Goal: Task Accomplishment & Management: Manage account settings

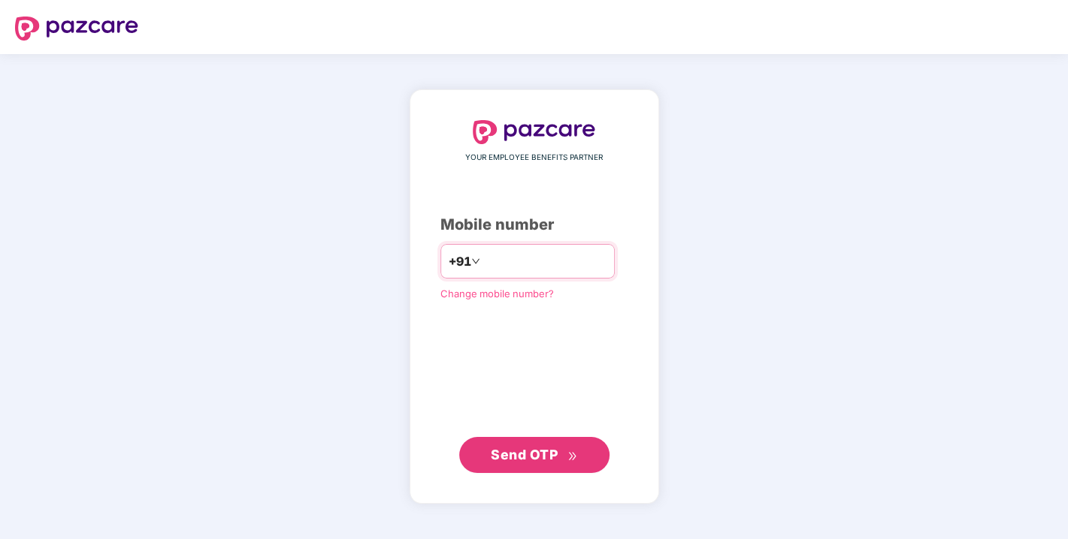
click at [518, 259] on input "number" at bounding box center [544, 261] width 123 height 24
type input "**********"
click at [518, 460] on span "Send OTP" at bounding box center [524, 454] width 67 height 16
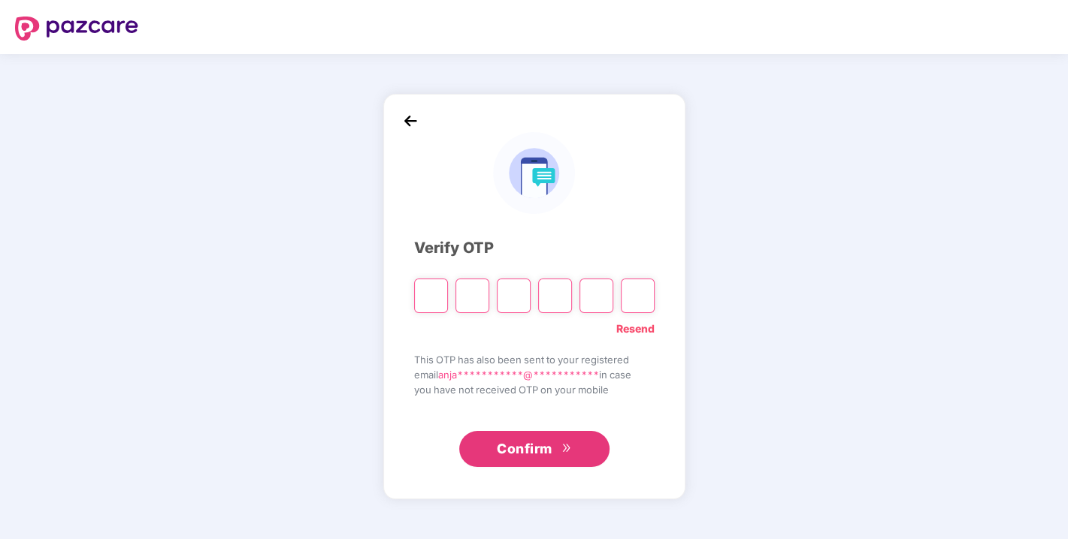
type input "*"
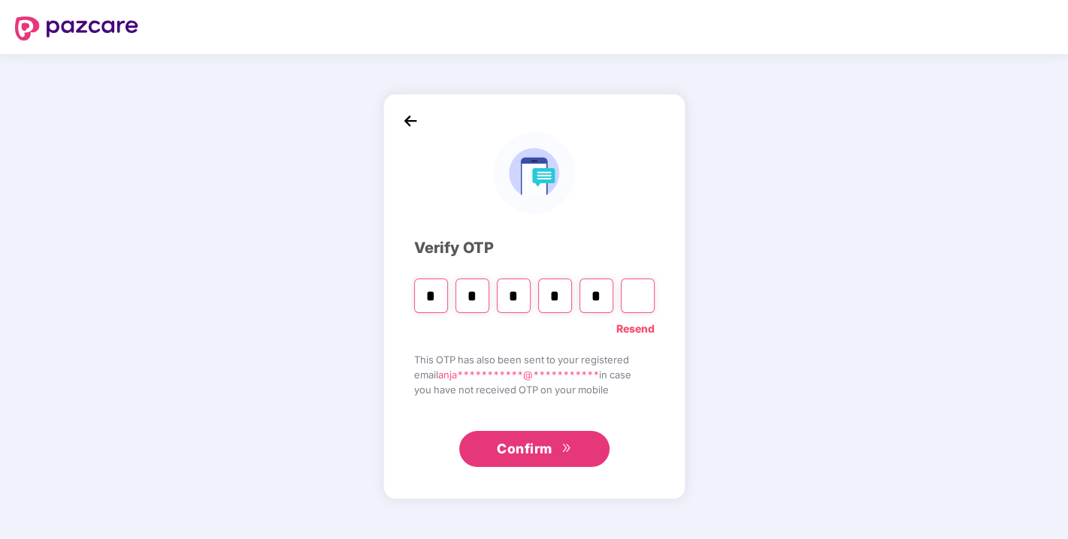
type input "*"
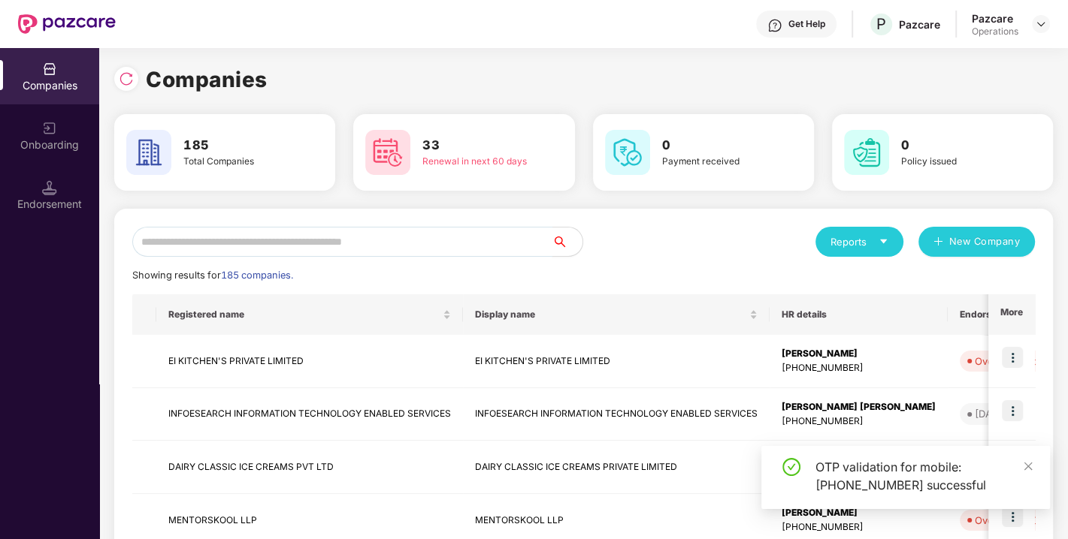
click at [298, 240] on input "text" at bounding box center [342, 242] width 420 height 30
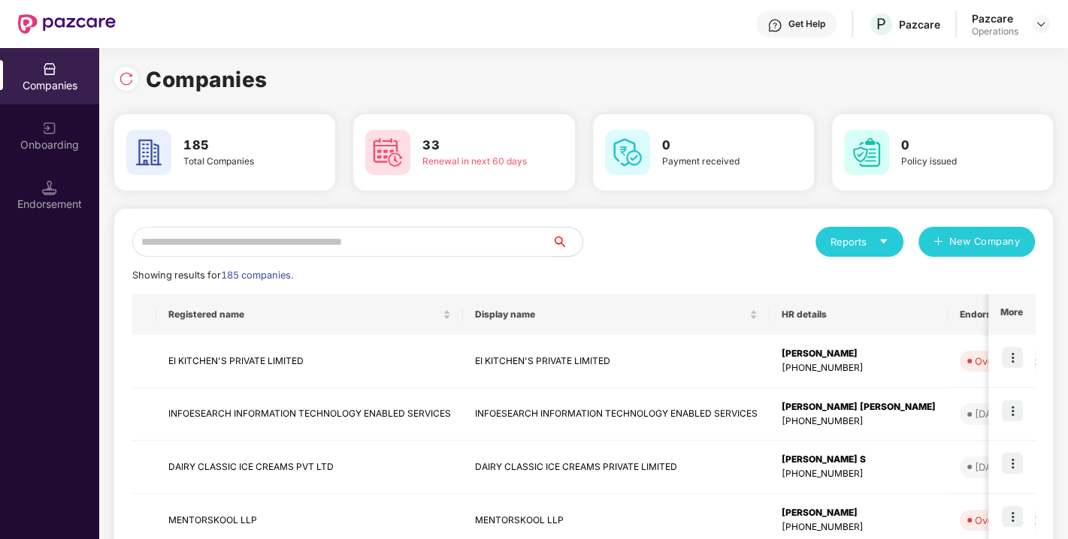
click at [364, 244] on input "text" at bounding box center [342, 242] width 420 height 30
paste input "**********"
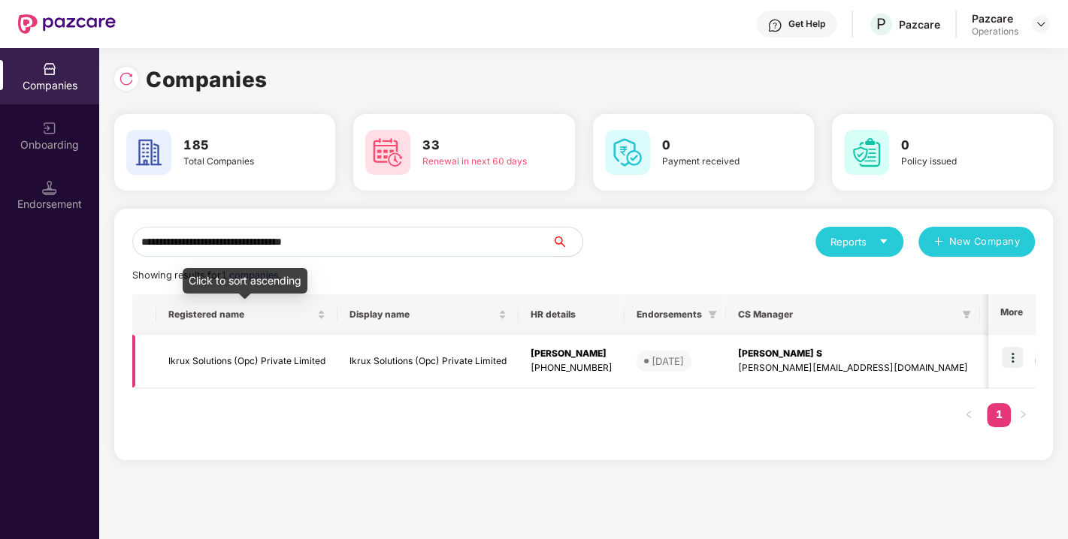
type input "**********"
click at [214, 358] on td "Ikrux Solutions (Opc) Private Limited" at bounding box center [246, 361] width 181 height 53
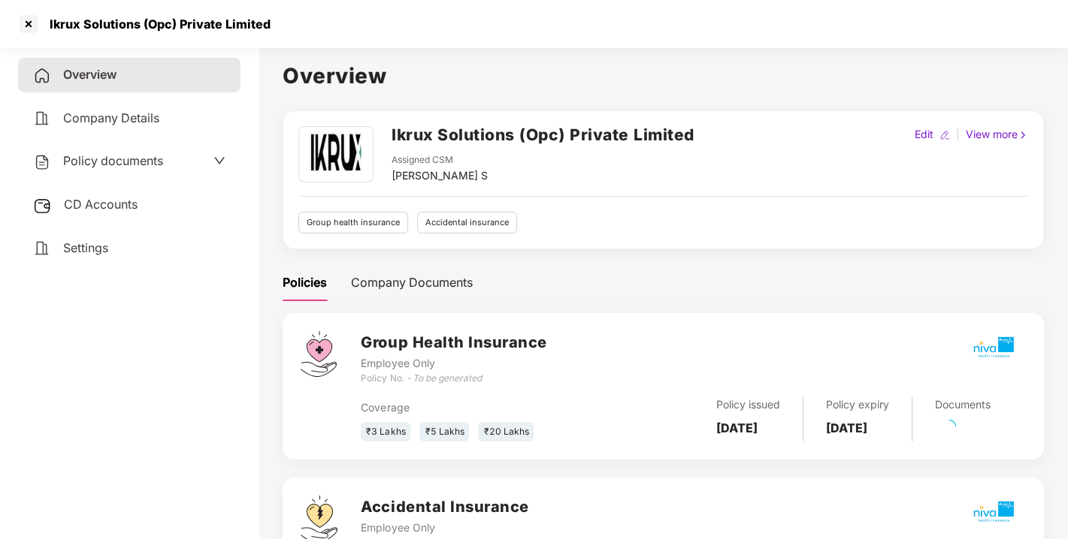
click at [107, 165] on span "Policy documents" at bounding box center [113, 160] width 100 height 15
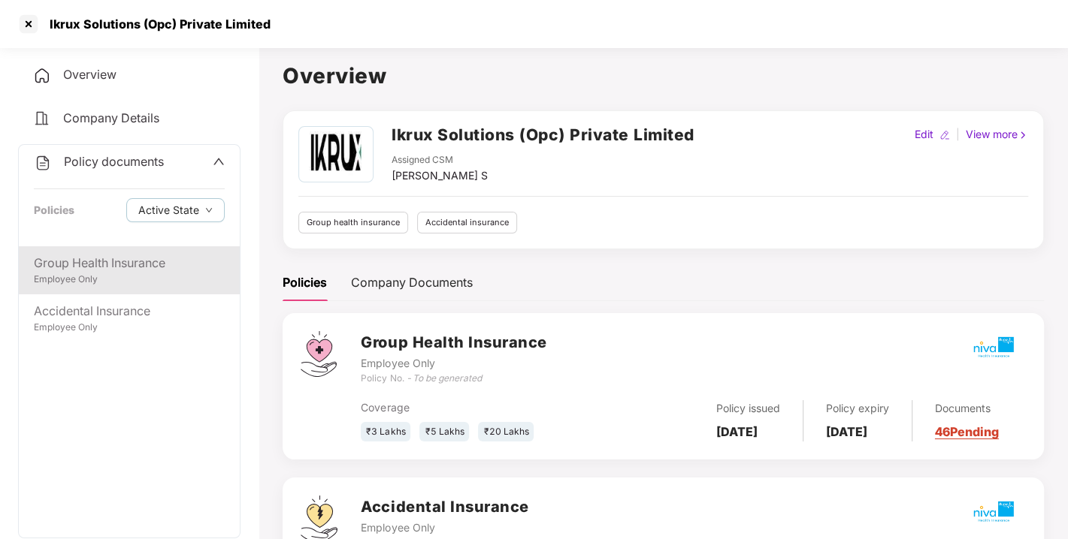
click at [109, 268] on div "Group Health Insurance" at bounding box center [129, 263] width 191 height 19
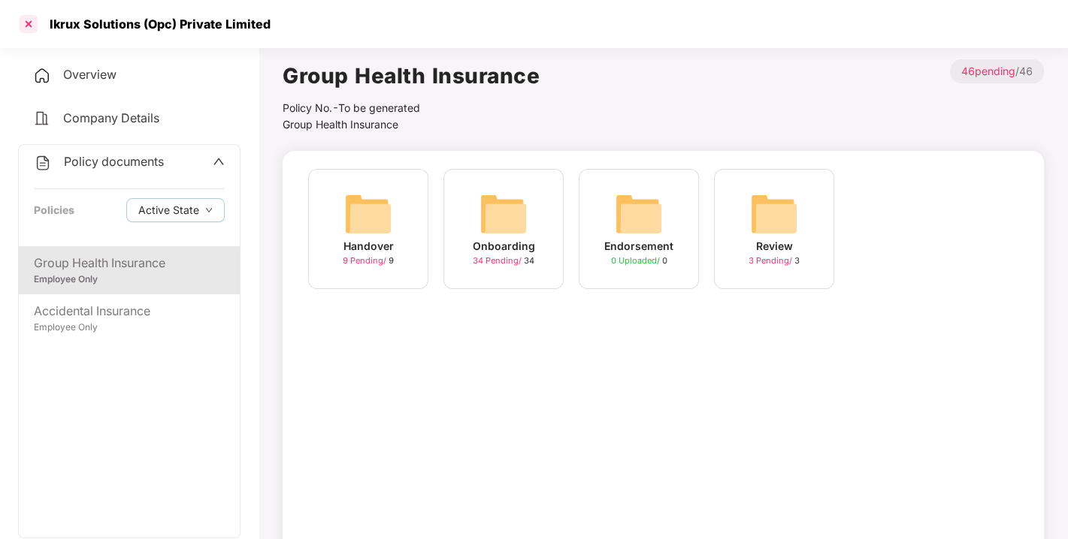
click at [26, 21] on div at bounding box center [29, 24] width 24 height 24
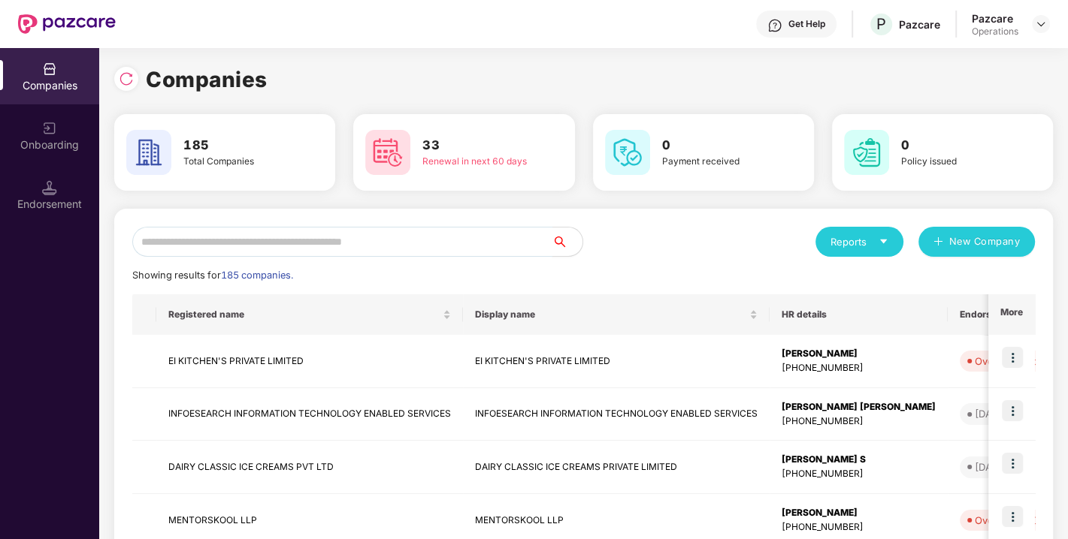
click at [355, 244] on input "text" at bounding box center [342, 242] width 420 height 30
paste input "**********"
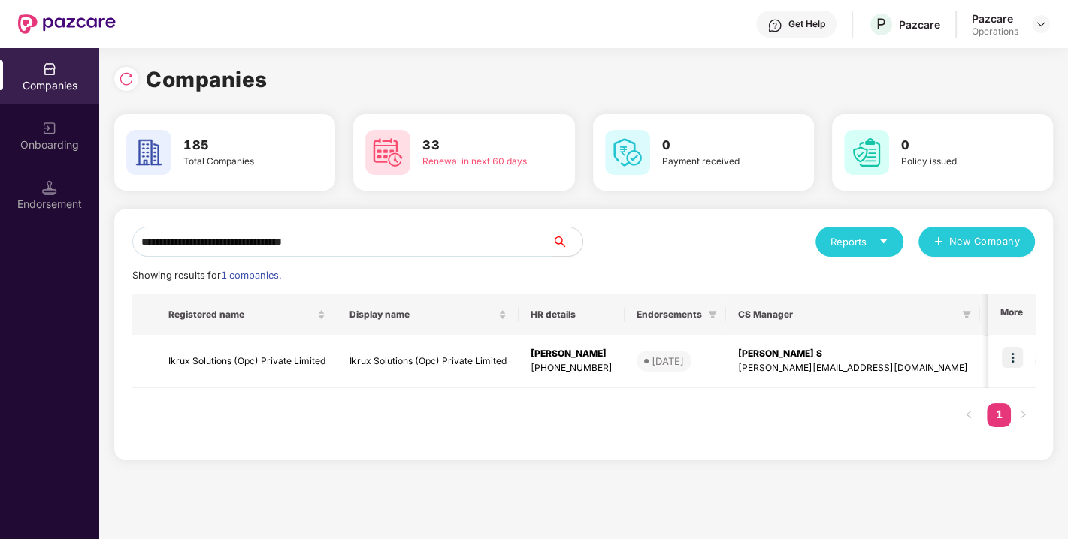
drag, startPoint x: 383, startPoint y: 242, endPoint x: 0, endPoint y: 276, distance: 384.7
click at [0, 276] on div "**********" at bounding box center [534, 293] width 1068 height 491
paste input "text"
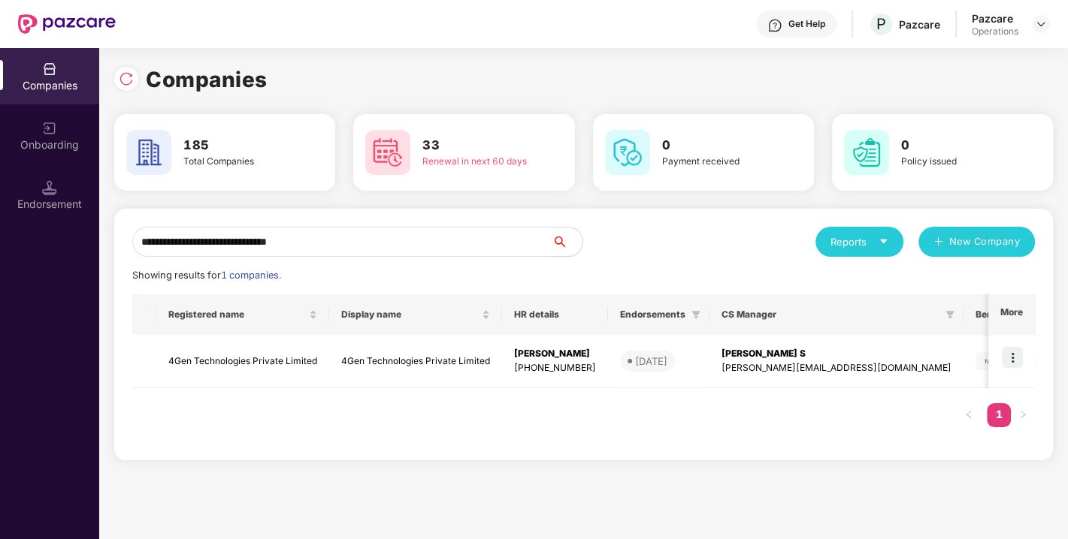
drag, startPoint x: 326, startPoint y: 249, endPoint x: 107, endPoint y: 250, distance: 219.4
click at [107, 250] on div "**********" at bounding box center [583, 293] width 968 height 491
paste input "text"
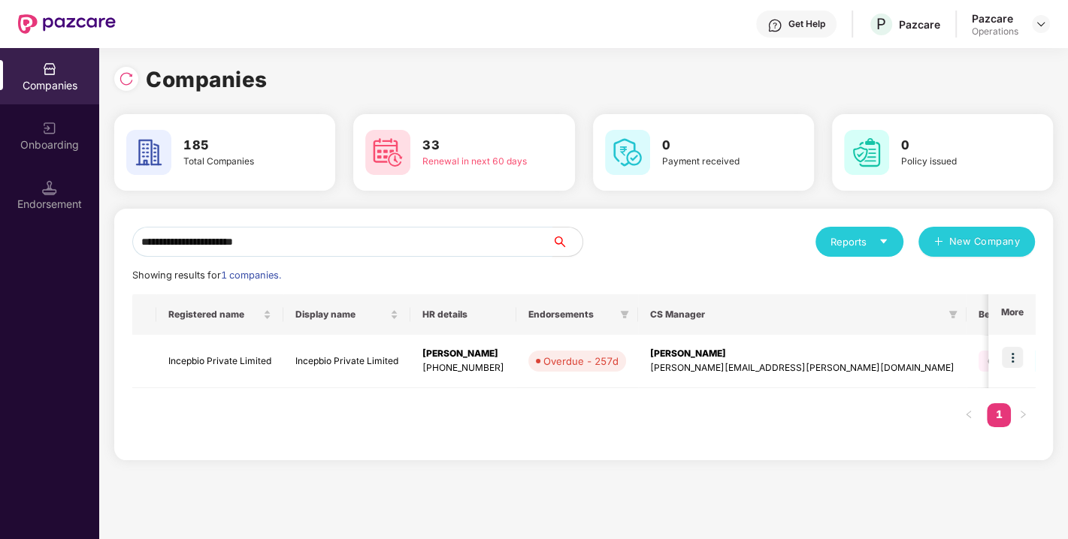
type input "**********"
click at [218, 357] on td "Incepbio Private Limited" at bounding box center [219, 361] width 127 height 53
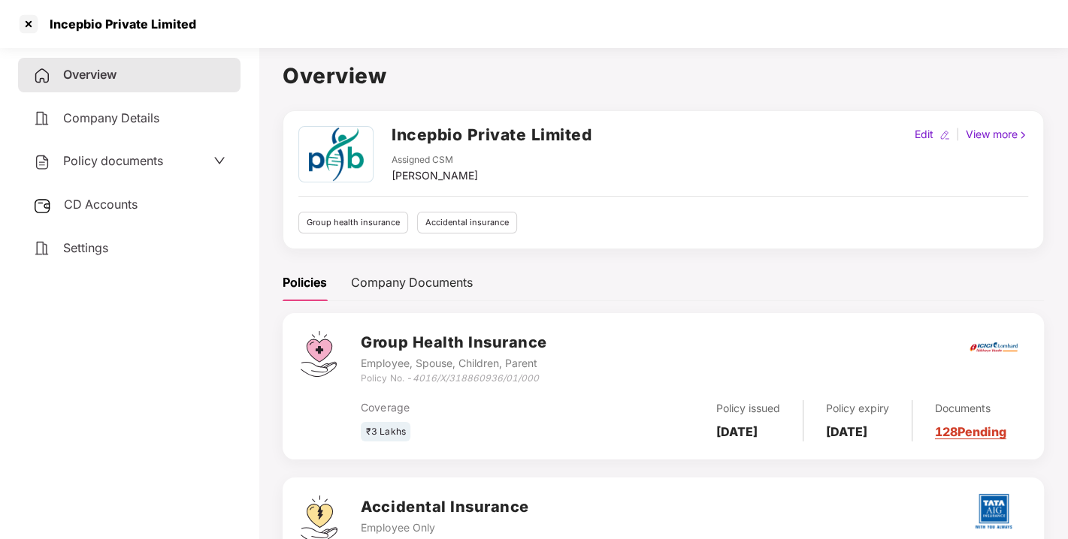
click at [125, 156] on span "Policy documents" at bounding box center [113, 160] width 100 height 15
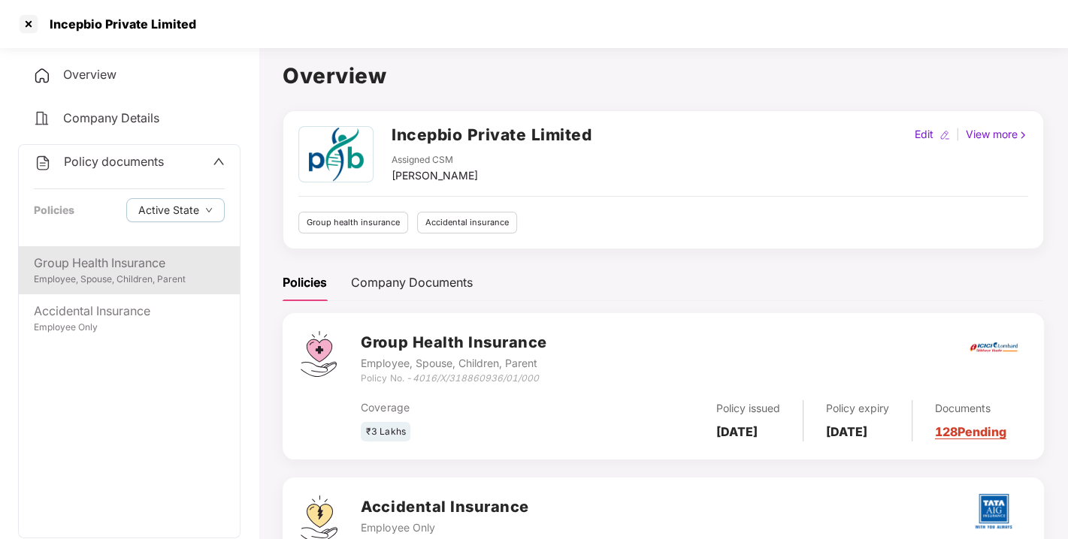
click at [118, 263] on div "Group Health Insurance" at bounding box center [129, 263] width 191 height 19
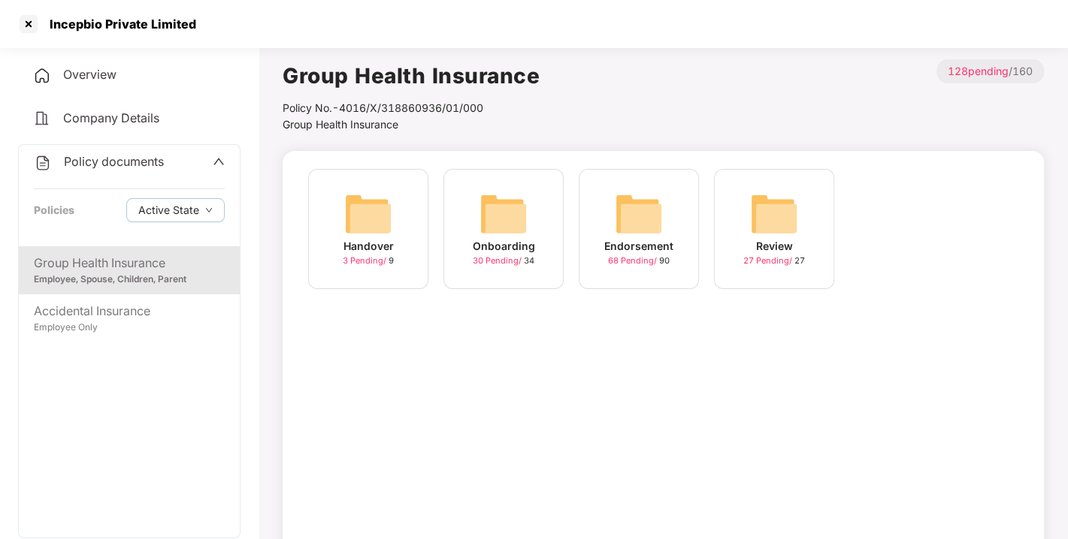
click at [624, 209] on img at bounding box center [639, 214] width 48 height 48
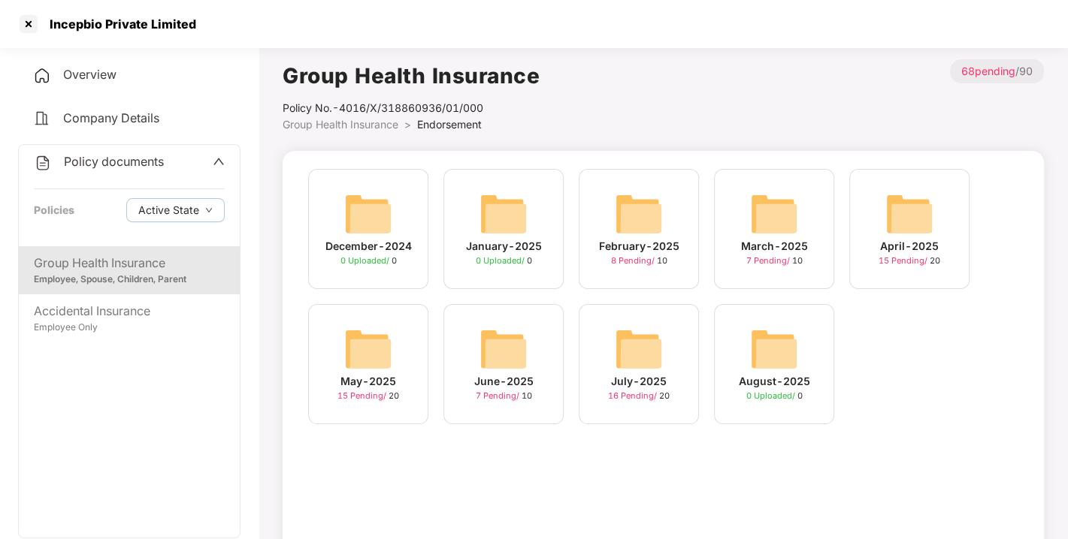
click at [650, 356] on img at bounding box center [639, 349] width 48 height 48
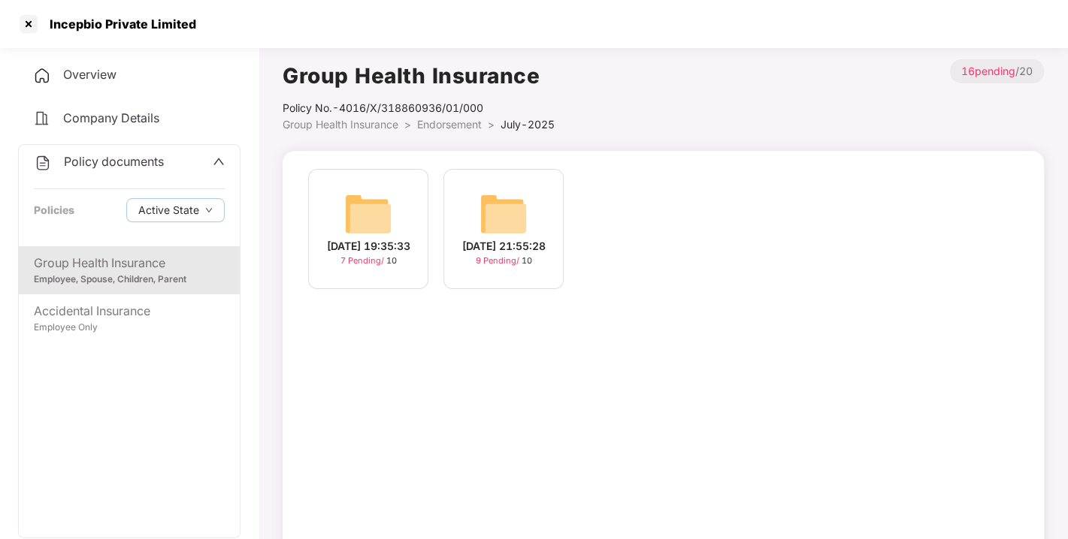
click at [511, 222] on img at bounding box center [503, 214] width 48 height 48
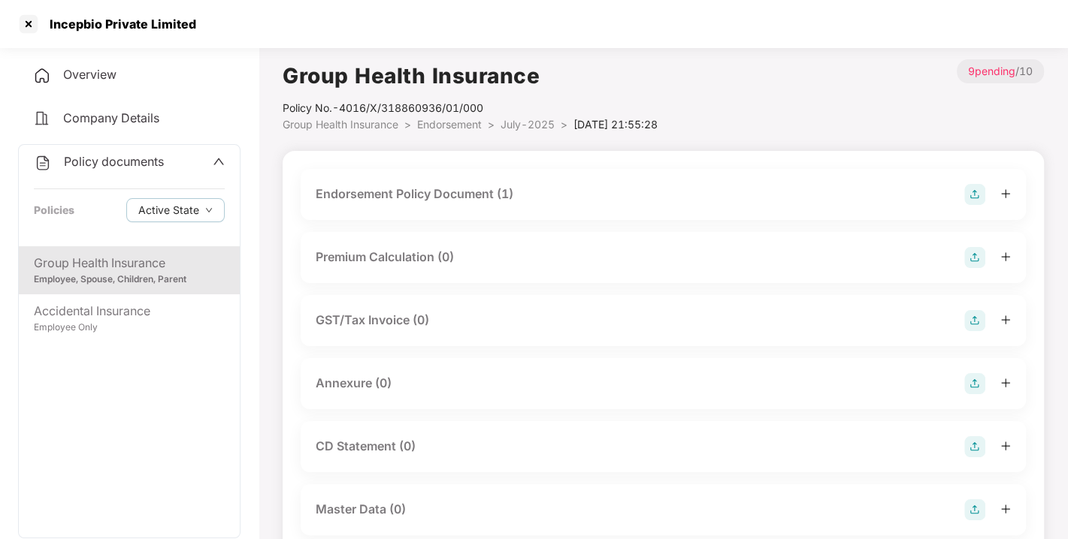
click at [409, 189] on div "Endorsement Policy Document (1)" at bounding box center [415, 194] width 198 height 19
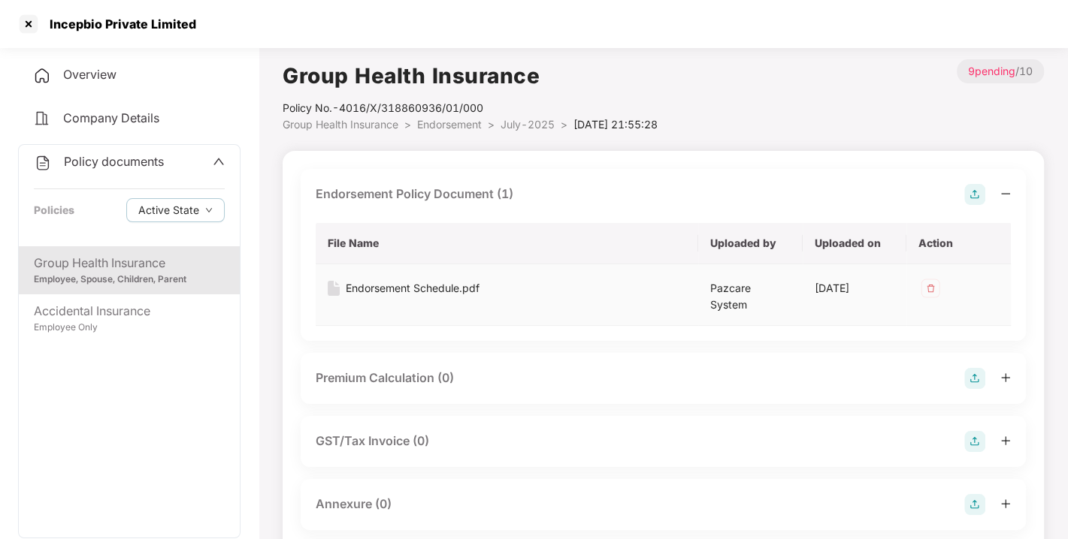
click at [412, 277] on td "Endorsement Schedule.pdf" at bounding box center [507, 295] width 382 height 62
click at [415, 283] on div "Endorsement Schedule.pdf" at bounding box center [413, 288] width 134 height 17
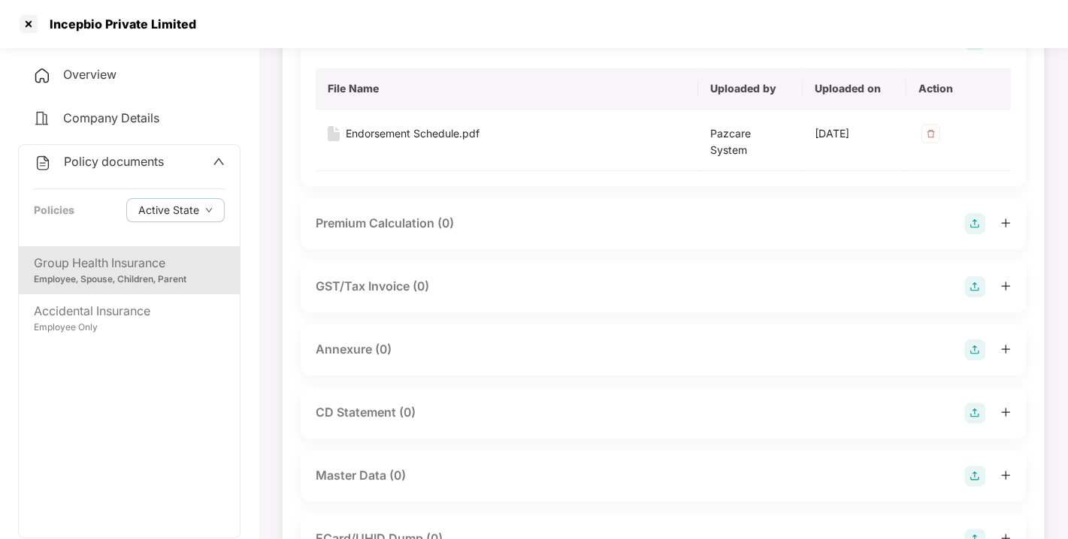
scroll to position [156, 0]
click at [364, 339] on div "Annexure (0)" at bounding box center [354, 348] width 76 height 19
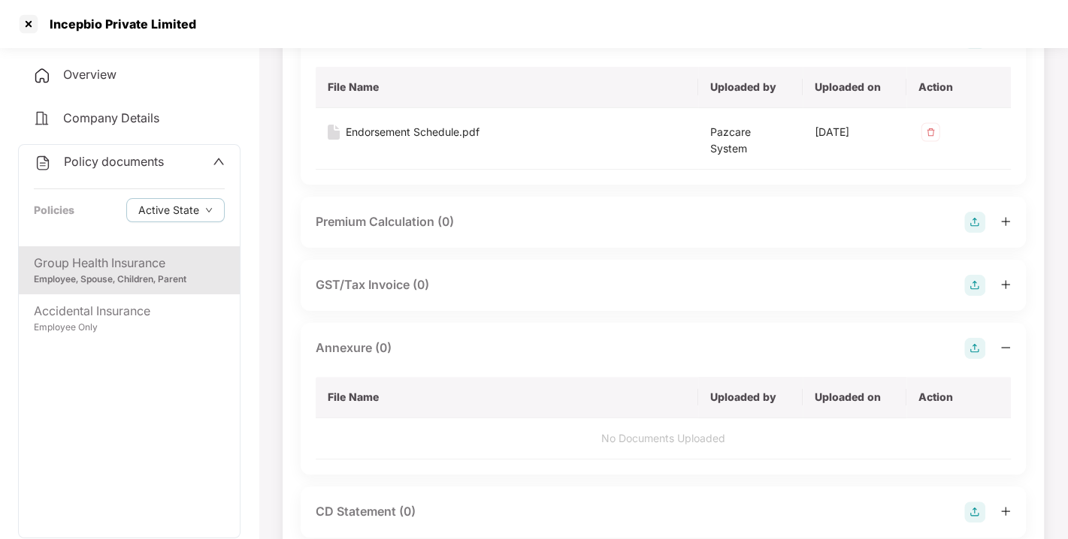
click at [980, 340] on img at bounding box center [974, 348] width 21 height 21
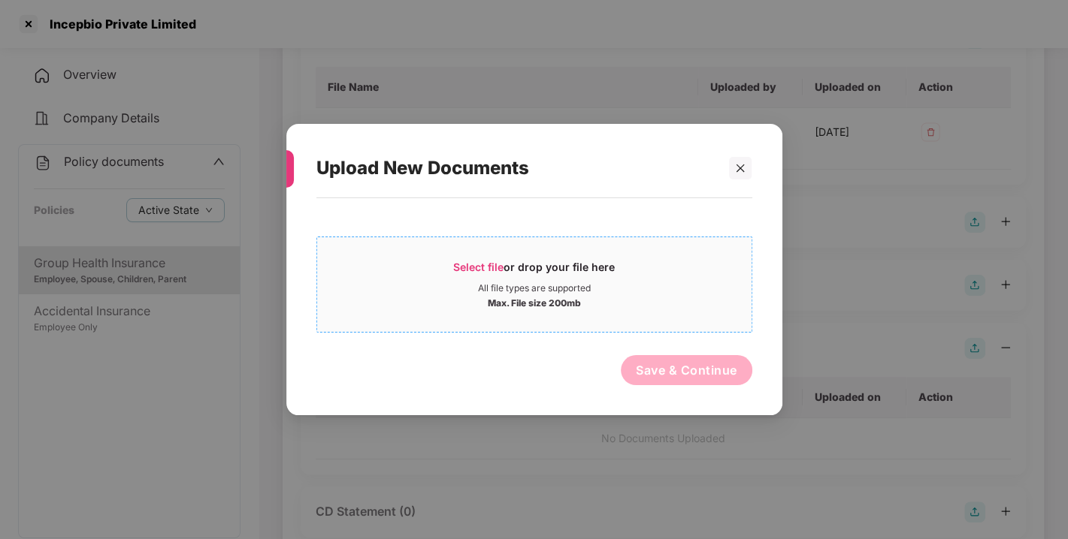
click at [470, 257] on span "Select file or drop your file here All file types are supported Max. File size …" at bounding box center [534, 285] width 434 height 72
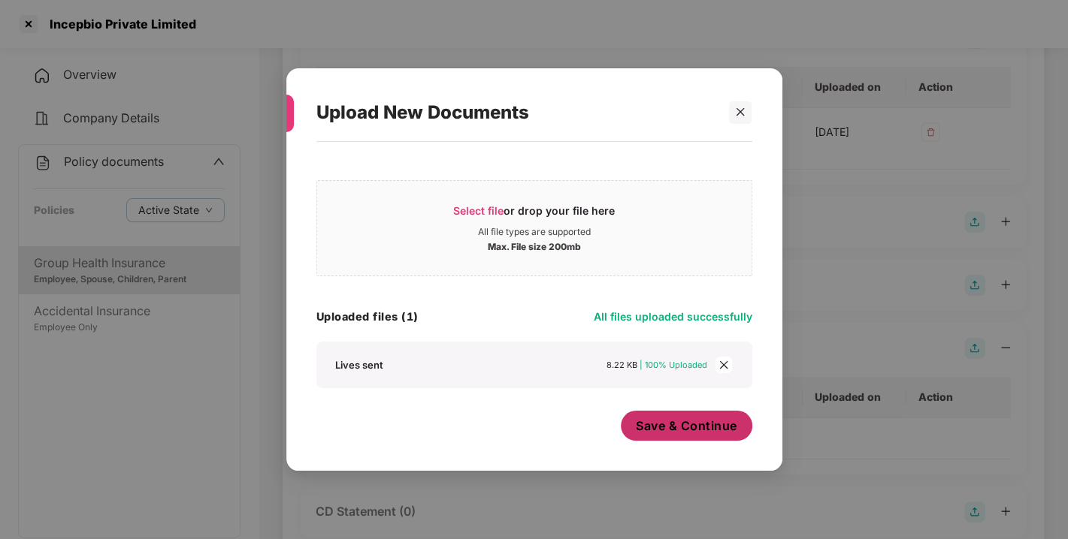
click at [679, 429] on span "Save & Continue" at bounding box center [686, 426] width 101 height 17
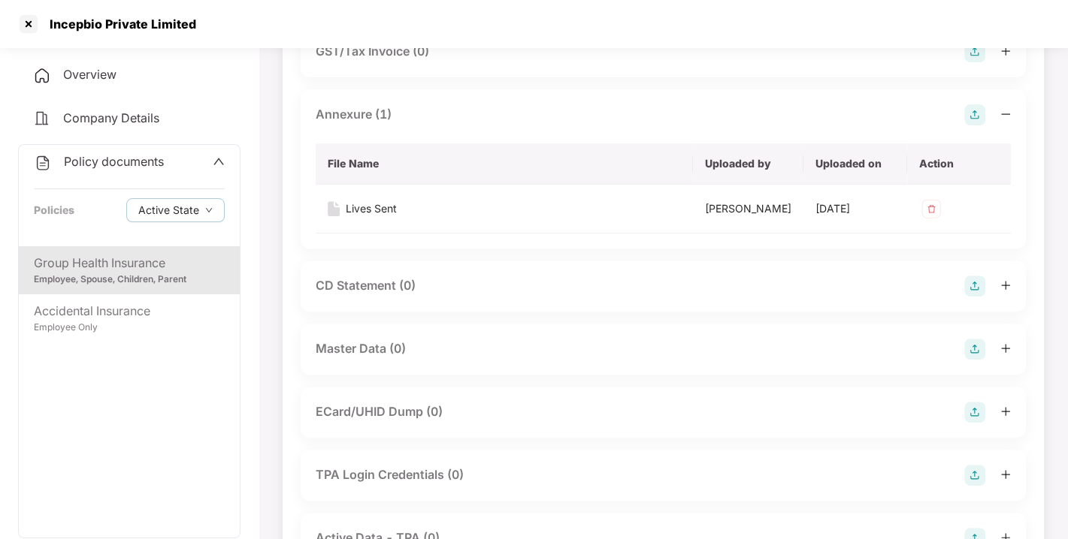
scroll to position [417, 0]
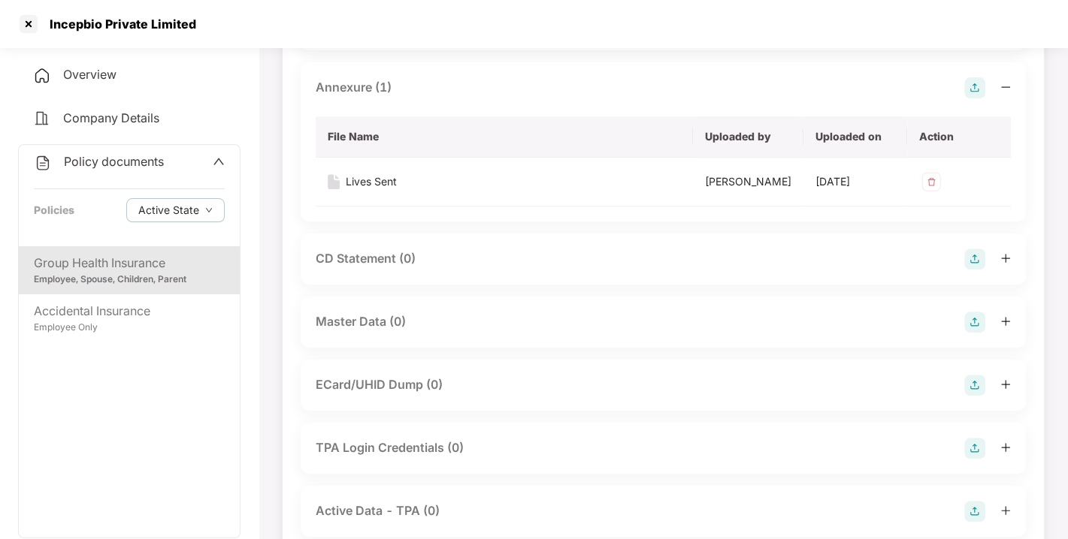
click at [974, 332] on img at bounding box center [974, 322] width 21 height 21
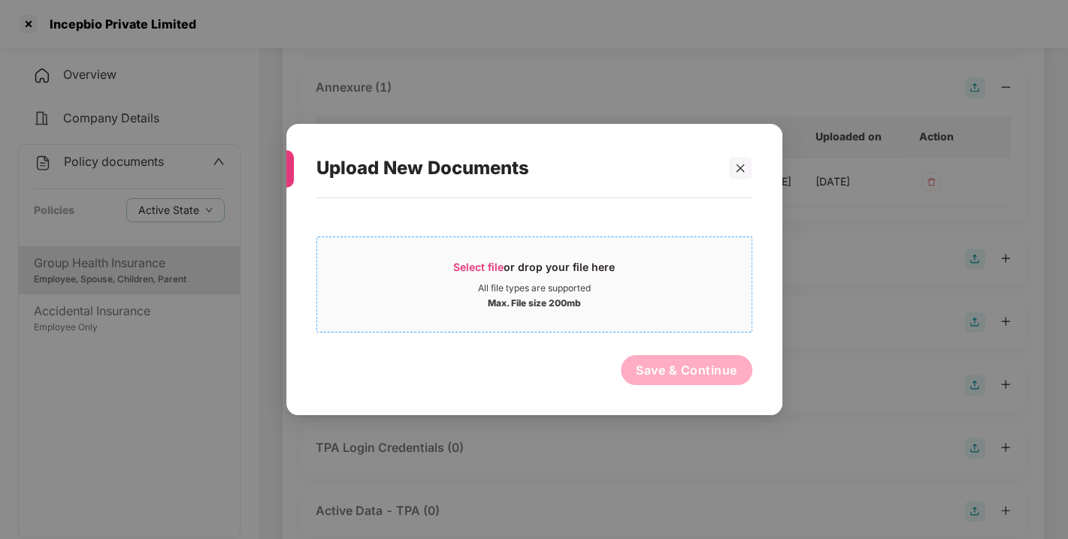
click at [464, 261] on span "Select file" at bounding box center [478, 267] width 50 height 13
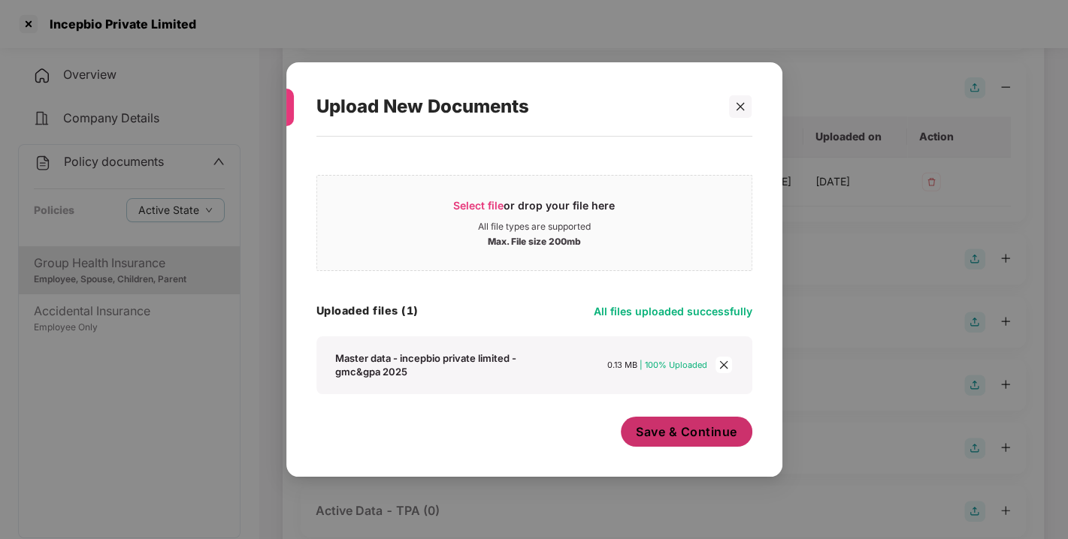
click at [676, 431] on span "Save & Continue" at bounding box center [686, 432] width 101 height 17
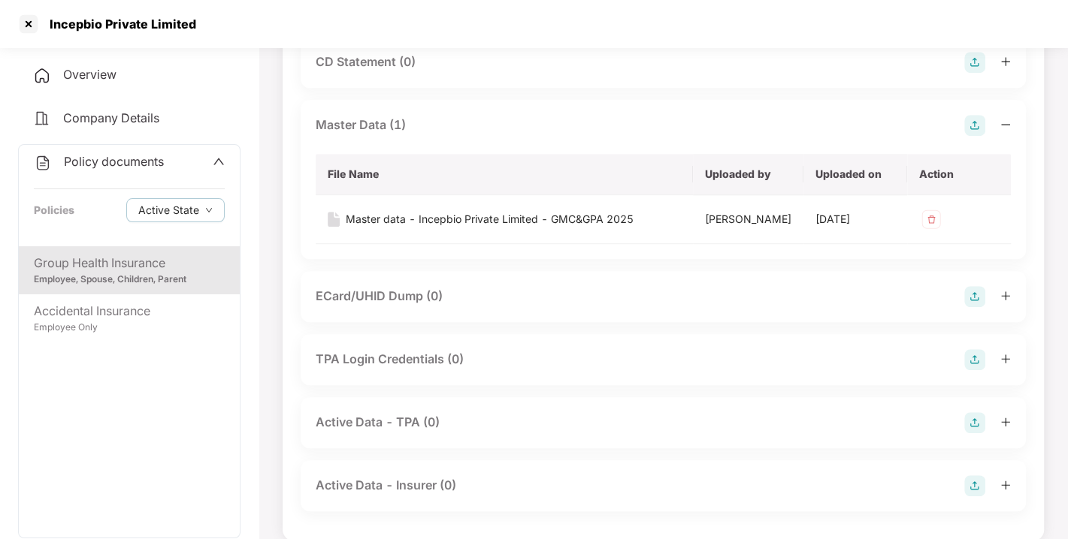
scroll to position [0, 0]
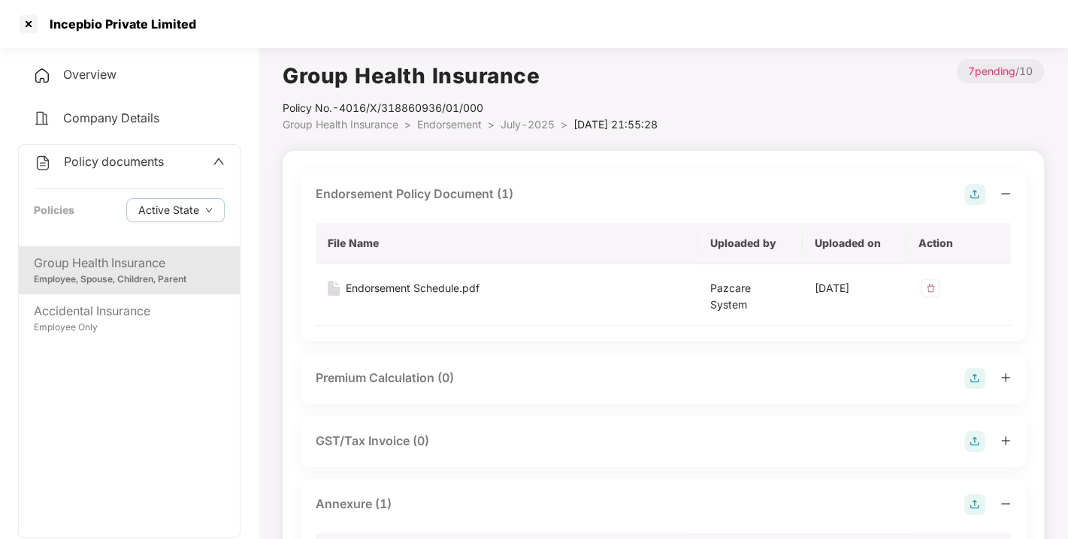
click at [437, 120] on span "Endorsement" at bounding box center [449, 124] width 65 height 13
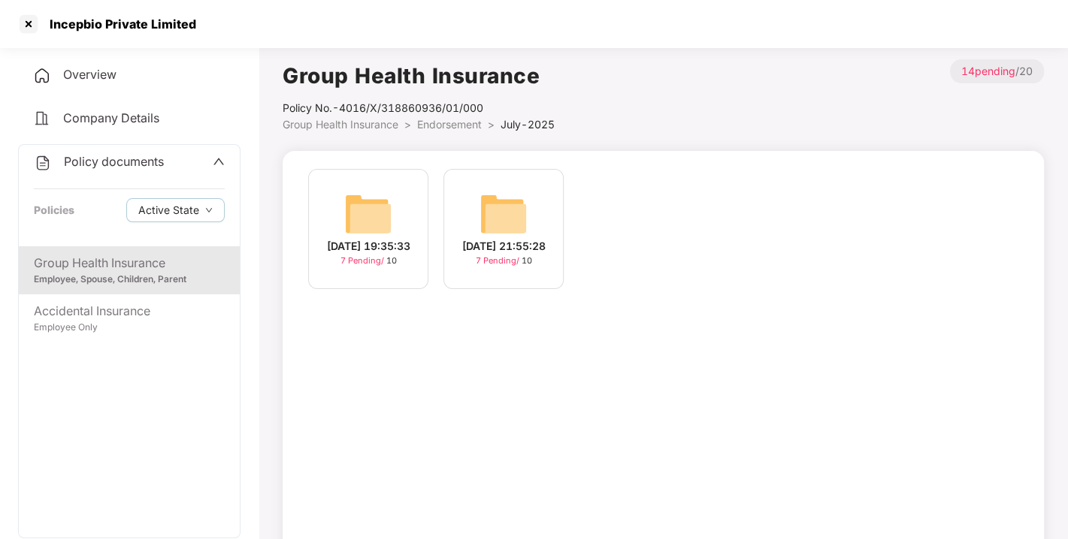
click at [452, 125] on span "Endorsement" at bounding box center [449, 124] width 65 height 13
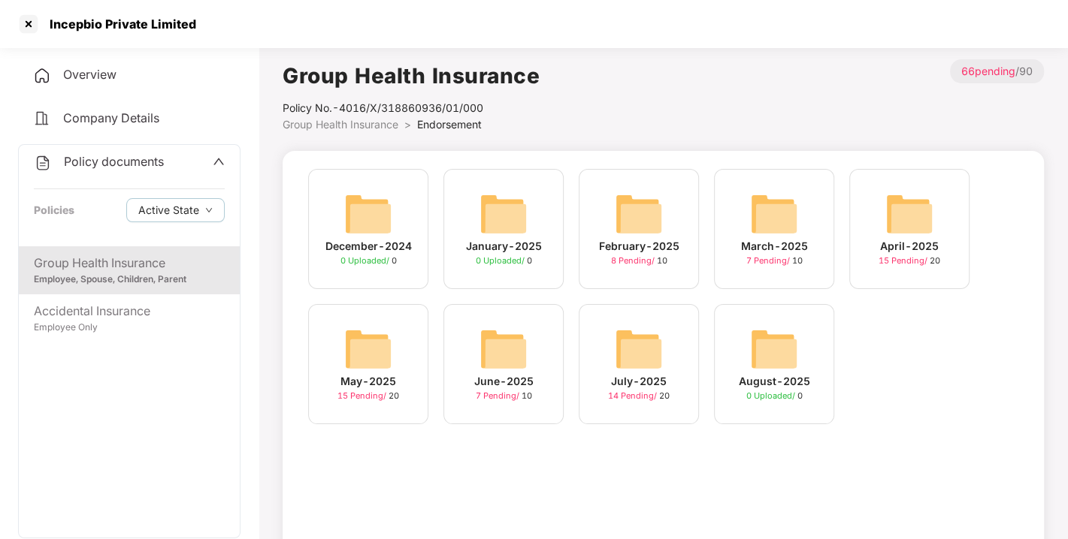
click at [123, 156] on span "Policy documents" at bounding box center [114, 161] width 100 height 15
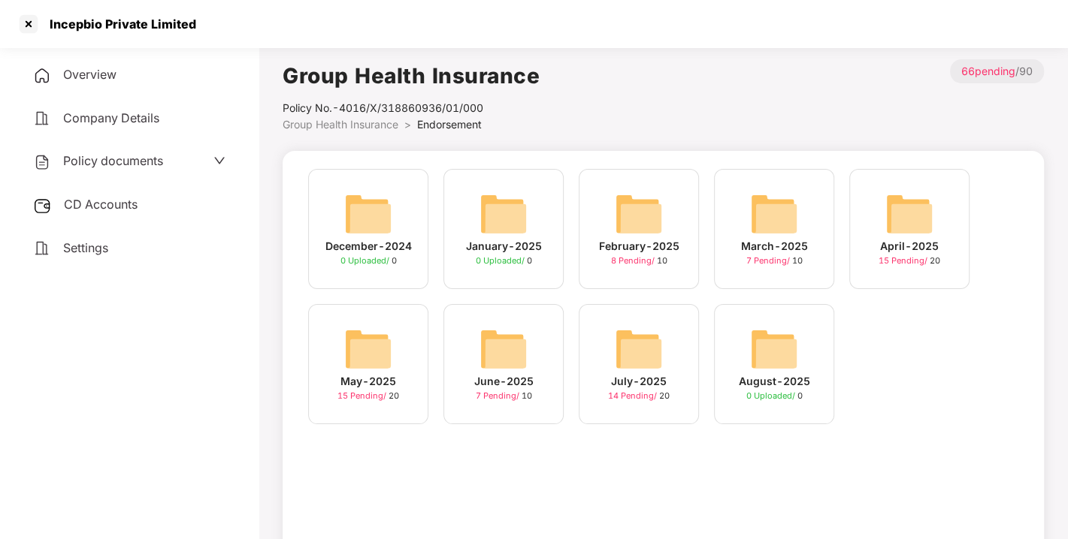
click at [93, 206] on span "CD Accounts" at bounding box center [101, 204] width 74 height 15
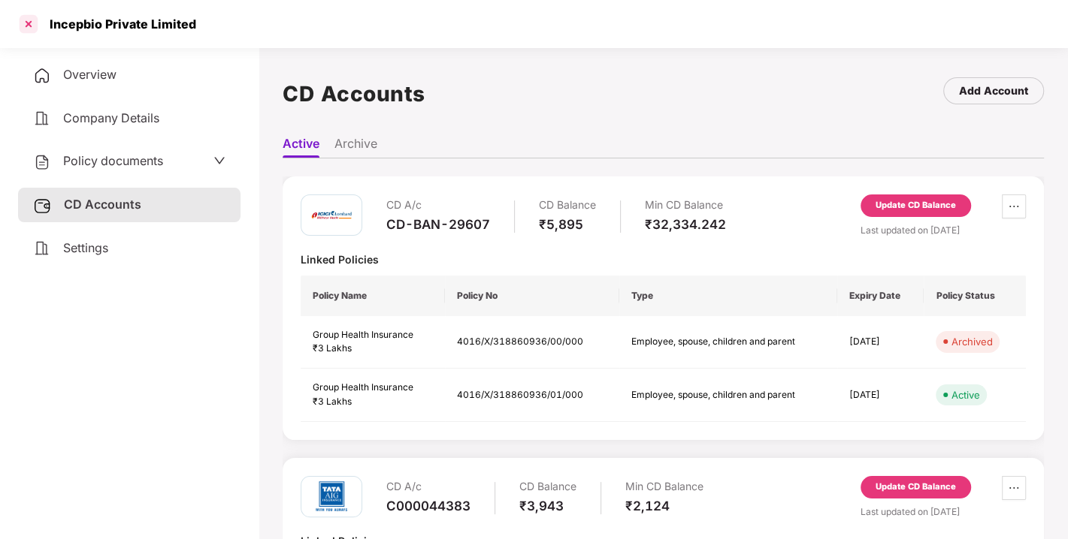
click at [28, 32] on div at bounding box center [29, 24] width 24 height 24
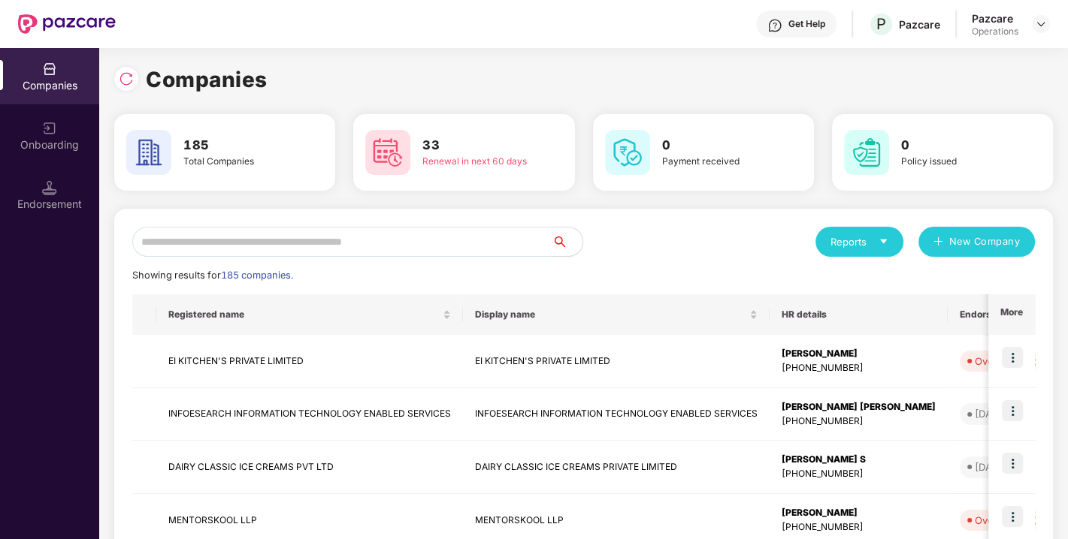
click at [255, 248] on input "text" at bounding box center [342, 242] width 420 height 30
paste input "**********"
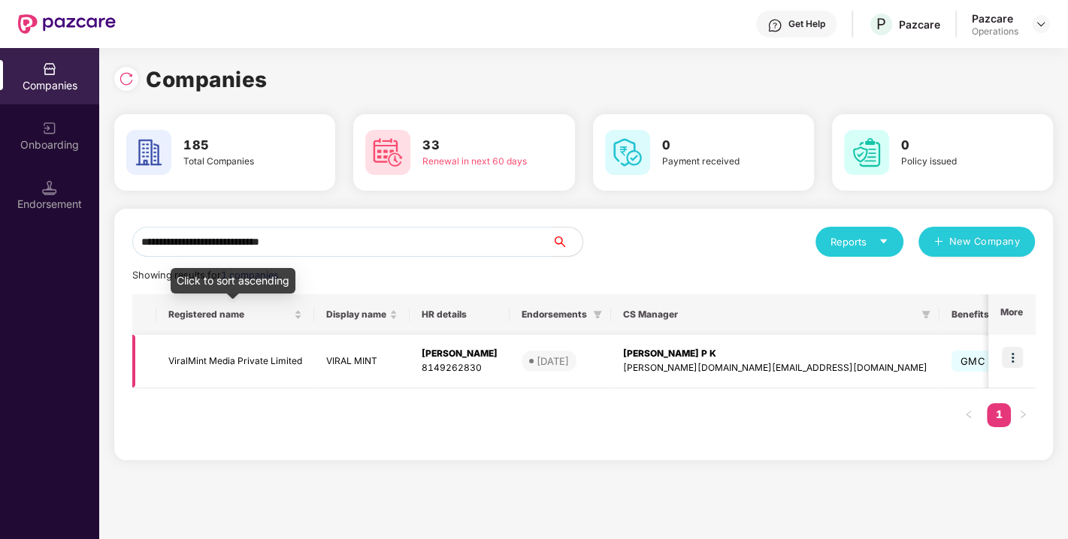
type input "**********"
click at [219, 356] on td "ViralMint Media Private Limited" at bounding box center [235, 361] width 158 height 53
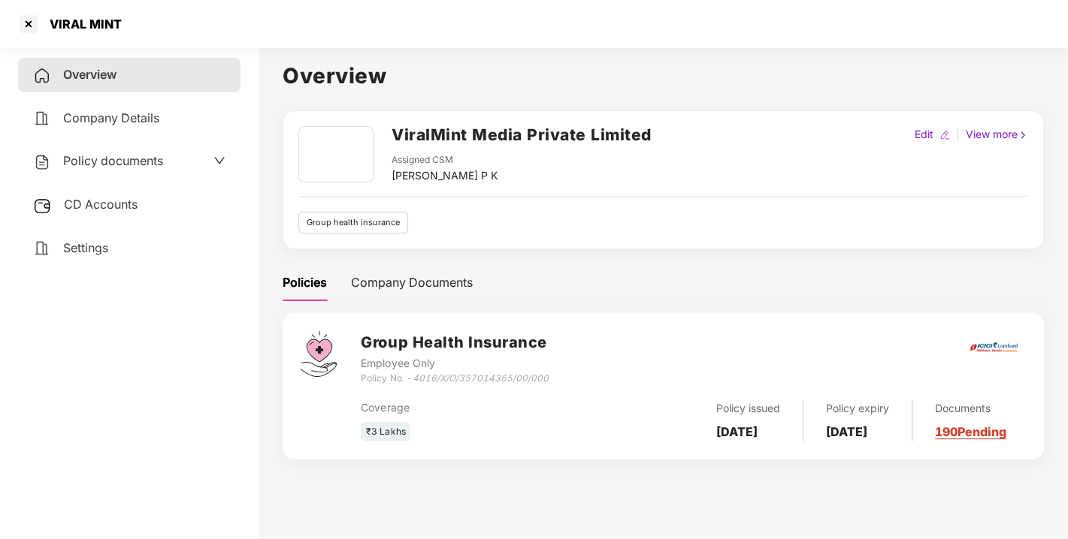
click at [96, 169] on div "Policy documents" at bounding box center [98, 162] width 130 height 20
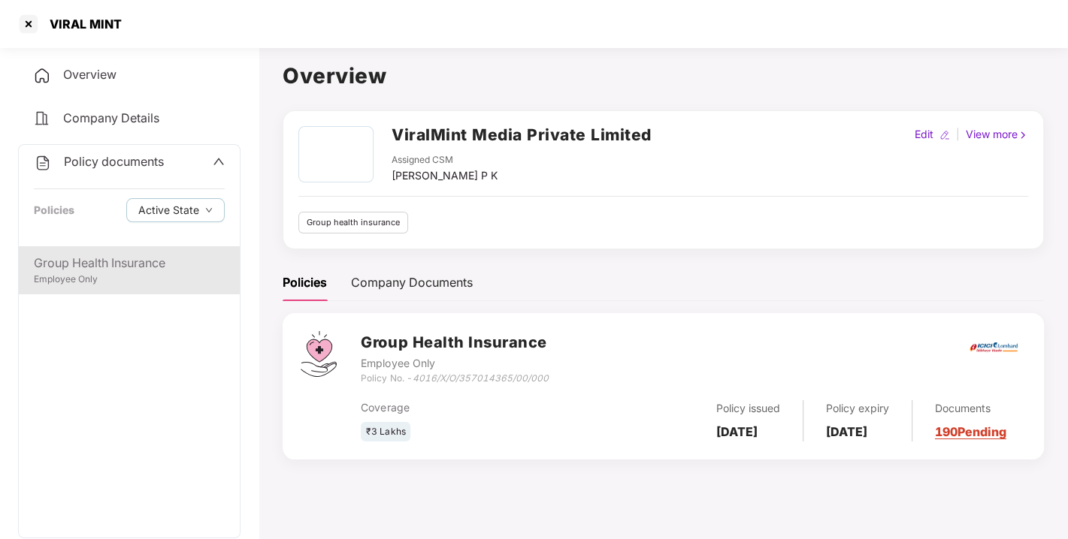
click at [101, 258] on div "Group Health Insurance" at bounding box center [129, 263] width 191 height 19
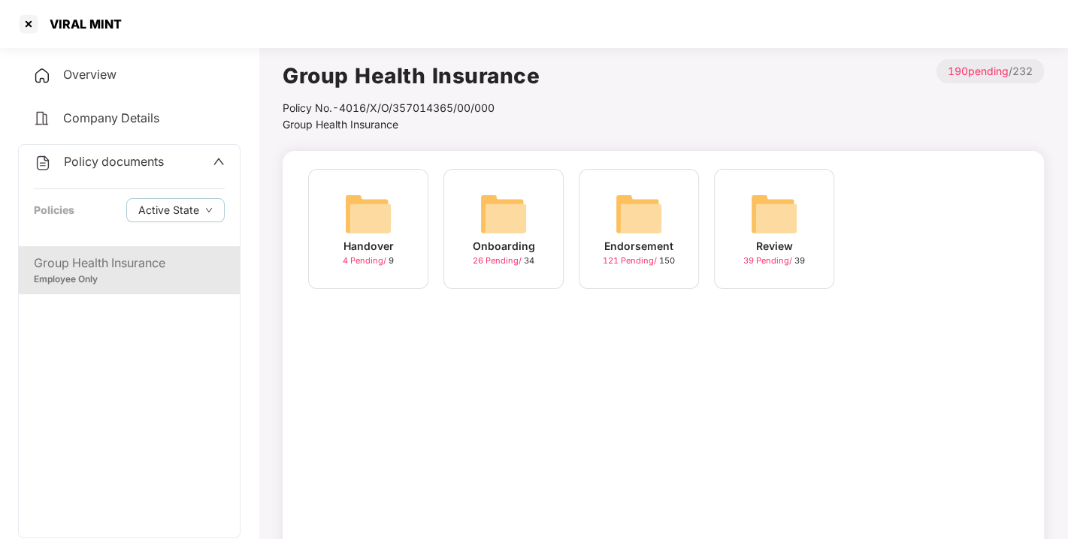
click at [636, 221] on img at bounding box center [639, 214] width 48 height 48
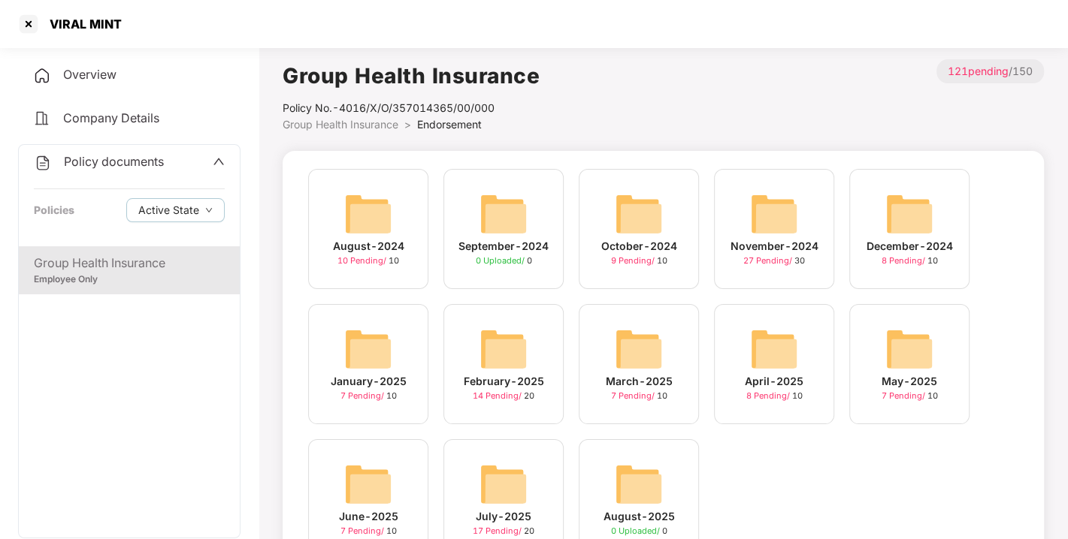
scroll to position [71, 0]
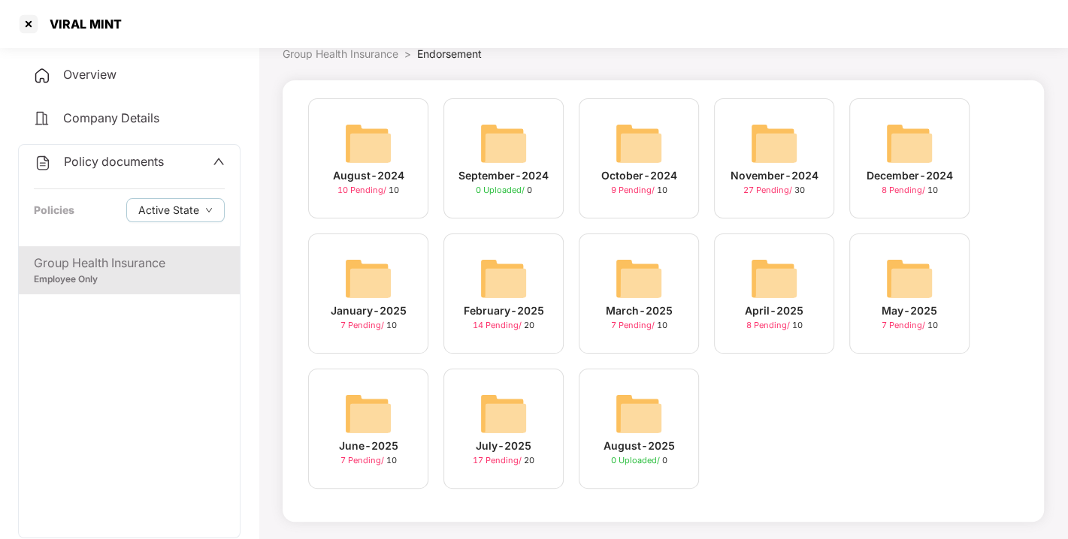
click at [514, 390] on img at bounding box center [503, 414] width 48 height 48
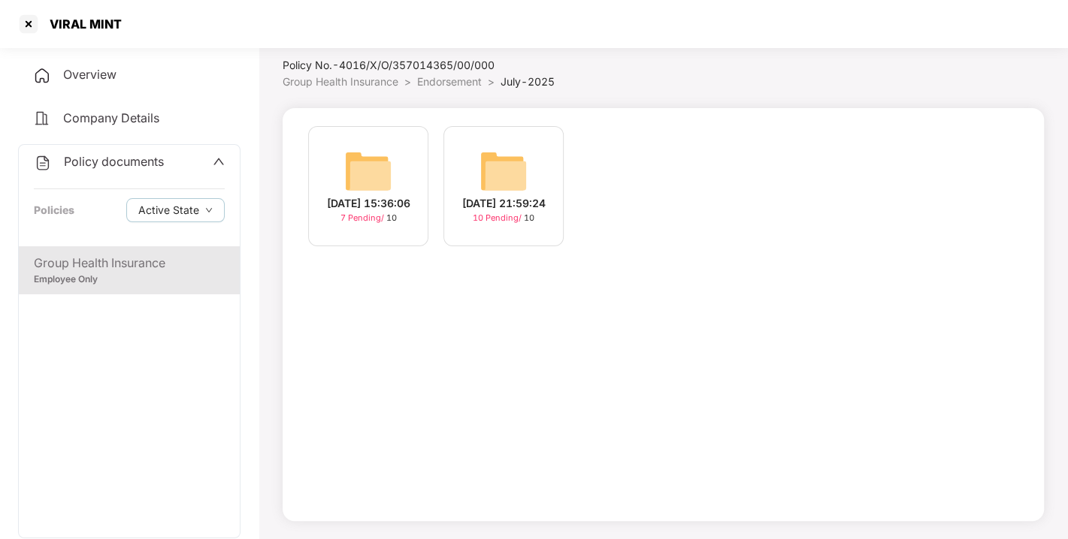
click at [492, 152] on img at bounding box center [503, 171] width 48 height 48
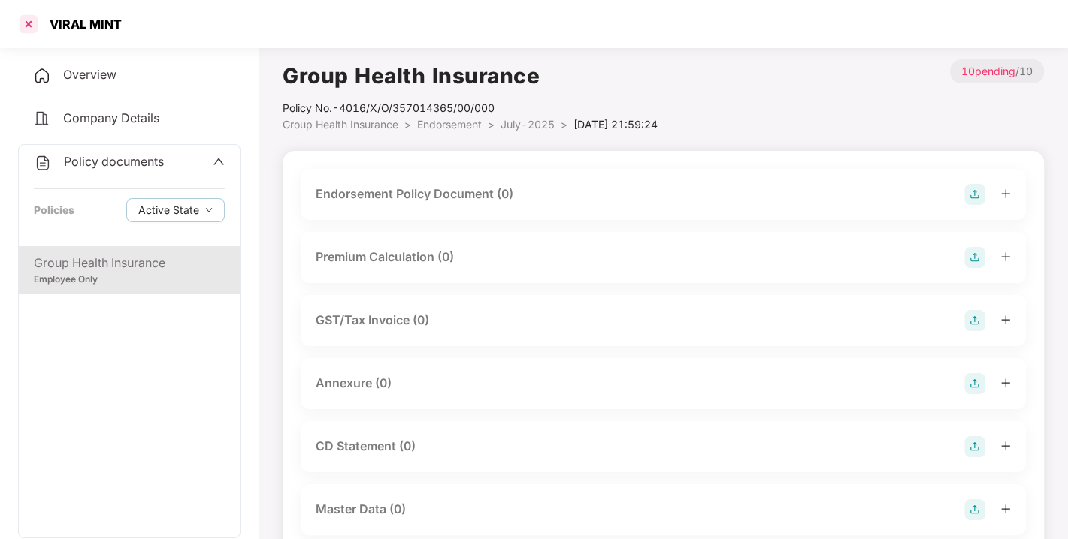
click at [36, 26] on div at bounding box center [29, 24] width 24 height 24
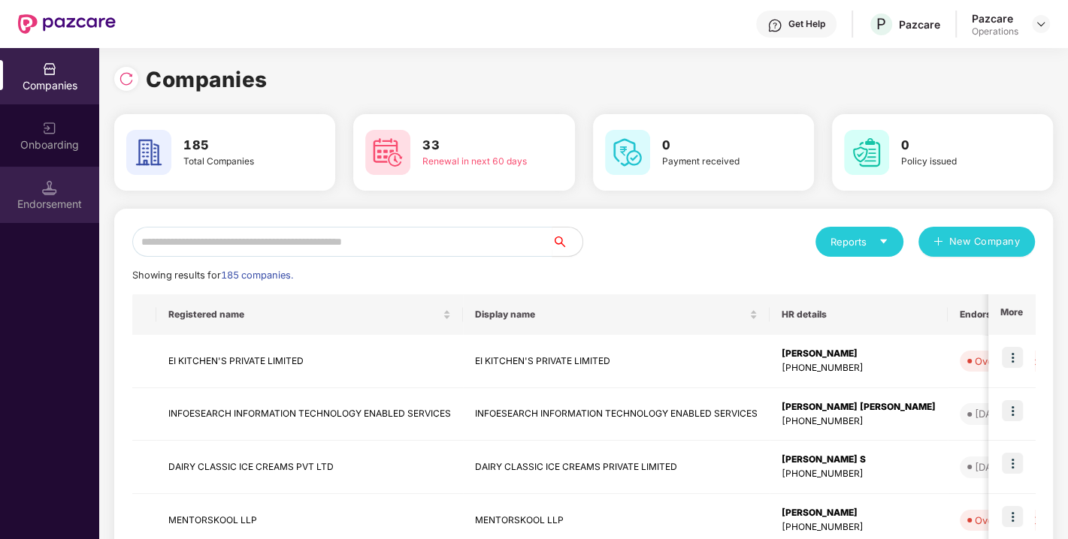
click at [59, 186] on div "Endorsement" at bounding box center [49, 195] width 99 height 56
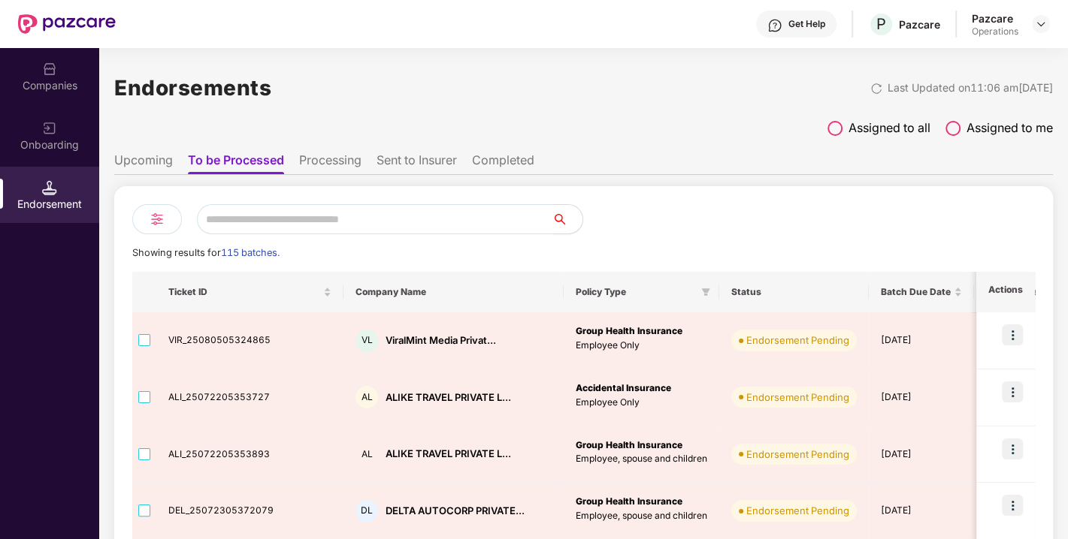
click at [336, 213] on input "text" at bounding box center [374, 219] width 355 height 30
paste input "**********"
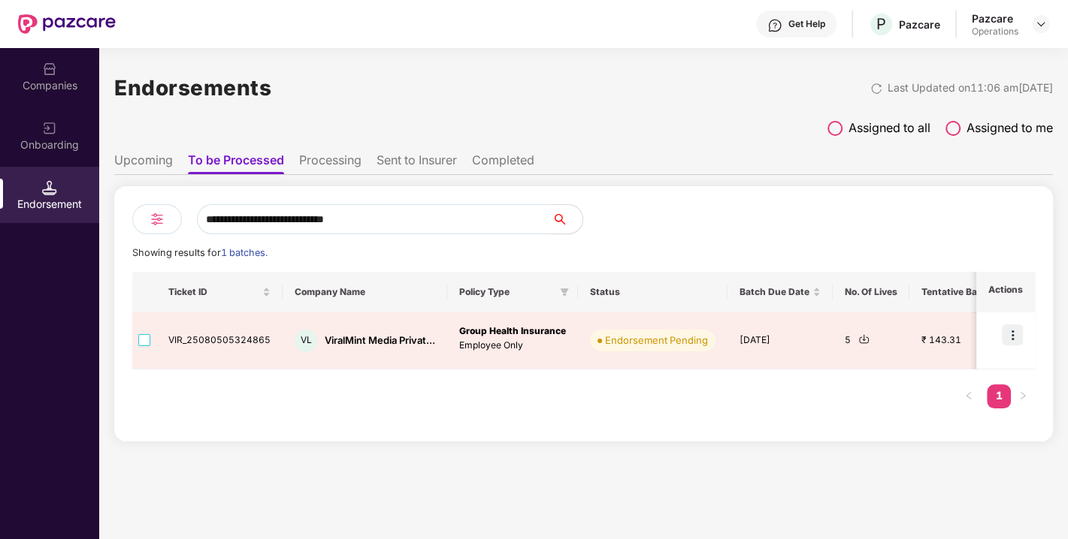
type input "**********"
click at [397, 167] on li "Sent to Insurer" at bounding box center [416, 164] width 80 height 22
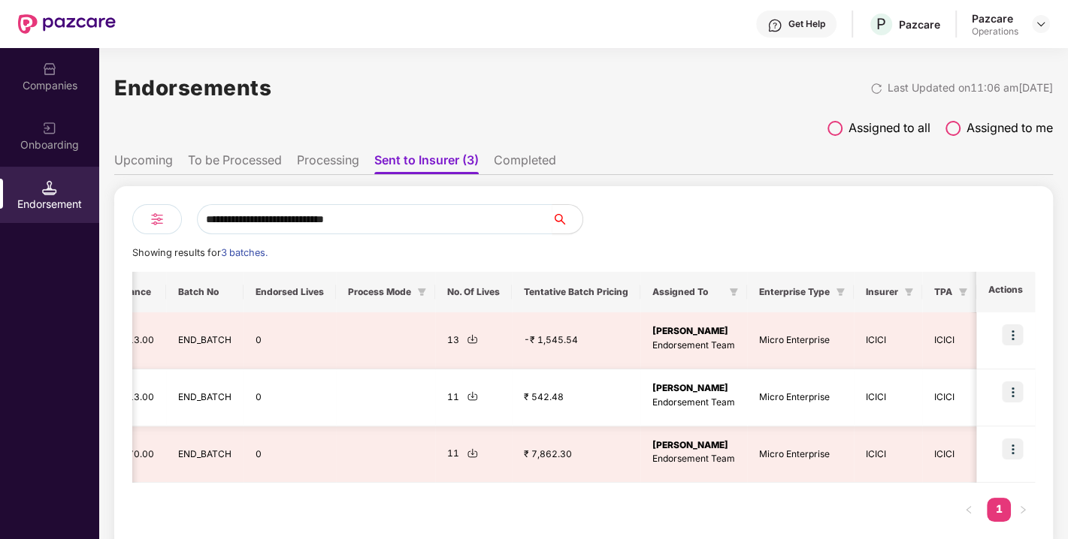
scroll to position [0, 1]
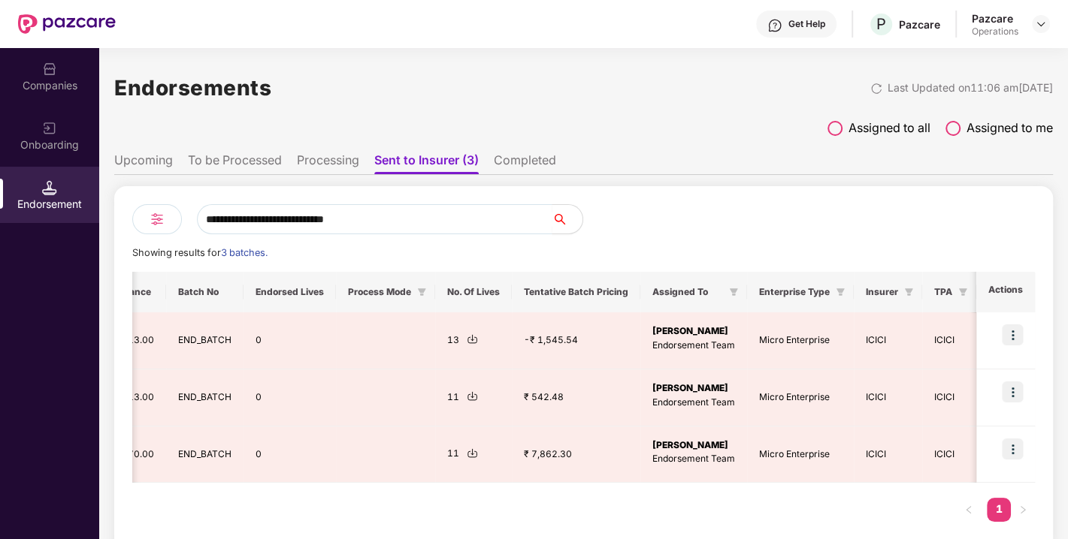
click at [519, 162] on li "Completed" at bounding box center [525, 164] width 62 height 22
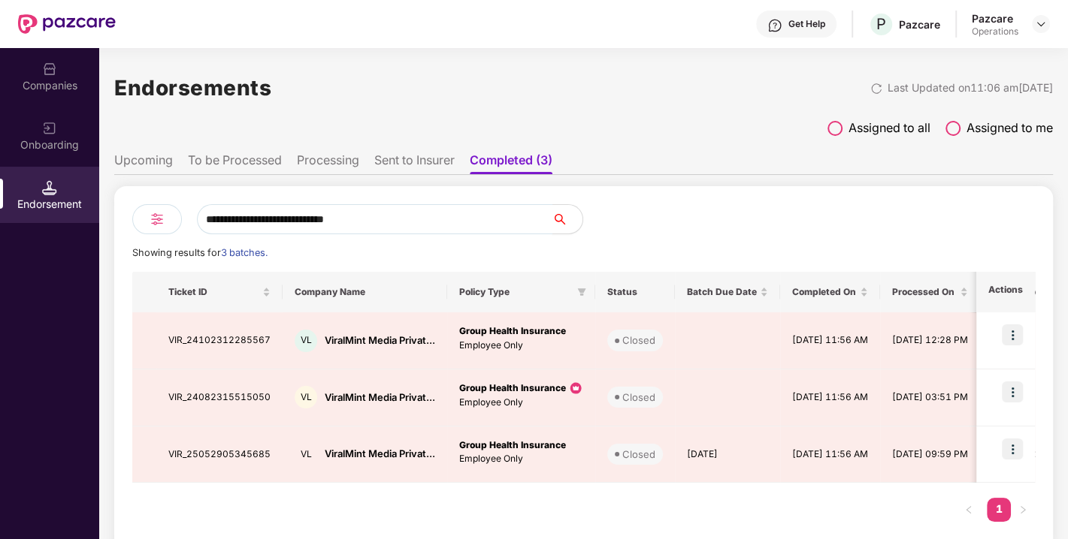
drag, startPoint x: 384, startPoint y: 221, endPoint x: 133, endPoint y: 225, distance: 251.0
click at [133, 225] on div "**********" at bounding box center [358, 219] width 452 height 30
paste input "text"
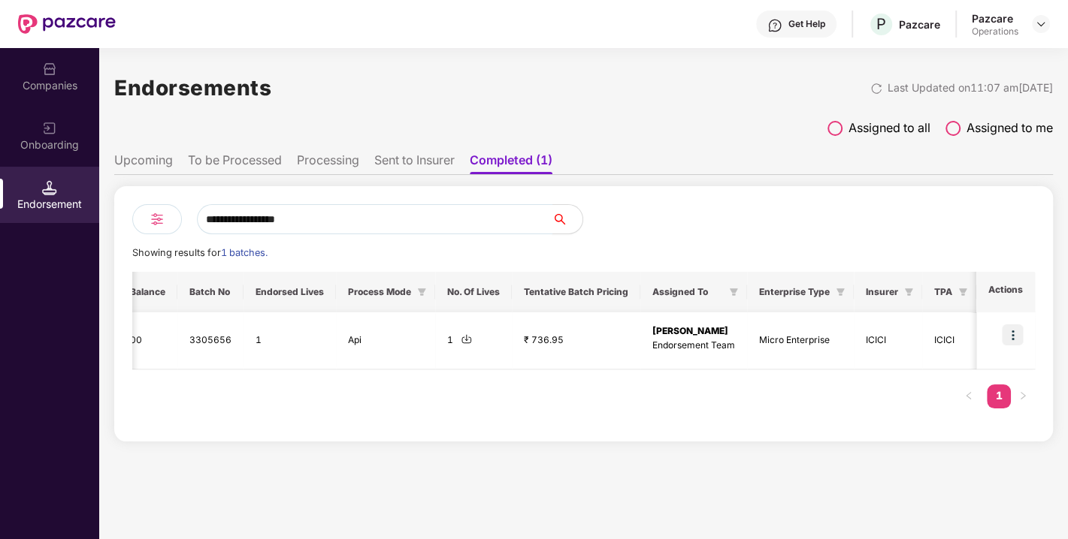
scroll to position [0, 1077]
type input "**********"
drag, startPoint x: 1023, startPoint y: 334, endPoint x: 1010, endPoint y: 334, distance: 13.5
click at [1010, 334] on td at bounding box center [1005, 341] width 59 height 57
click at [1010, 334] on img at bounding box center [1012, 335] width 21 height 21
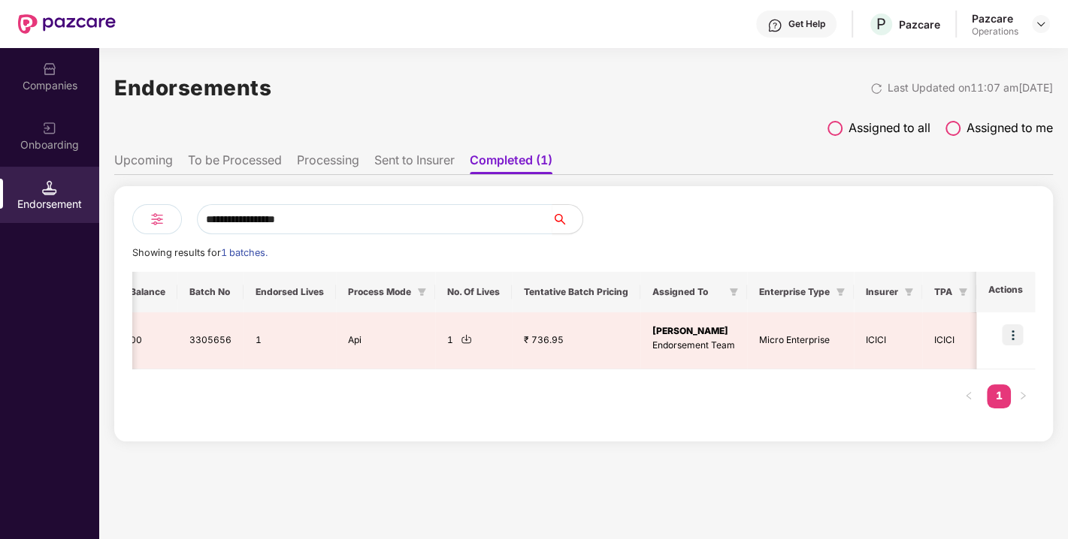
click at [807, 399] on div "Ticket ID Company Name Policy Type Status Batch Due Date Completed On Processed…" at bounding box center [583, 348] width 902 height 152
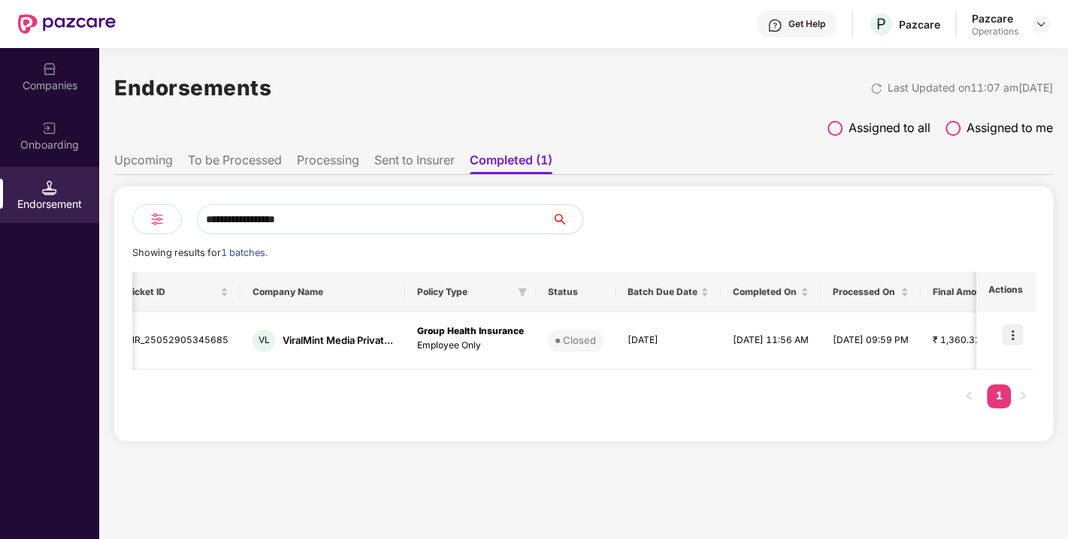
scroll to position [0, 0]
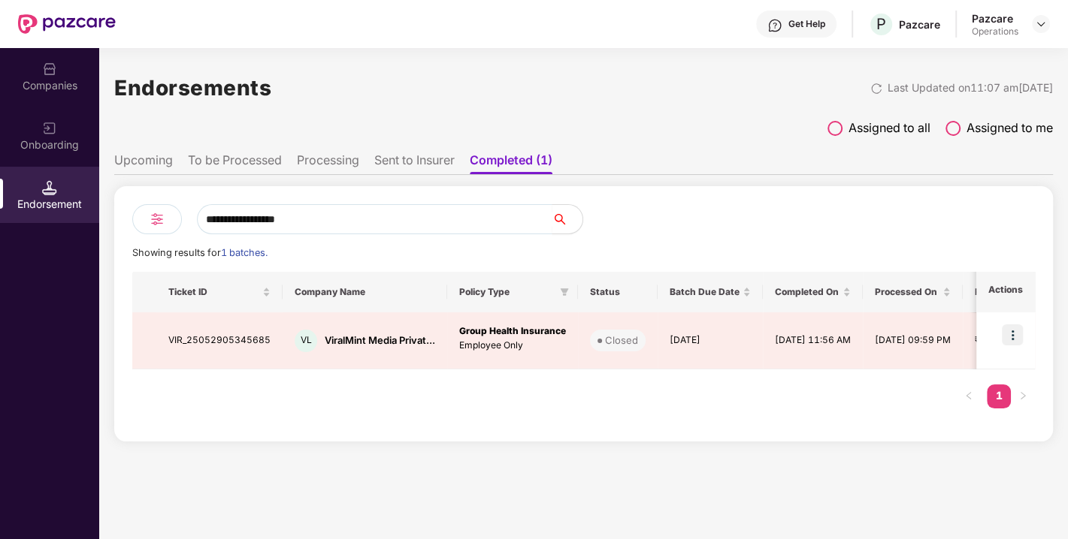
click at [29, 78] on div "Companies" at bounding box center [49, 85] width 99 height 15
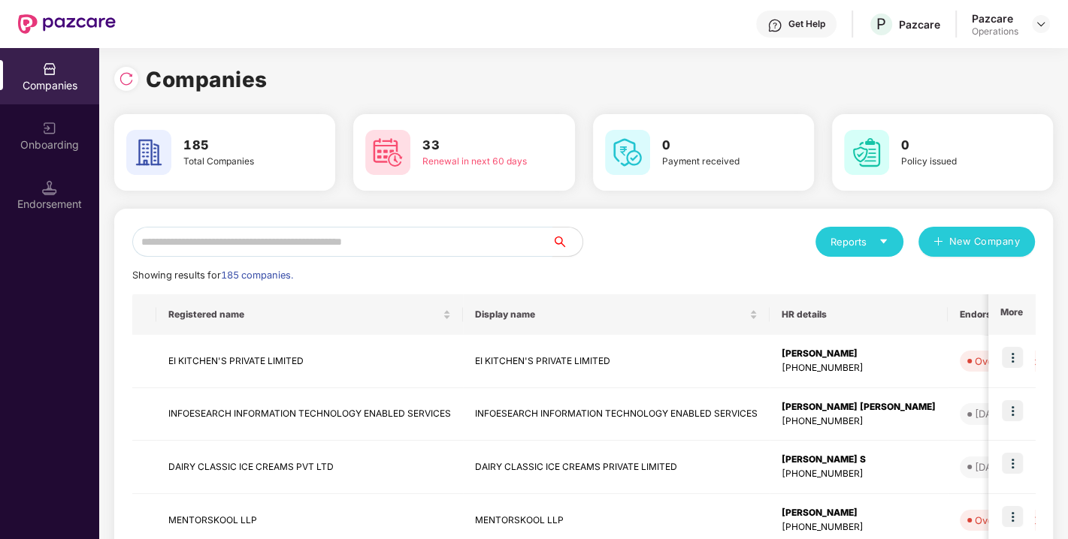
click at [252, 234] on input "text" at bounding box center [342, 242] width 420 height 30
click at [284, 238] on input "text" at bounding box center [342, 242] width 420 height 30
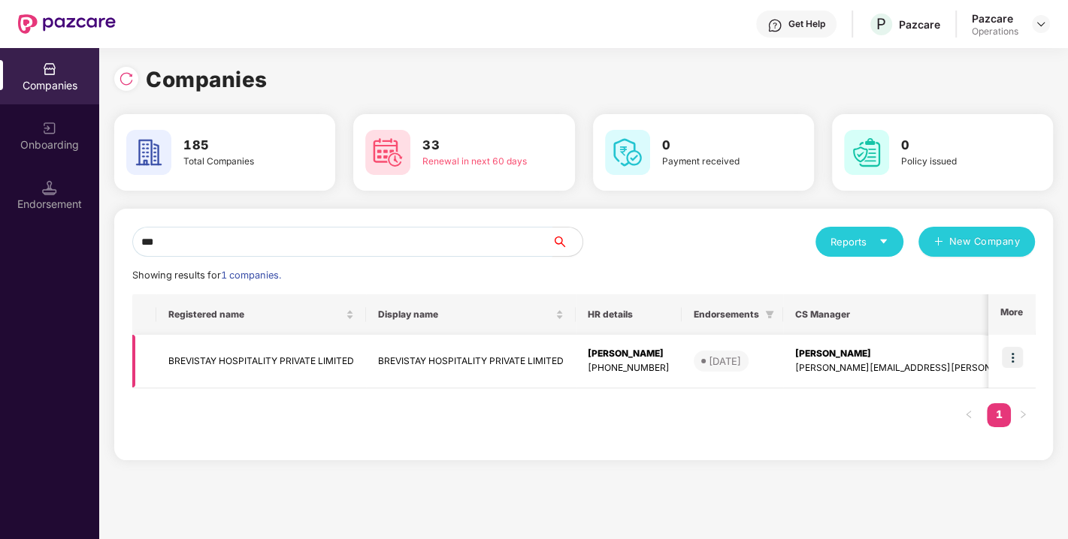
type input "***"
click at [249, 349] on td "BREVISTAY HOSPITALITY PRIVATE LIMITED" at bounding box center [261, 361] width 210 height 53
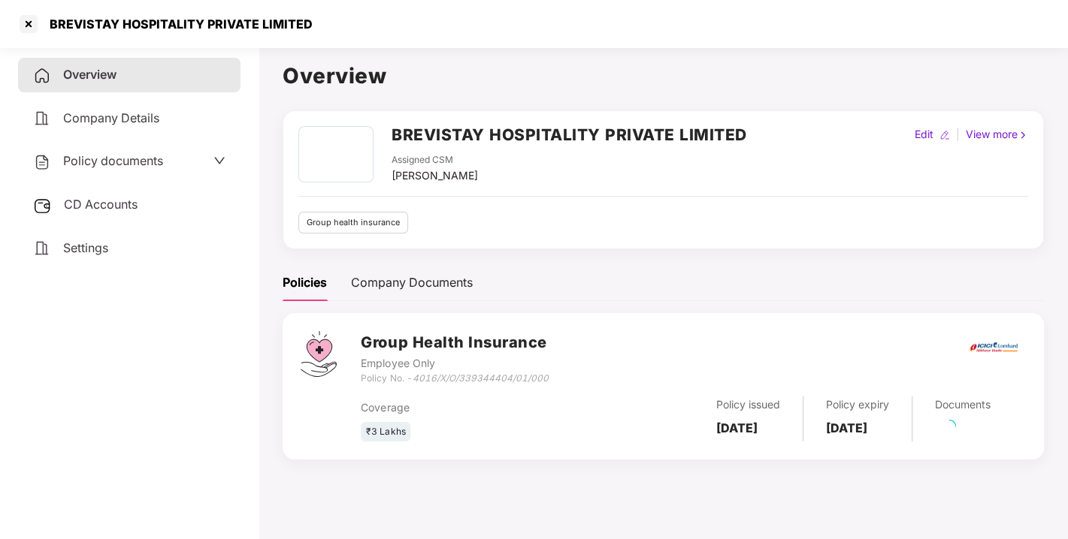
click at [148, 156] on span "Policy documents" at bounding box center [113, 160] width 100 height 15
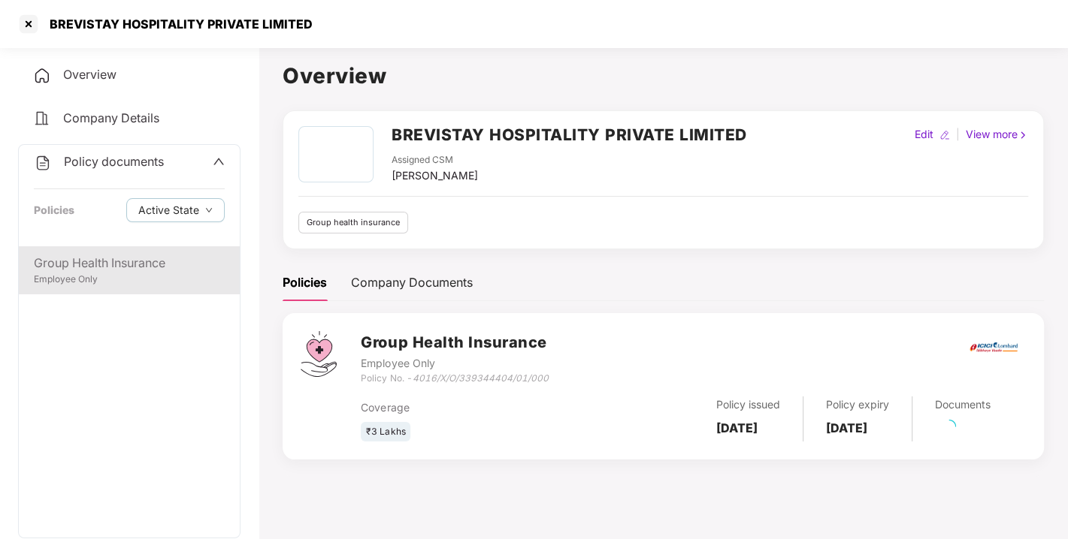
click at [90, 270] on div "Group Health Insurance" at bounding box center [129, 263] width 191 height 19
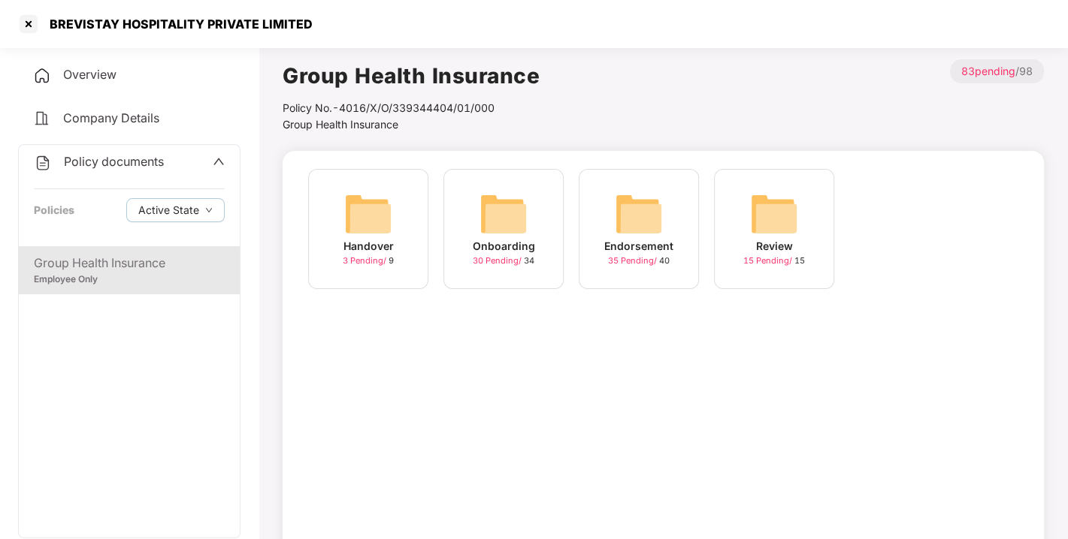
click at [633, 216] on img at bounding box center [639, 214] width 48 height 48
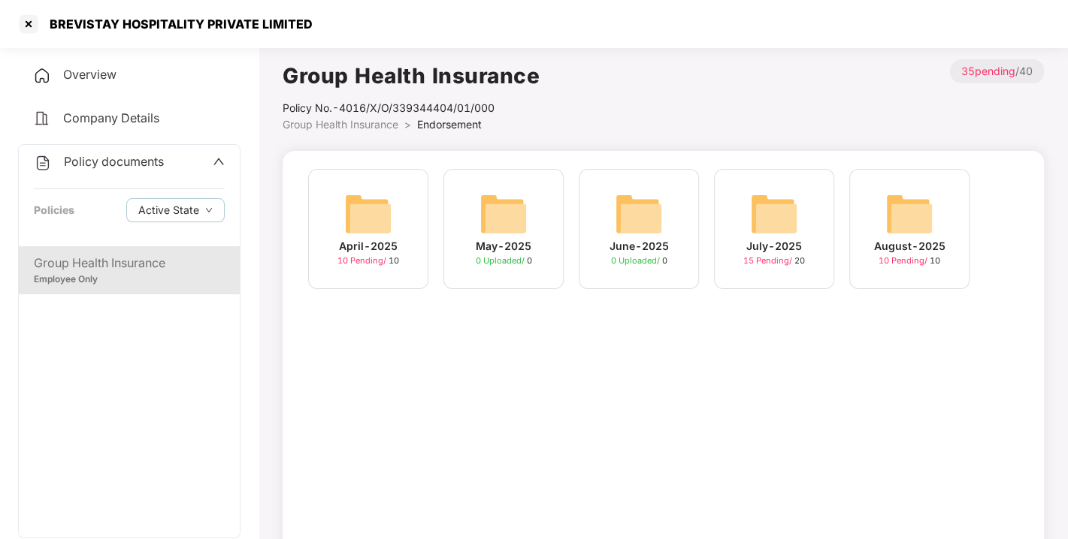
click at [902, 214] on img at bounding box center [909, 214] width 48 height 48
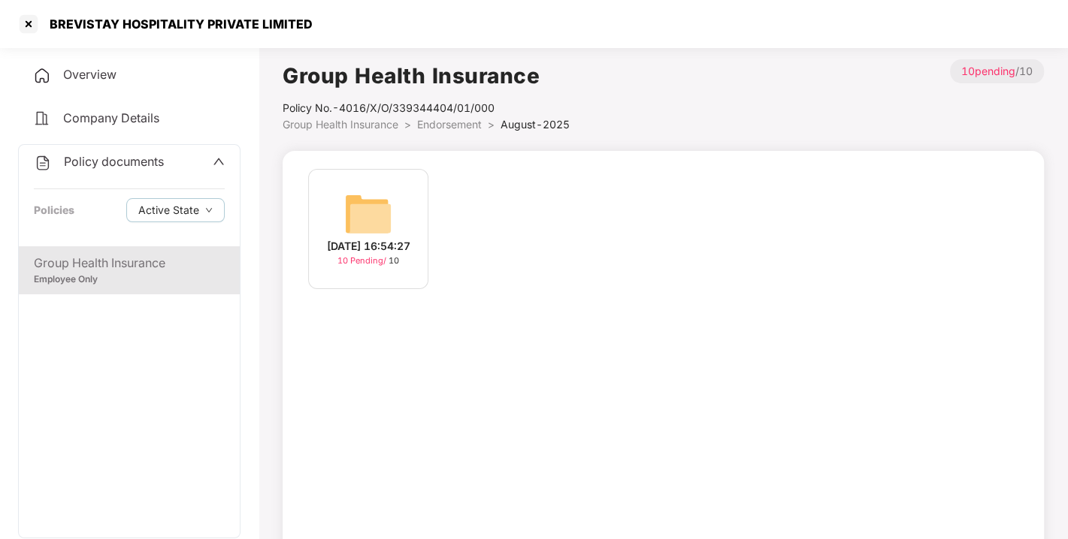
click at [378, 190] on img at bounding box center [368, 214] width 48 height 48
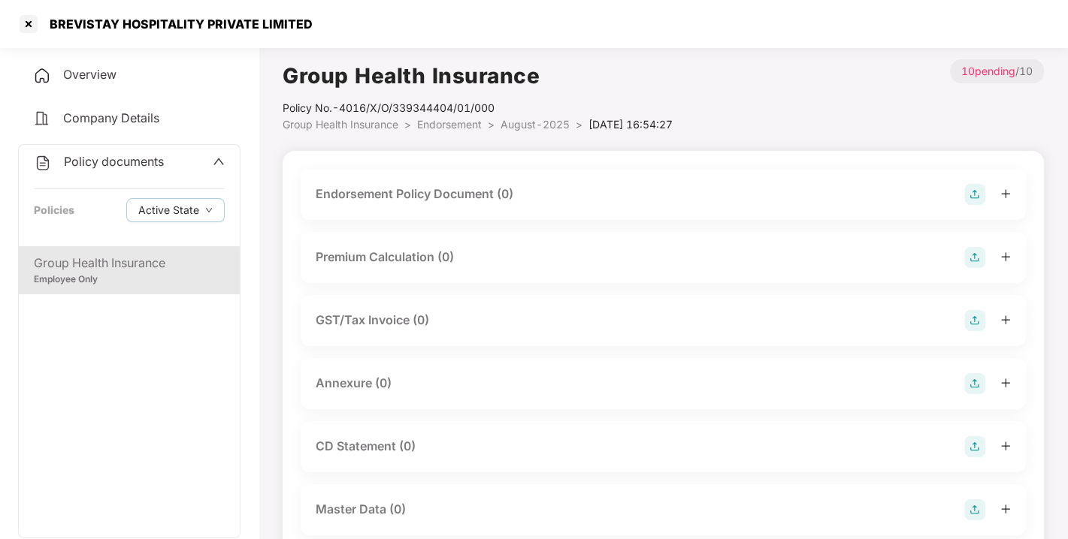
click at [974, 193] on img at bounding box center [974, 194] width 21 height 21
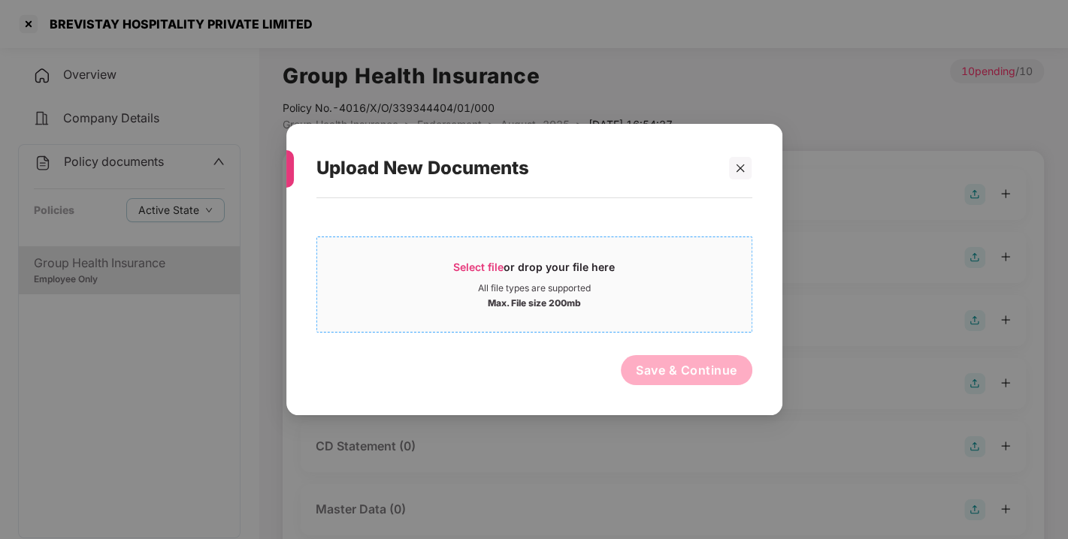
click at [471, 255] on span "Select file or drop your file here All file types are supported Max. File size …" at bounding box center [534, 285] width 434 height 72
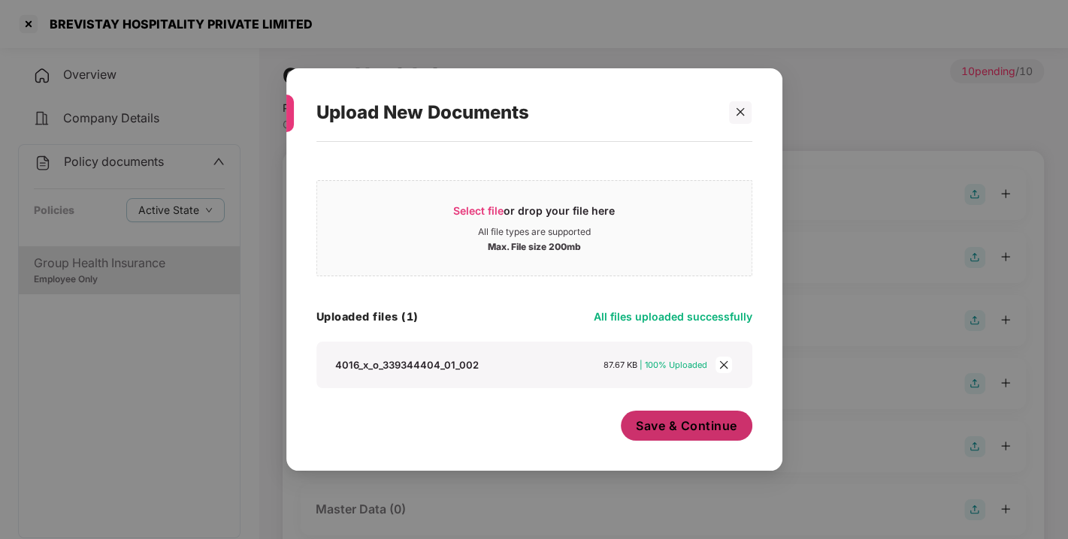
click at [687, 429] on span "Save & Continue" at bounding box center [686, 426] width 101 height 17
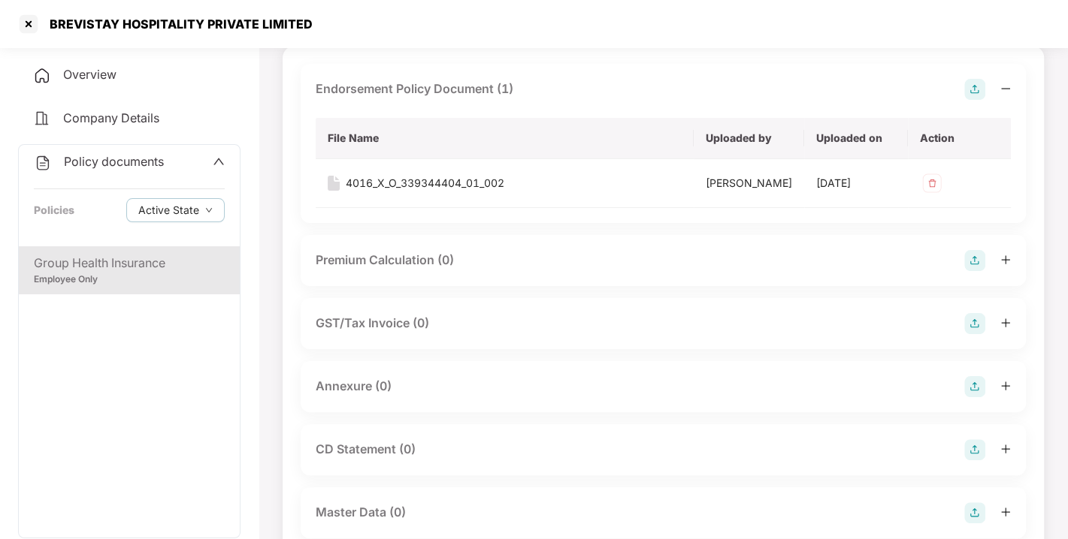
scroll to position [159, 0]
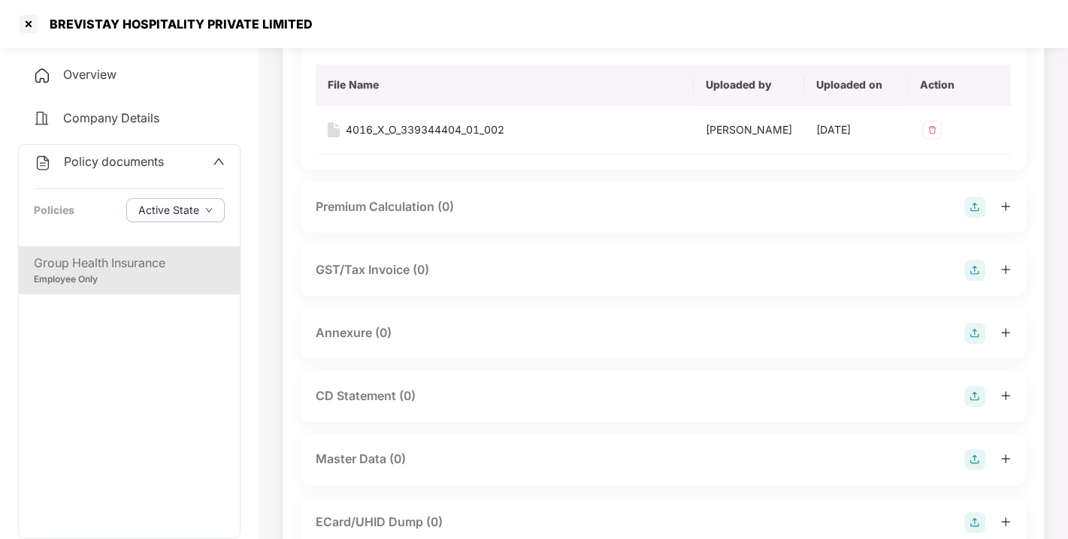
click at [964, 344] on img at bounding box center [974, 333] width 21 height 21
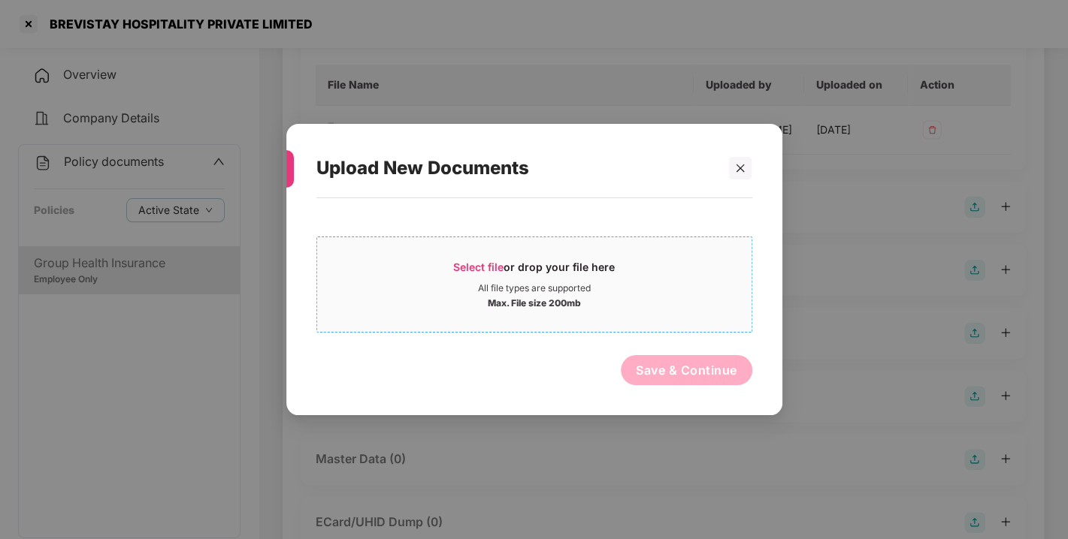
click at [530, 266] on div "Select file or drop your file here" at bounding box center [534, 271] width 162 height 23
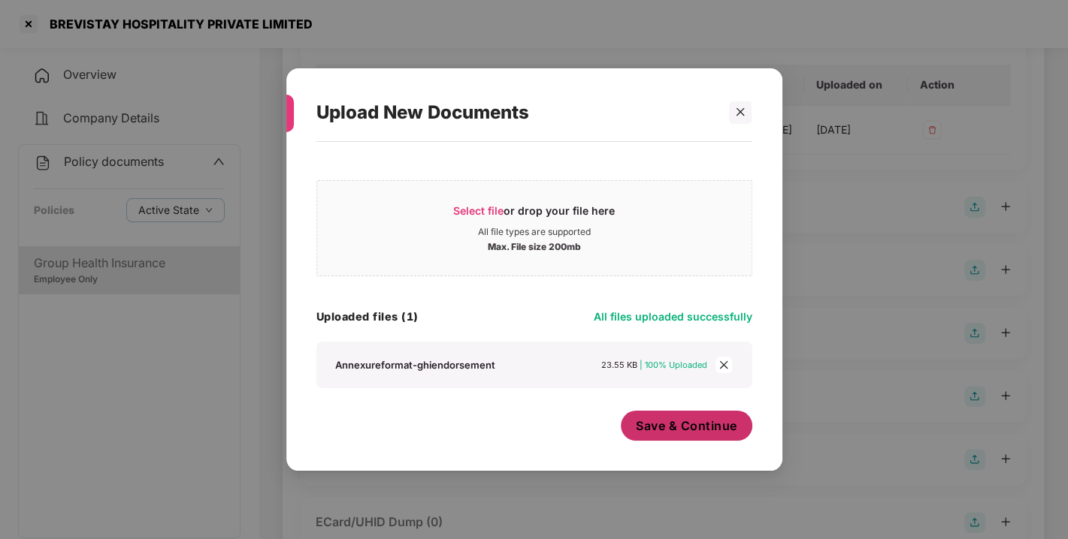
click at [700, 416] on button "Save & Continue" at bounding box center [686, 426] width 131 height 30
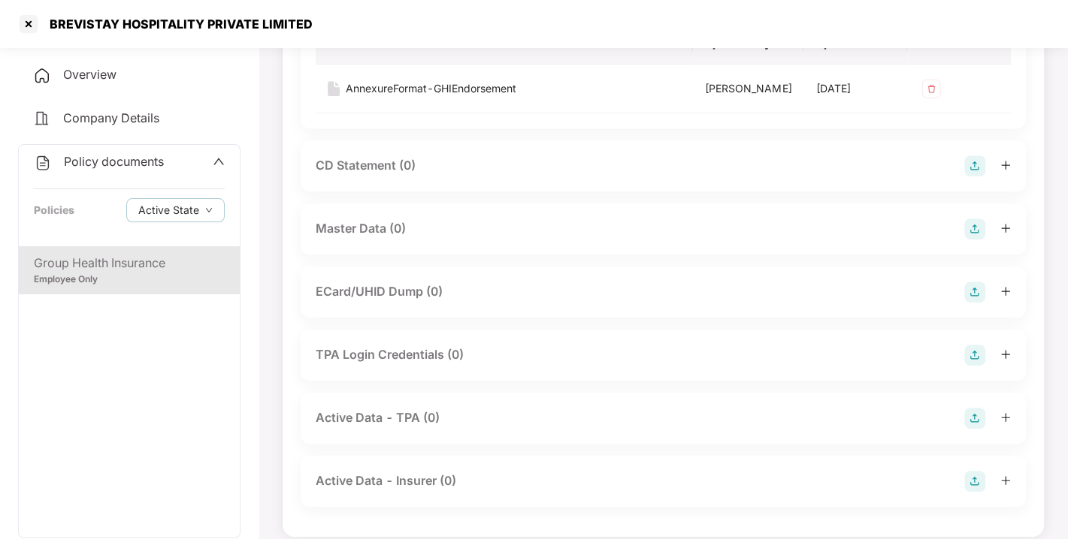
scroll to position [504, 0]
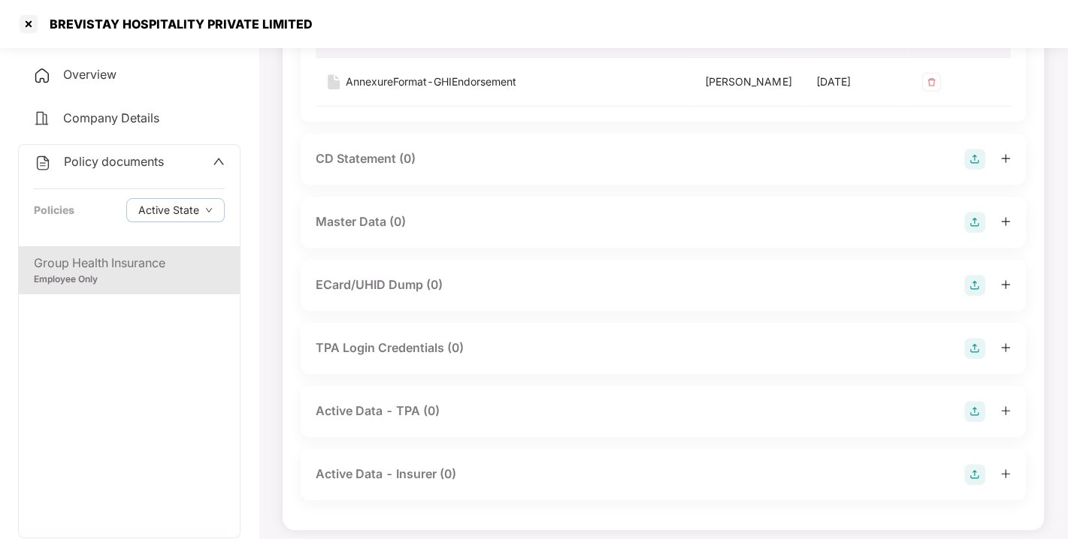
click at [980, 233] on img at bounding box center [974, 222] width 21 height 21
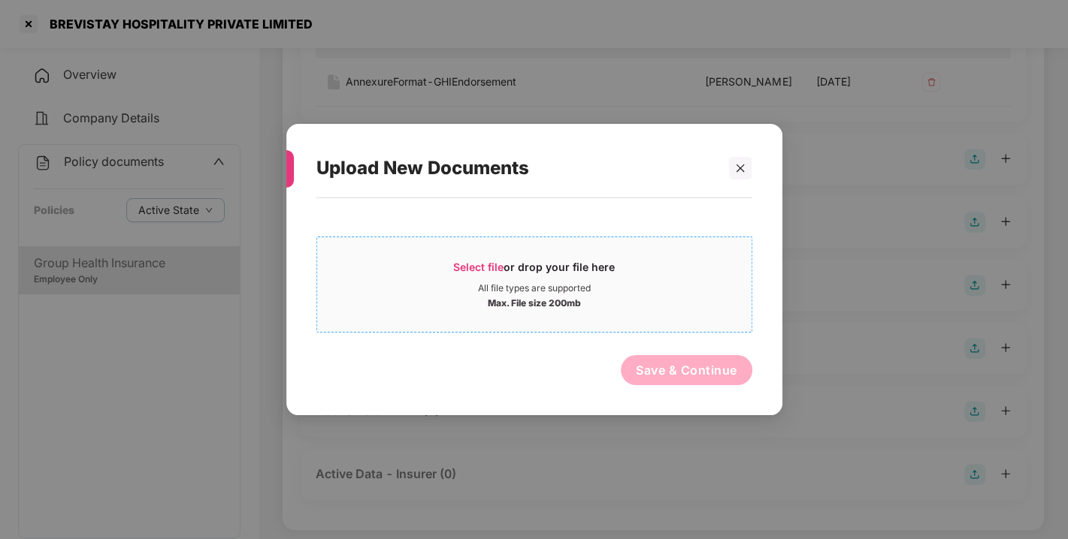
click at [479, 268] on span "Select file" at bounding box center [478, 267] width 50 height 13
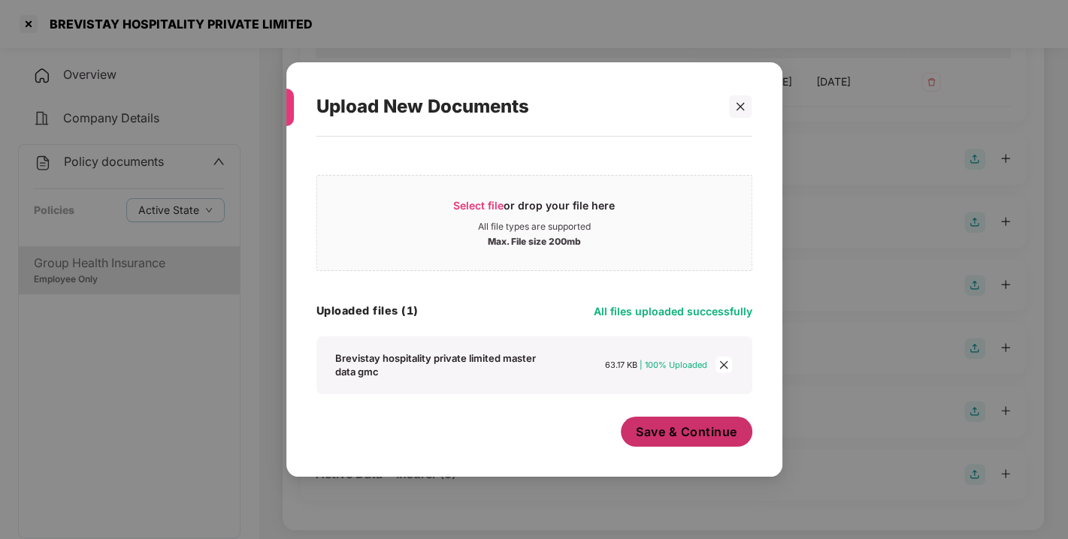
click at [695, 434] on span "Save & Continue" at bounding box center [686, 432] width 101 height 17
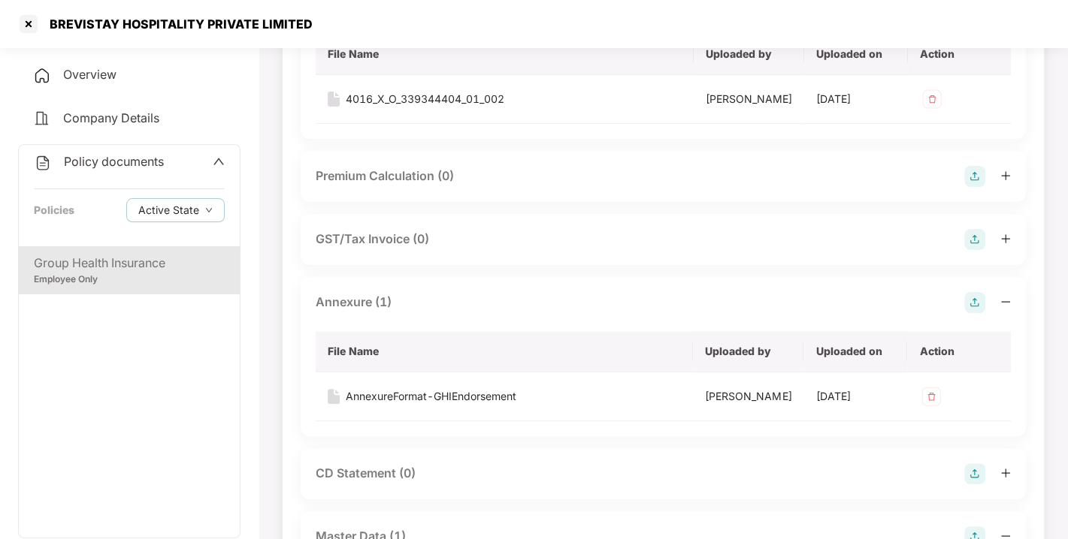
scroll to position [0, 0]
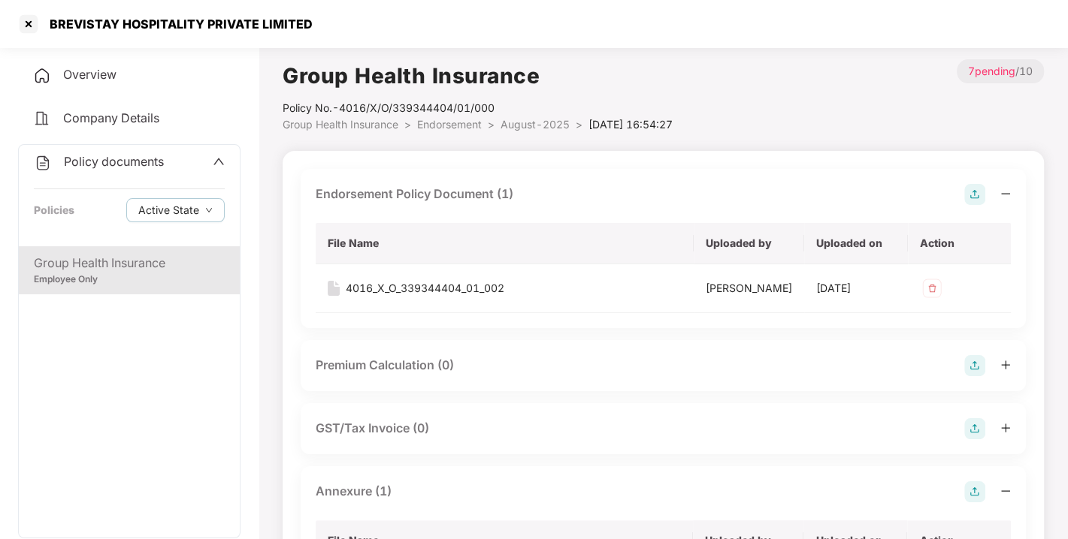
click at [120, 150] on div "Policy documents Policies Active State" at bounding box center [129, 195] width 221 height 101
click at [96, 161] on span "Policy documents" at bounding box center [114, 161] width 100 height 15
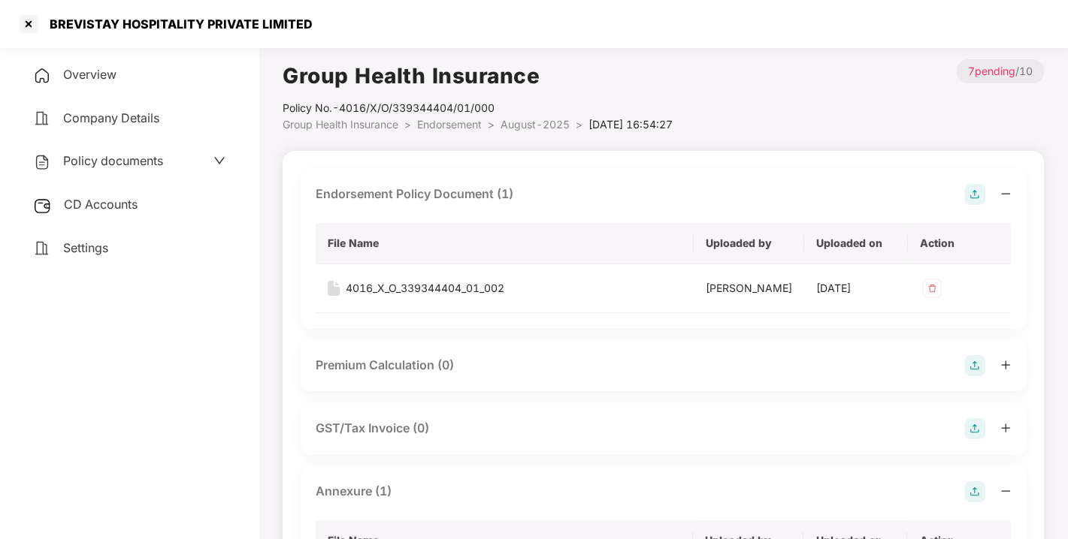
click at [139, 203] on div "CD Accounts" at bounding box center [129, 205] width 222 height 35
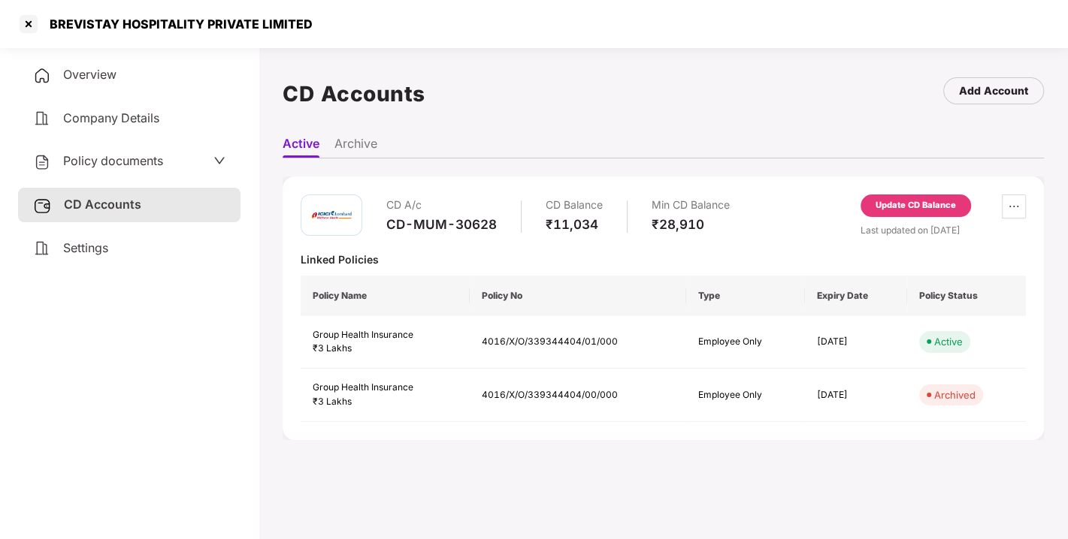
click at [940, 197] on div "Update CD Balance" at bounding box center [915, 206] width 110 height 23
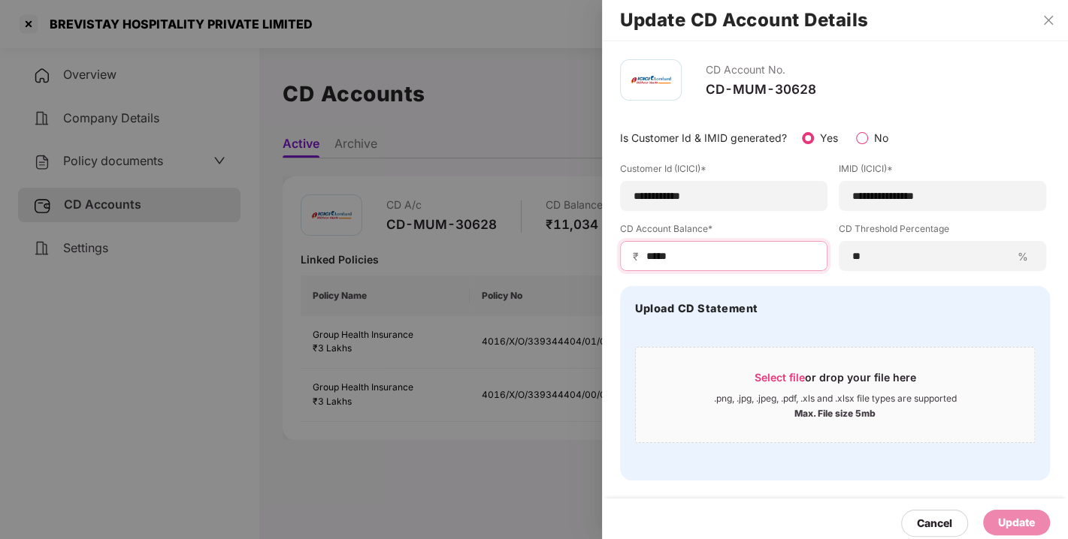
drag, startPoint x: 695, startPoint y: 254, endPoint x: 548, endPoint y: 272, distance: 147.6
click at [548, 272] on div "**********" at bounding box center [534, 269] width 1068 height 539
type input "*"
type input "*****"
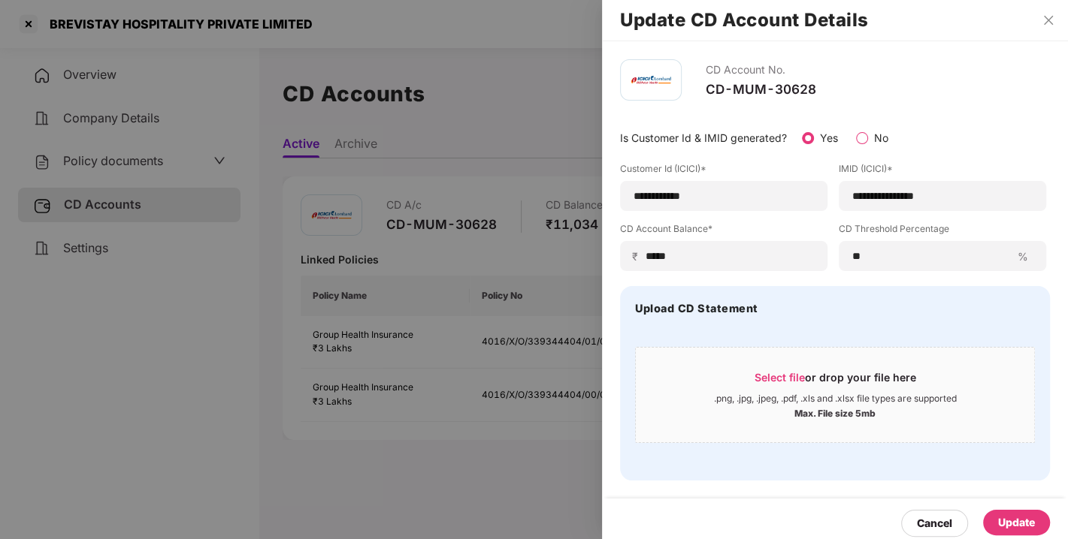
click at [1005, 529] on div "Update" at bounding box center [1016, 523] width 37 height 17
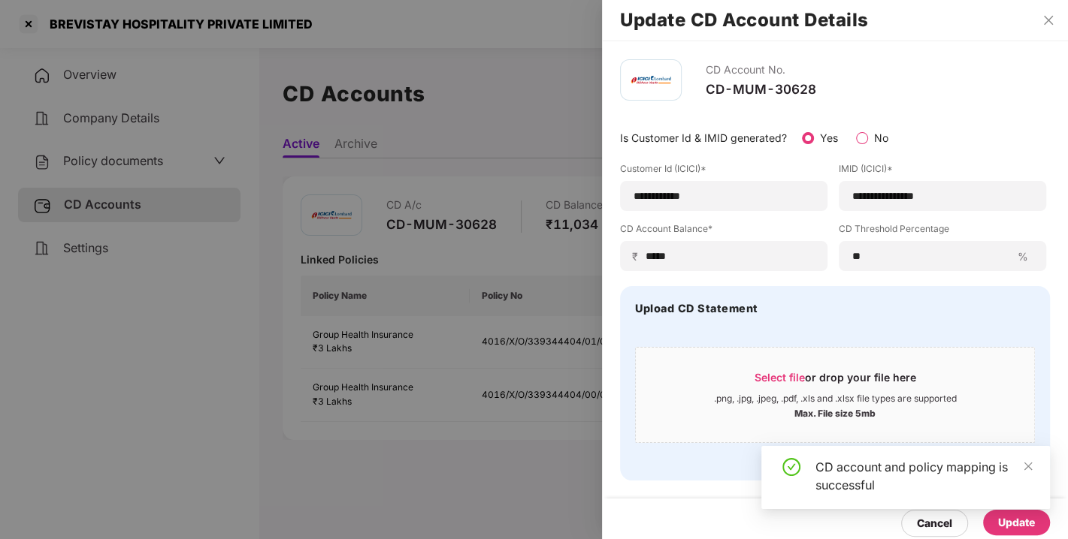
click at [815, 459] on div "CD account and policy mapping is successful" at bounding box center [923, 476] width 216 height 36
click at [730, 452] on div "Upload CD Statement Select file or drop your file here .png, .jpg, .jpeg, .pdf,…" at bounding box center [835, 383] width 430 height 195
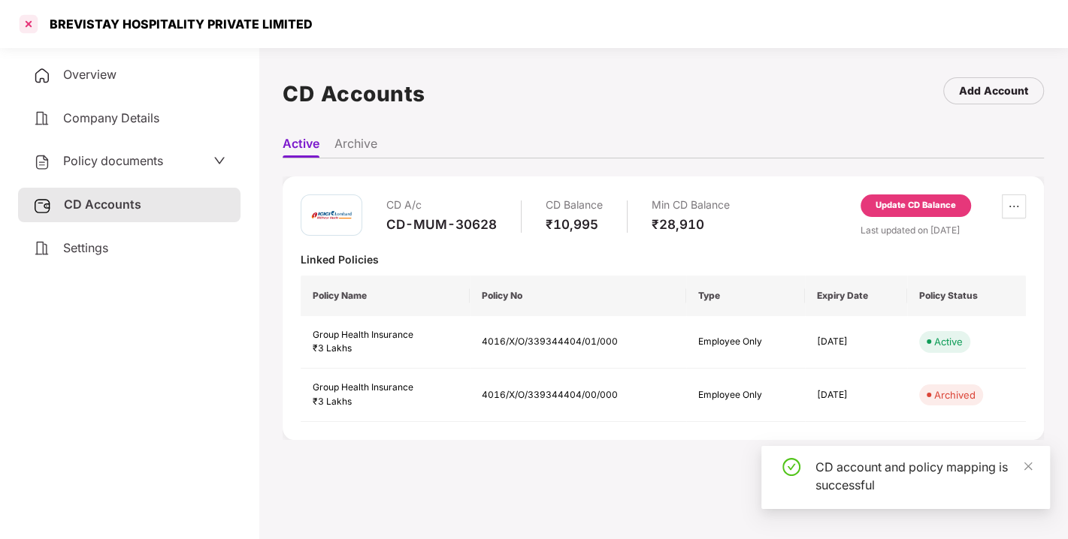
click at [30, 18] on div at bounding box center [29, 24] width 24 height 24
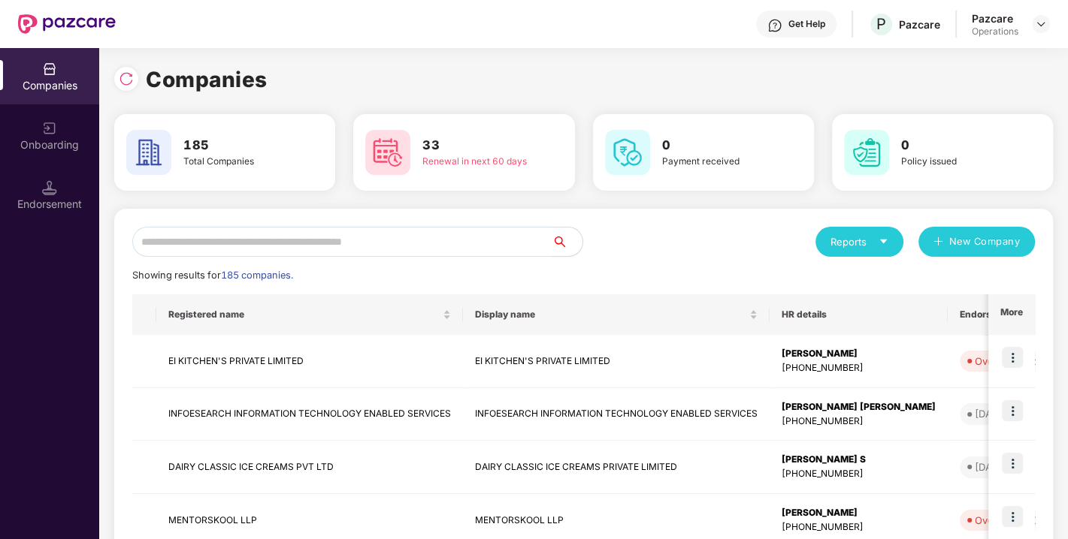
click at [244, 239] on input "text" at bounding box center [342, 242] width 420 height 30
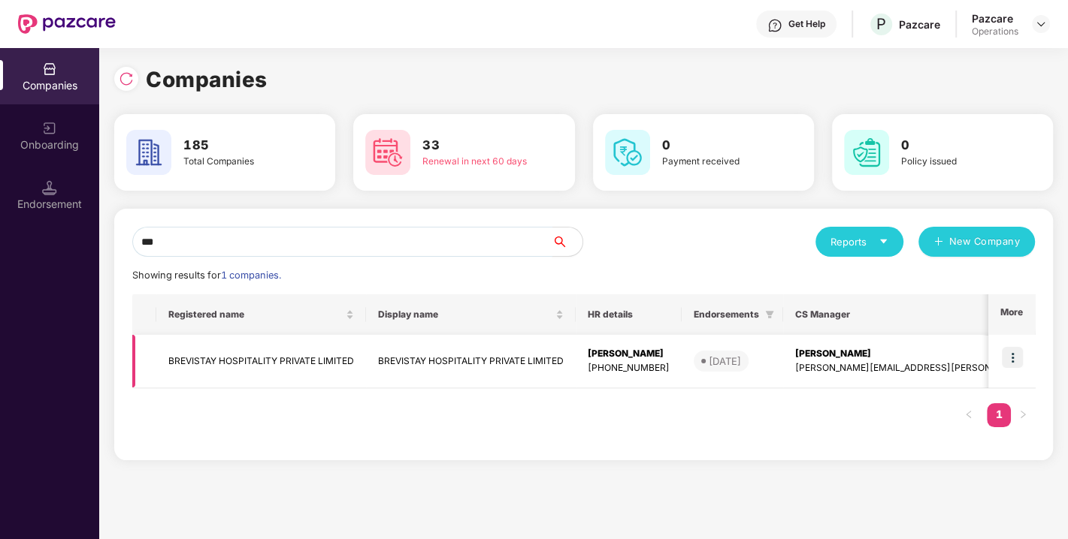
type input "***"
click at [1014, 358] on img at bounding box center [1012, 357] width 21 height 21
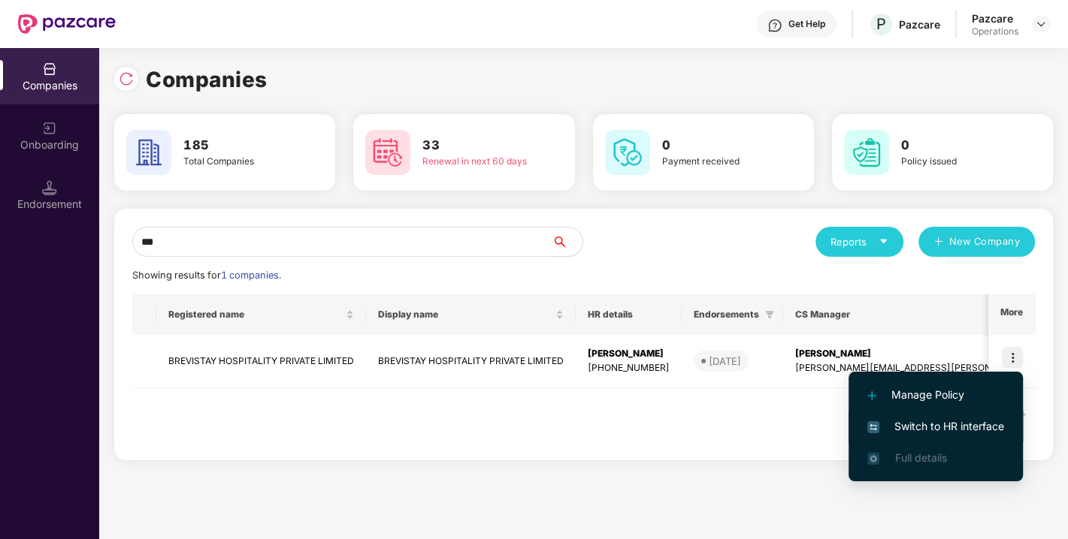
click at [942, 425] on span "Switch to HR interface" at bounding box center [935, 426] width 137 height 17
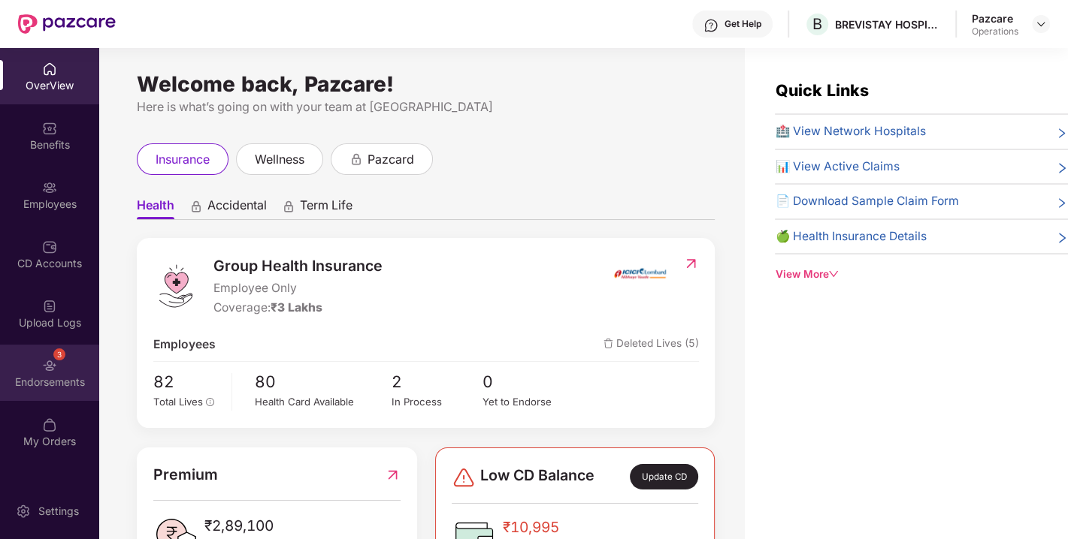
click at [35, 375] on div "Endorsements" at bounding box center [49, 382] width 99 height 15
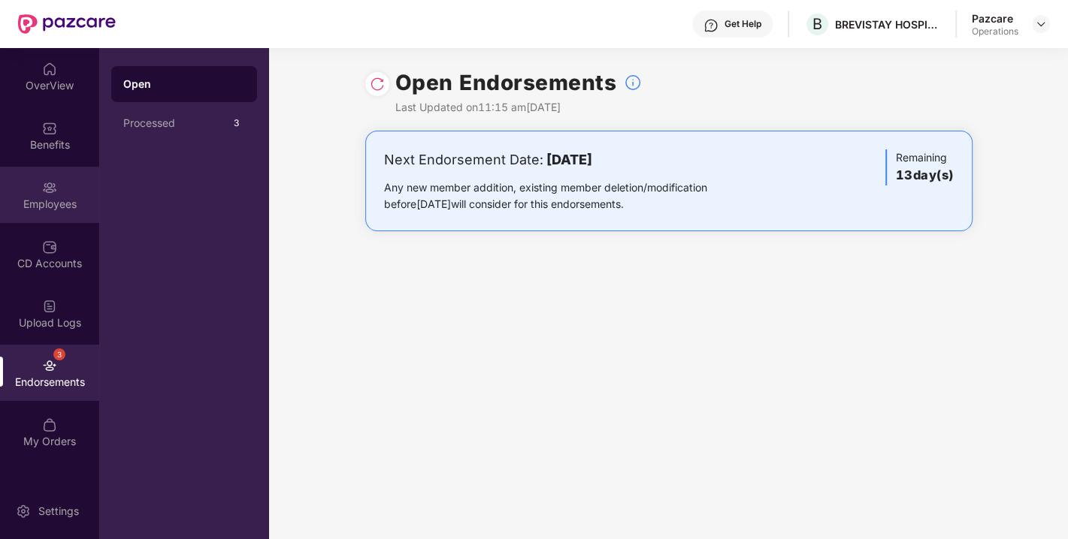
click at [38, 208] on div "Employees" at bounding box center [49, 204] width 99 height 15
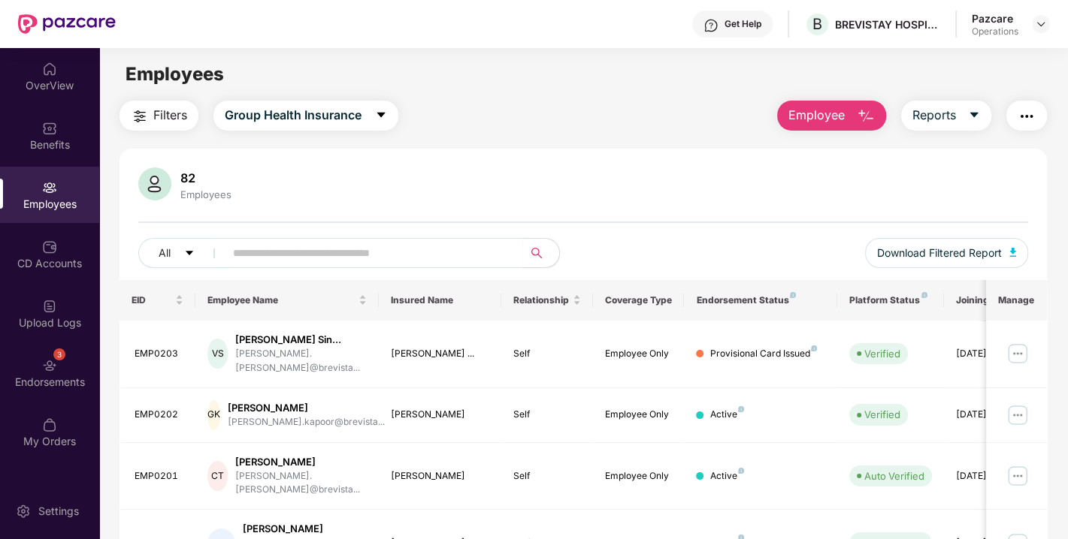
click at [171, 120] on span "Filters" at bounding box center [170, 115] width 34 height 19
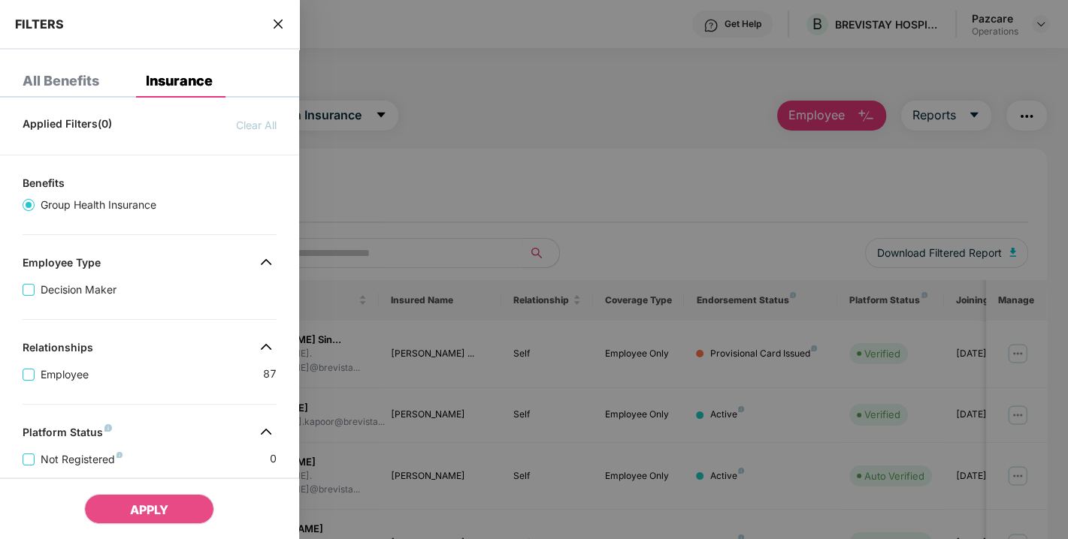
scroll to position [358, 0]
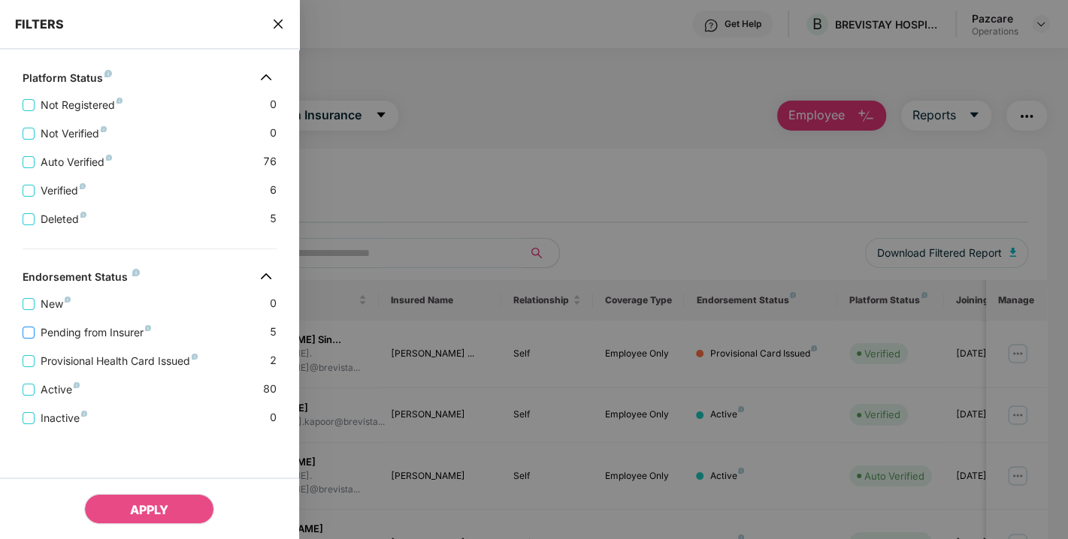
click at [101, 328] on span "Pending from Insurer" at bounding box center [96, 333] width 122 height 17
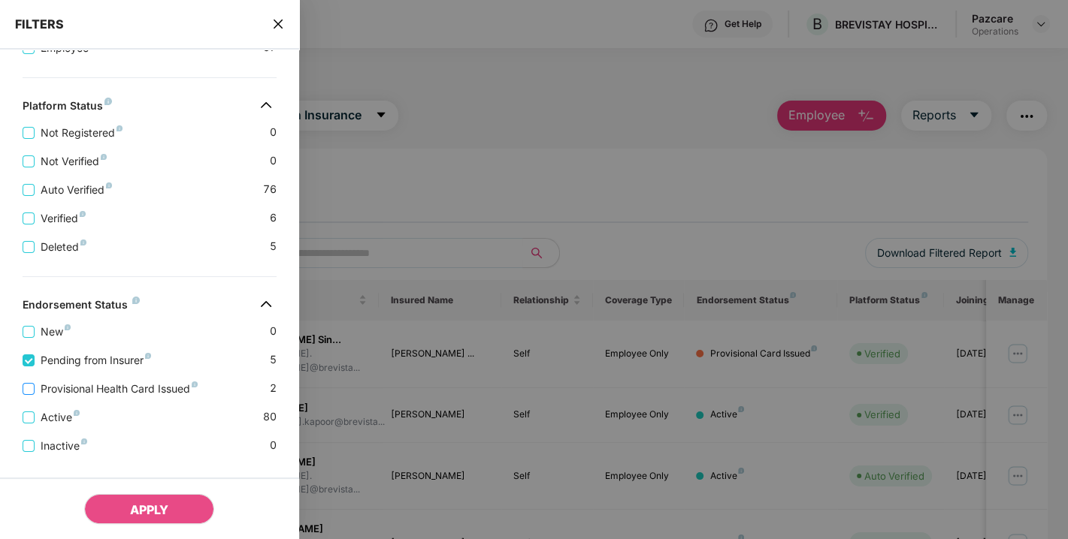
click at [74, 394] on span "Provisional Health Card Issued" at bounding box center [119, 389] width 169 height 17
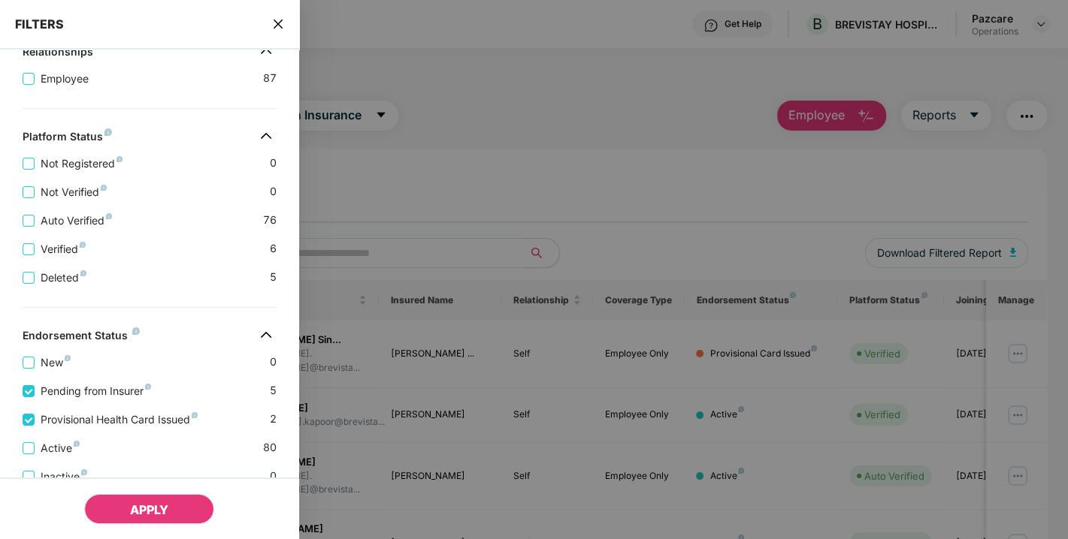
click at [143, 517] on span "APPLY" at bounding box center [149, 510] width 38 height 15
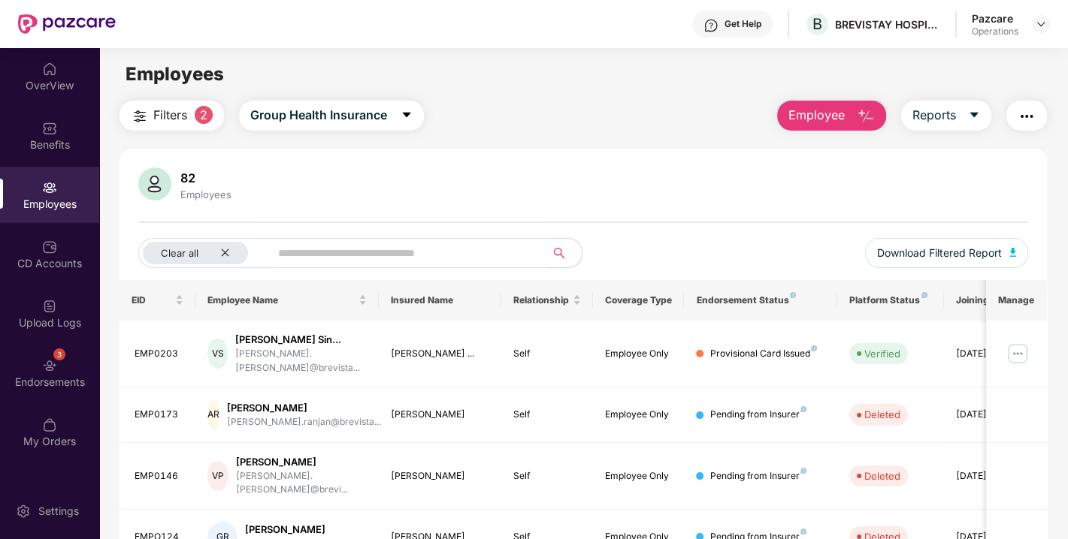
click at [1029, 116] on img "button" at bounding box center [1026, 116] width 18 height 18
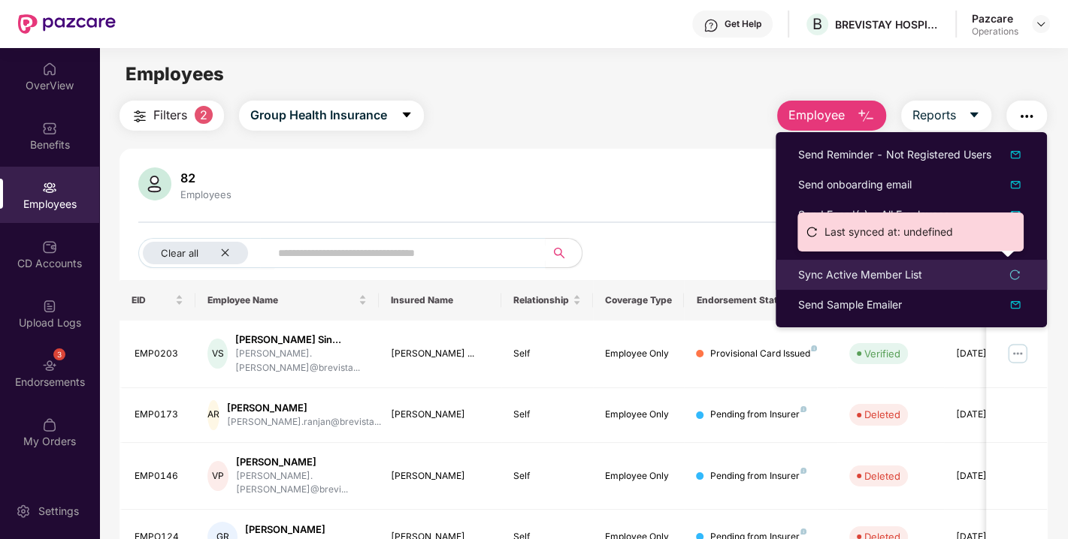
click at [899, 269] on div "Sync Active Member List" at bounding box center [860, 275] width 124 height 17
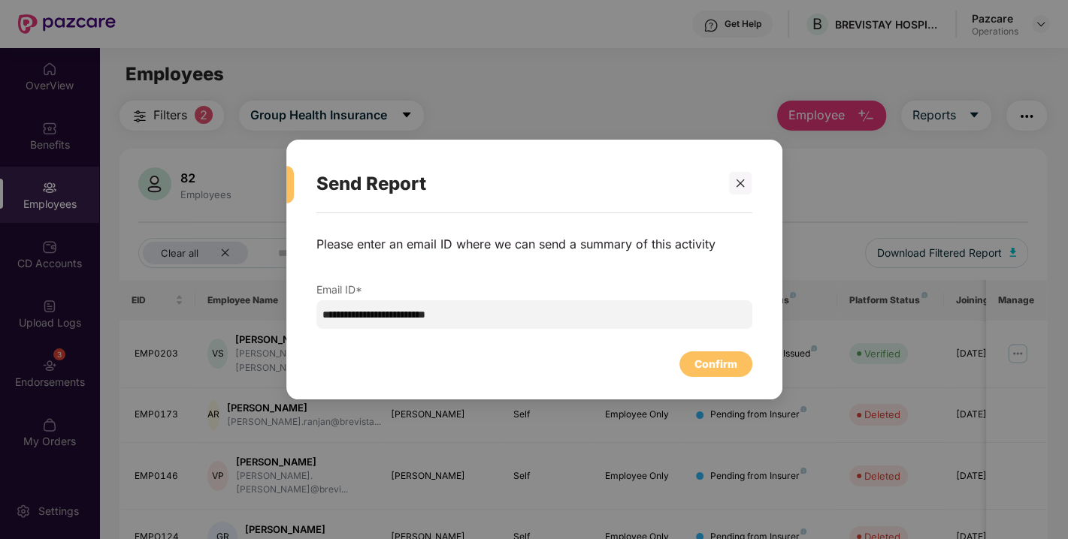
click at [721, 380] on div "**********" at bounding box center [534, 298] width 496 height 171
click at [713, 371] on div "Confirm" at bounding box center [715, 364] width 43 height 17
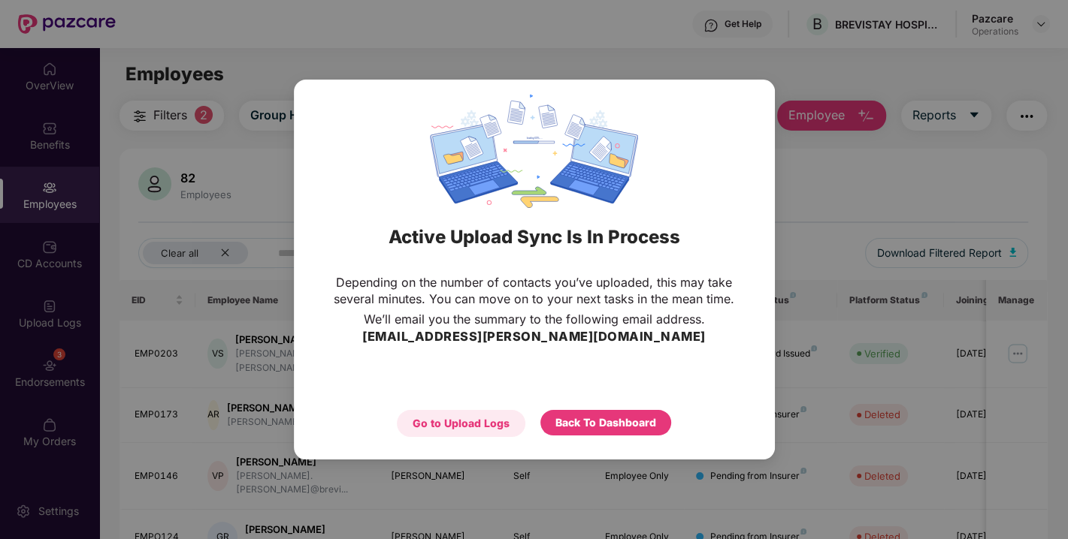
click at [467, 414] on div "Go to Upload Logs" at bounding box center [461, 423] width 128 height 27
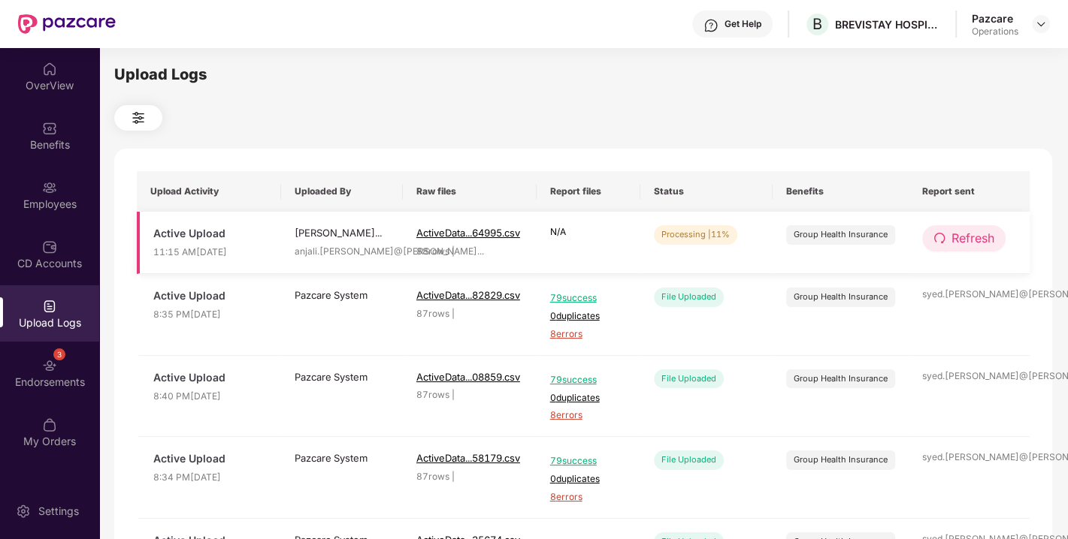
click at [965, 240] on span "Refresh" at bounding box center [972, 238] width 43 height 19
click at [965, 240] on span "Refresh" at bounding box center [973, 238] width 43 height 19
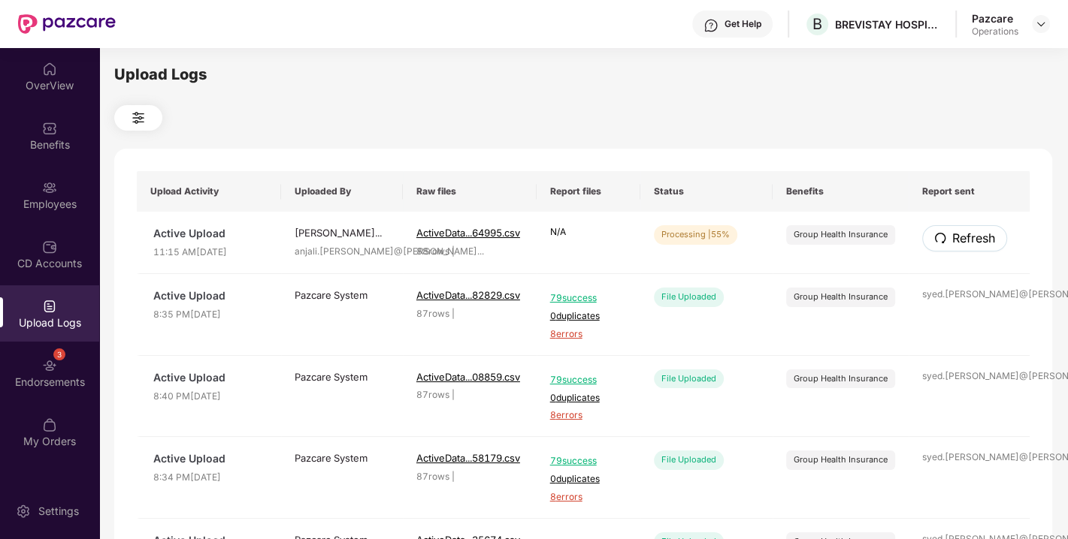
click at [965, 240] on span "Refresh" at bounding box center [973, 238] width 43 height 19
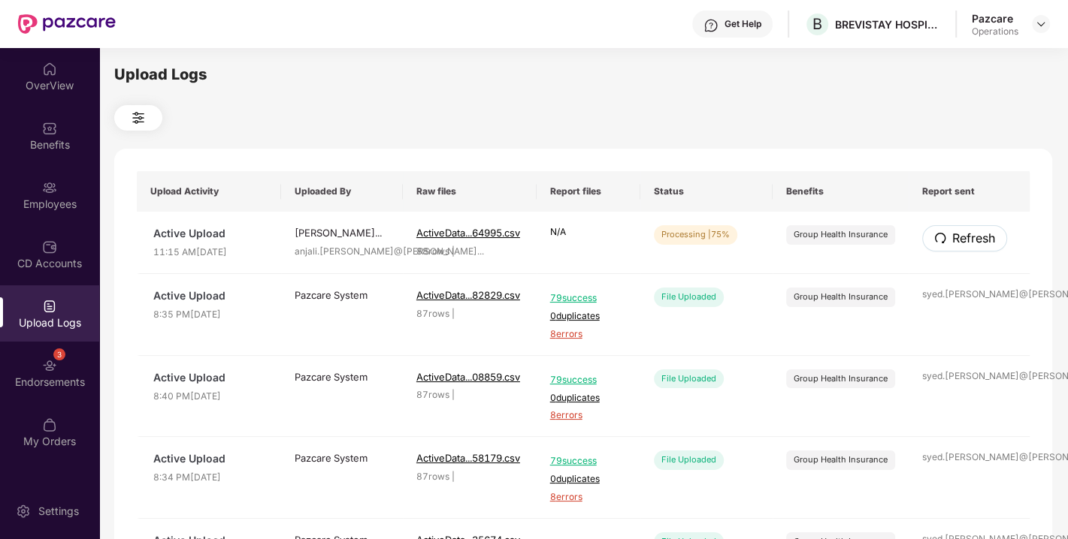
click at [965, 240] on span "Refresh" at bounding box center [973, 238] width 43 height 19
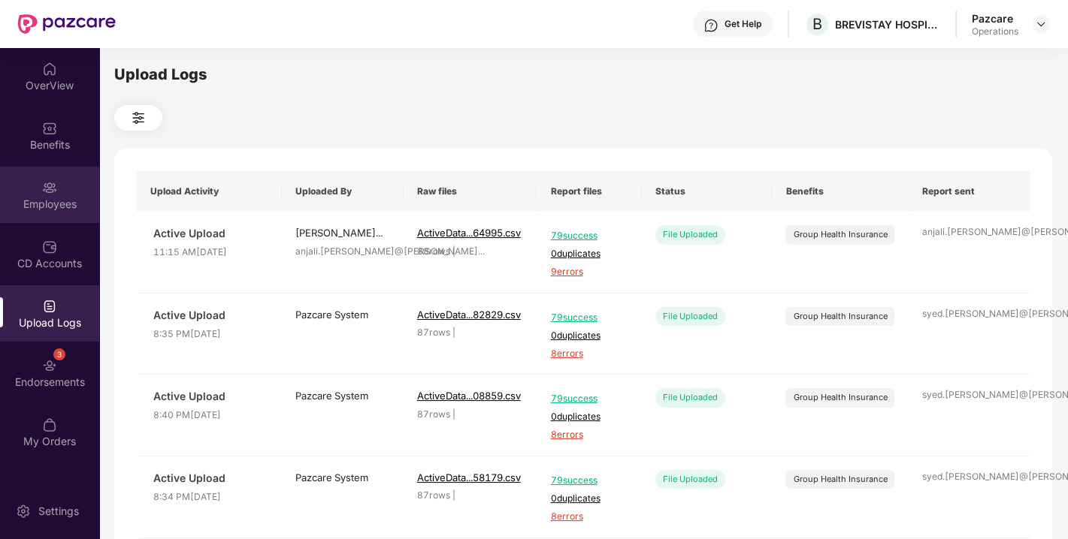
click at [44, 180] on img at bounding box center [49, 187] width 15 height 15
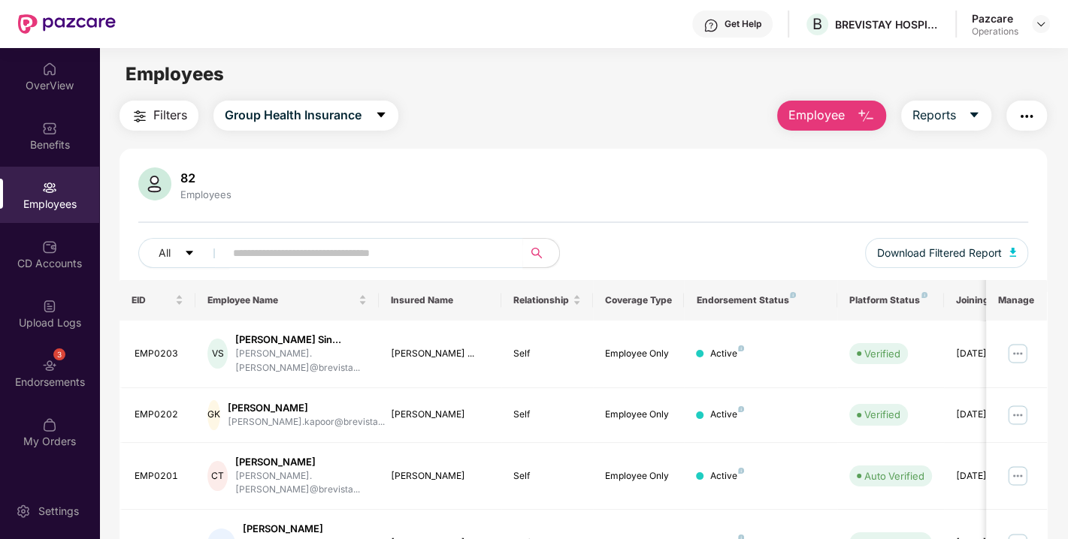
click at [176, 119] on span "Filters" at bounding box center [170, 115] width 34 height 19
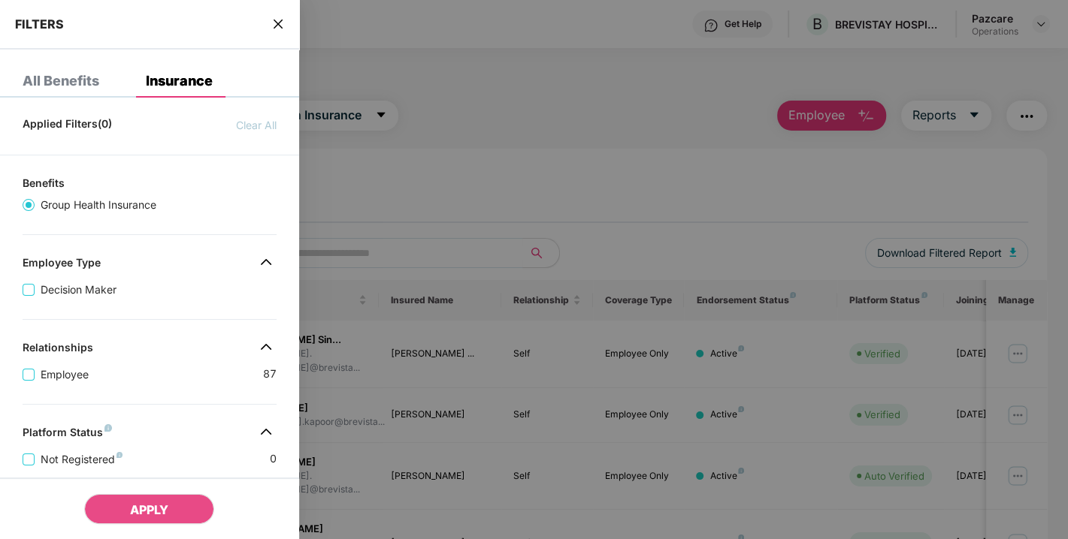
scroll to position [358, 0]
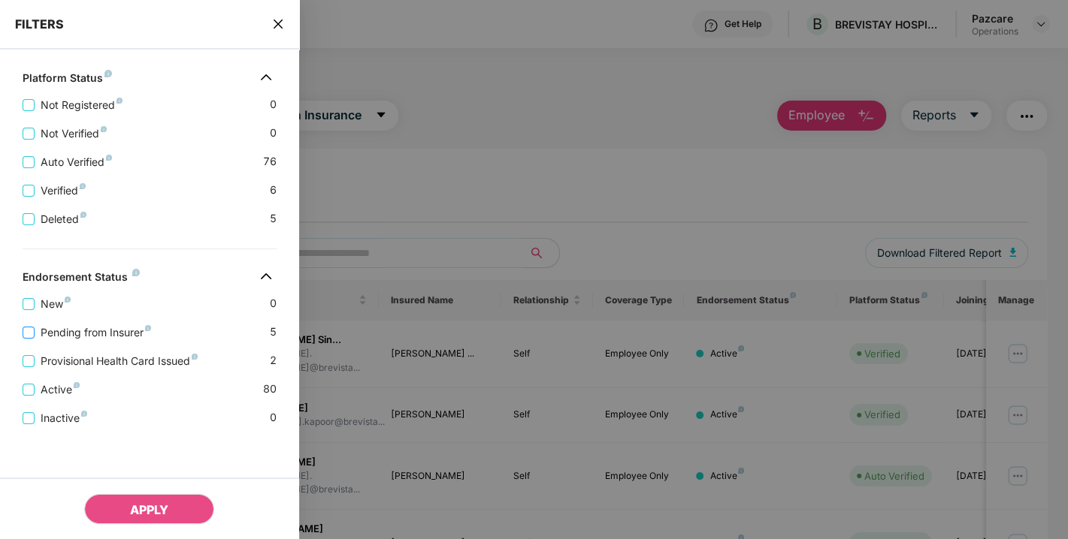
click at [95, 338] on span "Pending from Insurer" at bounding box center [96, 333] width 122 height 17
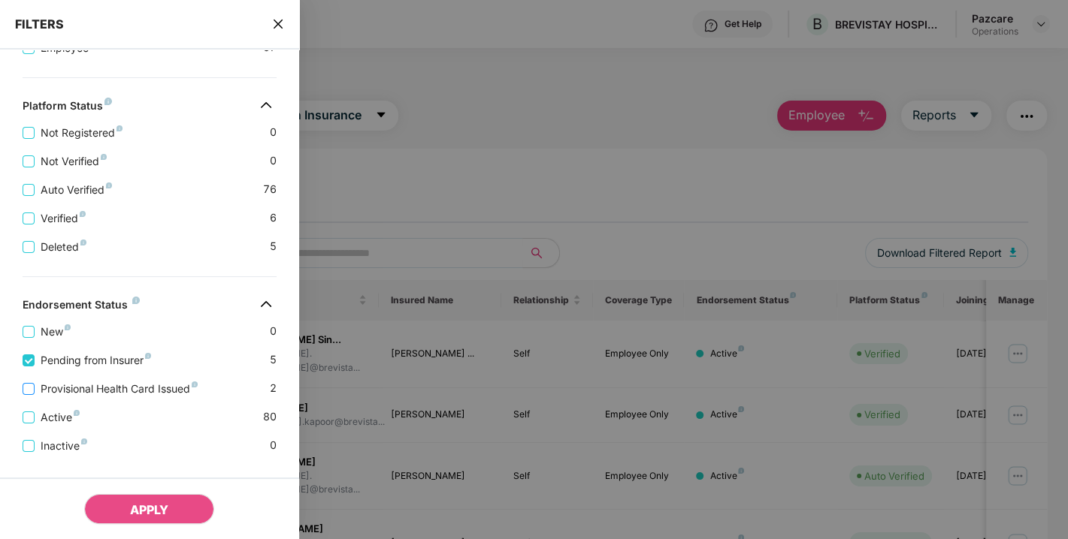
click at [110, 391] on span "Provisional Health Card Issued" at bounding box center [119, 389] width 169 height 17
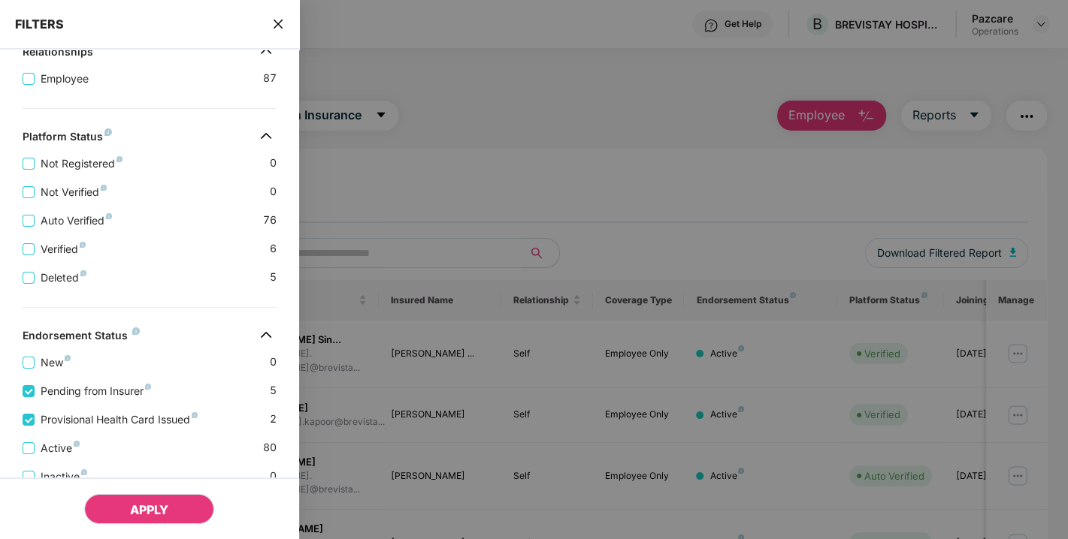
click at [138, 510] on span "APPLY" at bounding box center [149, 510] width 38 height 15
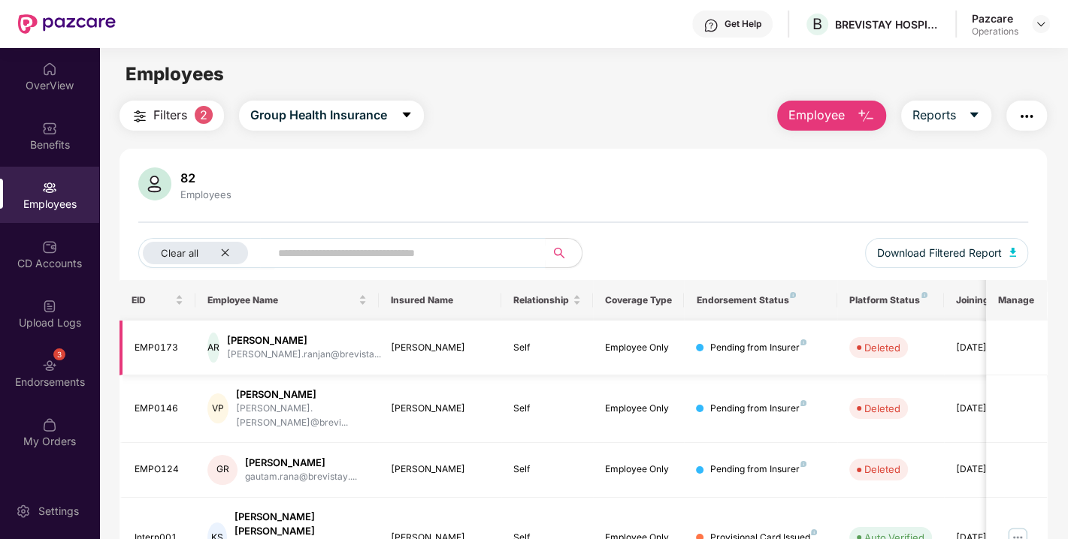
scroll to position [0, 0]
click at [1036, 21] on img at bounding box center [1041, 24] width 12 height 12
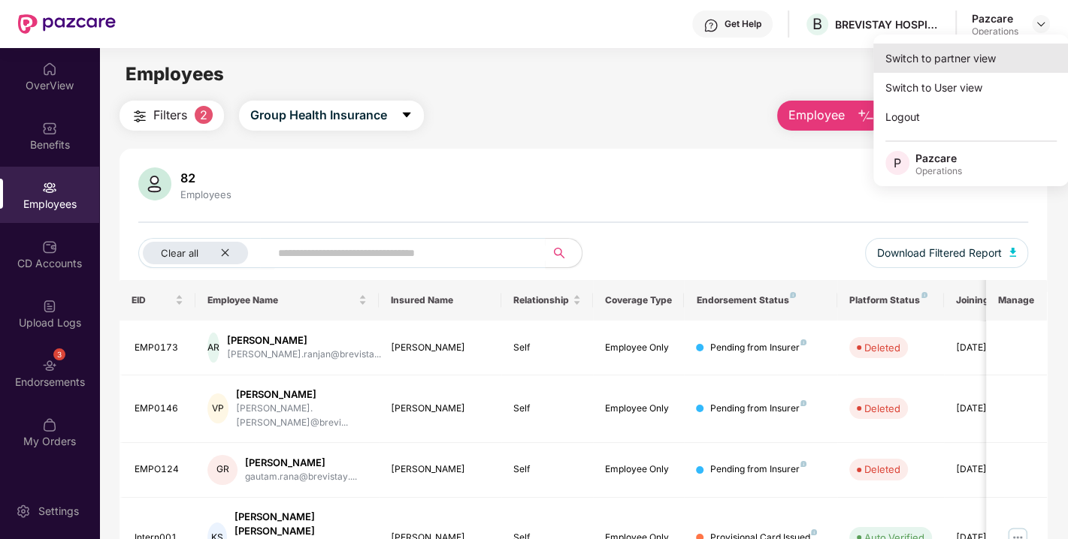
click at [959, 47] on div "Switch to partner view" at bounding box center [970, 58] width 195 height 29
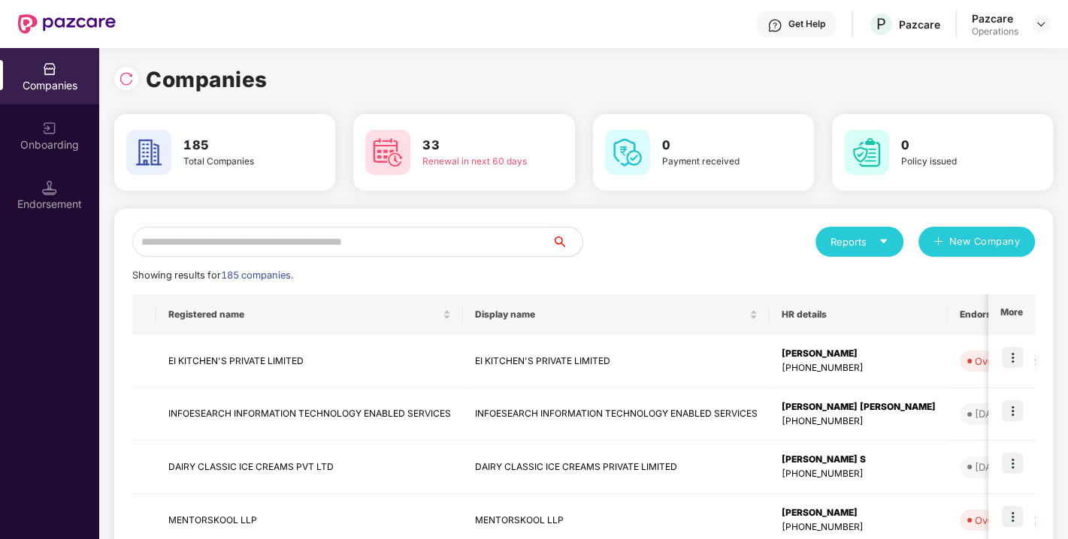
click at [317, 243] on input "text" at bounding box center [342, 242] width 420 height 30
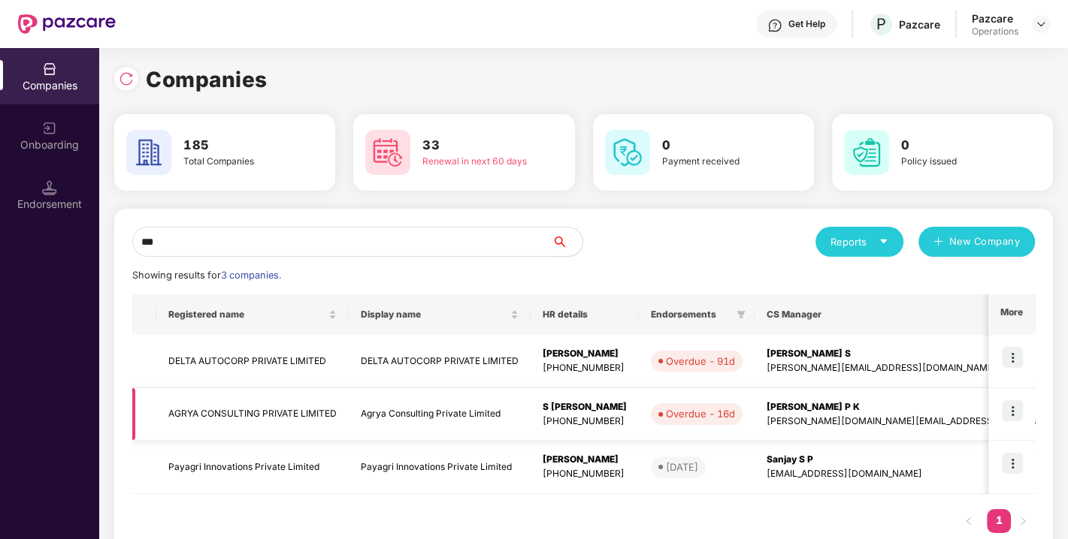
type input "***"
click at [230, 402] on td "AGRYA CONSULTING PRIVATE LIMITED" at bounding box center [252, 414] width 192 height 53
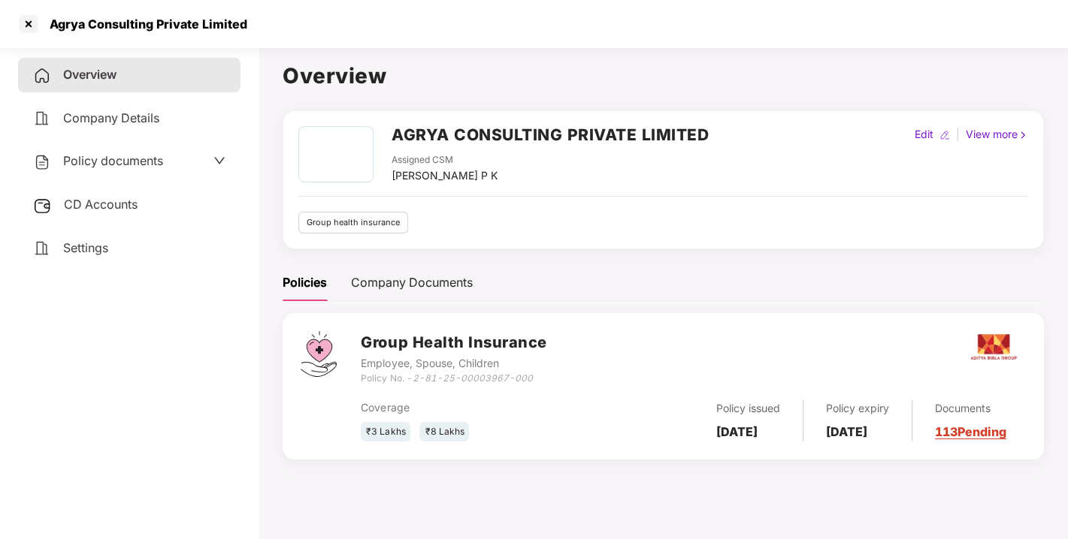
click at [113, 157] on span "Policy documents" at bounding box center [113, 160] width 100 height 15
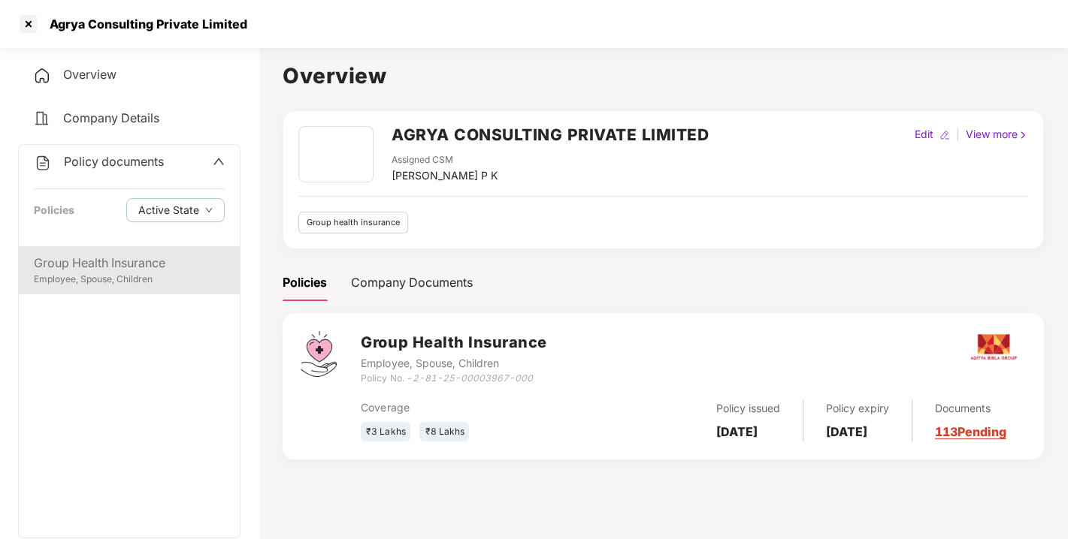
click at [86, 273] on div "Employee, Spouse, Children" at bounding box center [129, 280] width 191 height 14
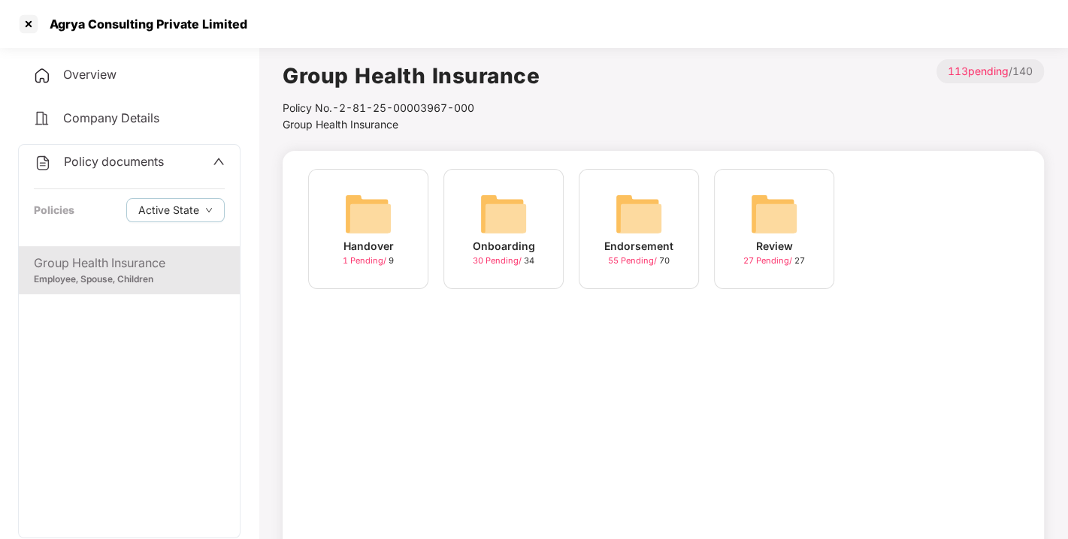
click at [639, 215] on img at bounding box center [639, 214] width 48 height 48
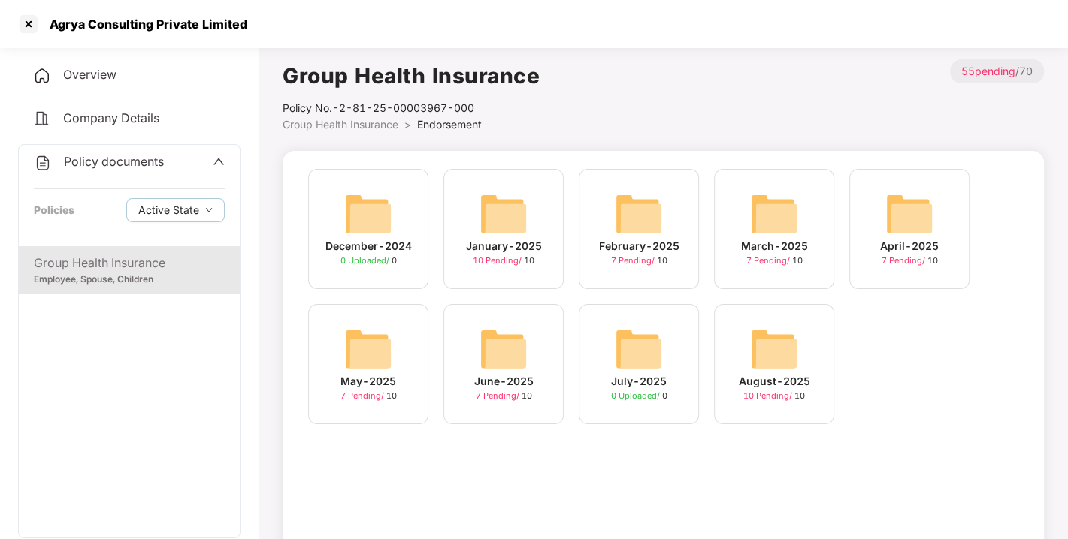
click at [790, 358] on img at bounding box center [774, 349] width 48 height 48
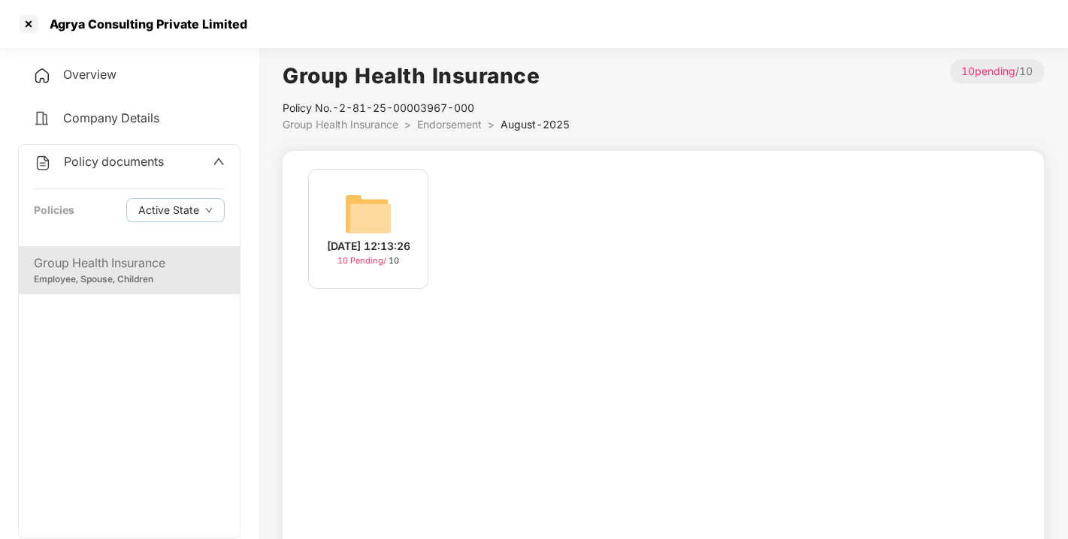
click at [349, 214] on img at bounding box center [368, 214] width 48 height 48
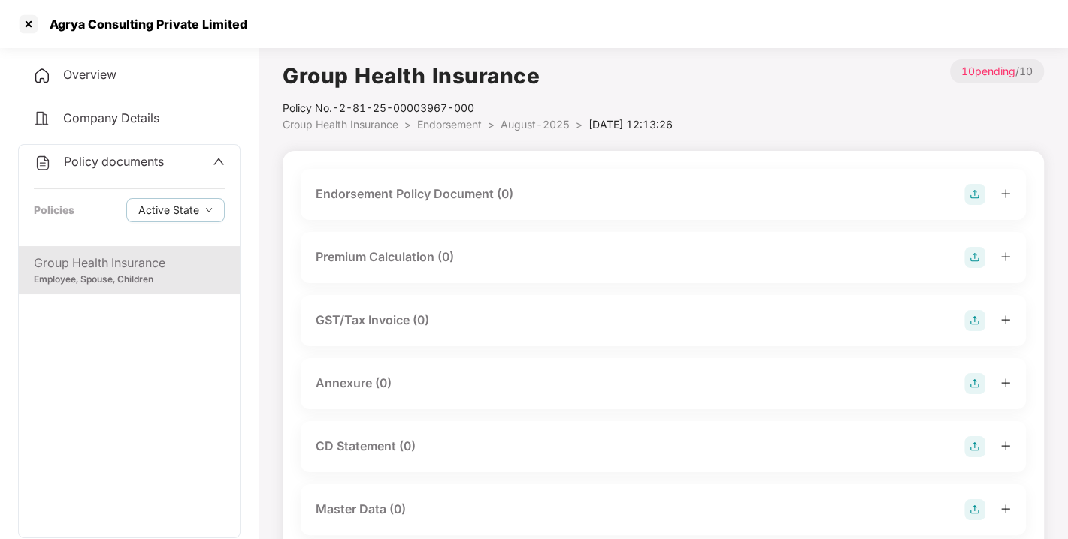
click at [974, 195] on img at bounding box center [974, 194] width 21 height 21
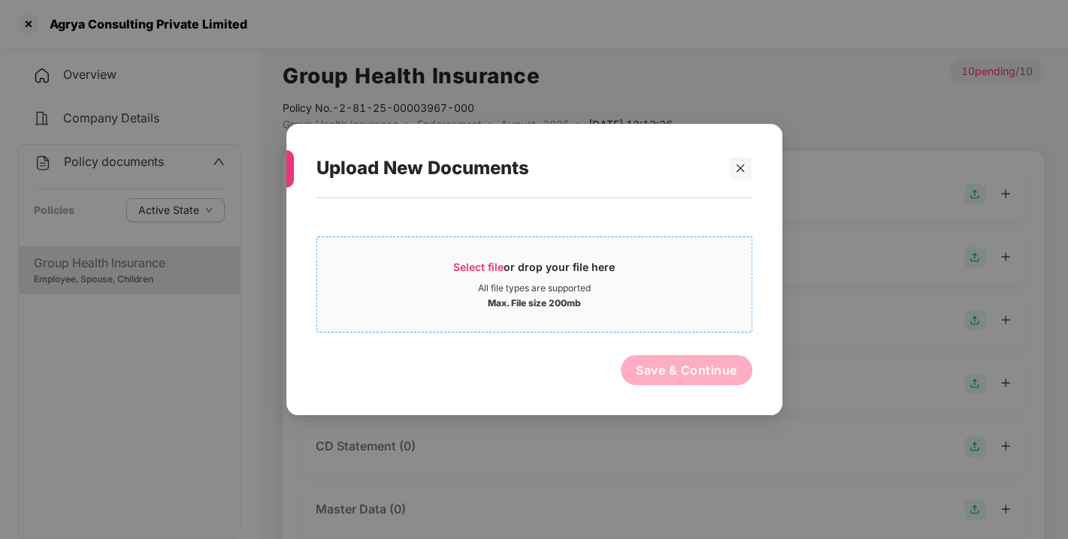
click at [476, 262] on span "Select file" at bounding box center [478, 267] width 50 height 13
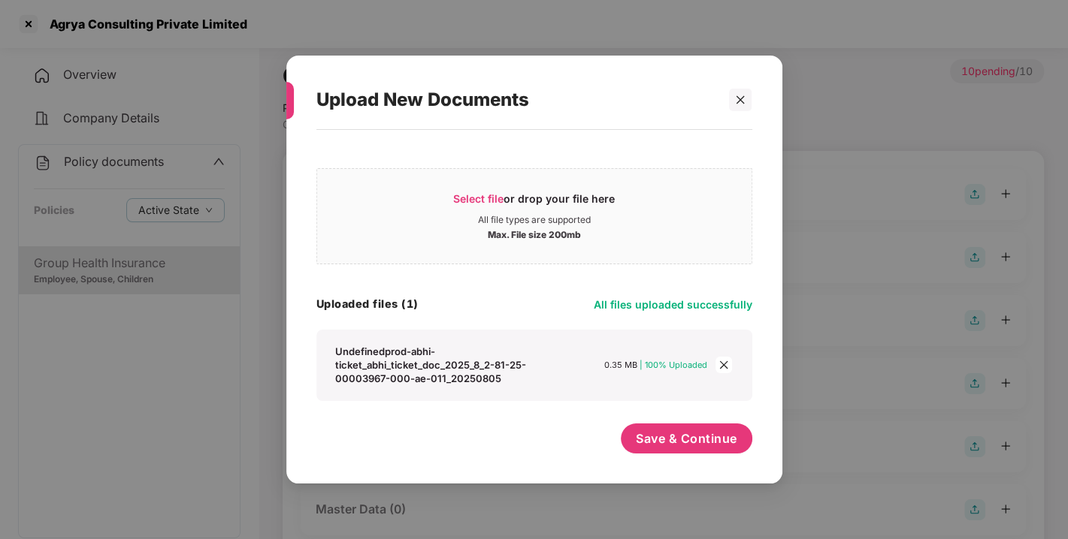
click at [684, 420] on div "Select file or drop your file here All file types are supported Max. File size …" at bounding box center [534, 299] width 436 height 324
click at [689, 427] on button "Save & Continue" at bounding box center [686, 439] width 131 height 30
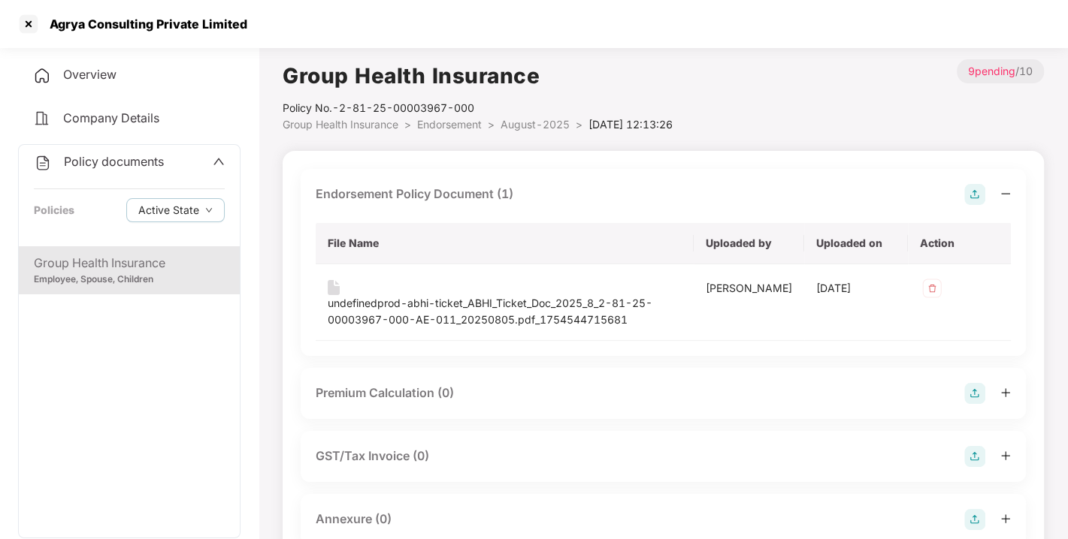
click at [974, 190] on img at bounding box center [974, 194] width 21 height 21
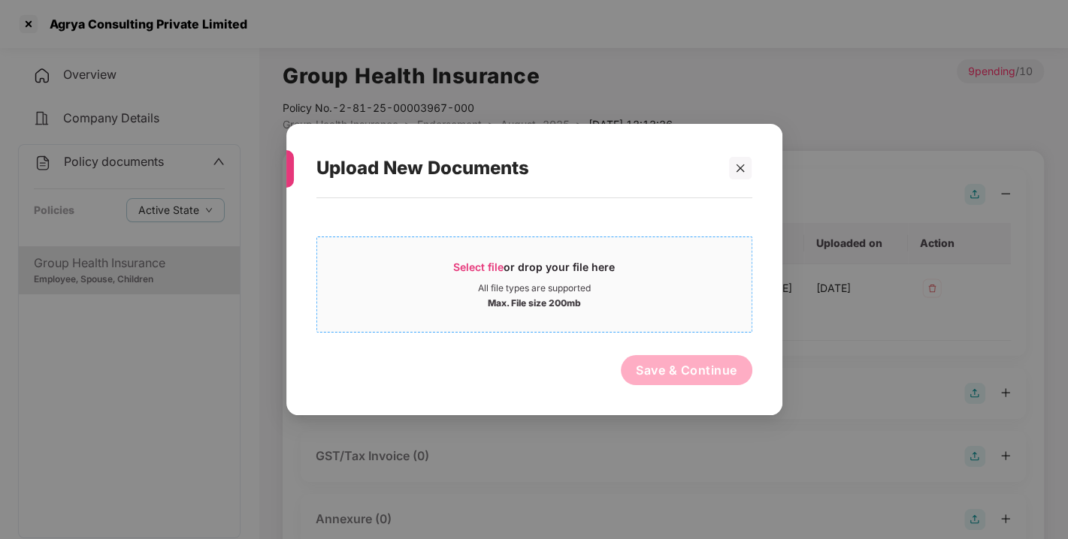
click at [466, 261] on span "Select file" at bounding box center [478, 267] width 50 height 13
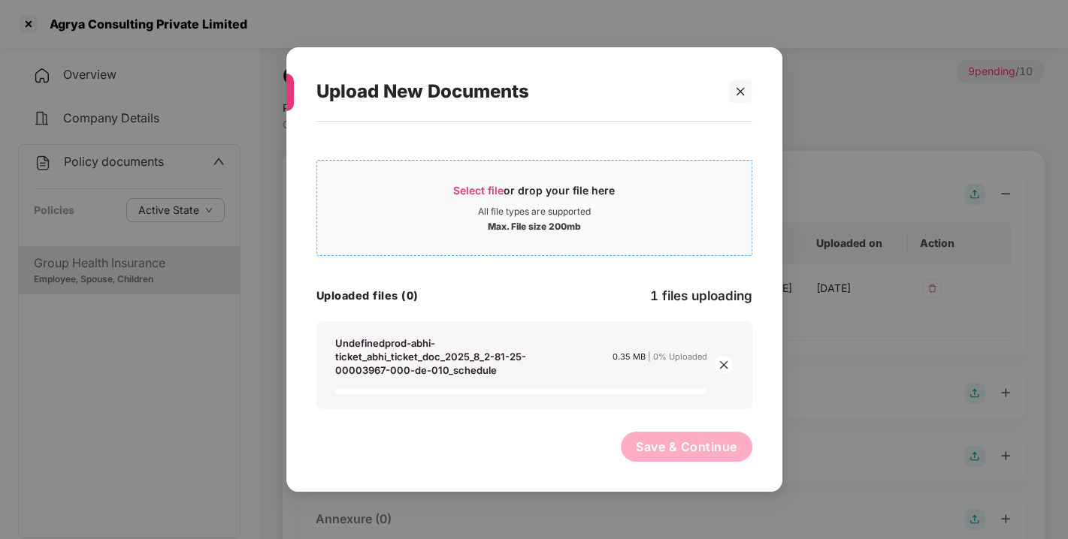
click at [395, 355] on div "Undefinedprod-abhi-ticket_abhi_ticket_doc_2025_8_2-81-25-00003967-000-de-010_sc…" at bounding box center [437, 357] width 204 height 41
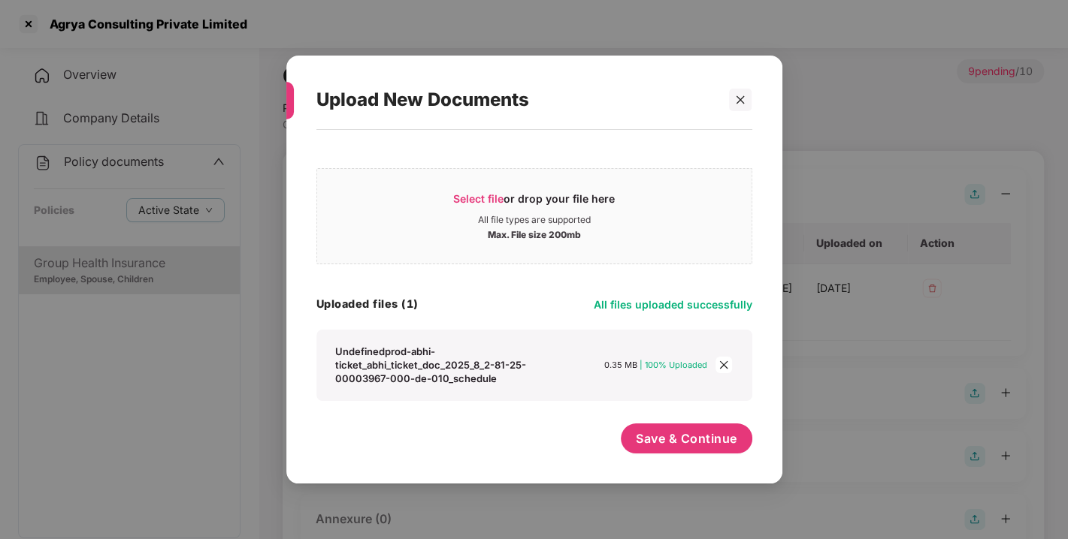
click at [567, 376] on div "Undefinedprod-abhi-ticket_abhi_ticket_doc_2025_8_2-81-25-00003967-000-de-010_sc…" at bounding box center [521, 365] width 372 height 41
click at [665, 432] on span "Save & Continue" at bounding box center [686, 439] width 101 height 17
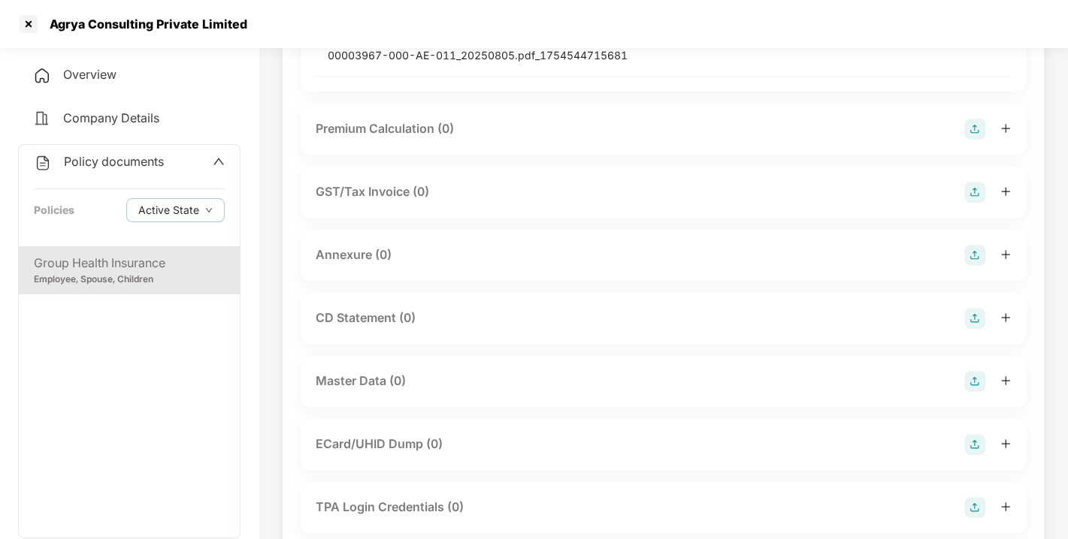
scroll to position [346, 0]
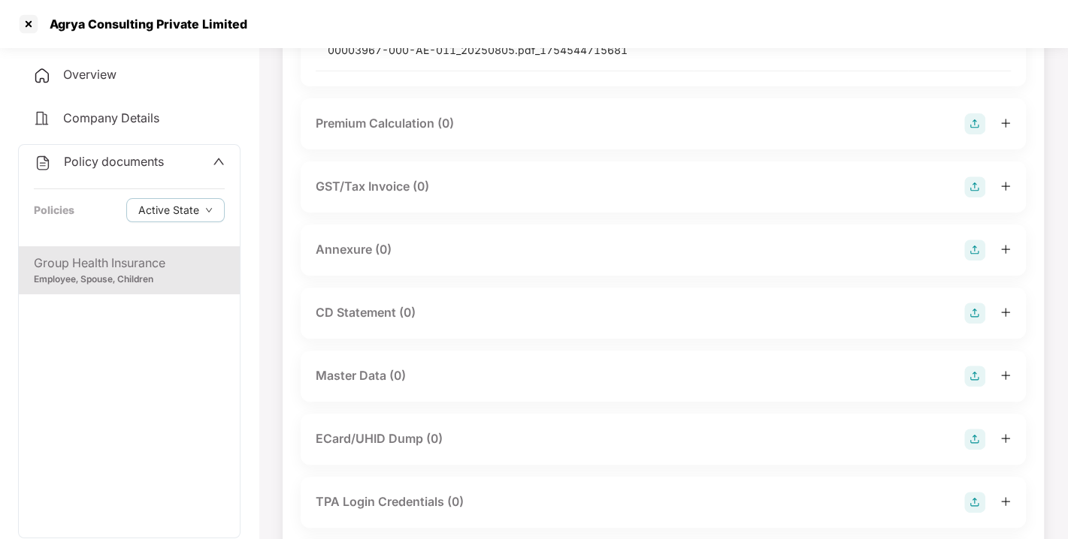
click at [977, 242] on img at bounding box center [974, 250] width 21 height 21
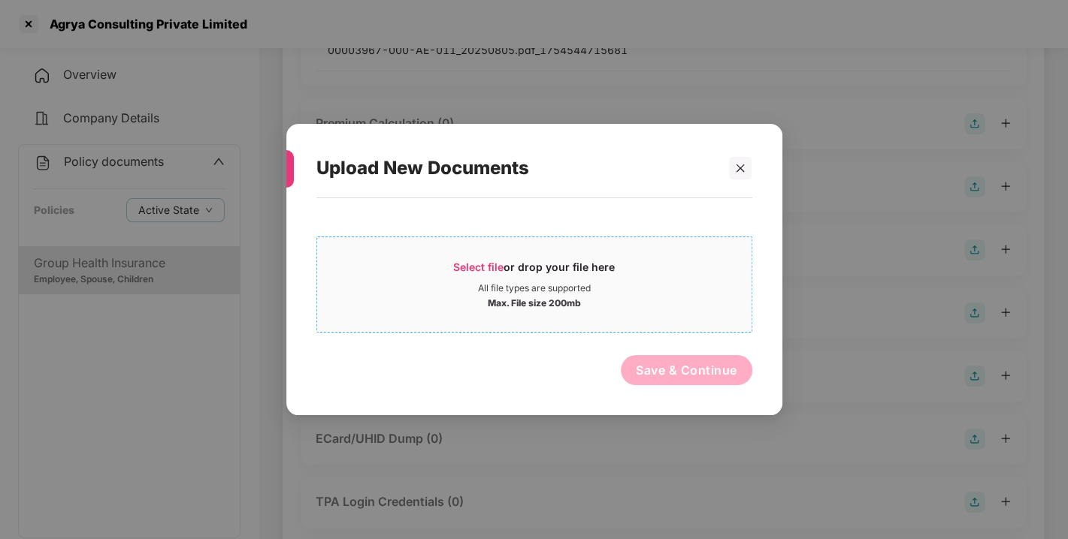
click at [474, 270] on span "Select file" at bounding box center [478, 267] width 50 height 13
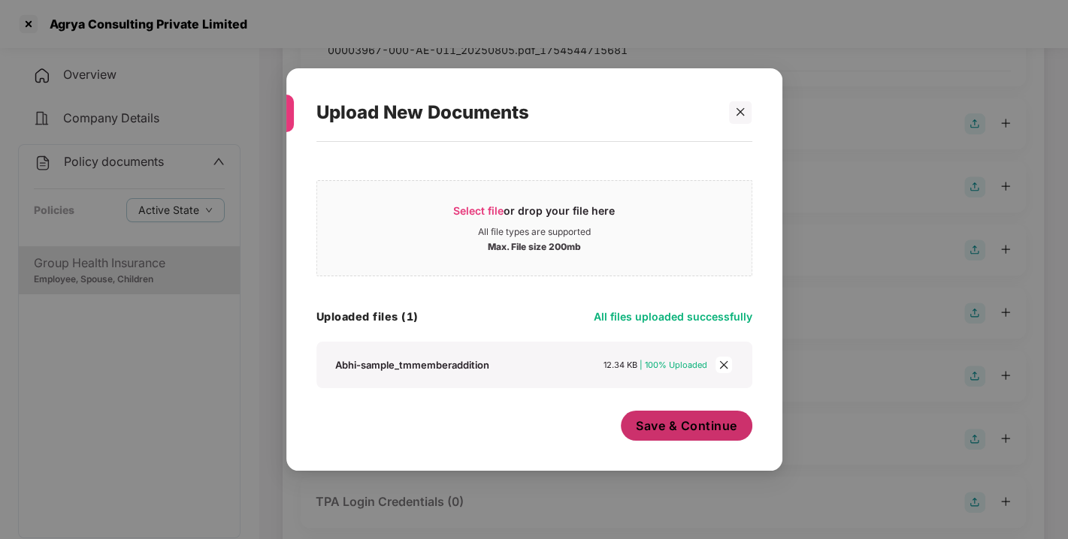
click at [678, 432] on span "Save & Continue" at bounding box center [686, 426] width 101 height 17
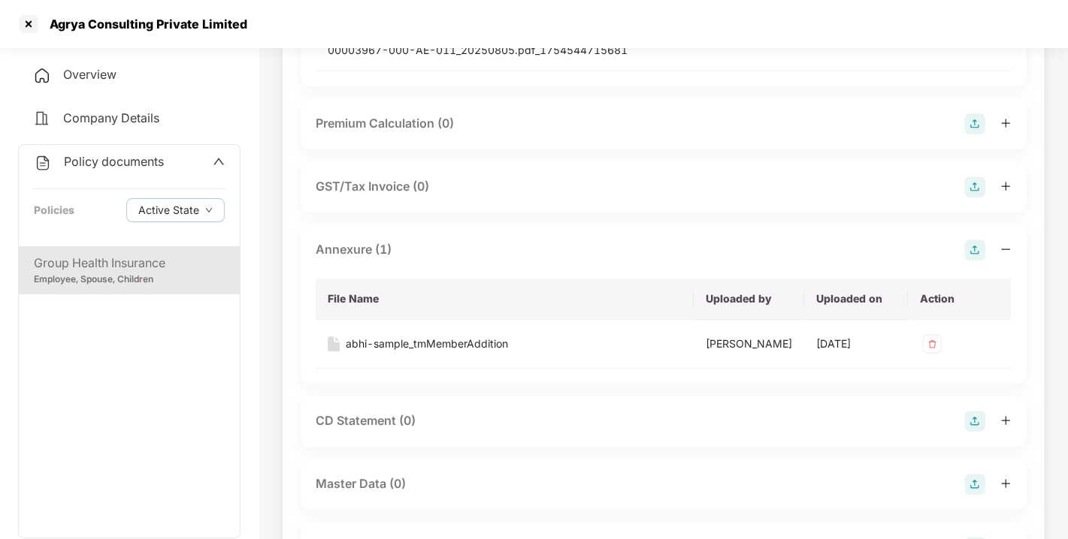
click at [981, 243] on img at bounding box center [974, 250] width 21 height 21
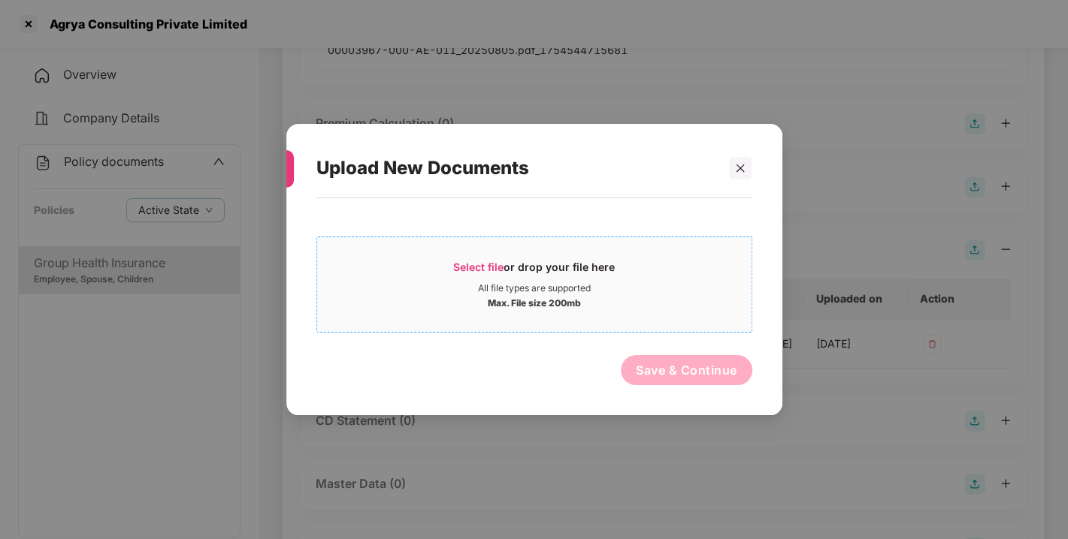
click at [460, 258] on span "Select file or drop your file here All file types are supported Max. File size …" at bounding box center [534, 285] width 434 height 72
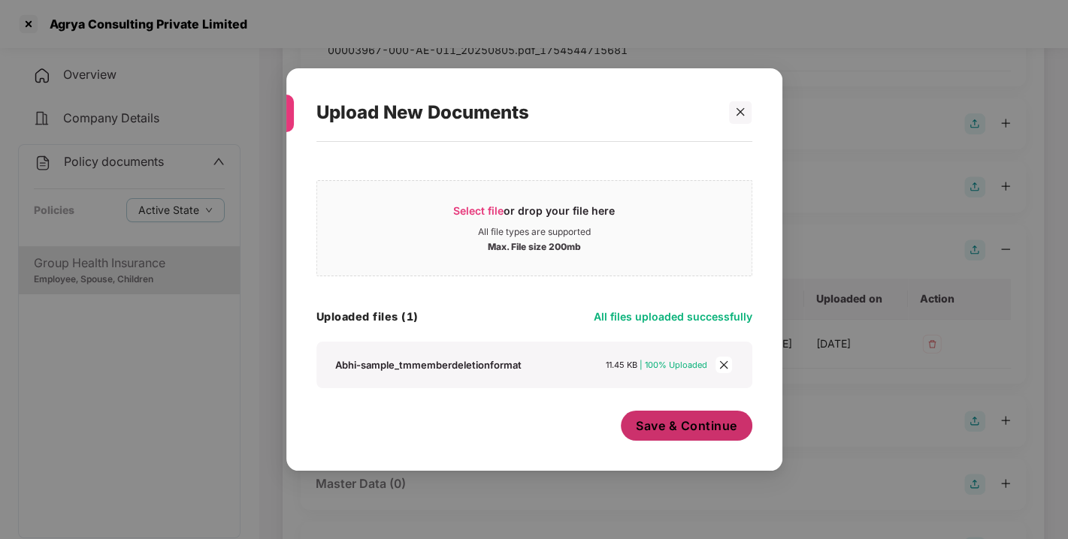
click at [693, 436] on button "Save & Continue" at bounding box center [686, 426] width 131 height 30
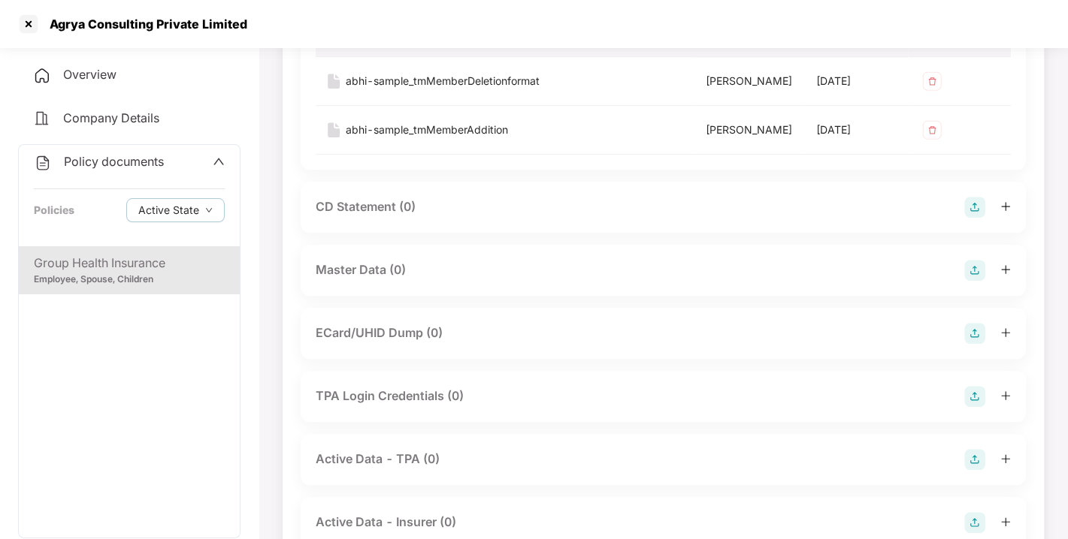
scroll to position [610, 0]
click at [957, 280] on div "Master Data (0)" at bounding box center [663, 269] width 695 height 21
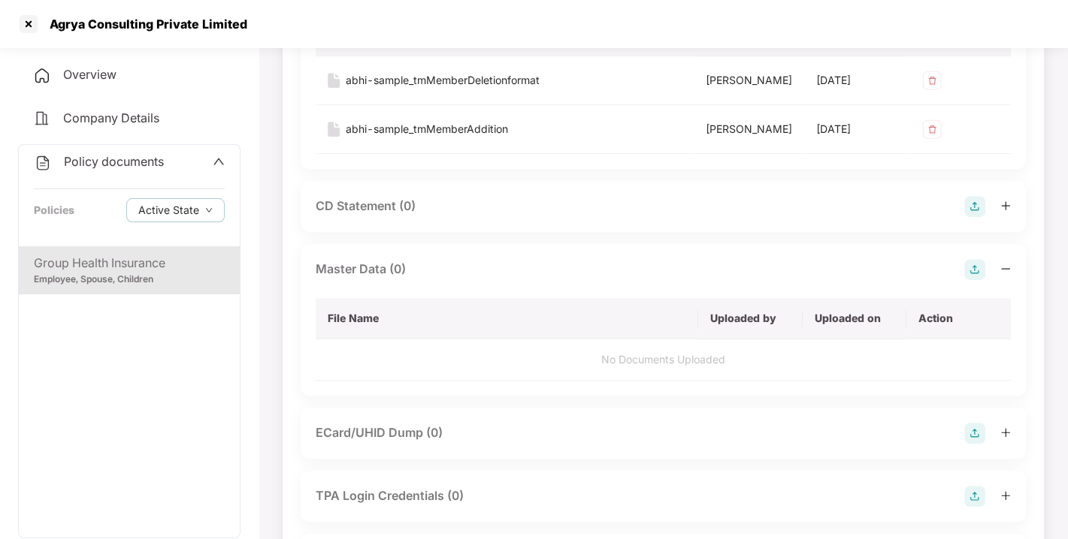
click at [978, 280] on img at bounding box center [974, 269] width 21 height 21
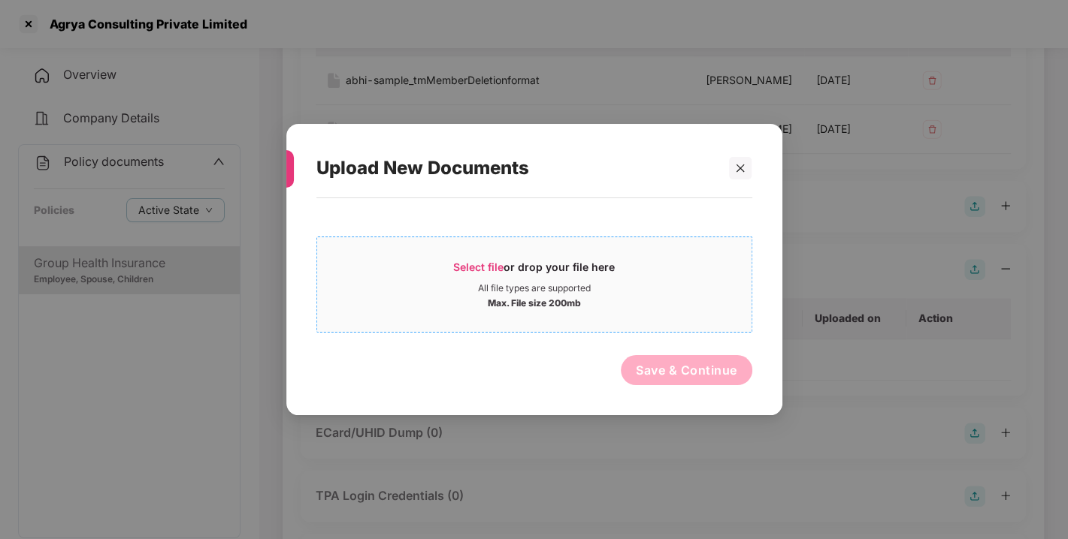
click at [482, 268] on span "Select file" at bounding box center [478, 267] width 50 height 13
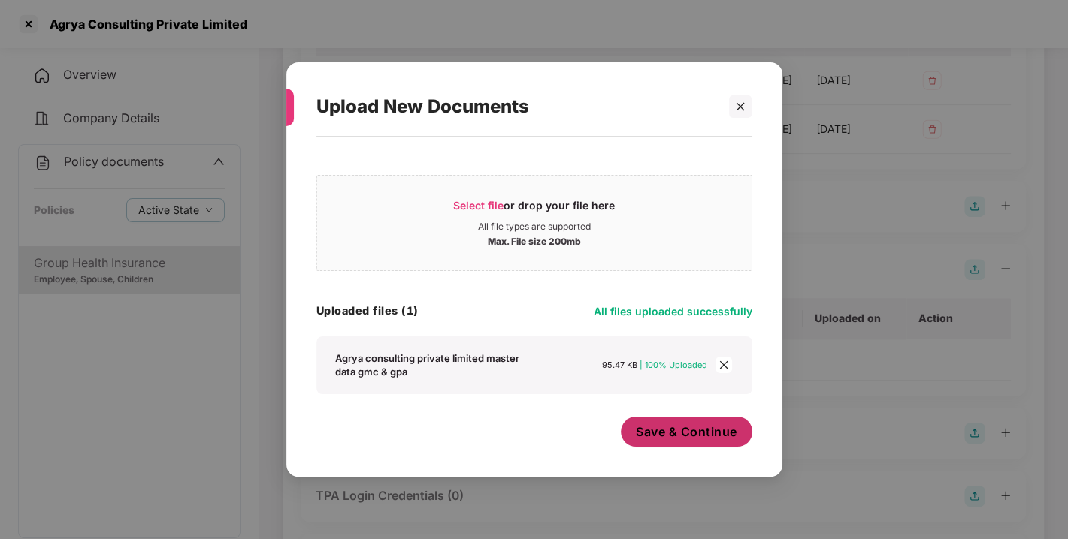
click at [678, 444] on button "Save & Continue" at bounding box center [686, 432] width 131 height 30
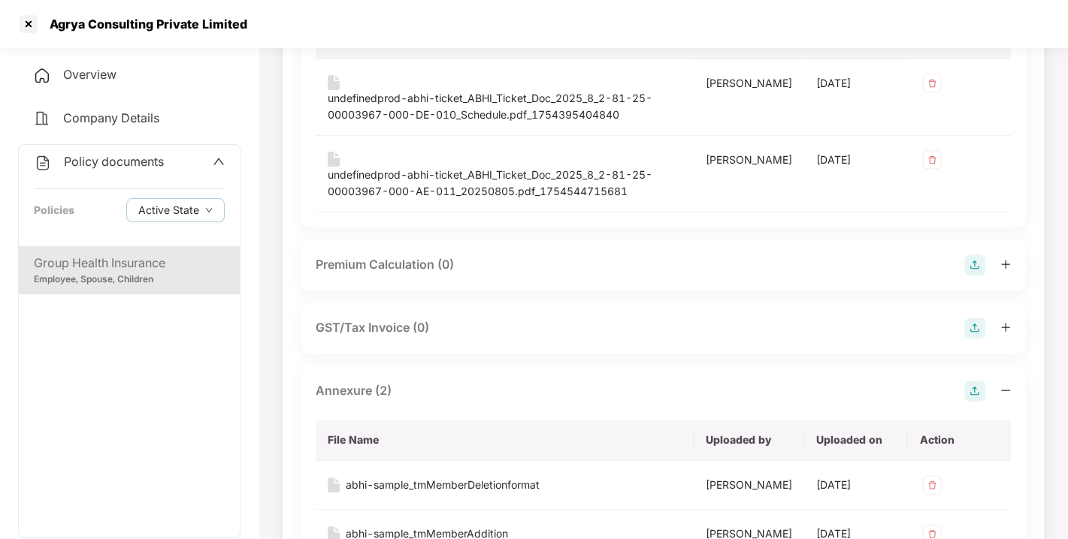
scroll to position [0, 0]
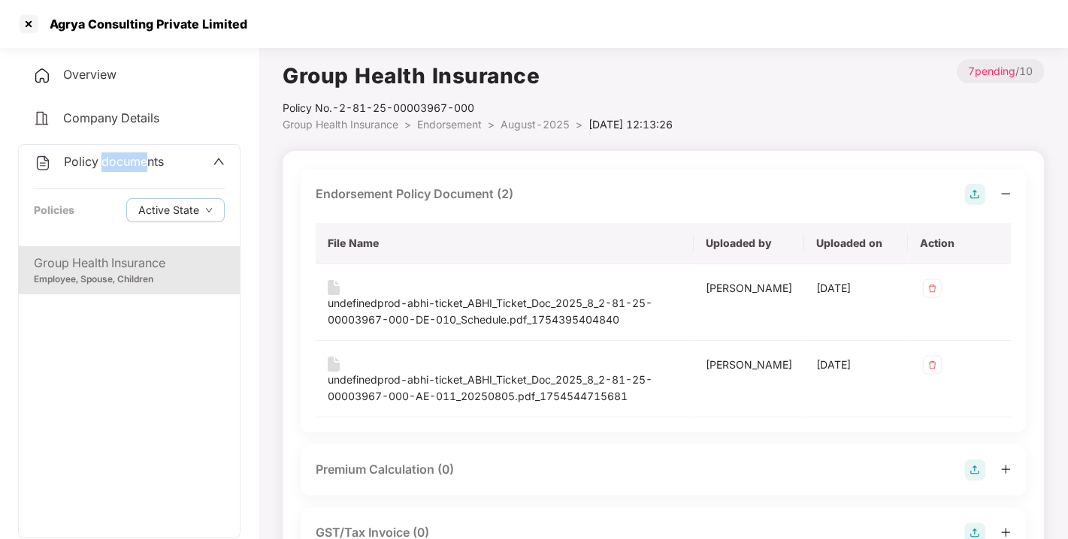
drag, startPoint x: 144, startPoint y: 143, endPoint x: 103, endPoint y: 156, distance: 42.5
click at [103, 156] on div "Overview Company Details Policy documents Policies Active State Group Health In…" at bounding box center [129, 341] width 222 height 567
click at [103, 156] on span "Policy documents" at bounding box center [114, 161] width 100 height 15
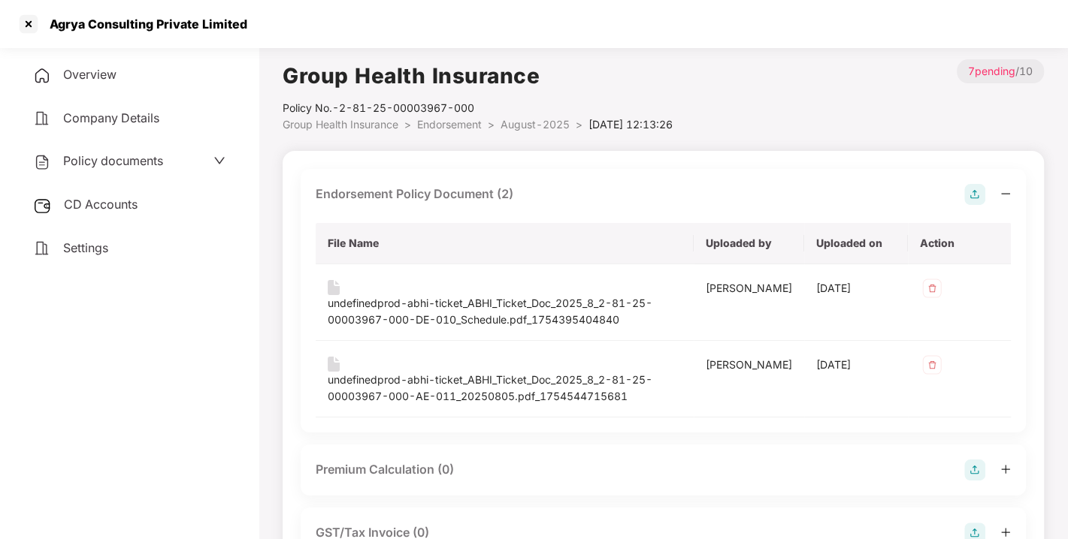
click at [114, 214] on div "CD Accounts" at bounding box center [129, 205] width 222 height 35
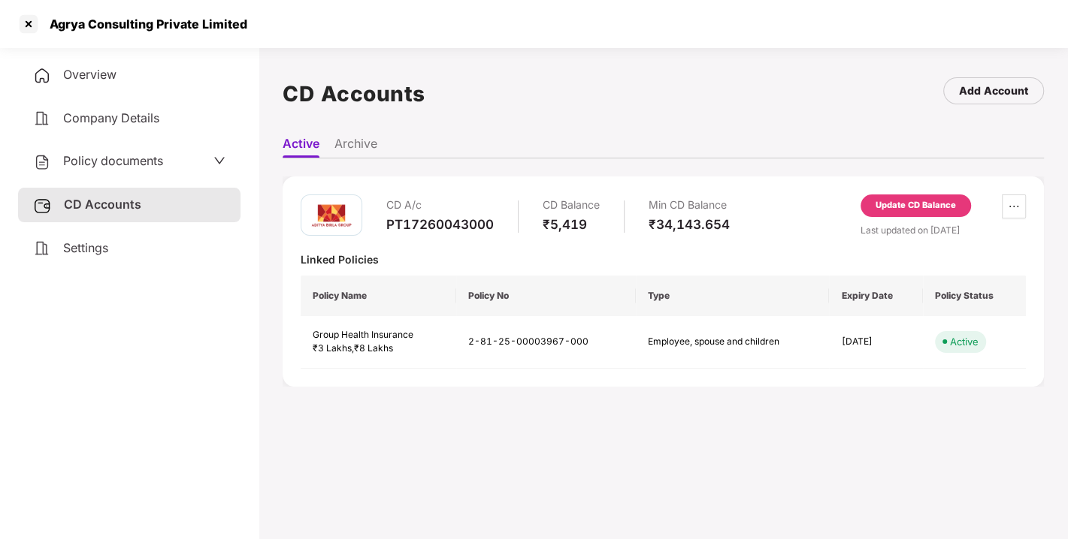
click at [916, 189] on div "CD A/c PT17260043000 CD Balance ₹5,419 Min CD Balance ₹34,143.654 Update CD Bal…" at bounding box center [662, 282] width 761 height 210
click at [917, 212] on div "Update CD Balance" at bounding box center [915, 206] width 110 height 23
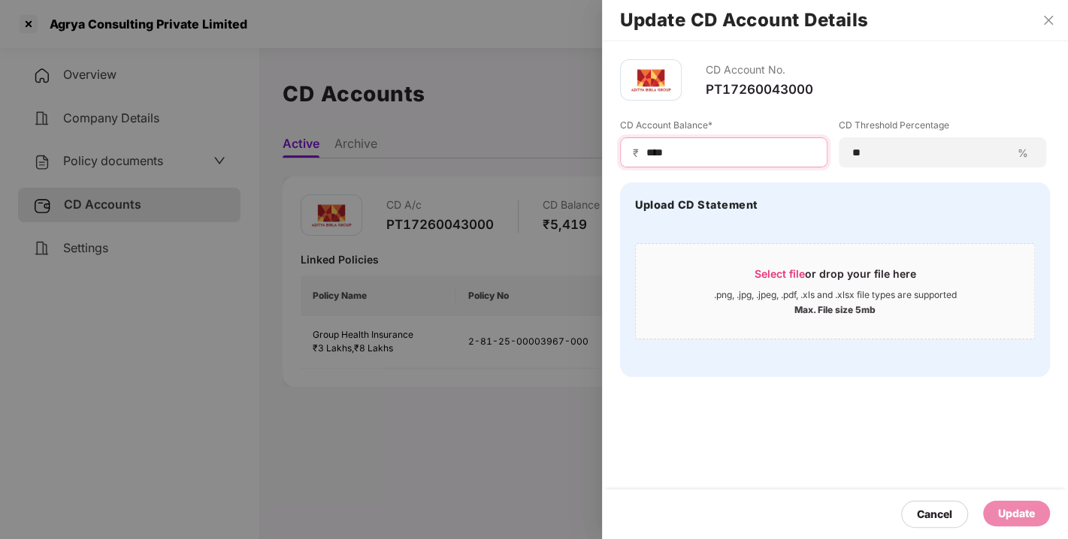
drag, startPoint x: 678, startPoint y: 153, endPoint x: 560, endPoint y: 153, distance: 118.0
click at [560, 153] on div "Update CD Account Details CD Account No. PT17260043000 CD Account Balance* ₹ **…" at bounding box center [534, 269] width 1068 height 539
type input "*****"
click at [1004, 509] on div "Update" at bounding box center [1016, 514] width 37 height 17
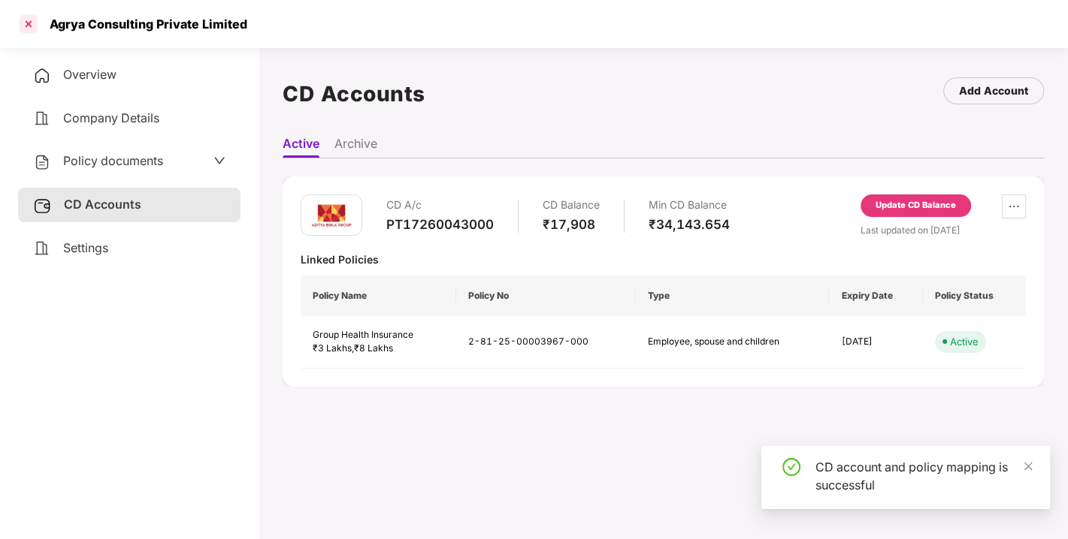
click at [35, 22] on div at bounding box center [29, 24] width 24 height 24
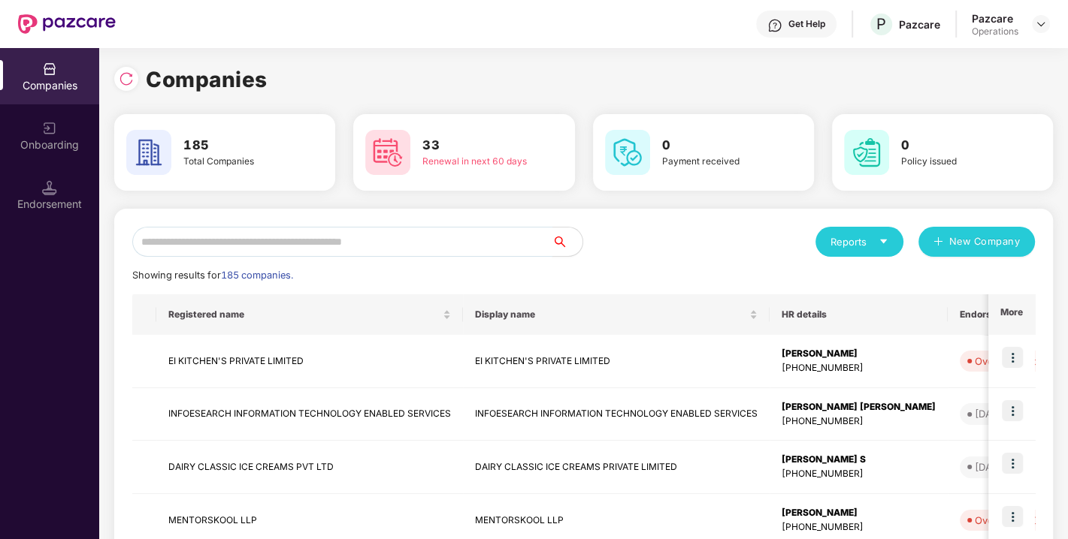
click at [337, 232] on input "text" at bounding box center [342, 242] width 420 height 30
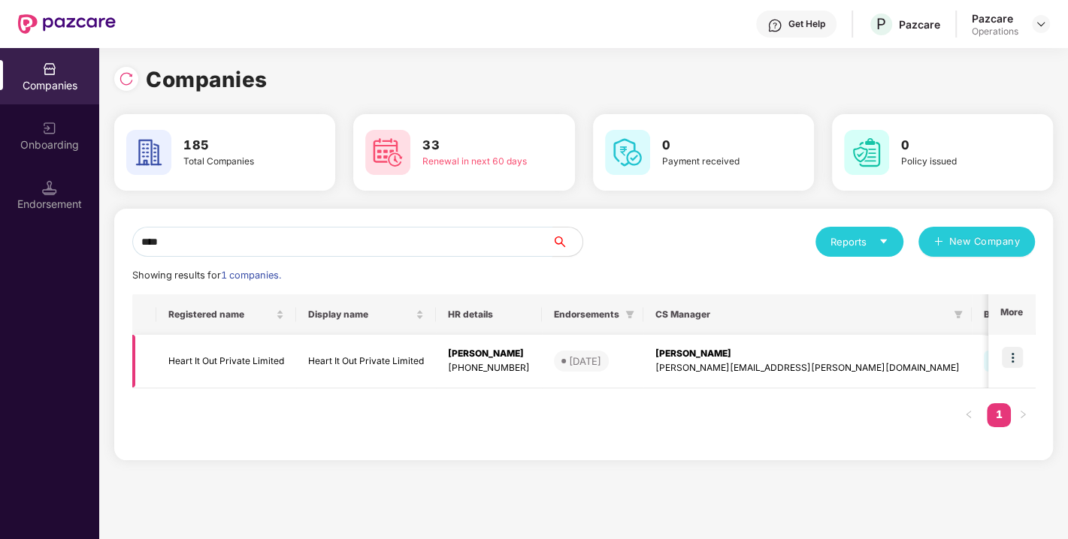
type input "****"
click at [216, 356] on td "Heart It Out Private Limited" at bounding box center [226, 361] width 140 height 53
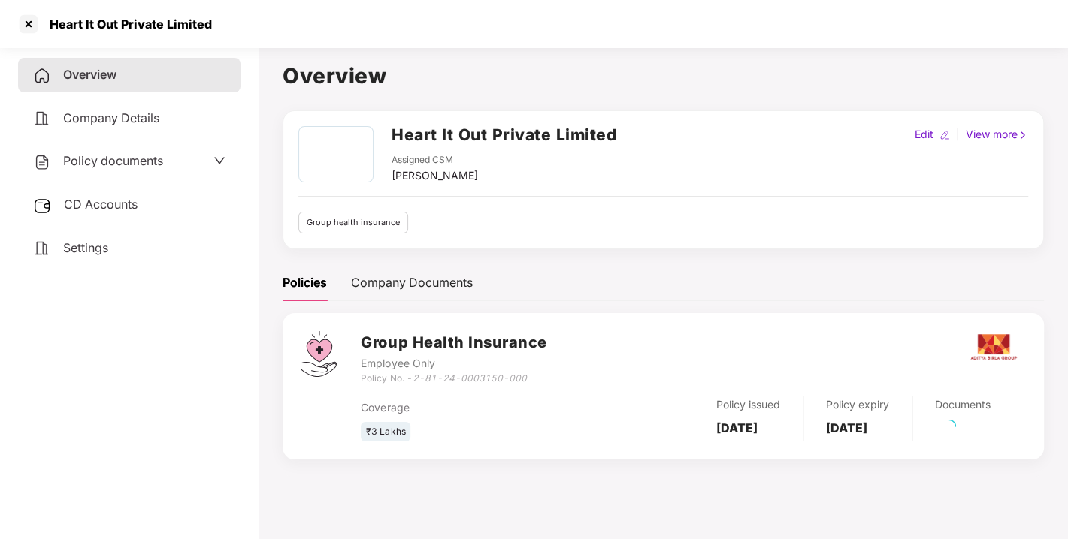
click at [129, 152] on div "Policy documents" at bounding box center [98, 162] width 130 height 20
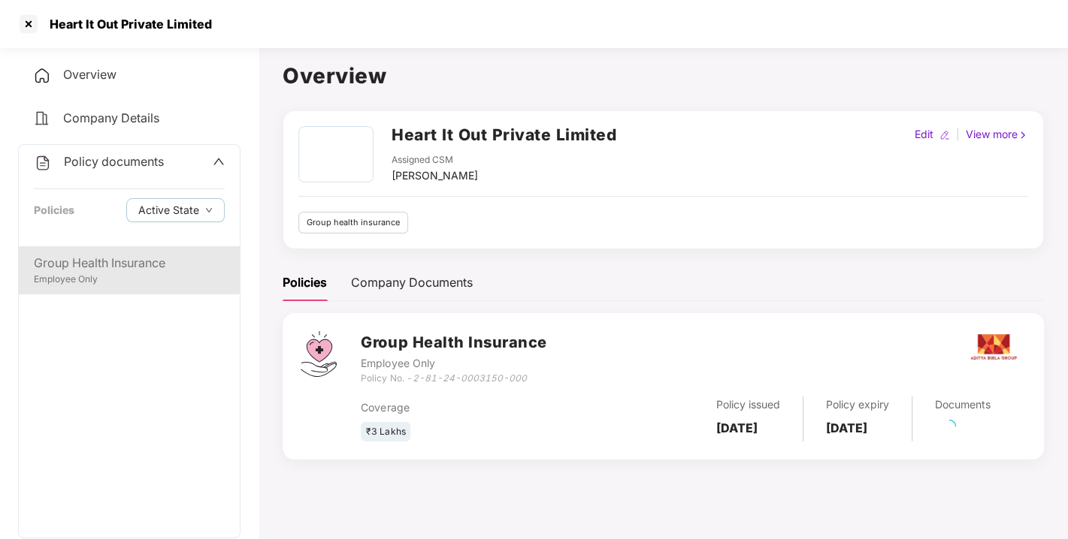
click at [85, 270] on div "Group Health Insurance" at bounding box center [129, 263] width 191 height 19
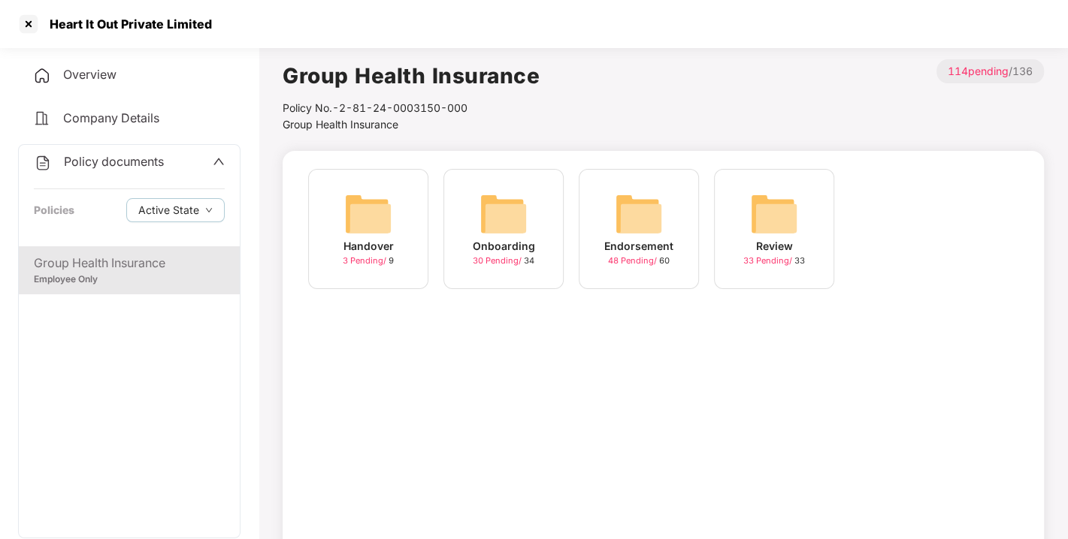
click at [641, 216] on img at bounding box center [639, 214] width 48 height 48
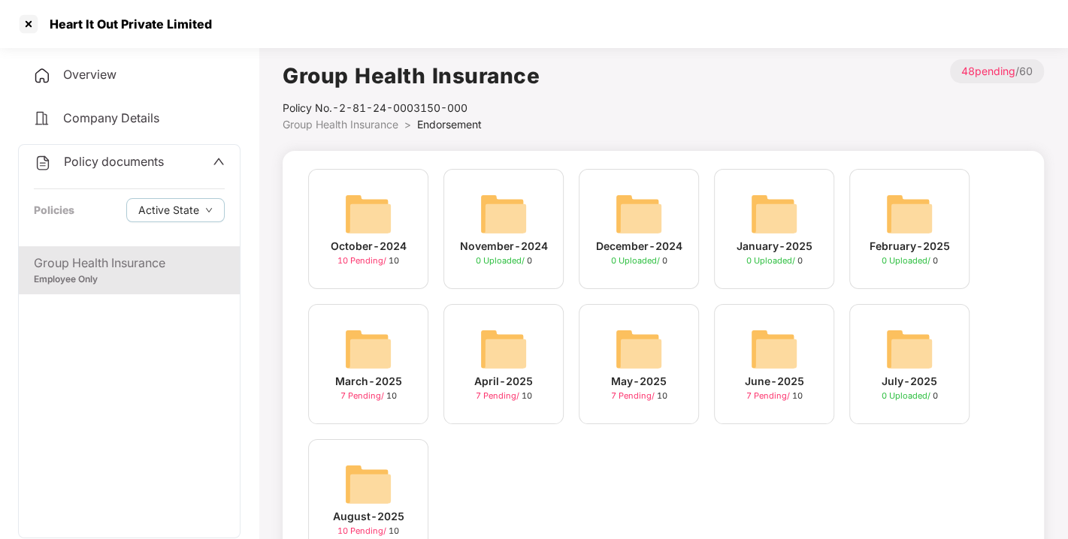
scroll to position [71, 0]
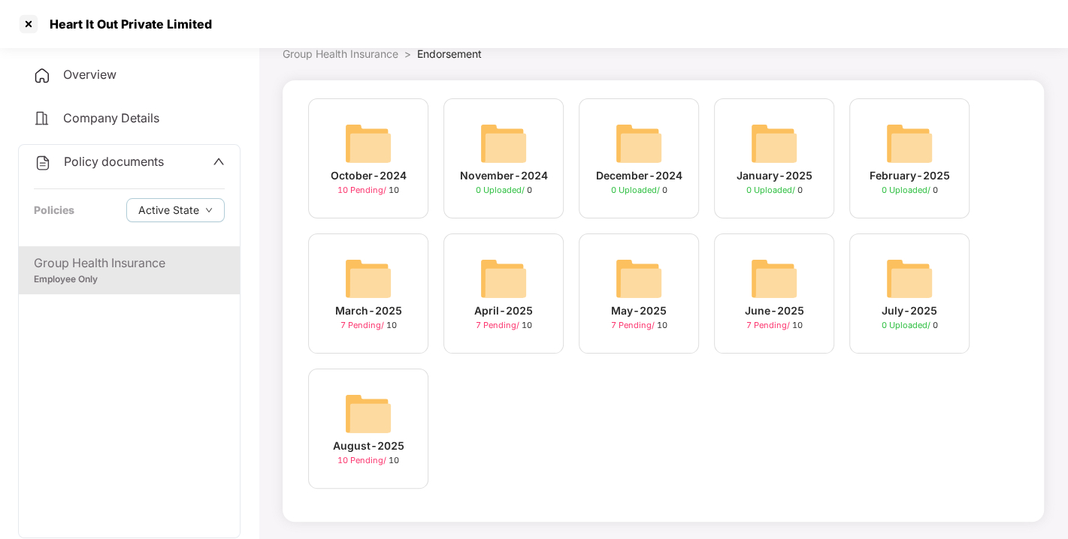
click at [403, 407] on div "August-2025 10 Pending / 10" at bounding box center [368, 429] width 120 height 120
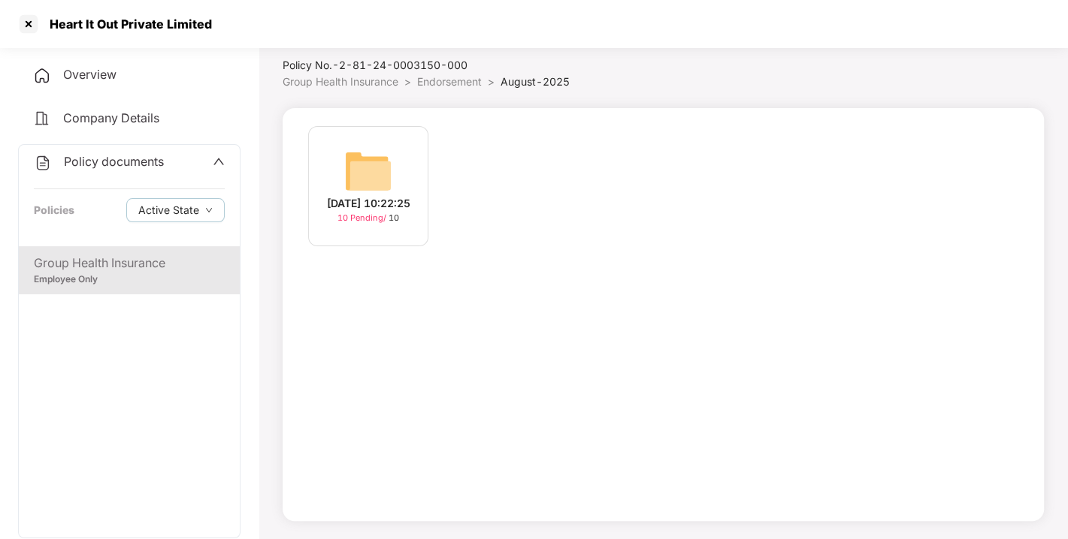
click at [378, 195] on div "[DATE] 10:22:25" at bounding box center [368, 203] width 83 height 17
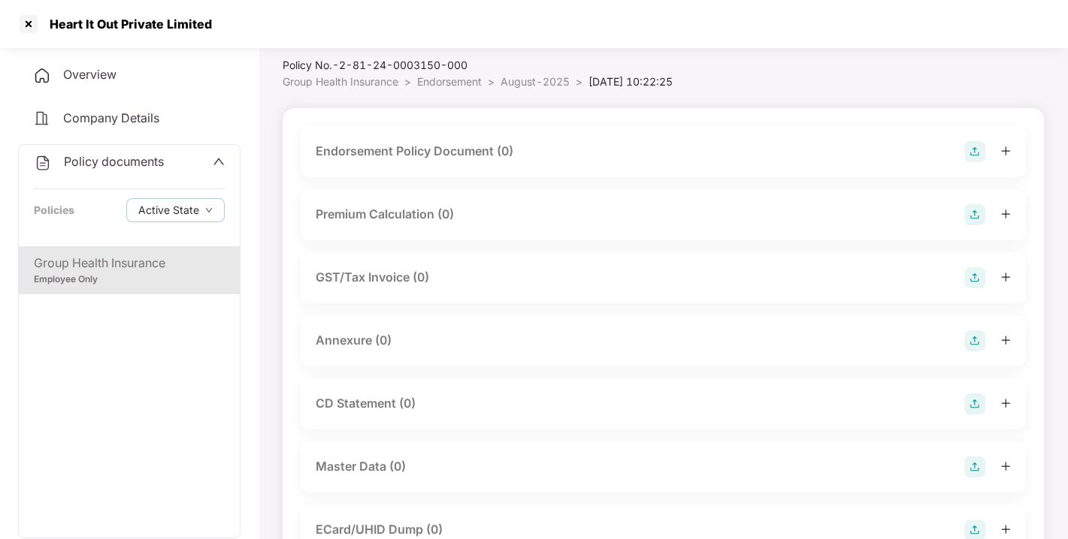
scroll to position [71, 0]
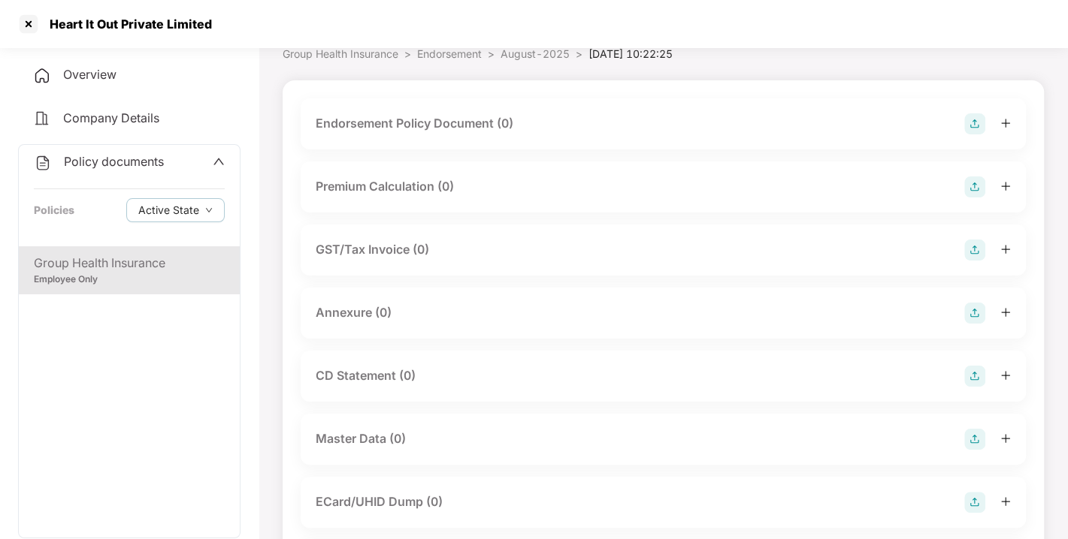
click at [977, 119] on img at bounding box center [974, 123] width 21 height 21
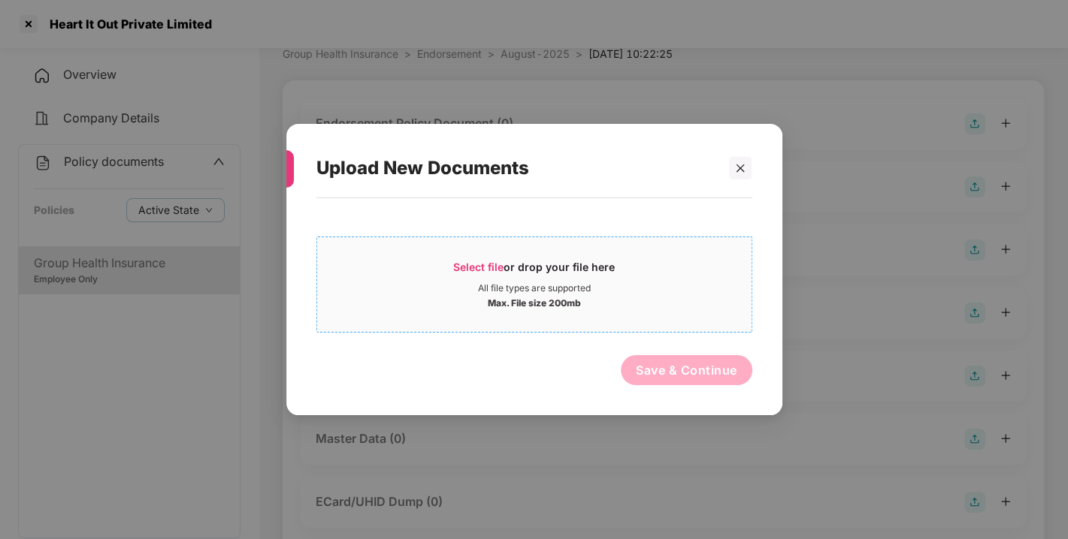
click at [461, 258] on span "Select file or drop your file here All file types are supported Max. File size …" at bounding box center [534, 285] width 434 height 72
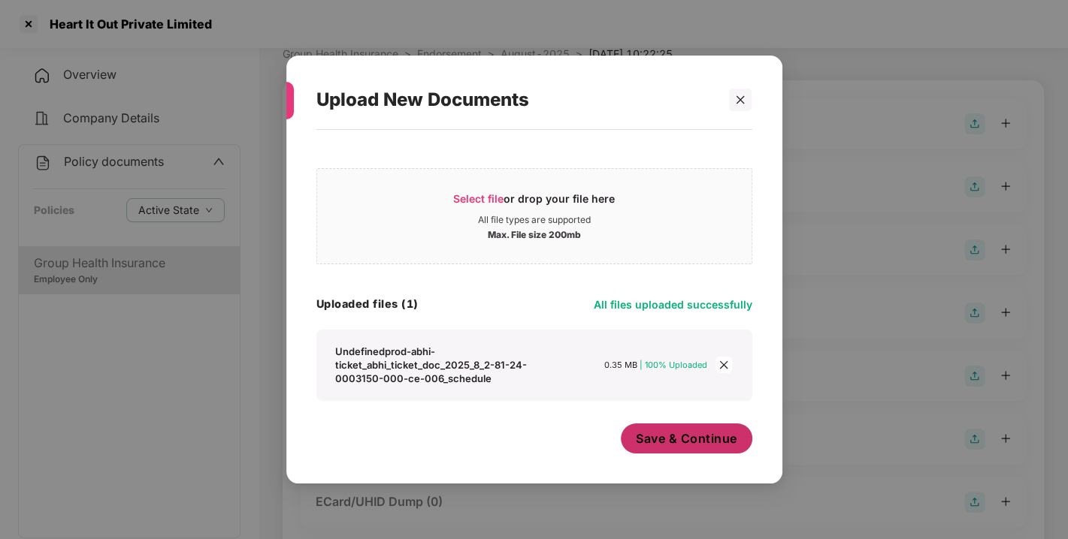
click at [693, 440] on span "Save & Continue" at bounding box center [686, 439] width 101 height 17
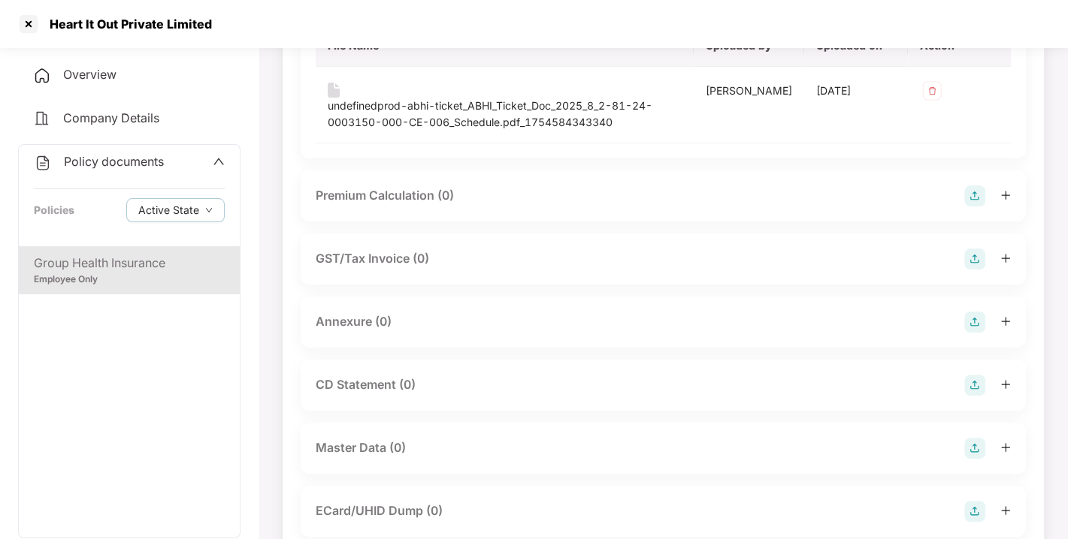
scroll to position [191, 0]
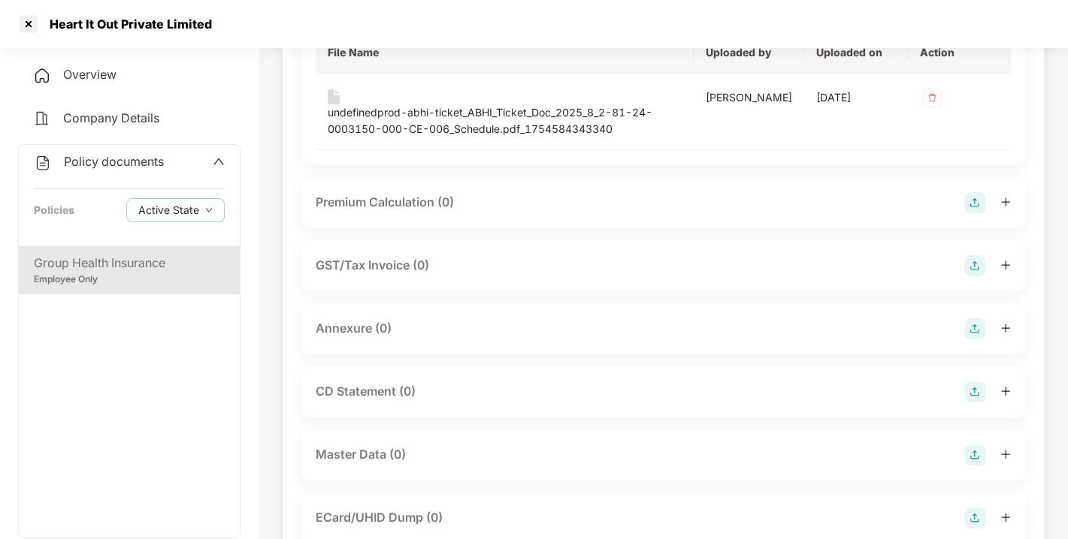
drag, startPoint x: 693, startPoint y: 440, endPoint x: 545, endPoint y: 295, distance: 206.1
click at [545, 295] on div "Endorsement Policy Document (1) File Name Uploaded by Uploaded on Action undefi…" at bounding box center [663, 361] width 725 height 767
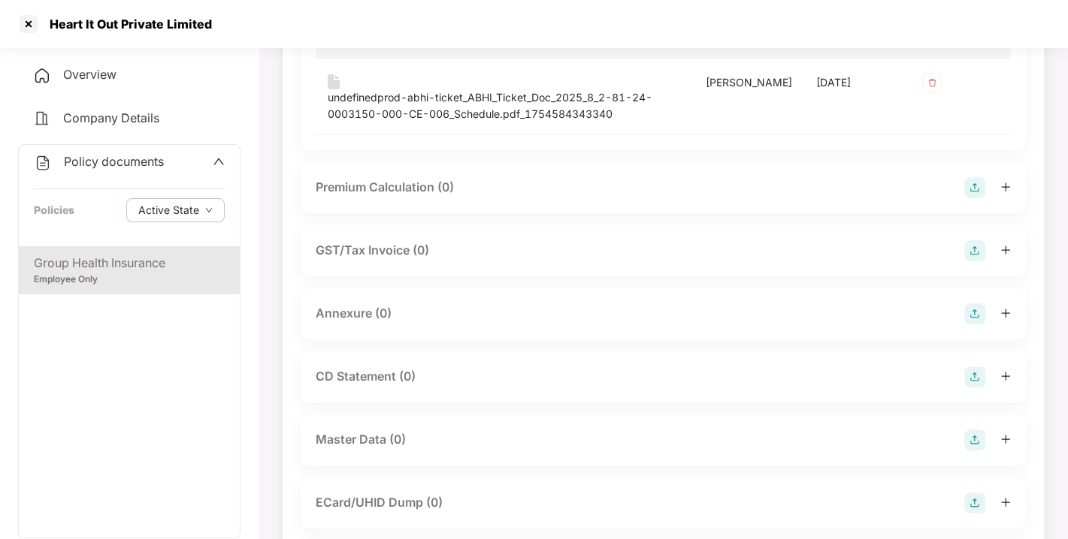
scroll to position [229, 0]
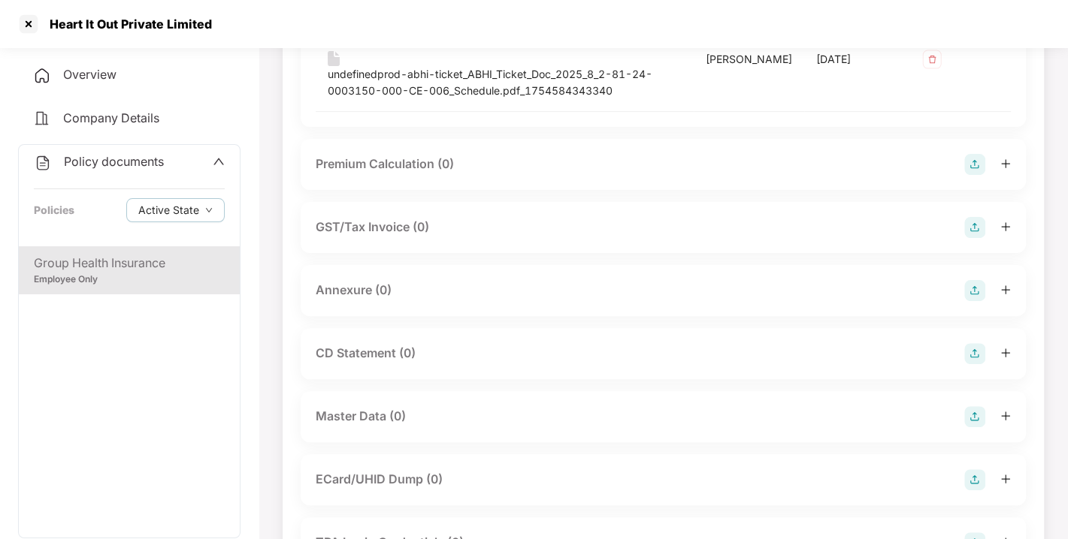
click at [965, 296] on img at bounding box center [974, 290] width 21 height 21
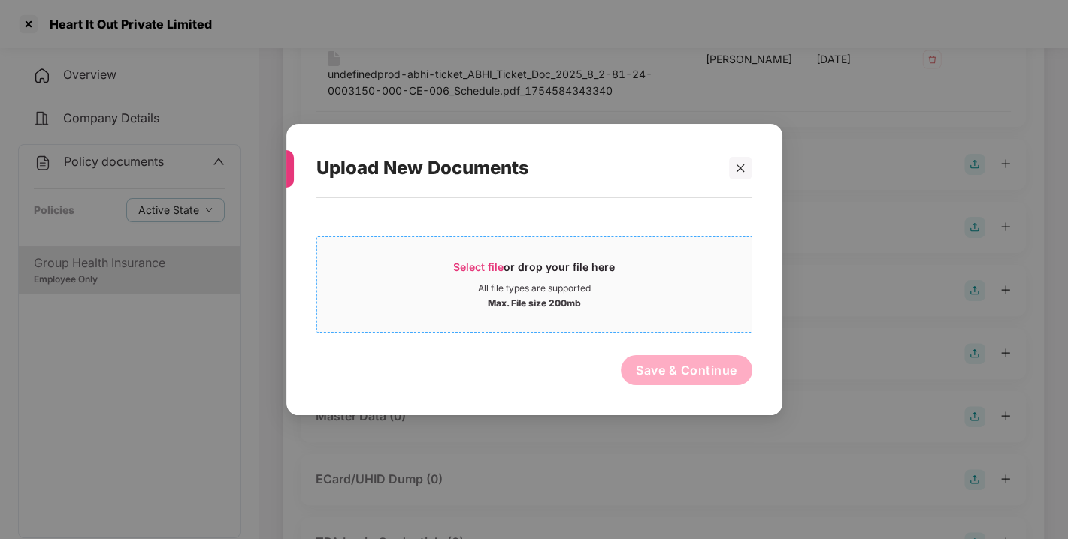
click at [497, 261] on span "Select file" at bounding box center [478, 267] width 50 height 13
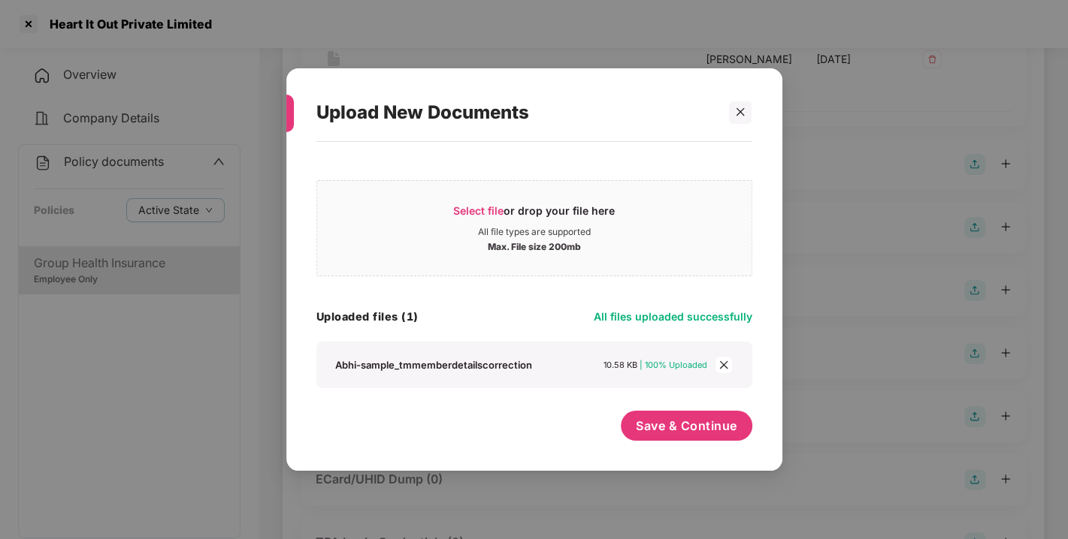
click at [684, 443] on div "Save & Continue" at bounding box center [686, 430] width 131 height 38
click at [669, 432] on span "Save & Continue" at bounding box center [686, 426] width 101 height 17
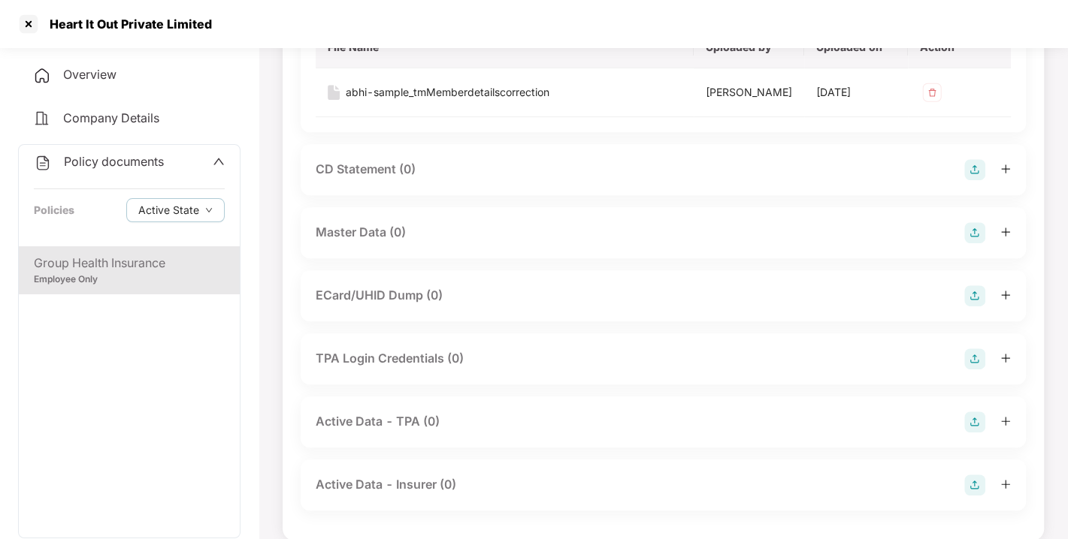
scroll to position [521, 0]
click at [974, 243] on img at bounding box center [974, 232] width 21 height 21
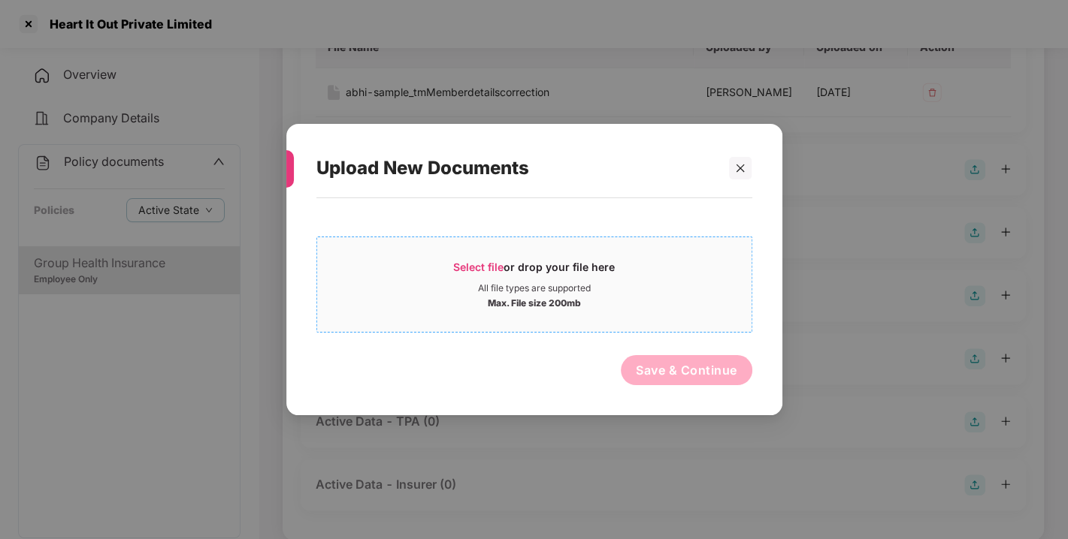
click at [512, 266] on div "Select file or drop your file here" at bounding box center [534, 271] width 162 height 23
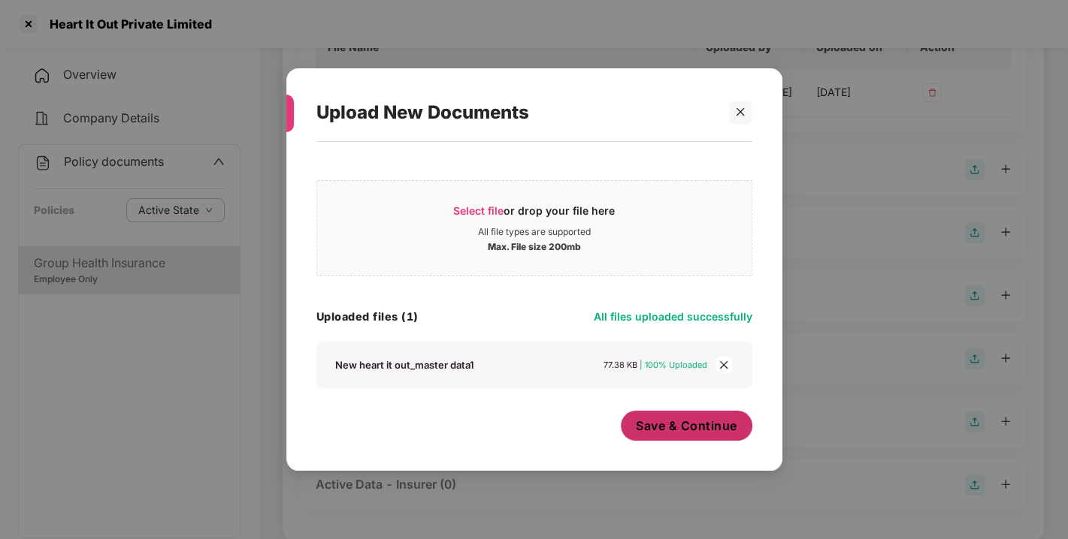
click at [686, 421] on span "Save & Continue" at bounding box center [686, 426] width 101 height 17
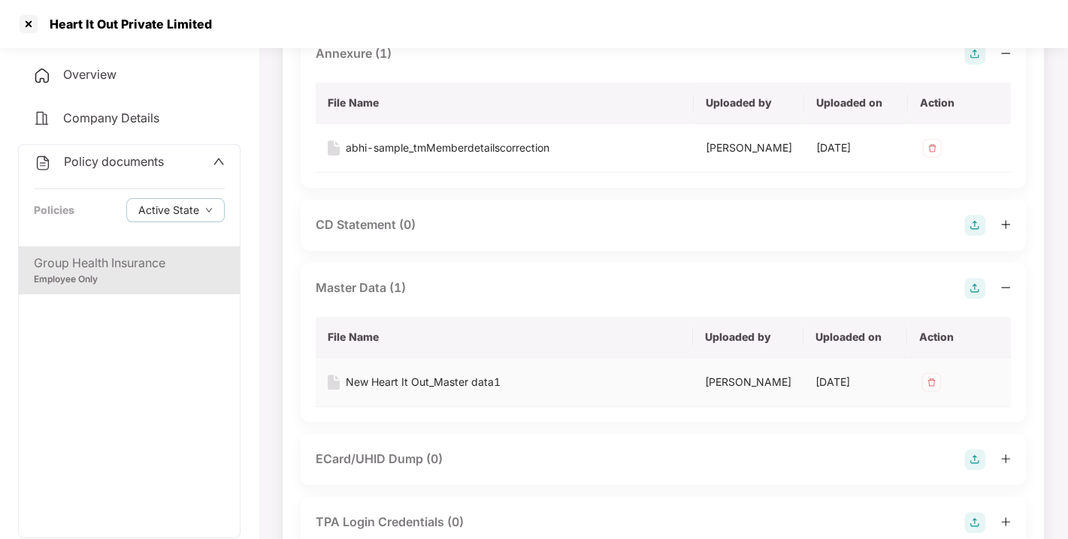
scroll to position [0, 0]
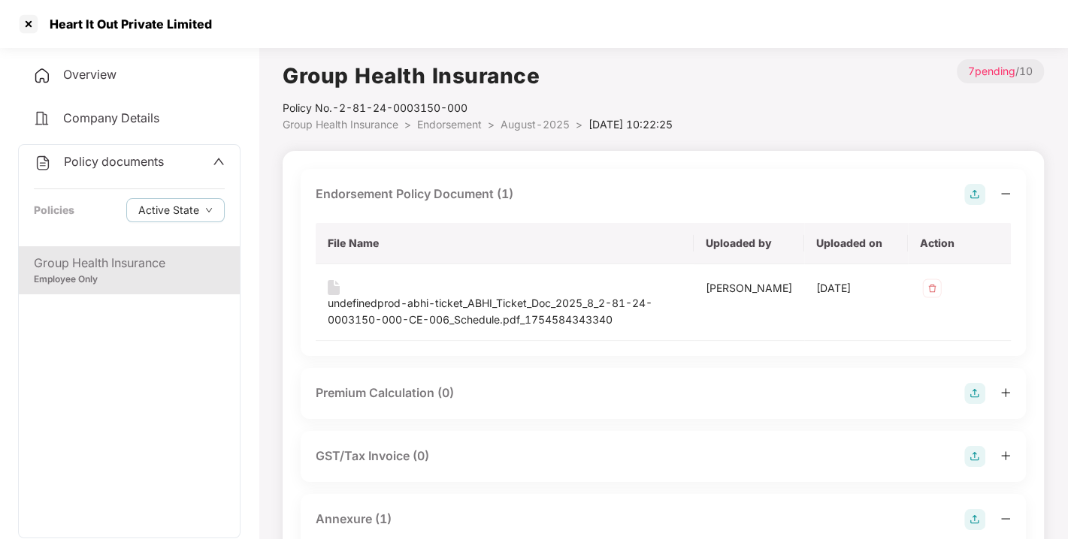
click at [134, 150] on div "Policy documents Policies Active State" at bounding box center [129, 195] width 221 height 101
click at [118, 153] on div "Policy documents" at bounding box center [99, 163] width 130 height 20
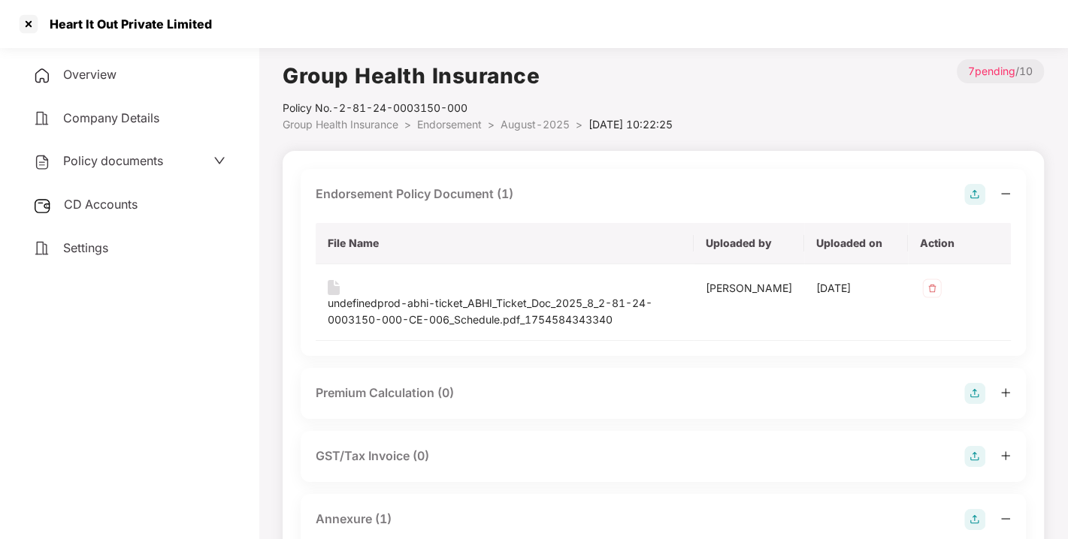
click at [87, 209] on span "CD Accounts" at bounding box center [101, 204] width 74 height 15
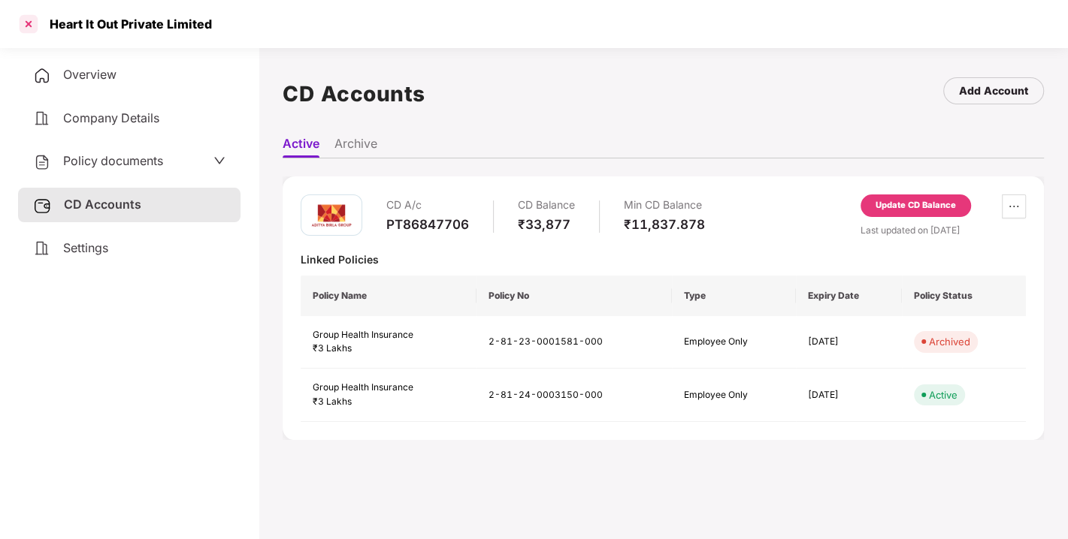
click at [24, 17] on div at bounding box center [29, 24] width 24 height 24
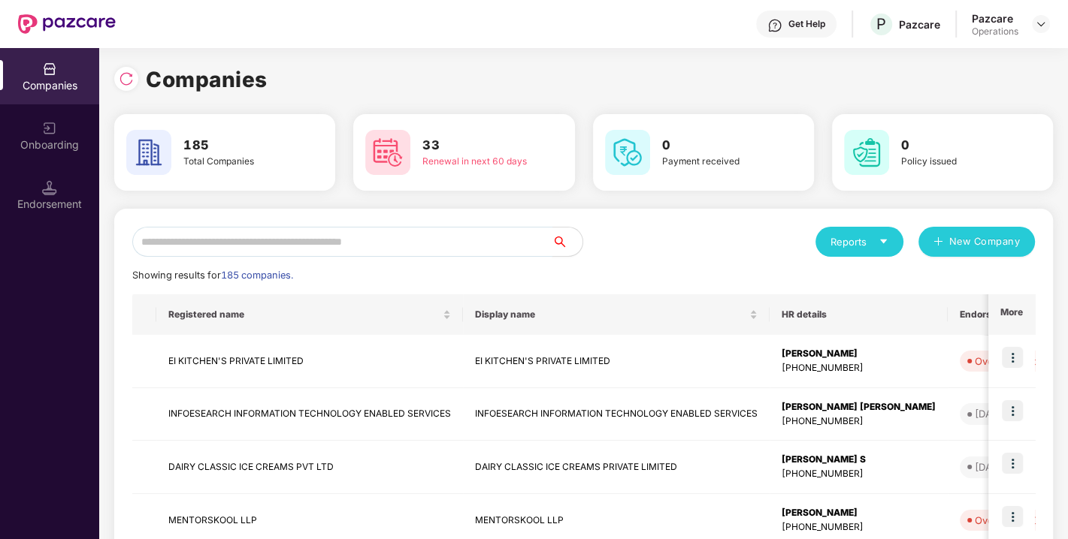
click at [331, 244] on input "text" at bounding box center [342, 242] width 420 height 30
click at [370, 249] on input "text" at bounding box center [342, 242] width 420 height 30
click at [311, 248] on input "text" at bounding box center [342, 242] width 420 height 30
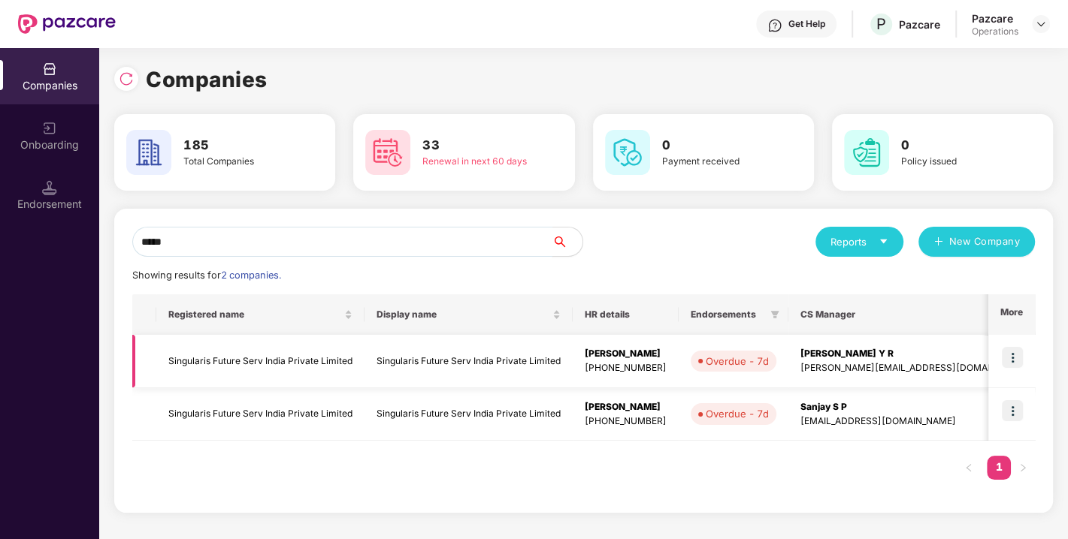
type input "*****"
click at [232, 353] on td "Singularis Future Serv India Private Limited" at bounding box center [260, 361] width 208 height 53
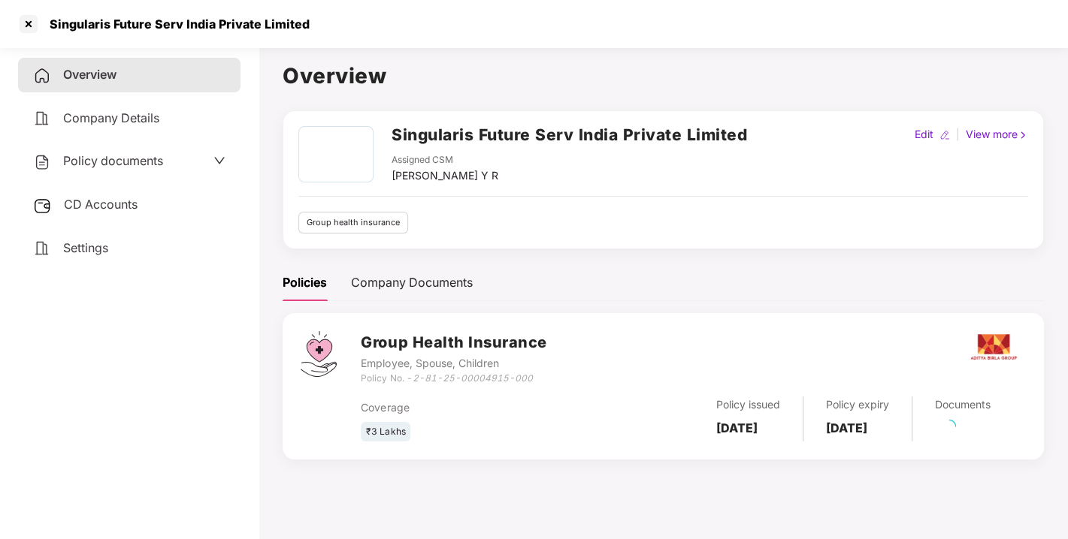
click at [124, 164] on span "Policy documents" at bounding box center [113, 160] width 100 height 15
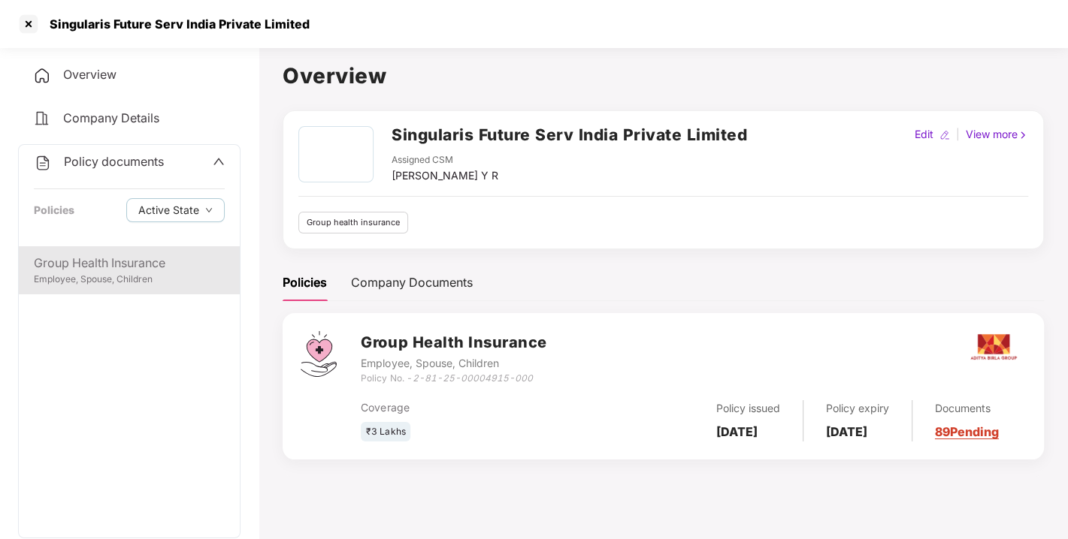
click at [113, 254] on div "Group Health Insurance" at bounding box center [129, 263] width 191 height 19
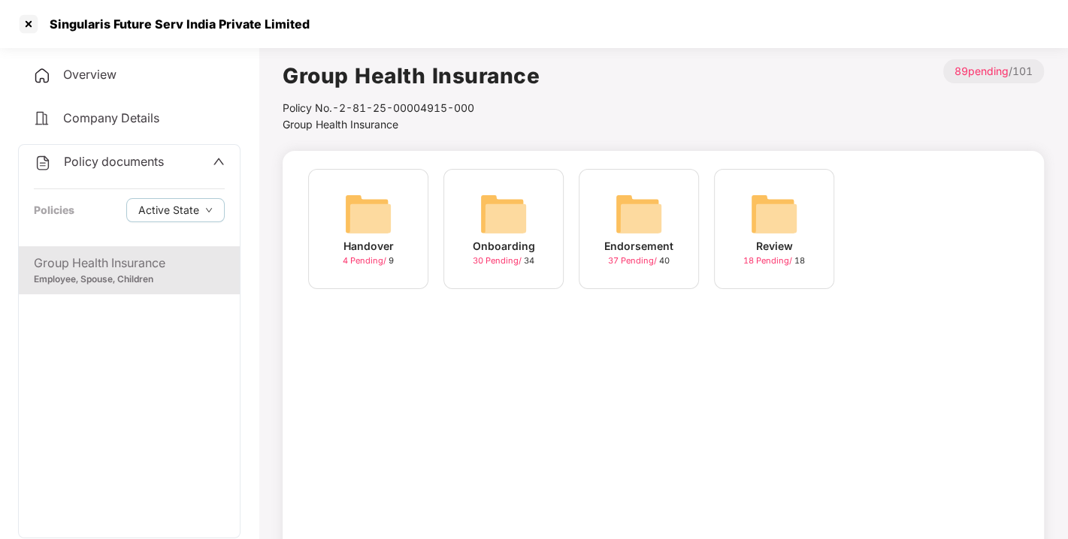
click at [664, 220] on div "Endorsement 37 Pending / 40" at bounding box center [639, 229] width 120 height 120
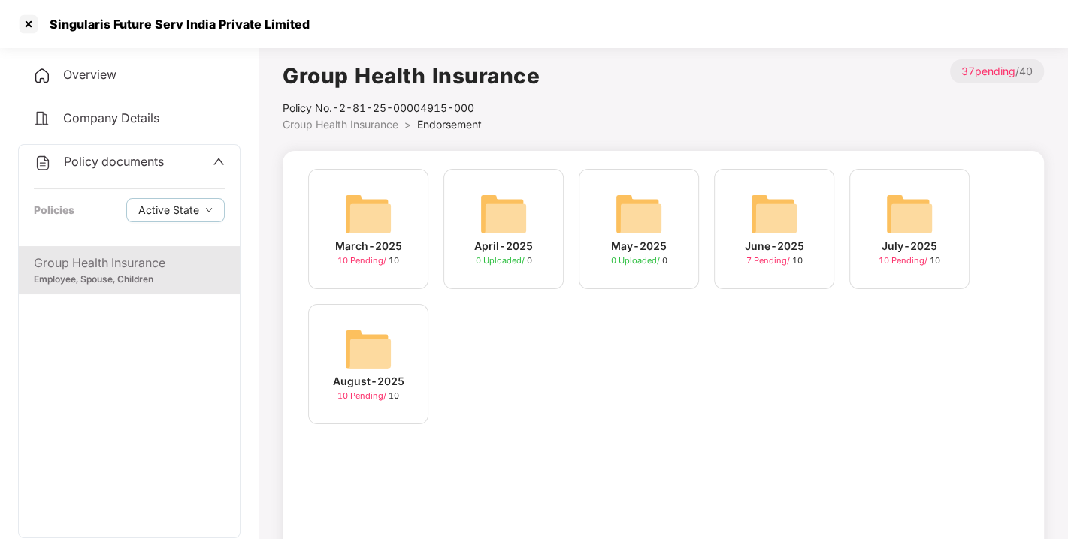
click at [379, 346] on img at bounding box center [368, 349] width 48 height 48
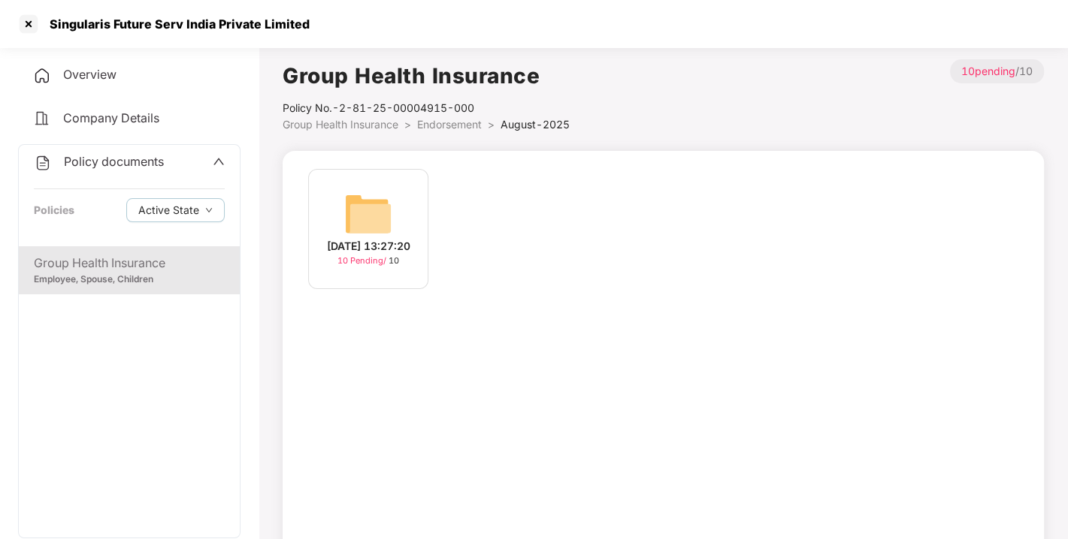
click at [373, 216] on img at bounding box center [368, 214] width 48 height 48
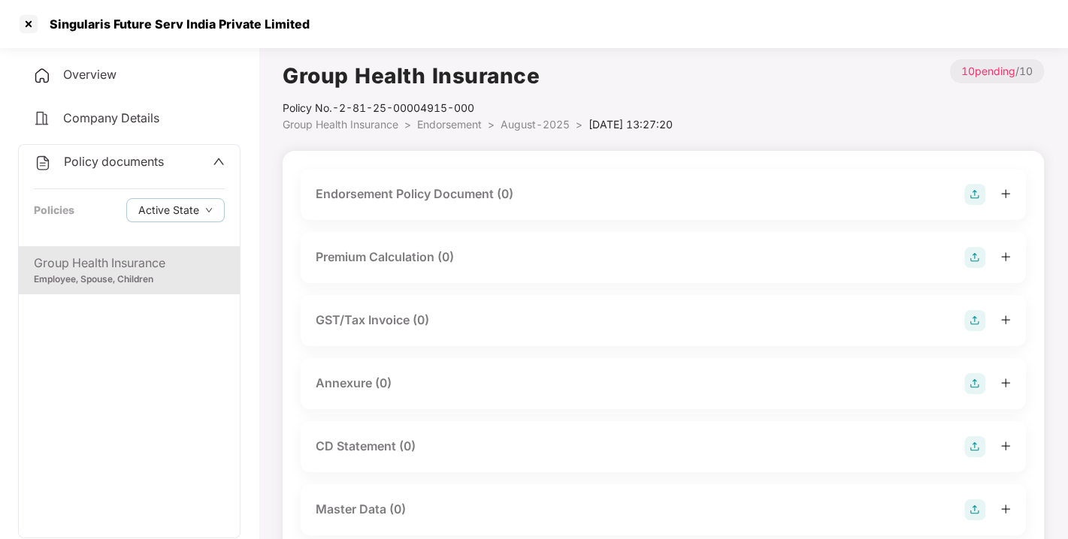
click at [969, 199] on img at bounding box center [974, 194] width 21 height 21
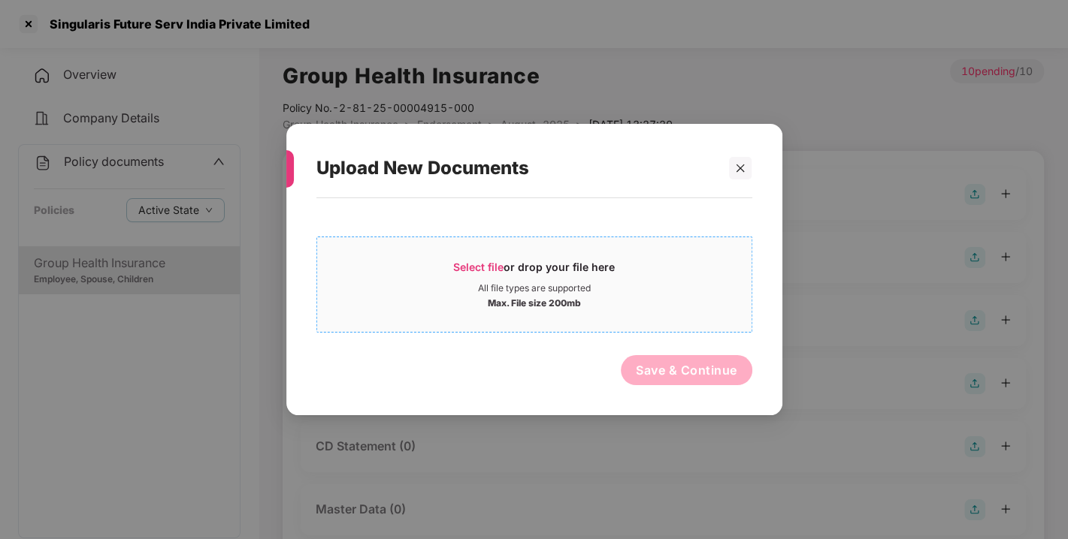
click at [466, 270] on span "Select file" at bounding box center [478, 267] width 50 height 13
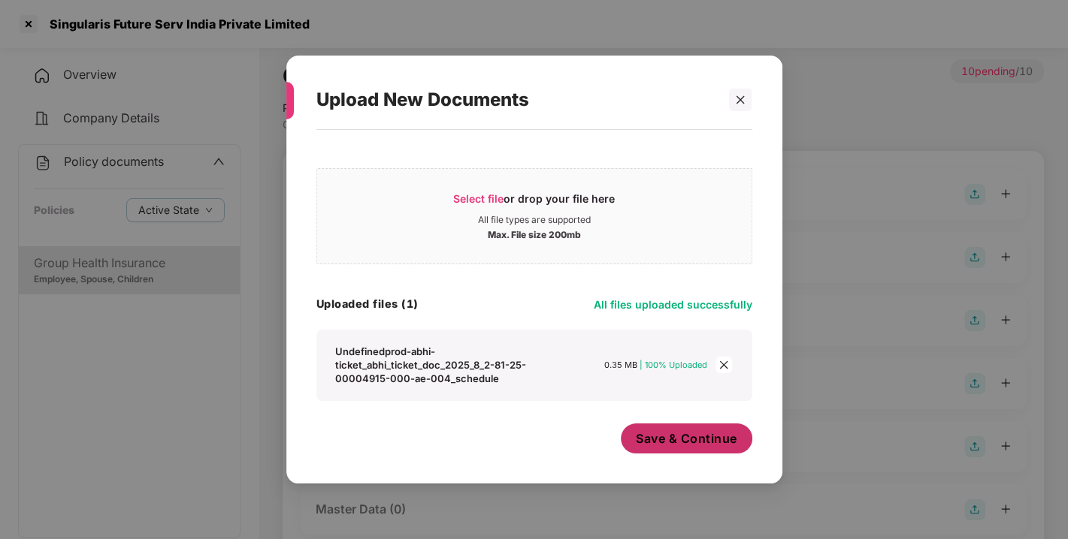
click at [698, 426] on button "Save & Continue" at bounding box center [686, 439] width 131 height 30
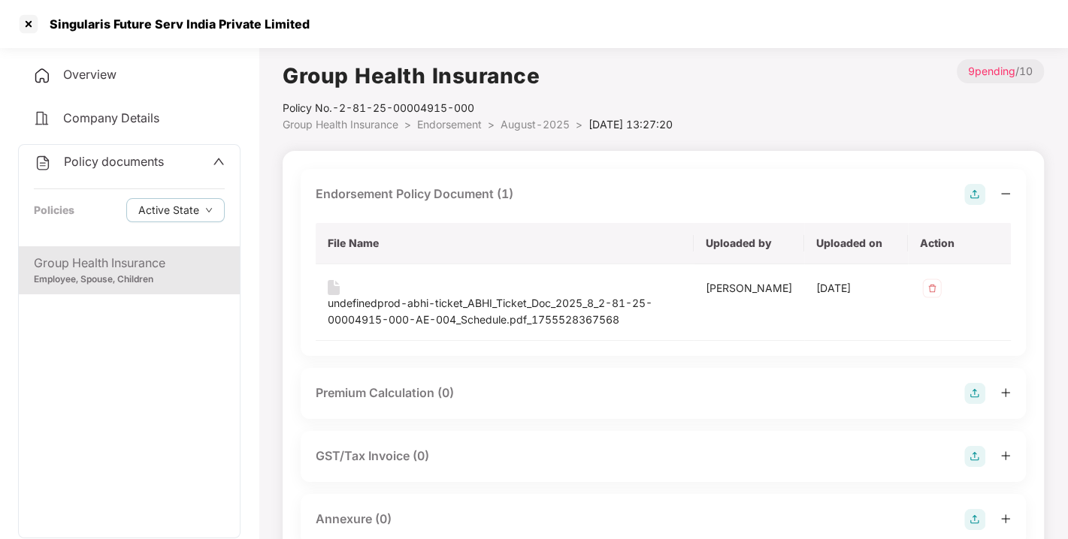
click at [975, 192] on img at bounding box center [974, 194] width 21 height 21
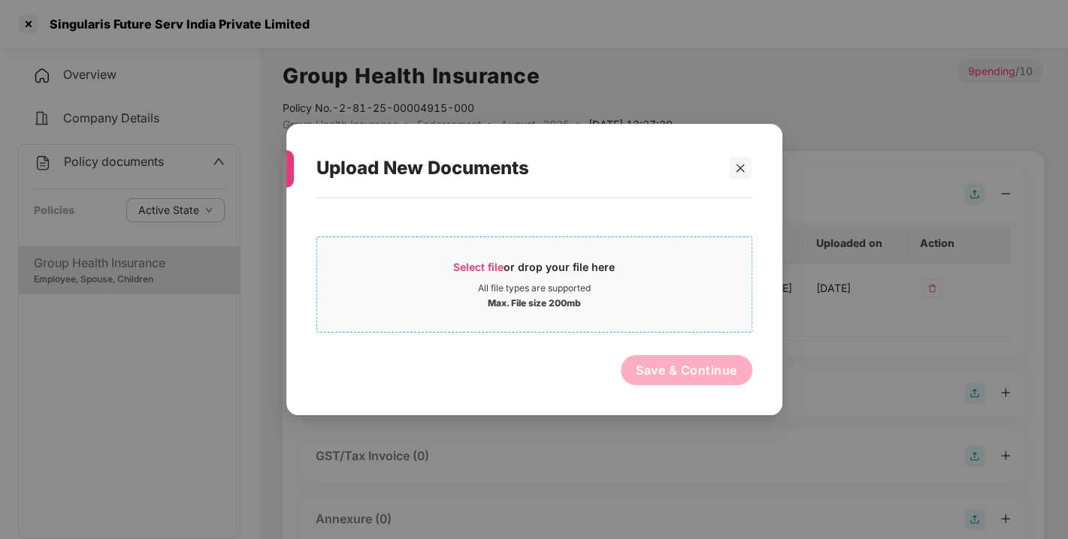
click at [464, 264] on span "Select file" at bounding box center [478, 267] width 50 height 13
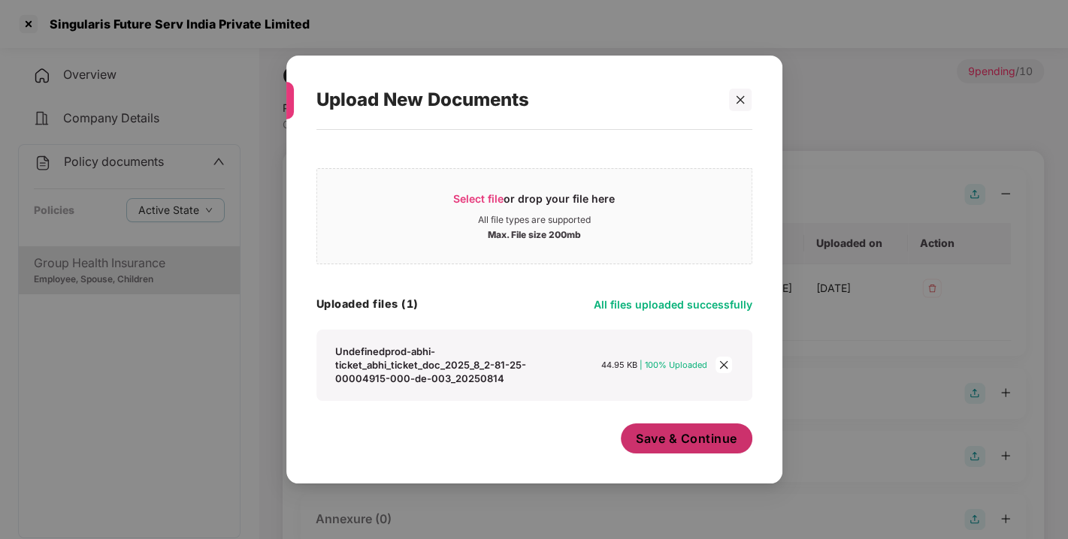
click at [676, 424] on button "Save & Continue" at bounding box center [686, 439] width 131 height 30
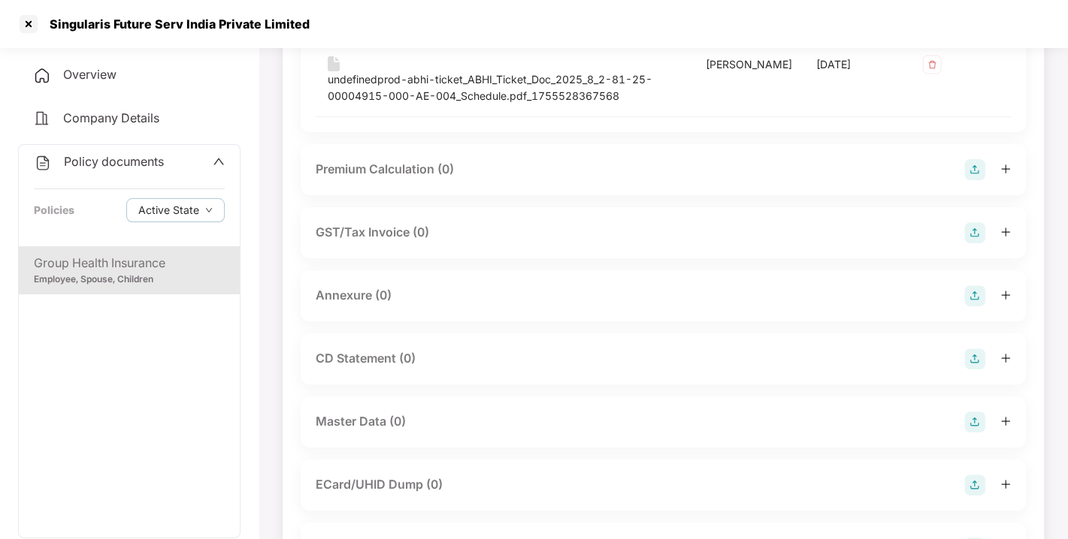
scroll to position [304, 0]
click at [971, 288] on img at bounding box center [974, 292] width 21 height 21
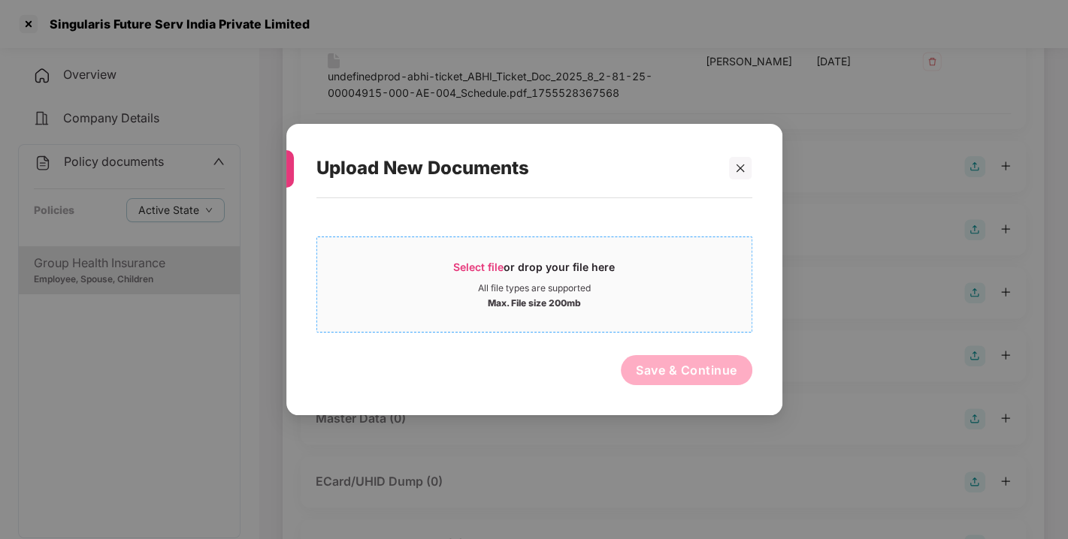
click at [490, 270] on span "Select file" at bounding box center [478, 267] width 50 height 13
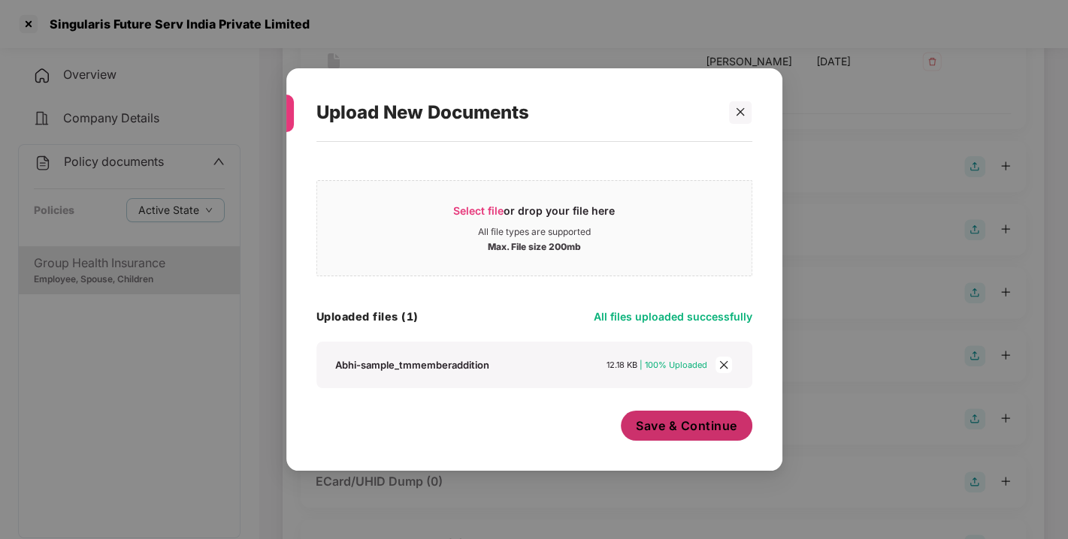
click at [676, 415] on button "Save & Continue" at bounding box center [686, 426] width 131 height 30
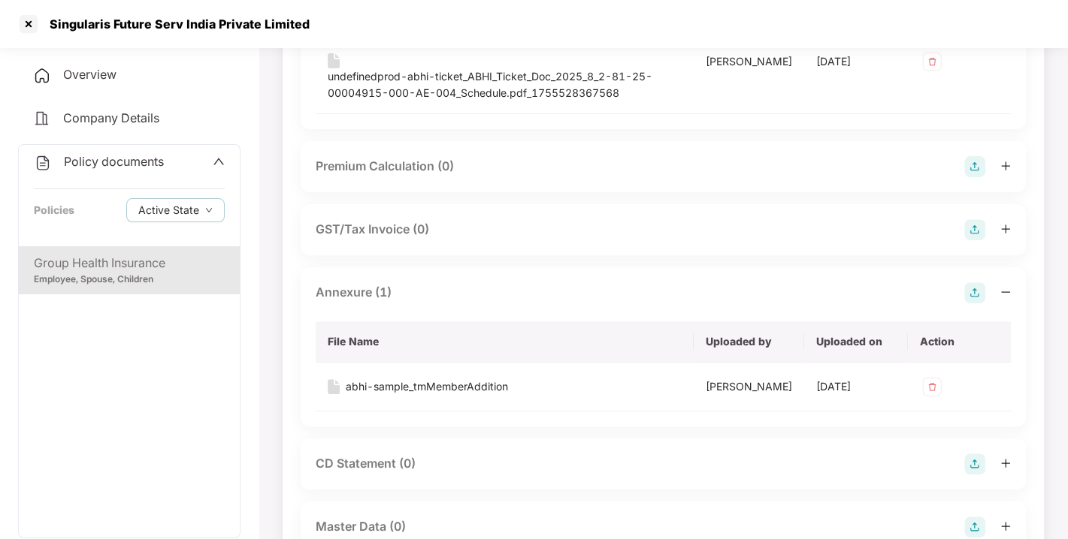
click at [973, 292] on img at bounding box center [974, 292] width 21 height 21
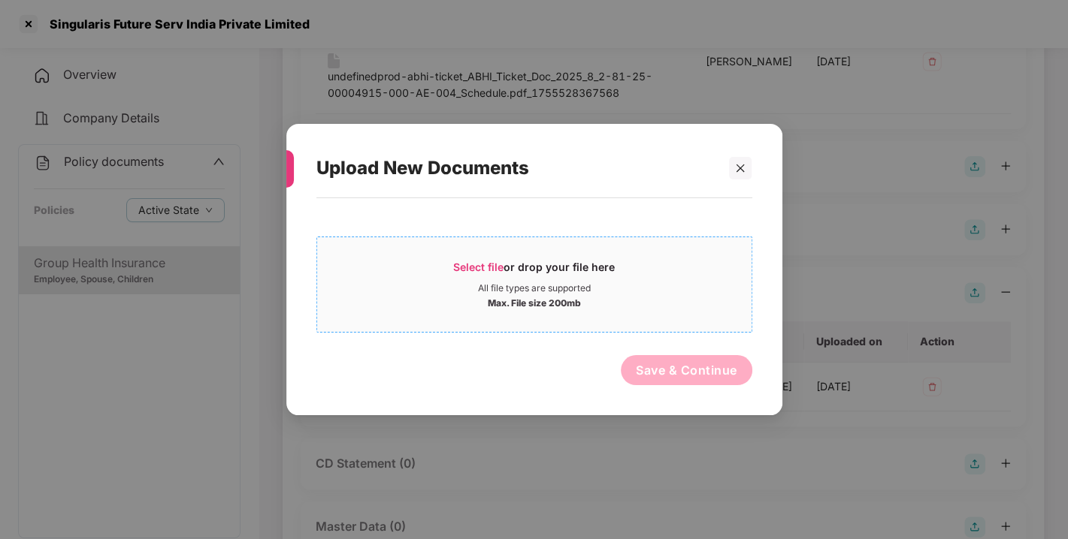
click at [459, 264] on span "Select file" at bounding box center [478, 267] width 50 height 13
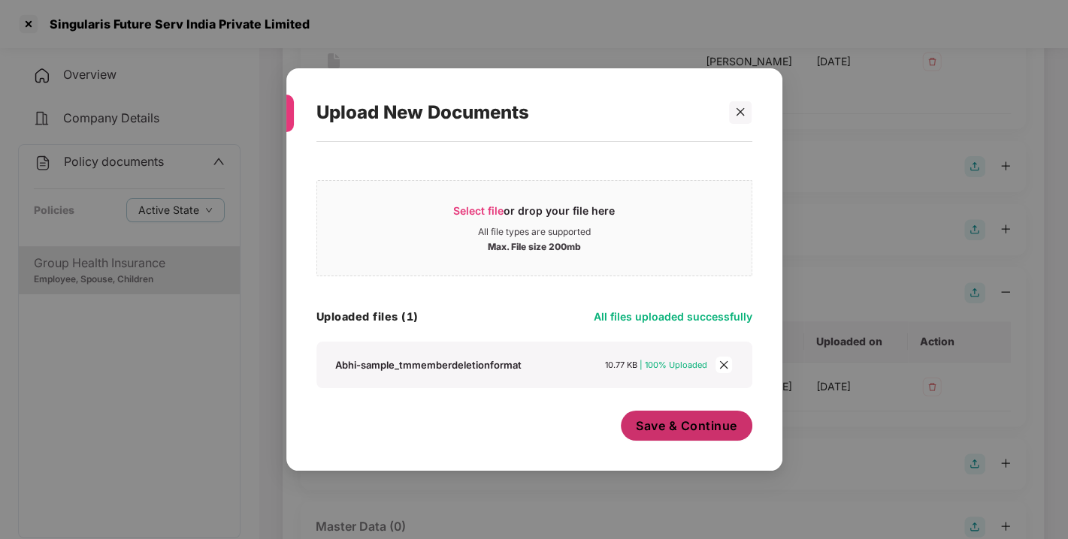
click at [702, 425] on span "Save & Continue" at bounding box center [686, 426] width 101 height 17
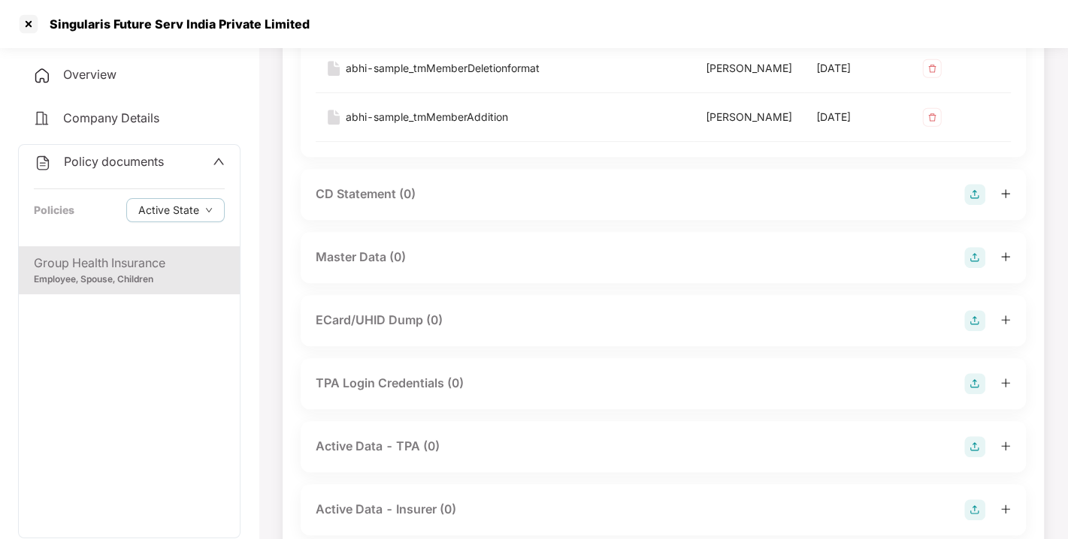
scroll to position [624, 0]
click at [956, 266] on div "Master Data (0)" at bounding box center [663, 255] width 695 height 21
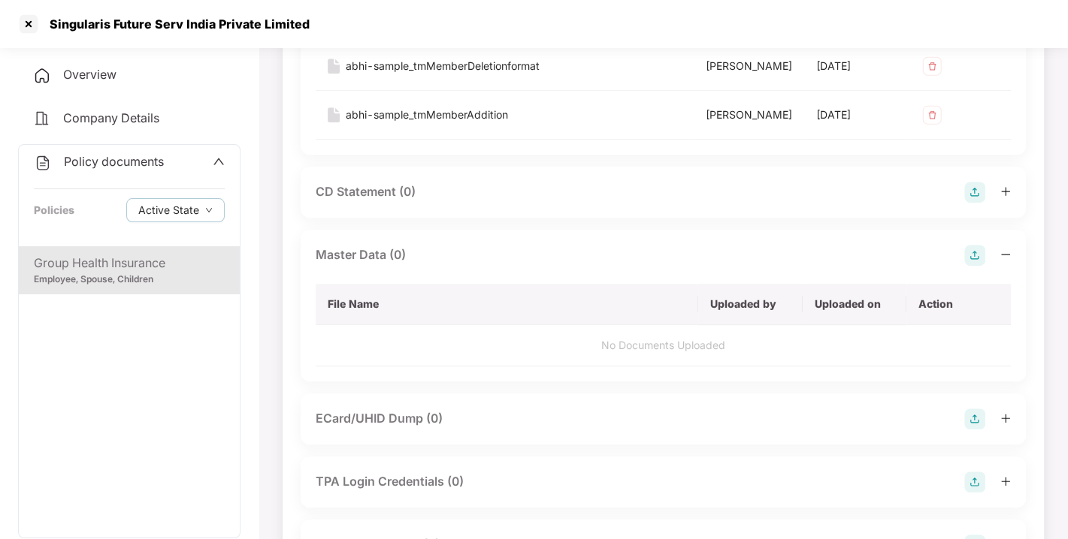
click at [977, 266] on img at bounding box center [974, 255] width 21 height 21
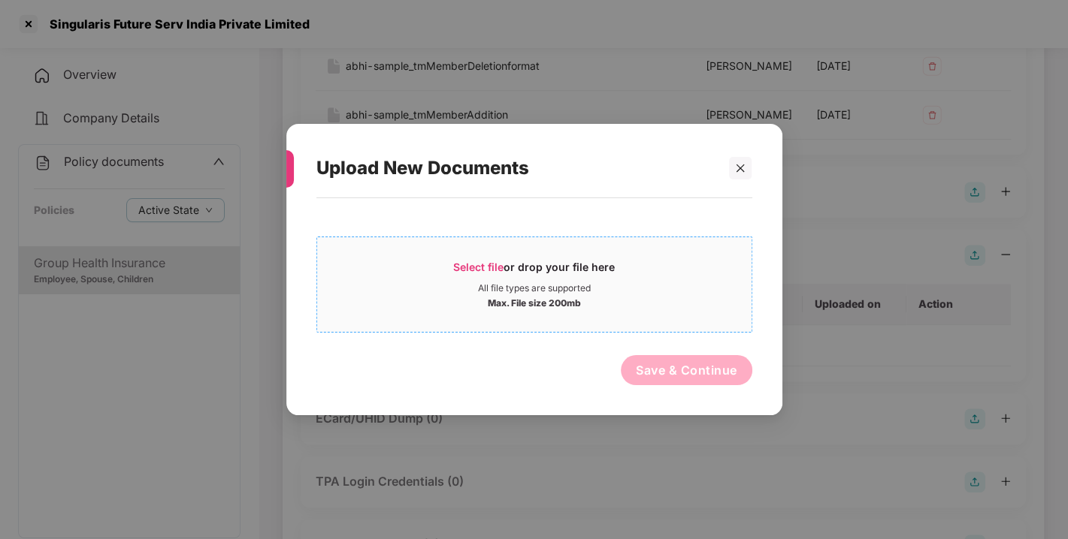
click at [508, 264] on div "Select file or drop your file here" at bounding box center [534, 271] width 162 height 23
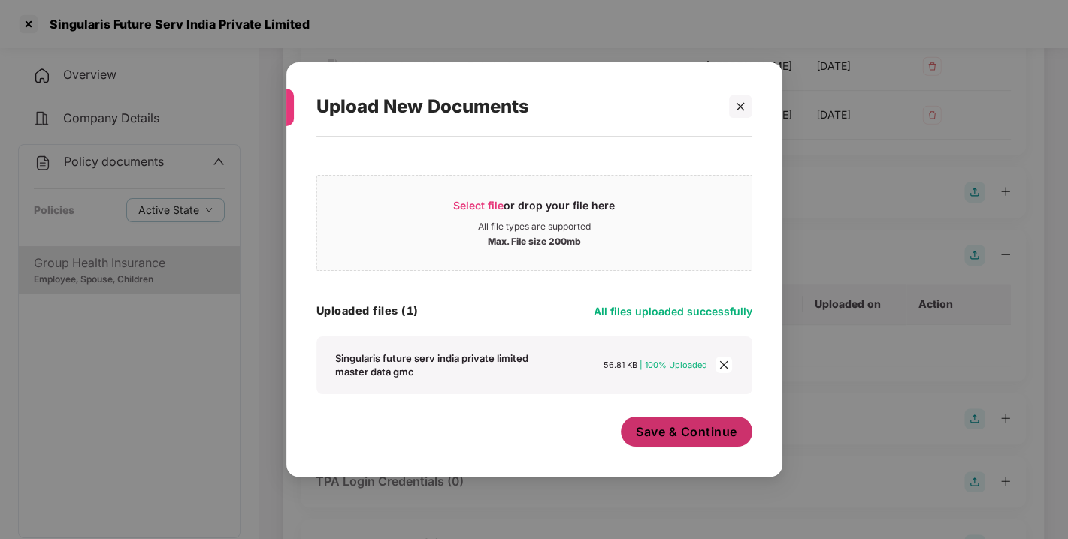
click at [697, 429] on span "Save & Continue" at bounding box center [686, 432] width 101 height 17
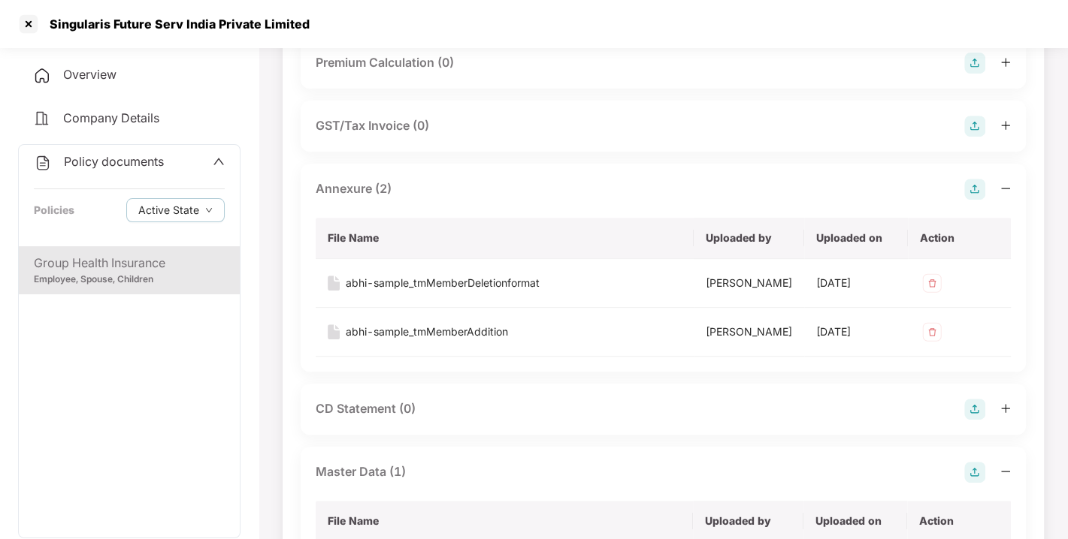
scroll to position [0, 0]
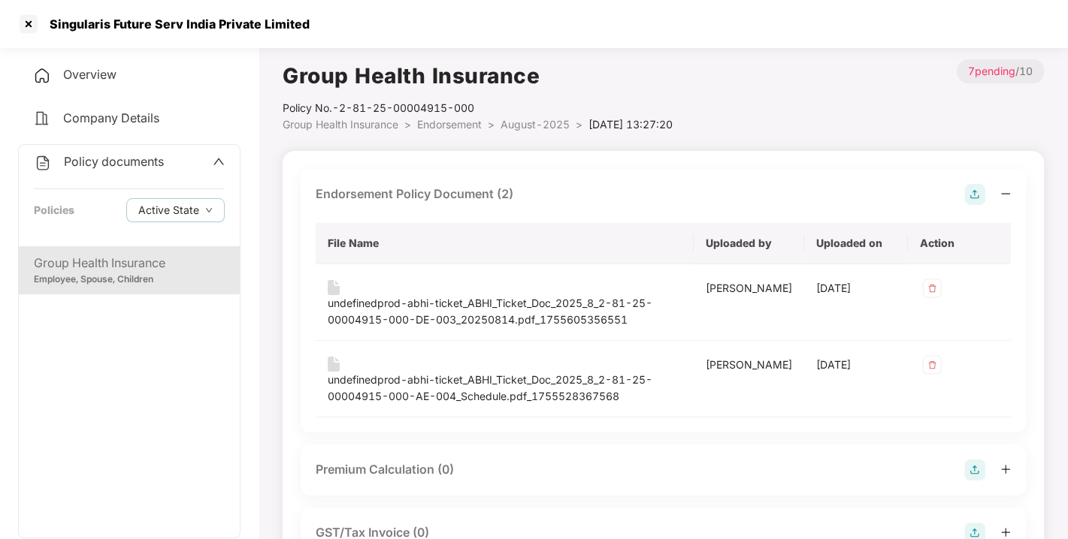
click at [118, 165] on span "Policy documents" at bounding box center [114, 161] width 100 height 15
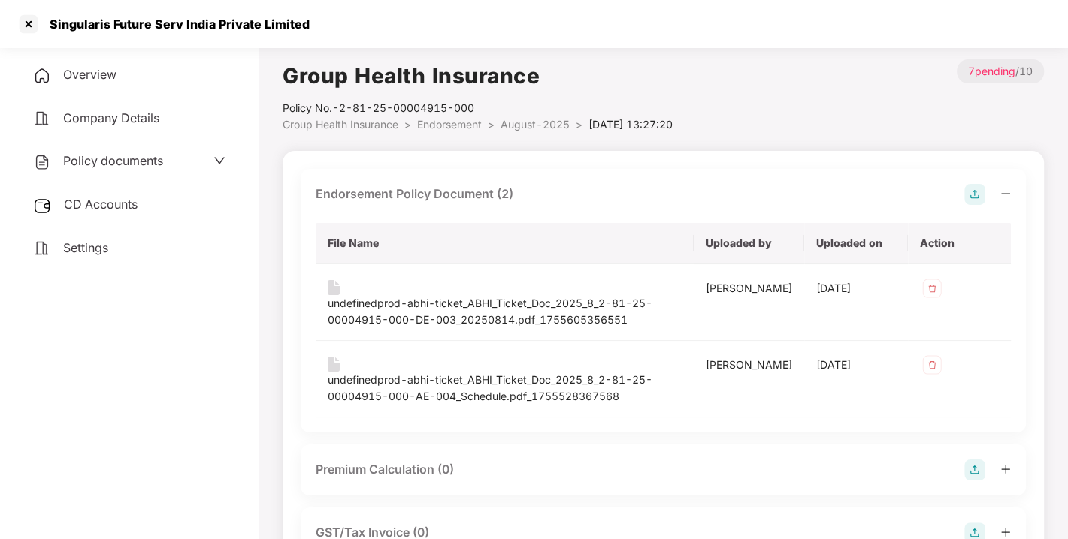
click at [128, 202] on span "CD Accounts" at bounding box center [101, 204] width 74 height 15
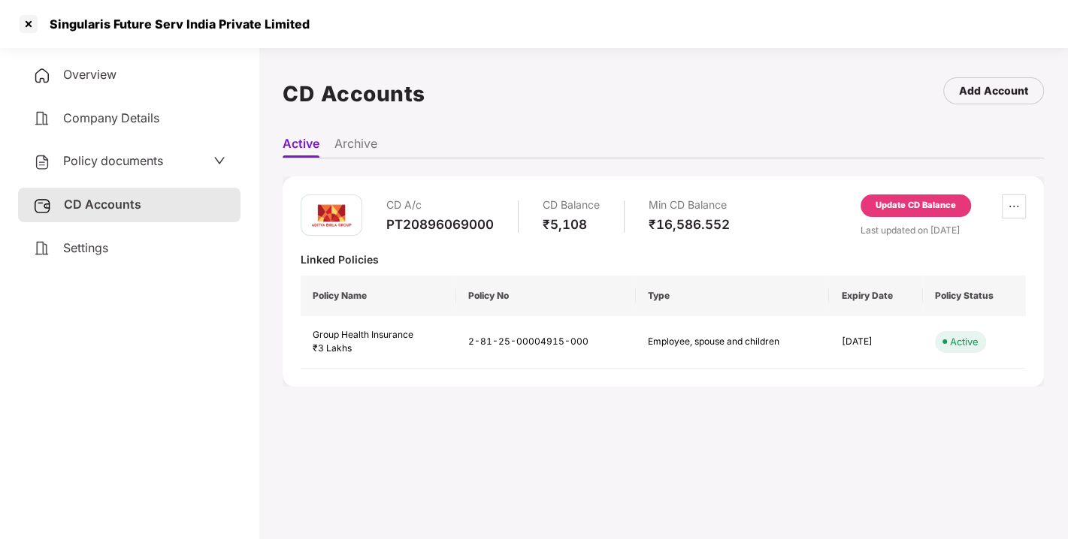
click at [922, 201] on div "Update CD Balance" at bounding box center [915, 206] width 80 height 14
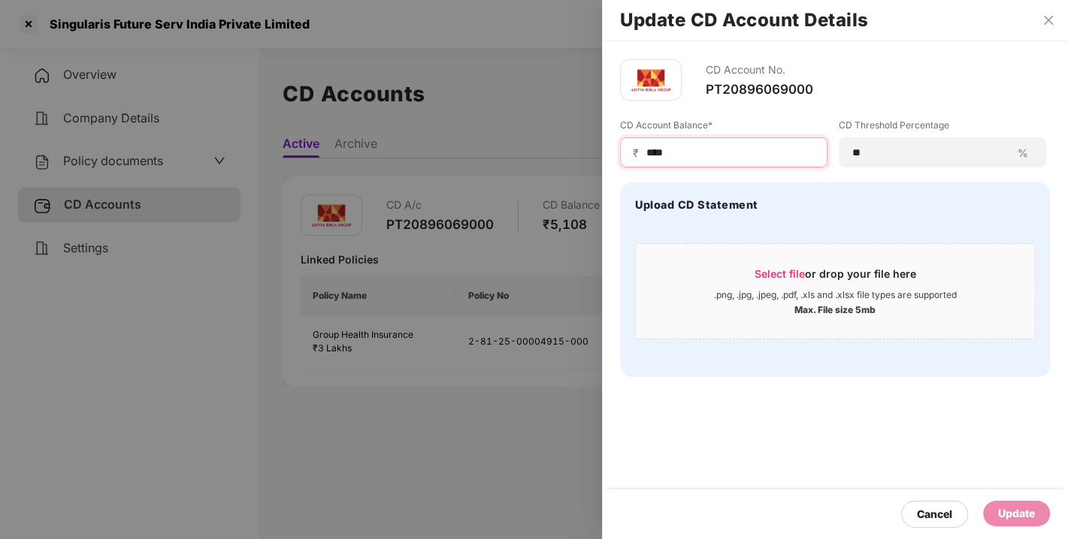
drag, startPoint x: 698, startPoint y: 150, endPoint x: 559, endPoint y: 171, distance: 140.6
click at [559, 171] on div "Update CD Account Details CD Account No. PT20896069000 CD Account Balance* ₹ **…" at bounding box center [534, 269] width 1068 height 539
type input "****"
click at [993, 516] on div "Update" at bounding box center [1016, 514] width 67 height 26
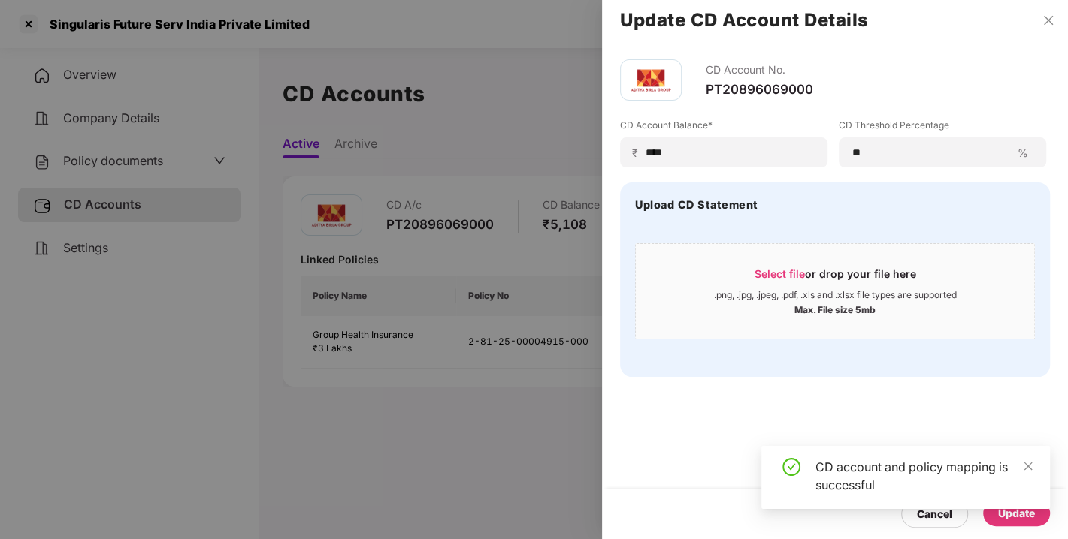
click at [842, 424] on div "CD Account No. PT20896069000 CD Account Balance* ₹ **** CD Threshold Percentage…" at bounding box center [835, 290] width 466 height 498
click at [867, 416] on div "CD Account No. PT20896069000 CD Account Balance* ₹ **** CD Threshold Percentage…" at bounding box center [835, 290] width 466 height 498
click at [912, 412] on div "CD Account No. PT20896069000 CD Account Balance* ₹ **** CD Threshold Percentage…" at bounding box center [835, 290] width 466 height 498
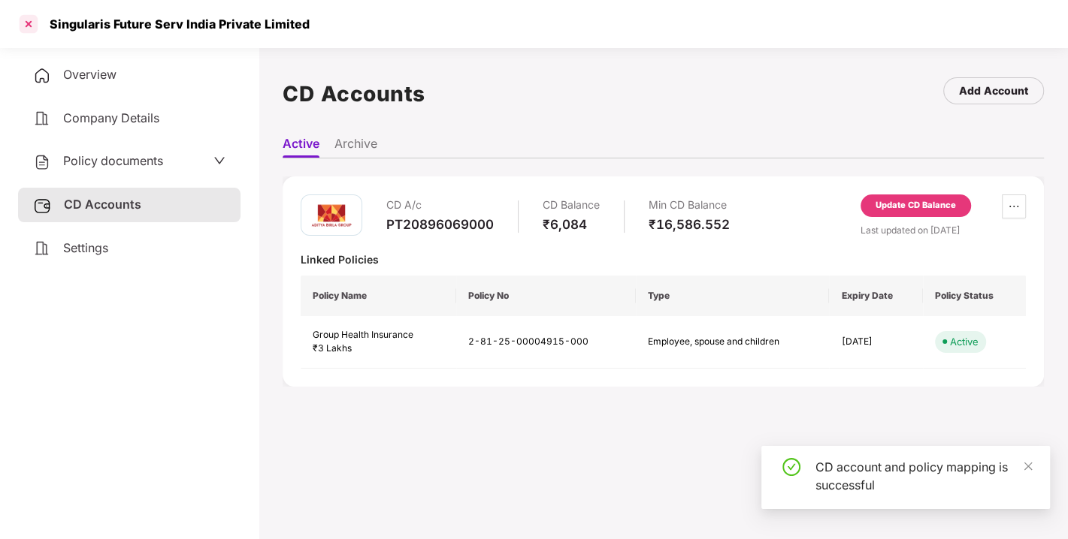
click at [27, 23] on div at bounding box center [29, 24] width 24 height 24
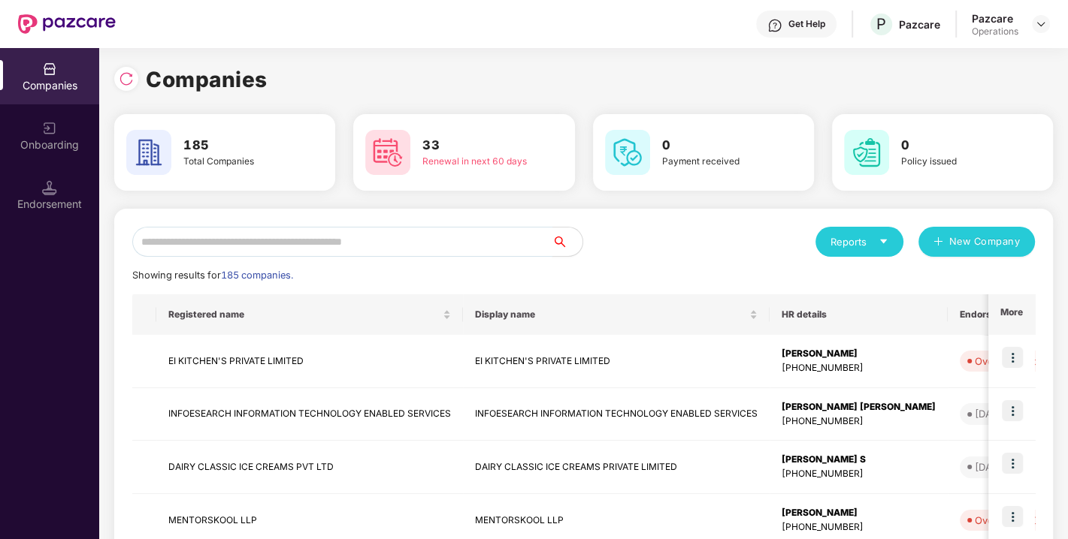
click at [317, 245] on input "text" at bounding box center [342, 242] width 420 height 30
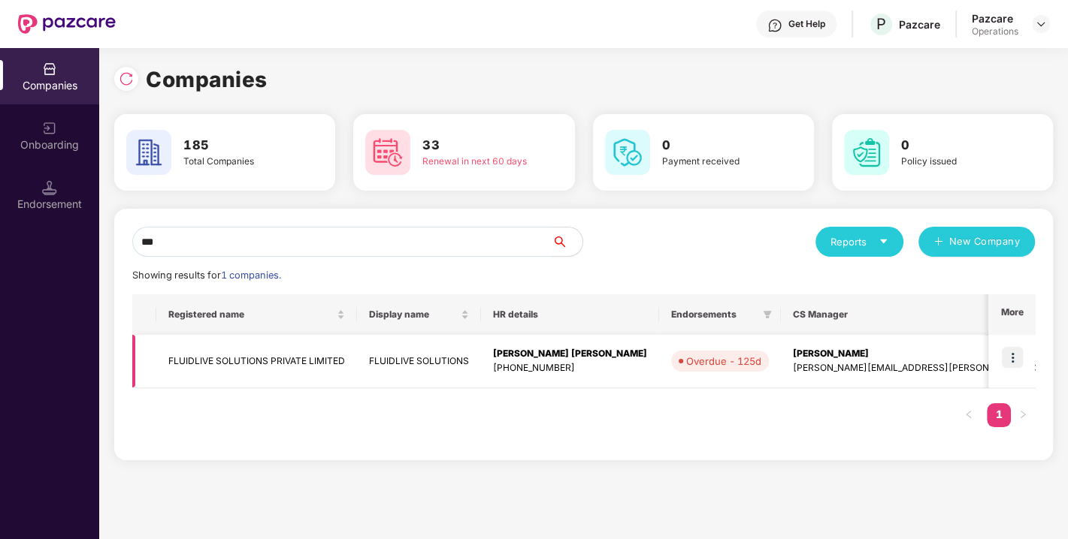
type input "***"
click at [225, 361] on td "FLUIDLIVE SOLUTIONS PRIVATE LIMITED" at bounding box center [256, 361] width 201 height 53
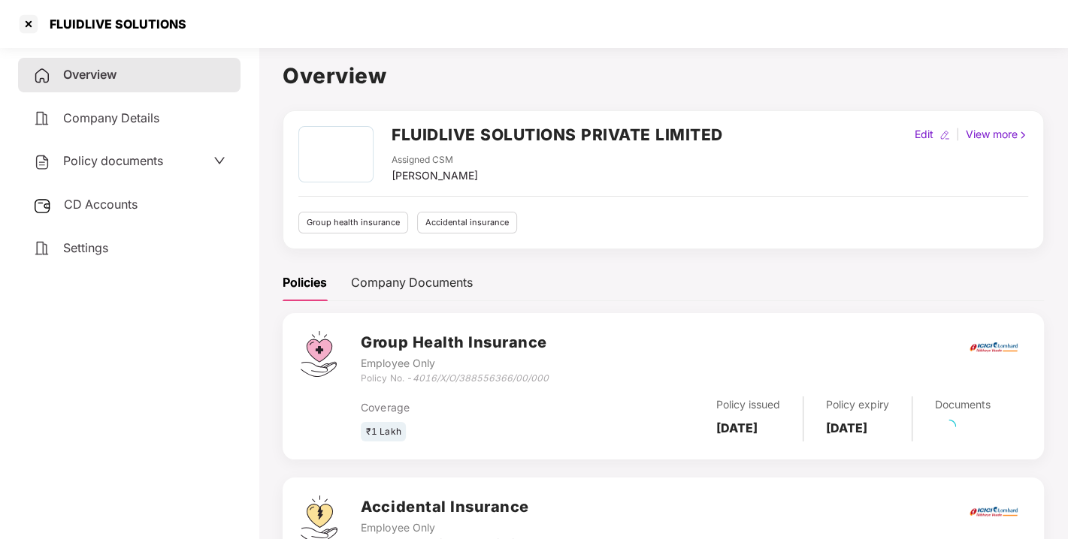
click at [116, 161] on span "Policy documents" at bounding box center [113, 160] width 100 height 15
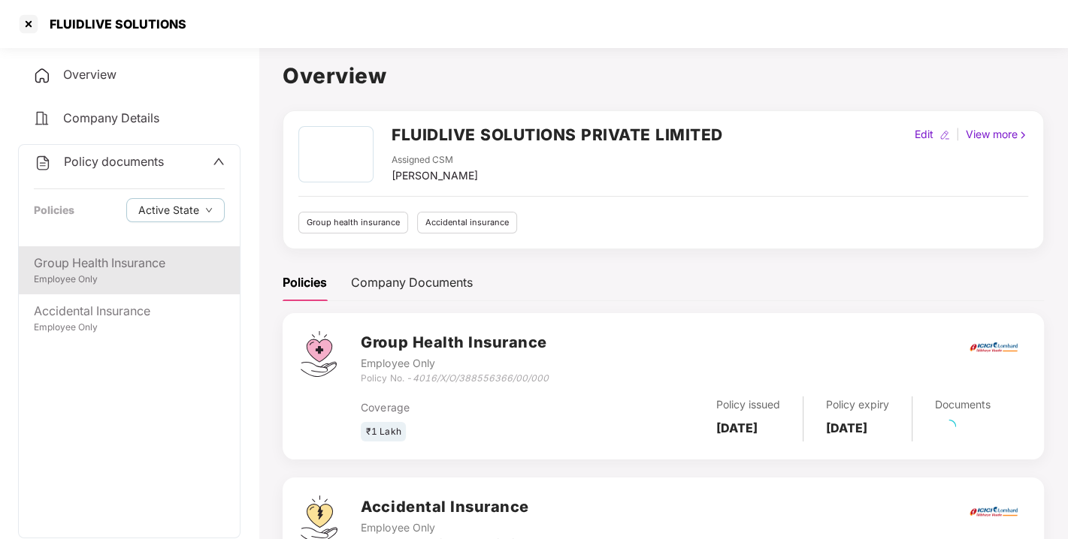
click at [105, 283] on div "Employee Only" at bounding box center [129, 280] width 191 height 14
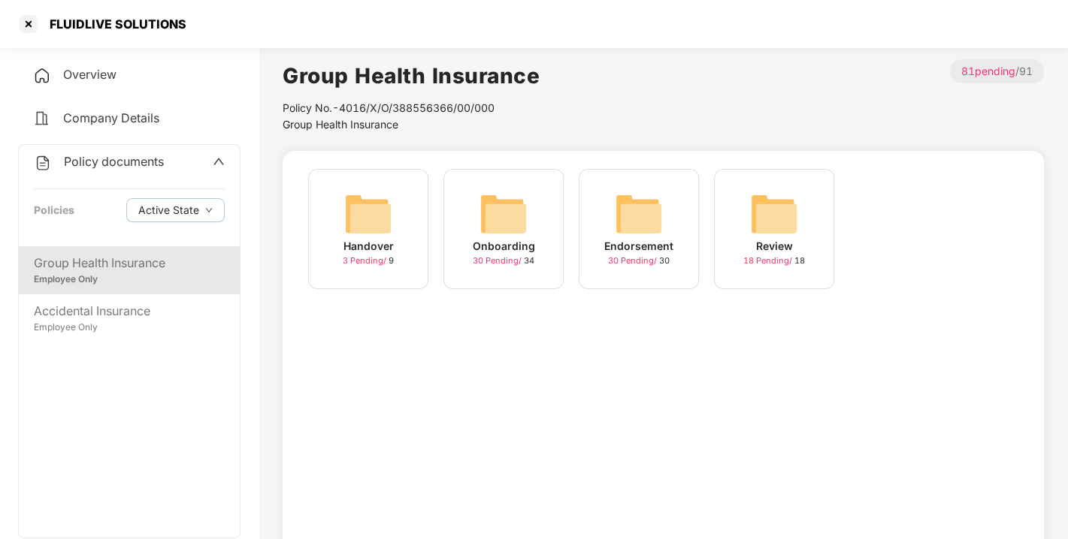
click at [639, 224] on img at bounding box center [639, 214] width 48 height 48
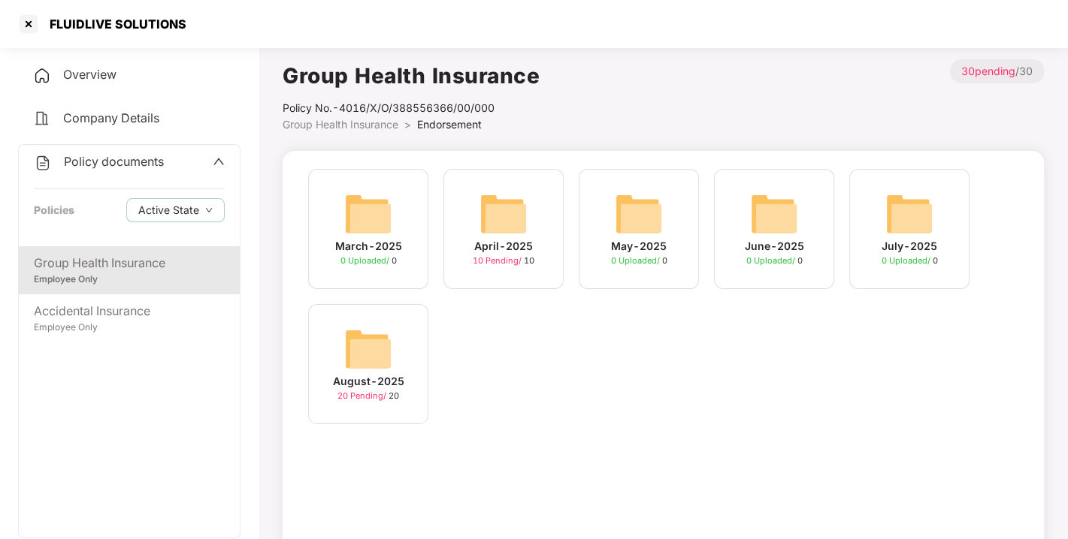
click at [357, 346] on img at bounding box center [368, 349] width 48 height 48
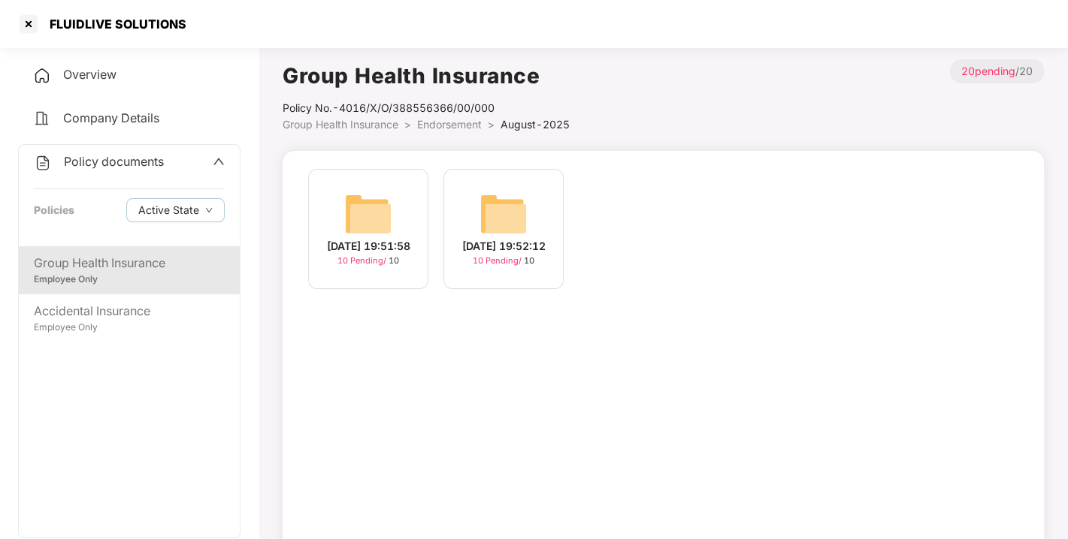
click at [364, 214] on img at bounding box center [368, 214] width 48 height 48
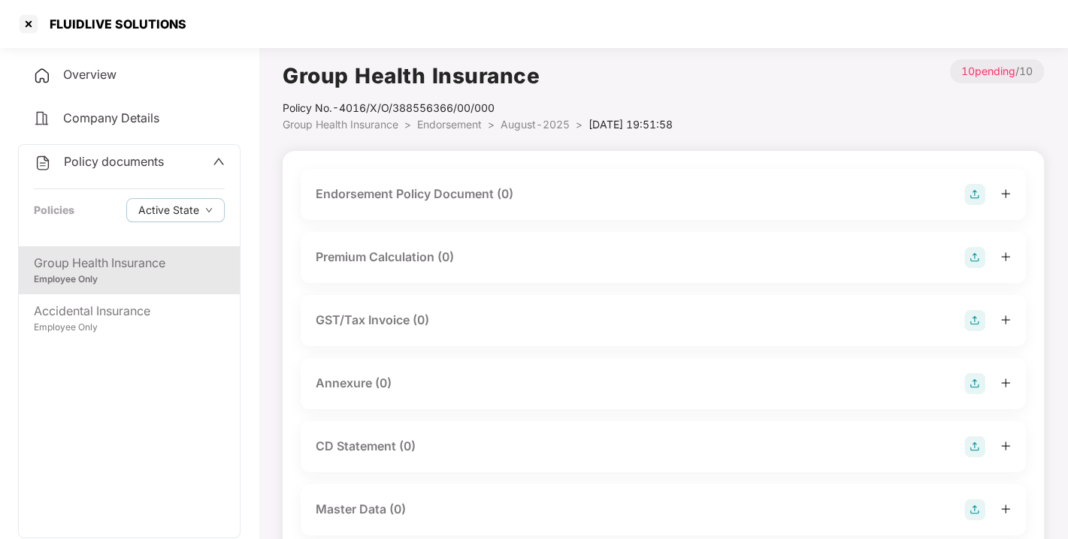
click at [970, 195] on img at bounding box center [974, 194] width 21 height 21
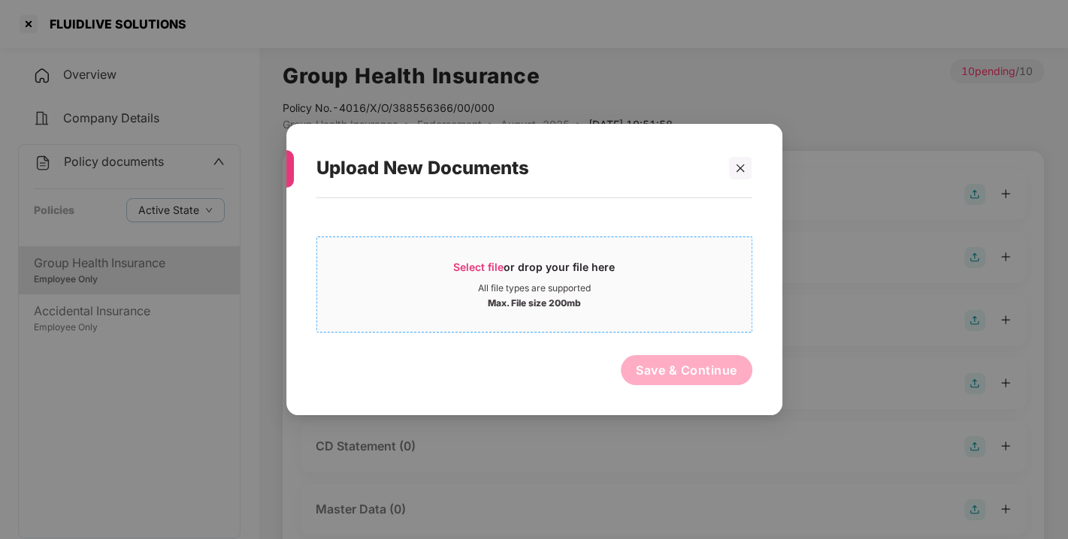
click at [473, 264] on span "Select file" at bounding box center [478, 267] width 50 height 13
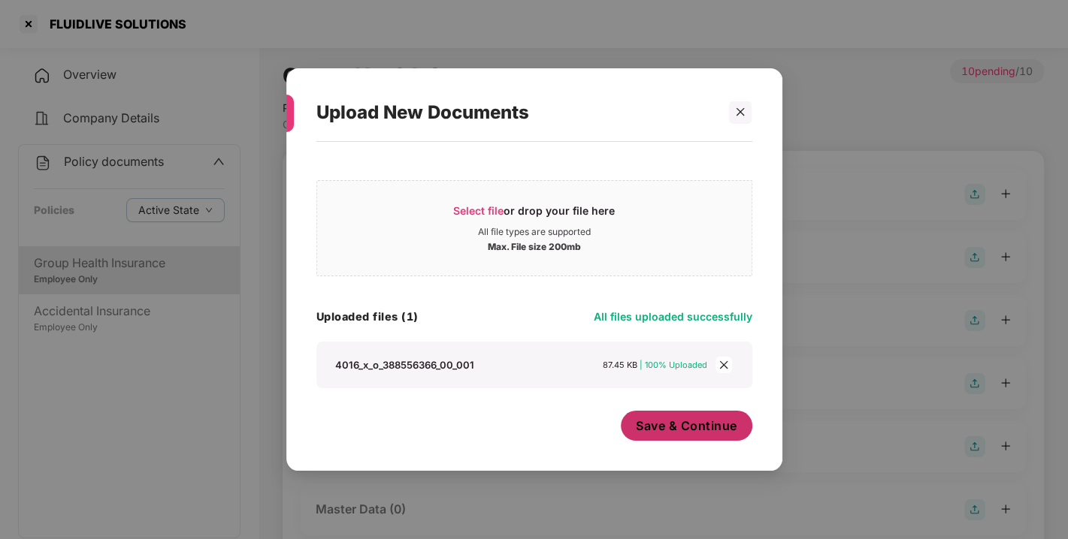
click at [652, 418] on span "Save & Continue" at bounding box center [686, 426] width 101 height 17
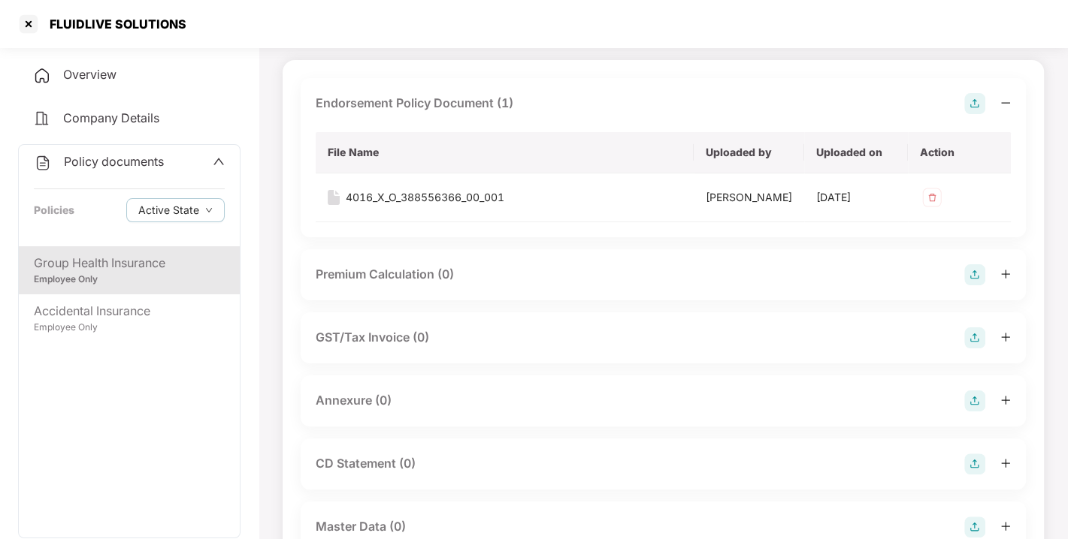
scroll to position [146, 0]
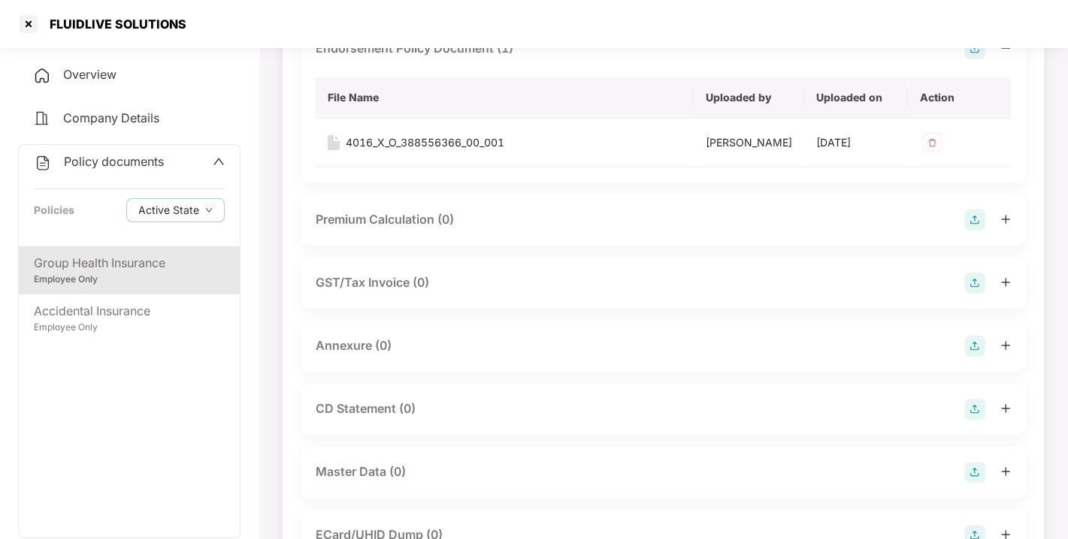
click at [987, 357] on div at bounding box center [987, 346] width 47 height 21
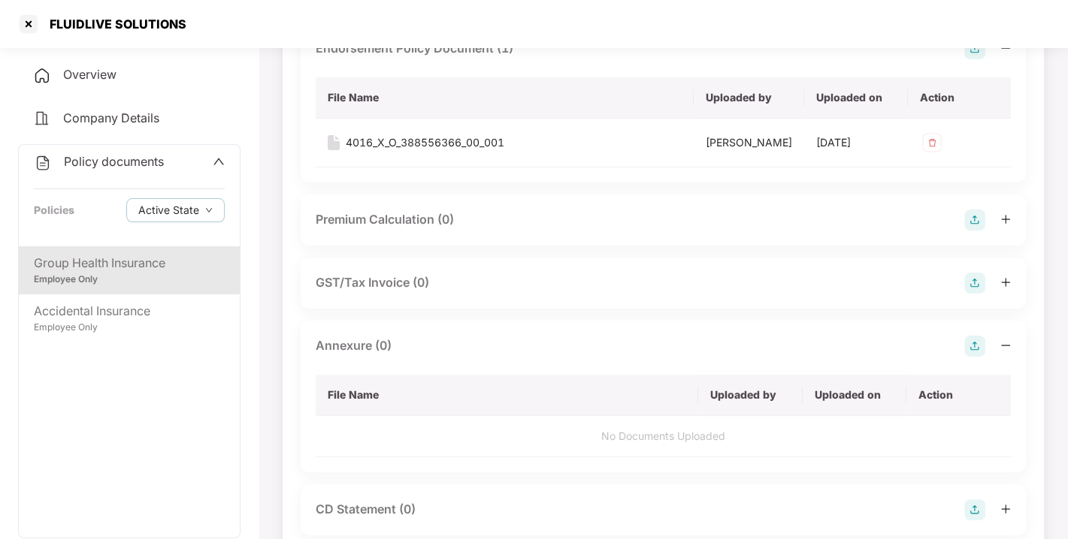
click at [983, 357] on img at bounding box center [974, 346] width 21 height 21
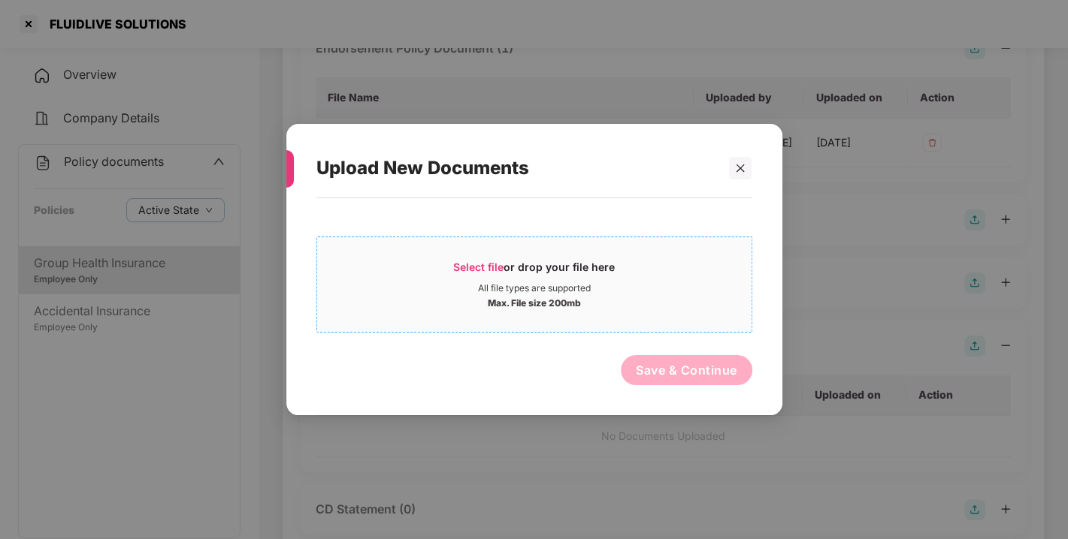
click at [480, 261] on span "Select file" at bounding box center [478, 267] width 50 height 13
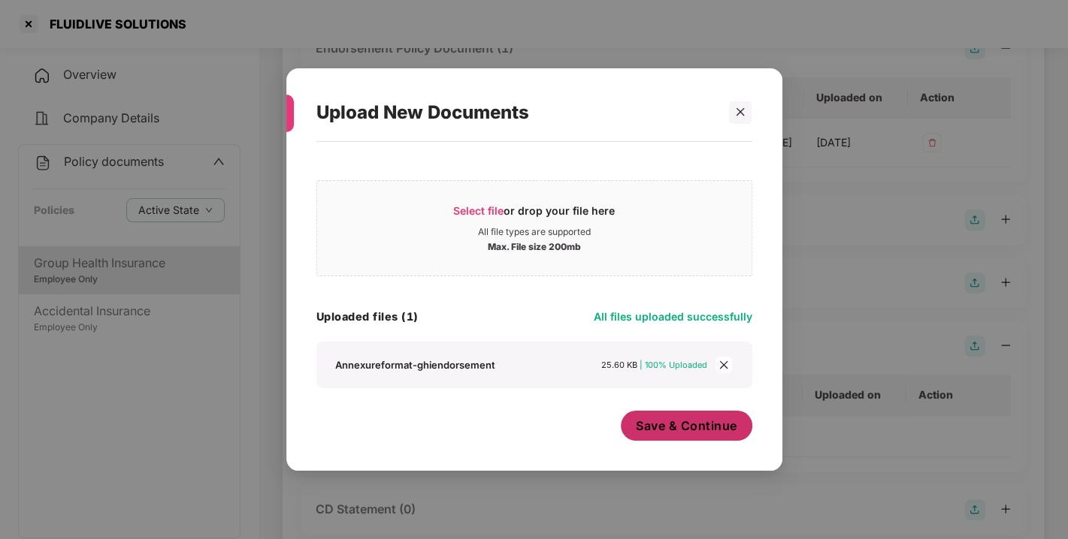
click at [670, 429] on span "Save & Continue" at bounding box center [686, 426] width 101 height 17
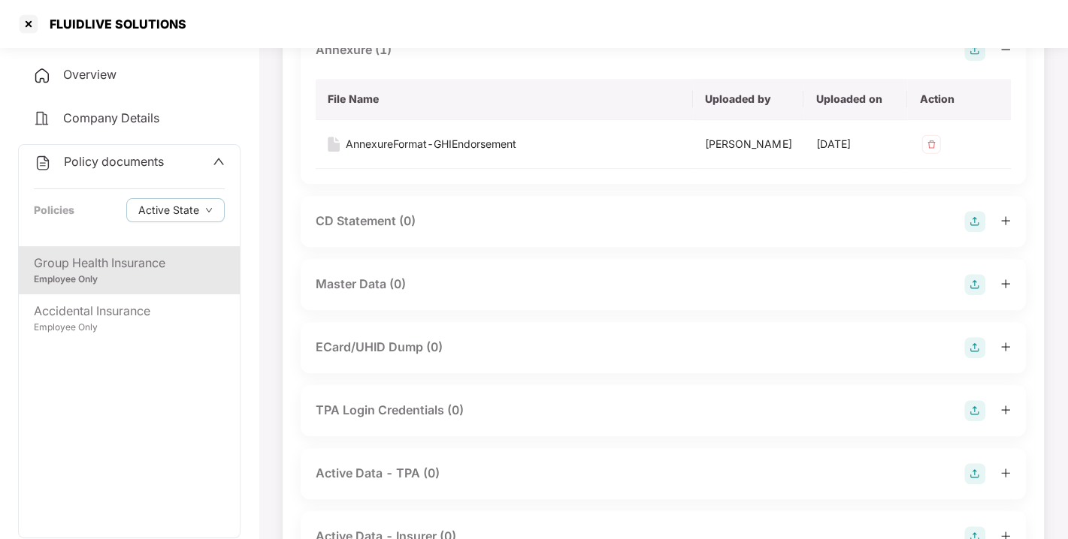
scroll to position [442, 0]
click at [990, 295] on div at bounding box center [987, 284] width 47 height 21
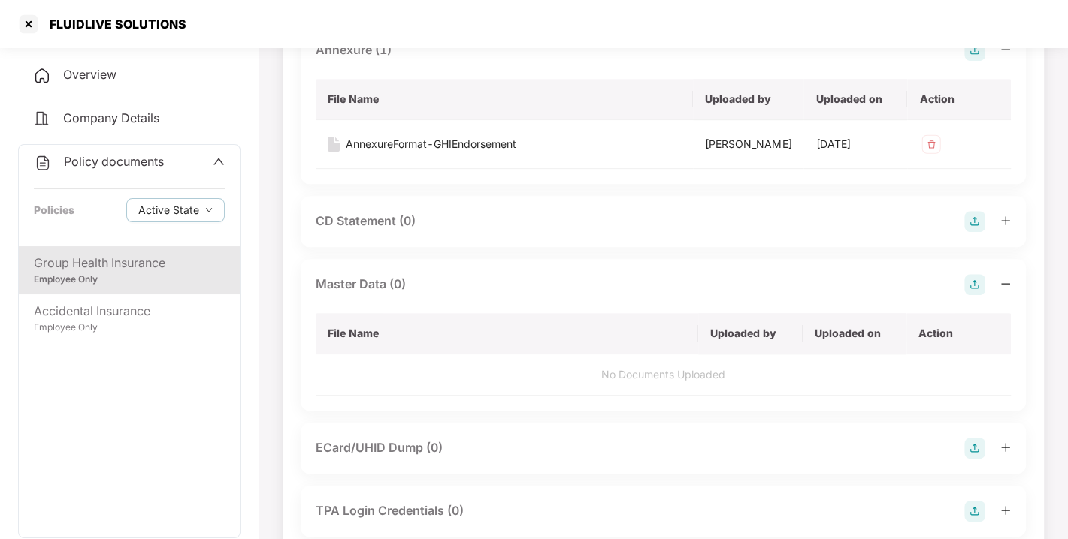
click at [957, 295] on div "Master Data (0)" at bounding box center [663, 284] width 695 height 21
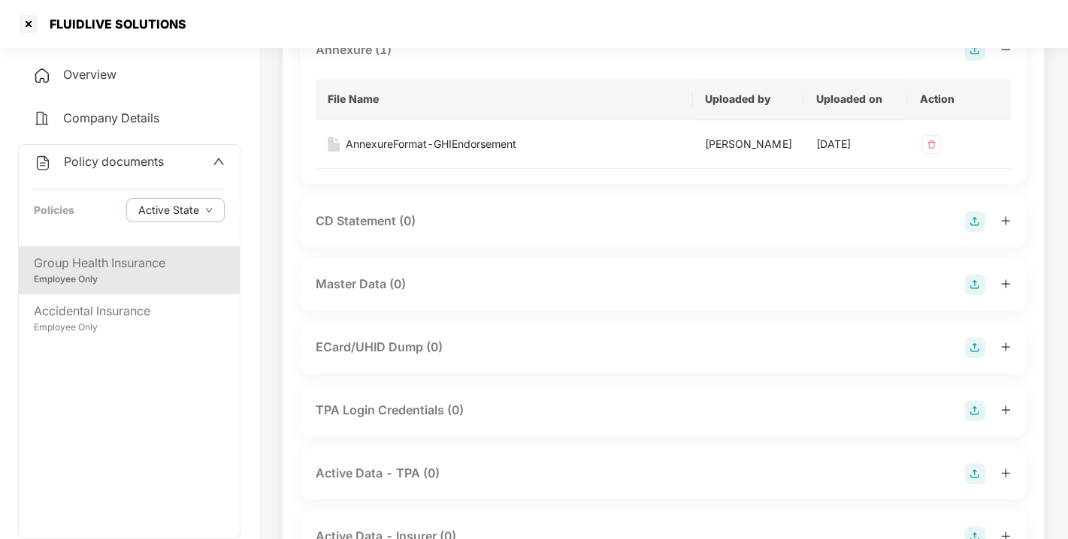
click at [971, 295] on img at bounding box center [974, 284] width 21 height 21
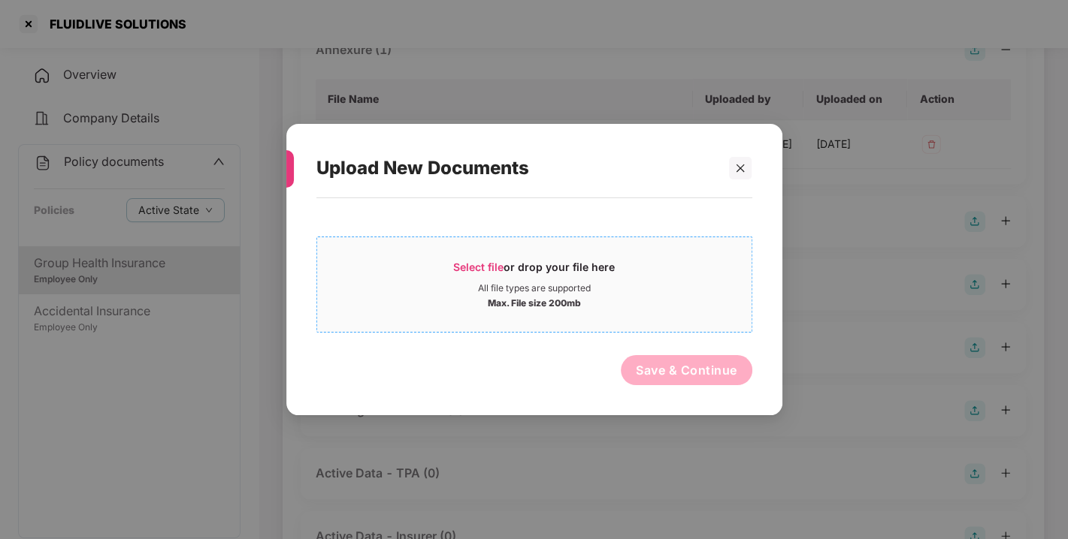
click at [474, 253] on span "Select file or drop your file here All file types are supported Max. File size …" at bounding box center [534, 285] width 434 height 72
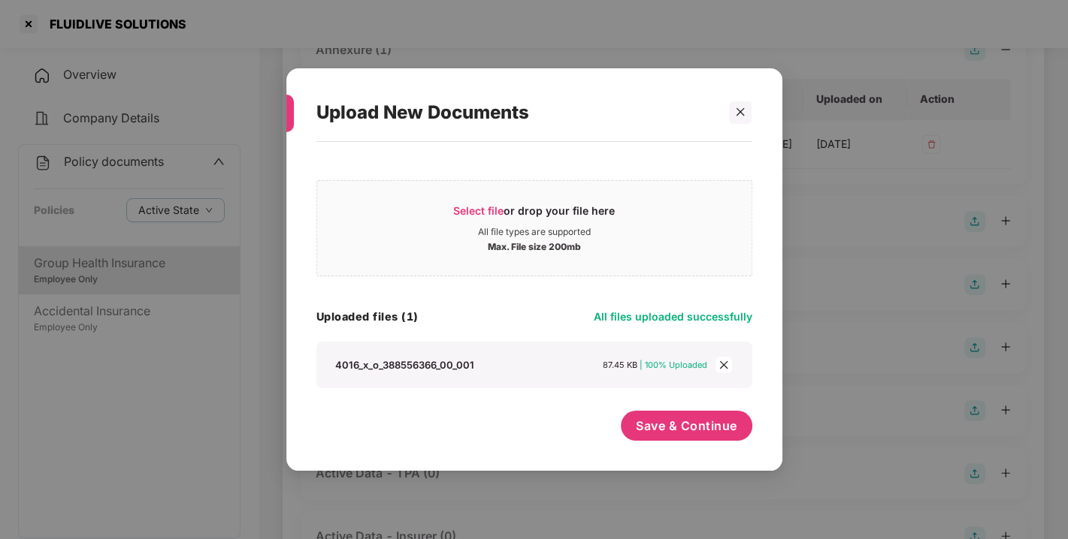
click at [720, 354] on div "4016_x_o_388556366_00_001 87.45 KB | 100% Uploaded" at bounding box center [534, 365] width 436 height 47
click at [723, 364] on icon "close" at bounding box center [724, 365] width 8 height 8
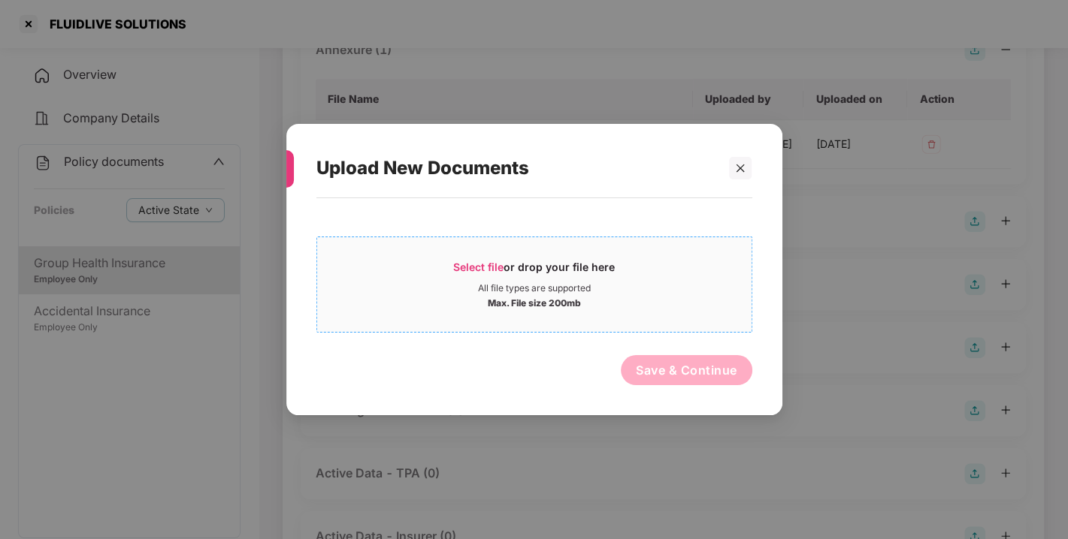
click at [489, 267] on span "Select file" at bounding box center [478, 267] width 50 height 13
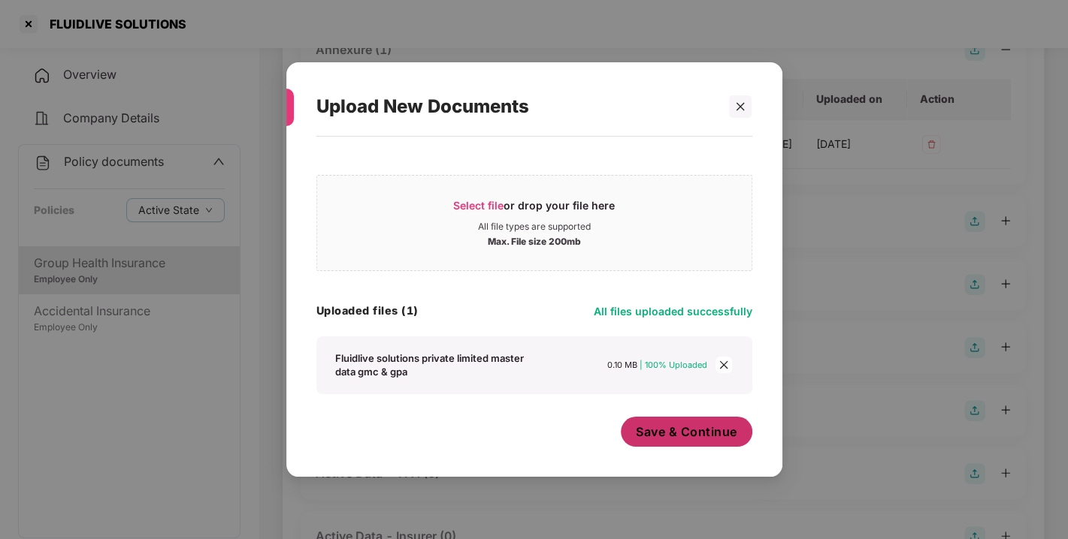
click at [675, 425] on span "Save & Continue" at bounding box center [686, 432] width 101 height 17
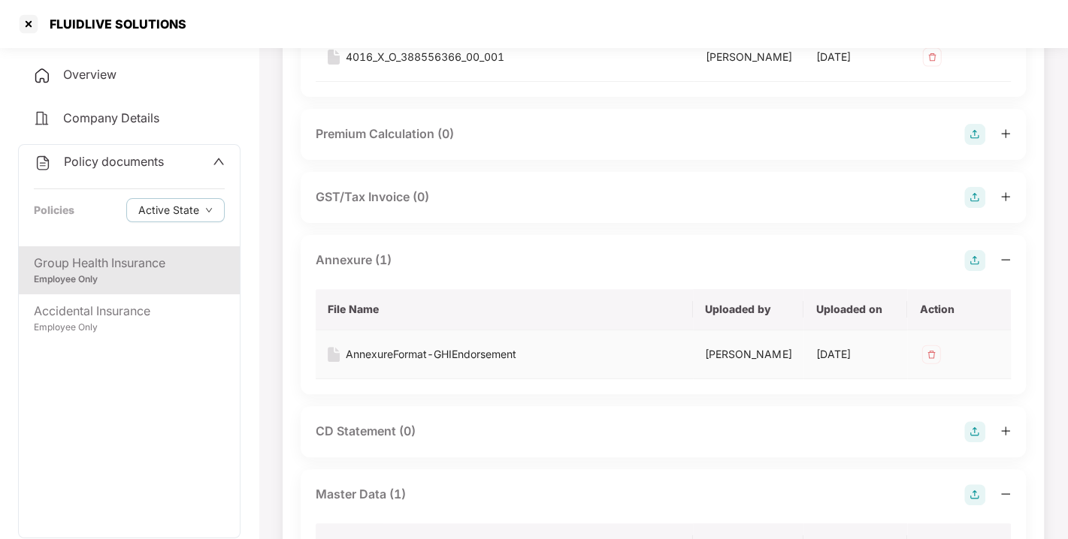
scroll to position [0, 0]
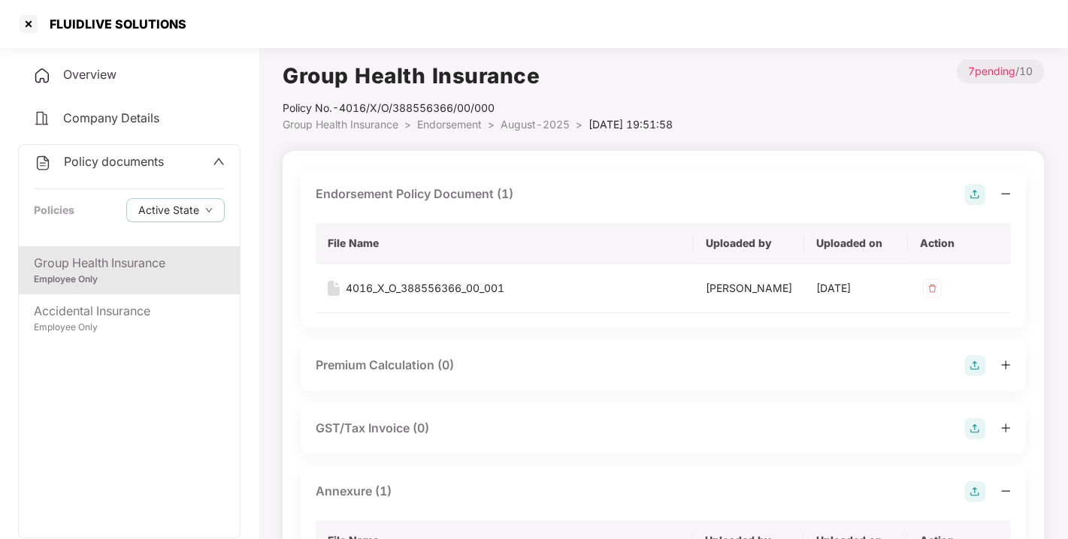
click at [442, 120] on span "Endorsement" at bounding box center [449, 124] width 65 height 13
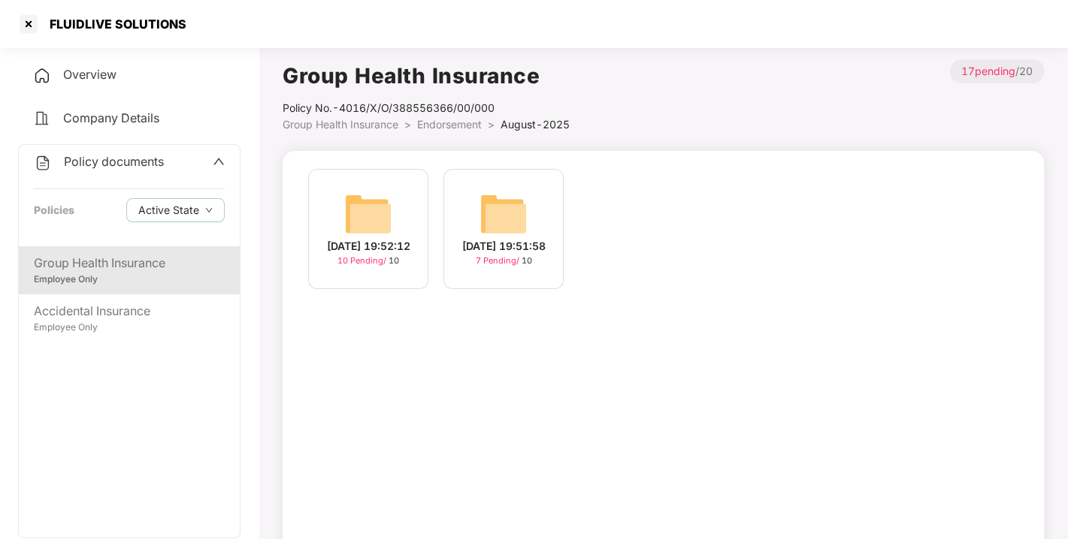
click at [346, 238] on div "[DATE] 19:52:12" at bounding box center [368, 246] width 83 height 17
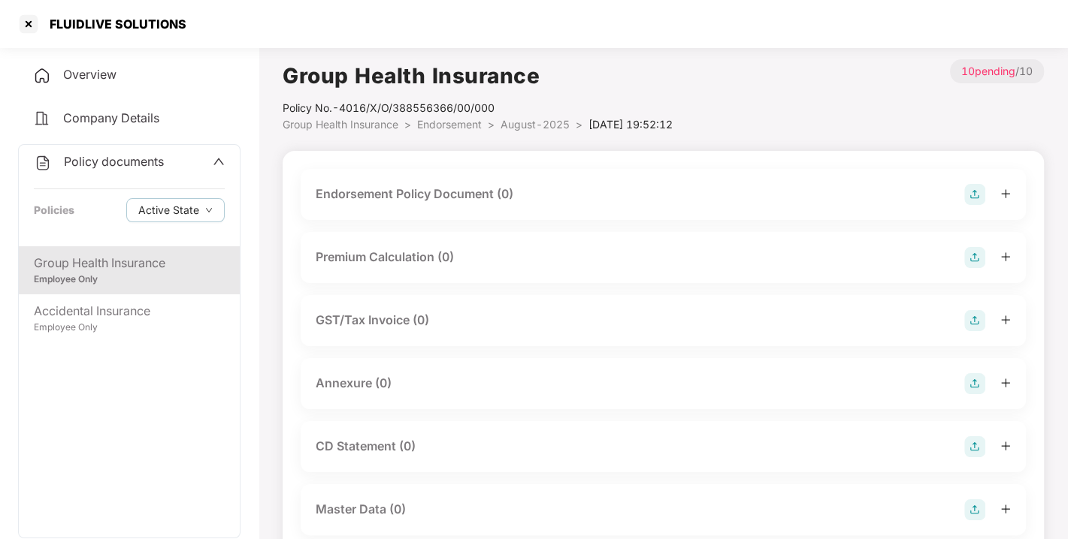
click at [977, 195] on img at bounding box center [974, 194] width 21 height 21
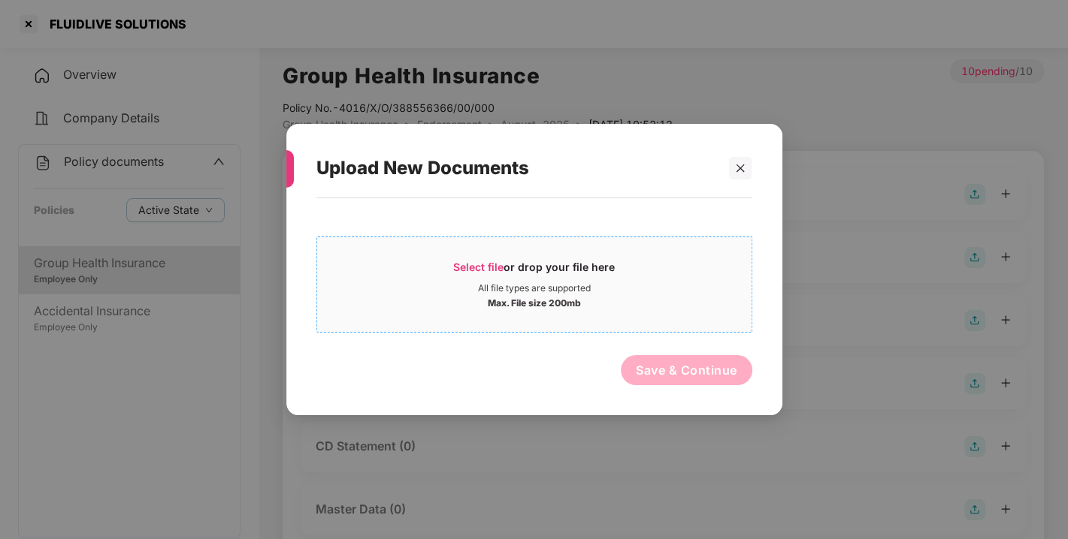
click at [489, 267] on span "Select file" at bounding box center [478, 267] width 50 height 13
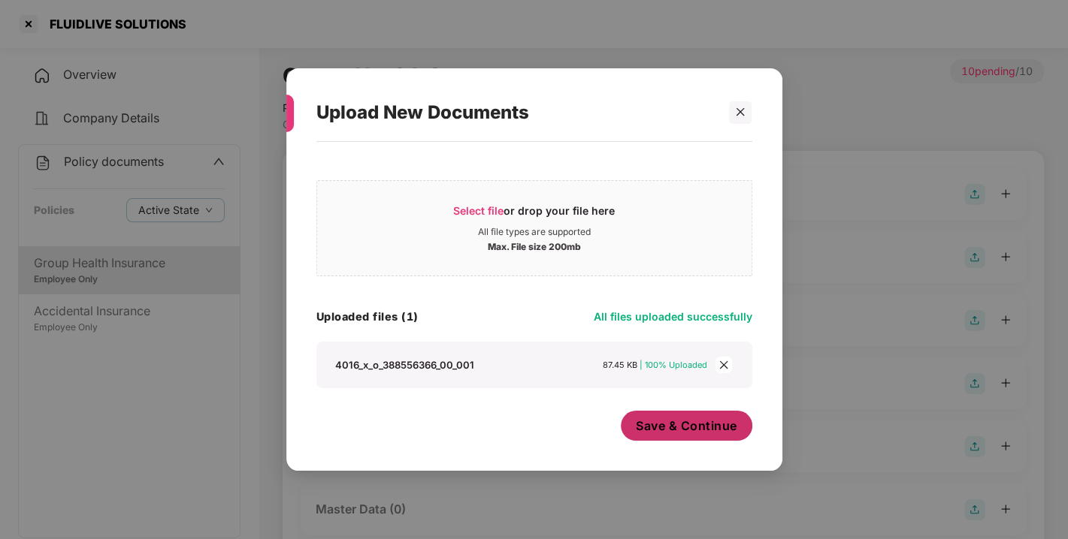
click at [650, 432] on span "Save & Continue" at bounding box center [686, 426] width 101 height 17
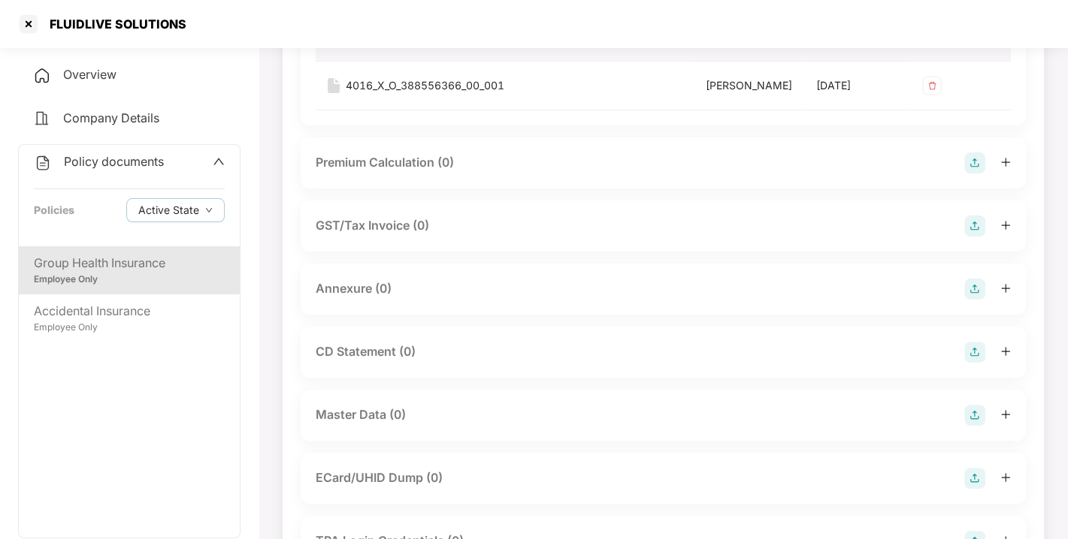
scroll to position [204, 0]
click at [982, 298] on img at bounding box center [974, 287] width 21 height 21
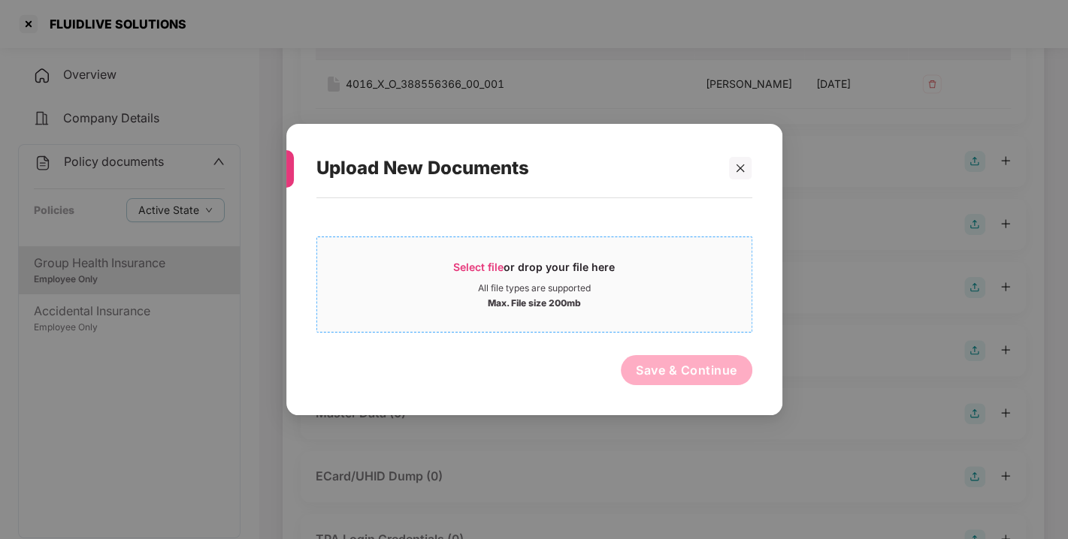
click at [470, 266] on span "Select file" at bounding box center [478, 267] width 50 height 13
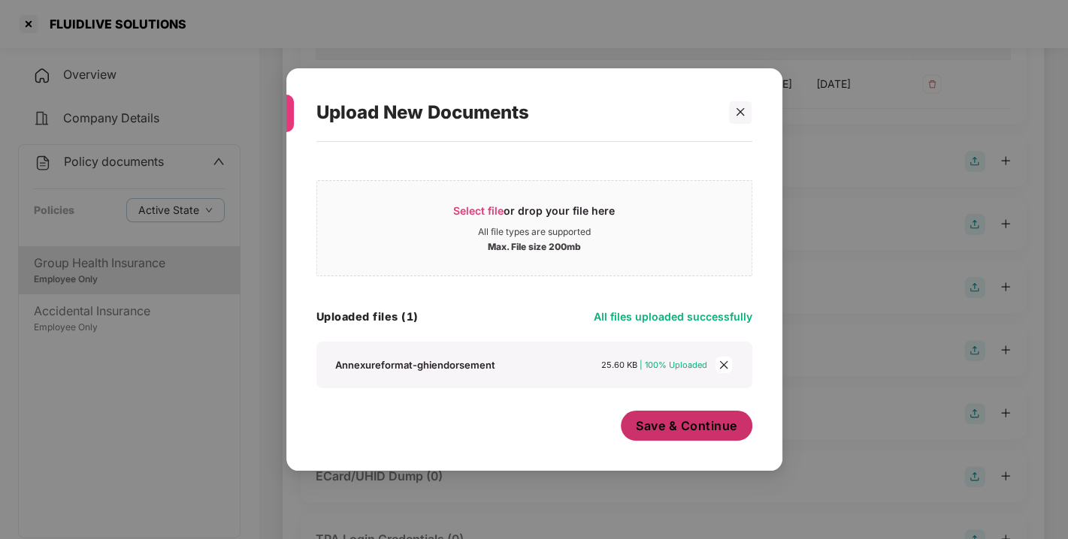
click at [717, 417] on button "Save & Continue" at bounding box center [686, 426] width 131 height 30
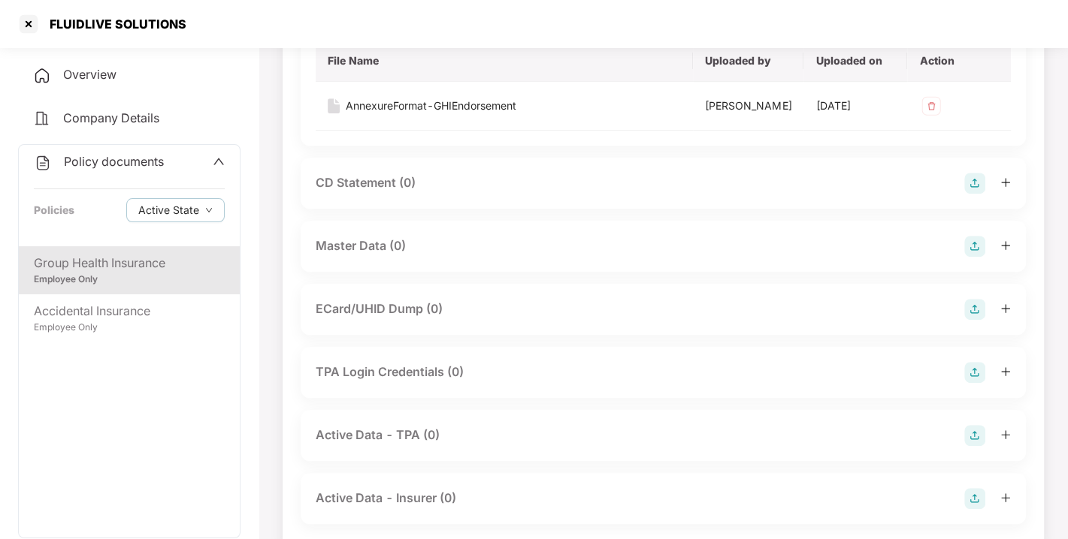
scroll to position [0, 0]
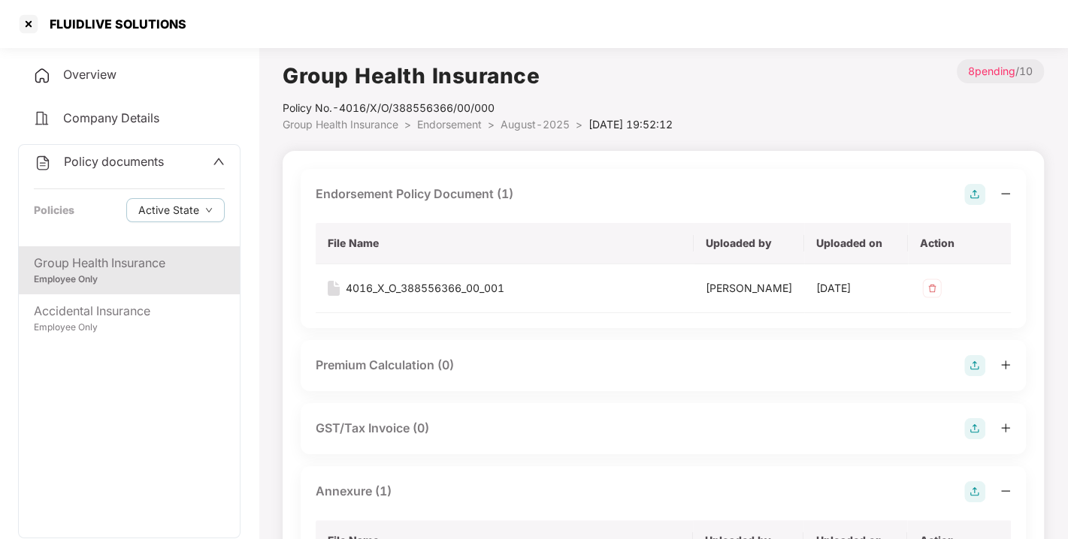
click at [470, 116] on li "Endorsement >" at bounding box center [458, 124] width 83 height 17
click at [452, 118] on span "Endorsement" at bounding box center [449, 124] width 65 height 13
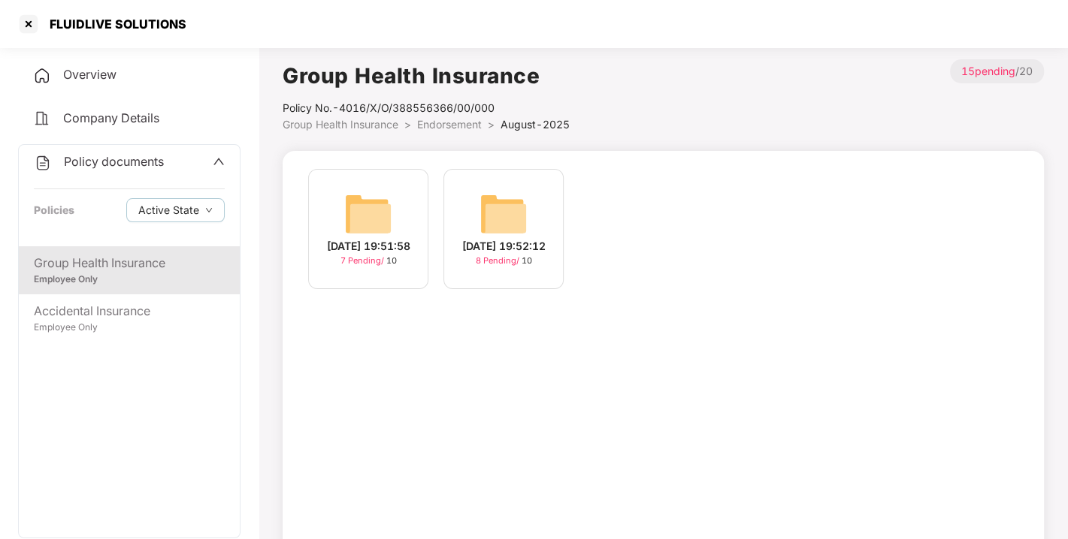
click at [446, 124] on span "Endorsement" at bounding box center [449, 124] width 65 height 13
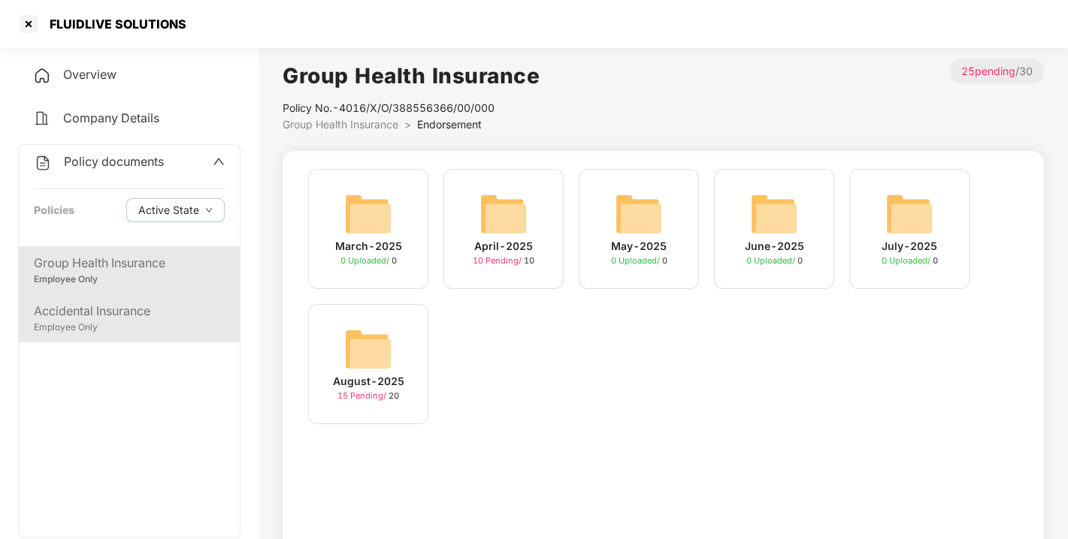
click at [122, 308] on div "Accidental Insurance" at bounding box center [129, 311] width 191 height 19
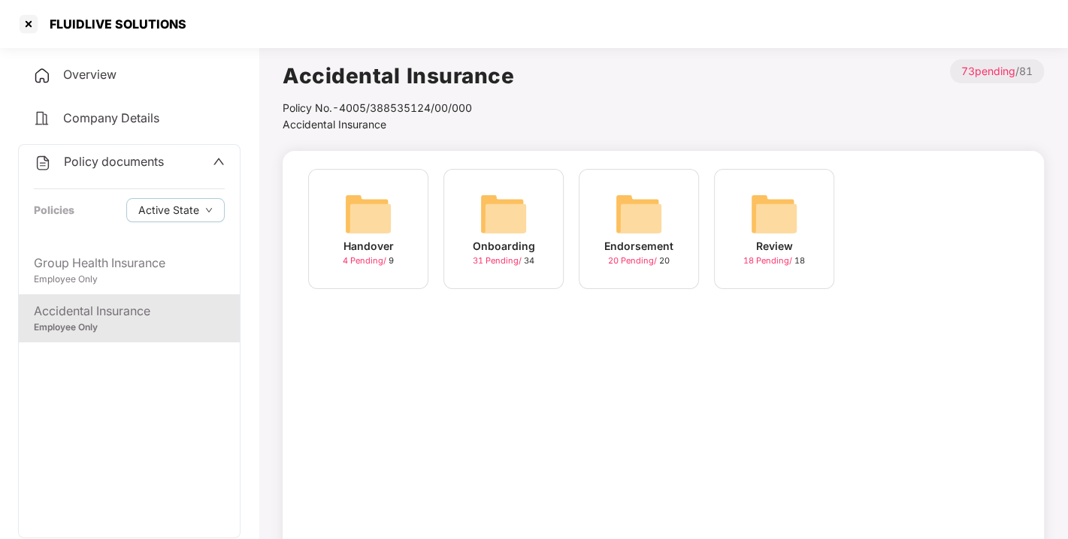
click at [627, 204] on img at bounding box center [639, 214] width 48 height 48
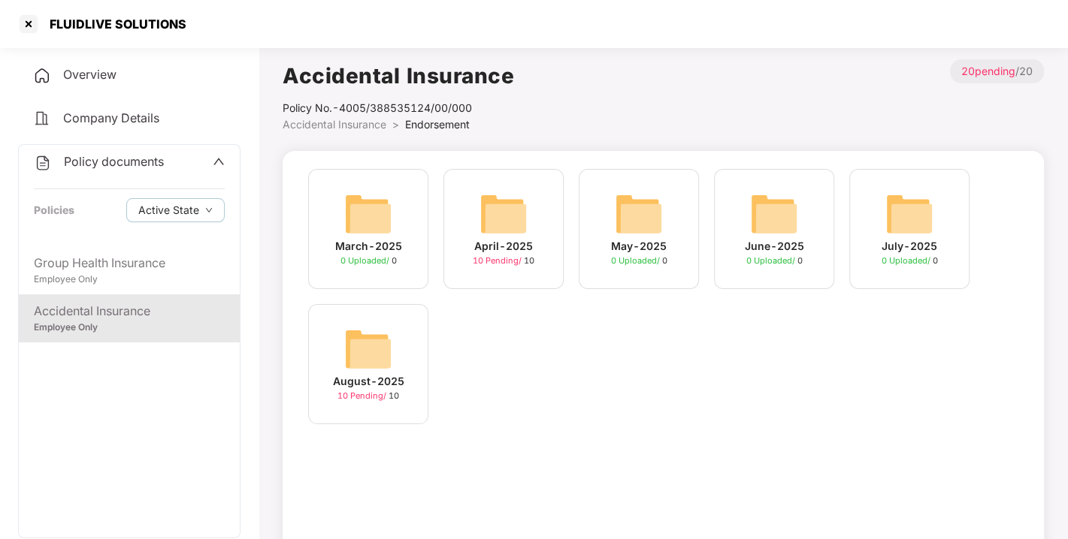
click at [376, 349] on img at bounding box center [368, 349] width 48 height 48
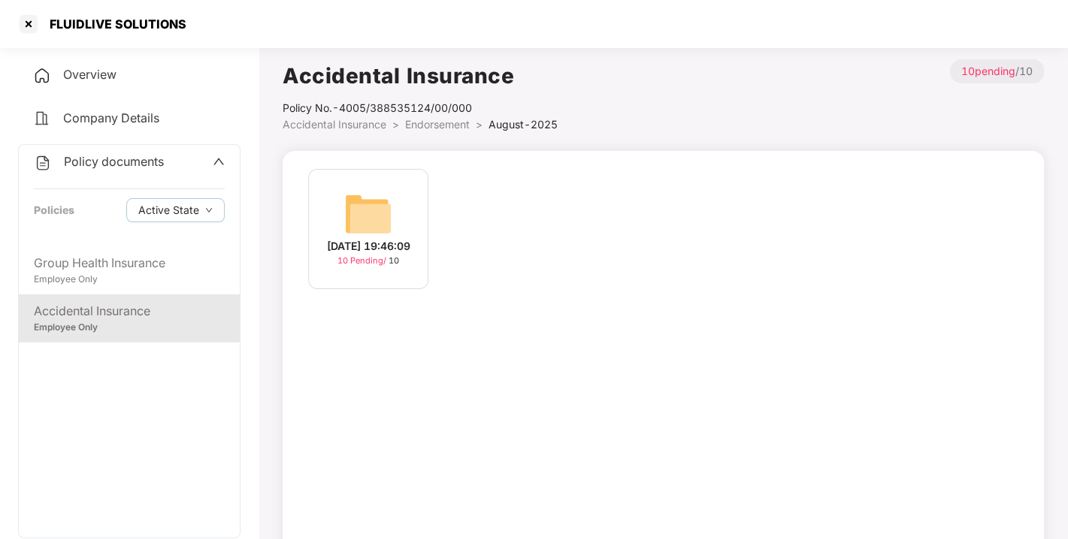
click at [349, 229] on img at bounding box center [368, 214] width 48 height 48
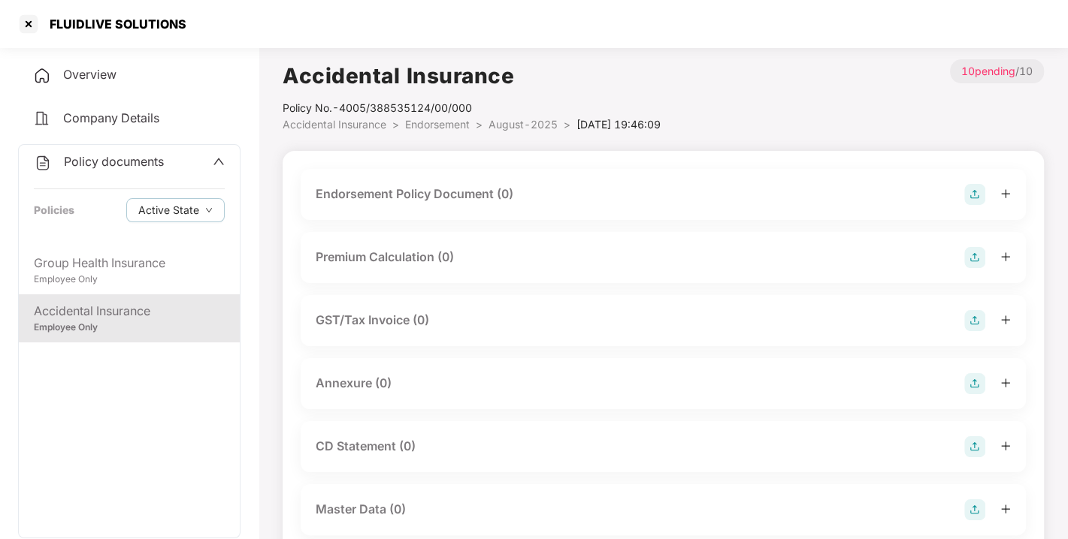
click at [972, 195] on img at bounding box center [974, 194] width 21 height 21
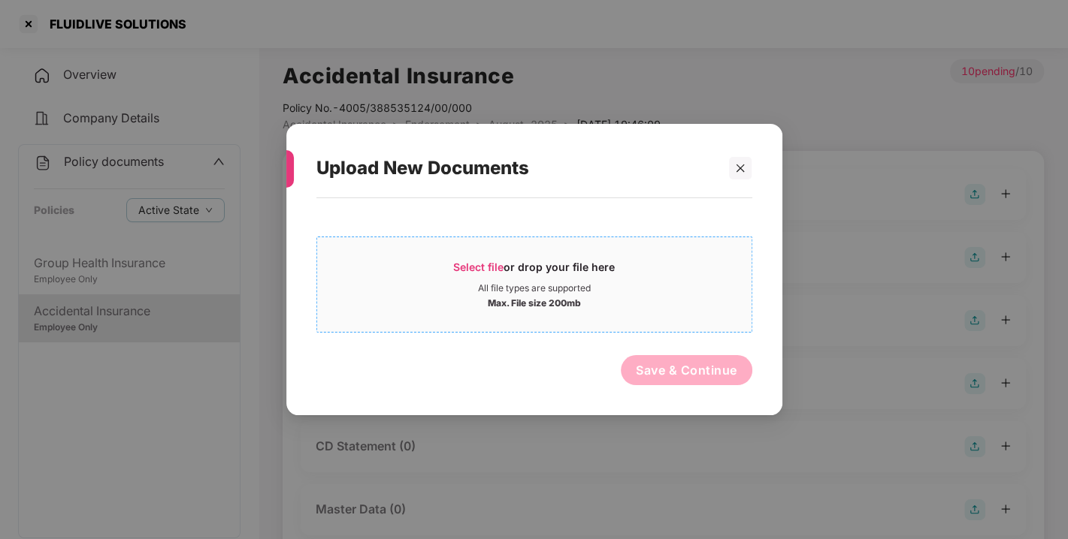
click at [479, 264] on span "Select file" at bounding box center [478, 267] width 50 height 13
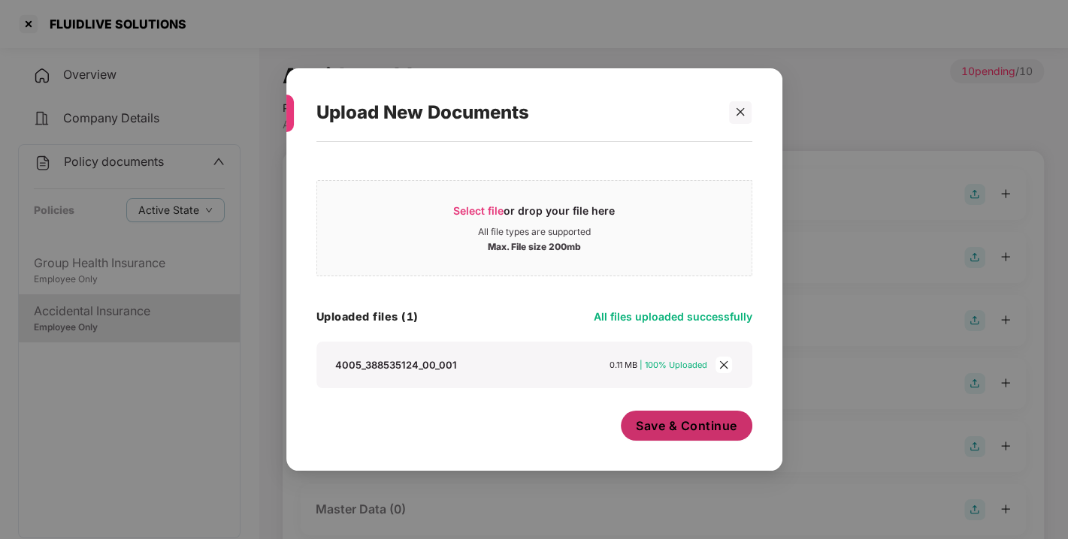
click at [678, 422] on span "Save & Continue" at bounding box center [686, 426] width 101 height 17
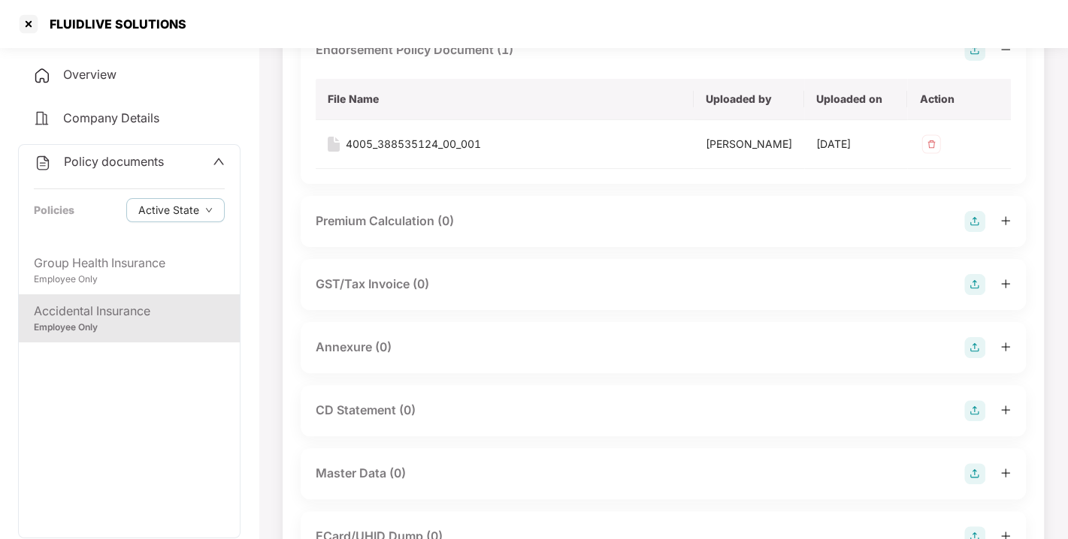
scroll to position [145, 0]
click at [970, 358] on img at bounding box center [974, 347] width 21 height 21
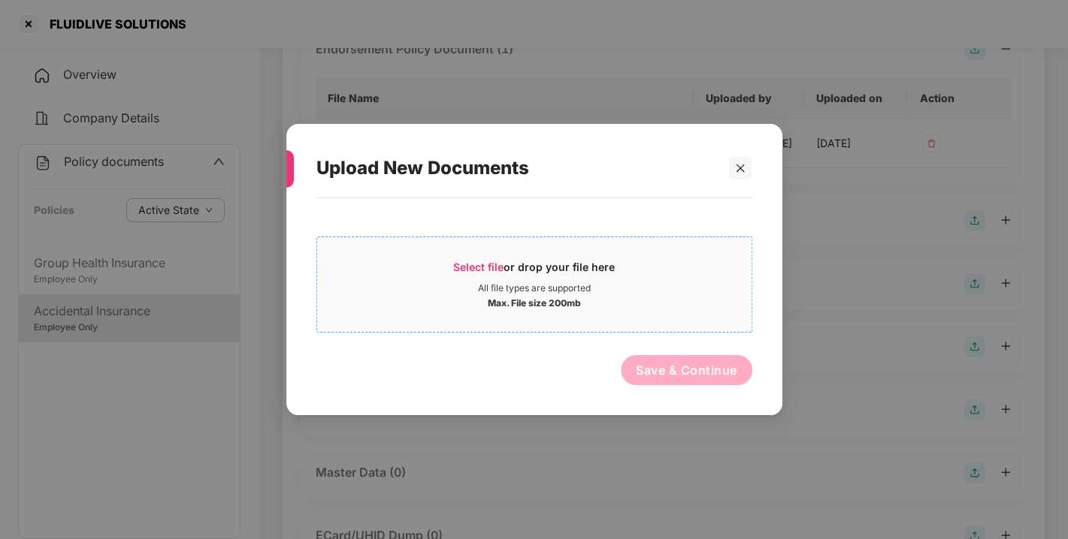
click at [479, 262] on span "Select file" at bounding box center [478, 267] width 50 height 13
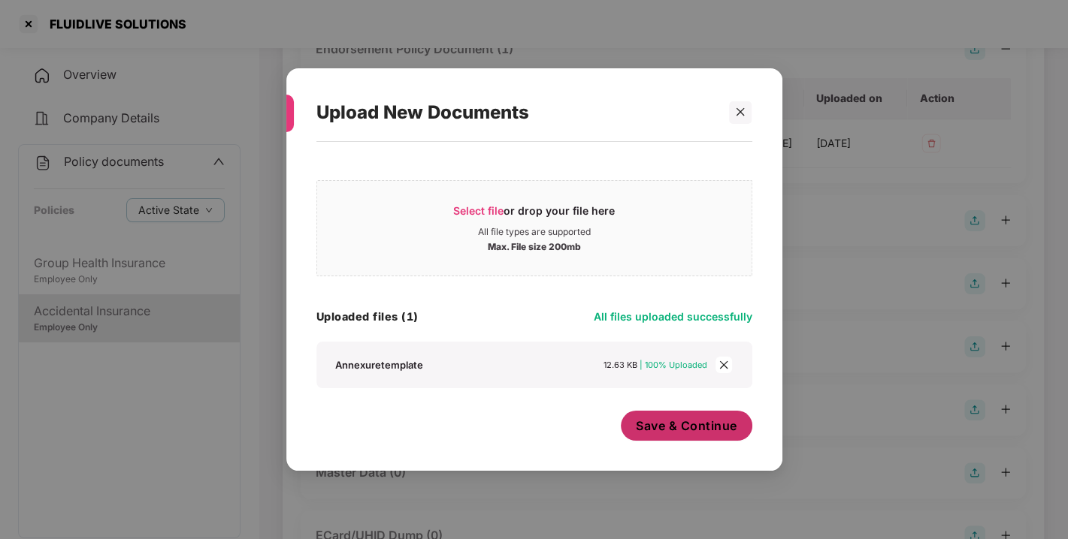
click at [671, 418] on span "Save & Continue" at bounding box center [686, 426] width 101 height 17
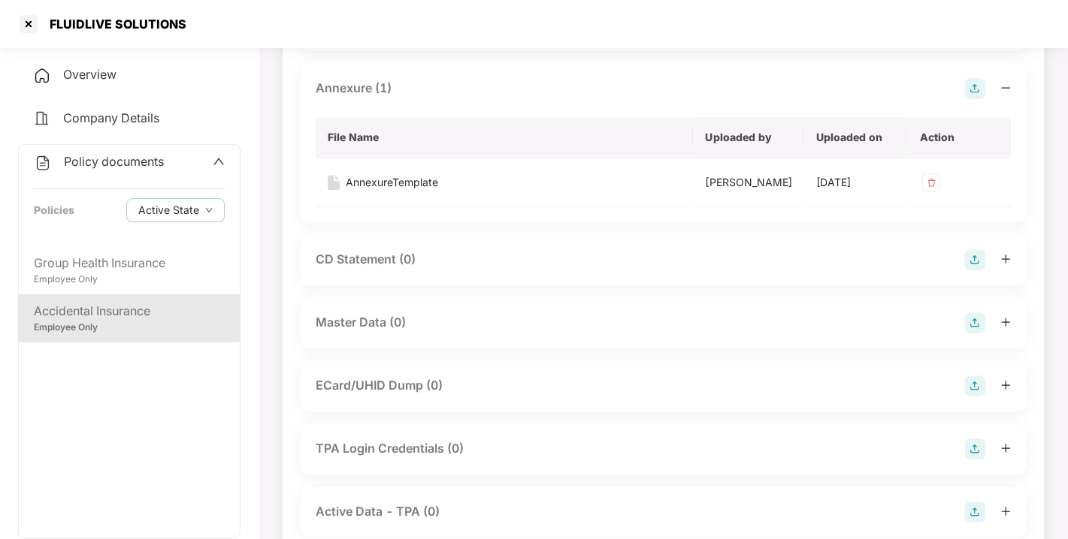
scroll to position [403, 0]
click at [967, 334] on img at bounding box center [974, 323] width 21 height 21
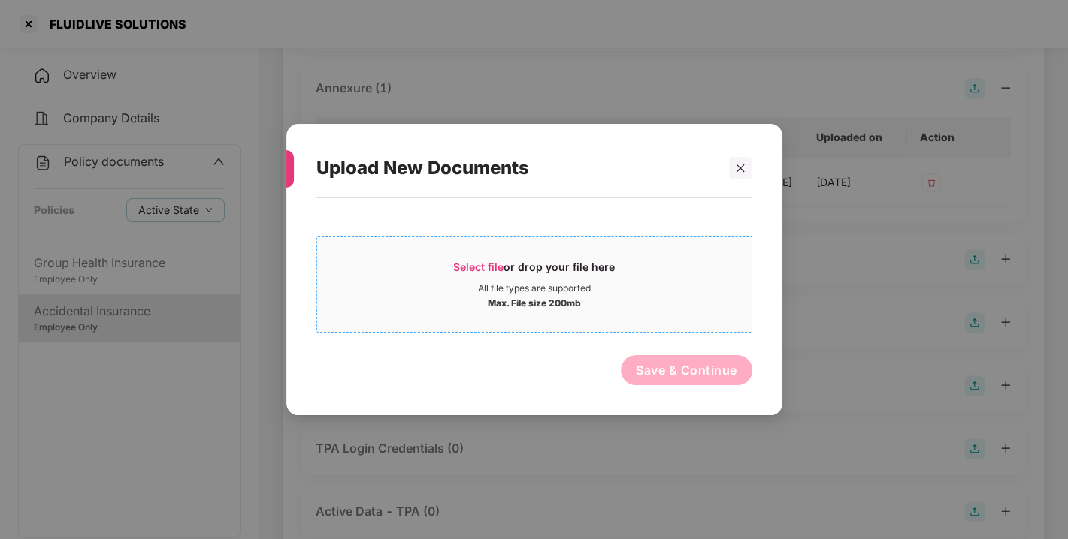
click at [461, 252] on span "Select file or drop your file here All file types are supported Max. File size …" at bounding box center [534, 285] width 434 height 72
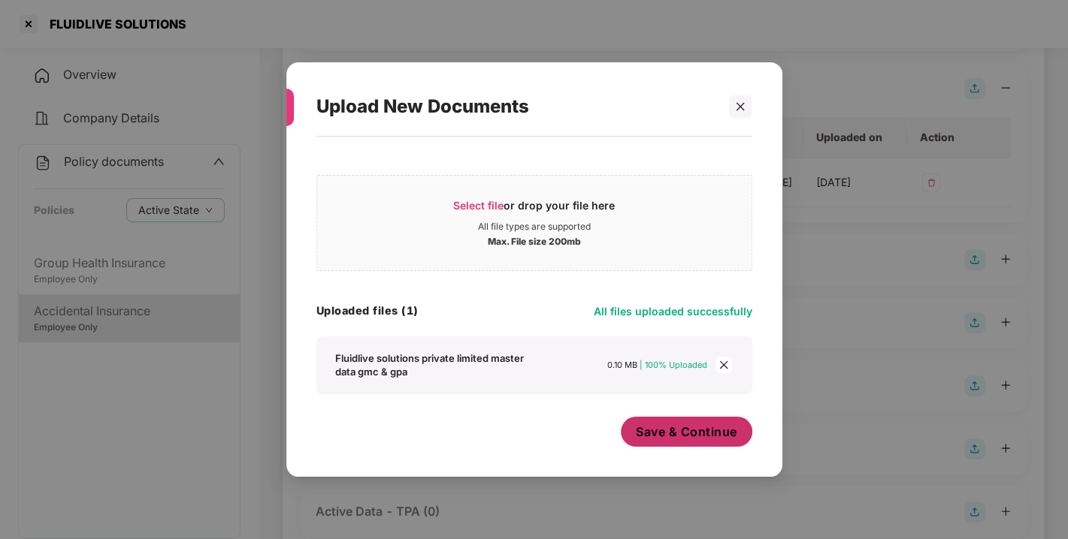
click at [655, 435] on span "Save & Continue" at bounding box center [686, 432] width 101 height 17
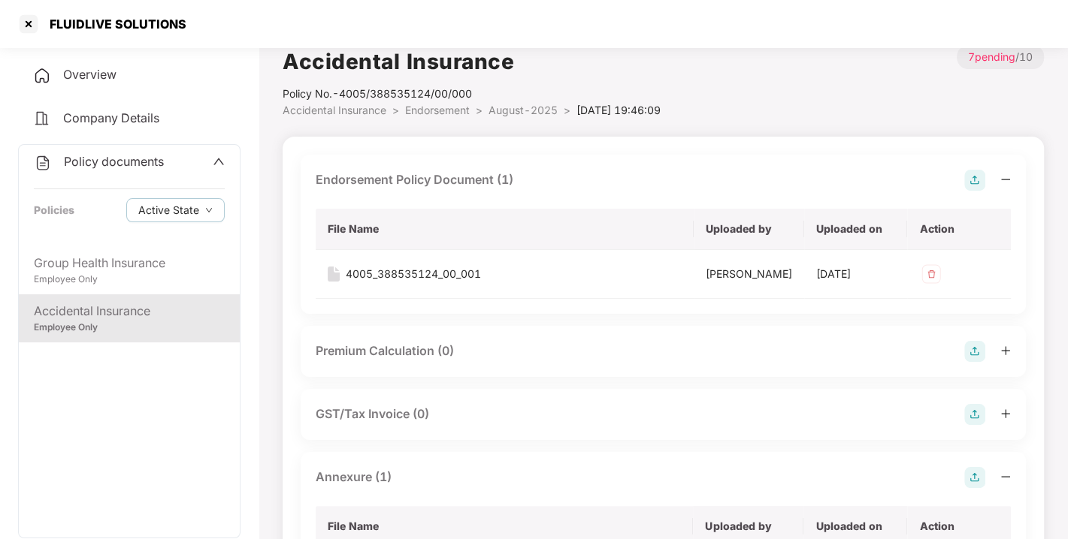
scroll to position [0, 0]
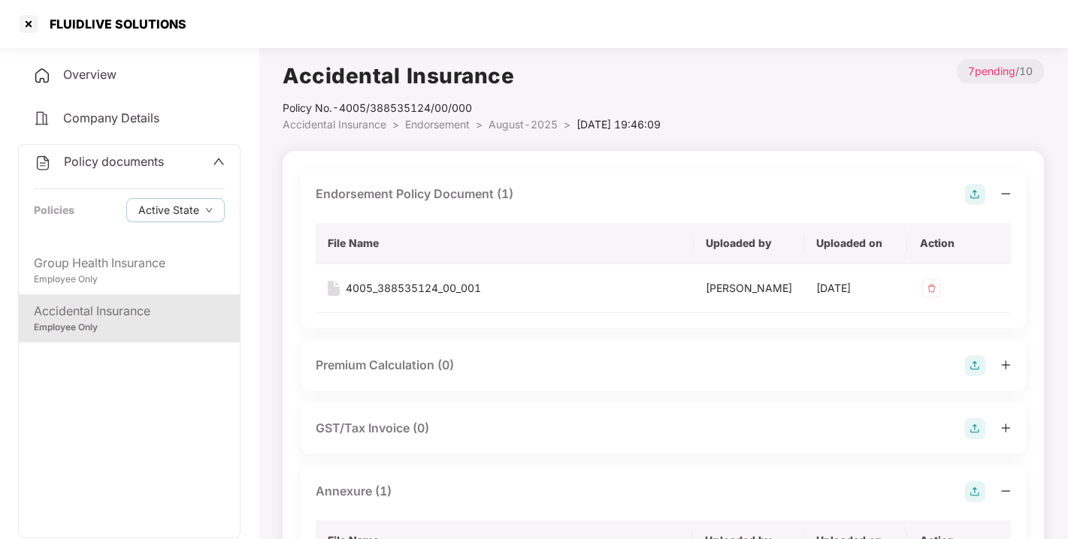
click at [107, 150] on div "Policy documents Policies Active State" at bounding box center [129, 195] width 221 height 101
click at [106, 153] on div "Policy documents" at bounding box center [99, 163] width 130 height 20
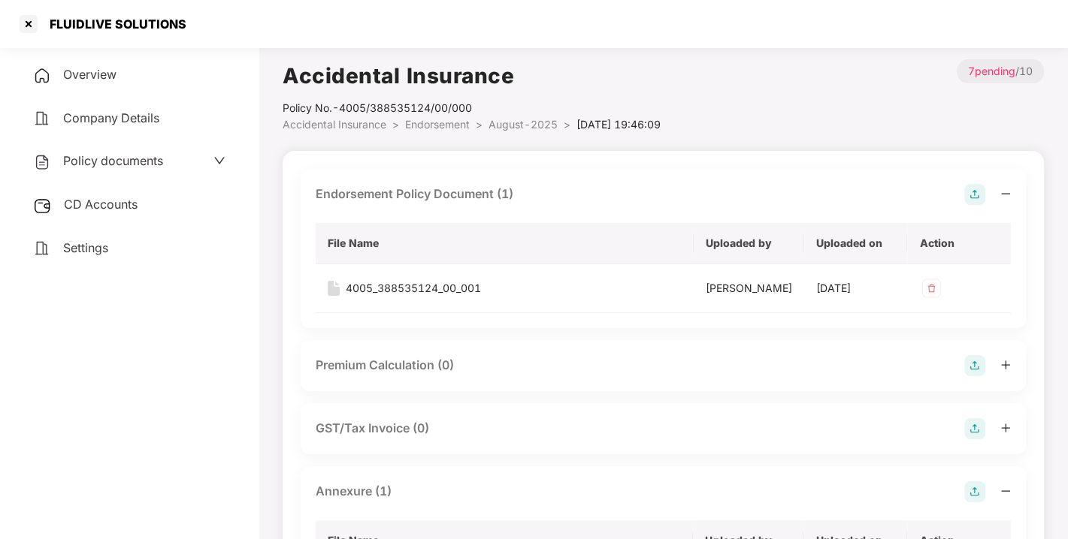
click at [98, 190] on div "CD Accounts" at bounding box center [129, 205] width 222 height 35
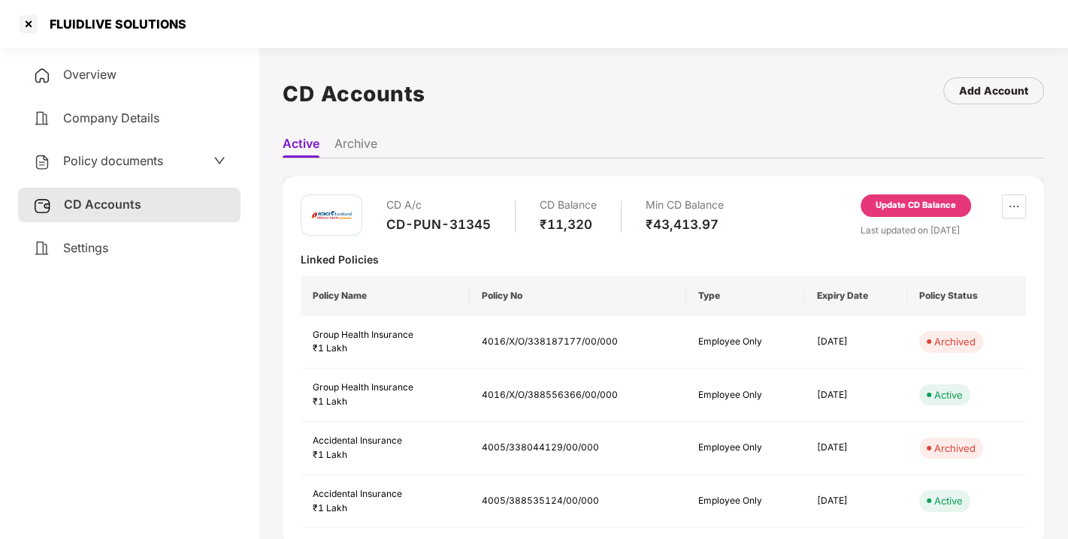
click at [918, 203] on div "Update CD Balance" at bounding box center [915, 206] width 80 height 14
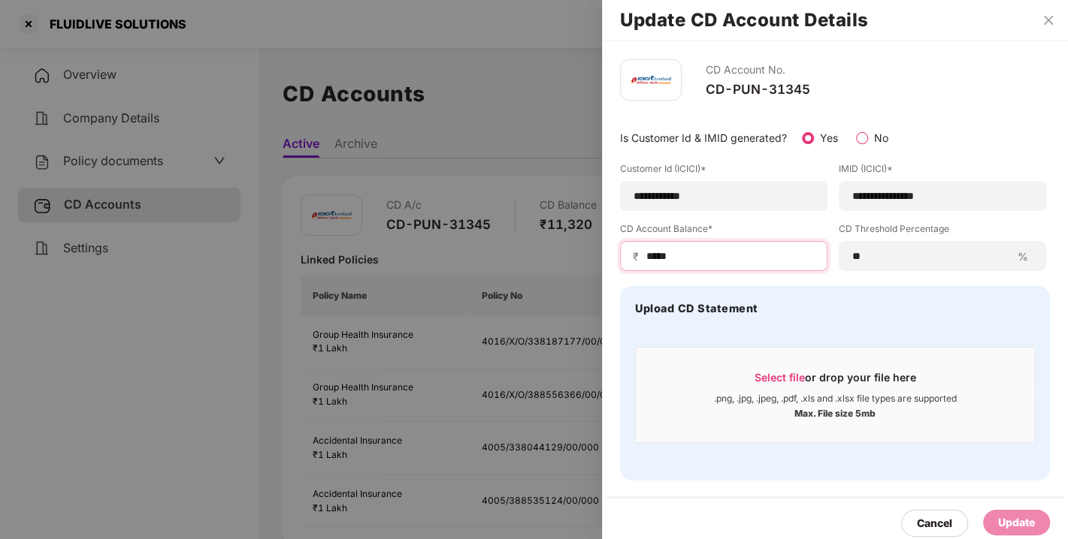
click at [697, 261] on input "*****" at bounding box center [730, 257] width 170 height 16
drag, startPoint x: 697, startPoint y: 261, endPoint x: 637, endPoint y: 260, distance: 60.1
click at [637, 260] on div "₹ *****" at bounding box center [723, 256] width 207 height 30
type input "*****"
click at [1030, 506] on div "Cancel Update" at bounding box center [835, 524] width 466 height 50
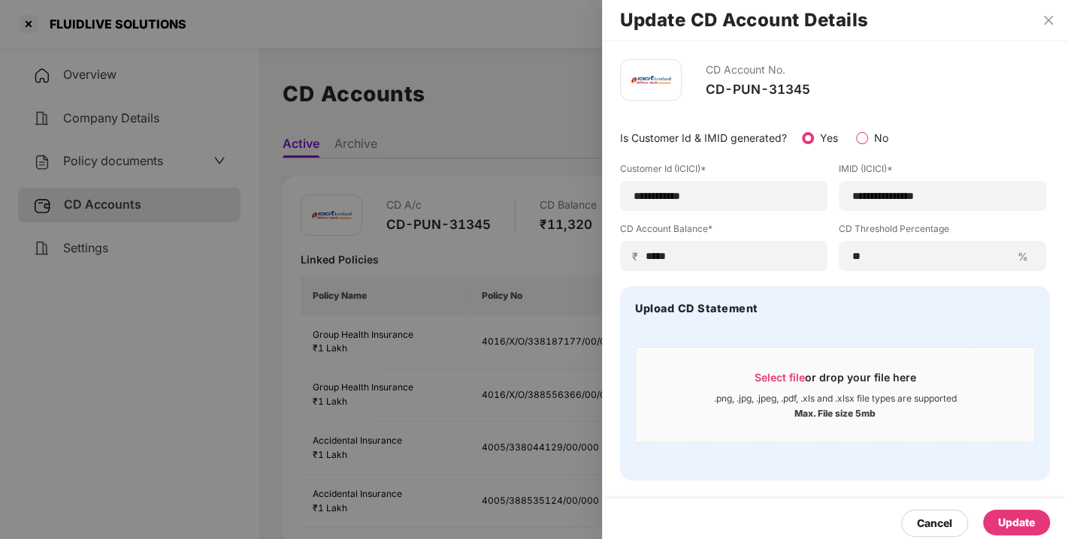
click at [1010, 533] on div "Update" at bounding box center [1016, 523] width 67 height 26
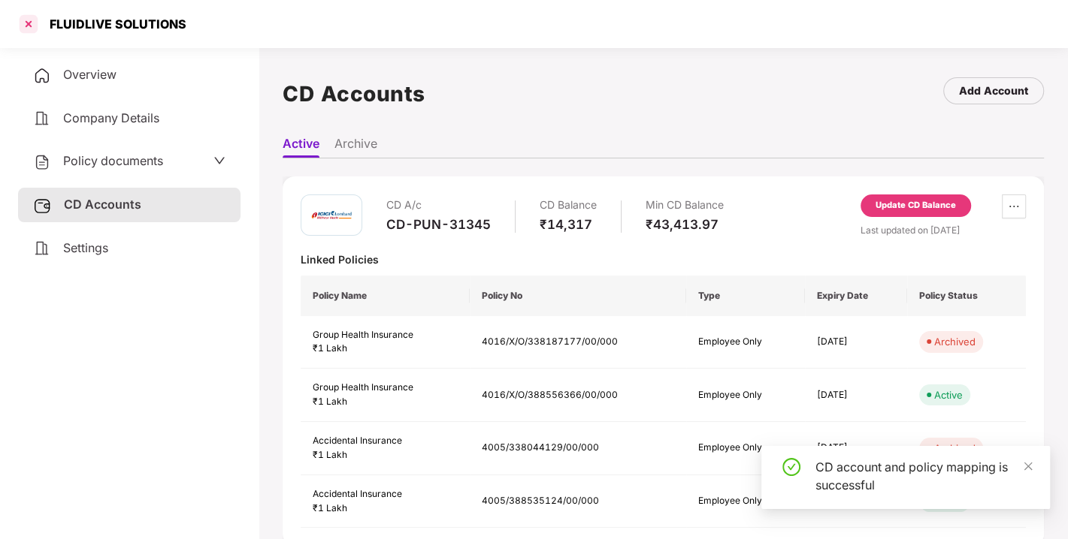
click at [23, 30] on div at bounding box center [29, 24] width 24 height 24
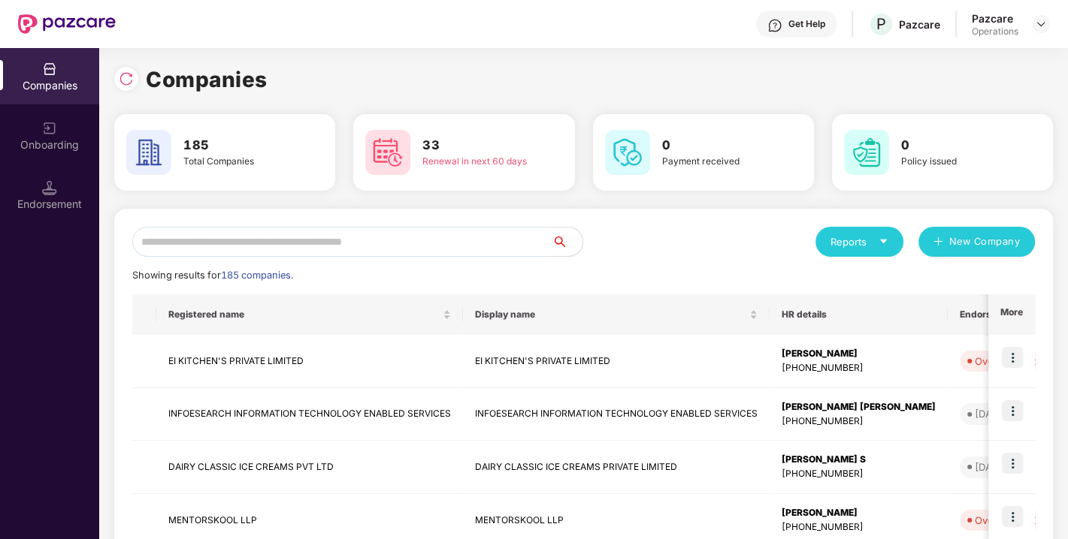
click at [201, 249] on input "text" at bounding box center [342, 242] width 420 height 30
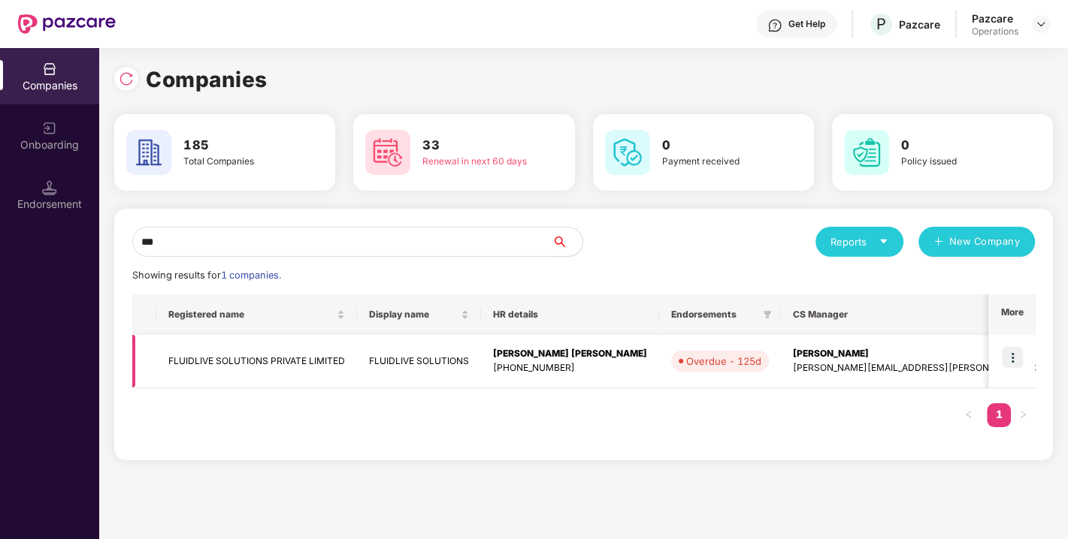
type input "***"
click at [1007, 354] on img at bounding box center [1012, 357] width 21 height 21
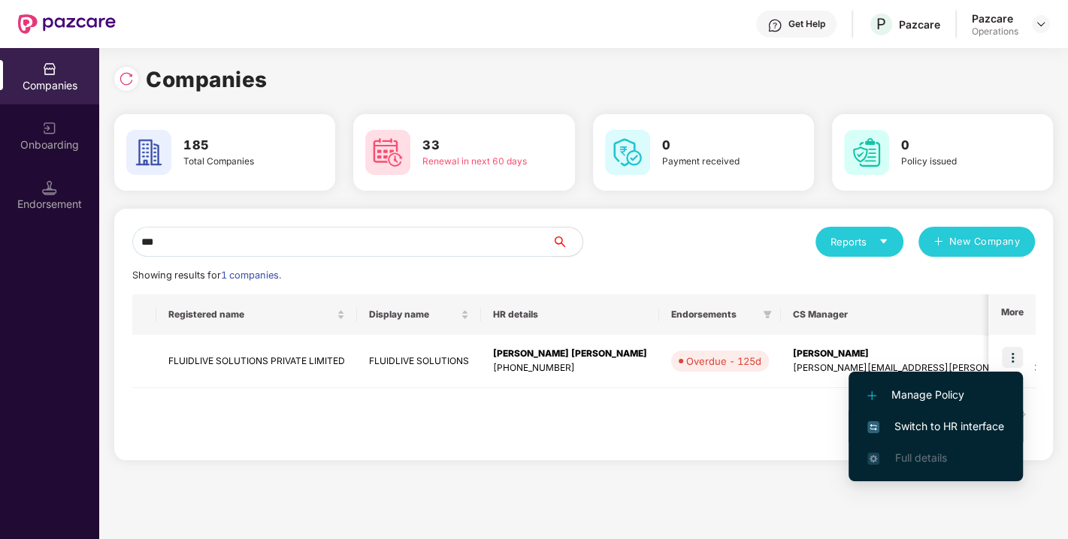
click at [939, 416] on li "Switch to HR interface" at bounding box center [935, 427] width 174 height 32
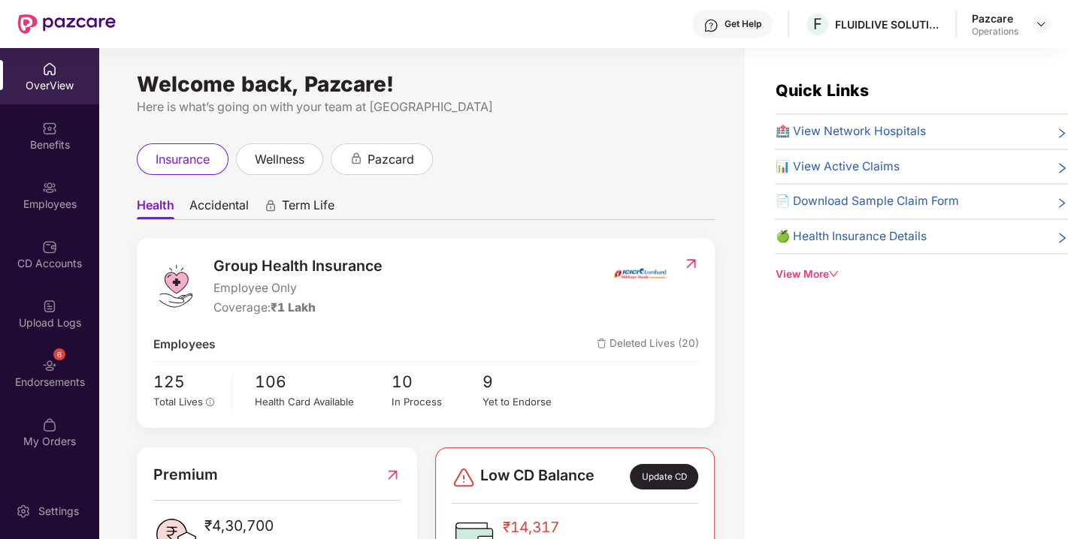
click at [65, 375] on div "Endorsements" at bounding box center [49, 382] width 99 height 15
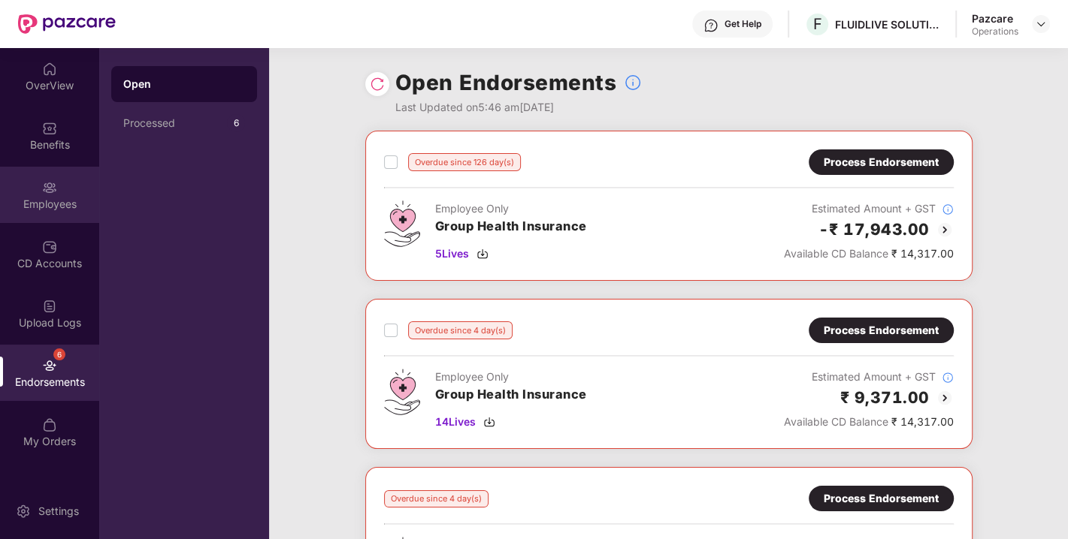
click at [61, 207] on div "Employees" at bounding box center [49, 204] width 99 height 15
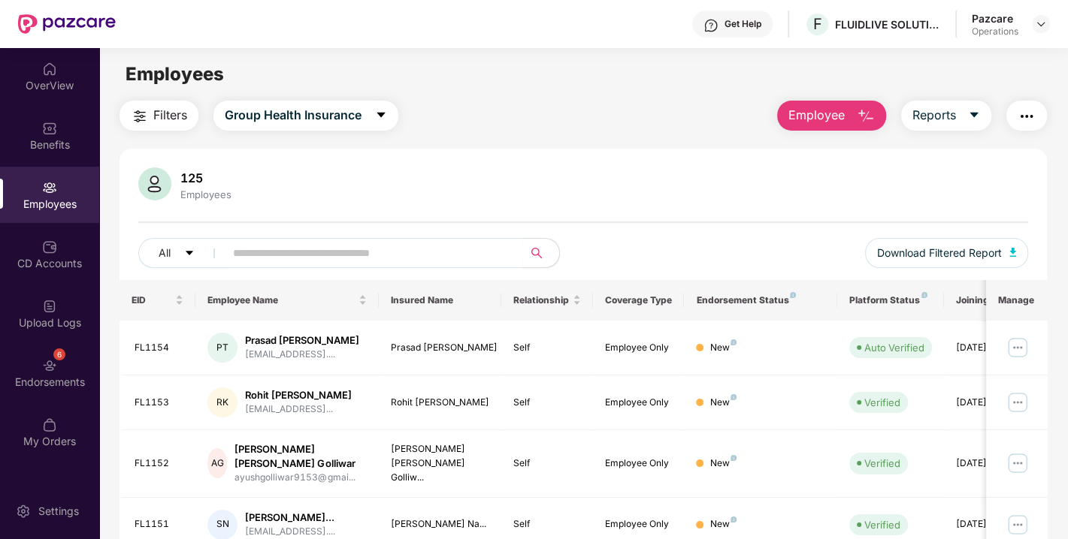
click at [165, 111] on span "Filters" at bounding box center [170, 115] width 34 height 19
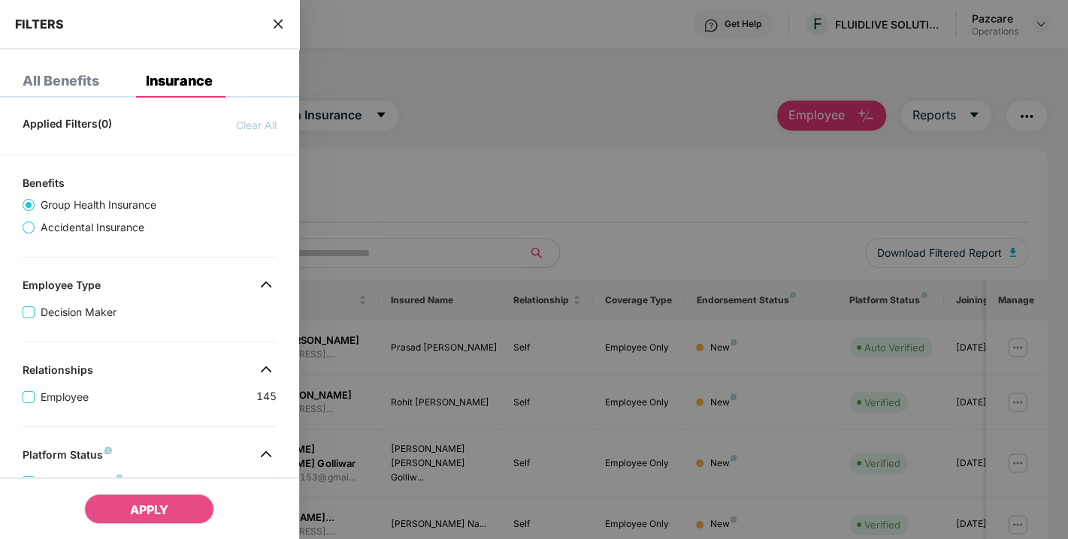
scroll to position [380, 0]
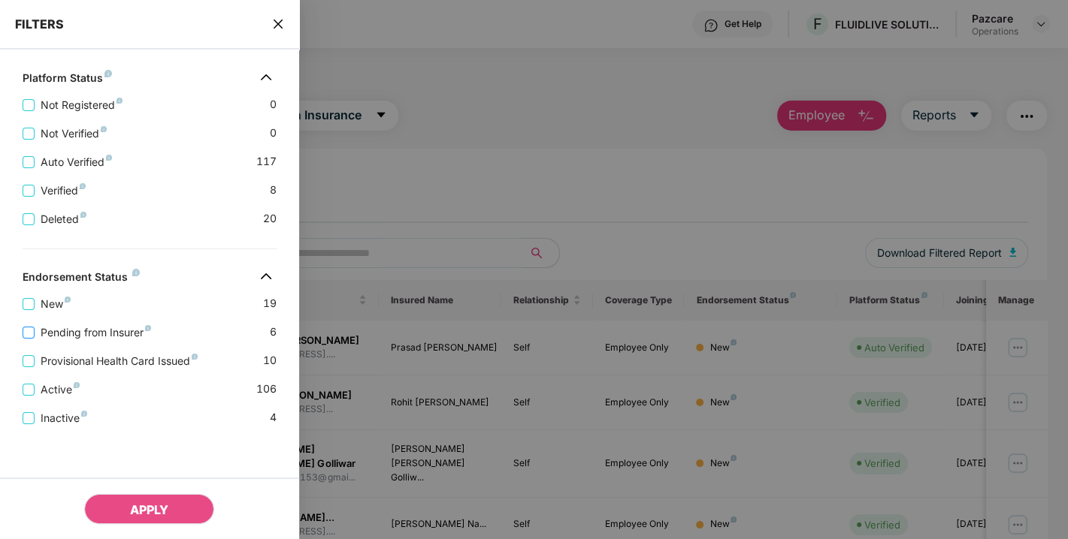
click at [116, 331] on span "Pending from Insurer" at bounding box center [96, 333] width 122 height 17
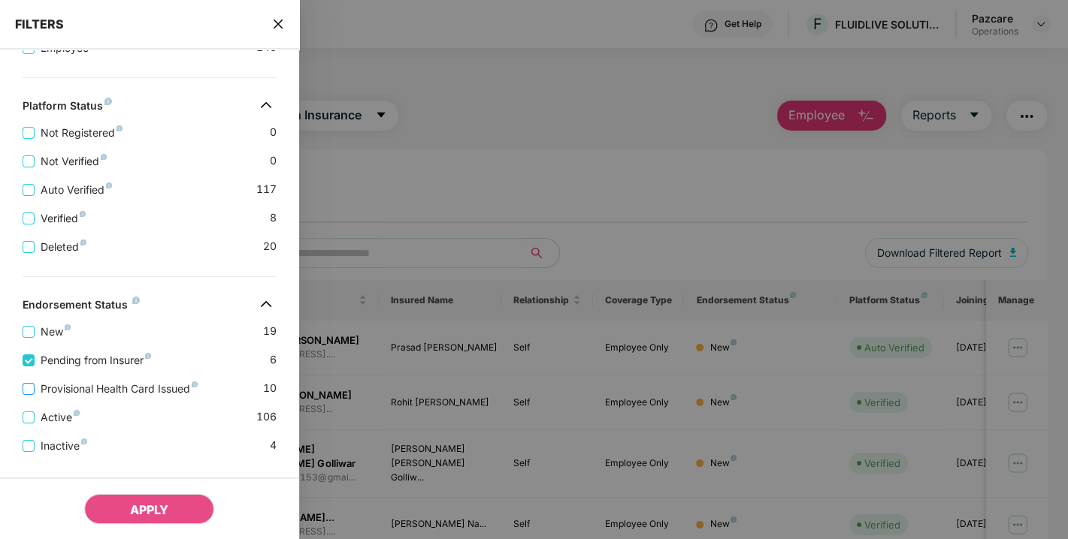
click at [98, 386] on span "Provisional Health Card Issued" at bounding box center [119, 389] width 169 height 17
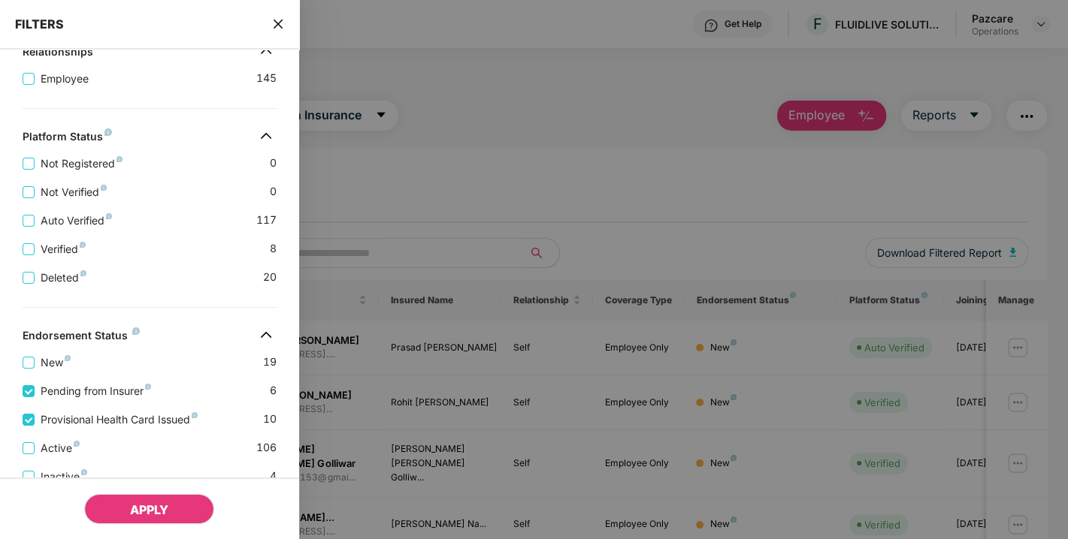
click at [125, 500] on button "APPLY" at bounding box center [149, 509] width 130 height 30
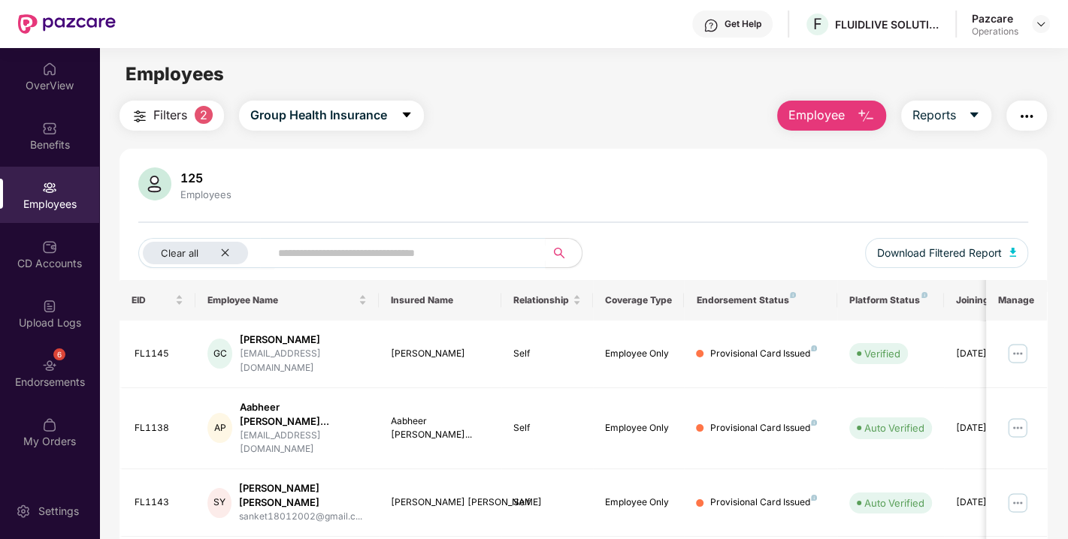
click at [1020, 115] on img "button" at bounding box center [1026, 116] width 18 height 18
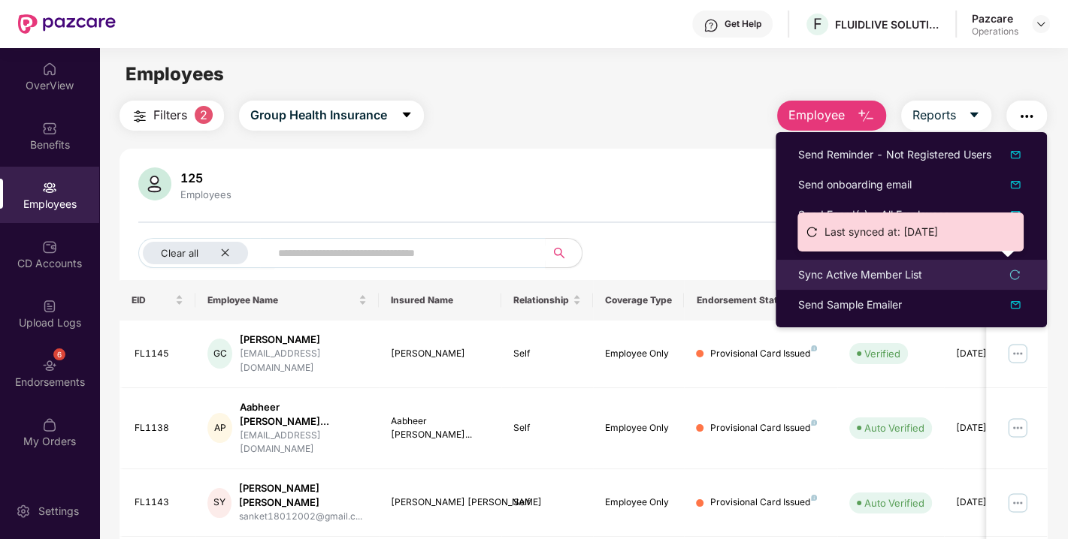
click at [875, 273] on div "Sync Active Member List" at bounding box center [860, 275] width 124 height 17
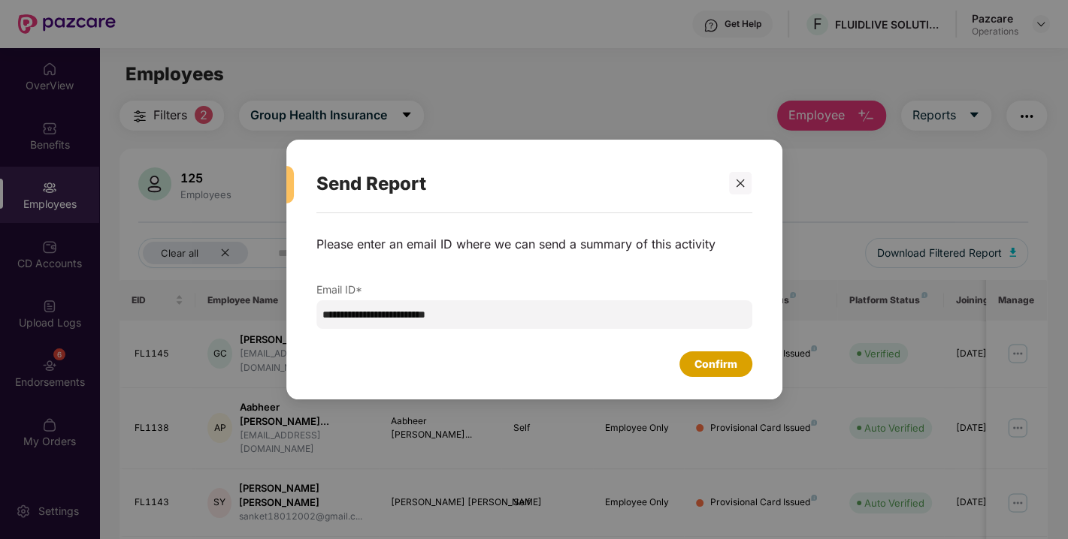
click at [712, 362] on div "Confirm" at bounding box center [715, 364] width 43 height 17
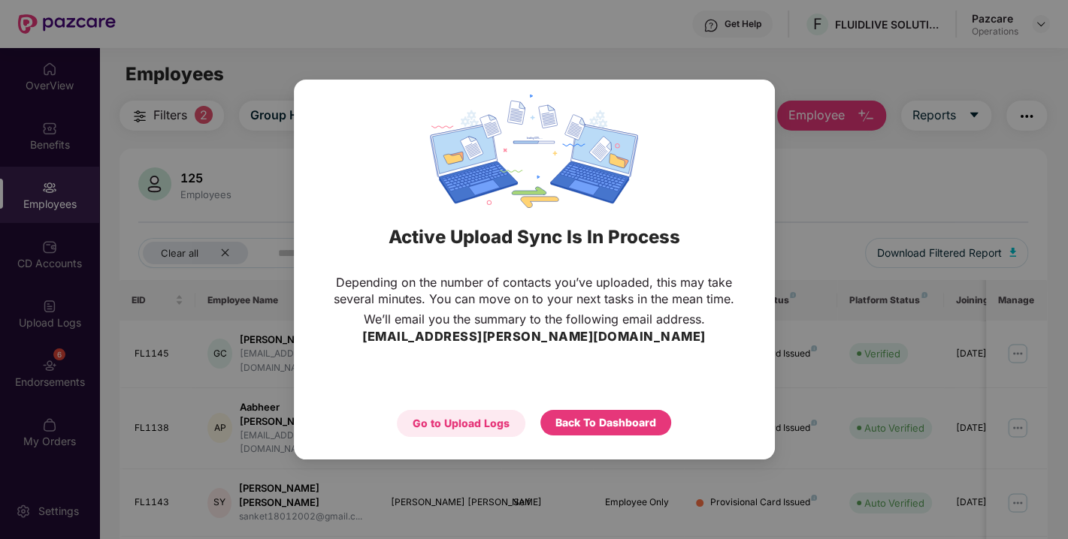
click at [500, 415] on div "Go to Upload Logs" at bounding box center [460, 423] width 97 height 17
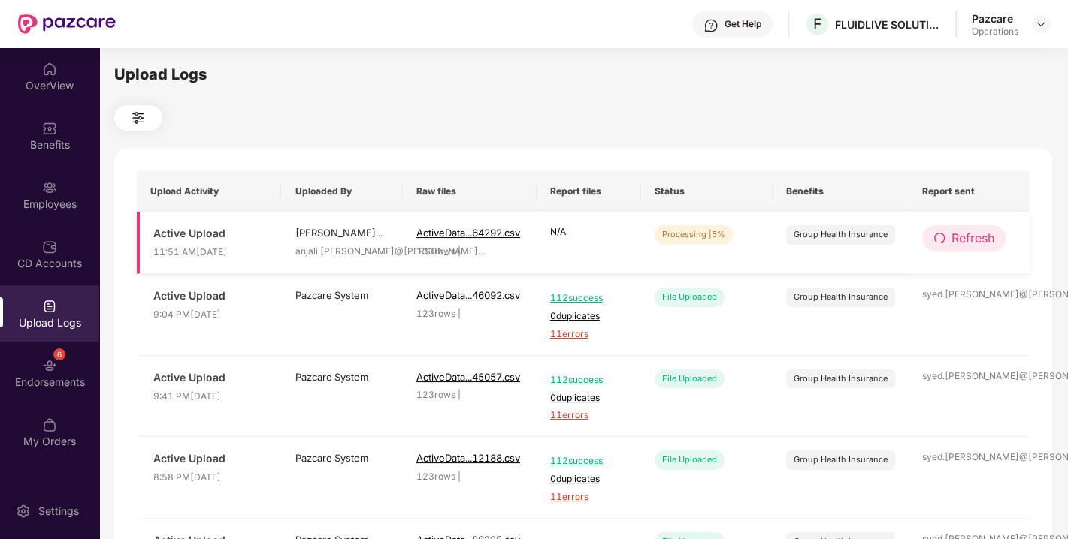
click at [967, 242] on span "Refresh" at bounding box center [972, 238] width 43 height 19
click at [967, 242] on span "Refresh" at bounding box center [973, 238] width 43 height 19
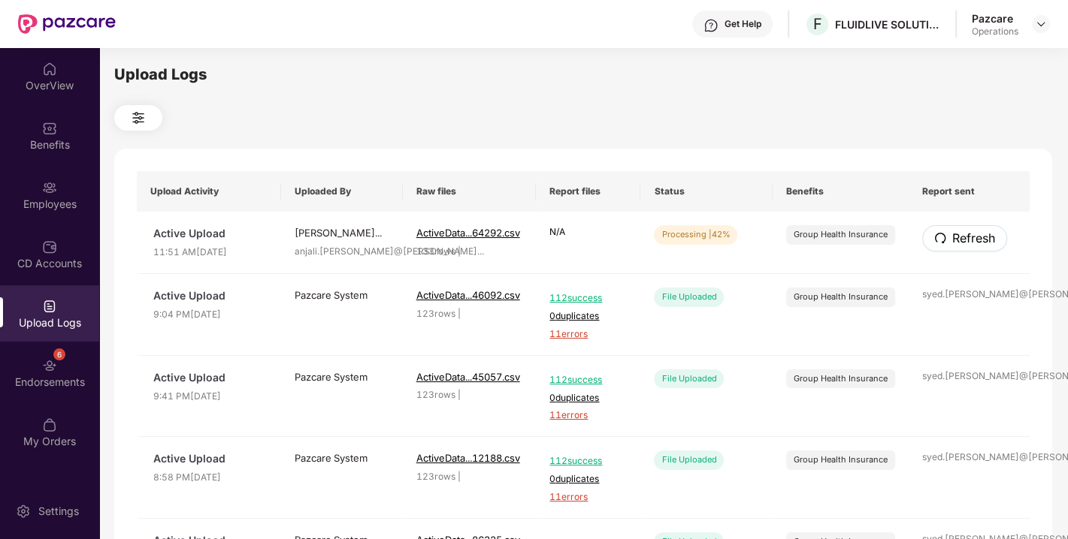
click at [967, 242] on span "Refresh" at bounding box center [973, 238] width 43 height 19
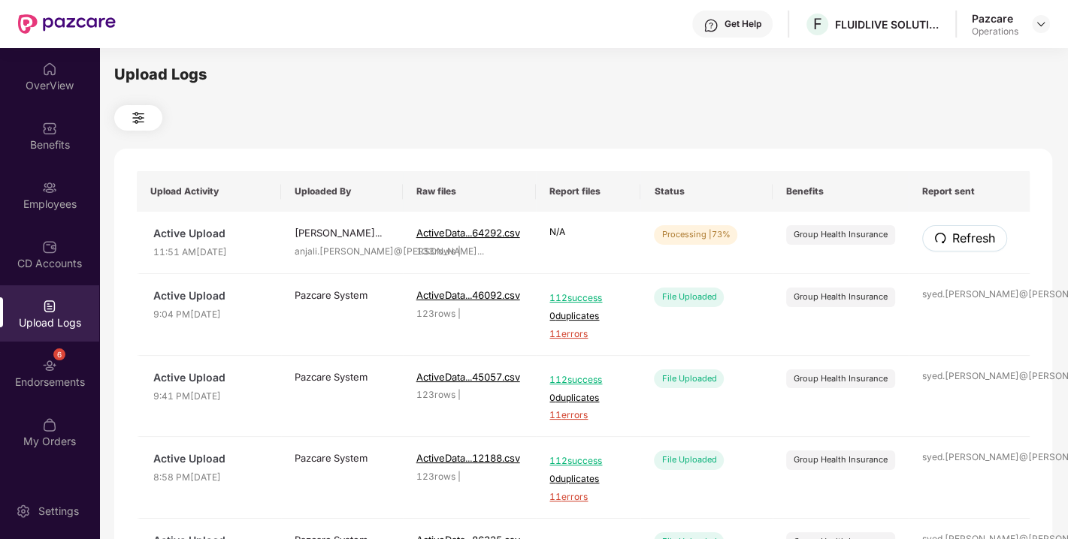
click at [967, 242] on span "Refresh" at bounding box center [973, 238] width 43 height 19
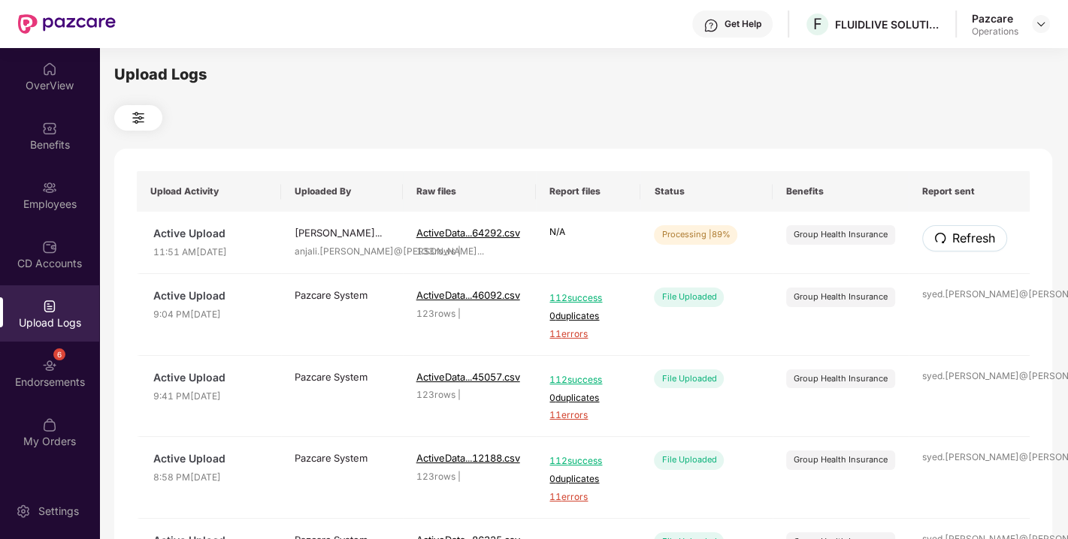
click at [967, 242] on span "Refresh" at bounding box center [973, 238] width 43 height 19
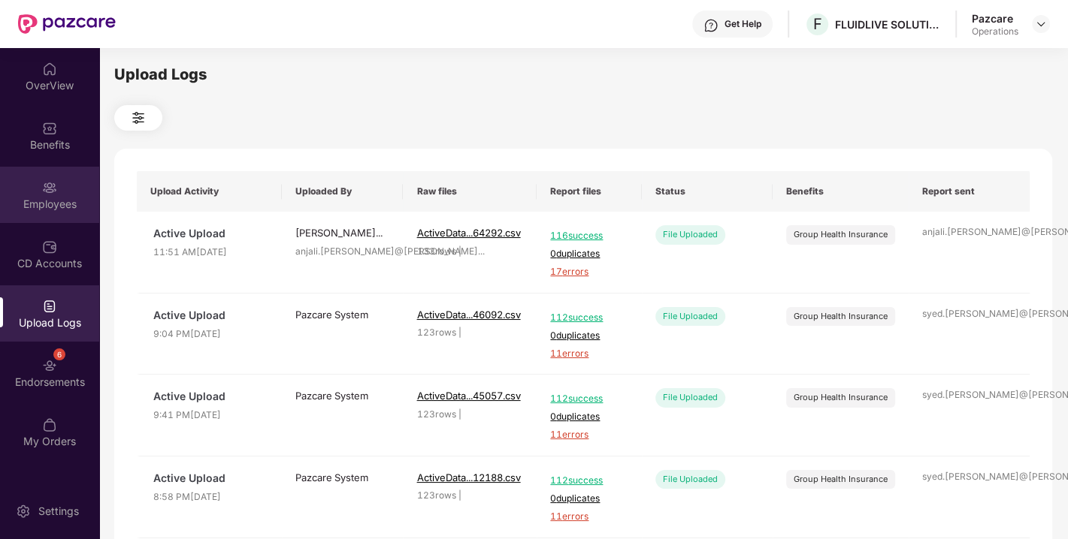
click at [41, 198] on div "Employees" at bounding box center [49, 204] width 99 height 15
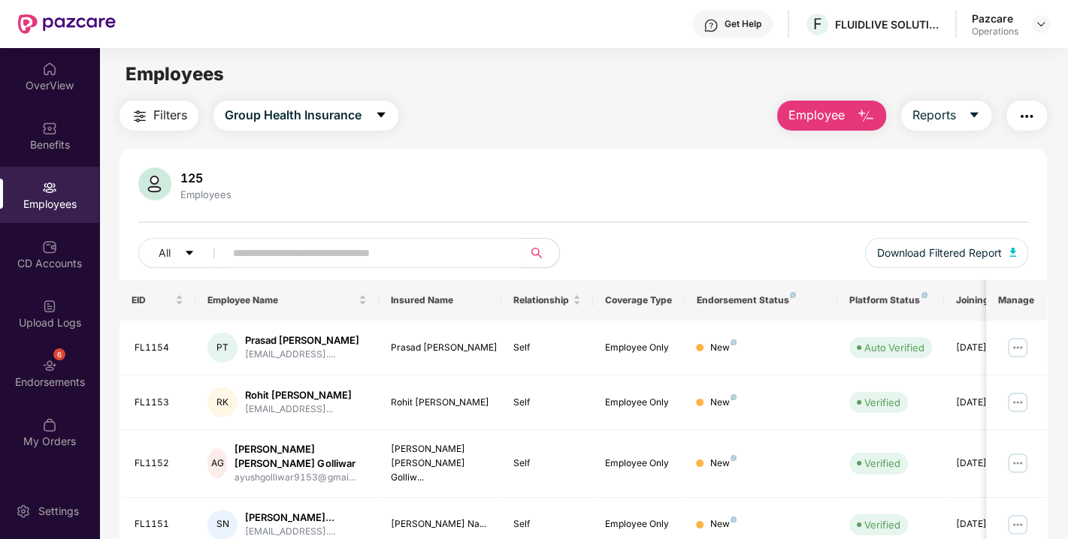
click at [169, 120] on span "Filters" at bounding box center [170, 115] width 34 height 19
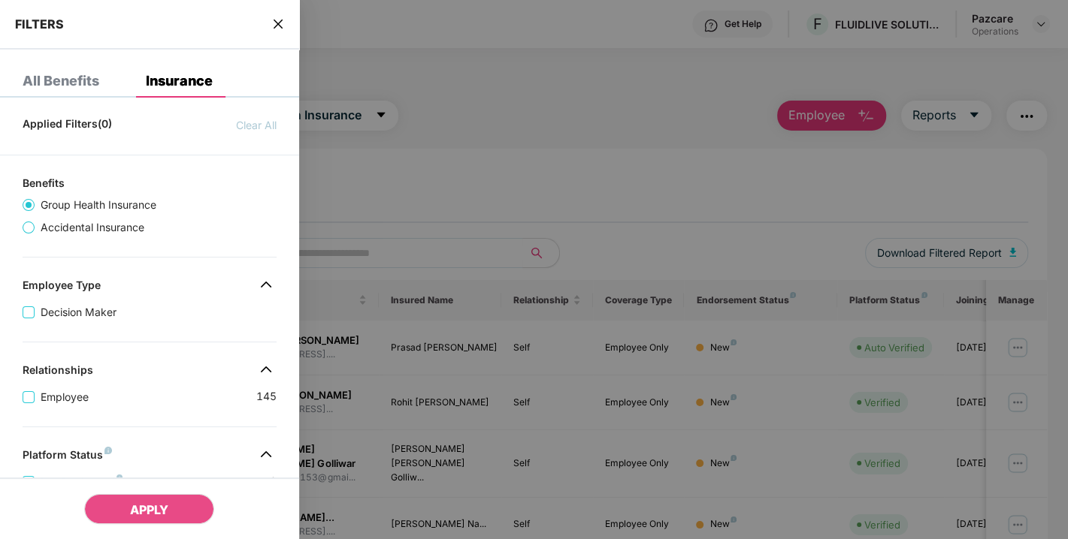
scroll to position [380, 0]
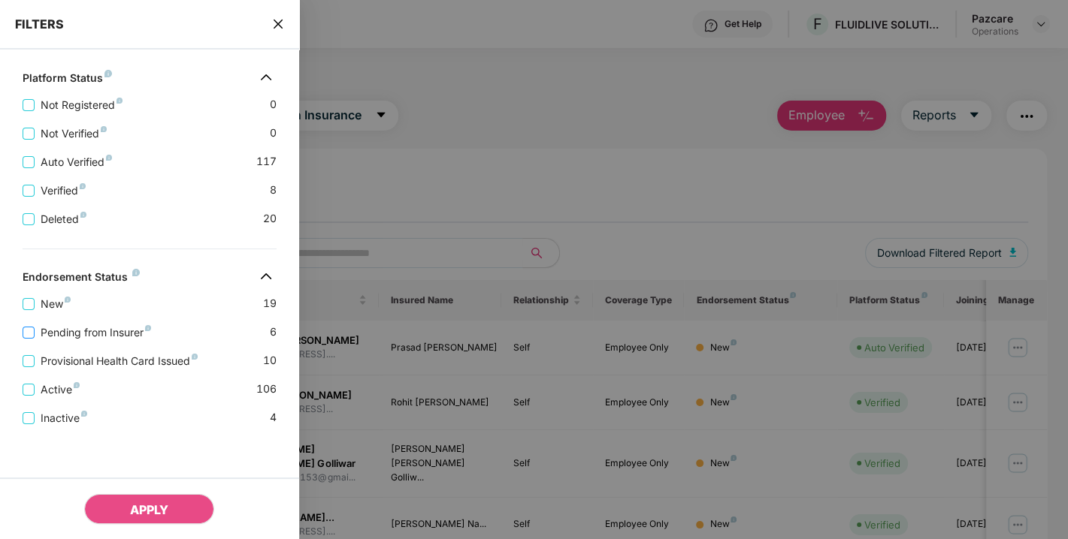
click at [71, 332] on span "Pending from Insurer" at bounding box center [96, 333] width 122 height 17
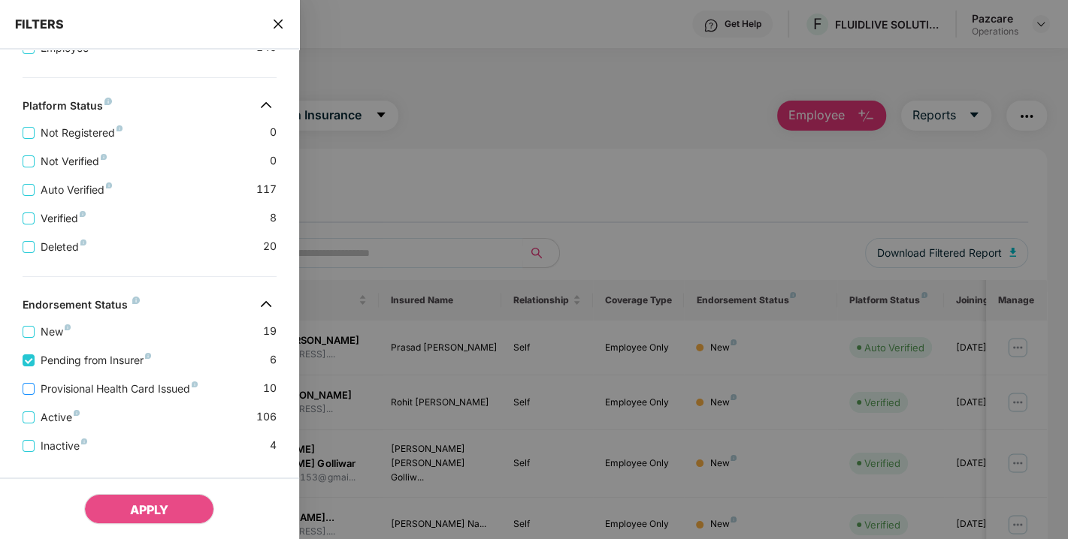
click at [102, 391] on span "Provisional Health Card Issued" at bounding box center [119, 389] width 169 height 17
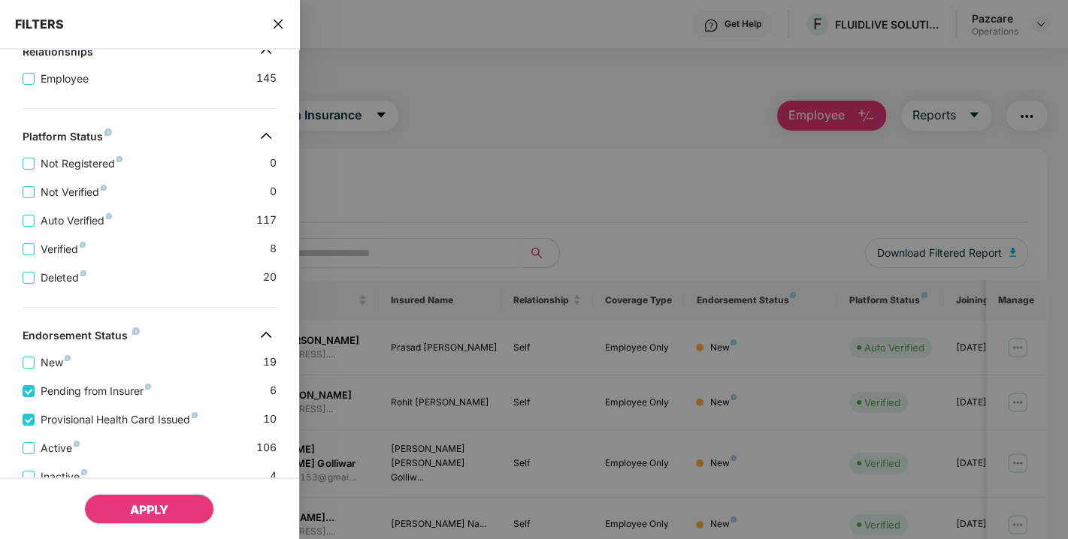
click at [136, 509] on span "APPLY" at bounding box center [149, 510] width 38 height 15
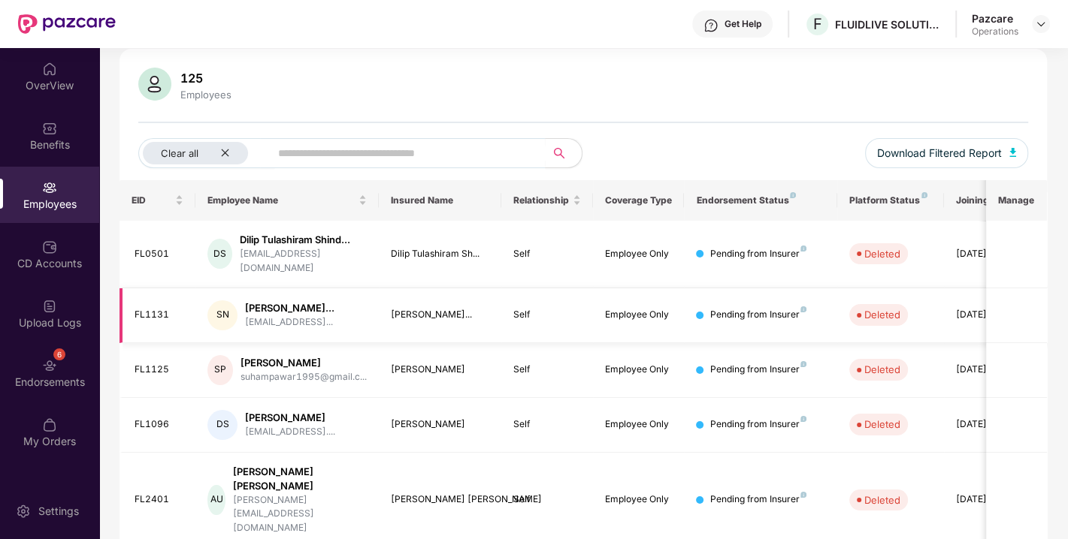
scroll to position [0, 0]
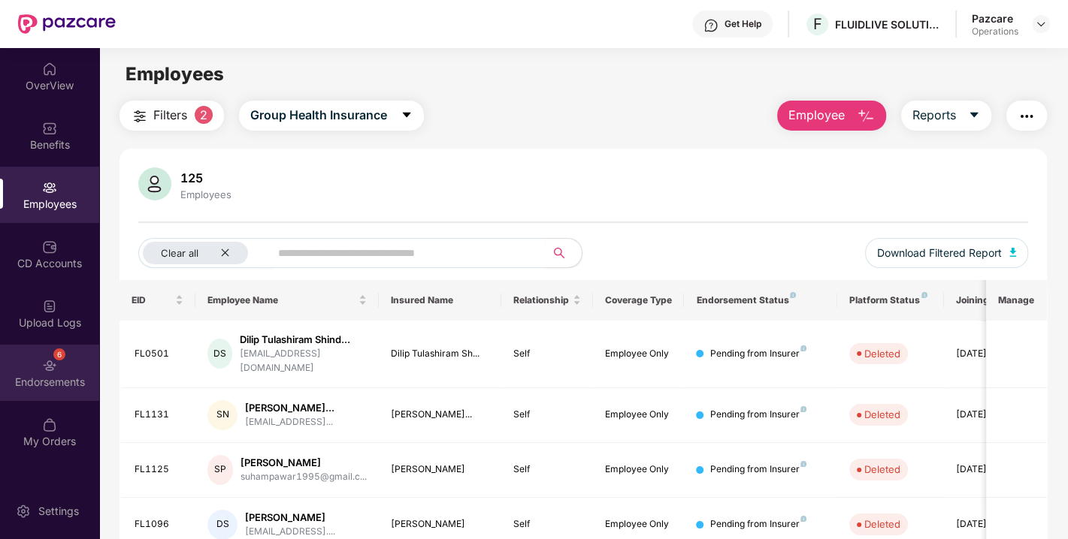
click at [62, 373] on div "6 Endorsements" at bounding box center [49, 373] width 99 height 56
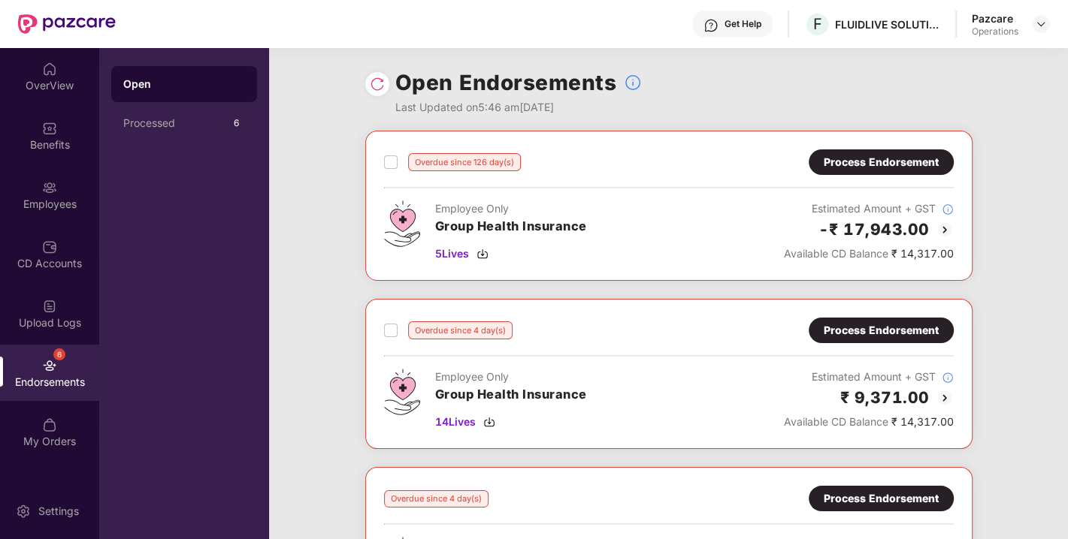
click at [875, 158] on div "Process Endorsement" at bounding box center [880, 162] width 115 height 17
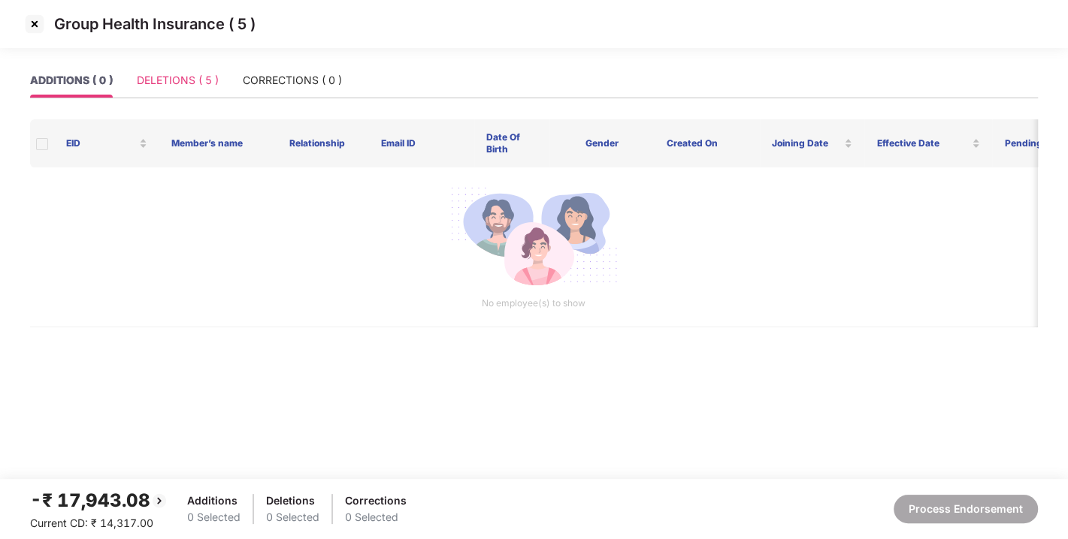
click at [163, 89] on div "DELETIONS ( 5 )" at bounding box center [178, 80] width 82 height 35
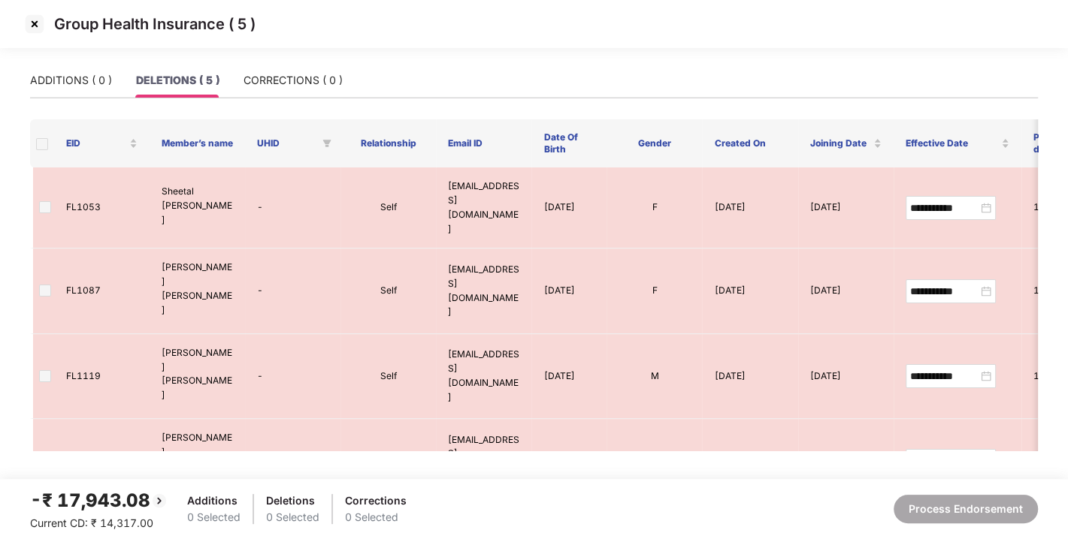
click at [45, 142] on span at bounding box center [42, 144] width 12 height 12
click at [31, 19] on img at bounding box center [35, 24] width 24 height 24
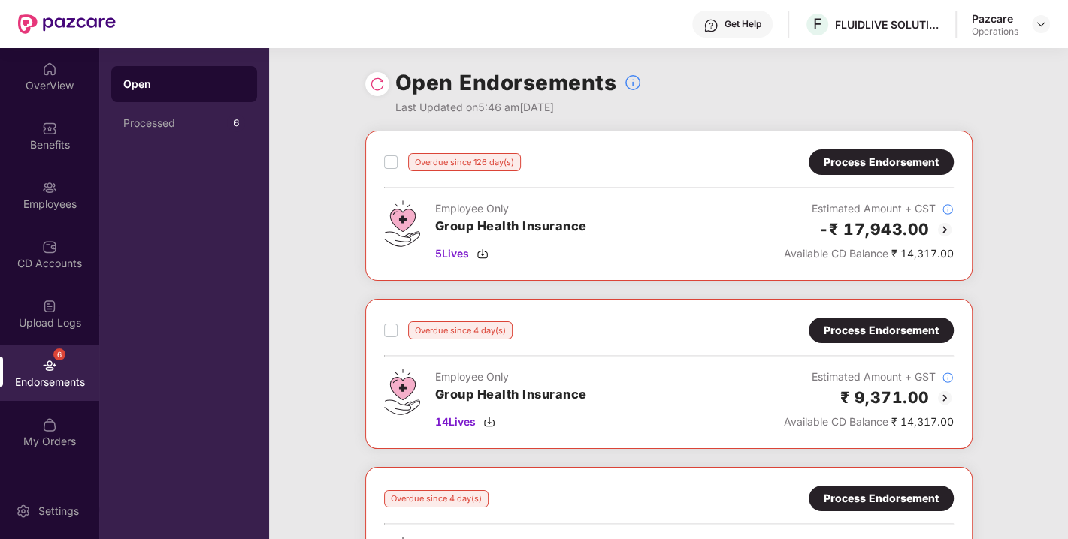
click at [850, 322] on div "Process Endorsement" at bounding box center [880, 330] width 115 height 17
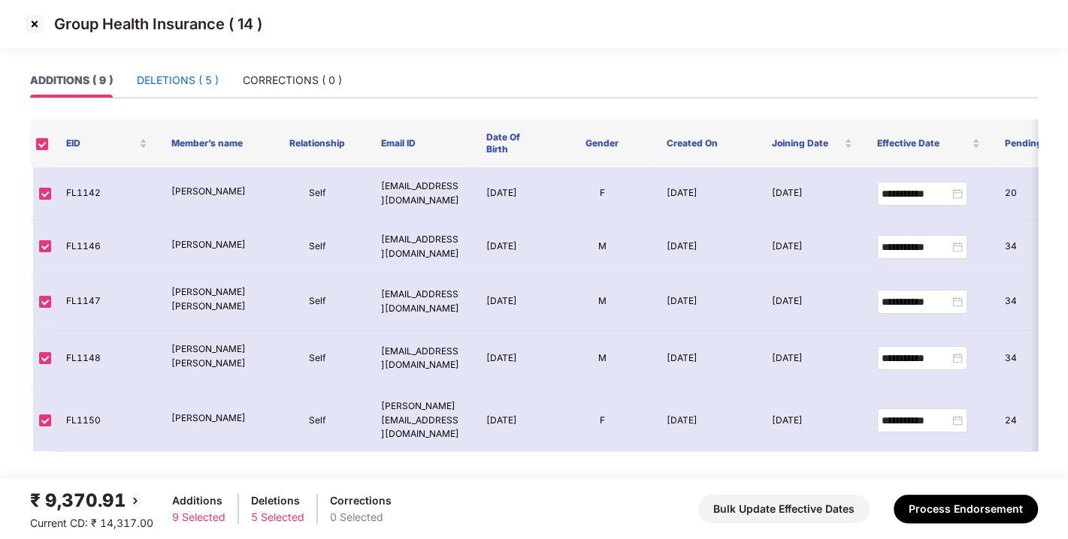
click at [166, 85] on div "DELETIONS ( 5 )" at bounding box center [178, 80] width 82 height 17
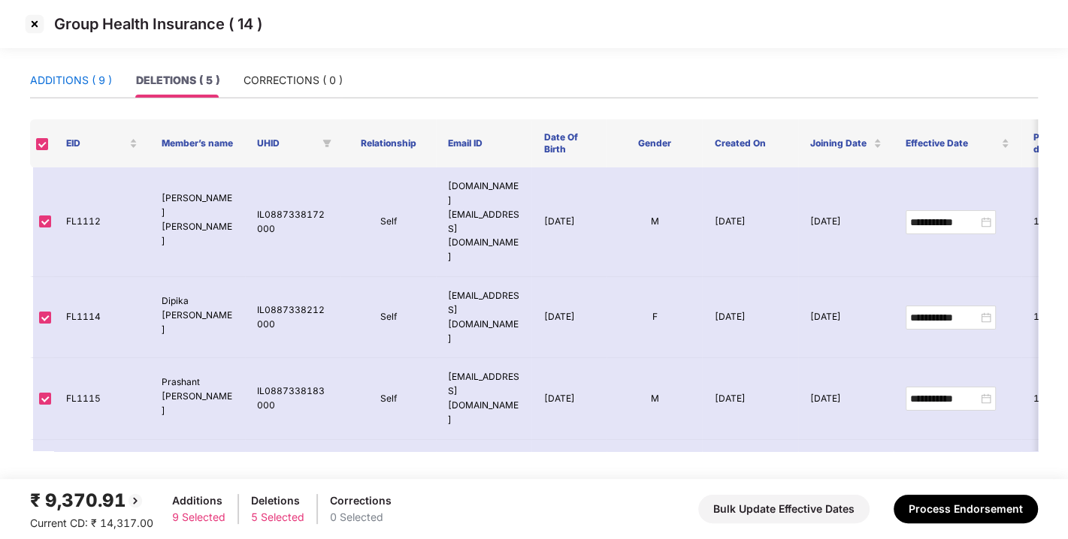
click at [77, 81] on div "ADDITIONS ( 9 )" at bounding box center [71, 80] width 82 height 17
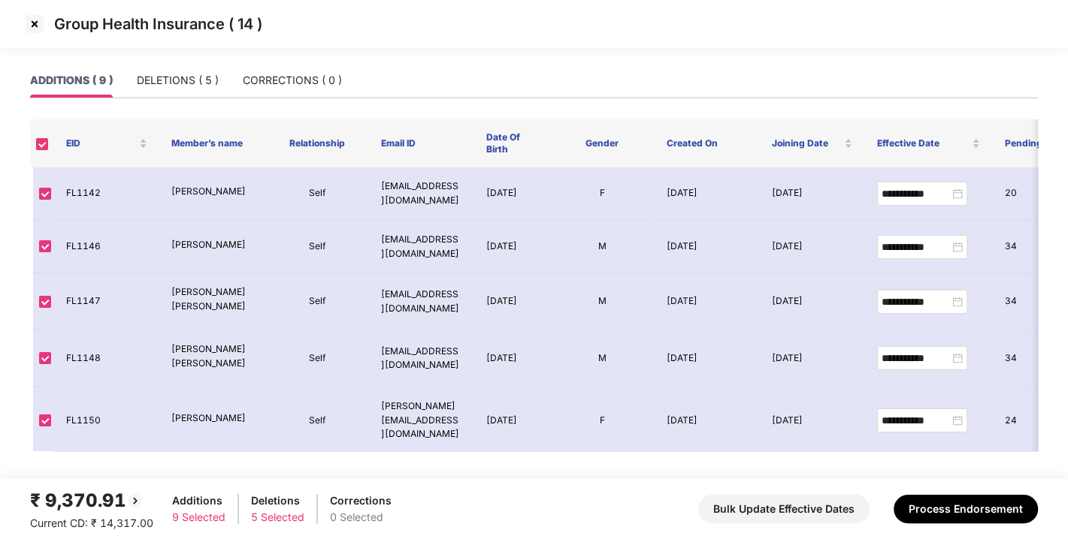
click at [33, 25] on img at bounding box center [35, 24] width 24 height 24
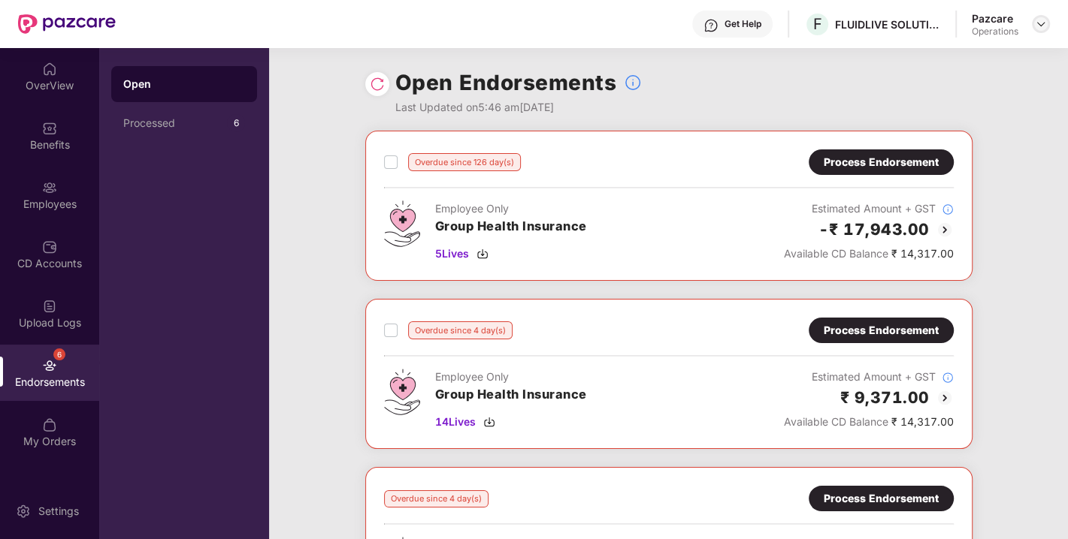
click at [1039, 21] on img at bounding box center [1041, 24] width 12 height 12
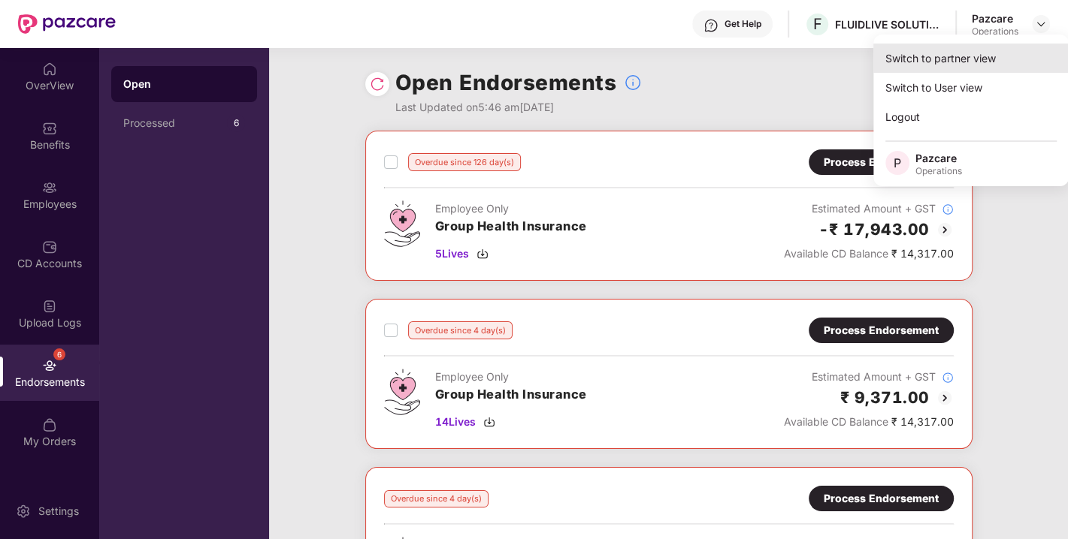
click at [962, 62] on div "Switch to partner view" at bounding box center [970, 58] width 195 height 29
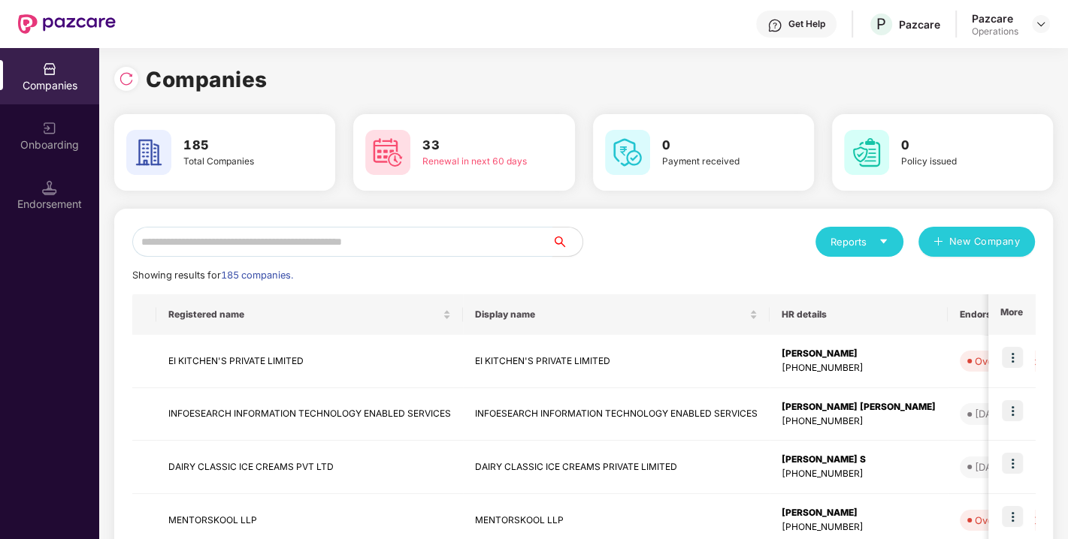
click at [399, 246] on input "text" at bounding box center [342, 242] width 420 height 30
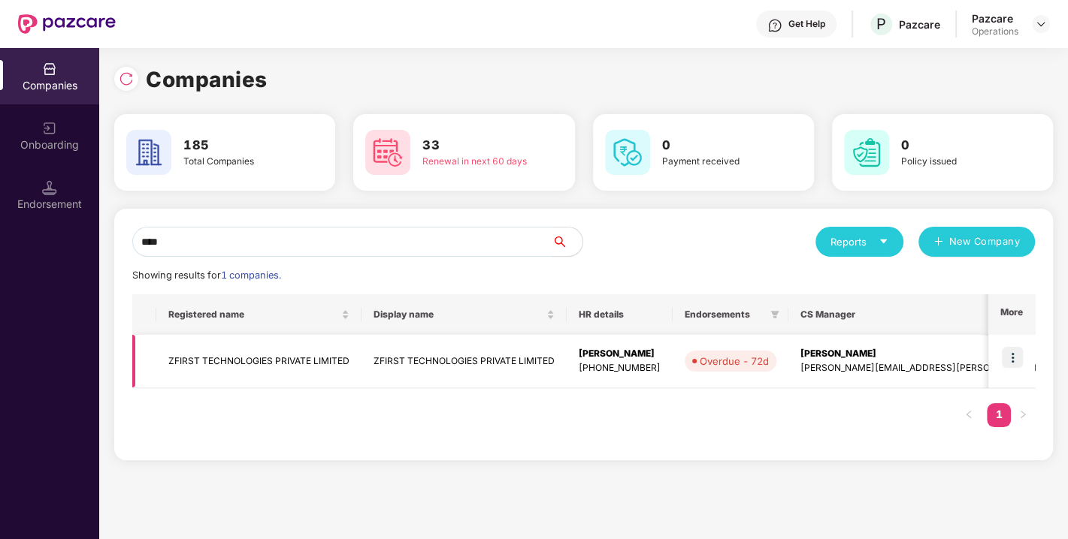
type input "****"
click at [1020, 361] on img at bounding box center [1012, 357] width 21 height 21
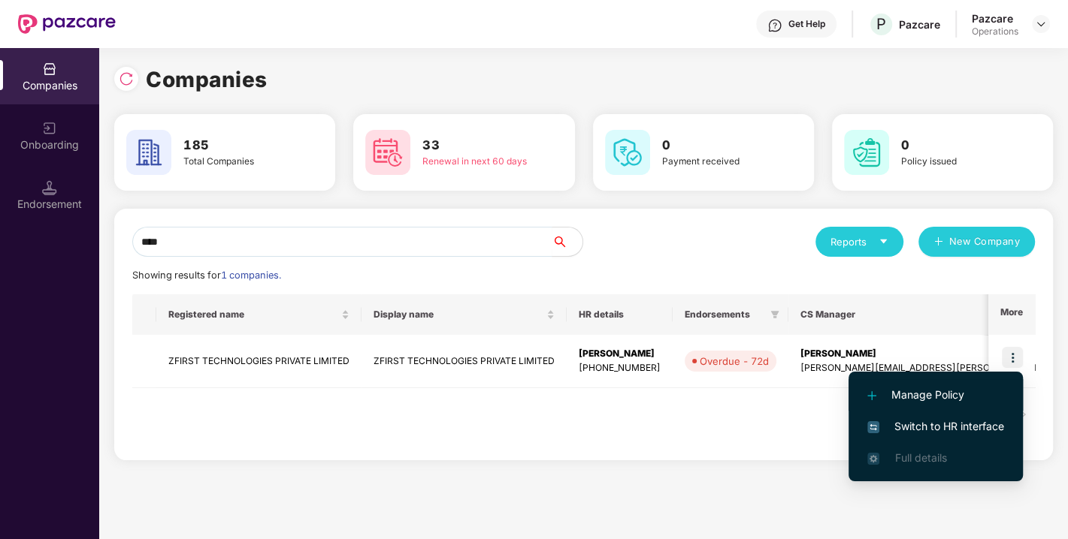
click at [944, 409] on li "Manage Policy" at bounding box center [935, 395] width 174 height 32
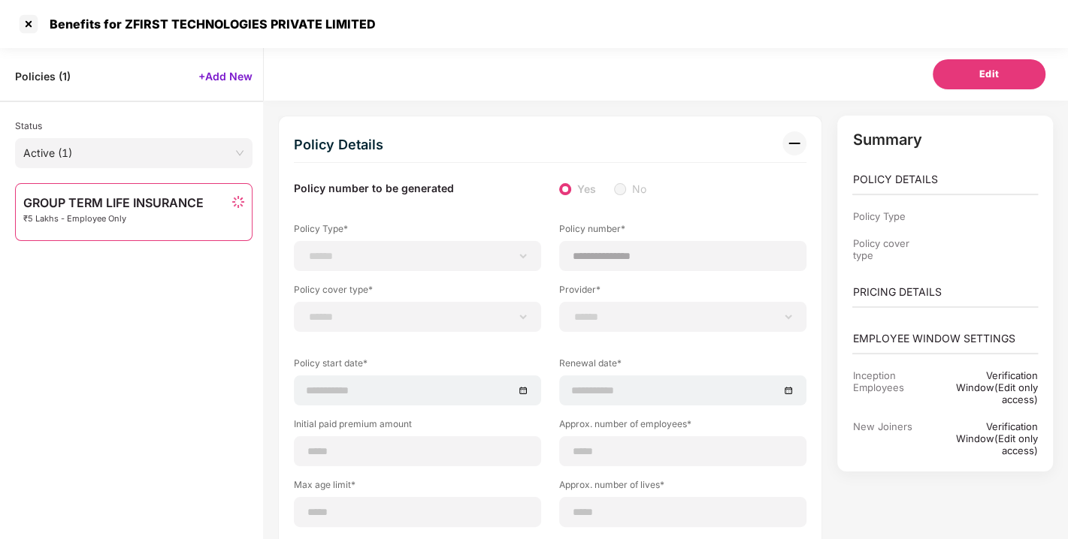
scroll to position [47, 0]
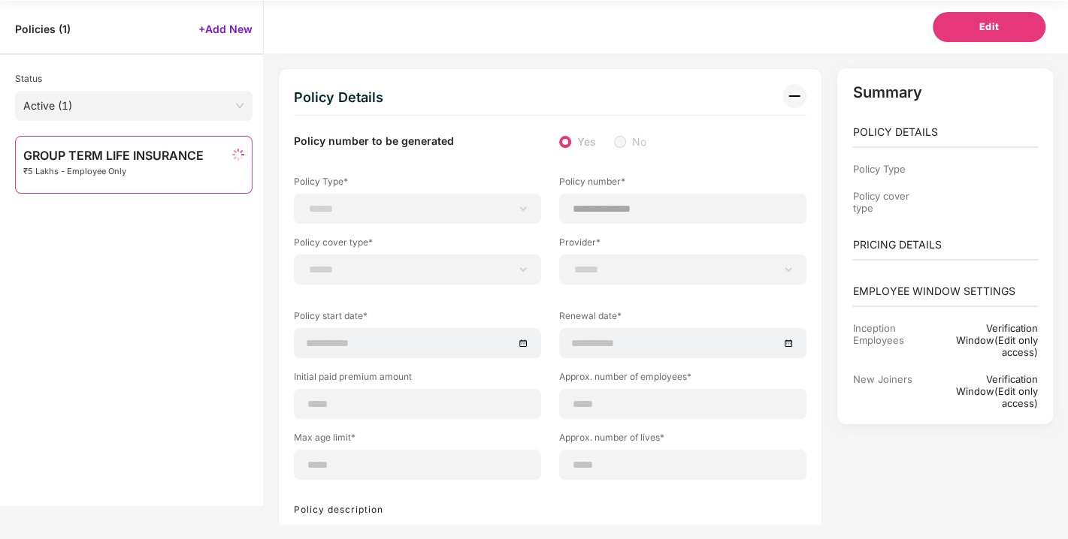
select select "**********"
type input "**********"
select select "**********"
type input "**********"
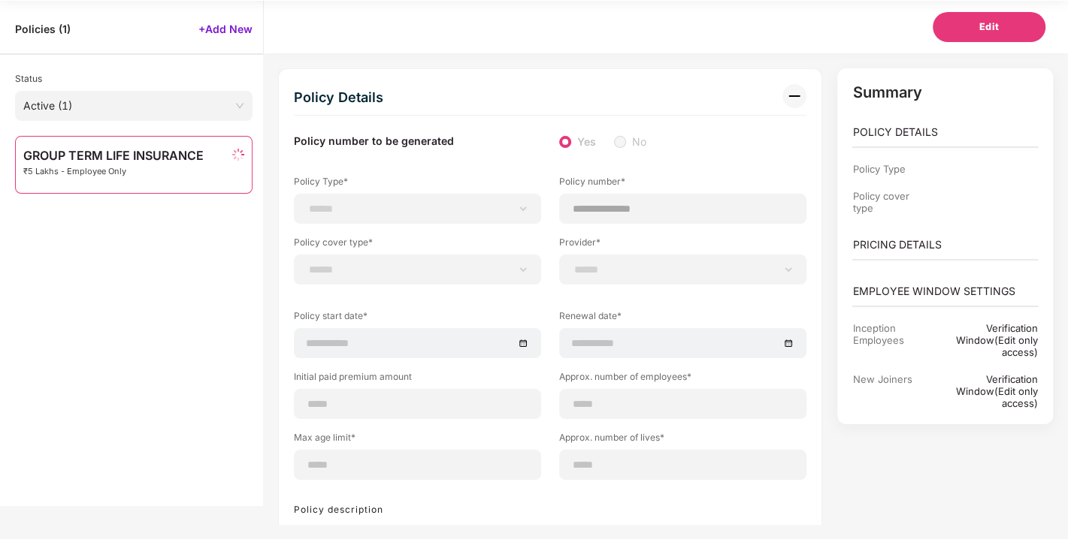
type input "***"
type input "**"
type input "*"
type input "**"
select select "*****"
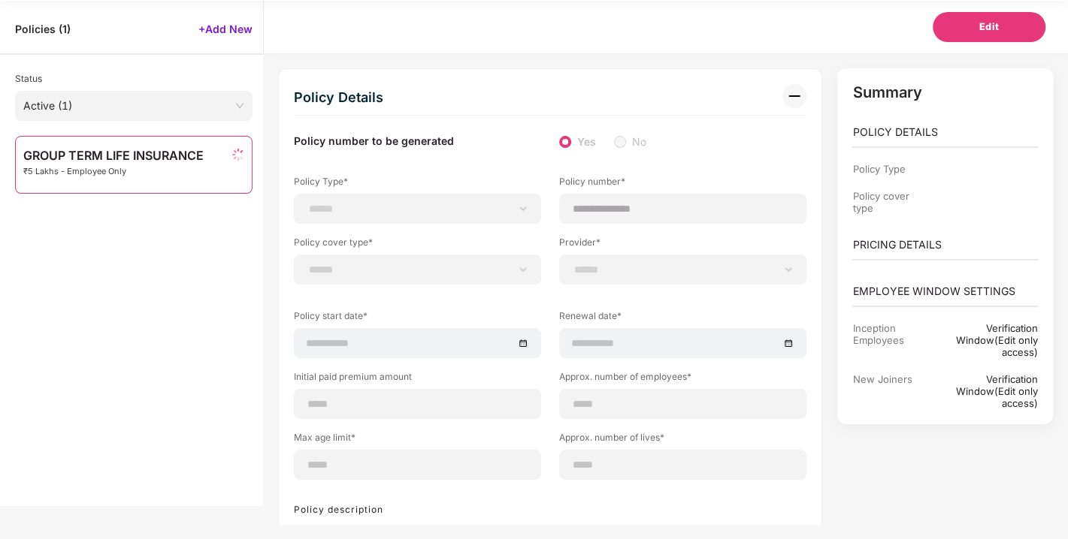
type input "******"
type input "**********"
select select "******"
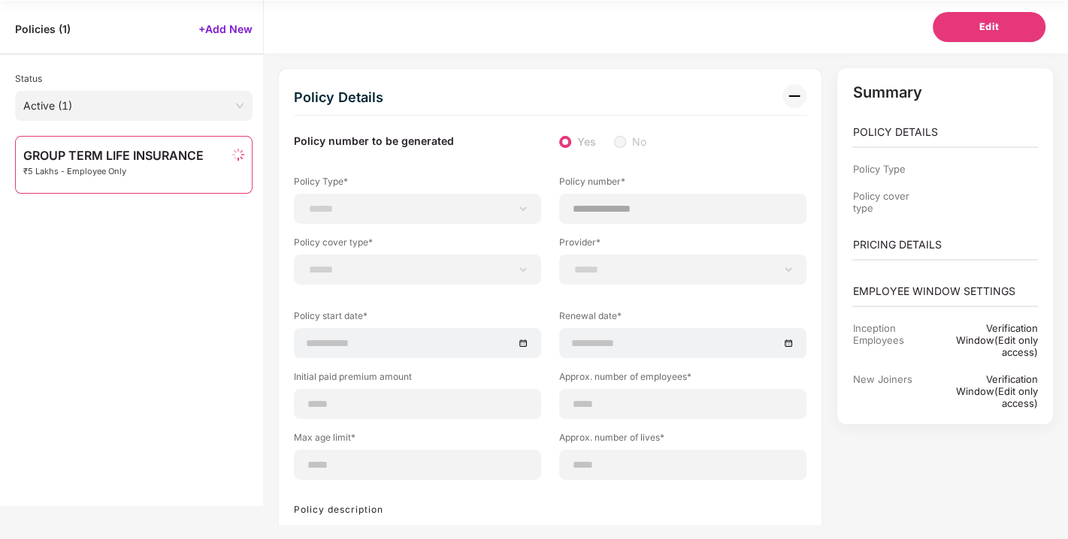
type input "********"
select select "********"
select select "*"
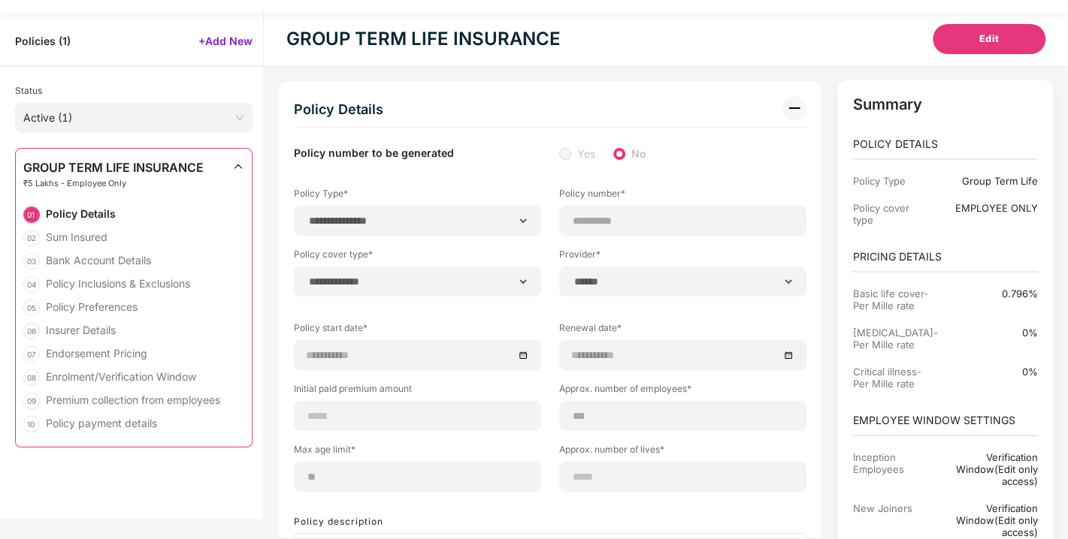
scroll to position [0, 0]
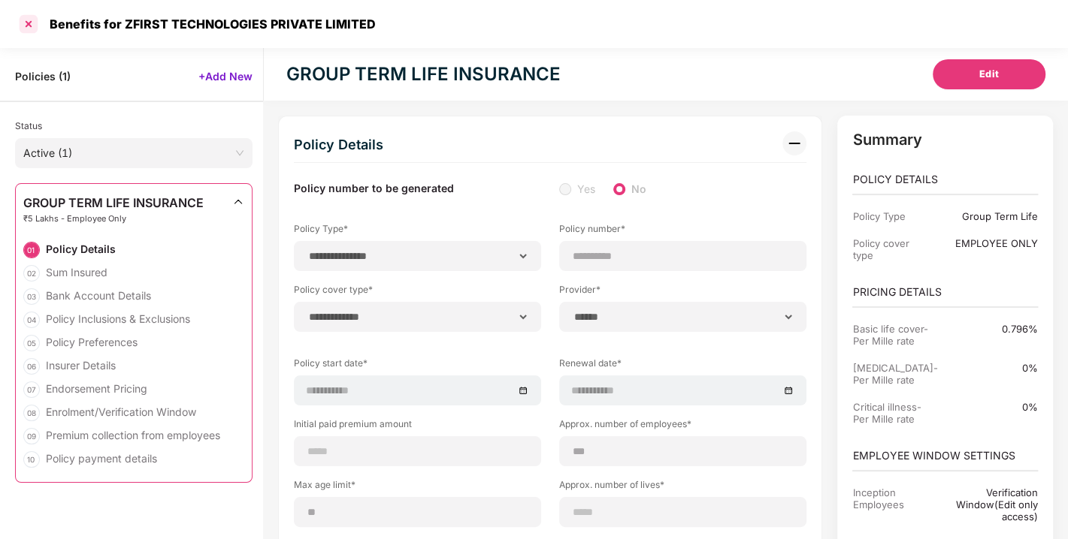
click at [25, 17] on div at bounding box center [29, 24] width 24 height 24
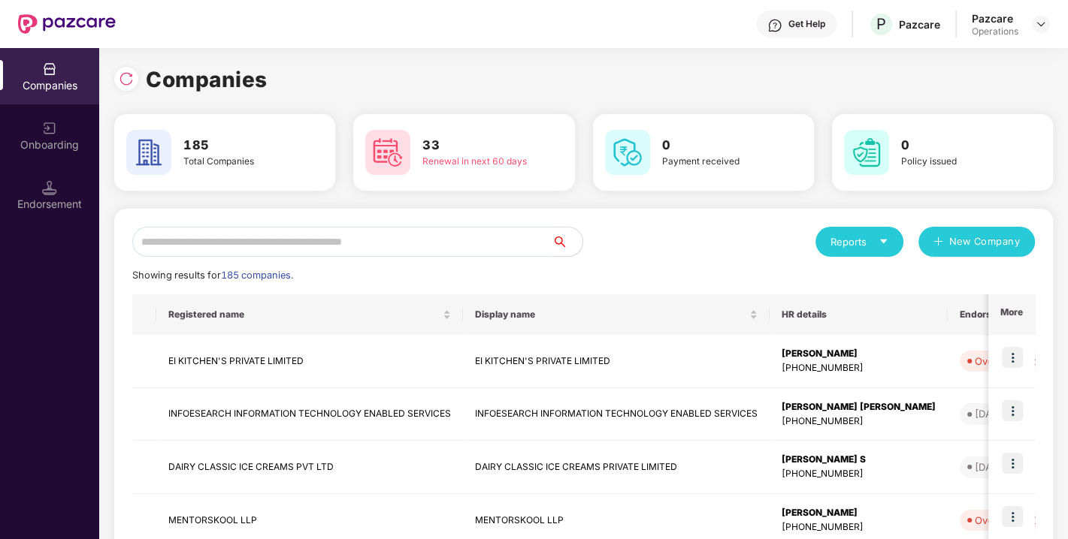
click at [403, 244] on input "text" at bounding box center [342, 242] width 420 height 30
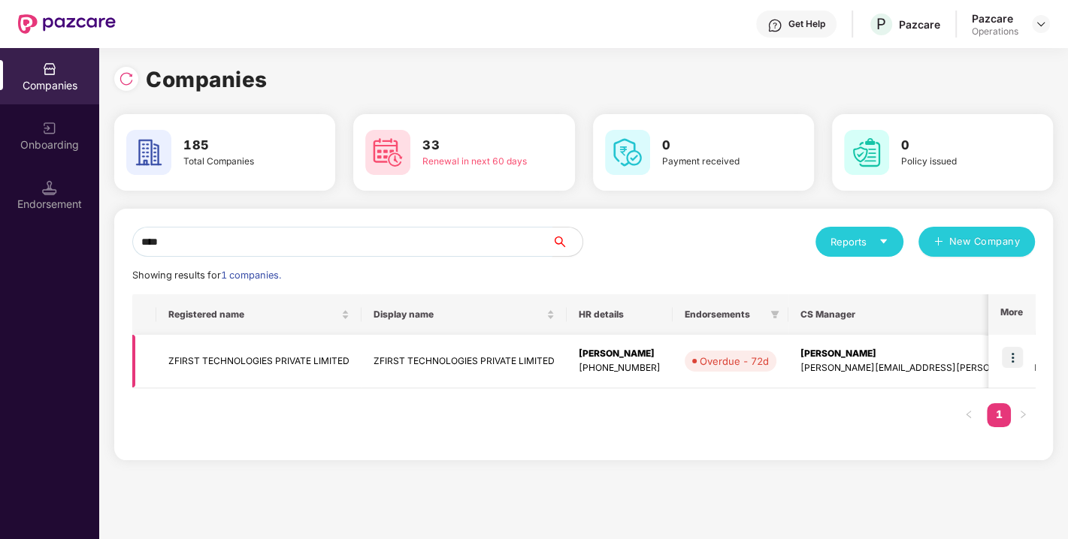
type input "****"
click at [1014, 358] on img at bounding box center [1012, 357] width 21 height 21
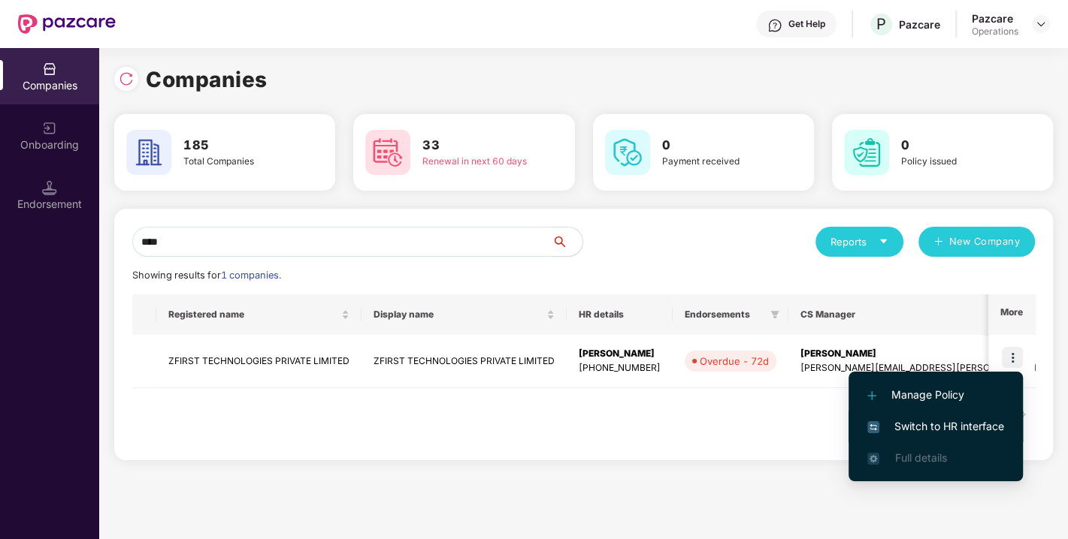
click at [929, 437] on li "Switch to HR interface" at bounding box center [935, 427] width 174 height 32
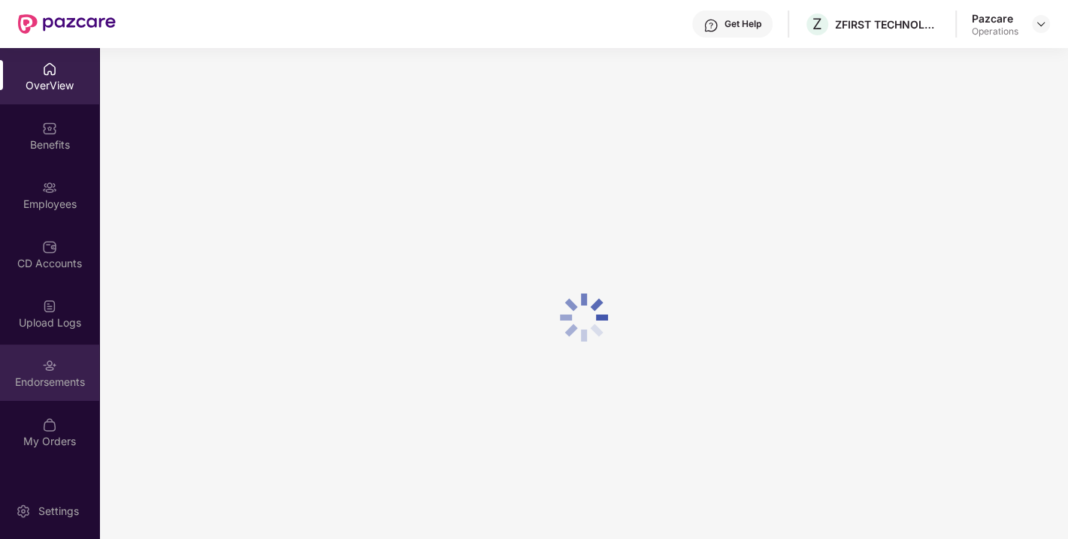
click at [47, 391] on div "Endorsements" at bounding box center [49, 373] width 99 height 56
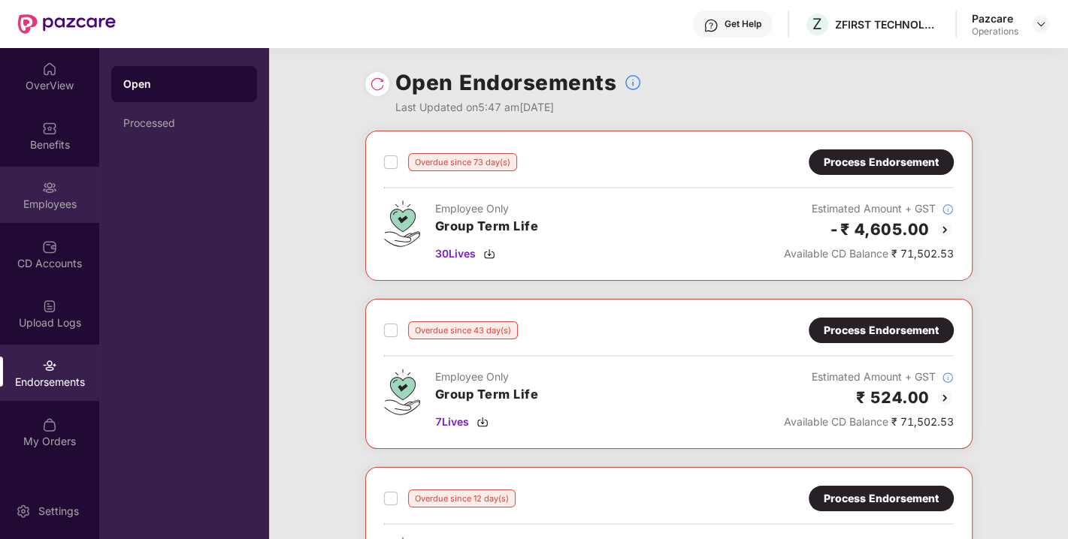
click at [43, 201] on div "Employees" at bounding box center [49, 204] width 99 height 15
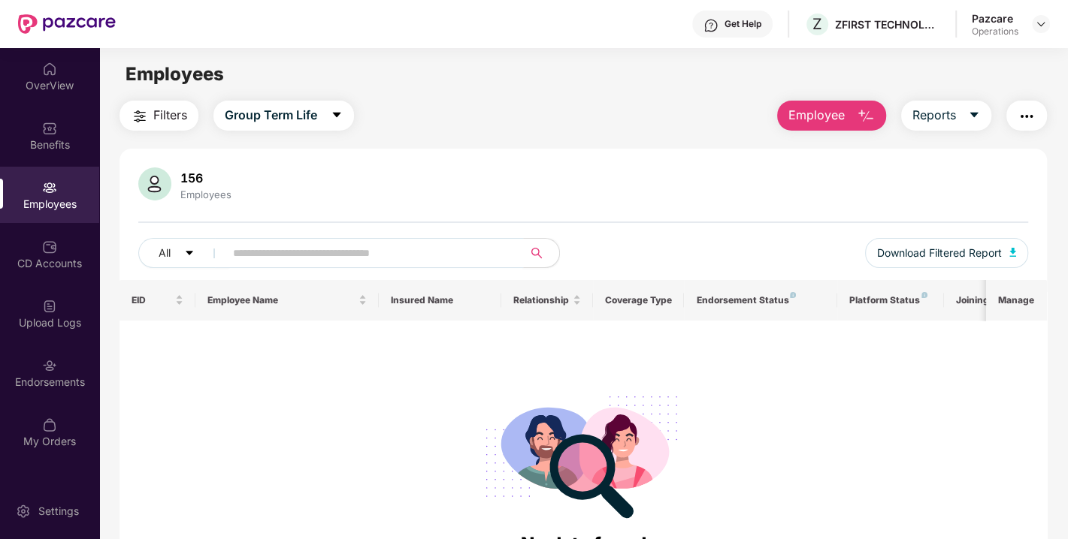
click at [296, 242] on input "text" at bounding box center [368, 253] width 270 height 23
type input "*"
type input "****"
click at [171, 114] on span "Filters" at bounding box center [170, 115] width 34 height 19
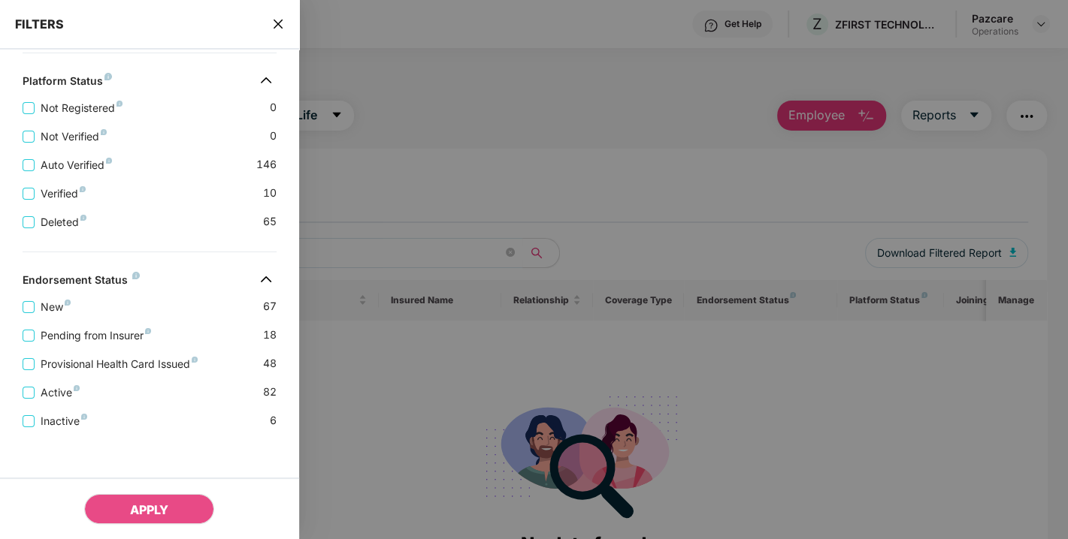
scroll to position [358, 0]
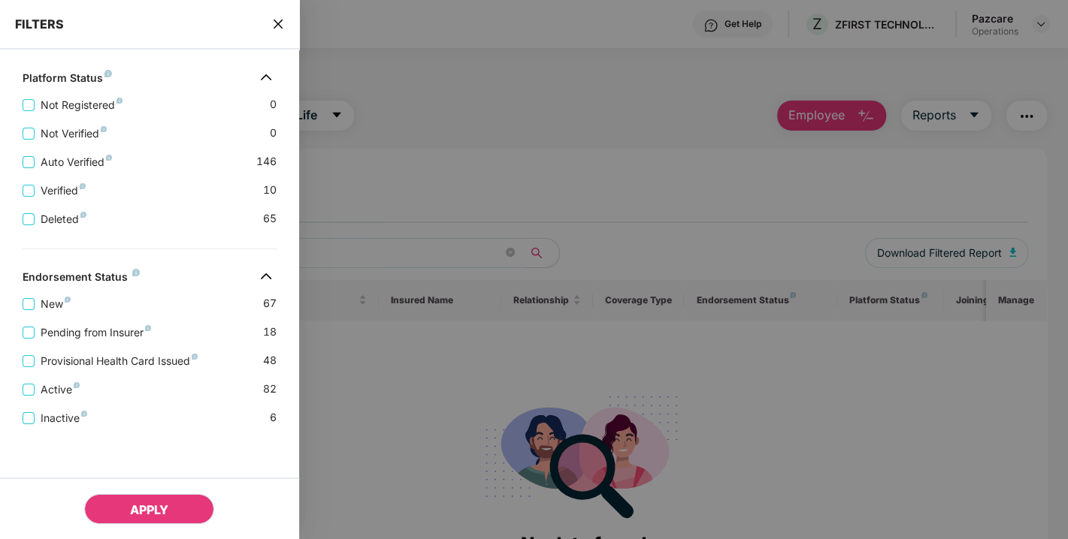
click at [110, 512] on button "APPLY" at bounding box center [149, 509] width 130 height 30
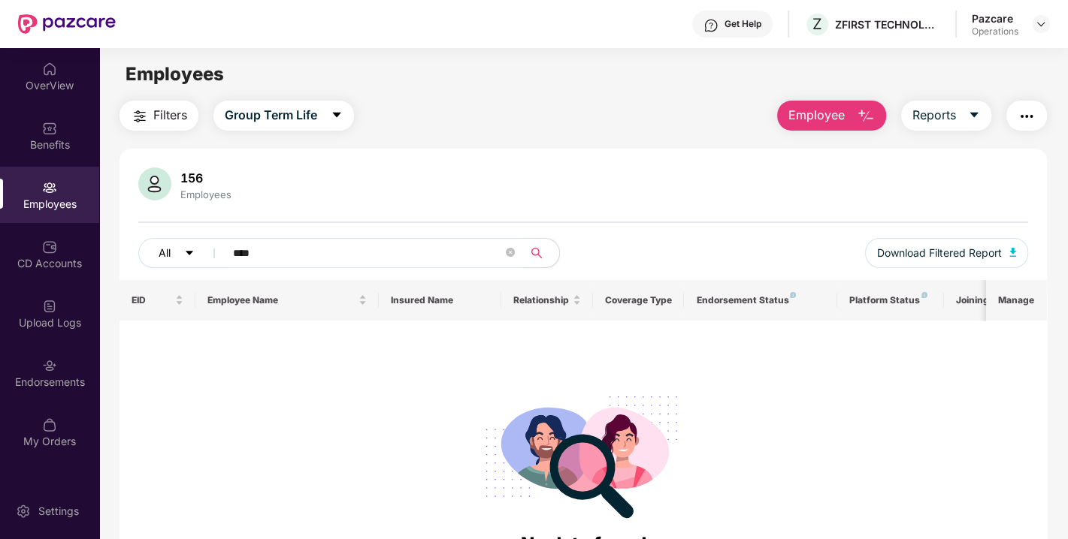
drag, startPoint x: 289, startPoint y: 257, endPoint x: 162, endPoint y: 261, distance: 127.1
click at [162, 261] on div "All ****" at bounding box center [360, 253] width 445 height 30
type input "**"
click at [1035, 26] on img at bounding box center [1041, 24] width 12 height 12
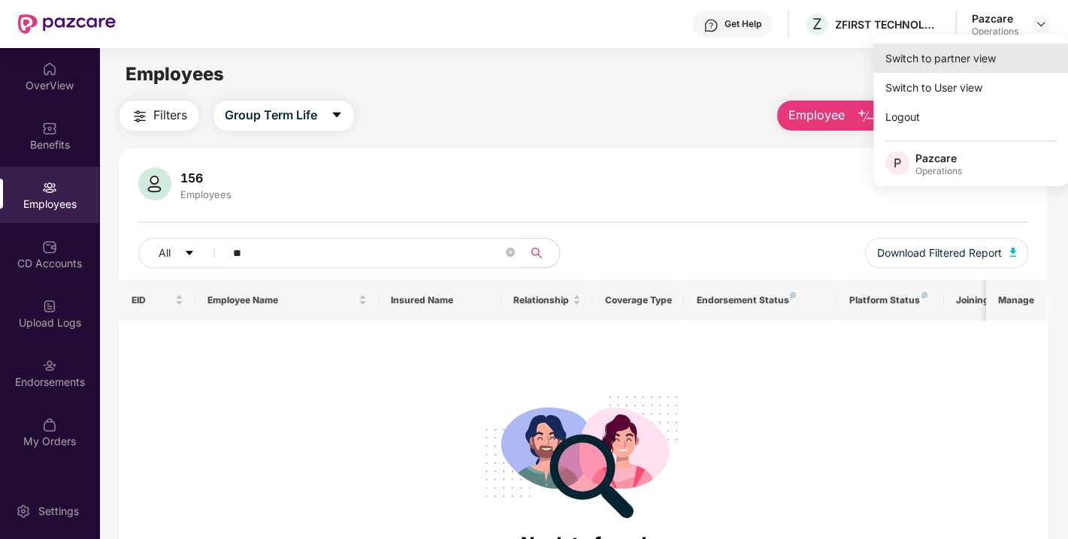
click at [955, 67] on div "Switch to partner view" at bounding box center [970, 58] width 195 height 29
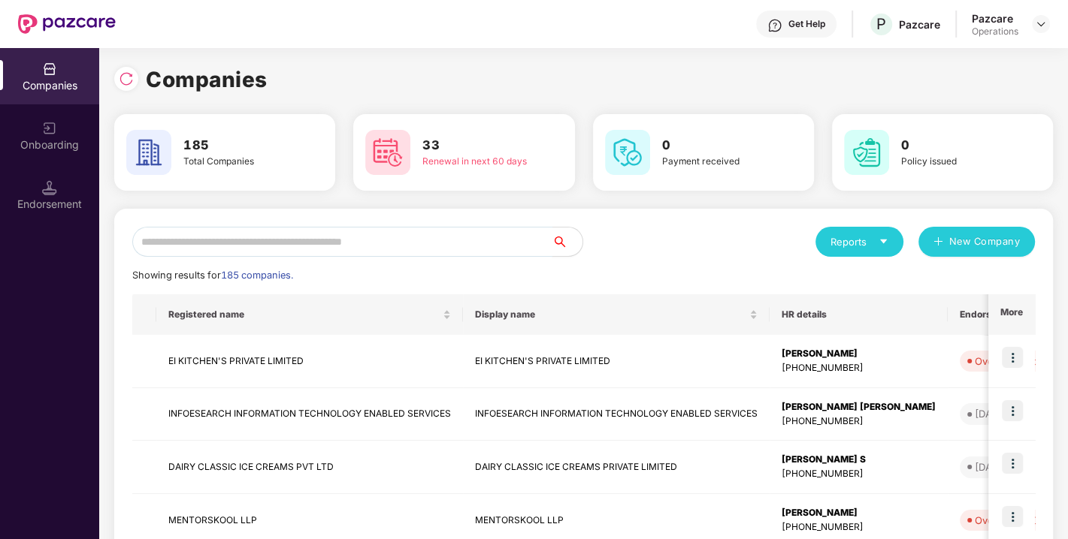
click at [337, 240] on input "text" at bounding box center [342, 242] width 420 height 30
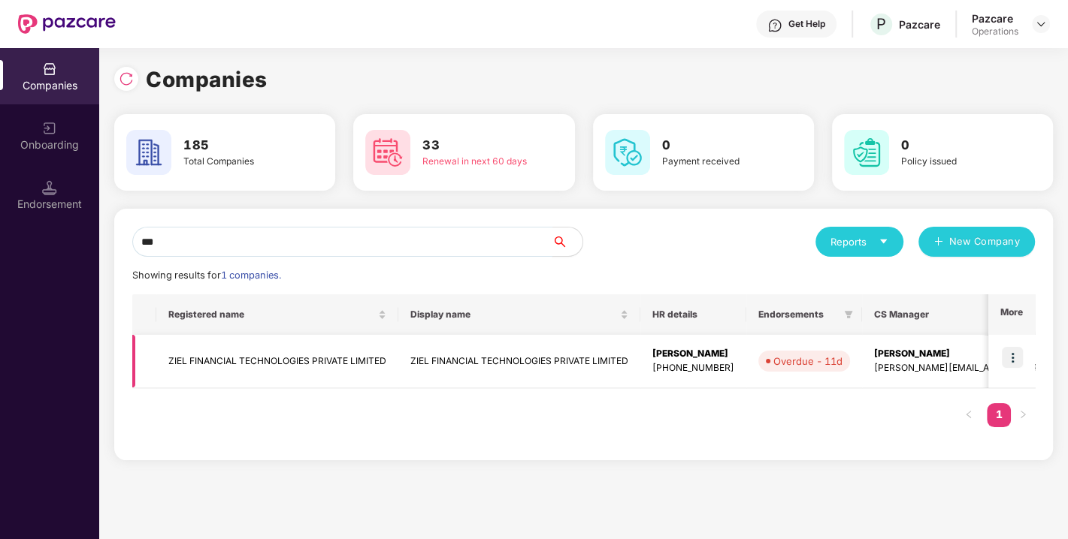
type input "***"
click at [1009, 358] on img at bounding box center [1012, 357] width 21 height 21
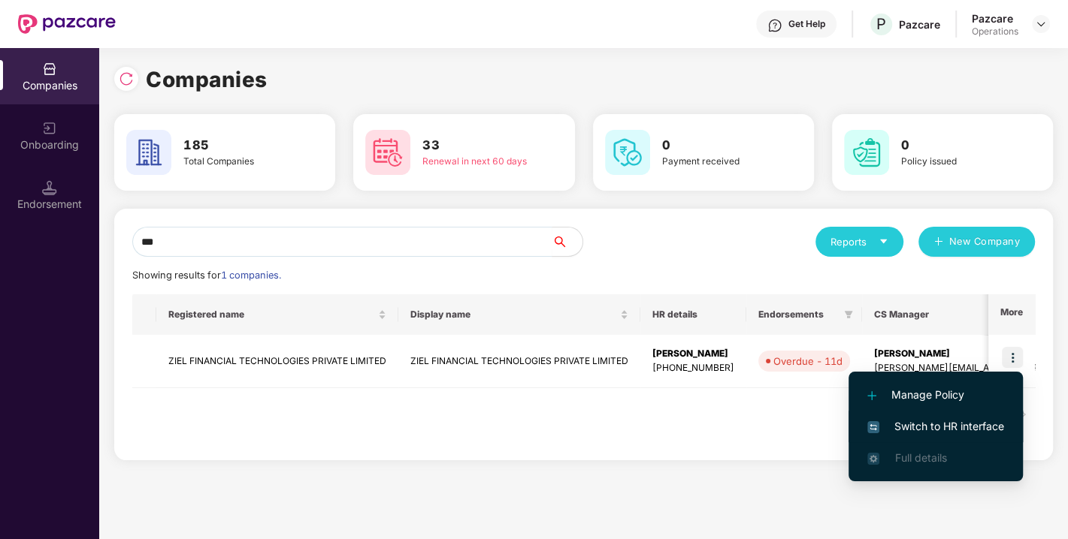
click at [938, 425] on span "Switch to HR interface" at bounding box center [935, 426] width 137 height 17
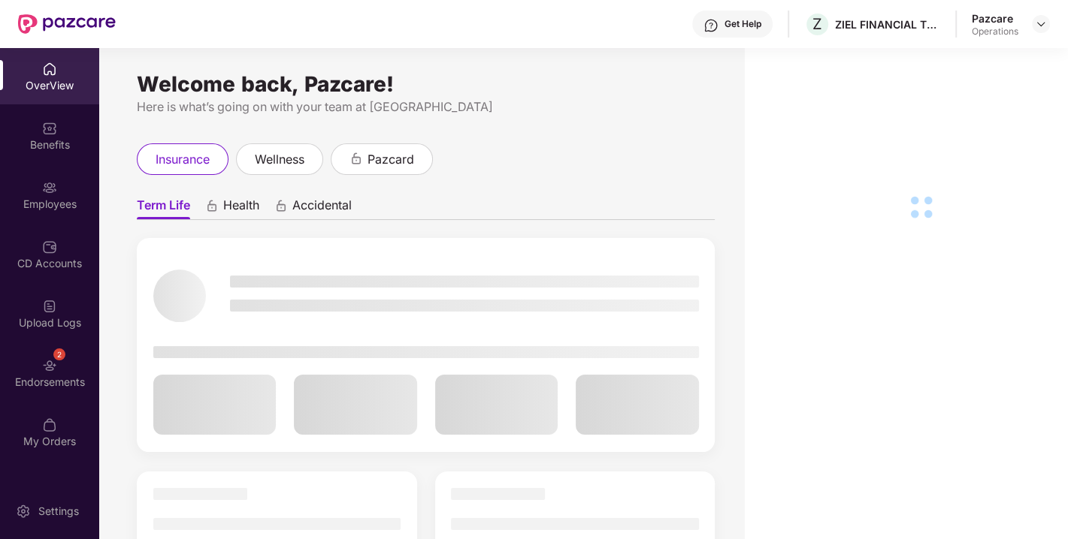
click at [72, 368] on div "2 Endorsements" at bounding box center [49, 373] width 99 height 56
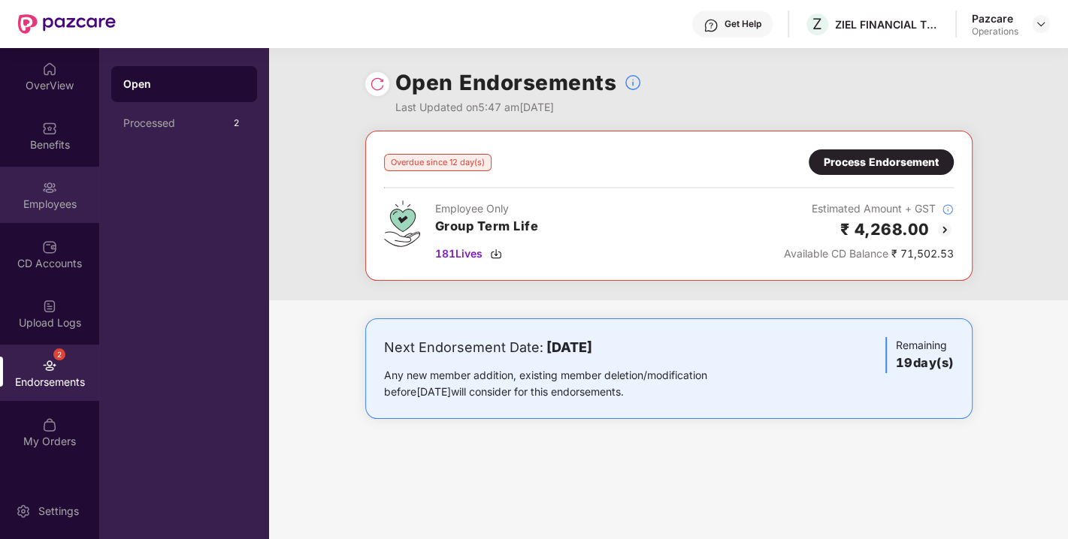
click at [49, 191] on img at bounding box center [49, 187] width 15 height 15
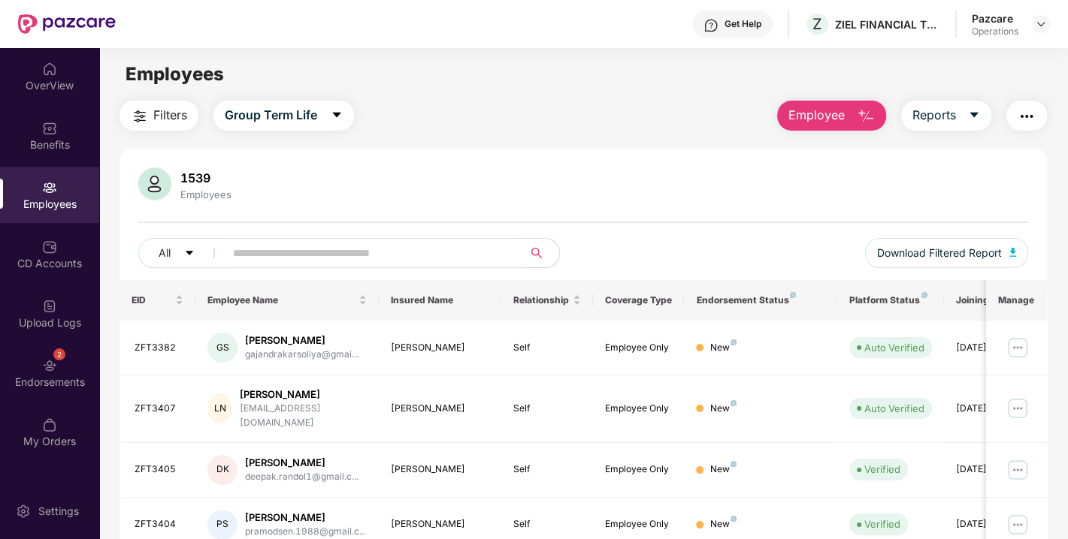
click at [276, 255] on input "text" at bounding box center [368, 253] width 270 height 23
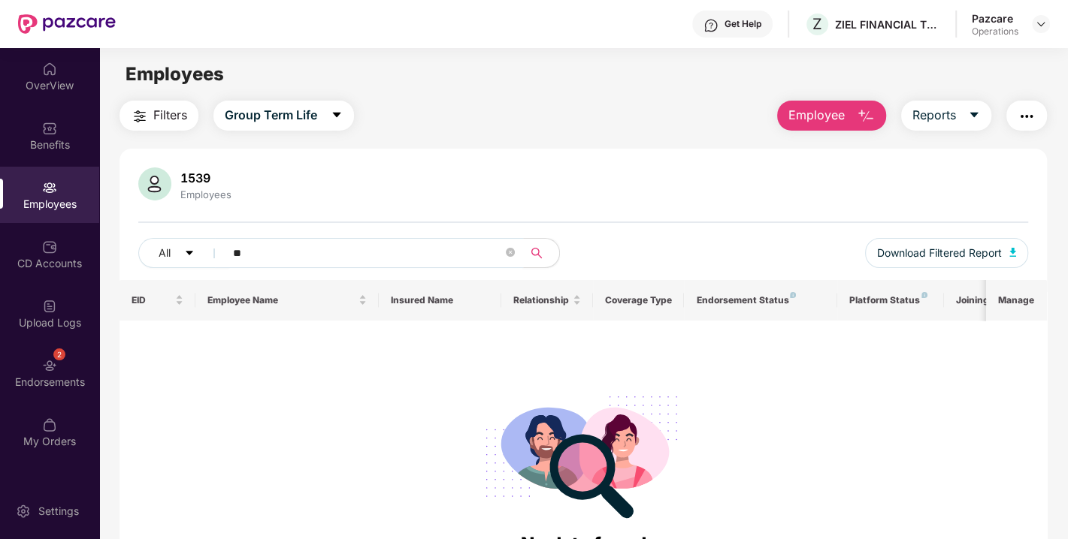
type input "*"
type input "****"
click at [1039, 26] on img at bounding box center [1041, 24] width 12 height 12
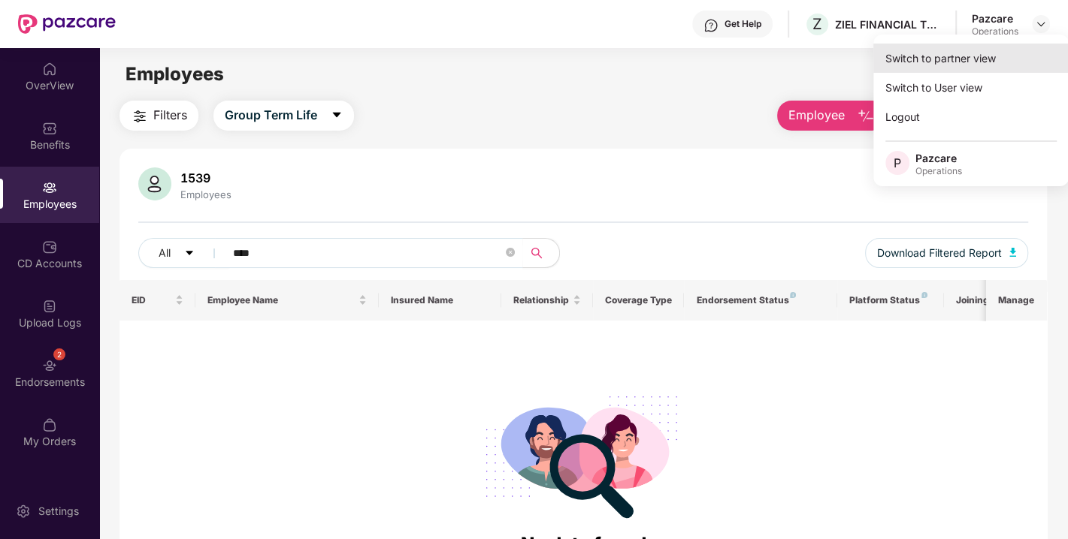
click at [935, 53] on div "Switch to partner view" at bounding box center [970, 58] width 195 height 29
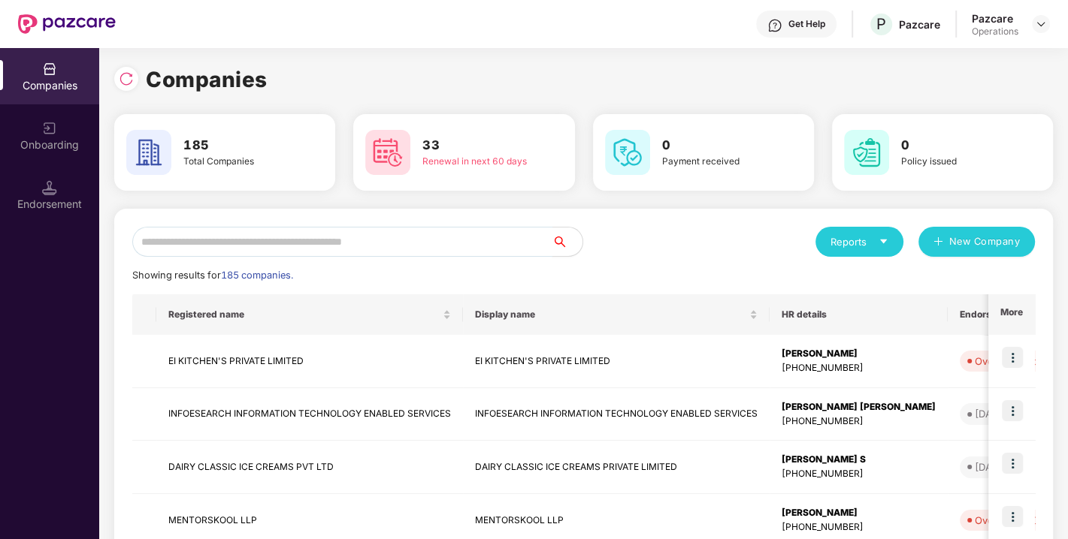
click at [196, 246] on input "text" at bounding box center [342, 242] width 420 height 30
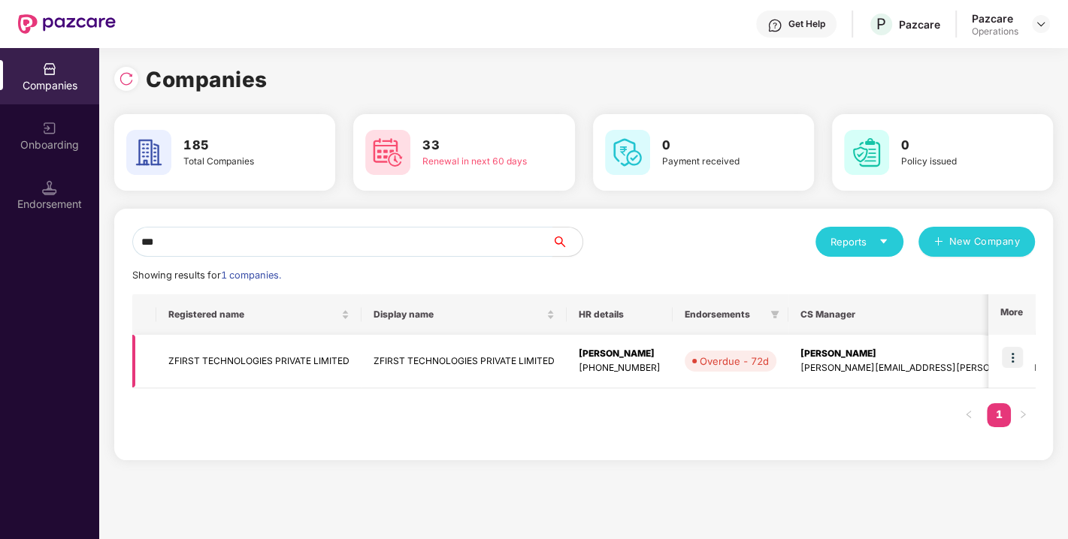
type input "***"
click at [1007, 355] on img at bounding box center [1012, 357] width 21 height 21
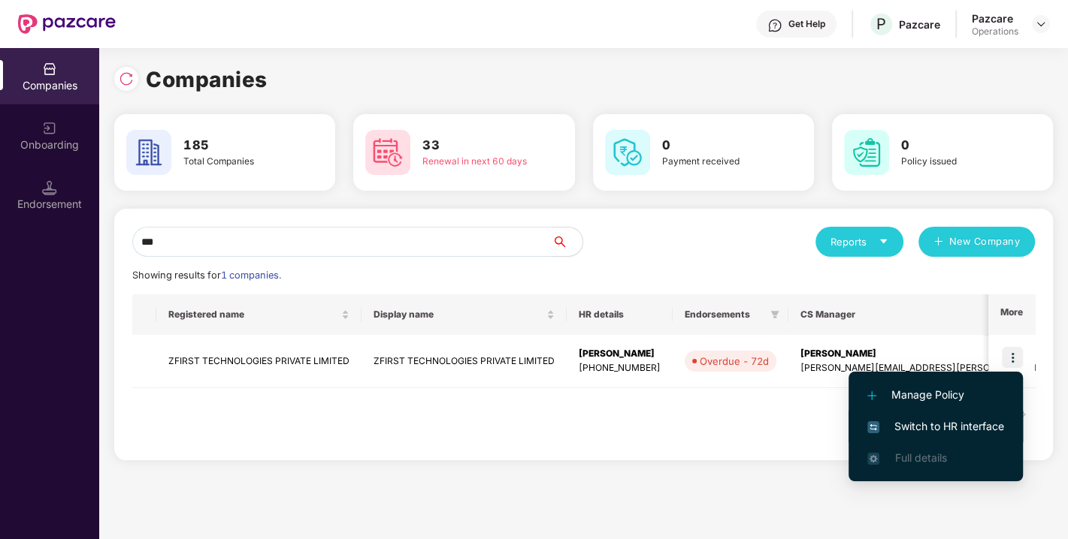
click at [943, 421] on span "Switch to HR interface" at bounding box center [935, 426] width 137 height 17
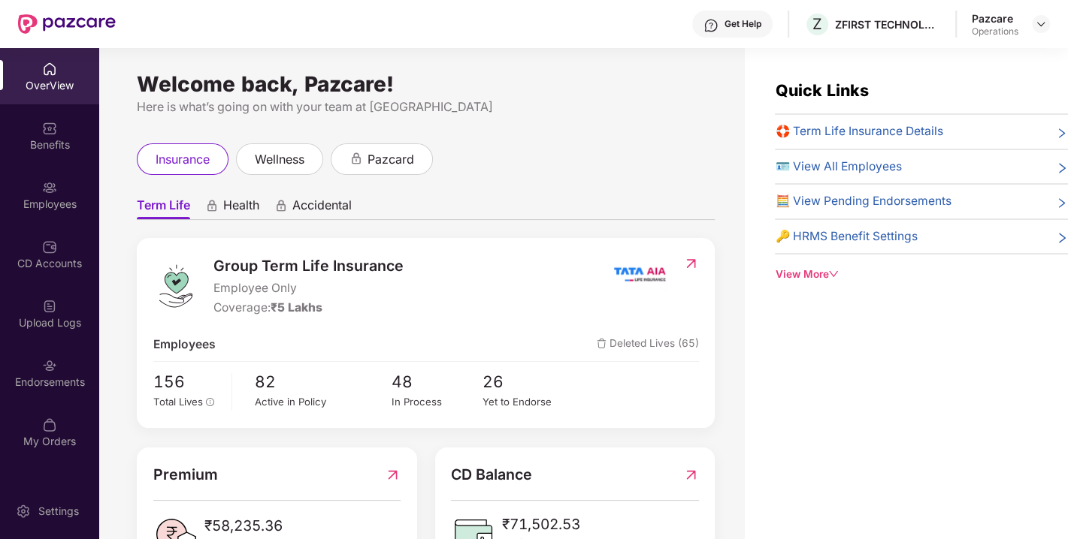
click at [51, 379] on div "Endorsements" at bounding box center [49, 382] width 99 height 15
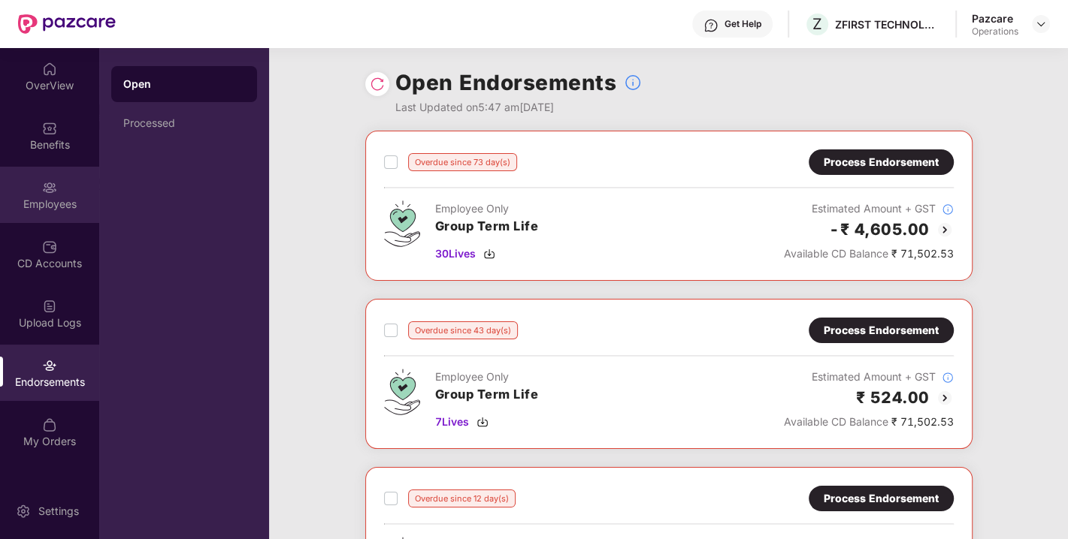
click at [35, 182] on div "Employees" at bounding box center [49, 195] width 99 height 56
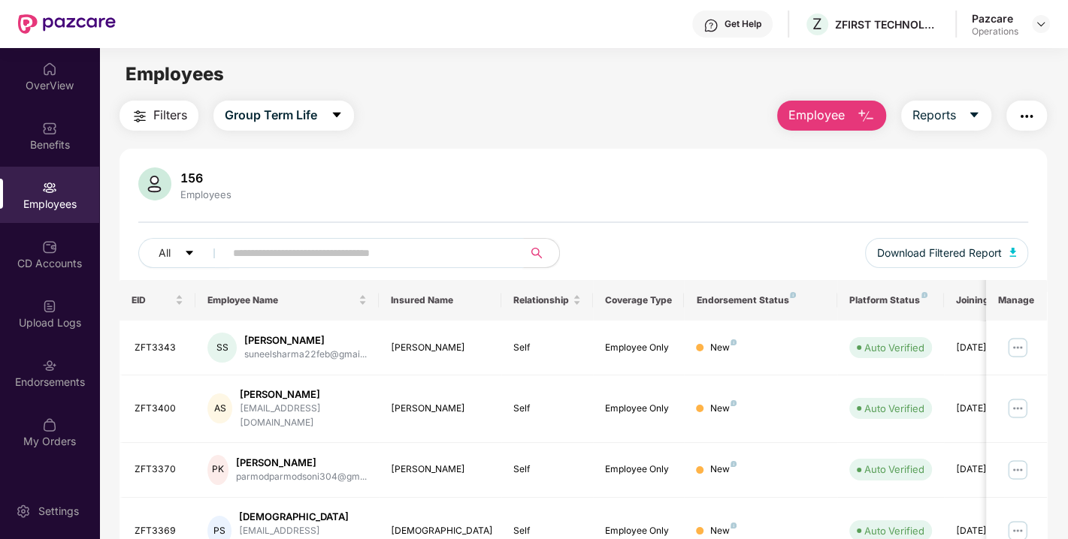
click at [313, 251] on input "text" at bounding box center [368, 253] width 270 height 23
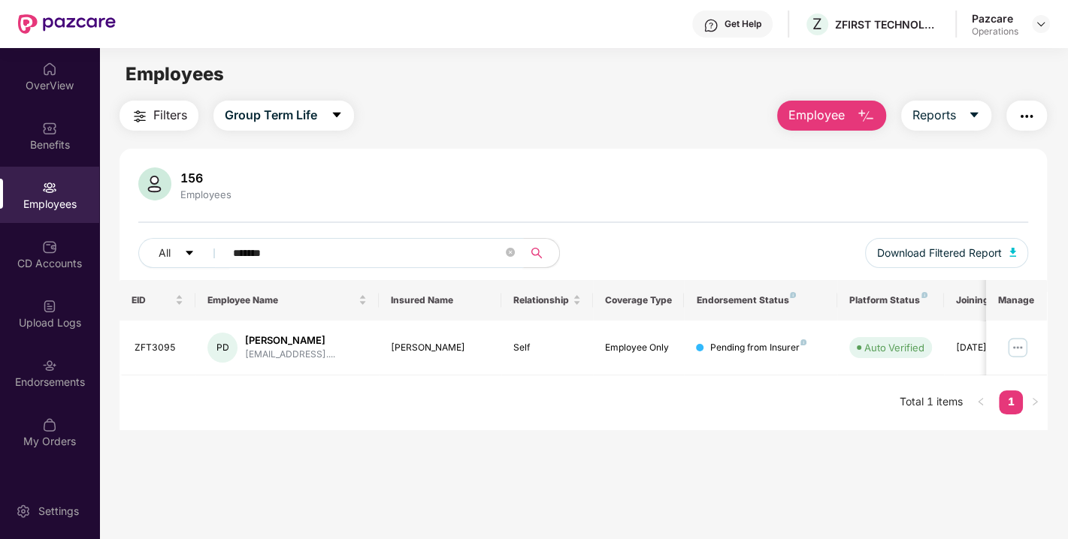
type input "*******"
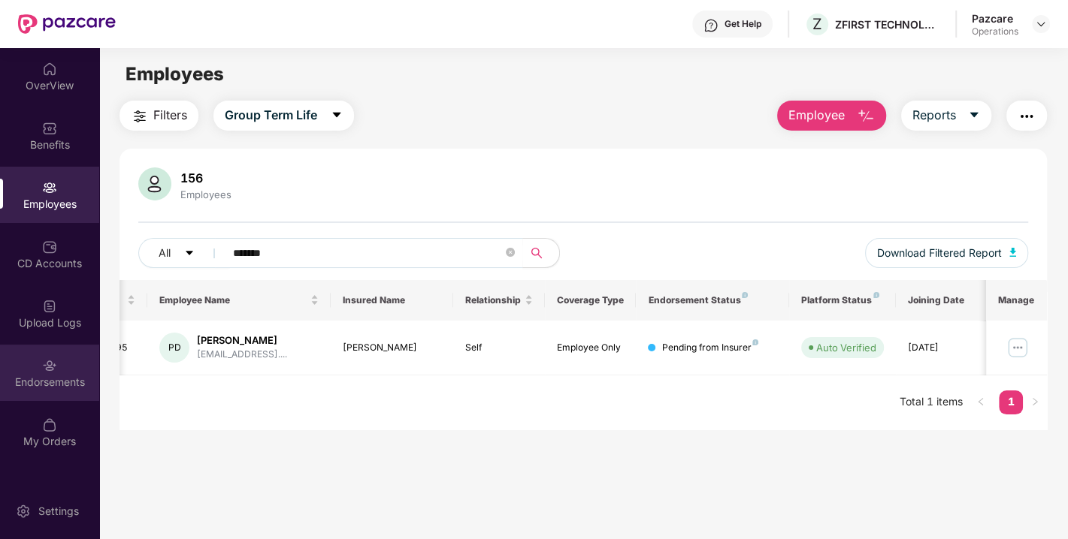
click at [53, 376] on div "Endorsements" at bounding box center [49, 382] width 99 height 15
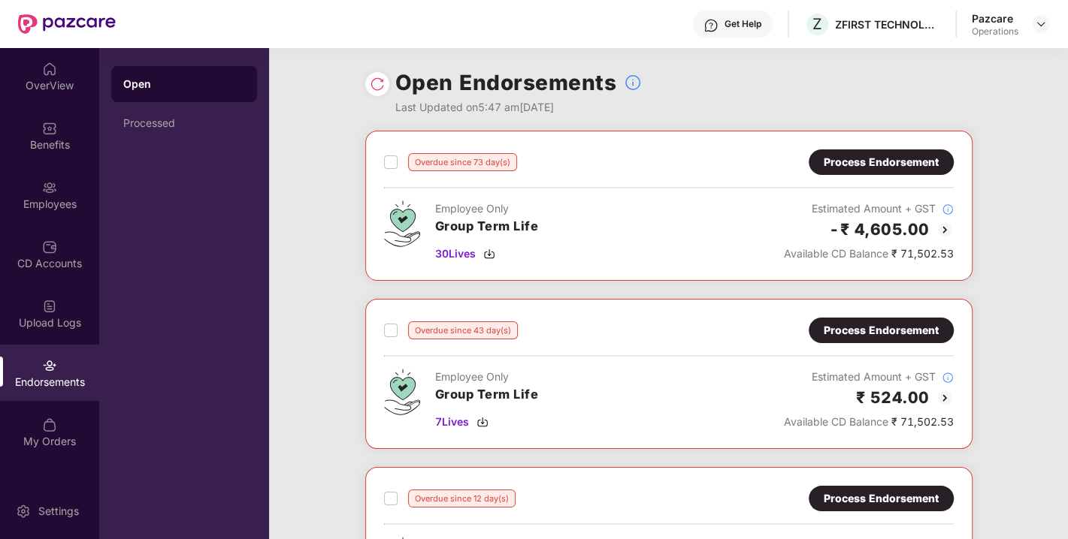
click at [890, 145] on div "Overdue since 73 day(s) Process Endorsement Employee Only Group Term Life 30 Li…" at bounding box center [668, 206] width 607 height 150
click at [865, 150] on div "Process Endorsement" at bounding box center [880, 163] width 145 height 26
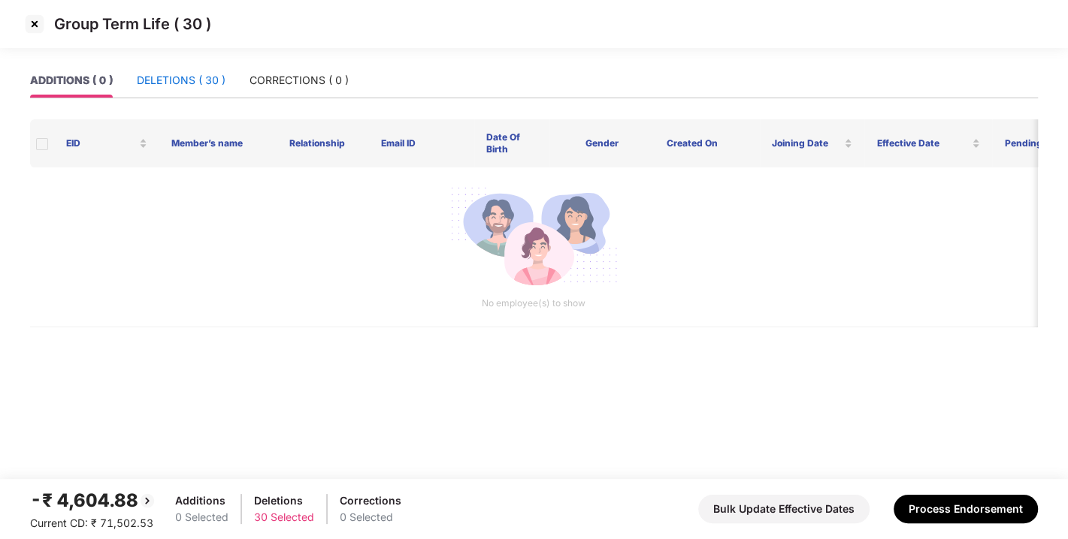
click at [191, 84] on div "DELETIONS ( 30 )" at bounding box center [181, 80] width 89 height 17
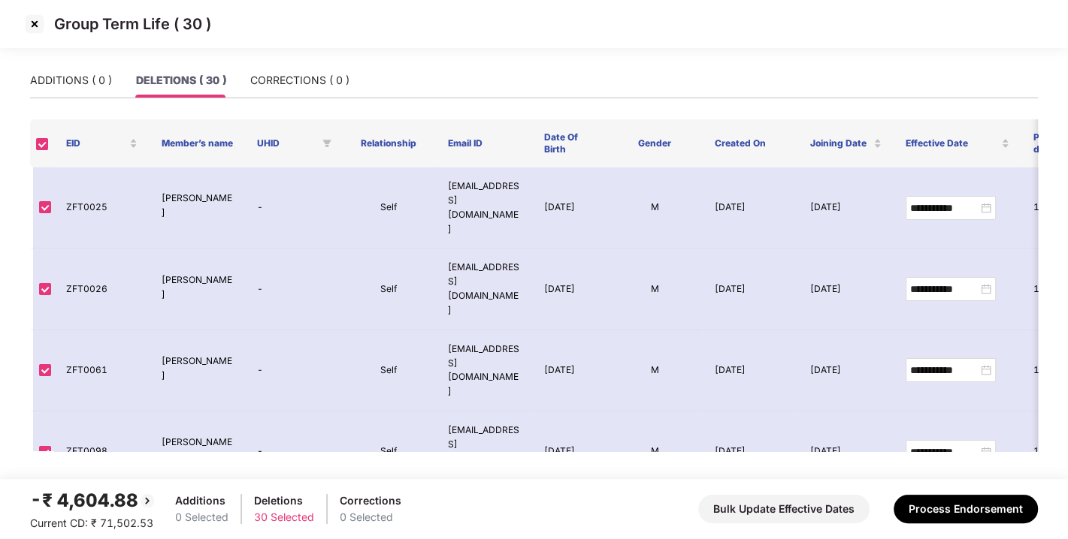
click at [41, 23] on img at bounding box center [35, 24] width 24 height 24
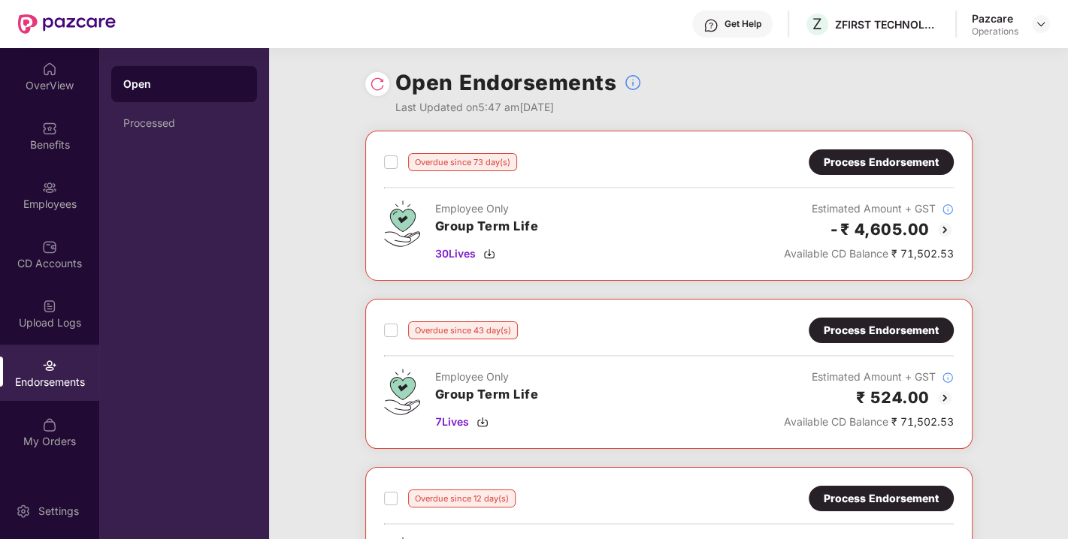
click at [874, 316] on div "Overdue since 43 day(s) Process Endorsement Employee Only Group Term Life 7 Liv…" at bounding box center [668, 374] width 607 height 150
click at [856, 328] on div "Process Endorsement" at bounding box center [880, 330] width 115 height 17
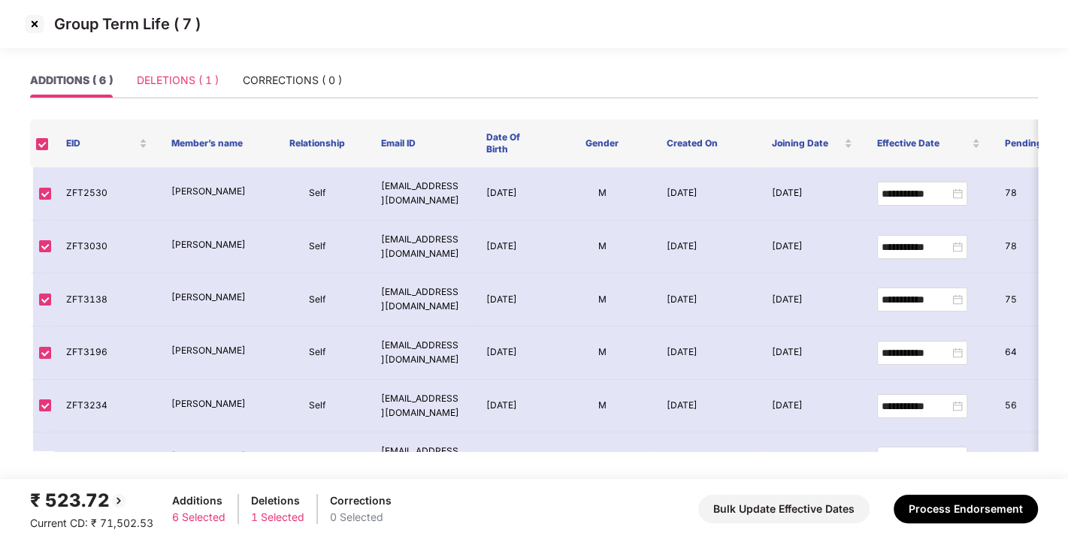
click at [184, 68] on div "DELETIONS ( 1 )" at bounding box center [178, 80] width 82 height 35
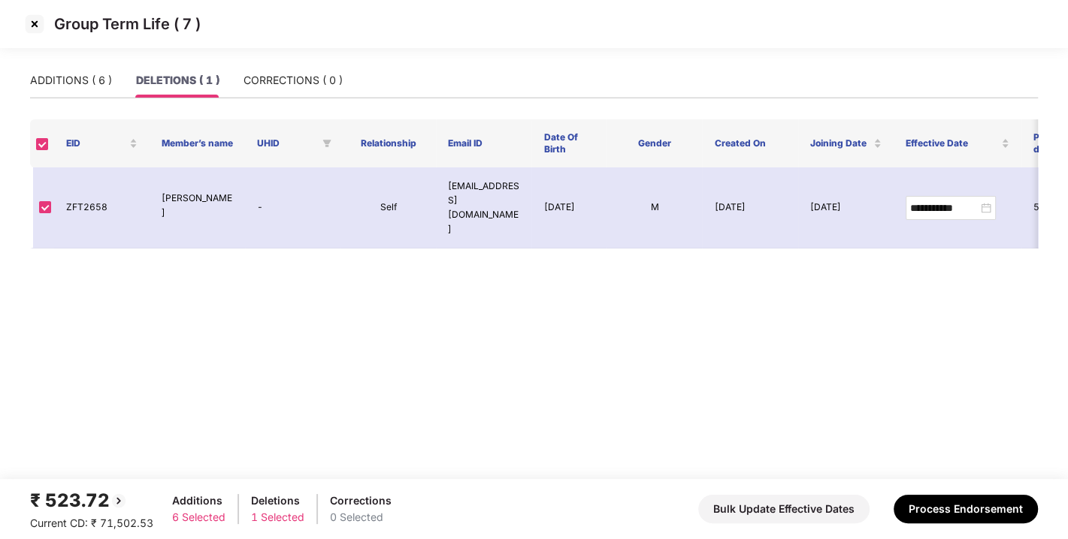
click at [32, 32] on img at bounding box center [35, 24] width 24 height 24
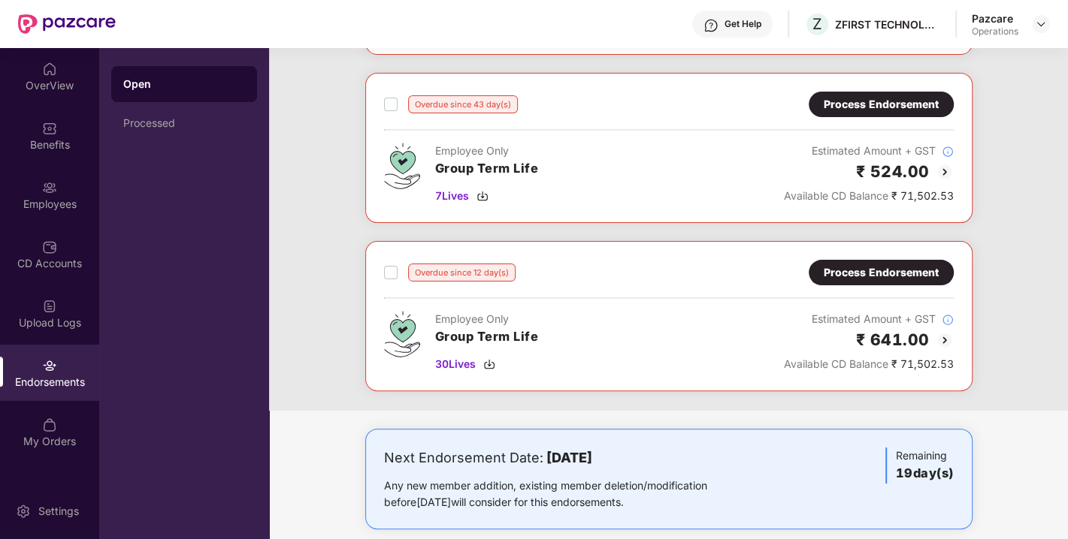
scroll to position [243, 0]
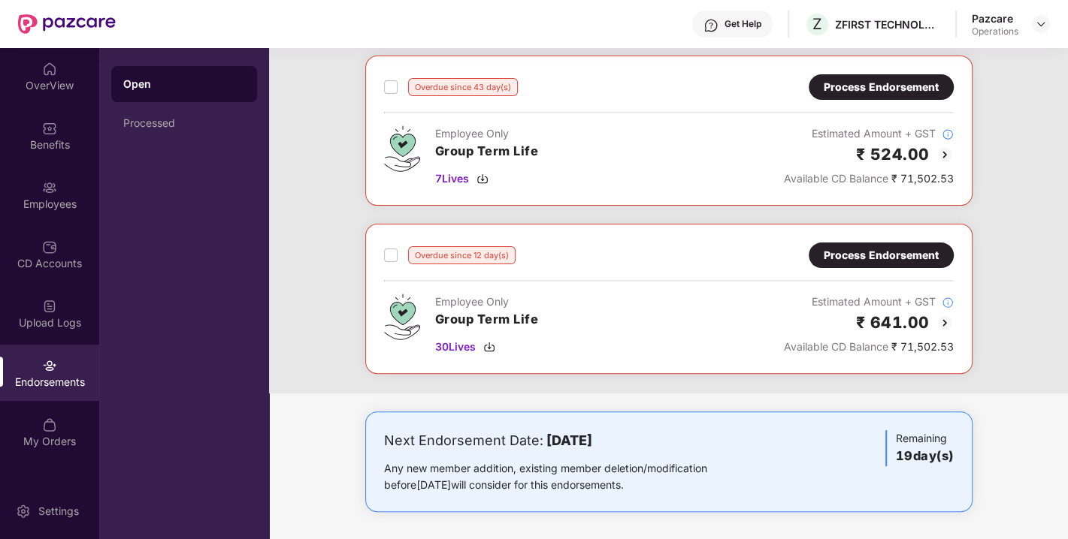
click at [865, 255] on div "Process Endorsement" at bounding box center [880, 255] width 115 height 17
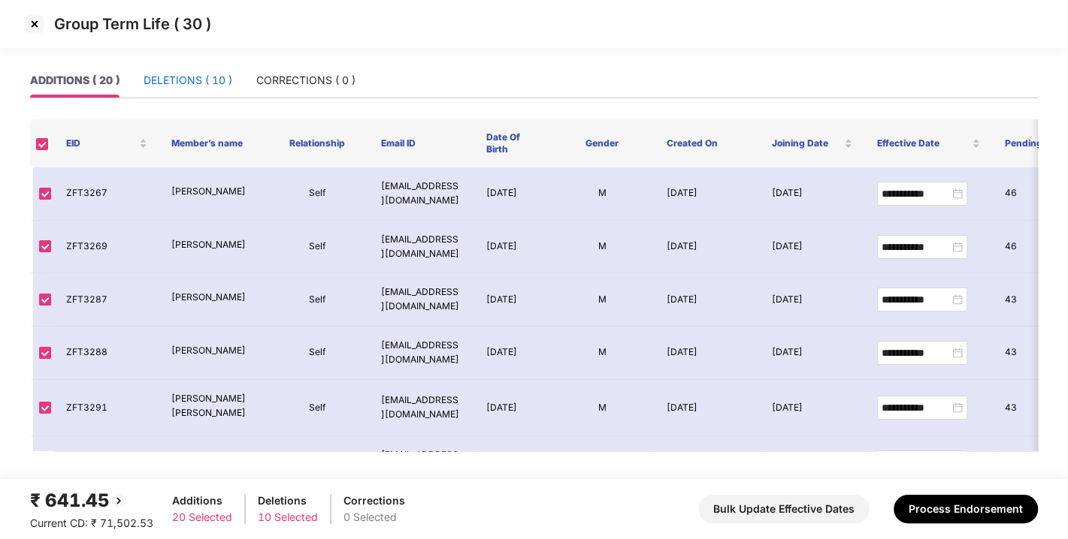
click at [207, 86] on div "DELETIONS ( 10 )" at bounding box center [188, 80] width 89 height 17
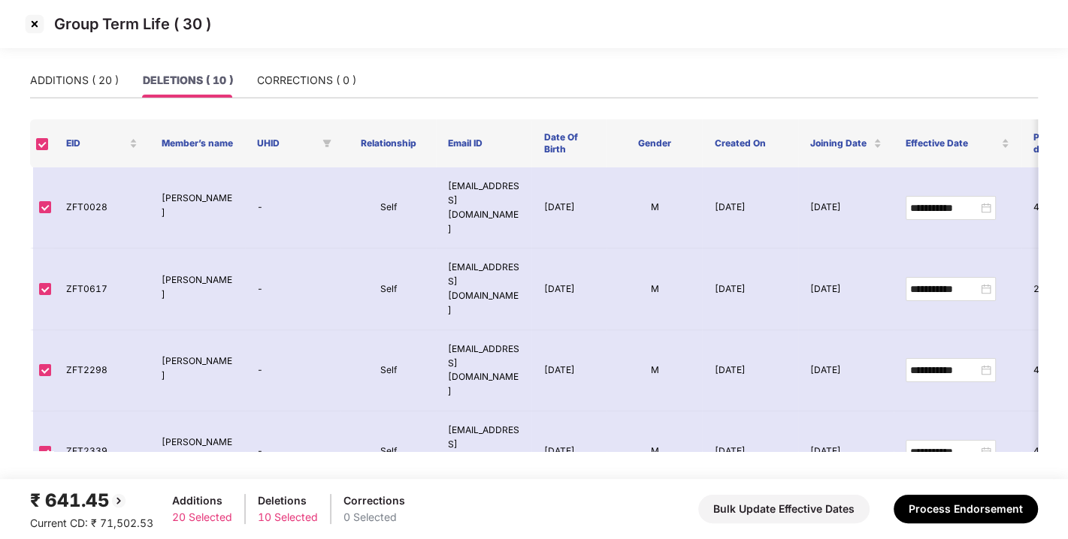
click at [34, 16] on img at bounding box center [35, 24] width 24 height 24
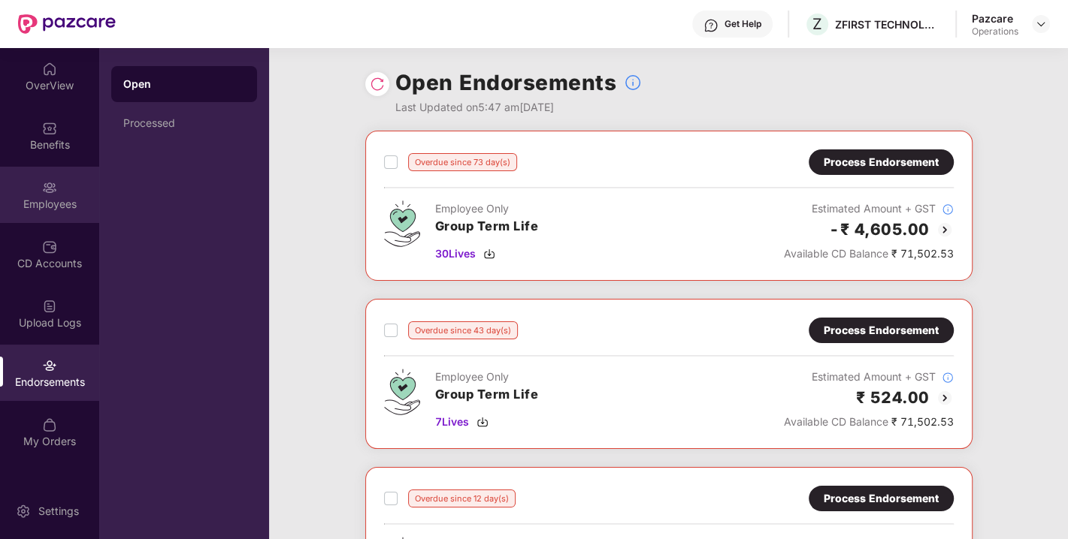
click at [56, 221] on div "Employees" at bounding box center [49, 195] width 99 height 56
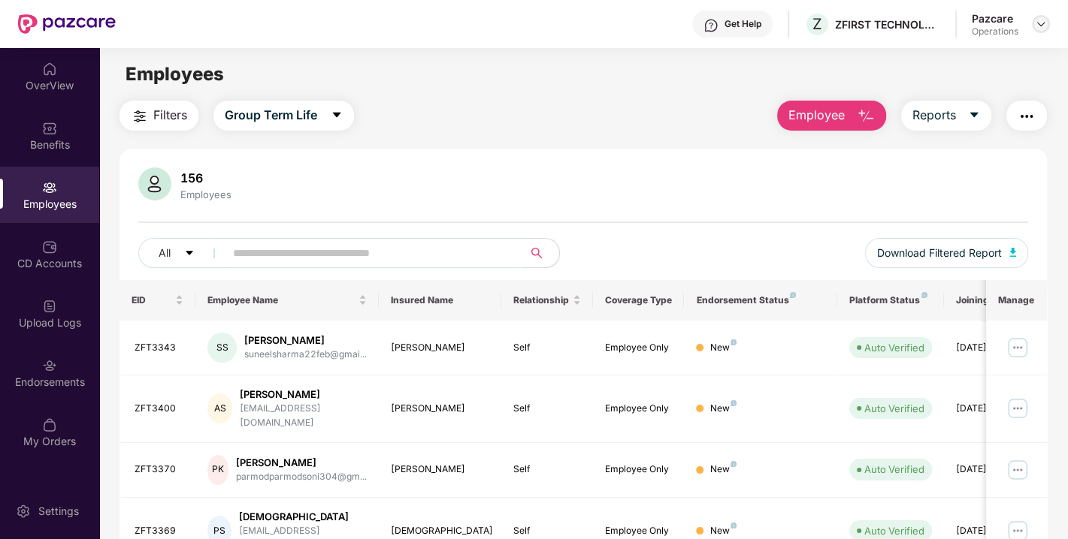
click at [1042, 27] on img at bounding box center [1041, 24] width 12 height 12
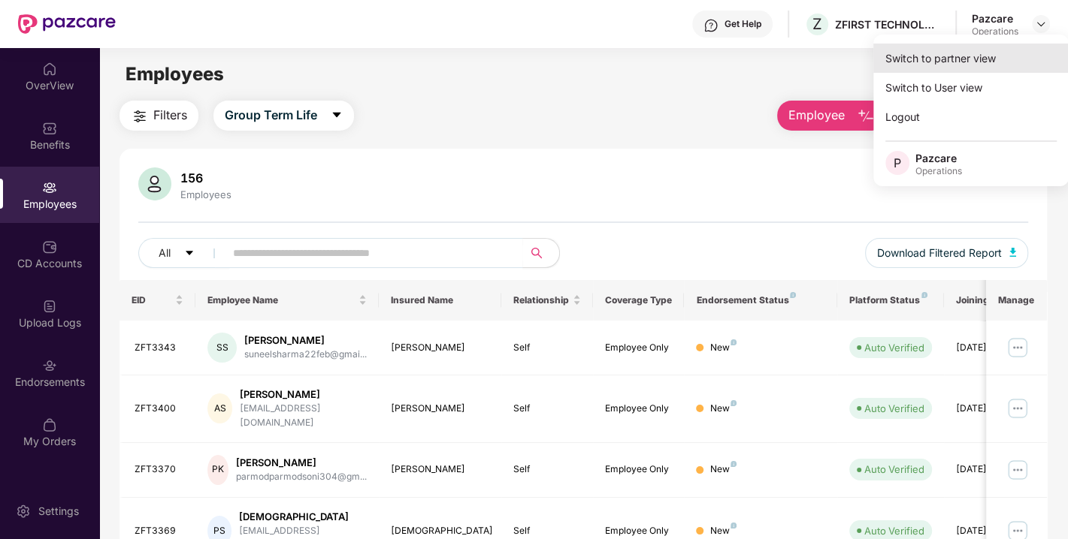
click at [947, 58] on div "Switch to partner view" at bounding box center [970, 58] width 195 height 29
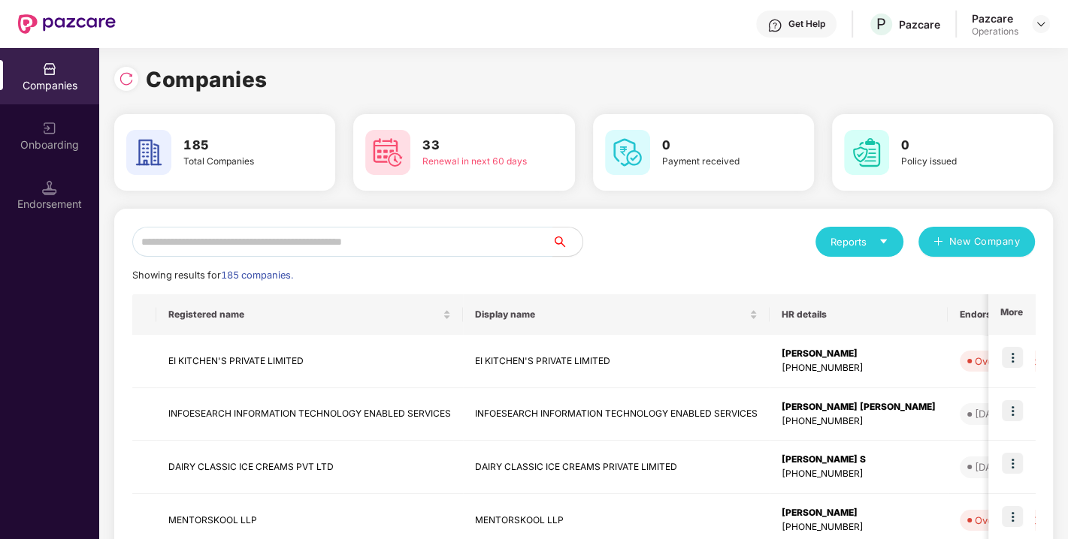
click at [301, 234] on input "text" at bounding box center [342, 242] width 420 height 30
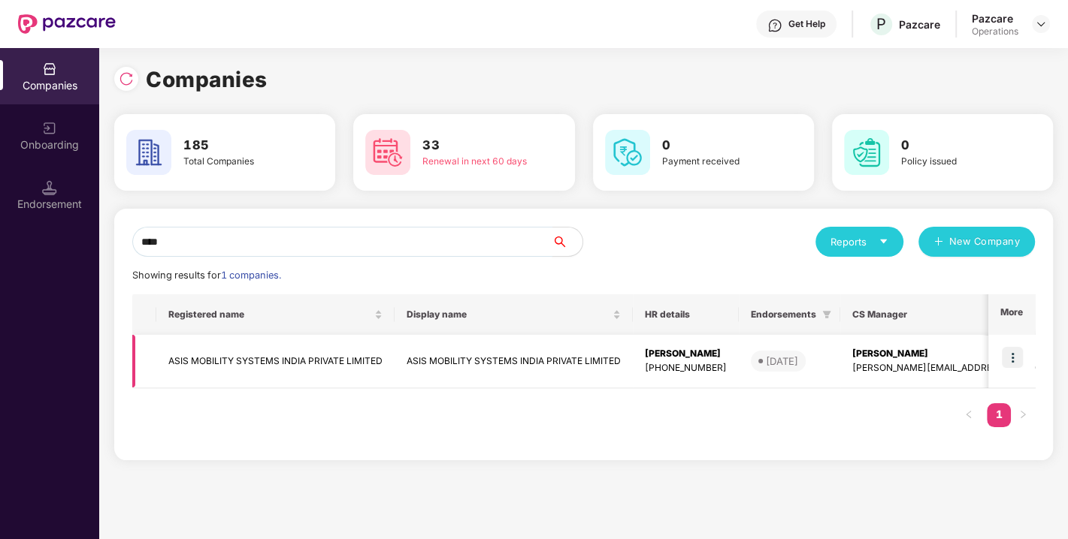
type input "****"
click at [279, 356] on td "ASIS MOBILITY SYSTEMS INDIA PRIVATE LIMITED" at bounding box center [275, 361] width 238 height 53
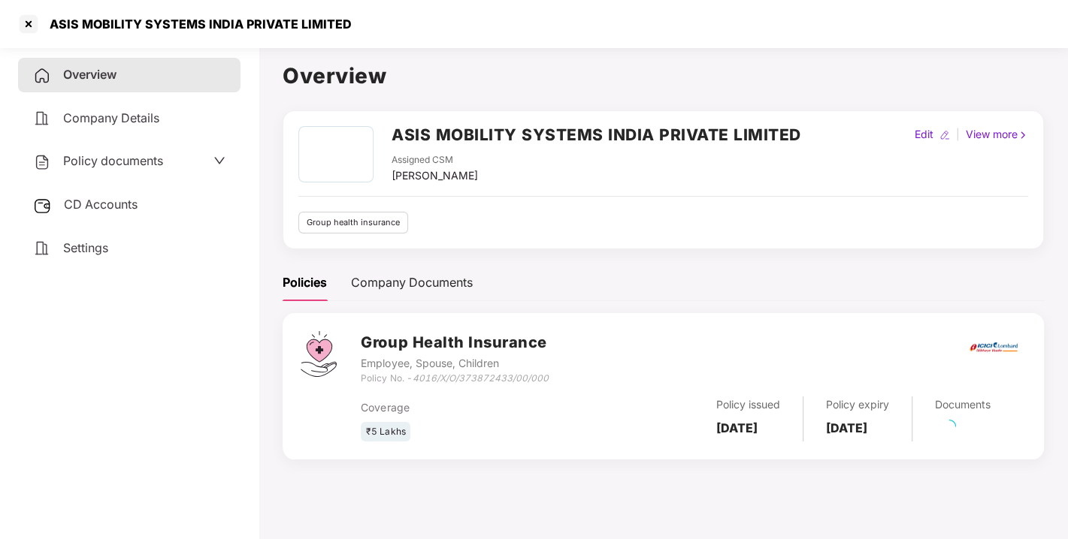
click at [109, 159] on span "Policy documents" at bounding box center [113, 160] width 100 height 15
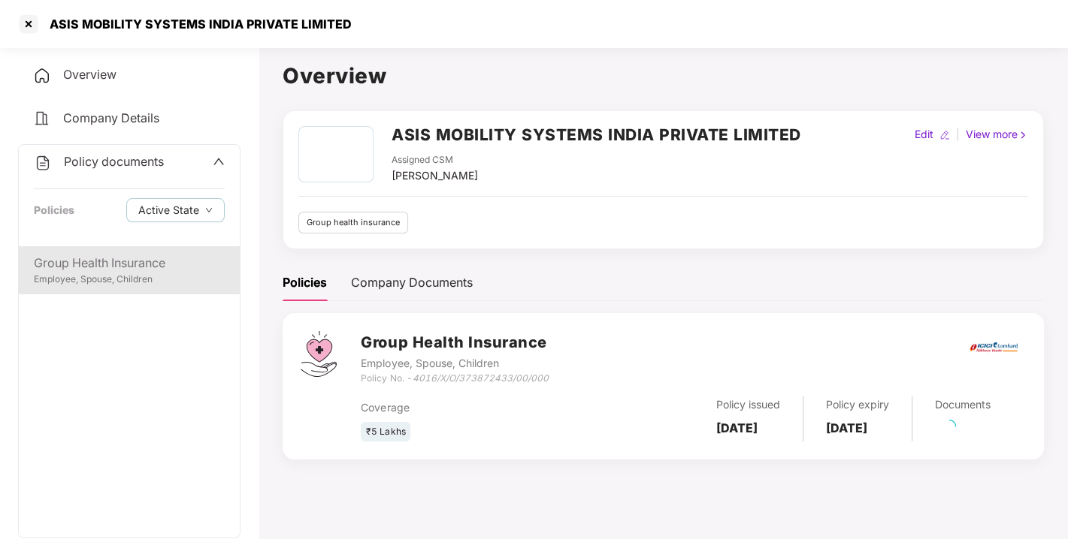
click at [111, 261] on div "Group Health Insurance" at bounding box center [129, 263] width 191 height 19
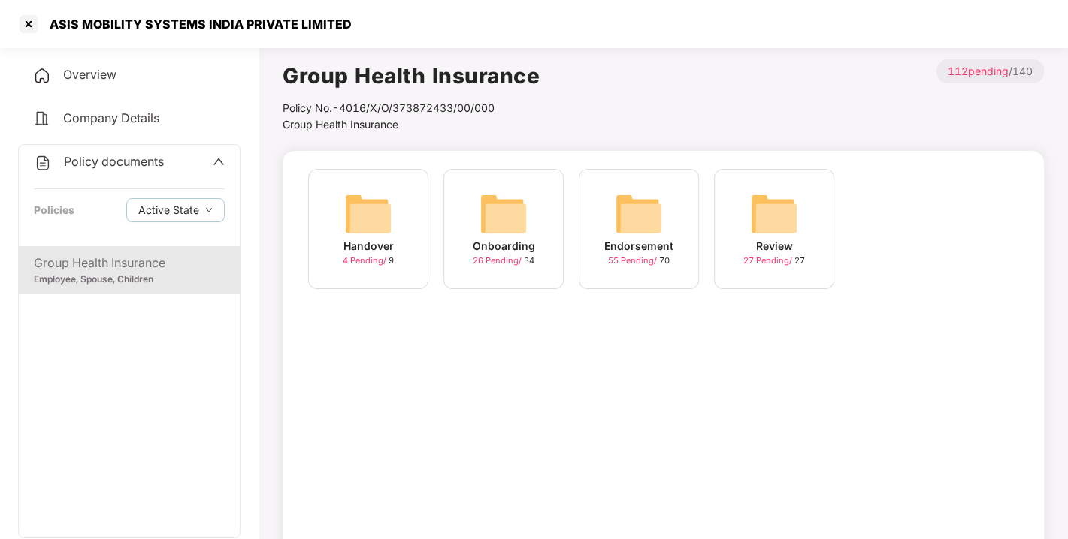
click at [646, 232] on img at bounding box center [639, 214] width 48 height 48
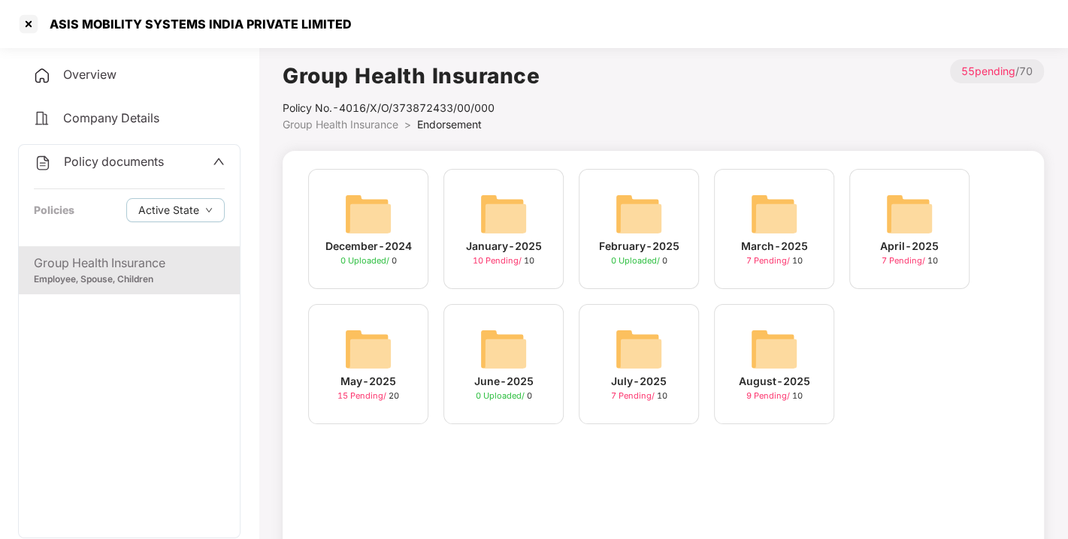
click at [775, 340] on img at bounding box center [774, 349] width 48 height 48
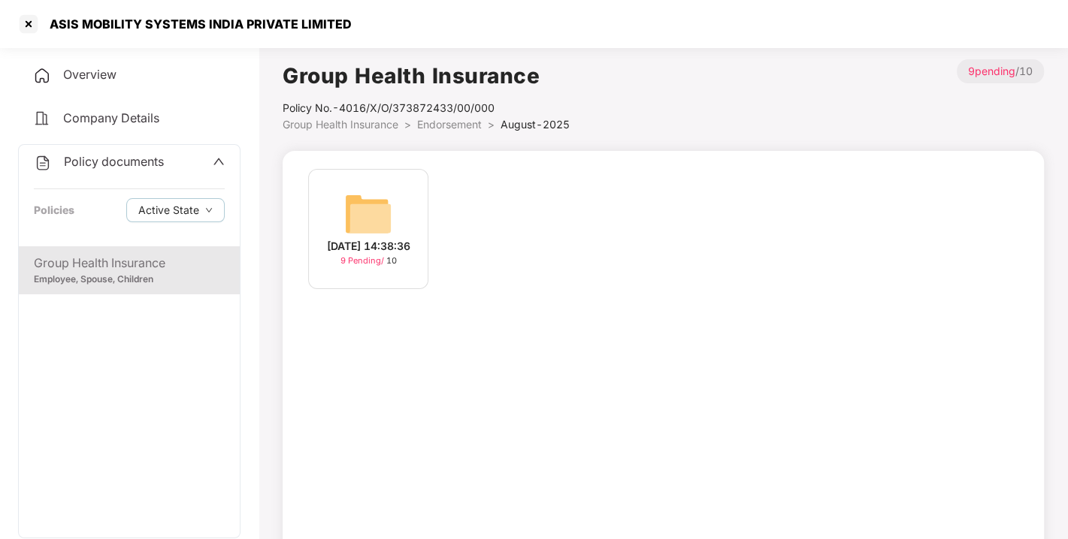
click at [376, 193] on img at bounding box center [368, 214] width 48 height 48
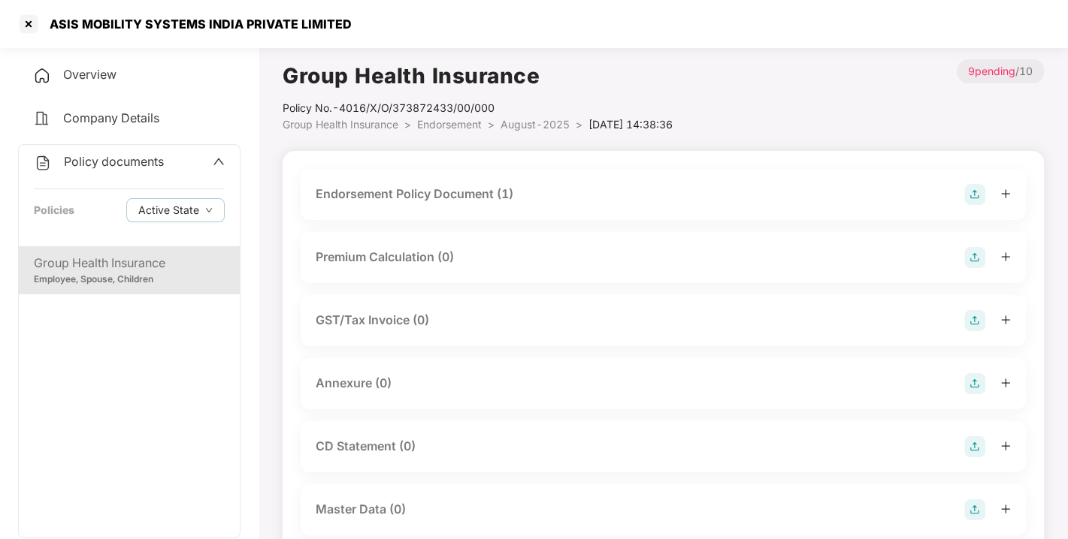
click at [428, 188] on div "Endorsement Policy Document (1)" at bounding box center [415, 194] width 198 height 19
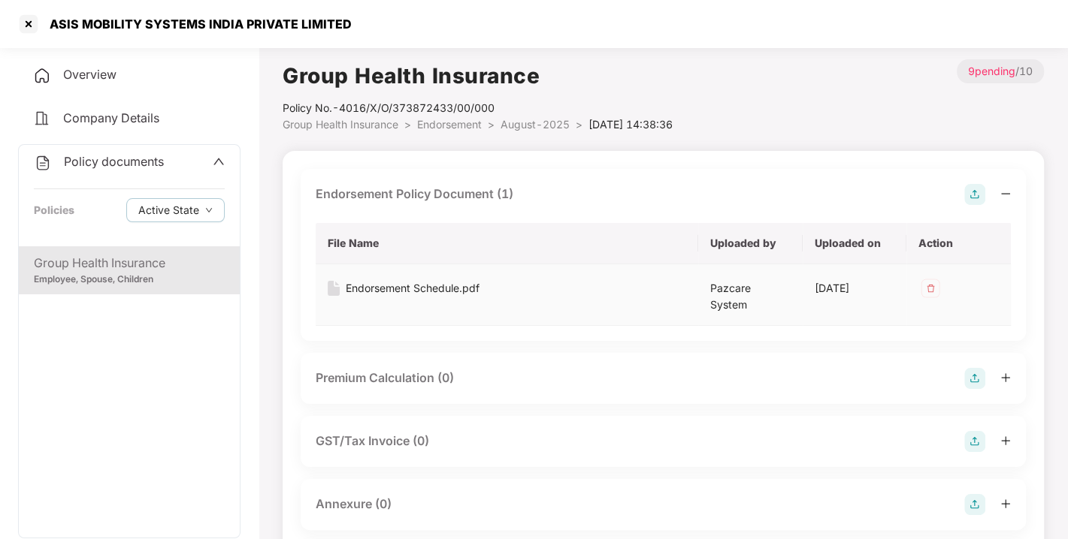
click at [404, 290] on div "Endorsement Schedule.pdf" at bounding box center [413, 288] width 134 height 17
click at [406, 286] on div "Endorsement Schedule.pdf" at bounding box center [413, 288] width 134 height 17
click at [425, 282] on div "Endorsement Schedule.pdf" at bounding box center [413, 288] width 134 height 17
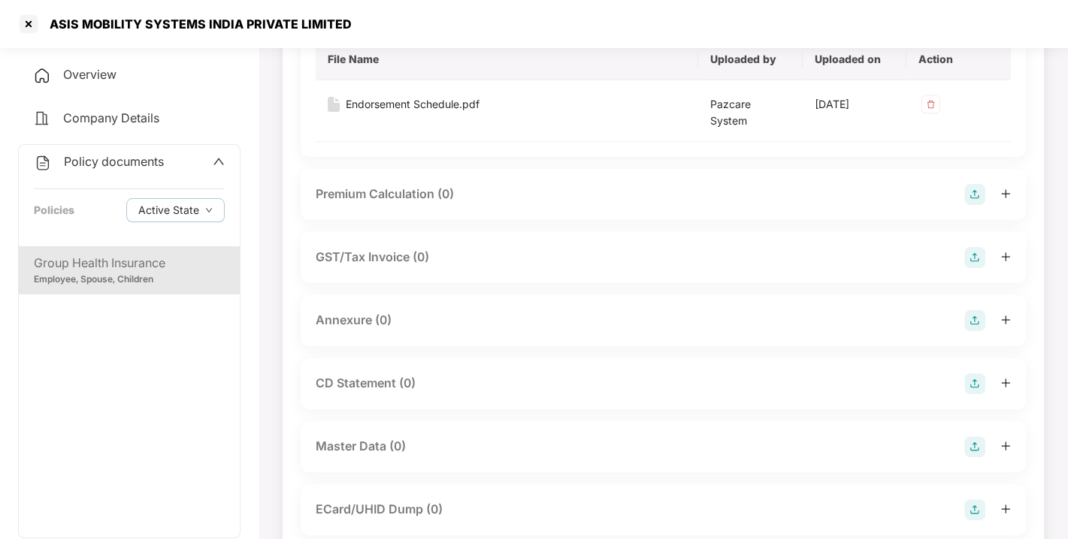
scroll to position [185, 0]
click at [974, 310] on img at bounding box center [974, 320] width 21 height 21
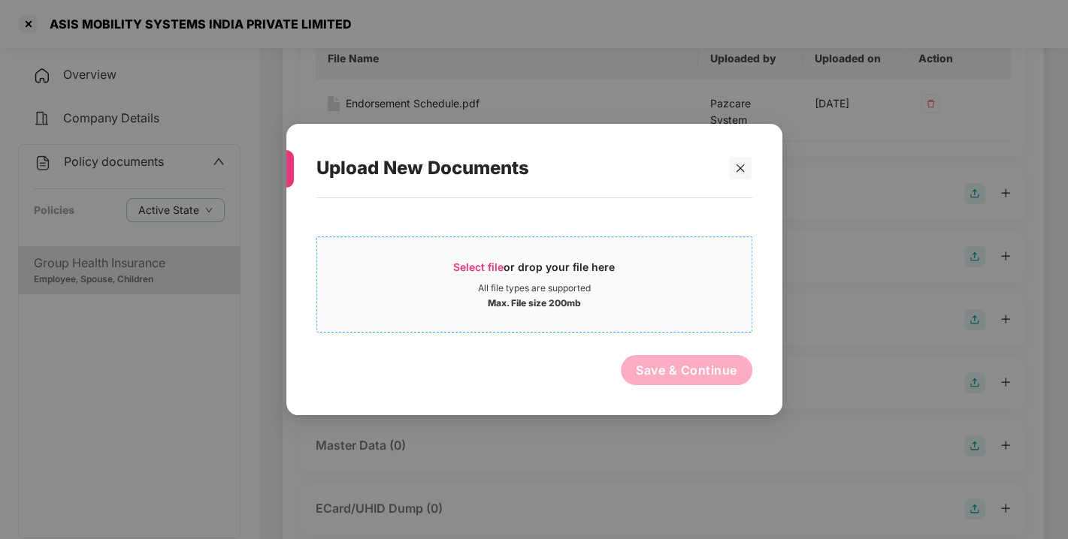
click at [472, 256] on span "Select file or drop your file here All file types are supported Max. File size …" at bounding box center [534, 285] width 434 height 72
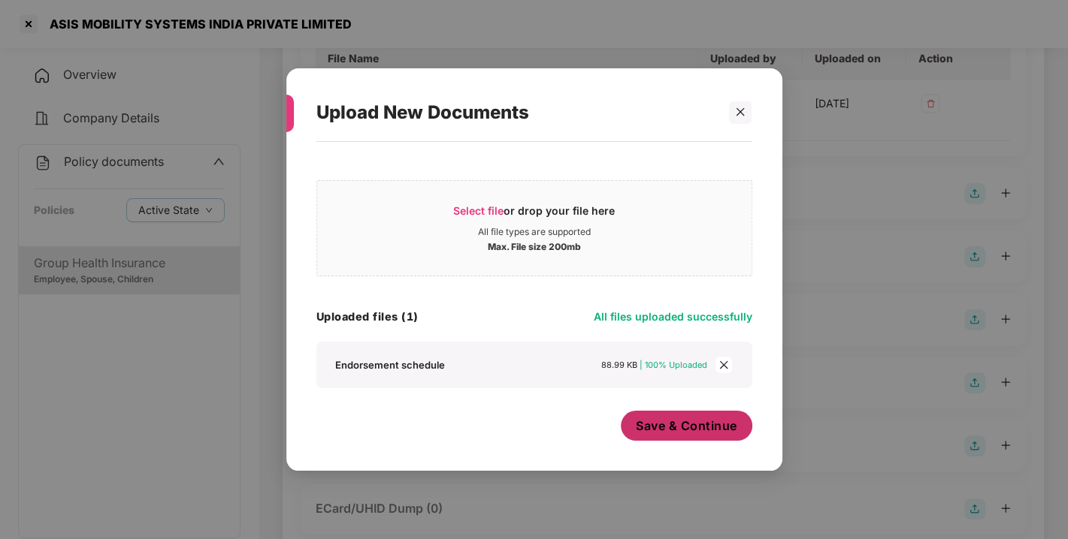
click at [675, 427] on span "Save & Continue" at bounding box center [686, 426] width 101 height 17
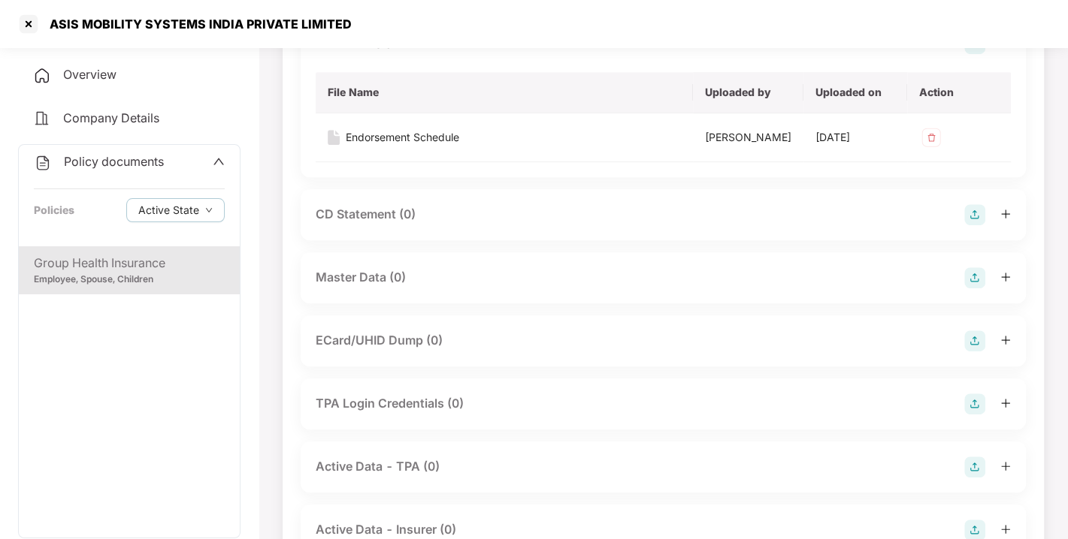
scroll to position [491, 0]
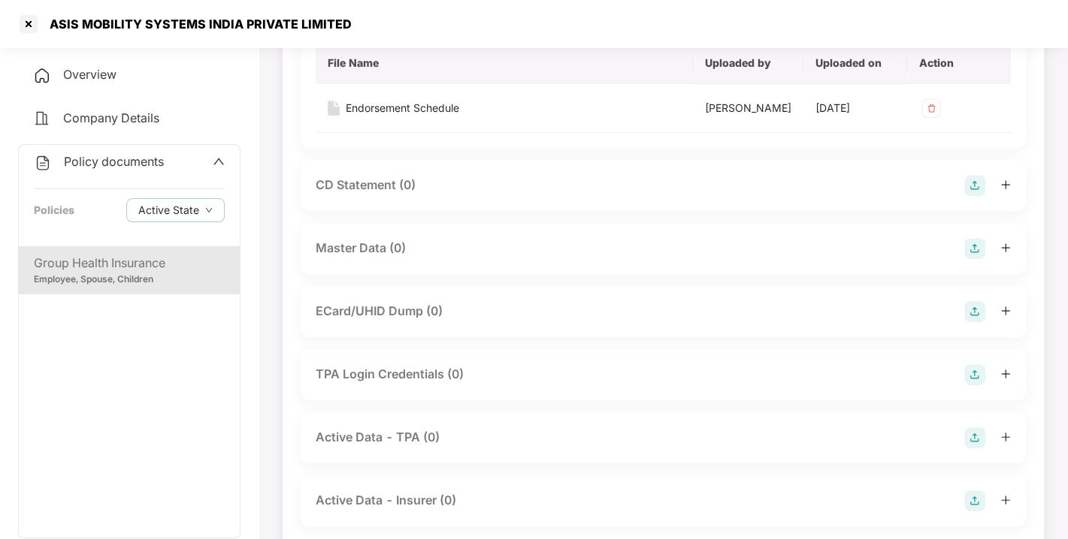
click at [968, 259] on img at bounding box center [974, 248] width 21 height 21
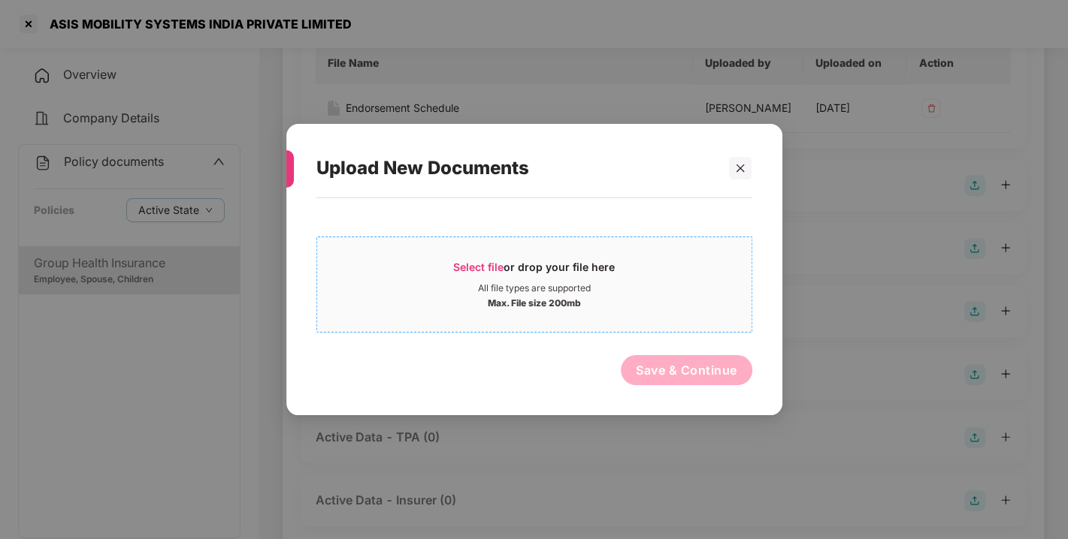
click at [472, 263] on span "Select file" at bounding box center [478, 267] width 50 height 13
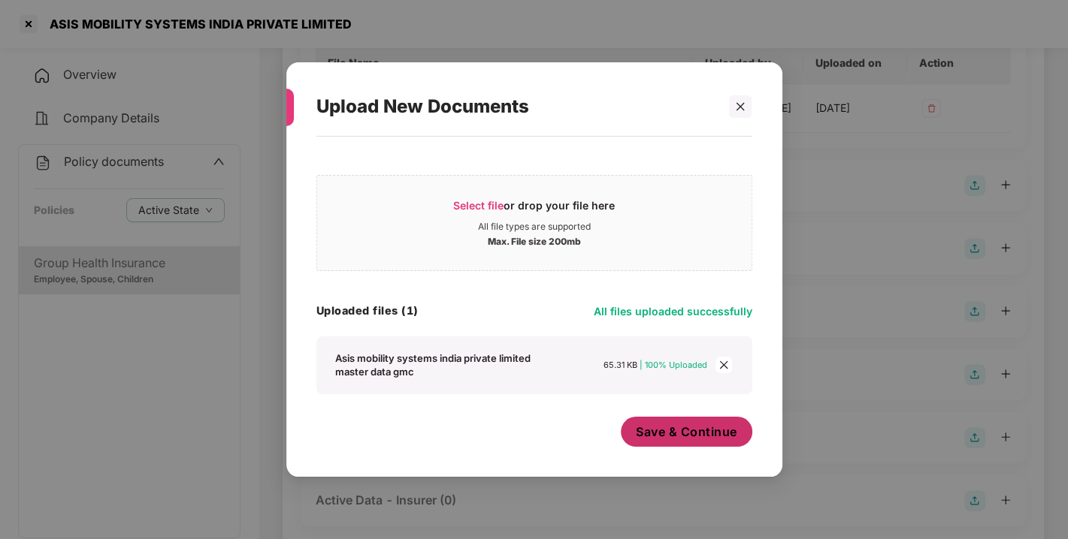
click at [663, 424] on span "Save & Continue" at bounding box center [686, 432] width 101 height 17
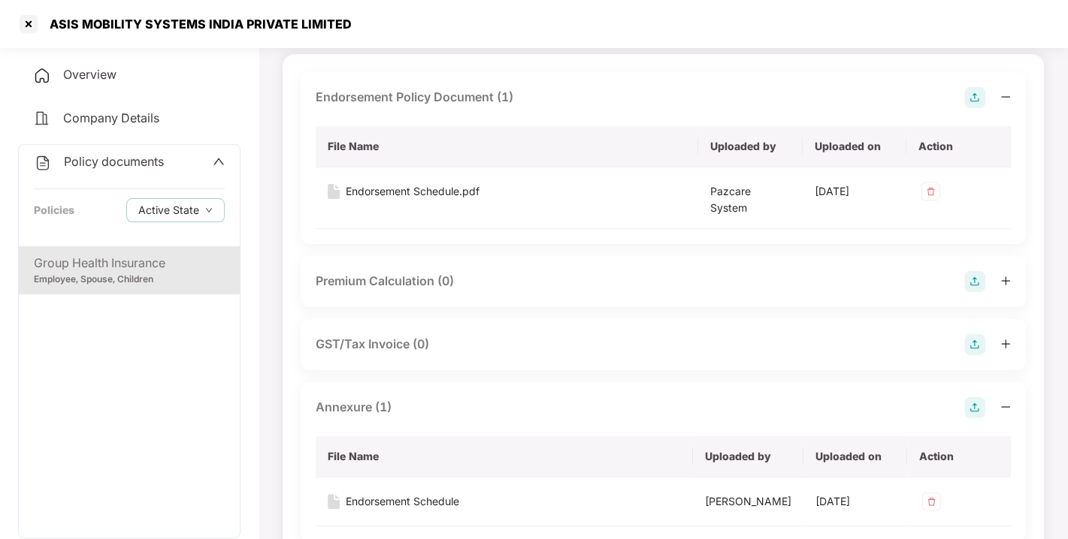
scroll to position [0, 0]
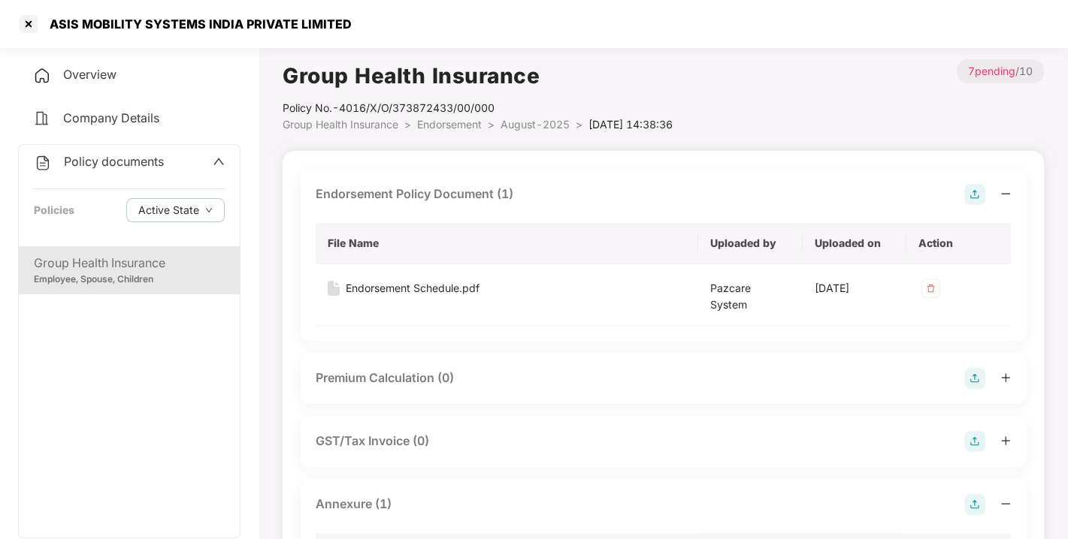
click at [113, 161] on span "Policy documents" at bounding box center [114, 161] width 100 height 15
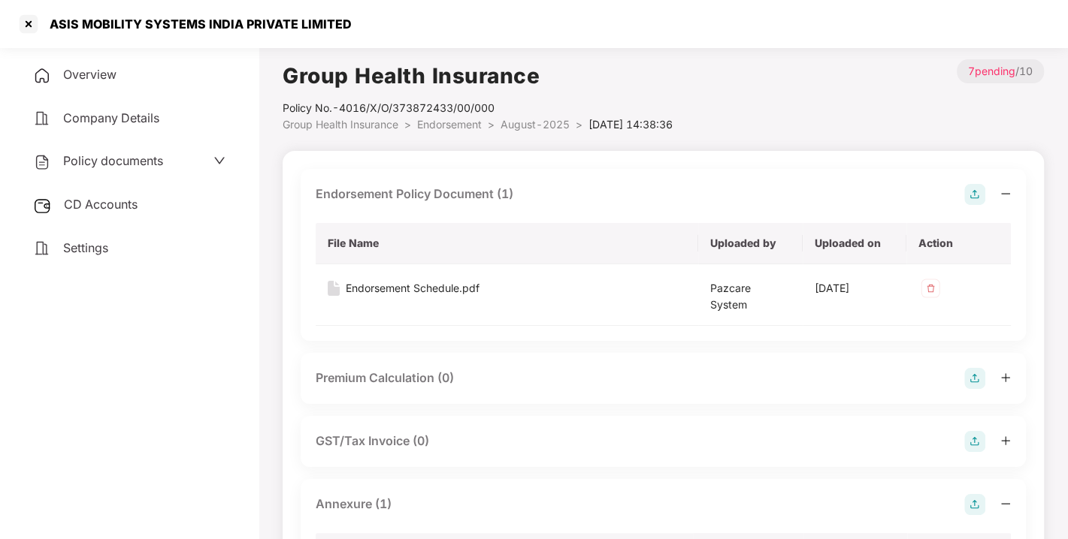
click at [118, 195] on div "CD Accounts" at bounding box center [129, 205] width 222 height 35
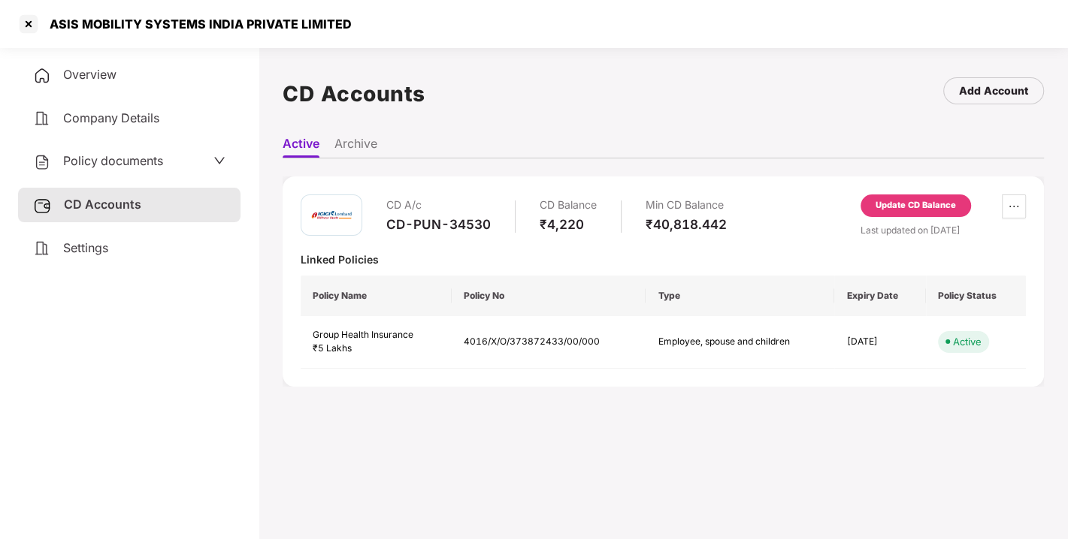
click at [104, 154] on span "Policy documents" at bounding box center [113, 160] width 100 height 15
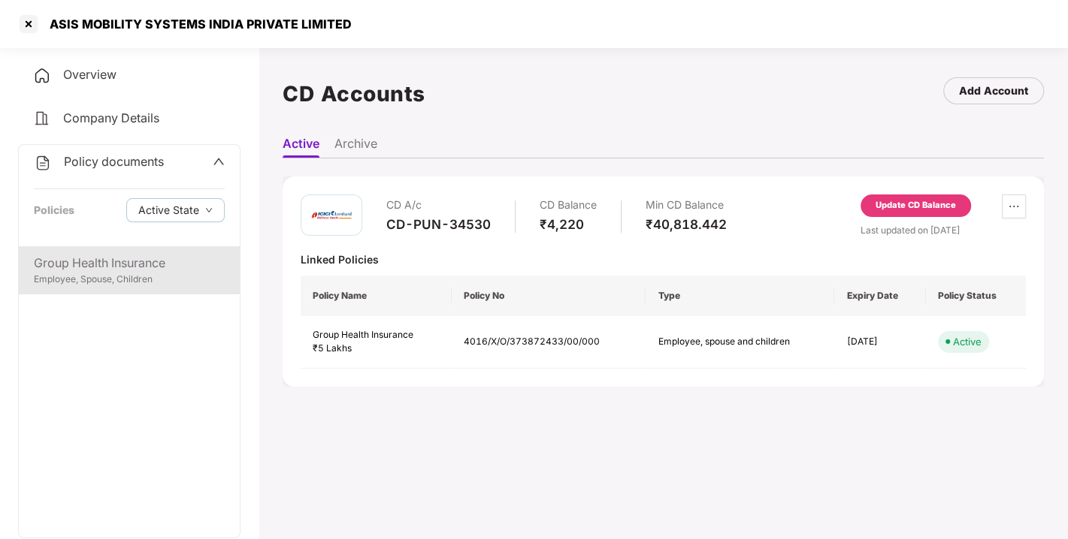
click at [112, 256] on div "Group Health Insurance" at bounding box center [129, 263] width 191 height 19
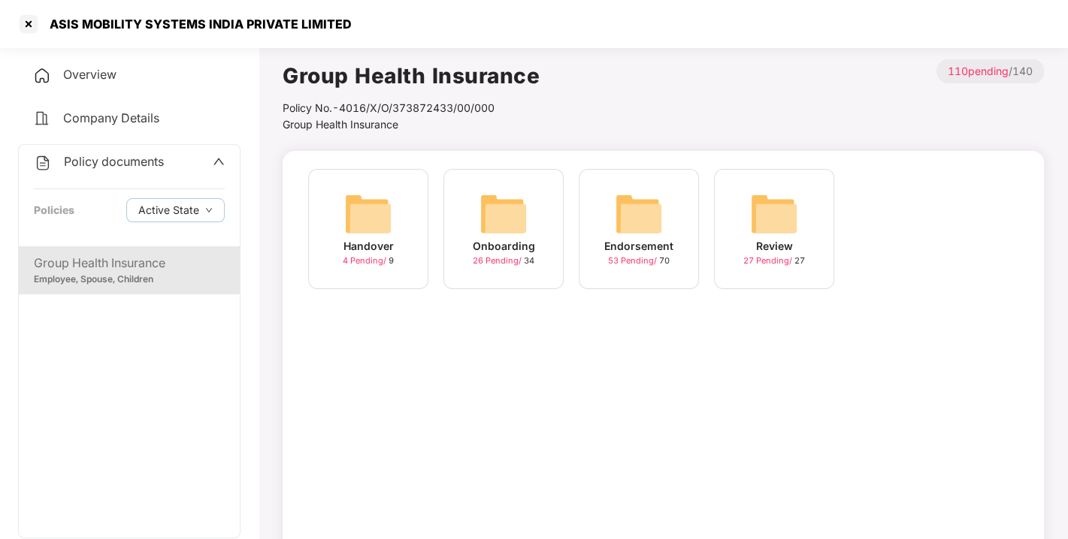
click at [620, 207] on img at bounding box center [639, 214] width 48 height 48
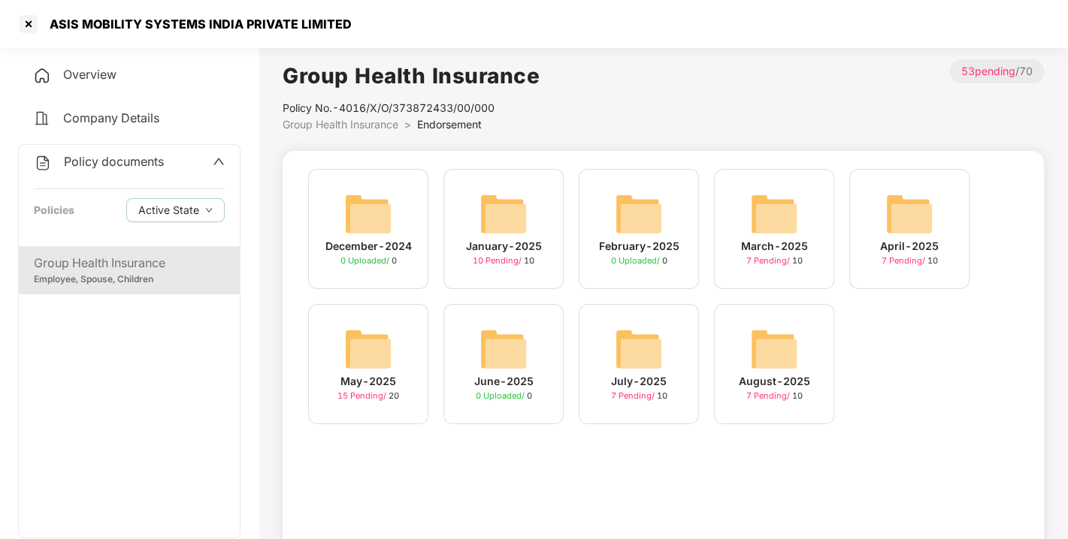
click at [796, 356] on img at bounding box center [774, 349] width 48 height 48
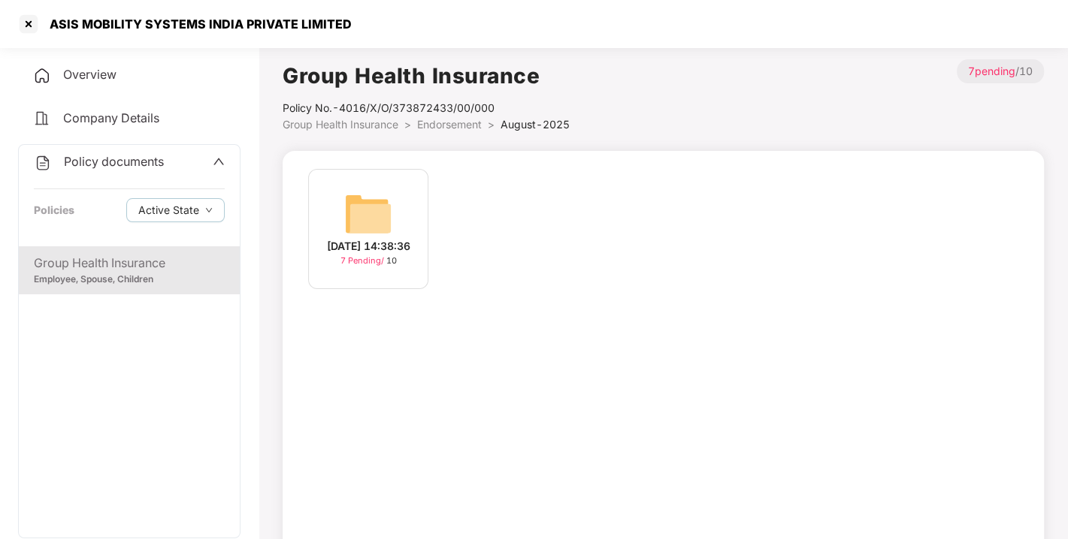
click at [88, 150] on div "Policy documents Policies Active State" at bounding box center [129, 195] width 221 height 101
click at [19, 15] on div at bounding box center [29, 24] width 24 height 24
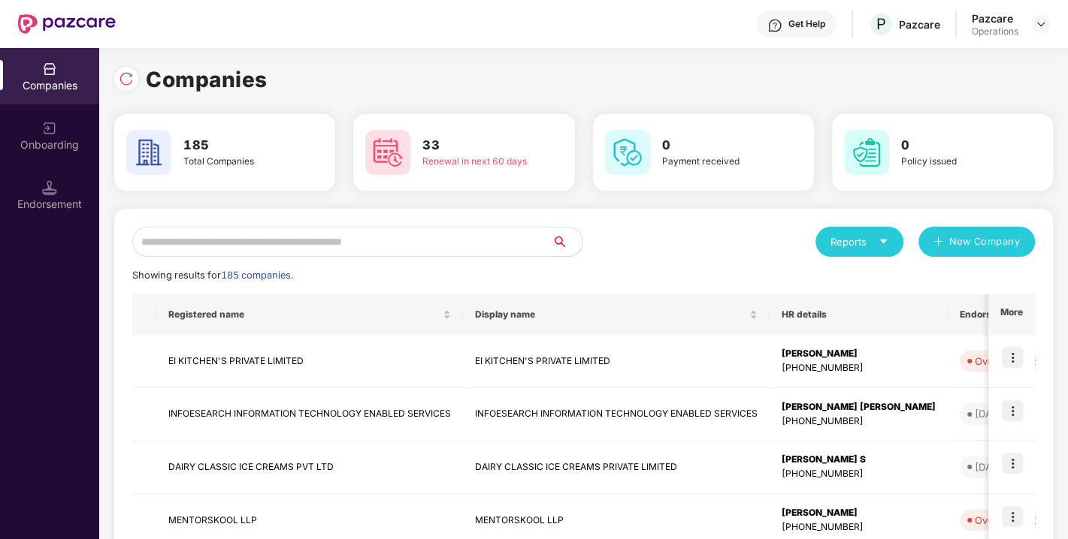
click at [251, 239] on input "text" at bounding box center [342, 242] width 420 height 30
click at [362, 276] on div "Showing results for 185 companies." at bounding box center [583, 275] width 902 height 15
click at [386, 252] on input "text" at bounding box center [342, 242] width 420 height 30
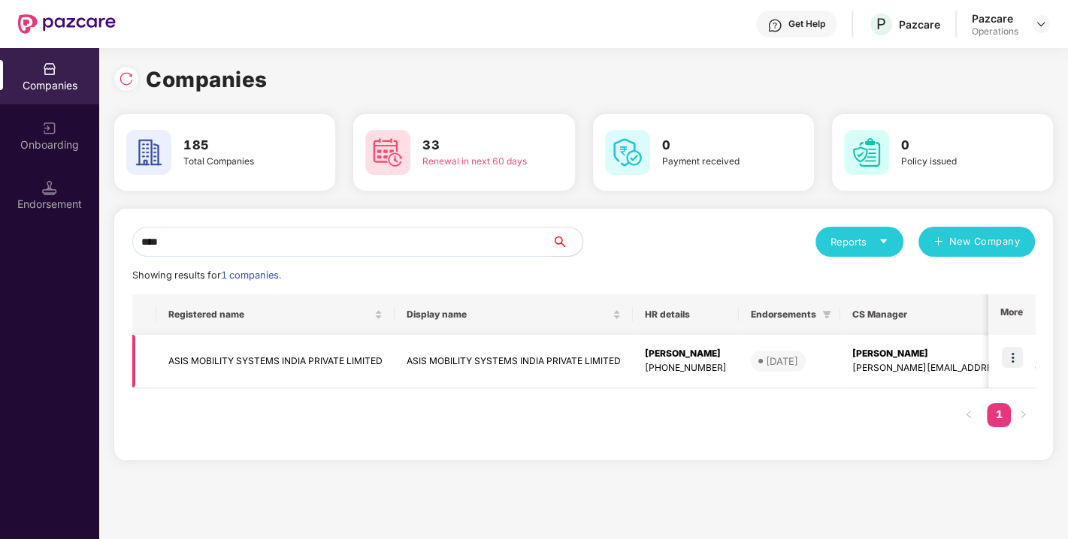
type input "****"
click at [238, 350] on td "ASIS MOBILITY SYSTEMS INDIA PRIVATE LIMITED" at bounding box center [275, 361] width 238 height 53
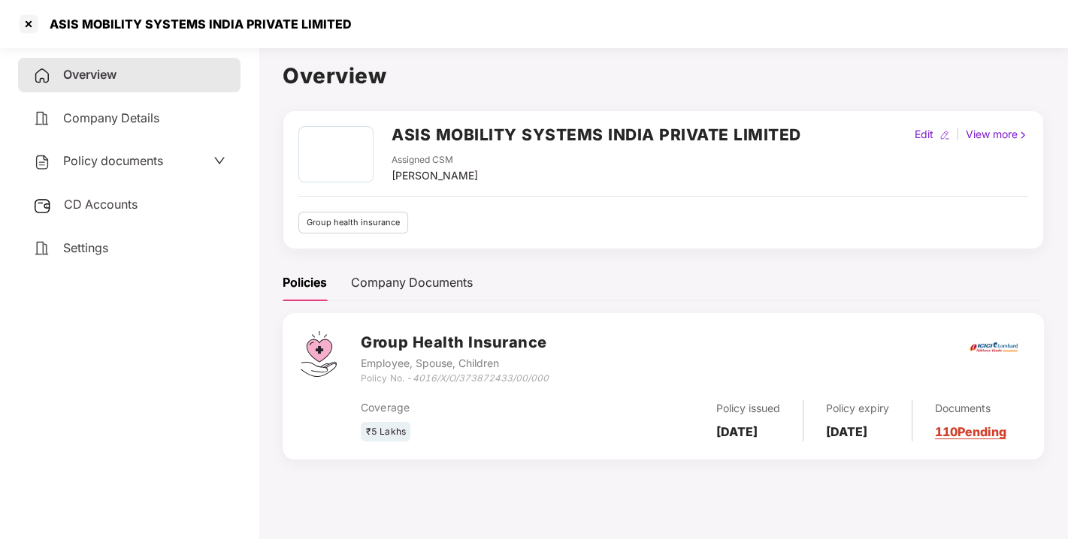
click at [148, 167] on span "Policy documents" at bounding box center [113, 160] width 100 height 15
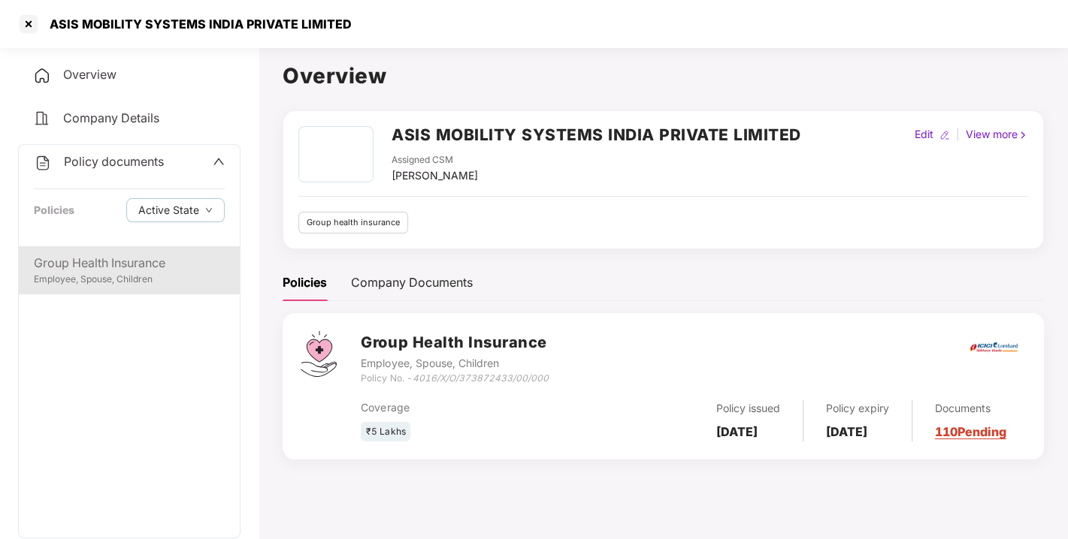
click at [108, 254] on div "Group Health Insurance" at bounding box center [129, 263] width 191 height 19
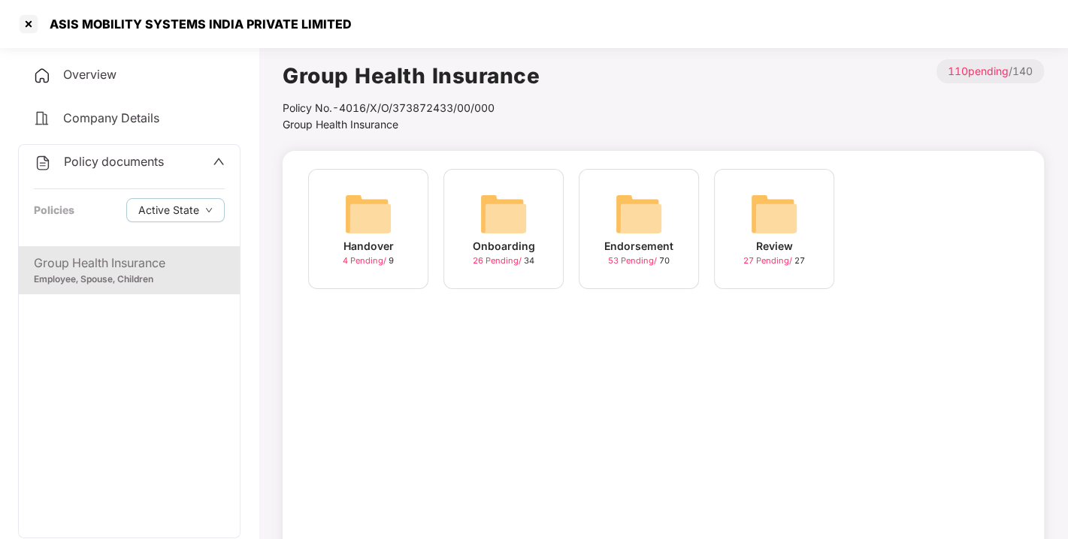
click at [627, 207] on img at bounding box center [639, 214] width 48 height 48
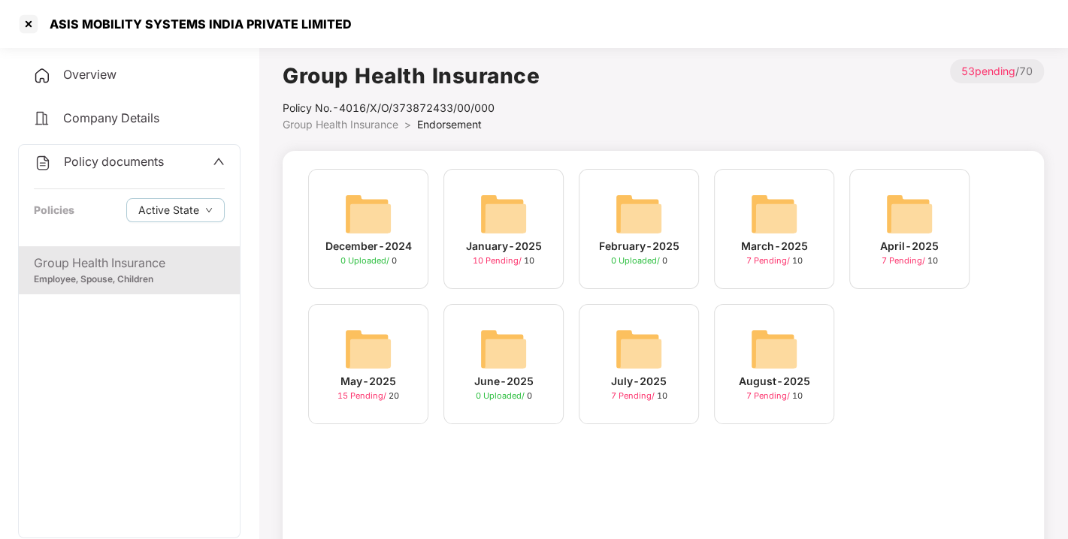
click at [124, 165] on span "Policy documents" at bounding box center [114, 161] width 100 height 15
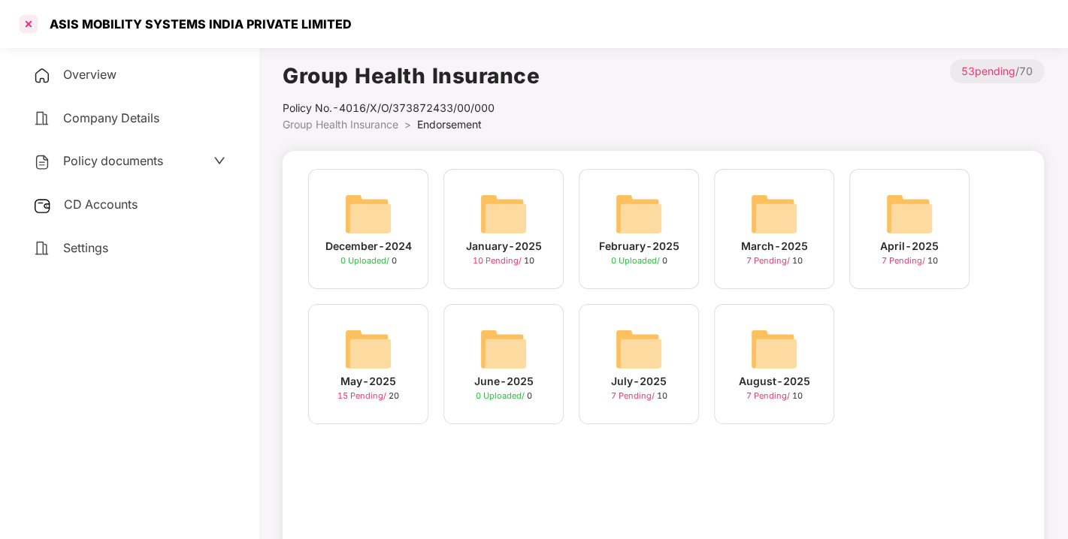
click at [26, 27] on div at bounding box center [29, 24] width 24 height 24
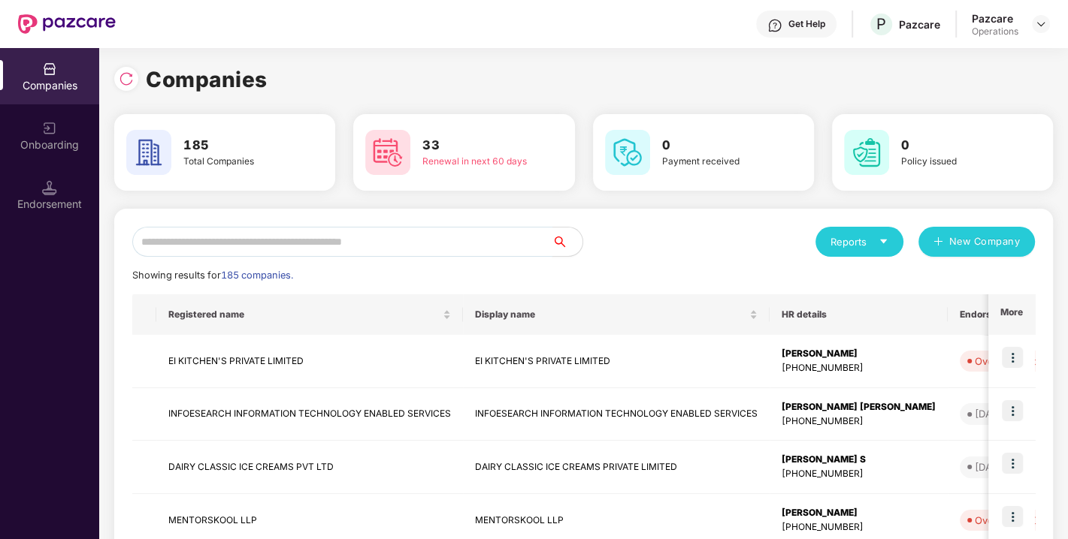
paste input "**********"
click at [304, 243] on input "text" at bounding box center [342, 242] width 420 height 30
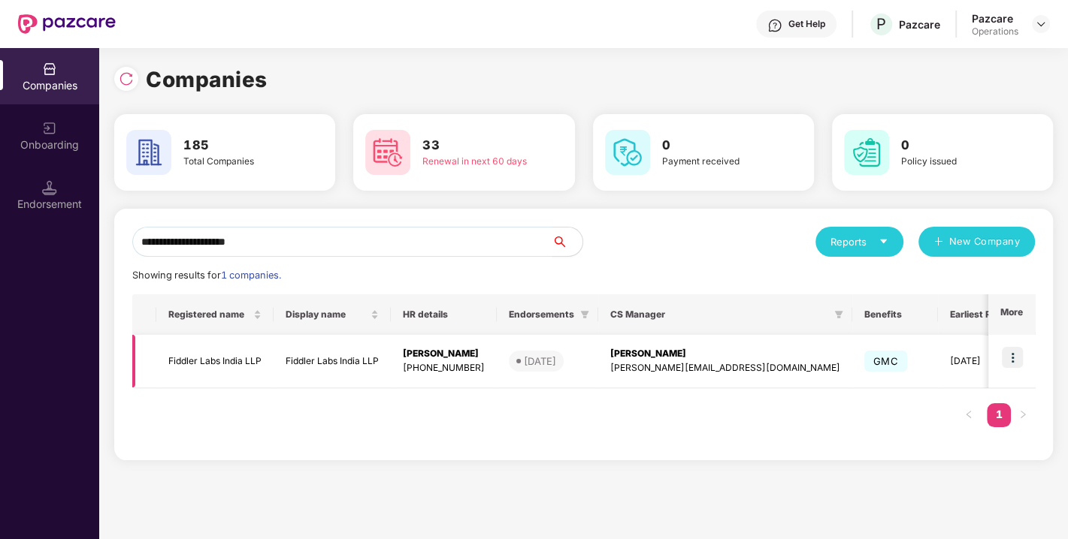
type input "**********"
click at [204, 361] on td "Fiddler Labs India LLP" at bounding box center [214, 361] width 117 height 53
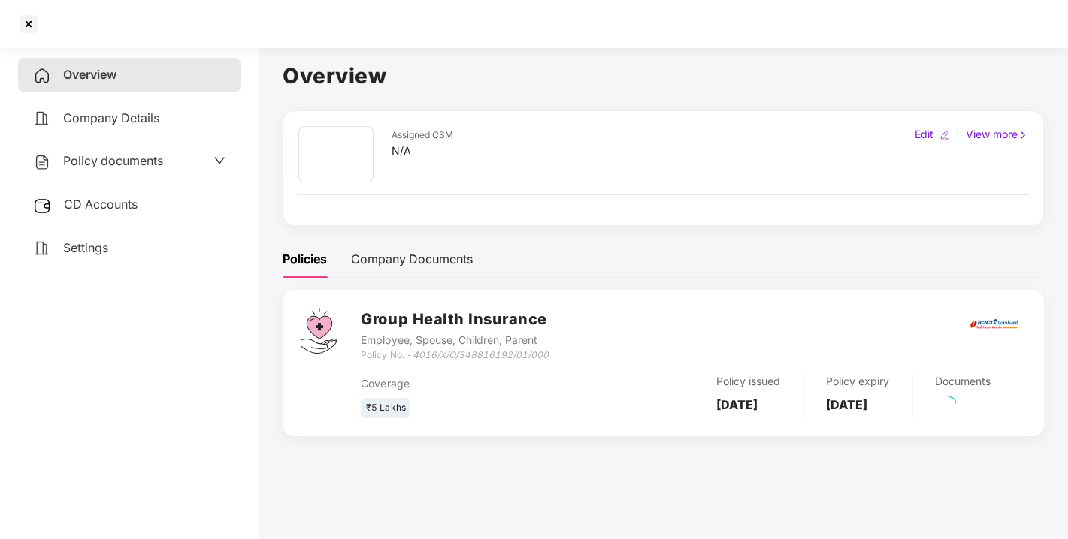
click at [120, 160] on span "Policy documents" at bounding box center [113, 160] width 100 height 15
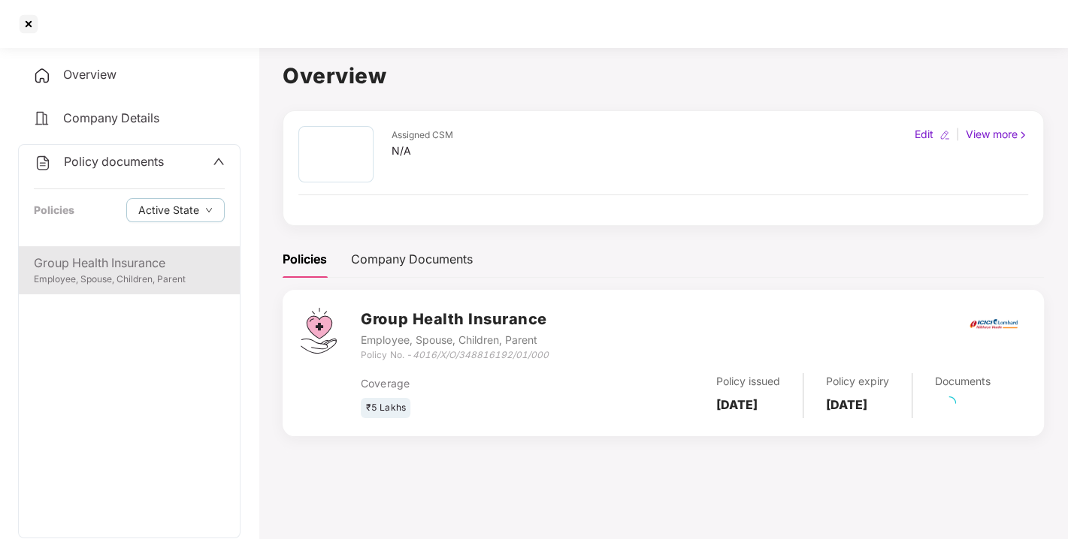
click at [122, 274] on div "Employee, Spouse, Children, Parent" at bounding box center [129, 280] width 191 height 14
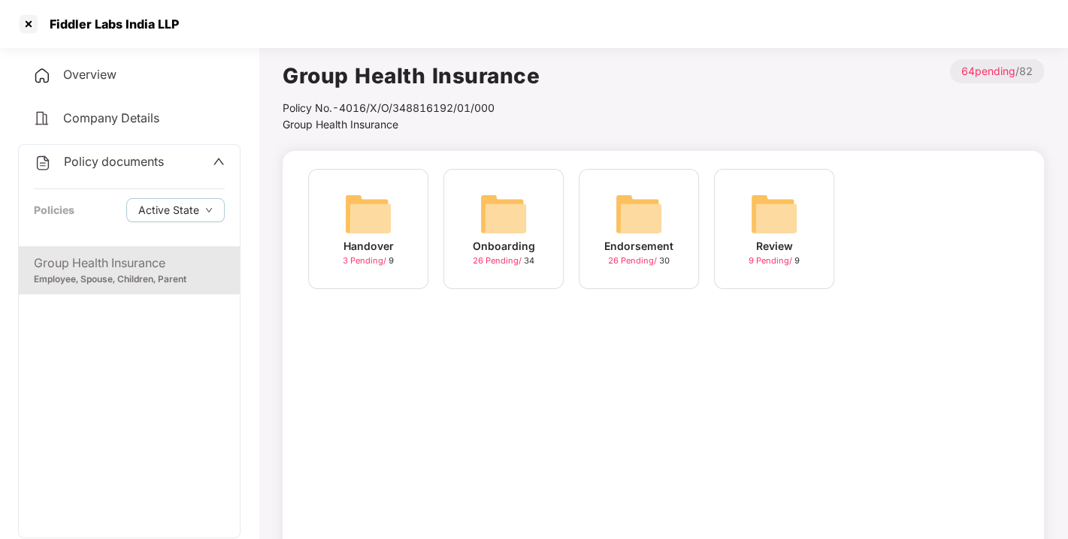
click at [618, 225] on img at bounding box center [639, 214] width 48 height 48
click at [642, 204] on img at bounding box center [639, 214] width 48 height 48
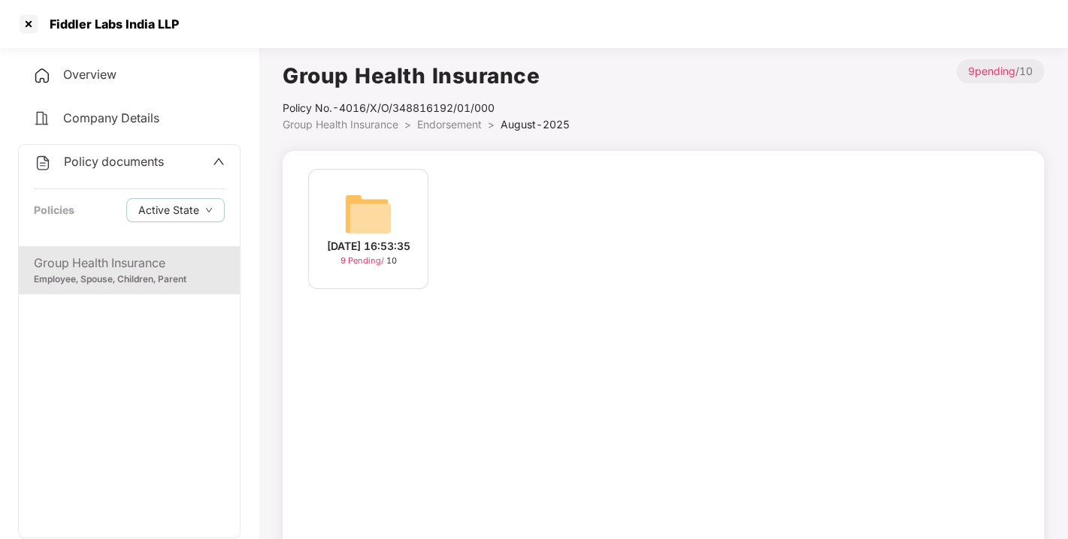
click at [358, 224] on img at bounding box center [368, 214] width 48 height 48
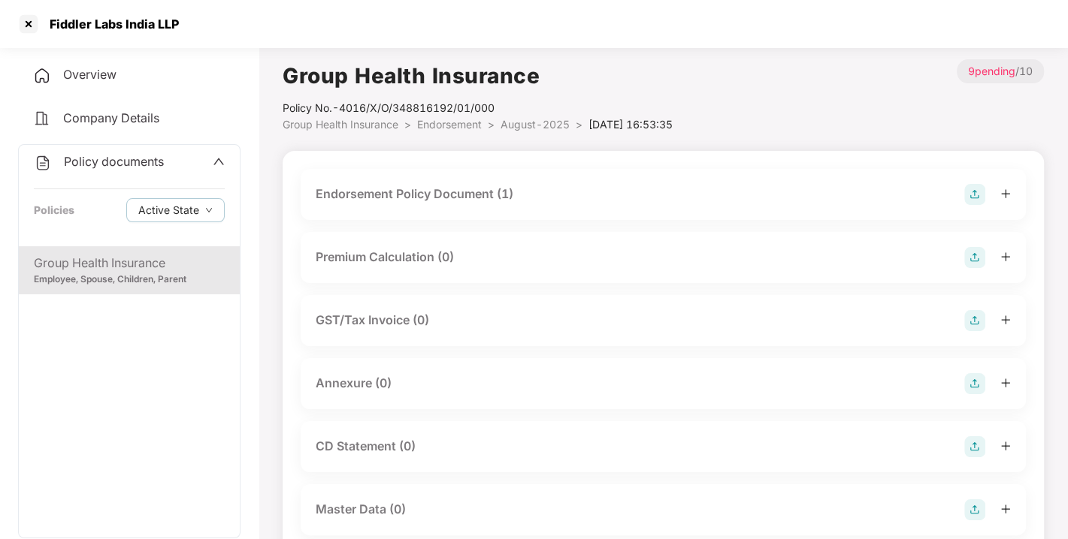
click at [474, 190] on div "Endorsement Policy Document (1)" at bounding box center [415, 194] width 198 height 19
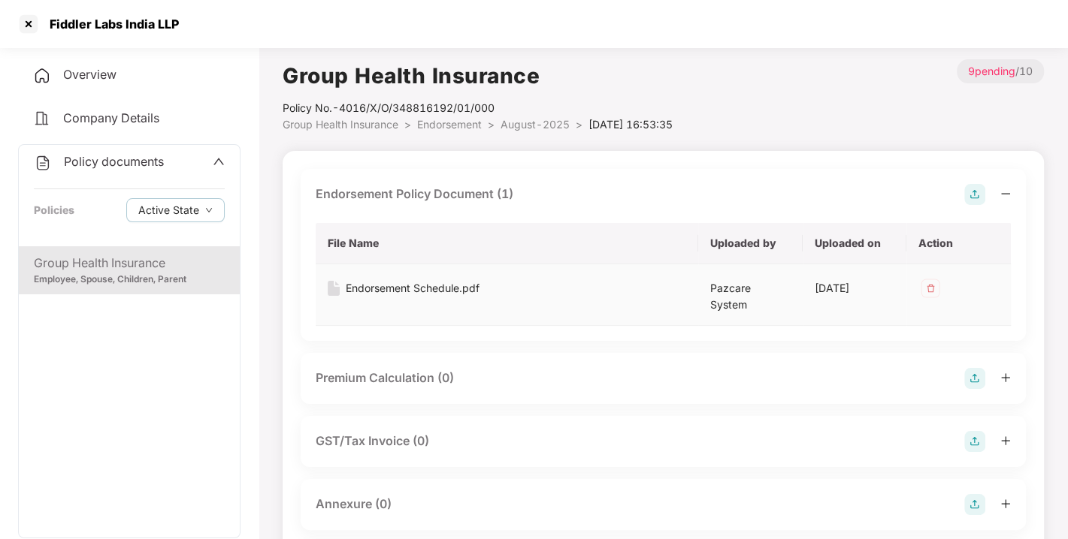
click at [386, 289] on div "Endorsement Schedule.pdf" at bounding box center [413, 288] width 134 height 17
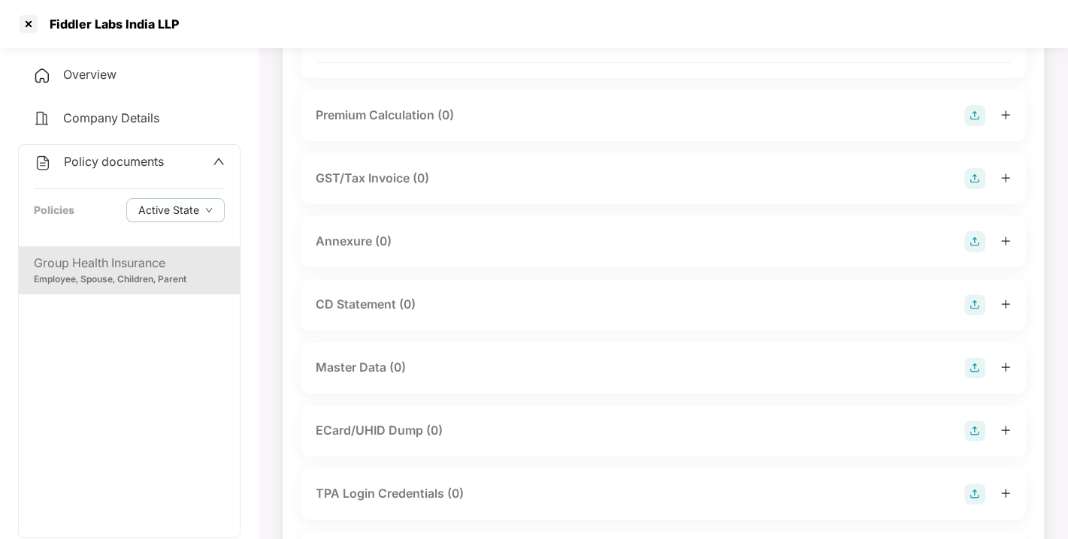
scroll to position [264, 0]
click at [973, 230] on img at bounding box center [974, 240] width 21 height 21
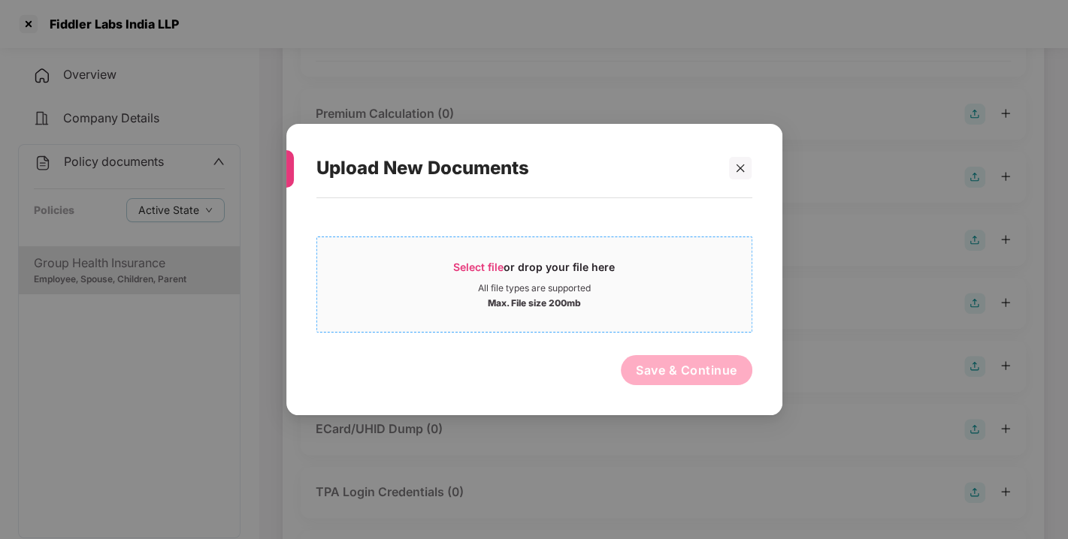
click at [476, 261] on span "Select file" at bounding box center [478, 267] width 50 height 13
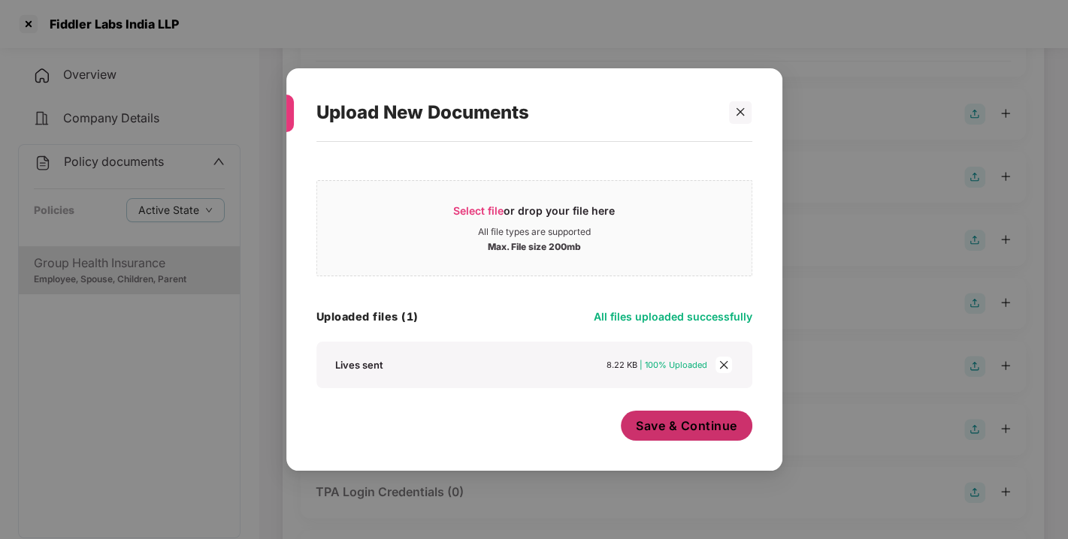
click at [672, 425] on span "Save & Continue" at bounding box center [686, 426] width 101 height 17
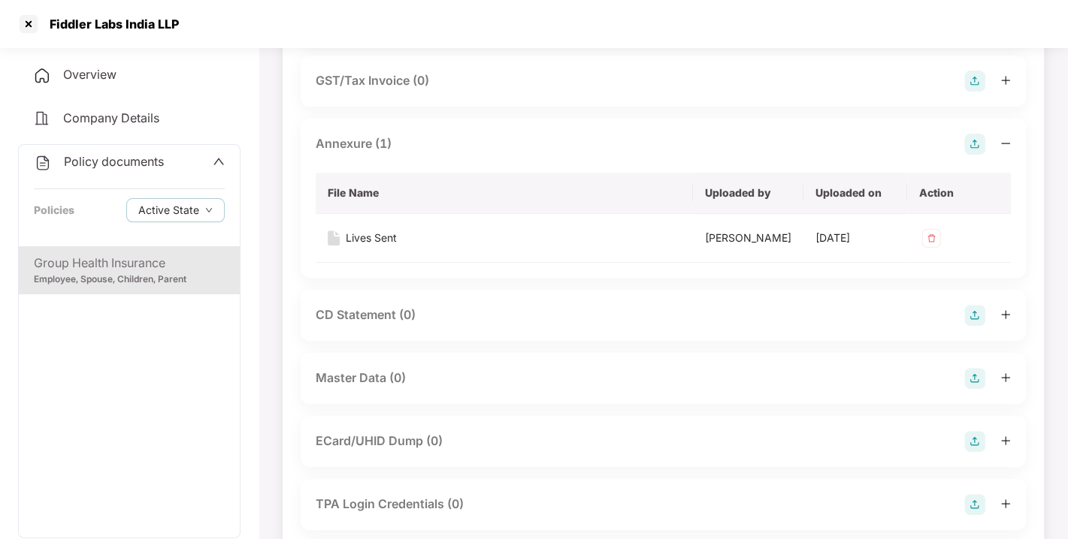
scroll to position [450, 0]
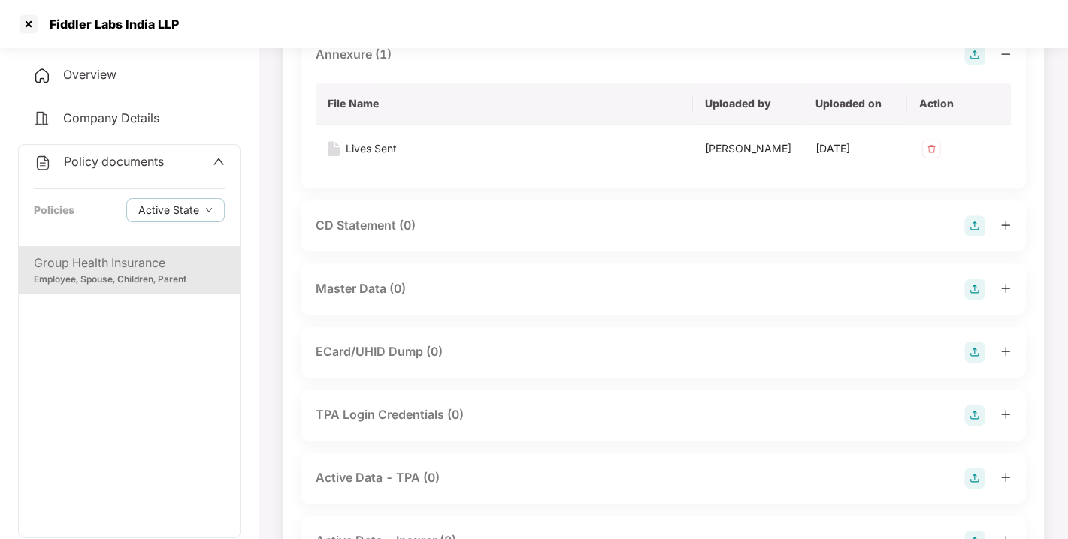
click at [975, 300] on img at bounding box center [974, 289] width 21 height 21
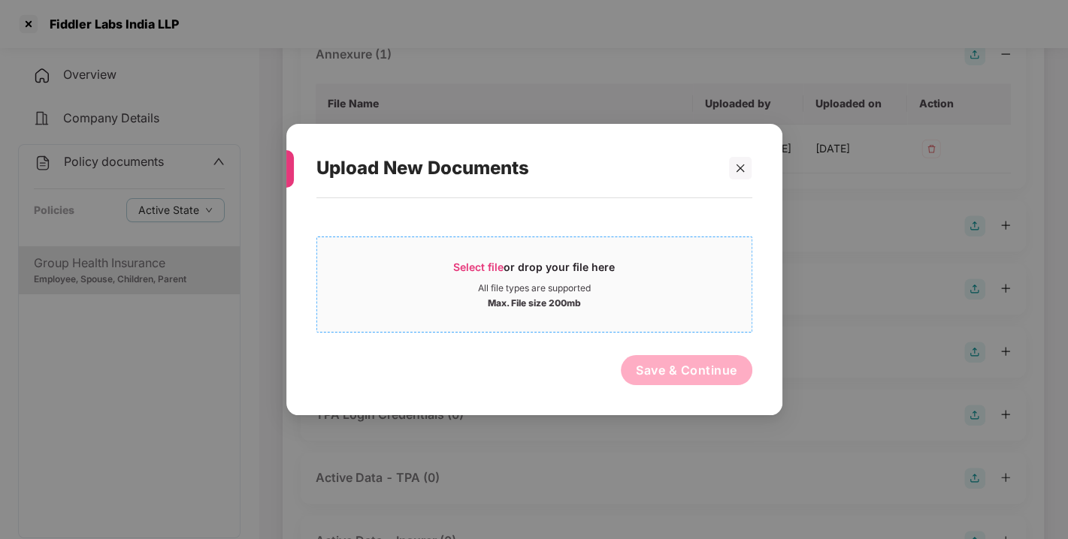
click at [485, 266] on span "Select file" at bounding box center [478, 267] width 50 height 13
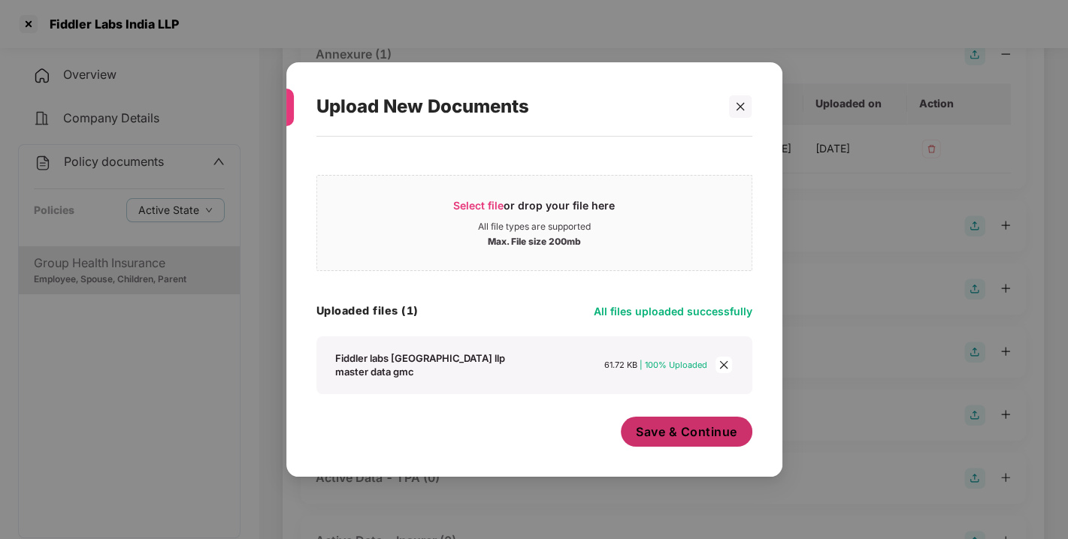
click at [702, 433] on span "Save & Continue" at bounding box center [686, 432] width 101 height 17
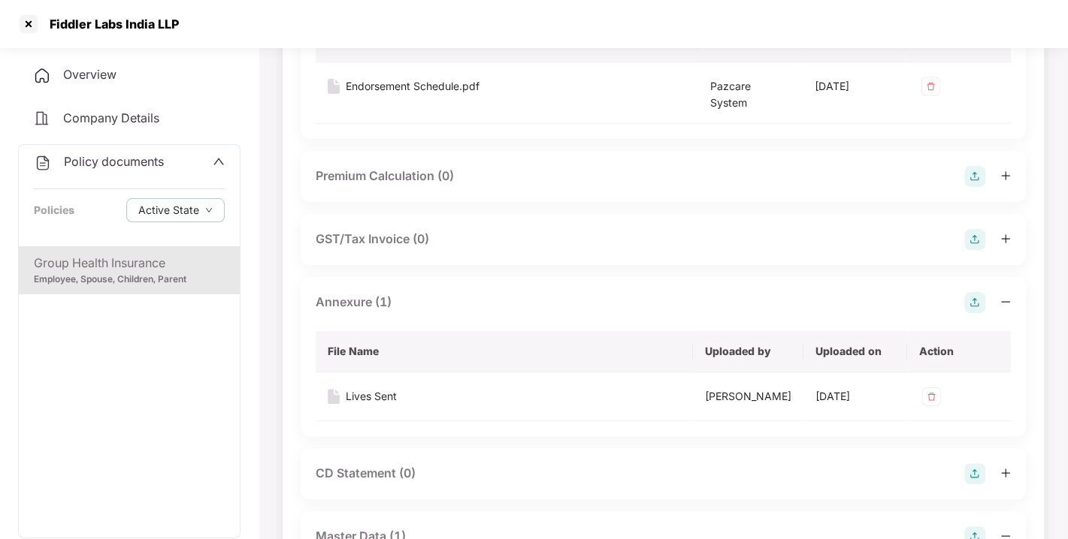
scroll to position [0, 0]
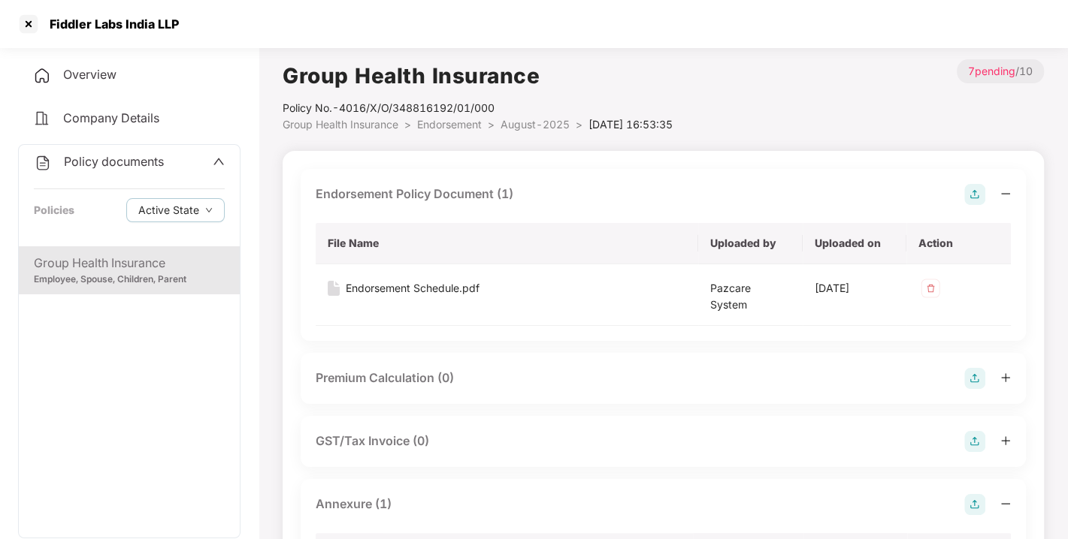
click at [440, 122] on span "Endorsement" at bounding box center [449, 124] width 65 height 13
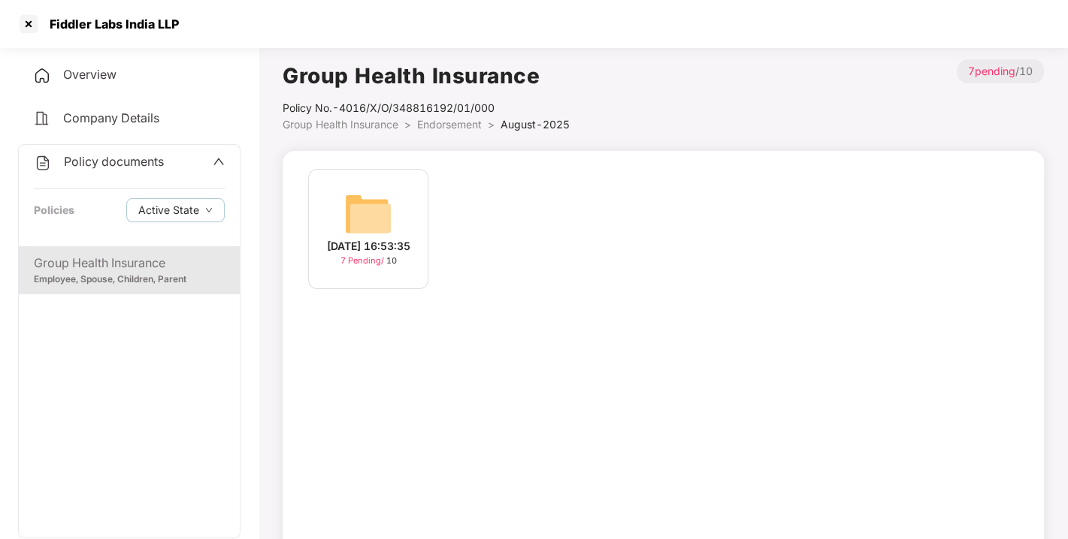
click at [455, 112] on div "Policy No.- 4016/X/O/348816192/01/000" at bounding box center [425, 108] width 287 height 17
click at [452, 124] on span "Endorsement" at bounding box center [449, 124] width 65 height 13
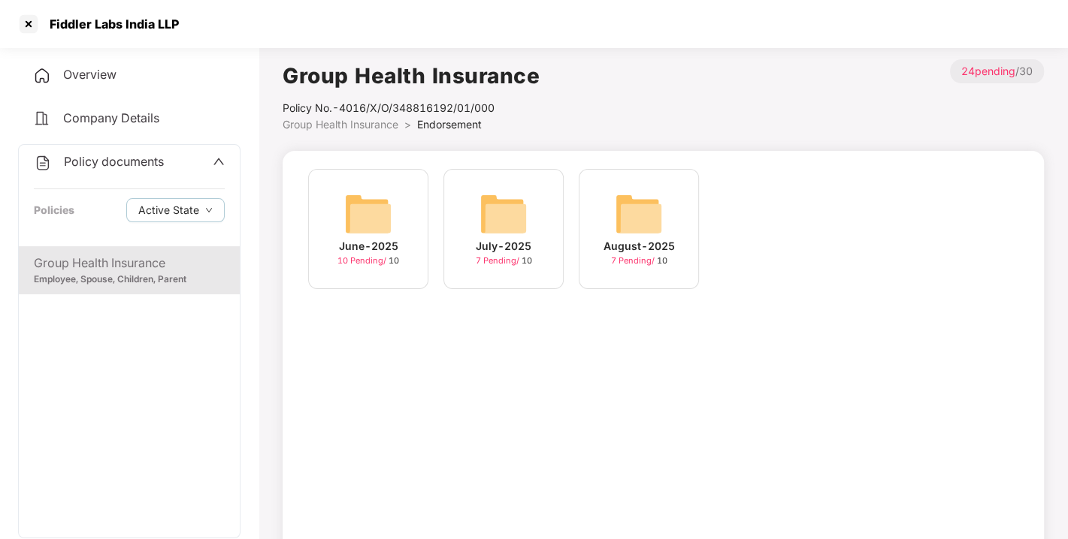
click at [129, 159] on span "Policy documents" at bounding box center [114, 161] width 100 height 15
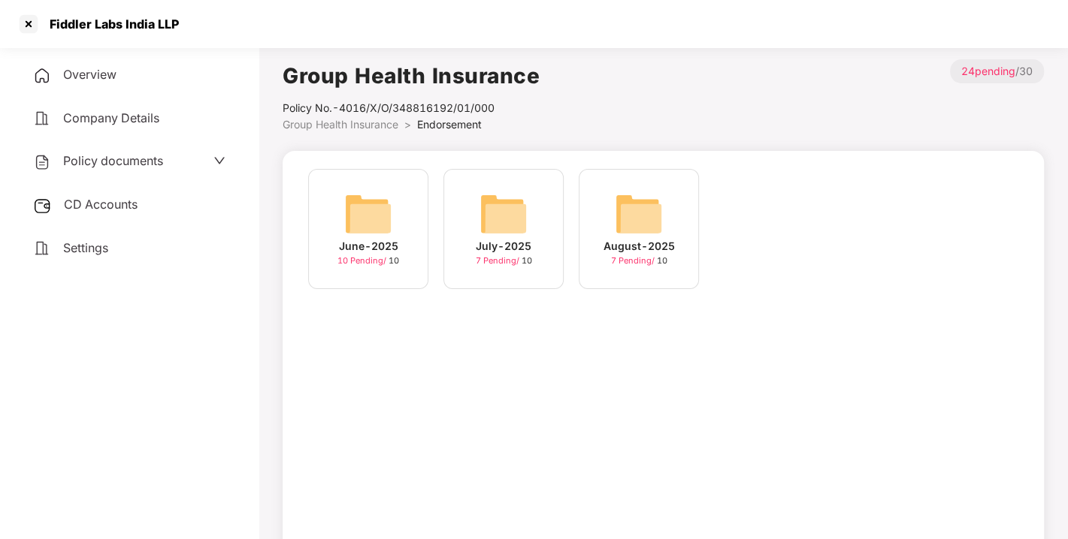
click at [105, 201] on span "CD Accounts" at bounding box center [101, 204] width 74 height 15
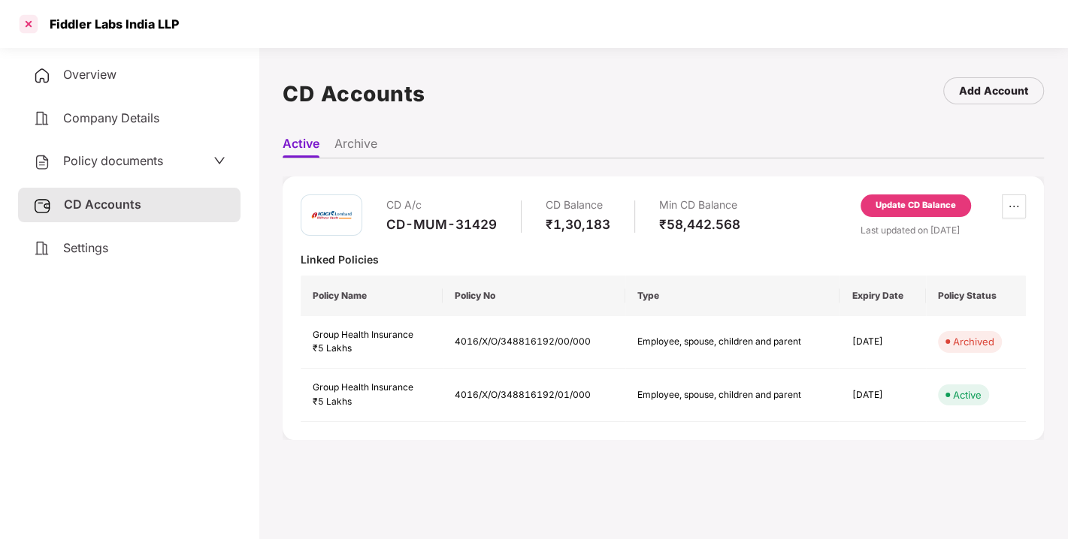
click at [23, 20] on div at bounding box center [29, 24] width 24 height 24
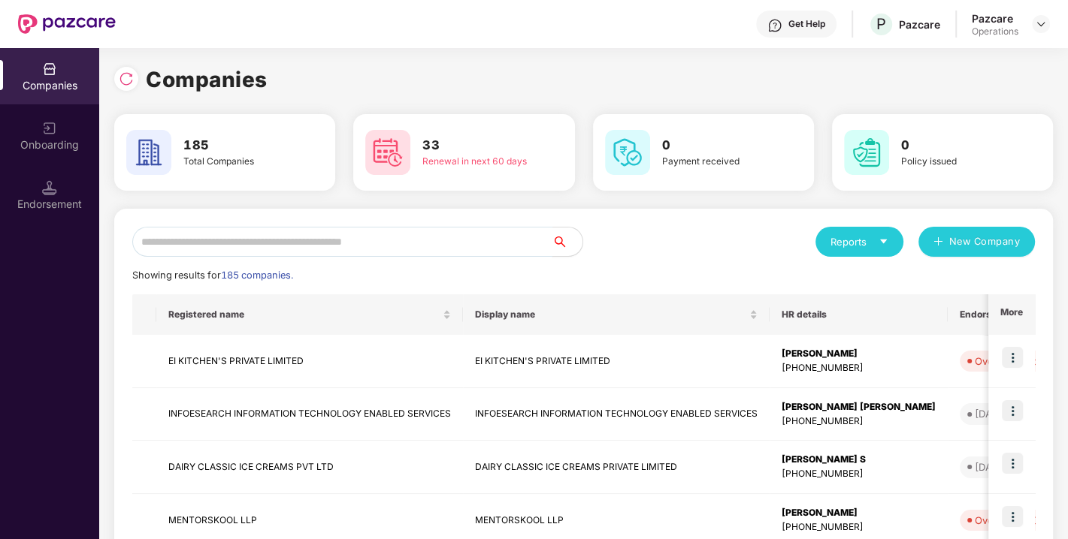
click at [292, 243] on input "text" at bounding box center [342, 242] width 420 height 30
paste input "**********"
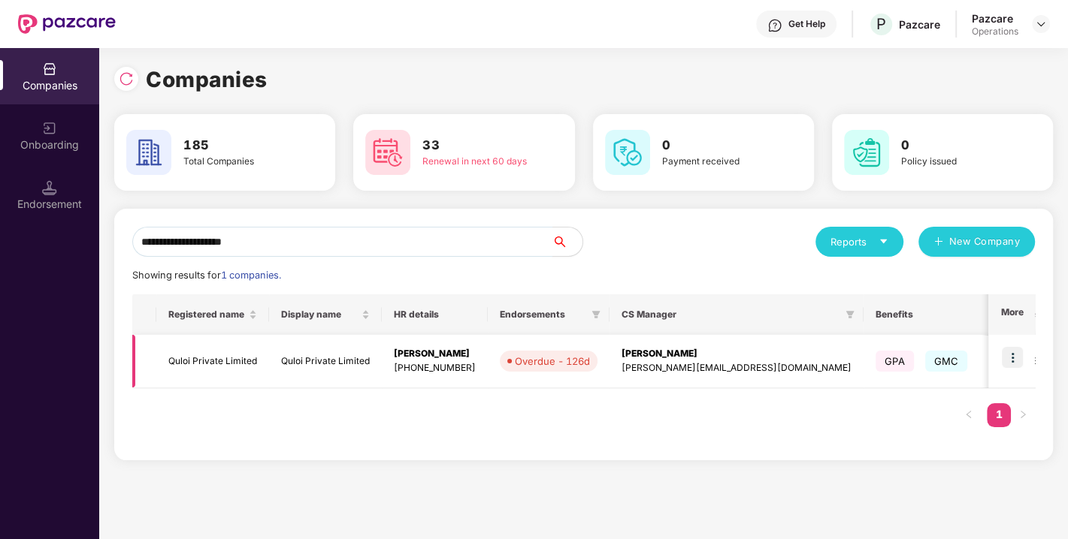
type input "**********"
click at [190, 364] on td "Quloi Private Limited" at bounding box center [212, 361] width 113 height 53
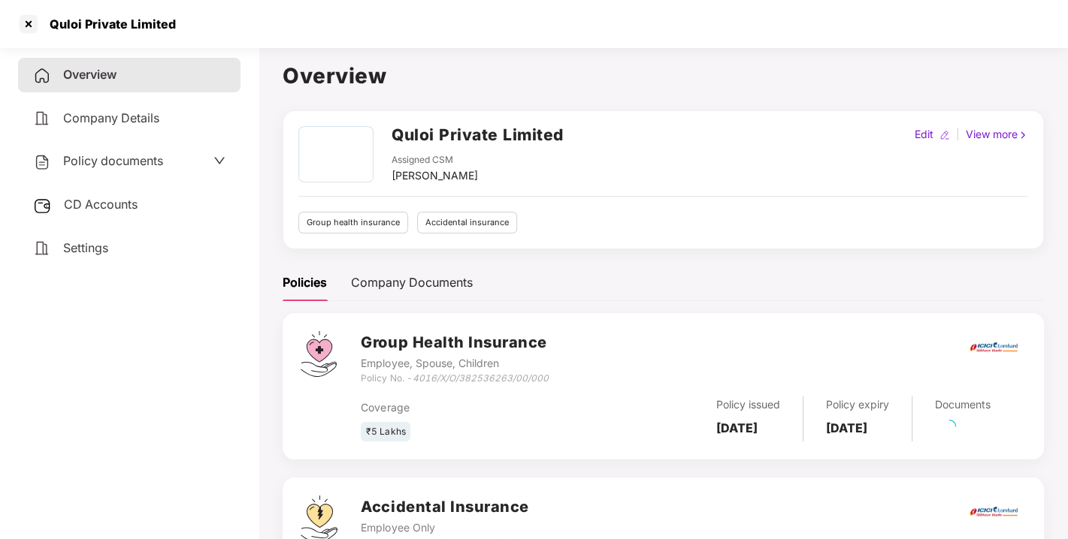
click at [100, 152] on div "Policy documents" at bounding box center [98, 162] width 130 height 20
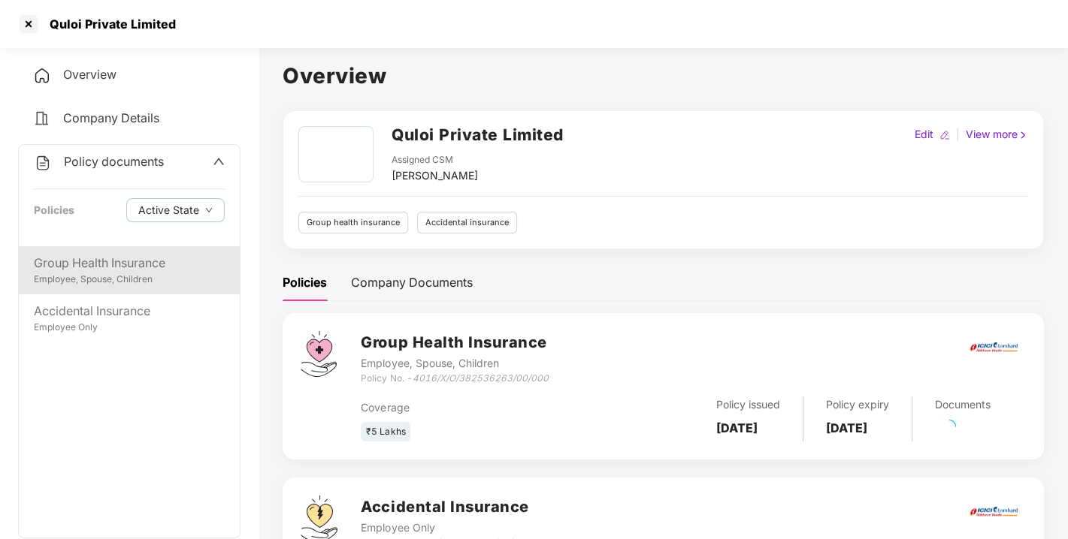
click at [104, 266] on div "Group Health Insurance" at bounding box center [129, 263] width 191 height 19
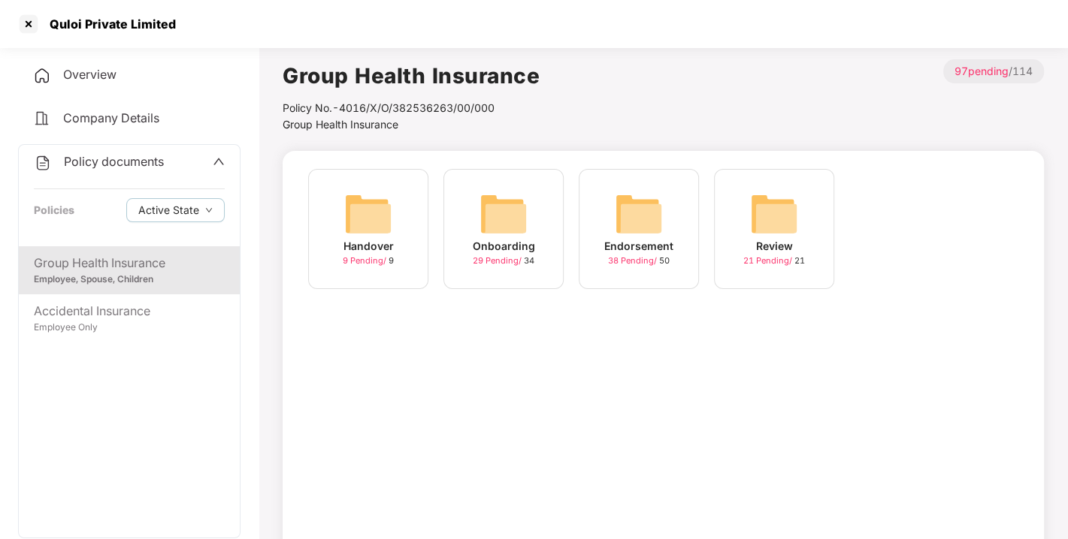
click at [632, 210] on img at bounding box center [639, 214] width 48 height 48
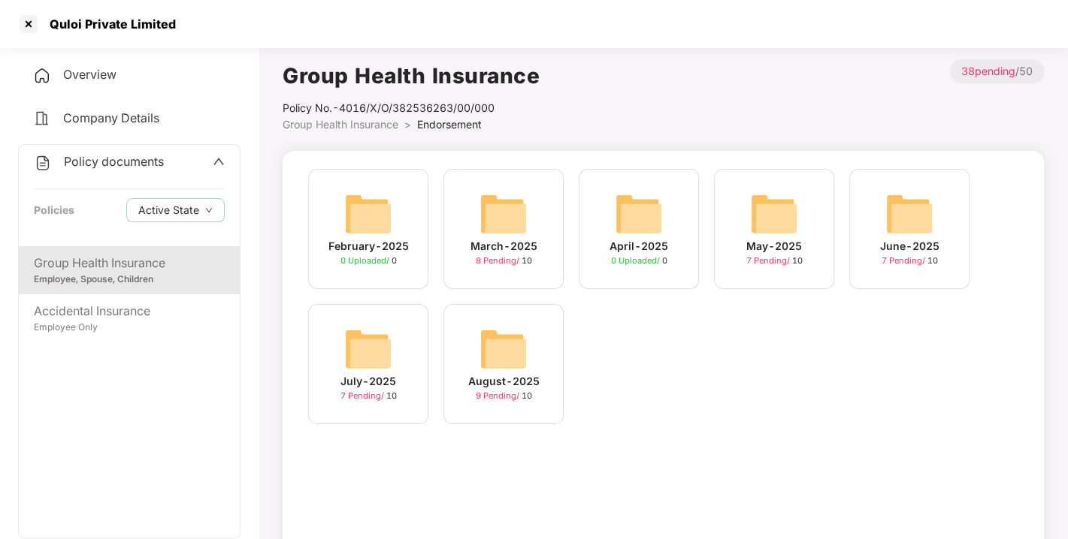
click at [506, 337] on img at bounding box center [503, 349] width 48 height 48
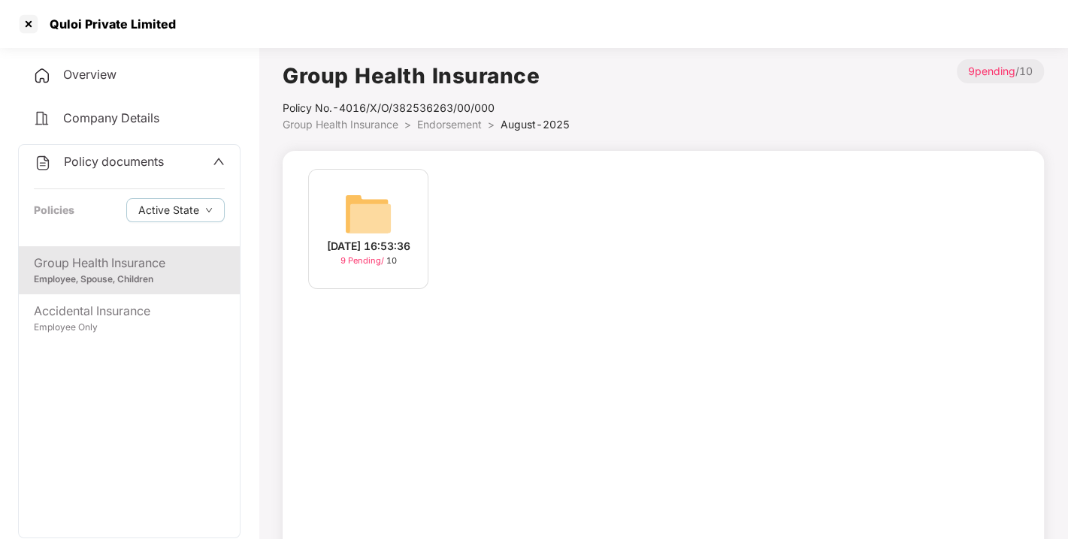
click at [369, 210] on img at bounding box center [368, 214] width 48 height 48
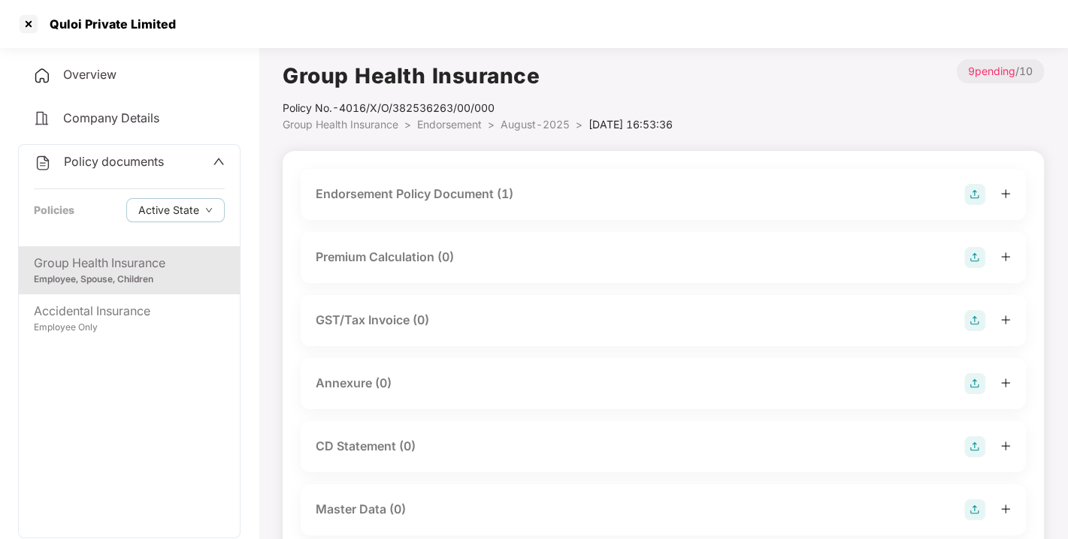
click at [426, 191] on div "Endorsement Policy Document (1)" at bounding box center [415, 194] width 198 height 19
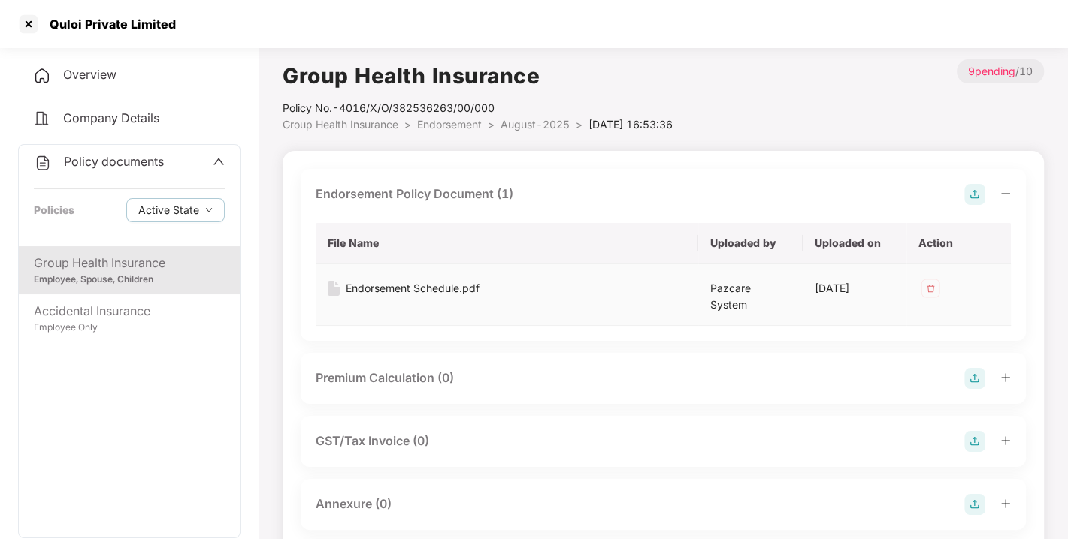
click at [402, 292] on div "Endorsement Schedule.pdf" at bounding box center [413, 288] width 134 height 17
click at [437, 282] on div "Endorsement Schedule.pdf" at bounding box center [413, 288] width 134 height 17
click at [363, 283] on div "Endorsement Schedule.pdf" at bounding box center [413, 288] width 134 height 17
click at [418, 285] on div "Endorsement Schedule.pdf" at bounding box center [413, 288] width 134 height 17
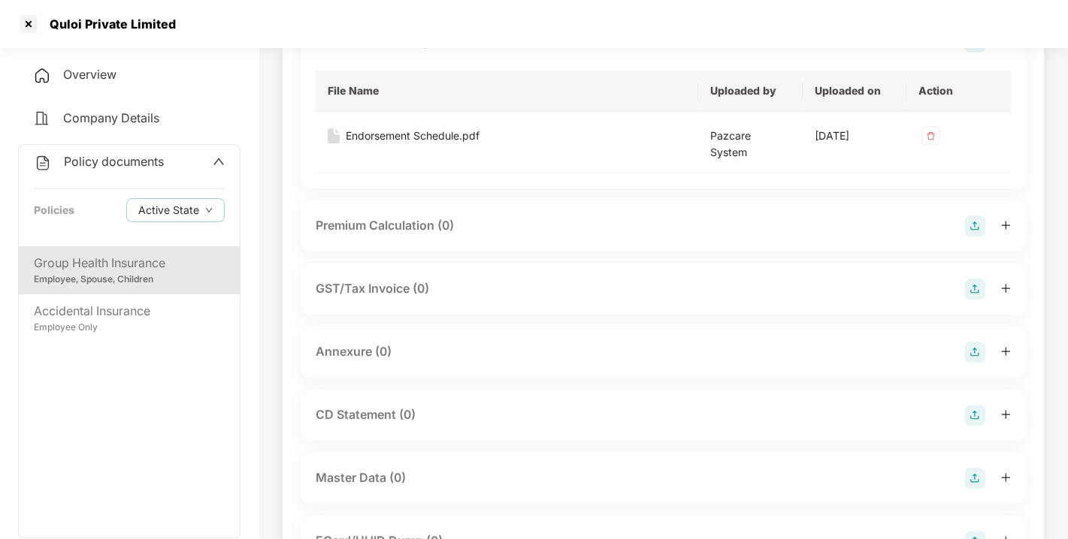
scroll to position [204, 0]
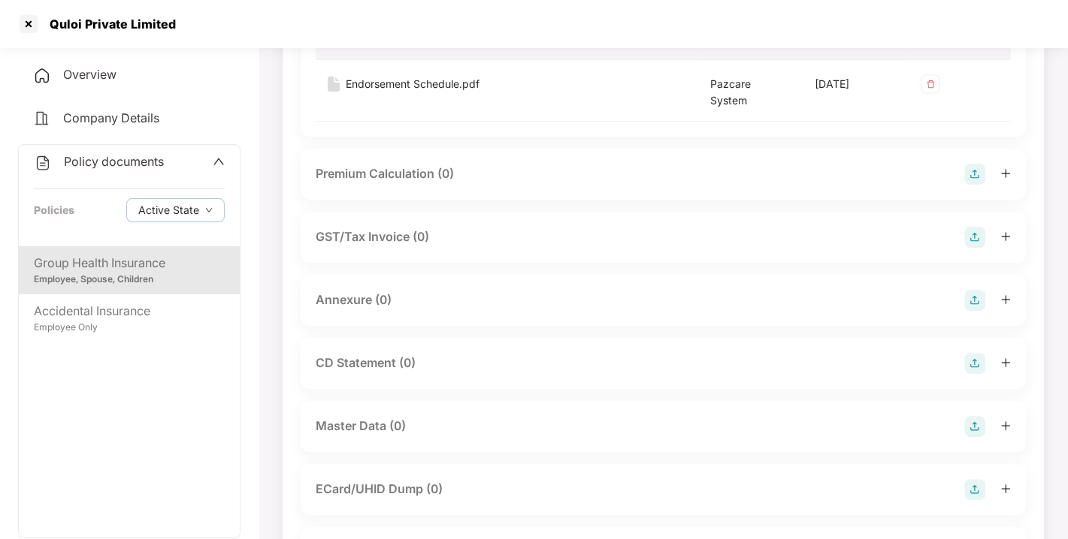
click at [970, 290] on img at bounding box center [974, 300] width 21 height 21
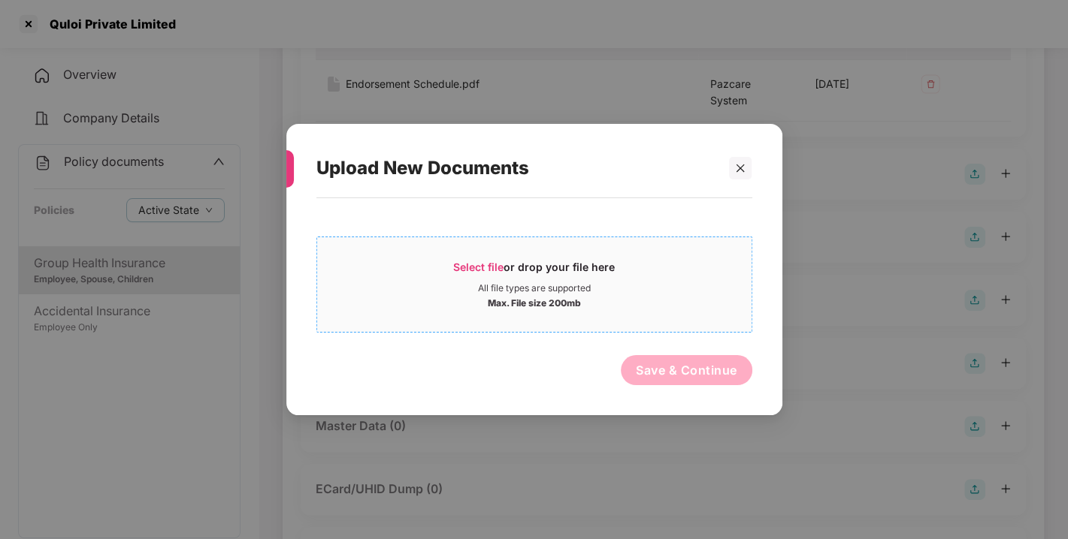
click at [473, 270] on span "Select file" at bounding box center [478, 267] width 50 height 13
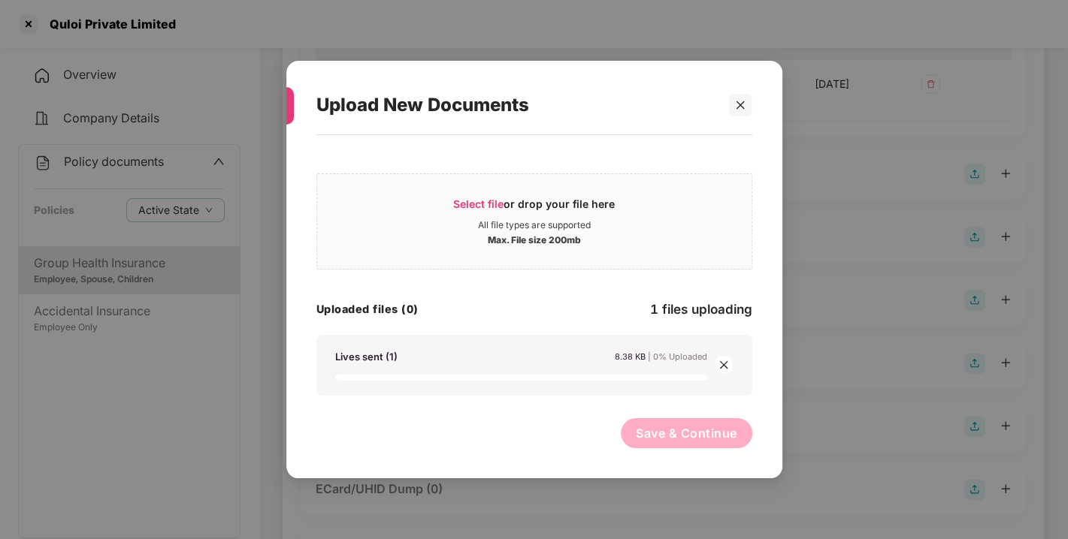
click at [456, 326] on div "Select file or drop your file here All file types are supported Max. File size …" at bounding box center [534, 280] width 436 height 231
click at [502, 326] on div "Select file or drop your file here All file types are supported Max. File size …" at bounding box center [534, 280] width 436 height 231
click at [521, 320] on div "Select file or drop your file here All file types are supported Max. File size …" at bounding box center [534, 280] width 436 height 231
click at [563, 316] on div "Uploaded files (0) 1 files uploading" at bounding box center [534, 310] width 436 height 20
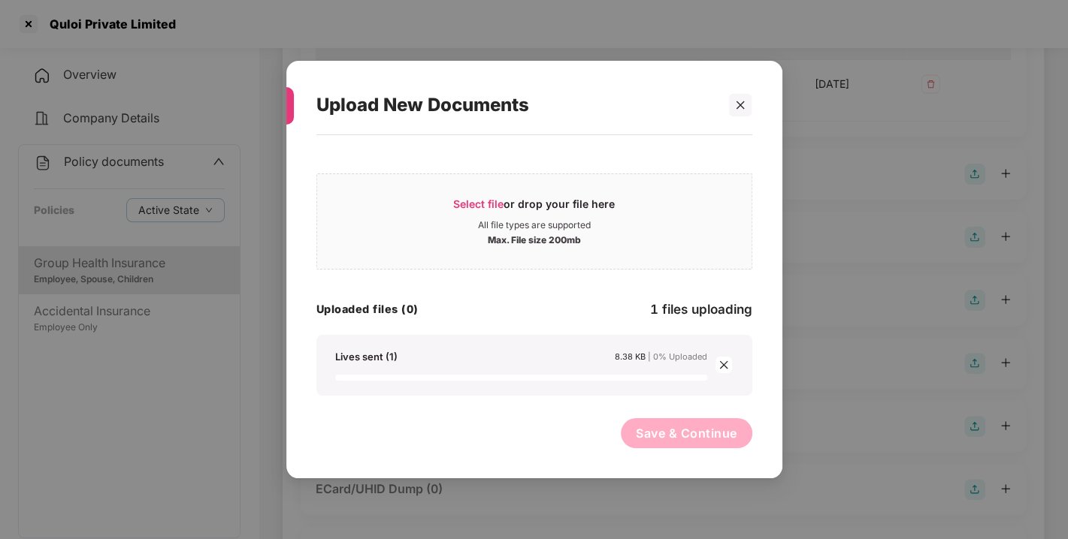
click at [726, 362] on icon "close" at bounding box center [724, 365] width 8 height 8
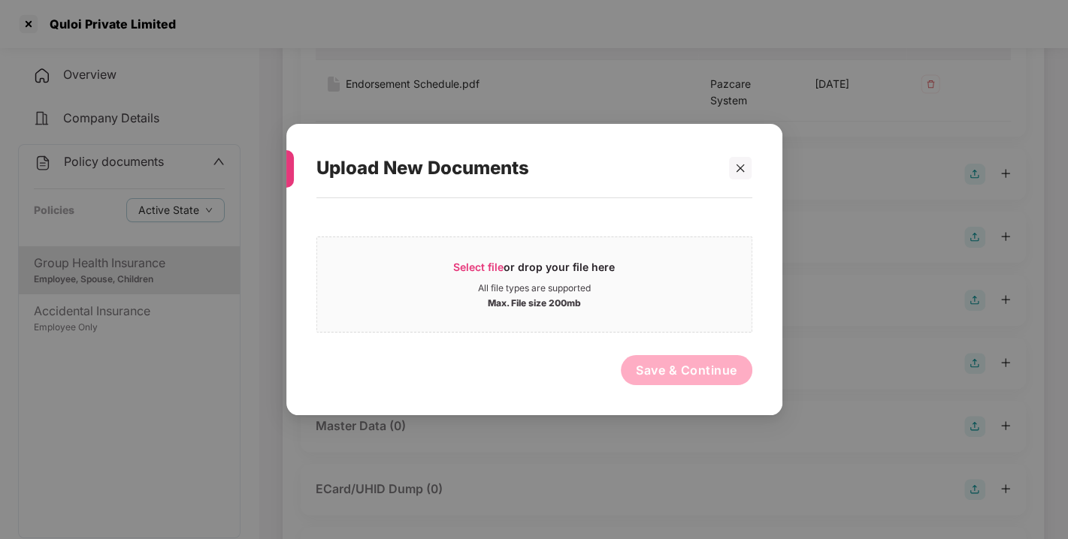
click at [503, 355] on div "Save & Continue" at bounding box center [534, 374] width 436 height 38
click at [474, 352] on div "Select file or drop your file here All file types are supported Max. File size …" at bounding box center [534, 299] width 436 height 187
click at [476, 255] on span "Select file or drop your file here All file types are supported Max. File size …" at bounding box center [534, 285] width 434 height 72
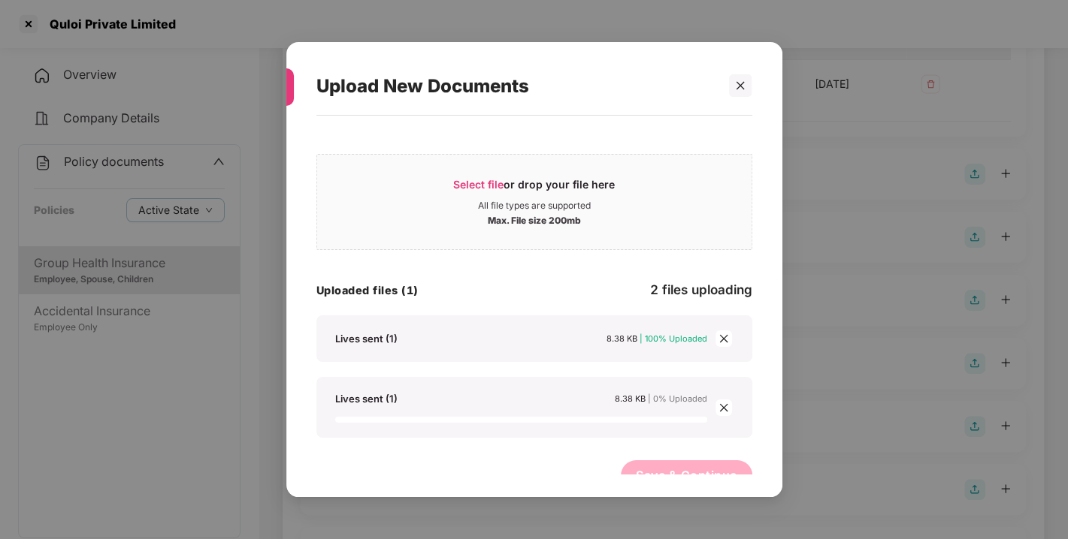
click at [727, 408] on icon "close" at bounding box center [723, 408] width 11 height 11
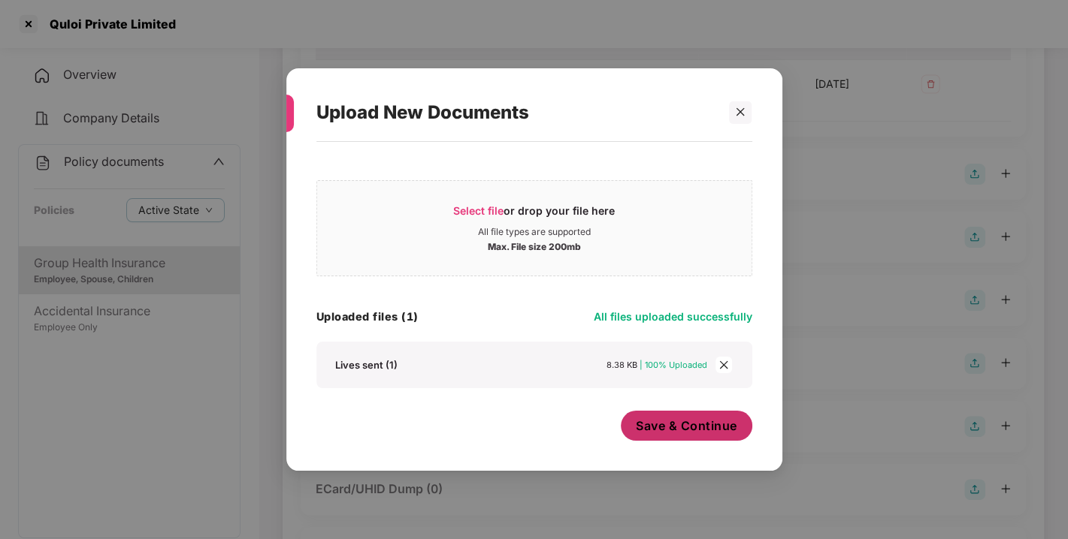
click at [638, 418] on span "Save & Continue" at bounding box center [686, 426] width 101 height 17
click at [584, 414] on div "Save & Continue" at bounding box center [534, 430] width 436 height 38
click at [536, 406] on div "Select file or drop your file here All file types are supported Max. File size …" at bounding box center [534, 299] width 436 height 299
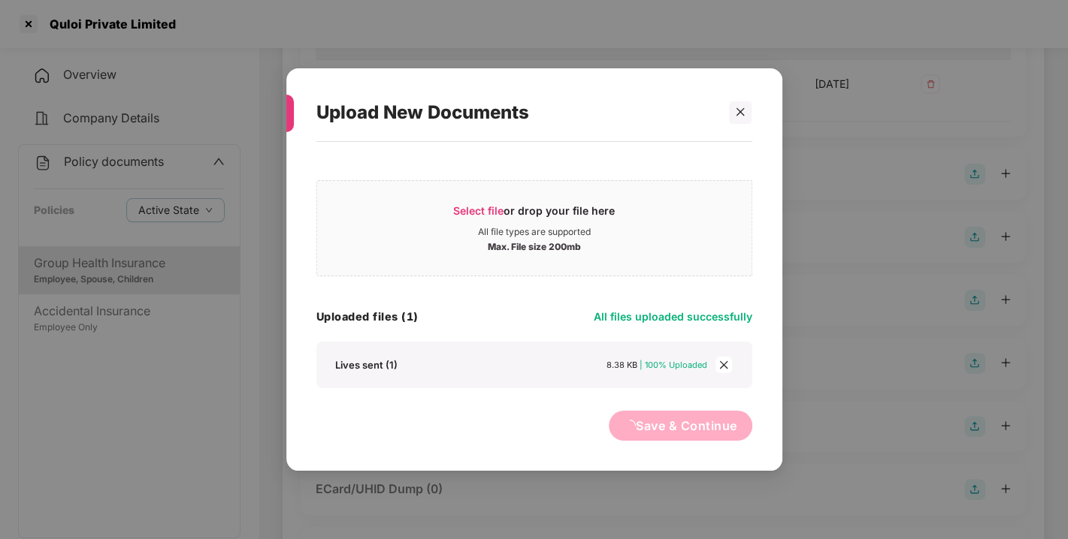
click at [552, 403] on div "Select file or drop your file here All file types are supported Max. File size …" at bounding box center [534, 299] width 436 height 299
click at [615, 397] on div "Select file or drop your file here All file types are supported Max. File size …" at bounding box center [534, 299] width 436 height 299
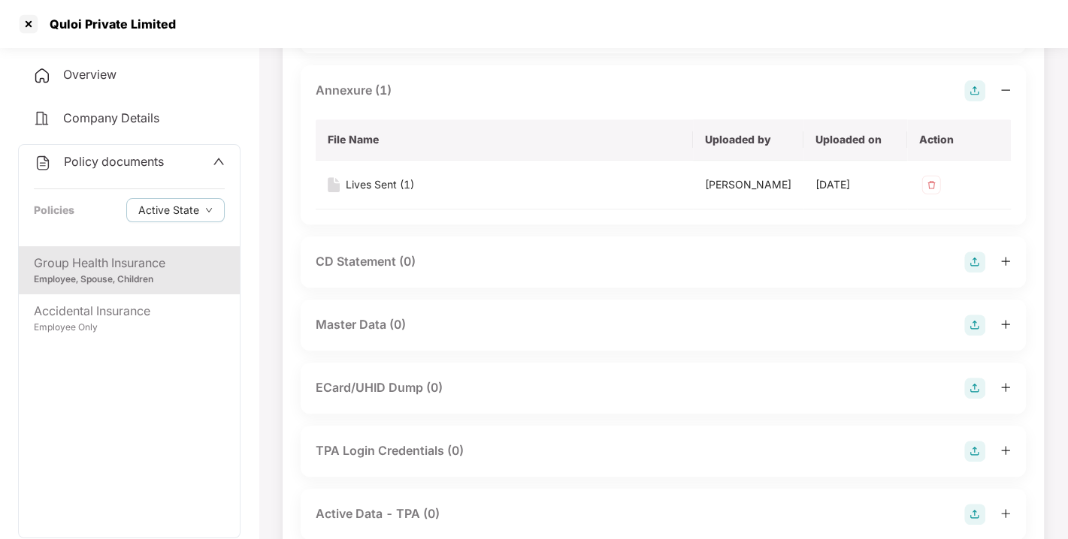
scroll to position [458, 0]
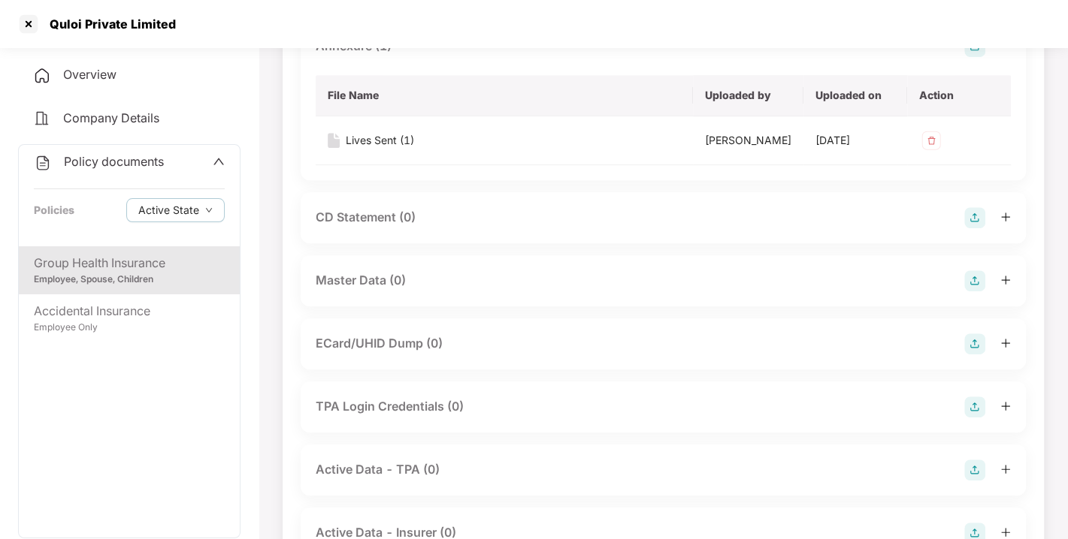
click at [970, 292] on img at bounding box center [974, 280] width 21 height 21
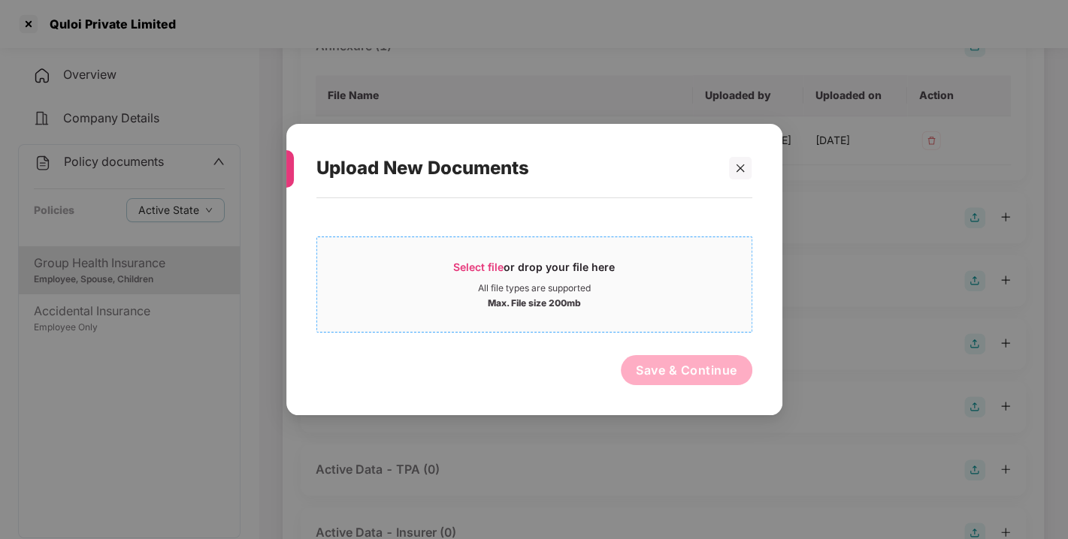
click at [461, 262] on span "Select file" at bounding box center [478, 267] width 50 height 13
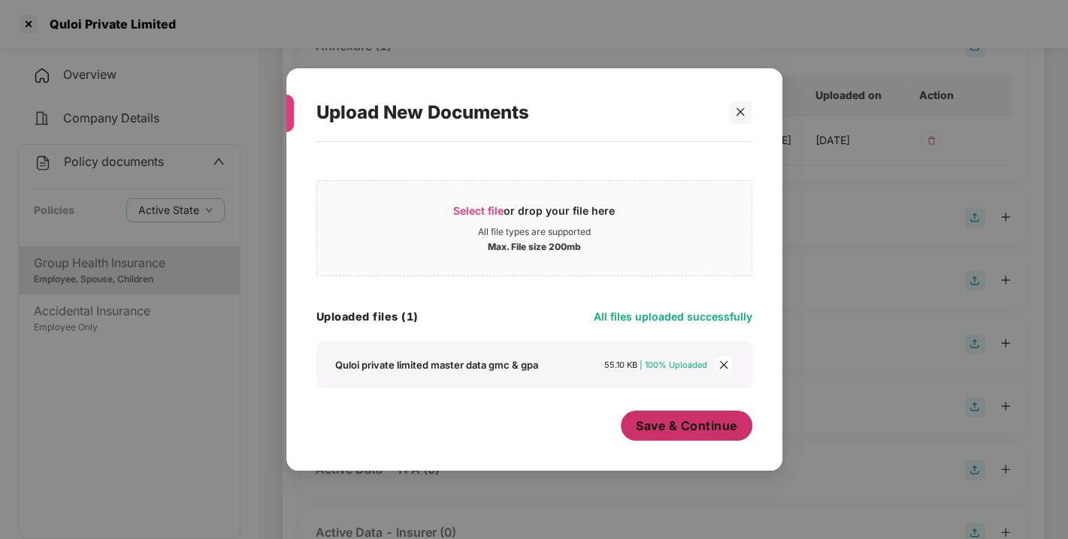
click at [656, 424] on span "Save & Continue" at bounding box center [686, 426] width 101 height 17
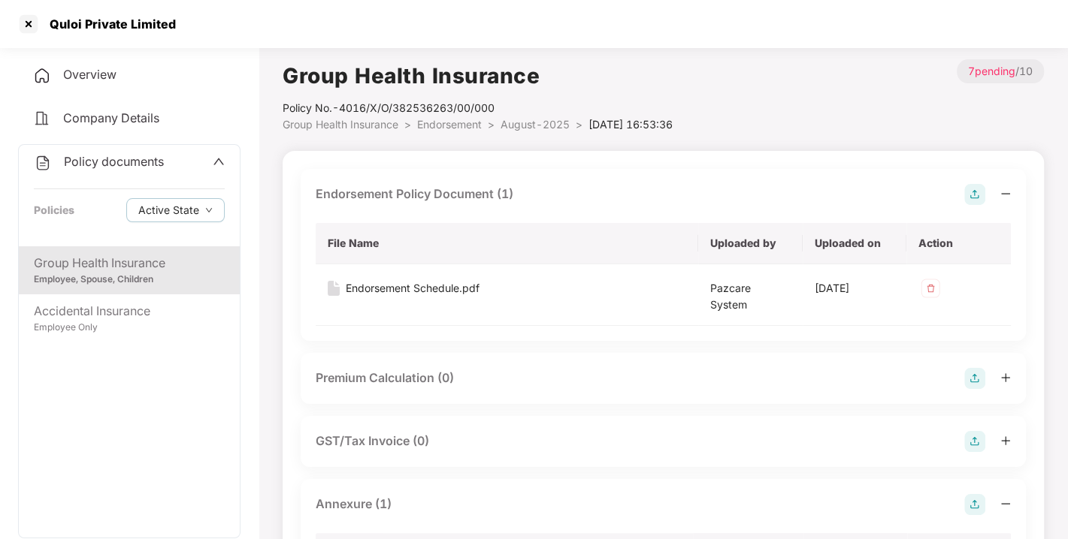
scroll to position [0, 0]
click at [115, 165] on span "Policy documents" at bounding box center [114, 161] width 100 height 15
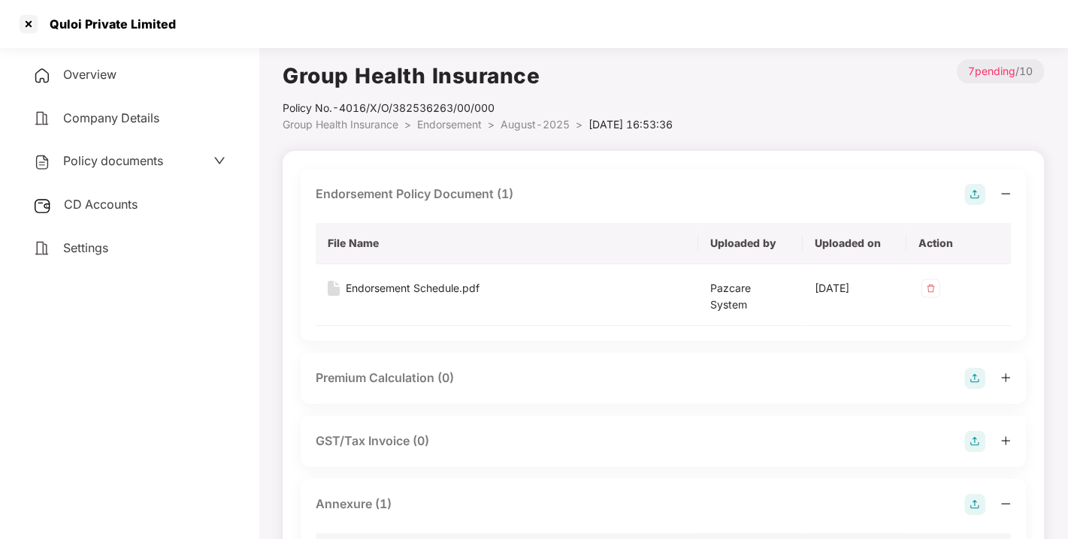
click at [125, 201] on span "CD Accounts" at bounding box center [101, 204] width 74 height 15
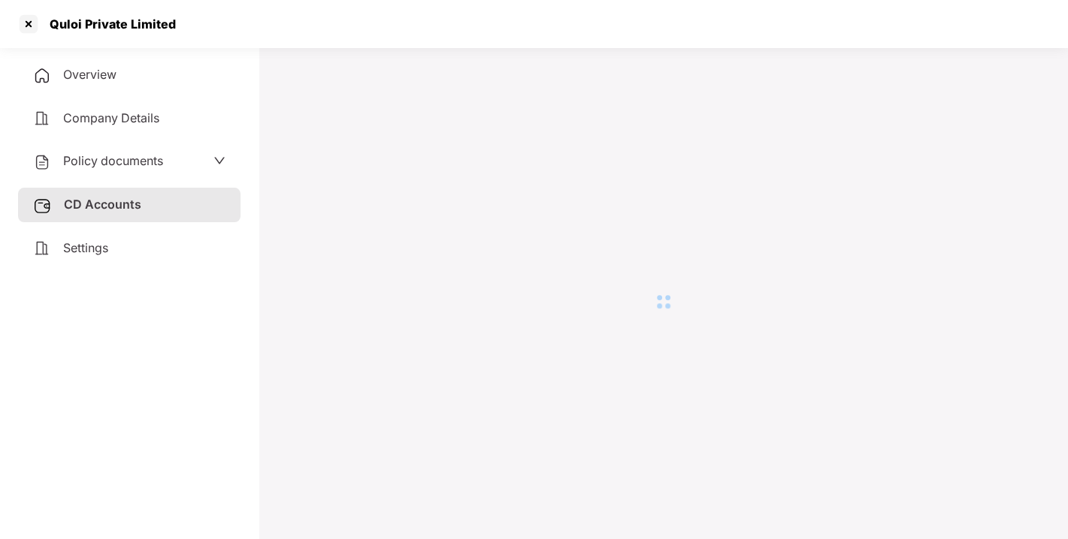
click at [113, 165] on span "Policy documents" at bounding box center [113, 160] width 100 height 15
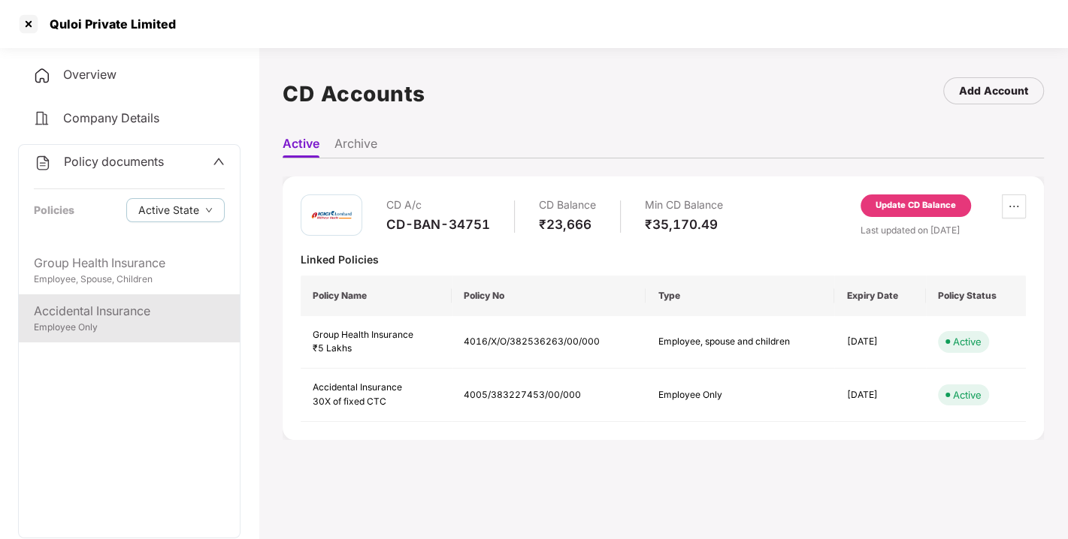
click at [85, 321] on div "Employee Only" at bounding box center [129, 328] width 191 height 14
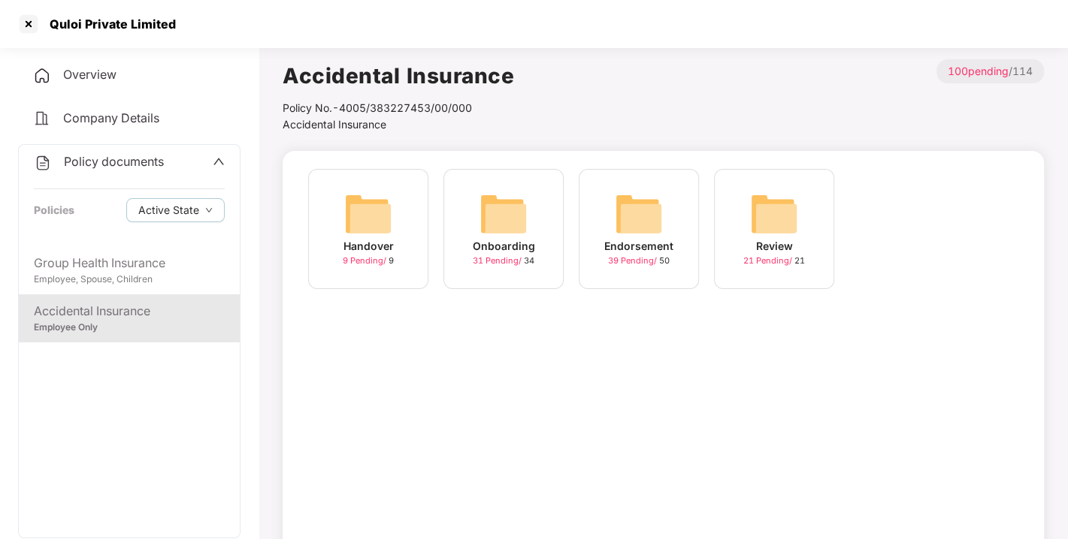
click at [131, 150] on div "Policy documents Policies Active State" at bounding box center [129, 195] width 221 height 101
click at [110, 155] on span "Policy documents" at bounding box center [114, 161] width 100 height 15
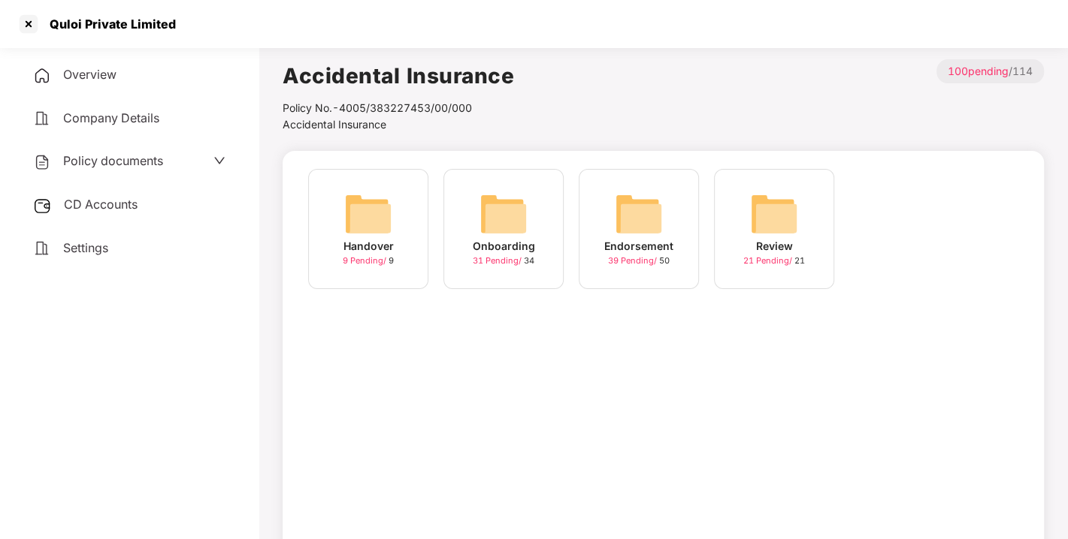
click at [96, 194] on div "CD Accounts" at bounding box center [129, 205] width 222 height 35
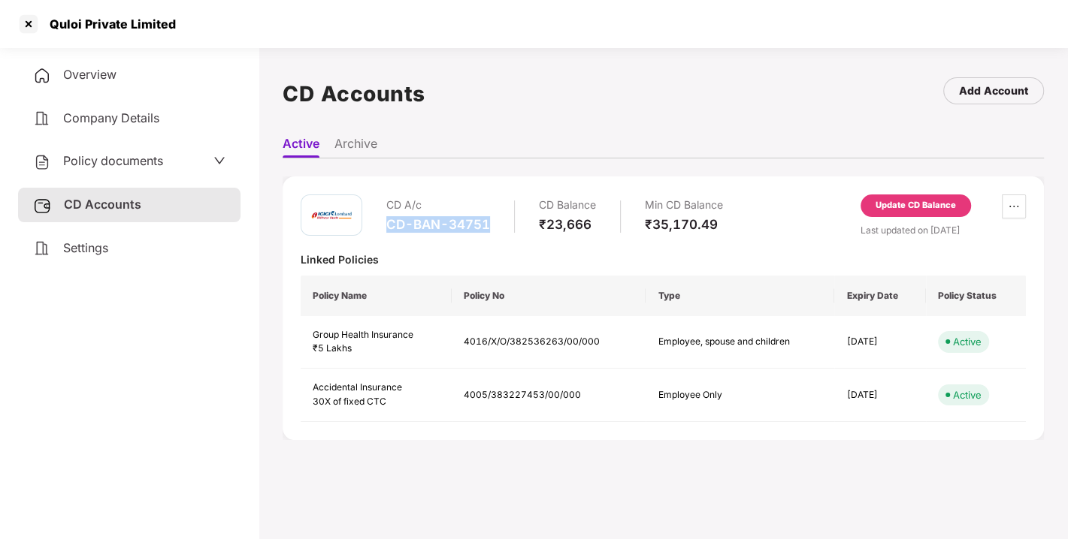
drag, startPoint x: 388, startPoint y: 219, endPoint x: 489, endPoint y: 225, distance: 100.9
click at [489, 225] on div "CD-BAN-34751" at bounding box center [438, 224] width 104 height 17
copy div "CD-BAN-34751"
click at [119, 159] on span "Policy documents" at bounding box center [113, 160] width 100 height 15
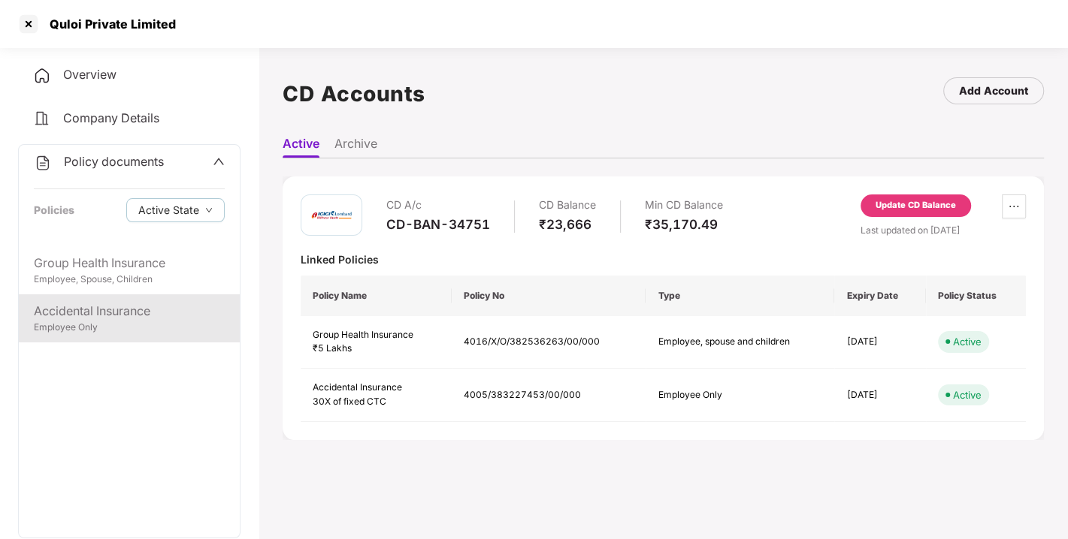
click at [113, 298] on div "Accidental Insurance Employee Only" at bounding box center [129, 319] width 221 height 48
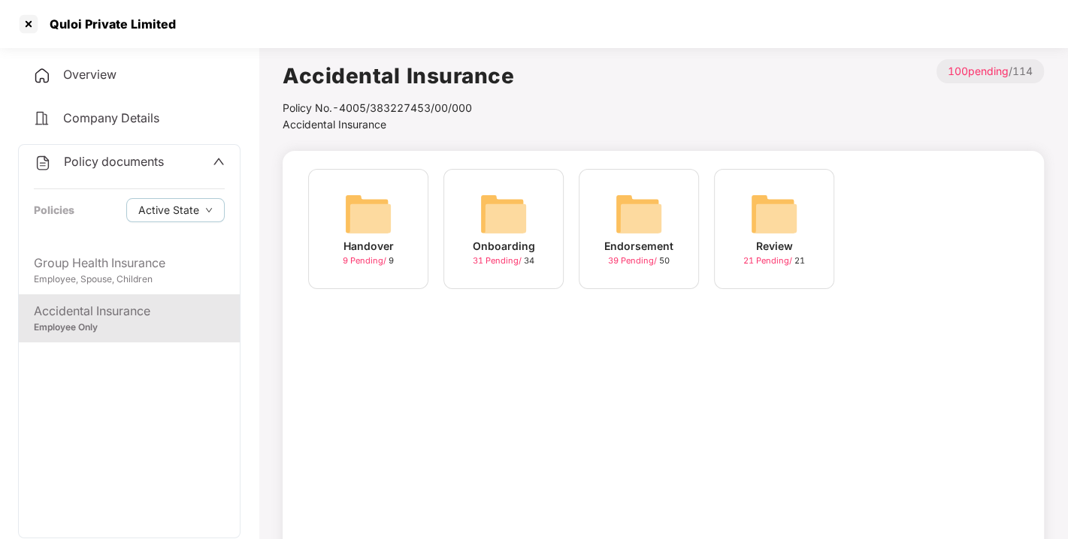
click at [676, 212] on div "Endorsement 39 Pending / 50" at bounding box center [639, 229] width 120 height 120
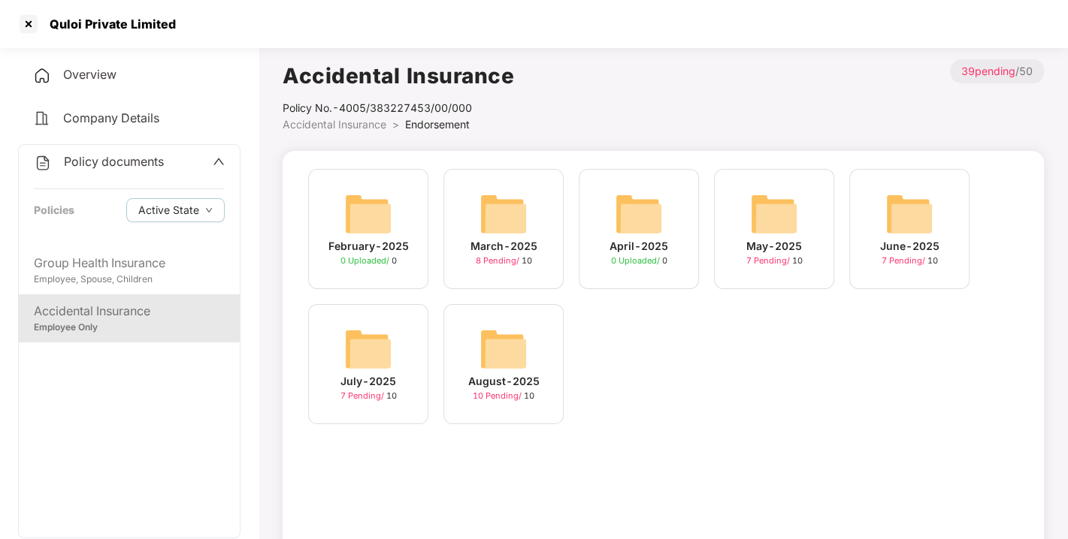
click at [497, 367] on img at bounding box center [503, 349] width 48 height 48
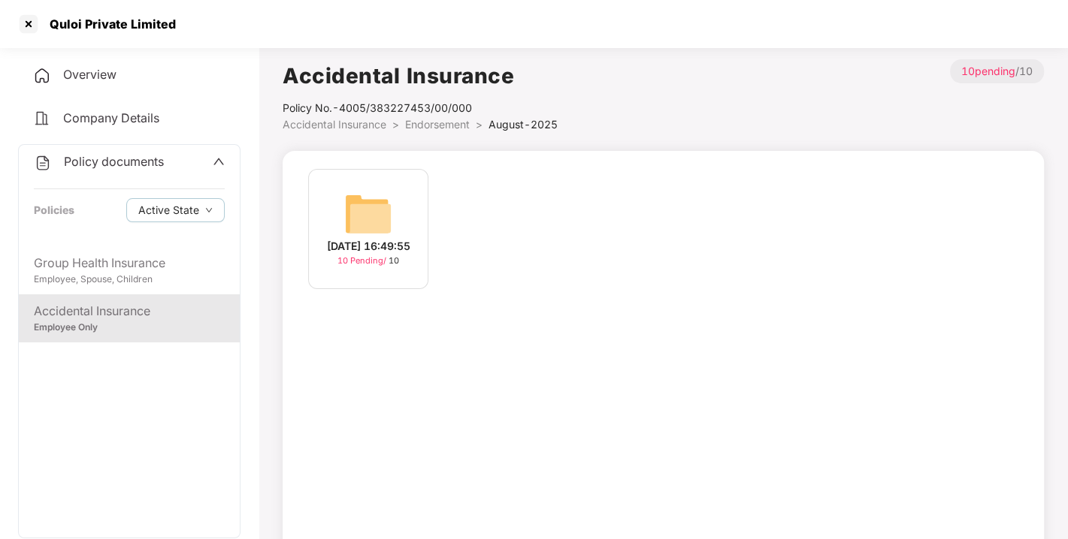
click at [389, 229] on img at bounding box center [368, 214] width 48 height 48
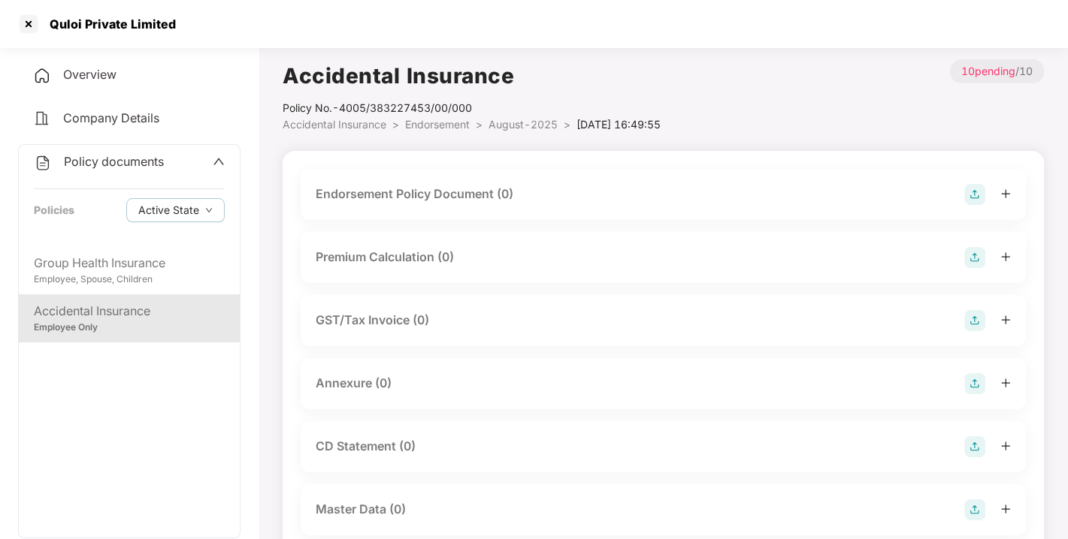
click at [981, 195] on img at bounding box center [974, 194] width 21 height 21
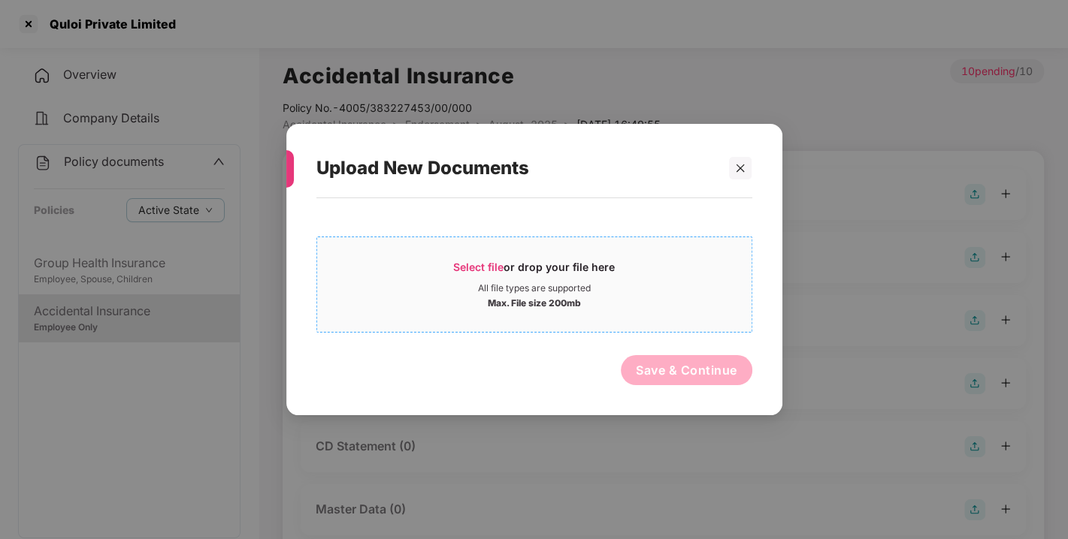
click at [461, 267] on span "Select file" at bounding box center [478, 267] width 50 height 13
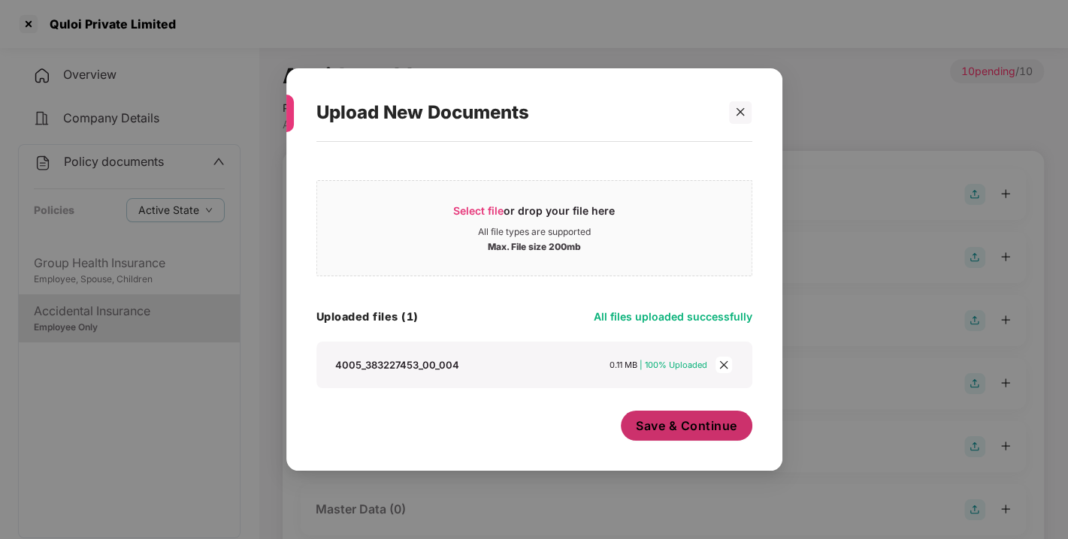
click at [661, 415] on button "Save & Continue" at bounding box center [686, 426] width 131 height 30
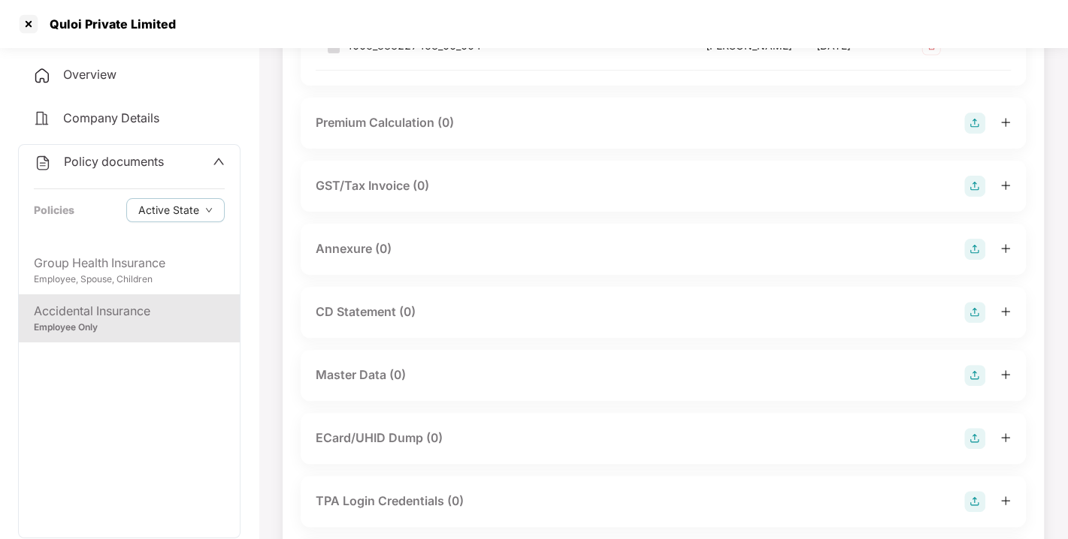
scroll to position [258, 0]
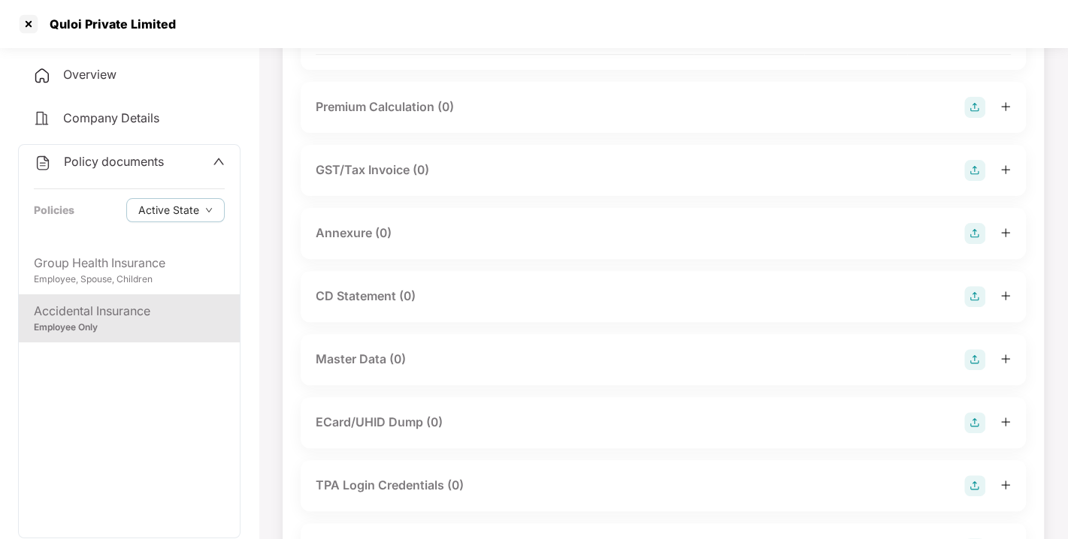
click at [979, 244] on img at bounding box center [974, 233] width 21 height 21
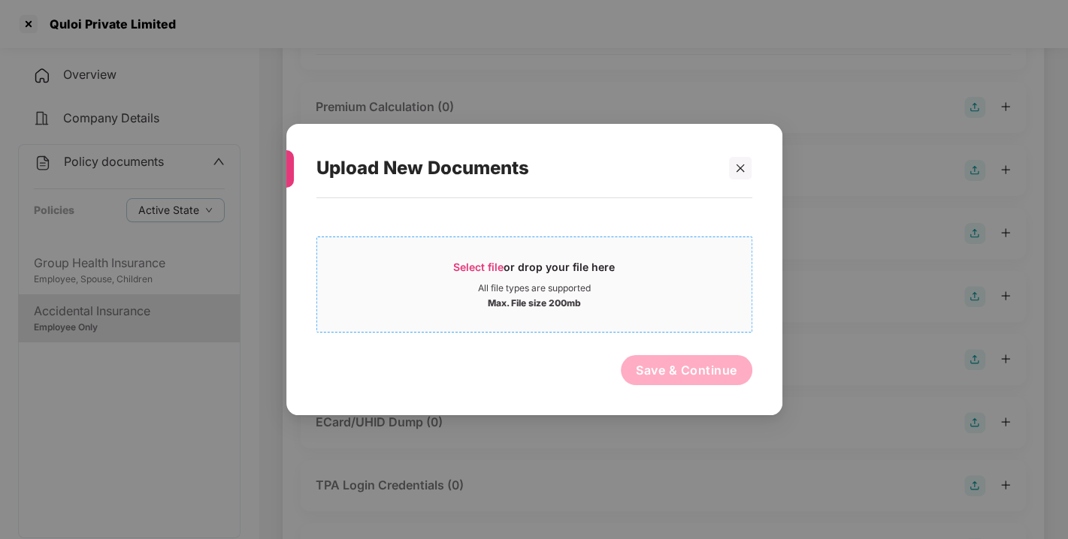
click at [461, 262] on span "Select file" at bounding box center [478, 267] width 50 height 13
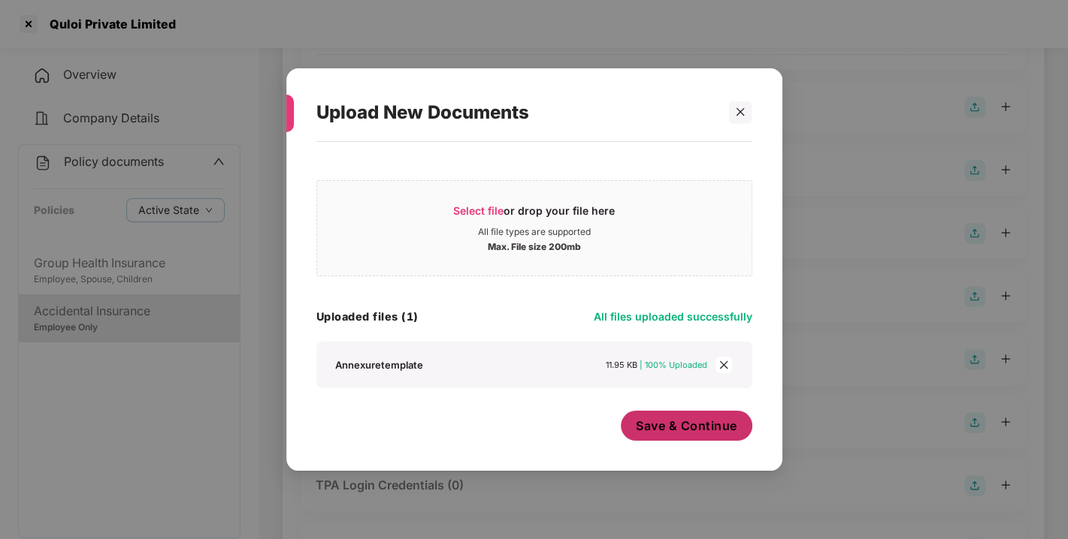
click at [652, 429] on span "Save & Continue" at bounding box center [686, 426] width 101 height 17
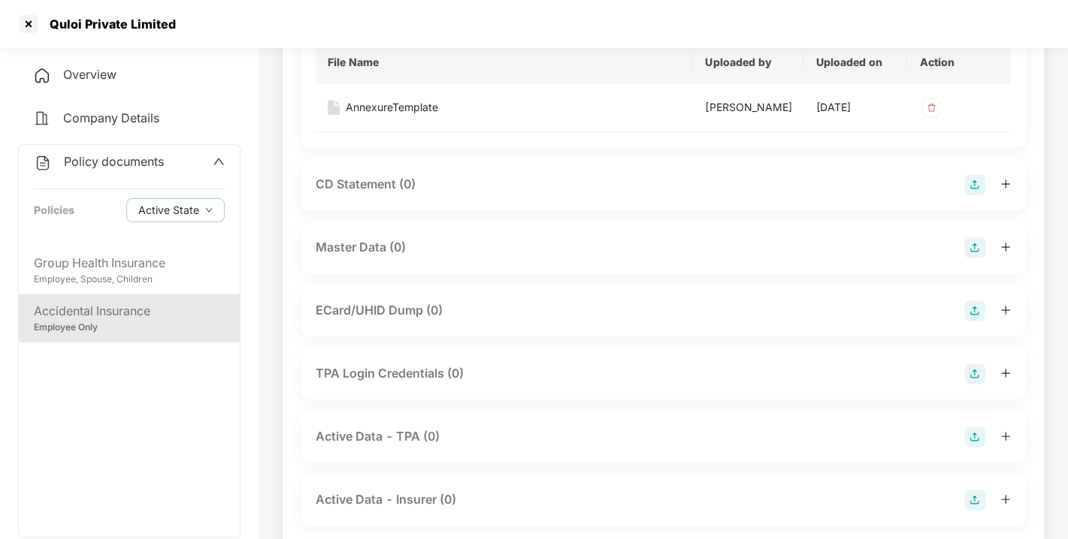
scroll to position [479, 0]
click at [968, 258] on img at bounding box center [974, 247] width 21 height 21
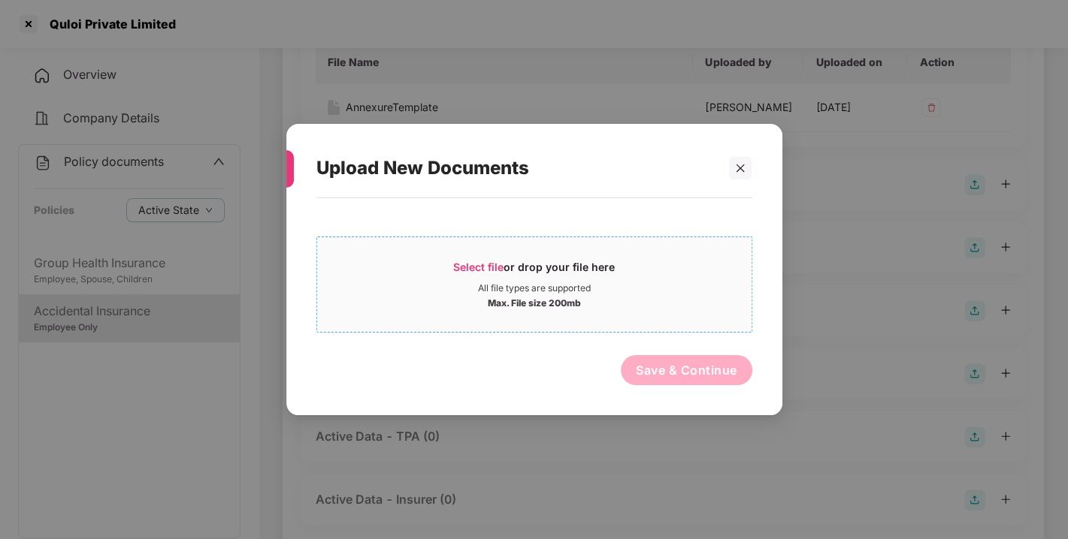
click at [449, 261] on div "Select file or drop your file here" at bounding box center [534, 271] width 434 height 23
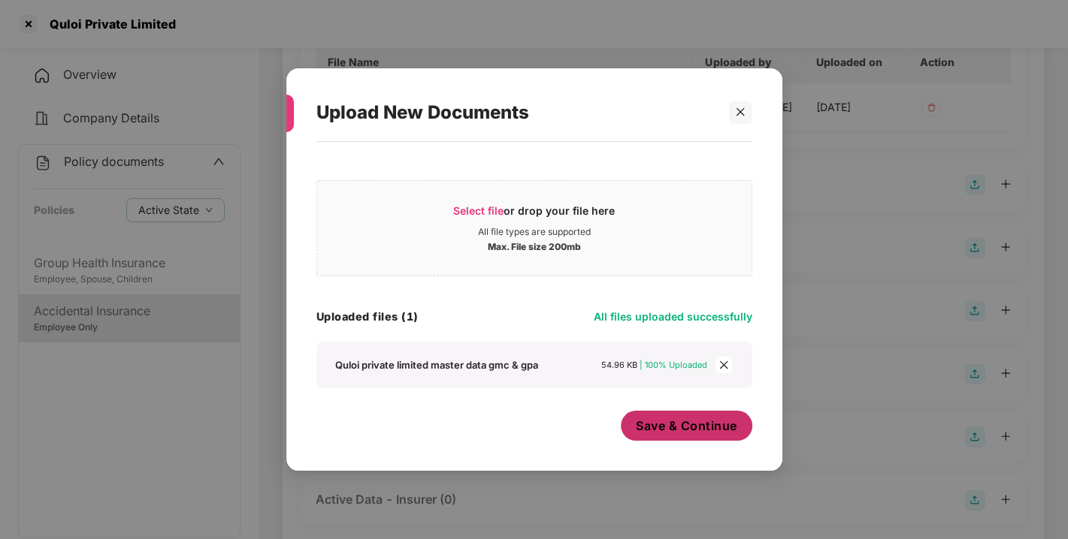
click at [684, 434] on span "Save & Continue" at bounding box center [686, 426] width 101 height 17
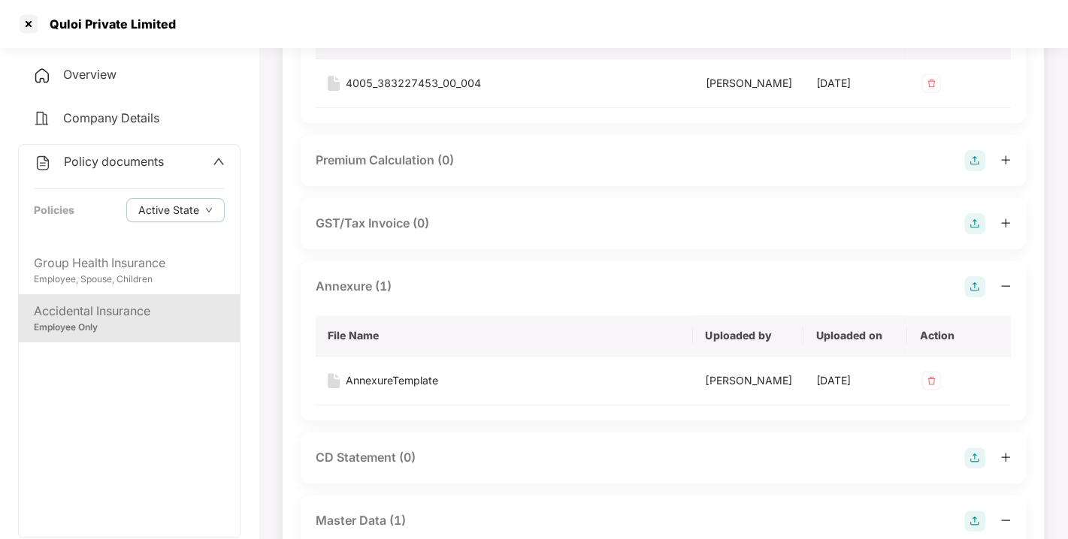
scroll to position [0, 0]
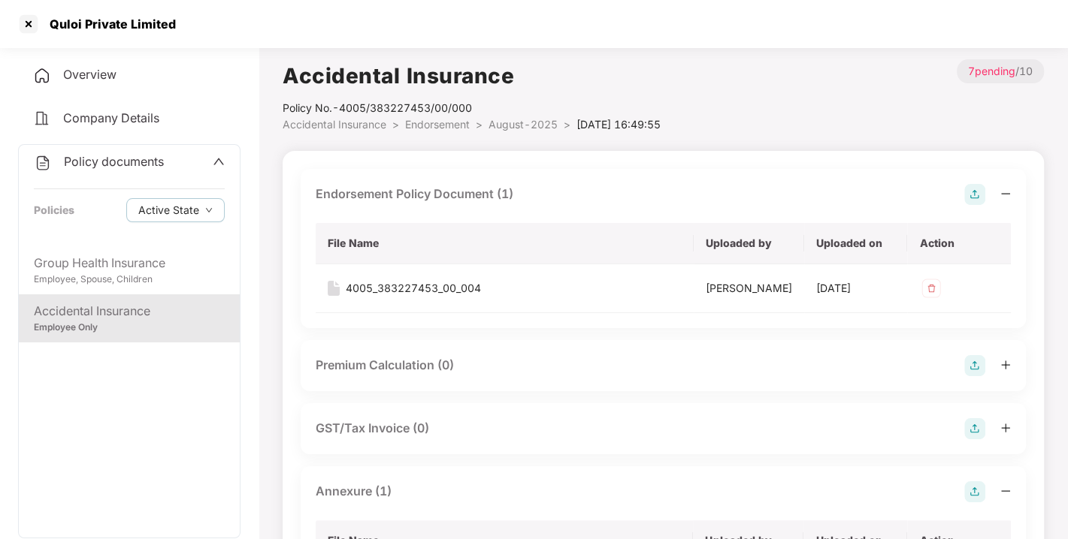
click at [441, 125] on span "Endorsement" at bounding box center [437, 124] width 65 height 13
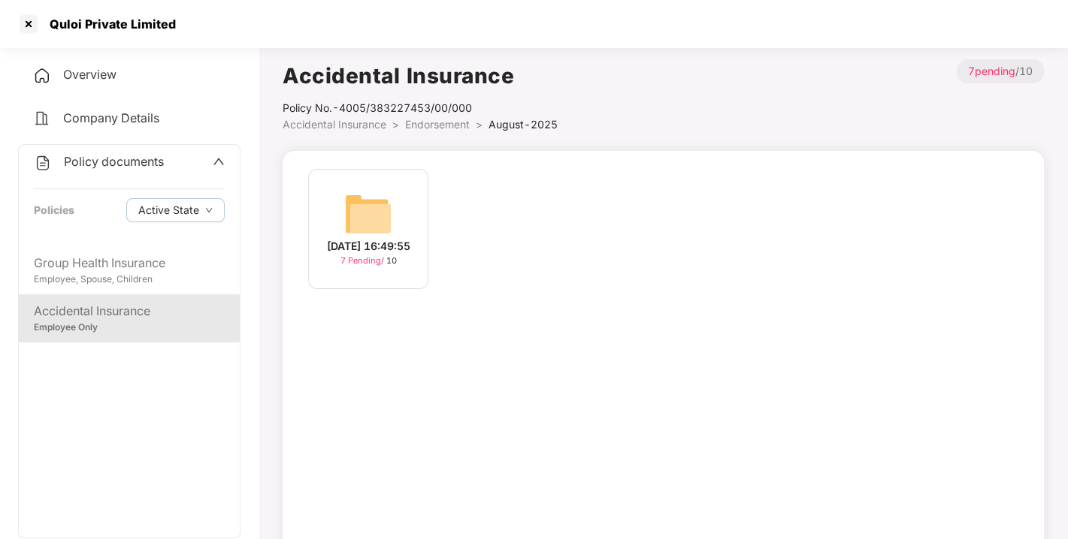
click at [113, 157] on span "Policy documents" at bounding box center [114, 161] width 100 height 15
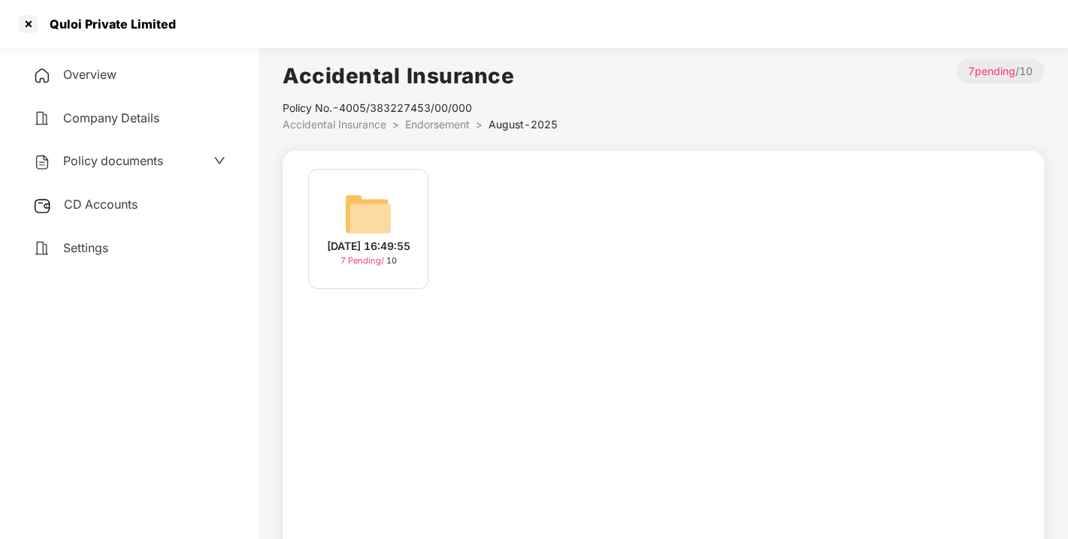
click at [98, 204] on span "CD Accounts" at bounding box center [101, 204] width 74 height 15
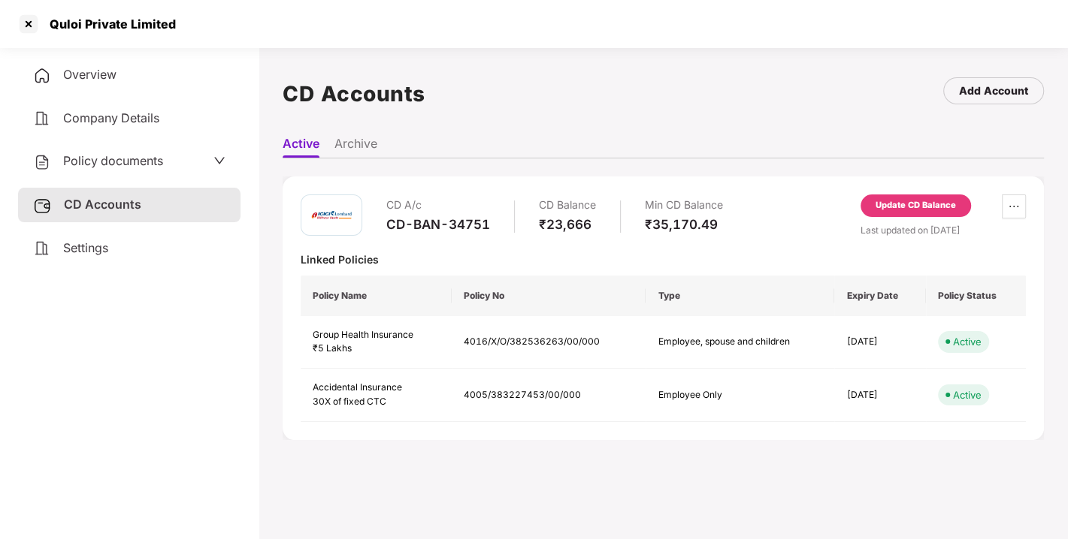
click at [128, 159] on span "Policy documents" at bounding box center [113, 160] width 100 height 15
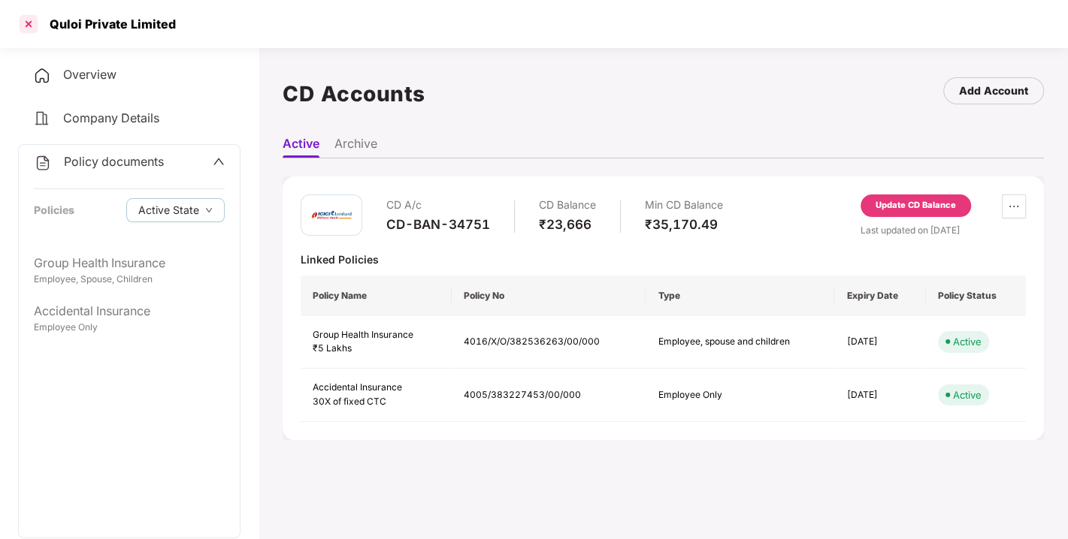
click at [29, 23] on div at bounding box center [29, 24] width 24 height 24
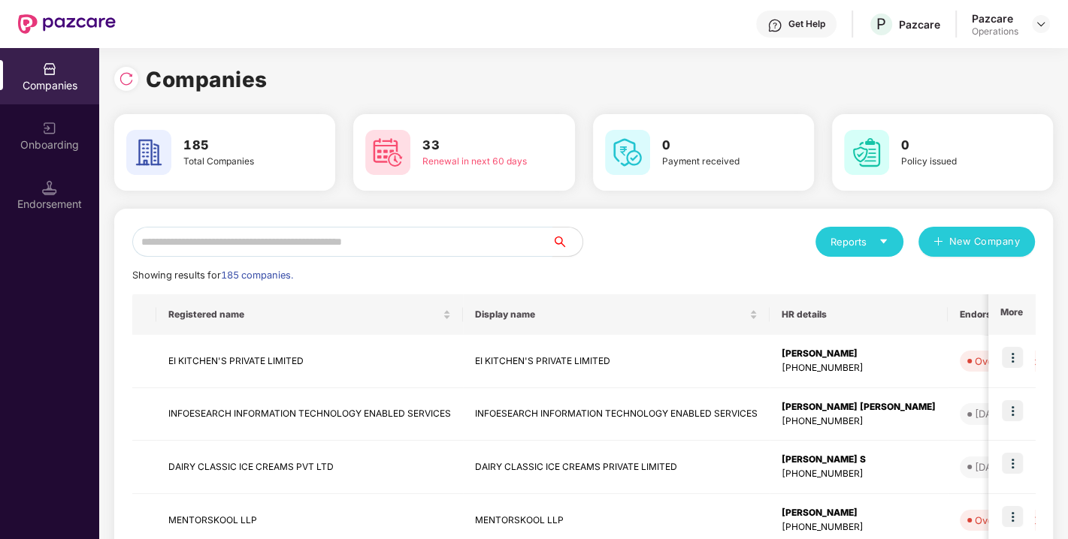
click at [343, 244] on input "text" at bounding box center [342, 242] width 420 height 30
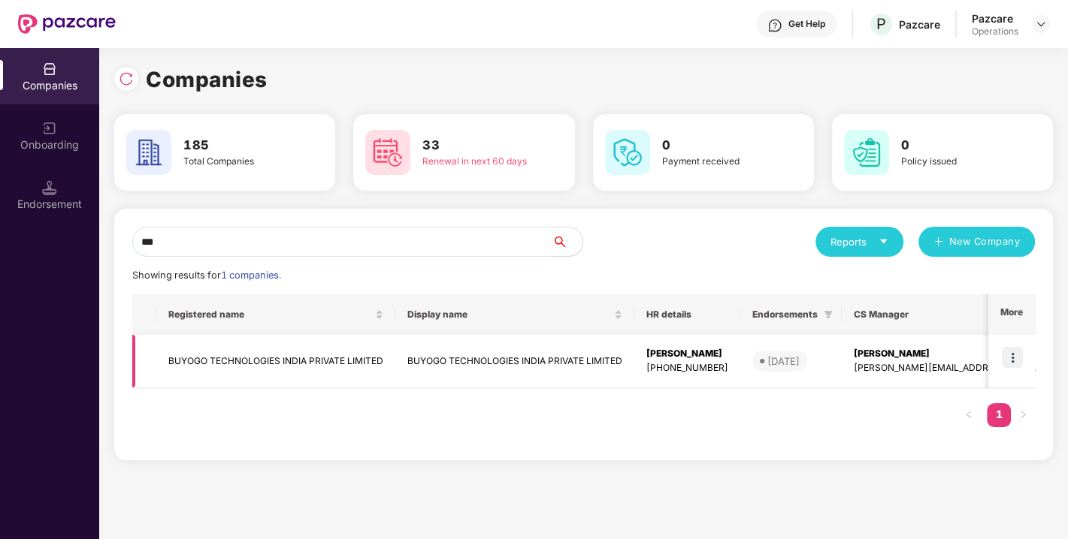
type input "***"
click at [1014, 359] on img at bounding box center [1012, 357] width 21 height 21
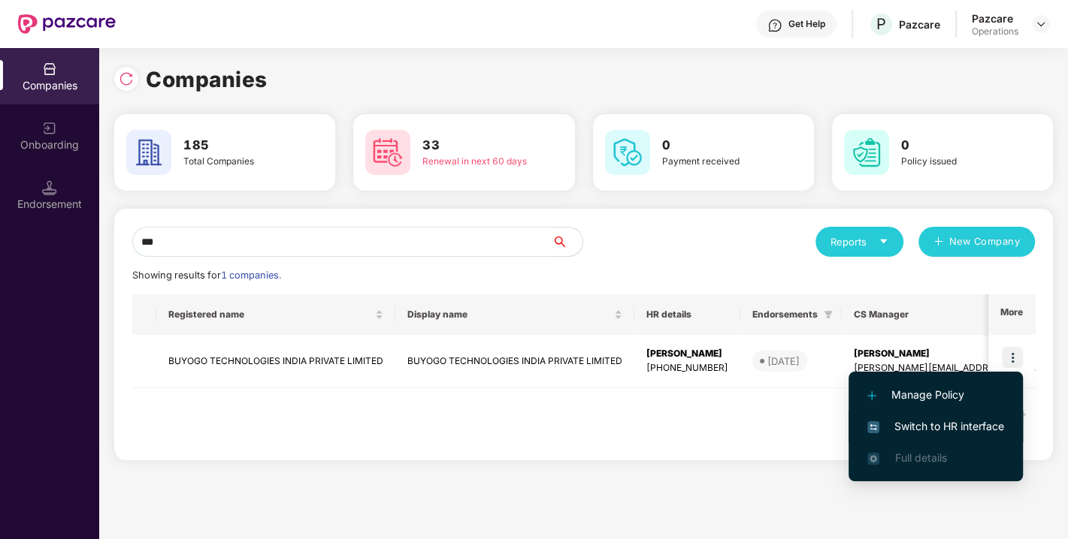
click at [951, 420] on span "Switch to HR interface" at bounding box center [935, 426] width 137 height 17
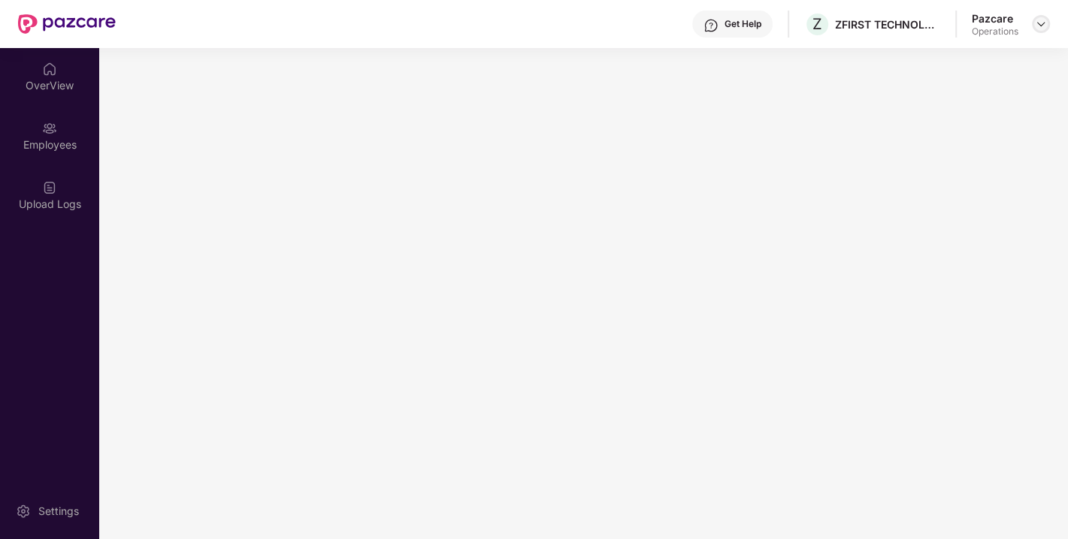
click at [1038, 29] on img at bounding box center [1041, 24] width 12 height 12
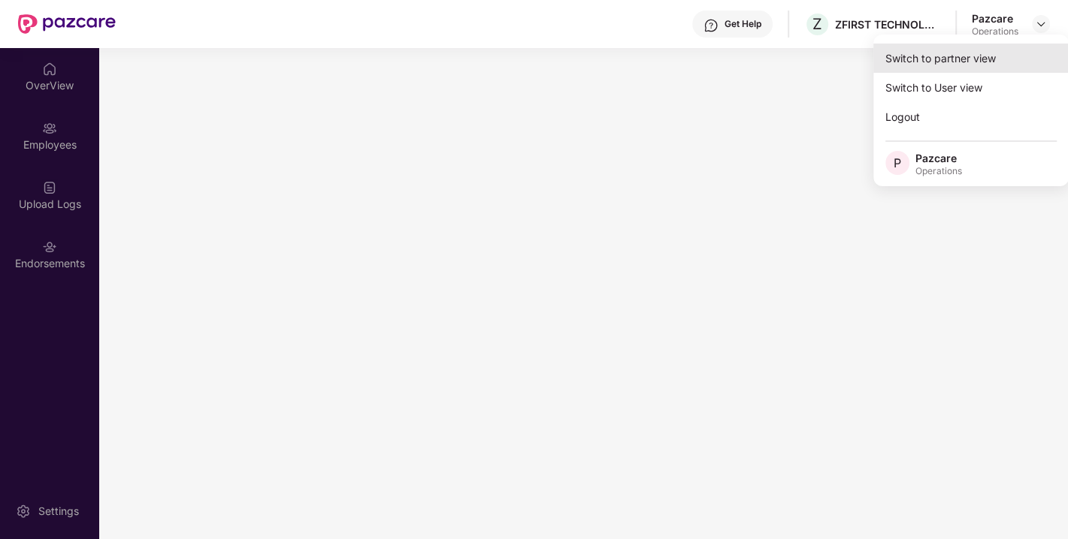
click at [956, 50] on div "Switch to partner view" at bounding box center [970, 58] width 195 height 29
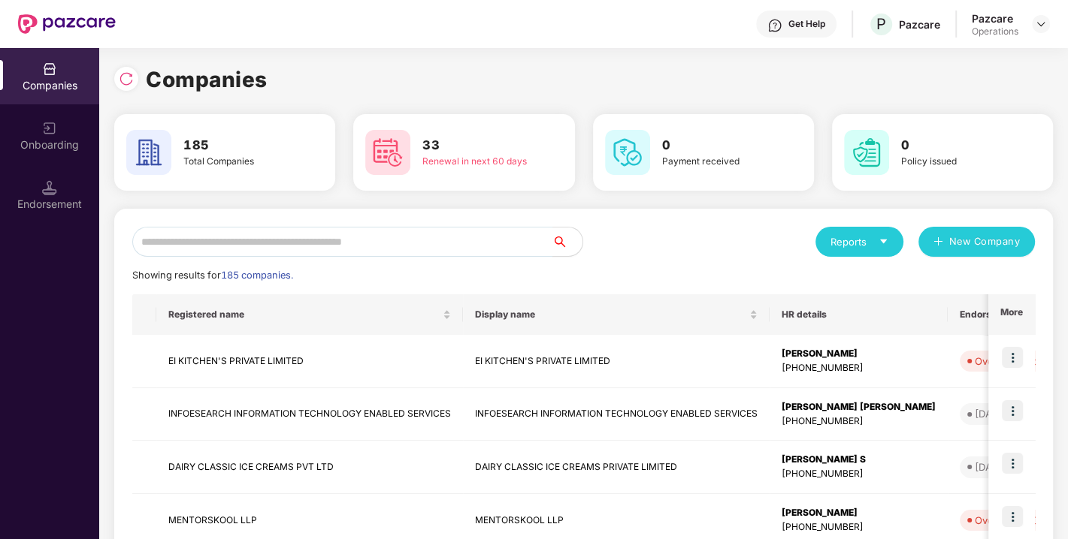
click at [349, 255] on input "text" at bounding box center [342, 242] width 420 height 30
click at [294, 241] on input "text" at bounding box center [342, 242] width 420 height 30
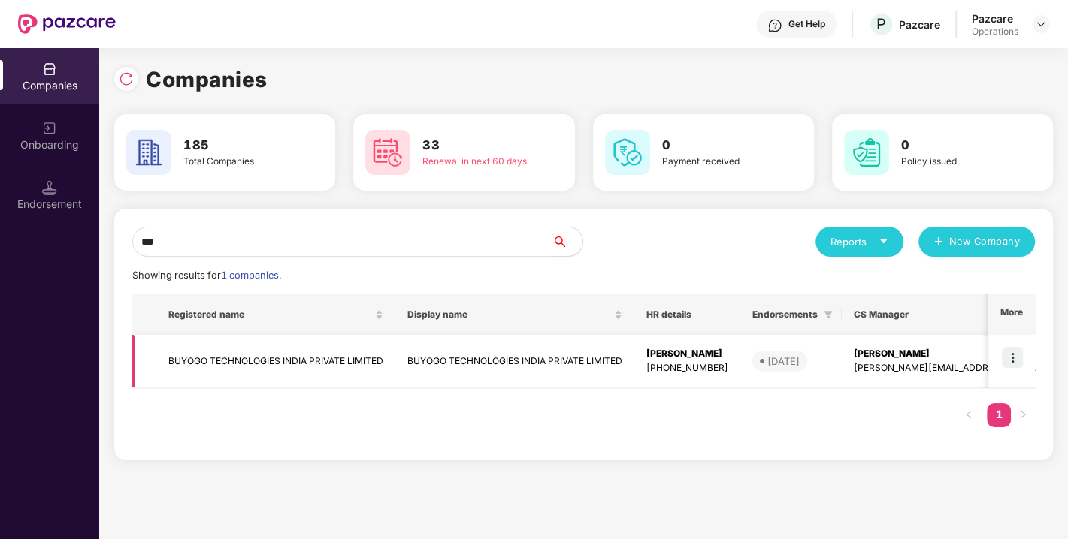
type input "***"
click at [1013, 354] on img at bounding box center [1012, 357] width 21 height 21
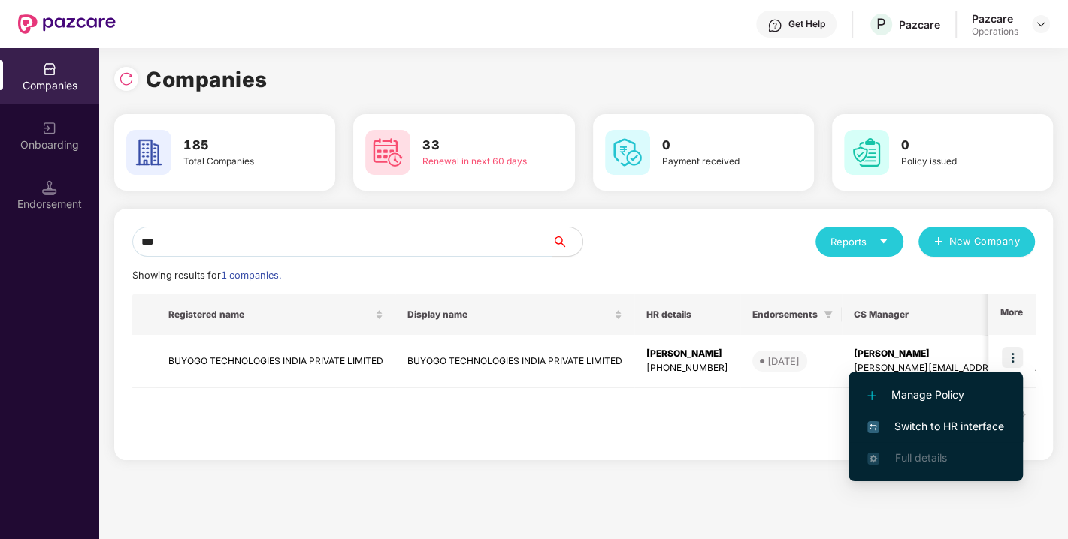
click at [950, 421] on span "Switch to HR interface" at bounding box center [935, 426] width 137 height 17
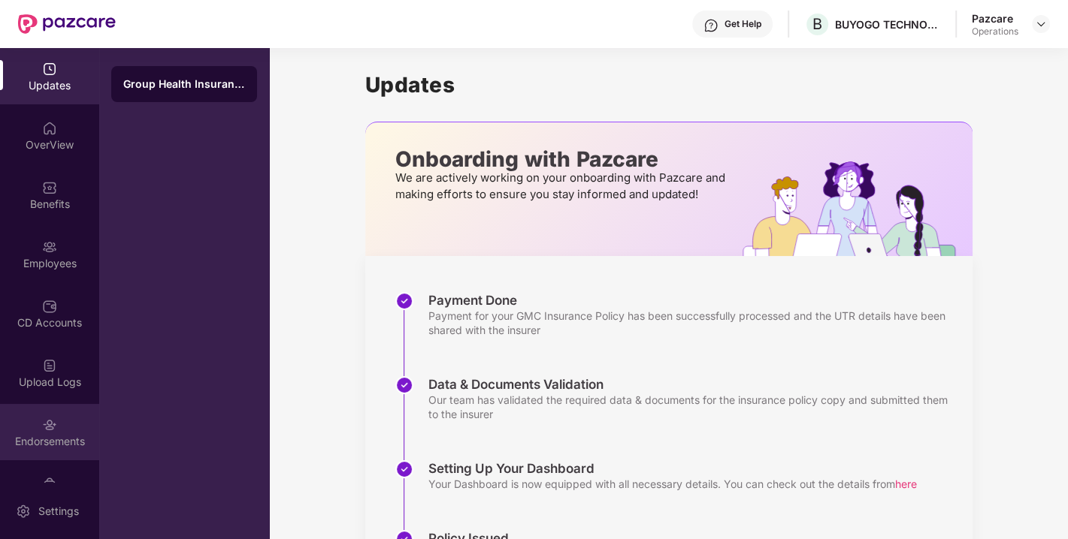
click at [63, 443] on div "Endorsements" at bounding box center [49, 441] width 99 height 15
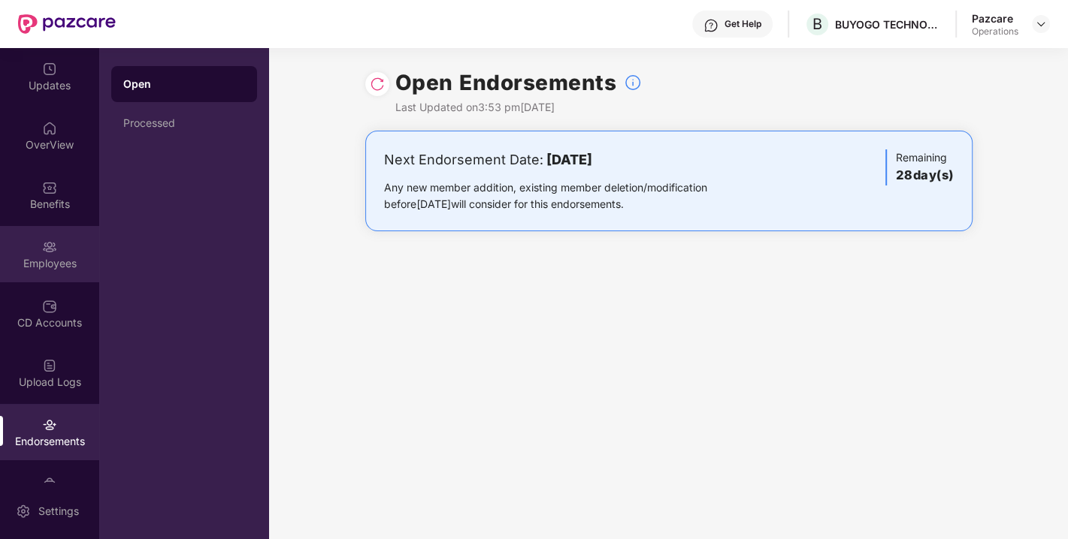
click at [32, 270] on div "Employees" at bounding box center [49, 254] width 99 height 56
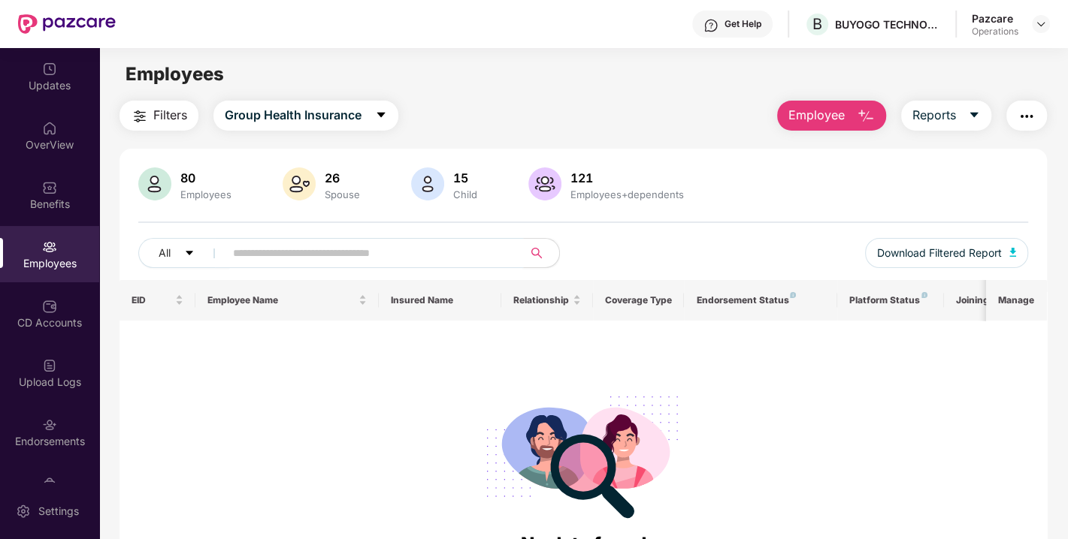
click at [291, 255] on input "text" at bounding box center [368, 253] width 270 height 23
type input "***"
click at [60, 429] on div "Endorsements" at bounding box center [49, 432] width 99 height 56
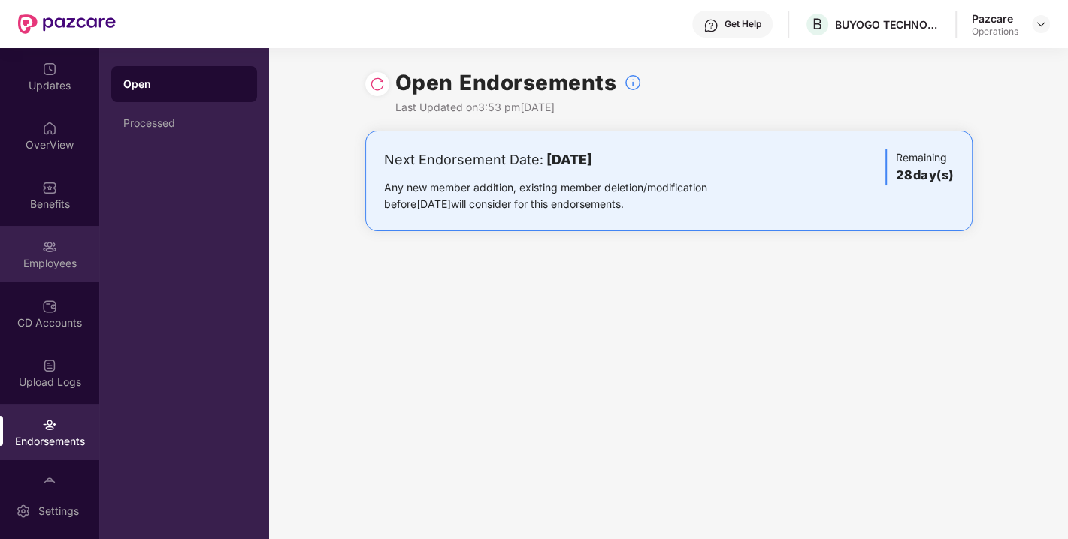
click at [44, 261] on div "Employees" at bounding box center [49, 263] width 99 height 15
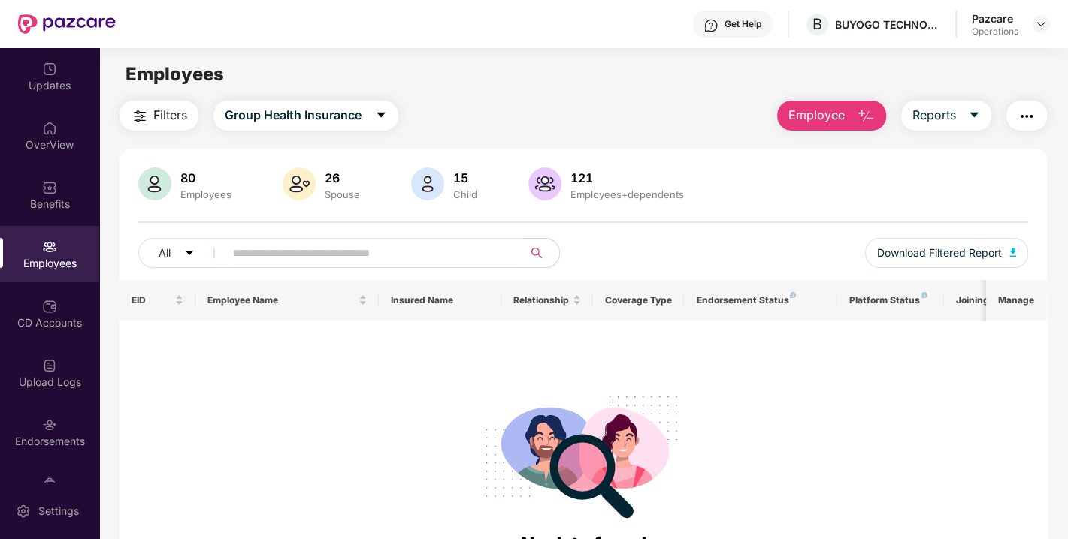
click at [297, 257] on input "text" at bounding box center [368, 253] width 270 height 23
click at [273, 255] on div "Click to sort ascending" at bounding box center [286, 266] width 125 height 26
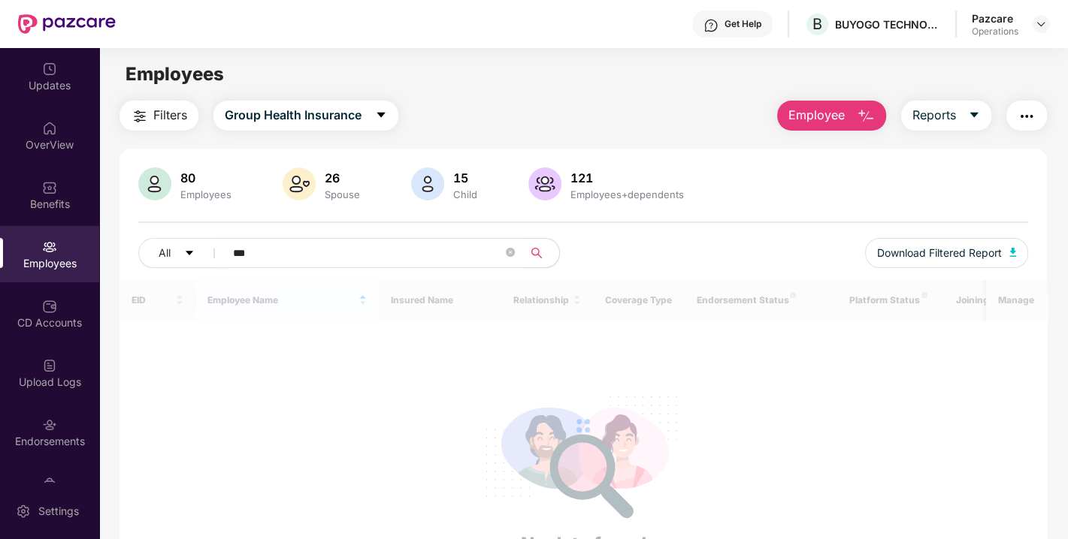
click at [397, 262] on input "***" at bounding box center [368, 253] width 270 height 23
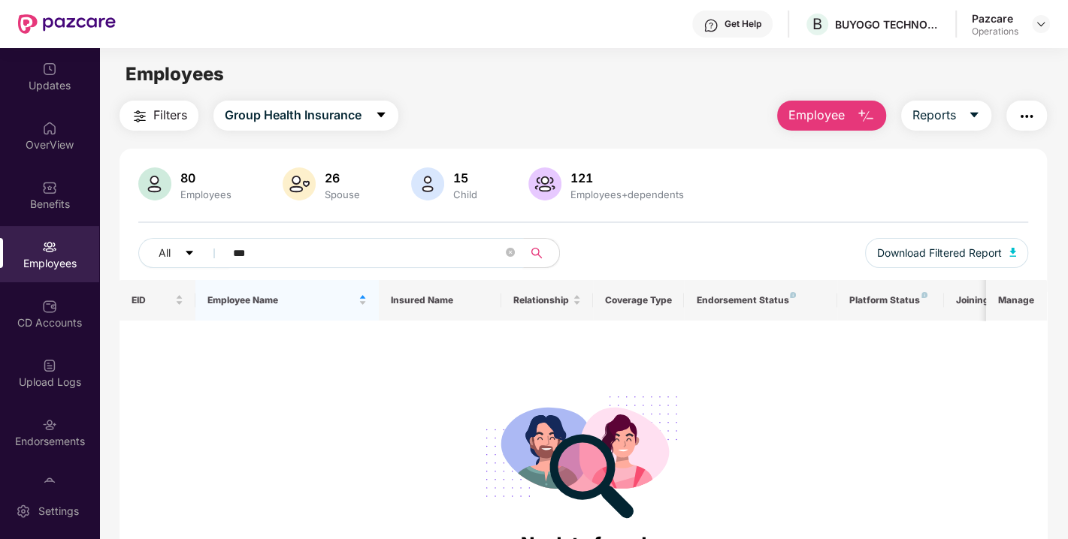
drag, startPoint x: 272, startPoint y: 255, endPoint x: 121, endPoint y: 253, distance: 151.0
click at [121, 253] on div "80 Employees 26 Spouse 15 Child 121 Employees+dependents All *** Download Filte…" at bounding box center [582, 224] width 927 height 113
paste input "**********"
type input "**********"
click at [180, 253] on button "All" at bounding box center [184, 253] width 92 height 30
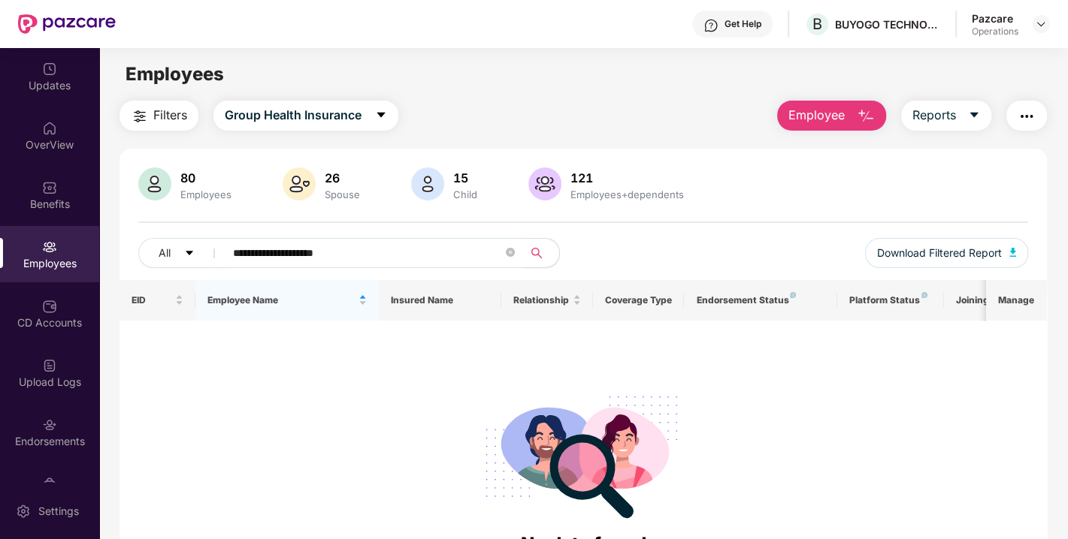
click at [388, 243] on input "**********" at bounding box center [368, 253] width 270 height 23
click at [171, 119] on span "Filters" at bounding box center [170, 115] width 34 height 19
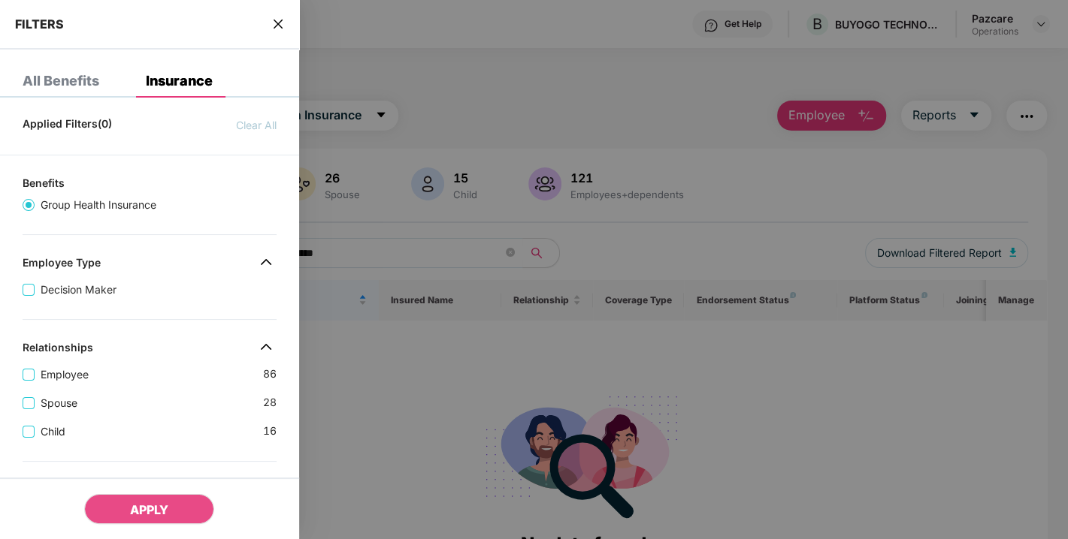
scroll to position [415, 0]
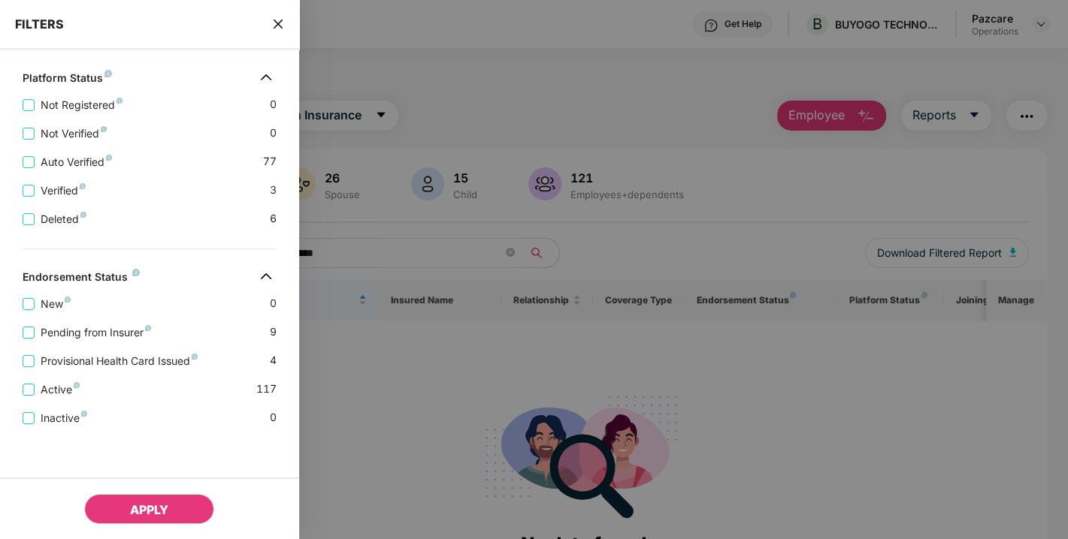
click at [150, 512] on span "APPLY" at bounding box center [149, 510] width 38 height 15
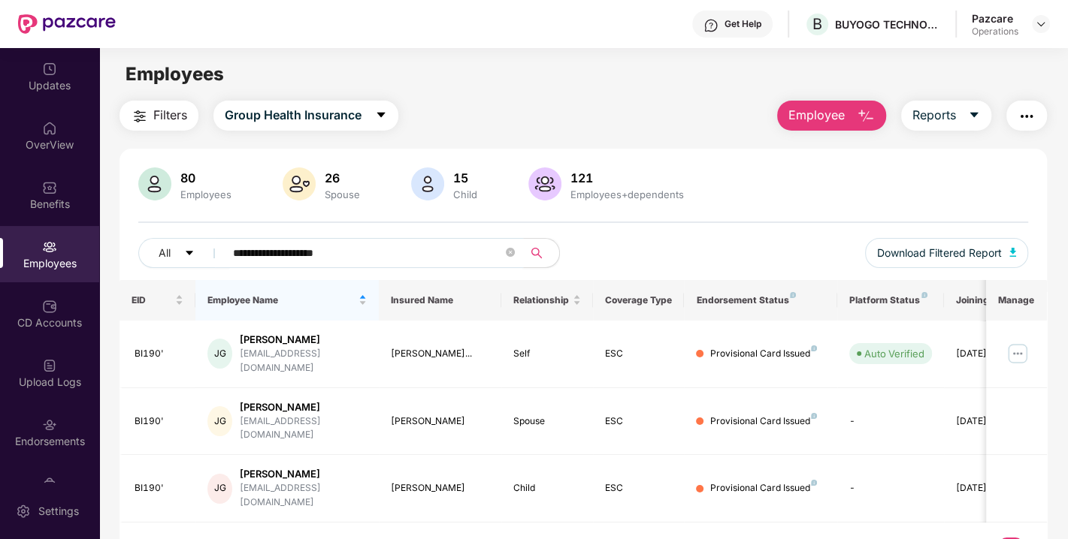
click at [376, 253] on input "**********" at bounding box center [368, 253] width 270 height 23
drag, startPoint x: 355, startPoint y: 246, endPoint x: 210, endPoint y: 253, distance: 145.9
click at [210, 253] on div "**********" at bounding box center [360, 253] width 445 height 30
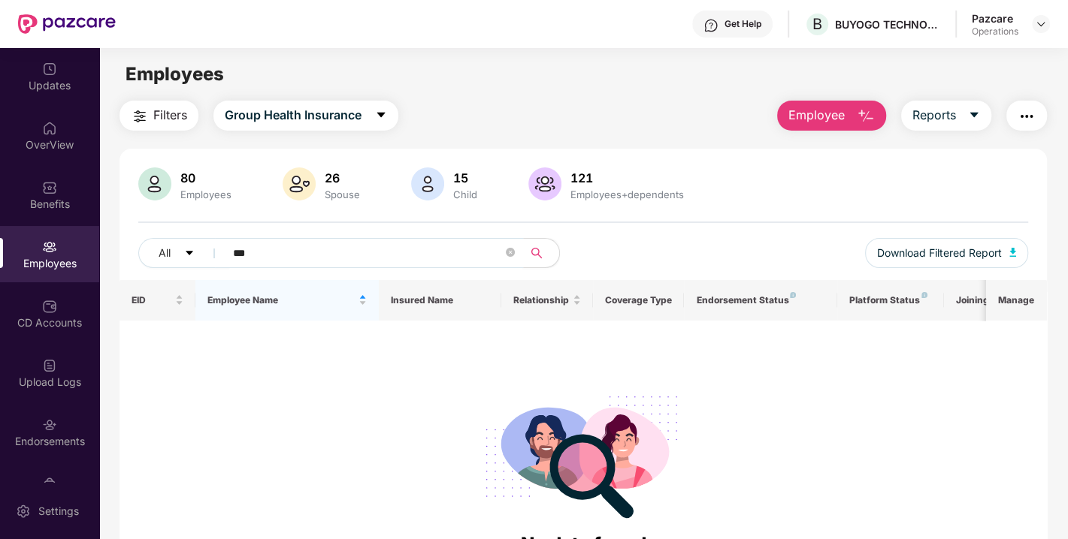
type input "***"
click at [1038, 20] on img at bounding box center [1041, 24] width 12 height 12
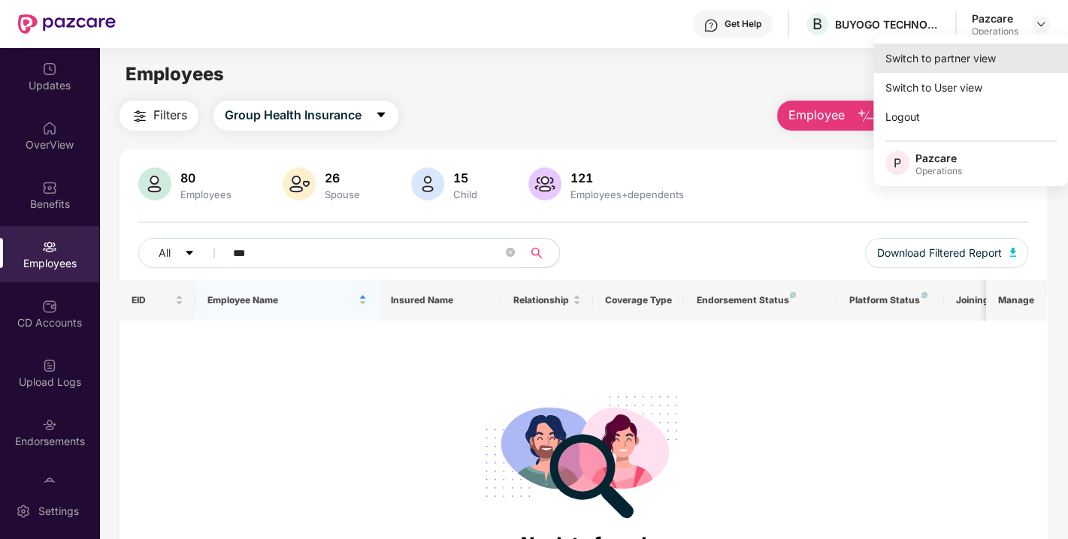
click at [956, 67] on div "Switch to partner view" at bounding box center [970, 58] width 195 height 29
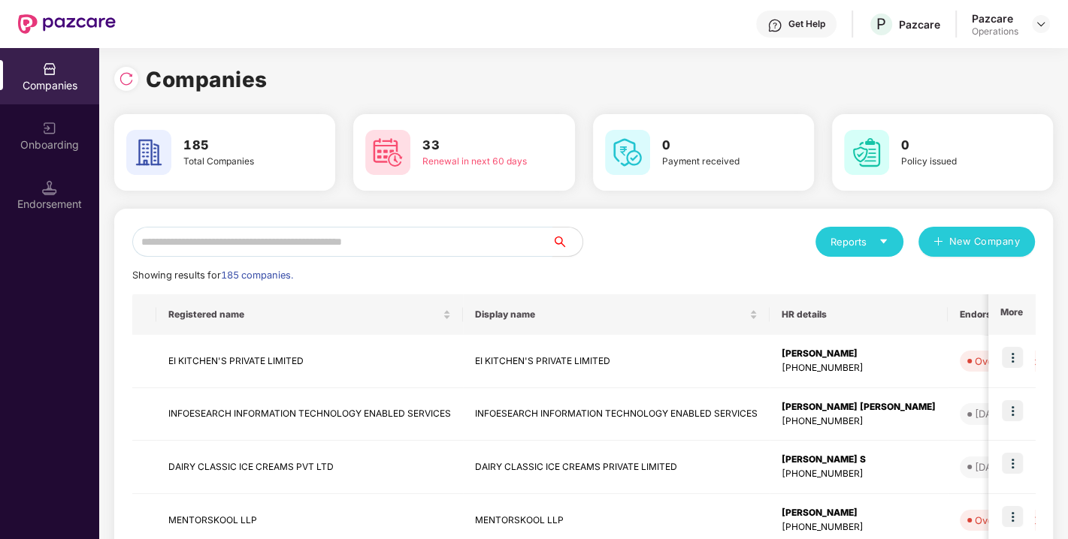
click at [340, 232] on input "text" at bounding box center [342, 242] width 420 height 30
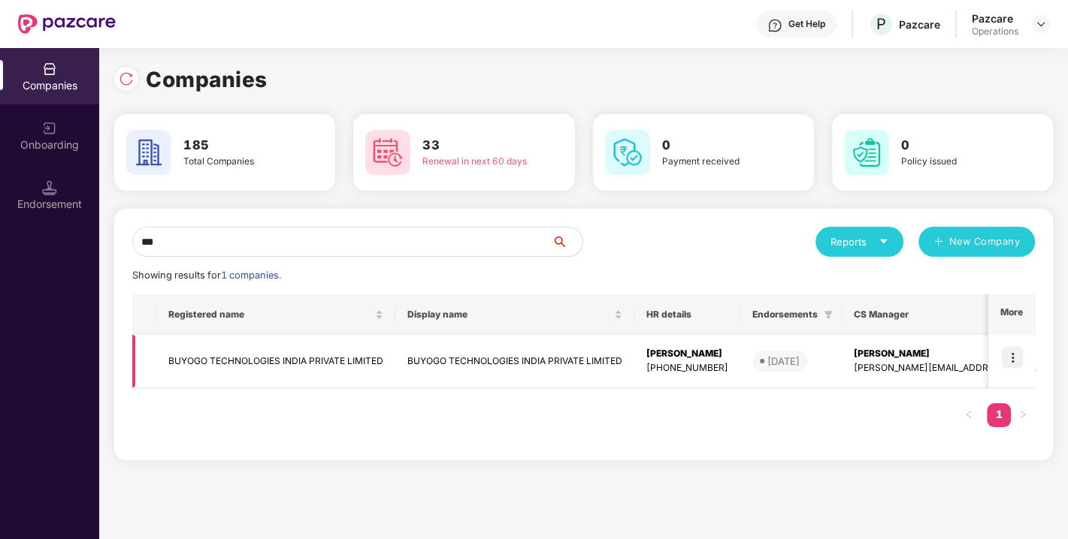
type input "***"
click at [236, 361] on td "BUYOGO TECHNOLOGIES INDIA PRIVATE LIMITED" at bounding box center [275, 361] width 239 height 53
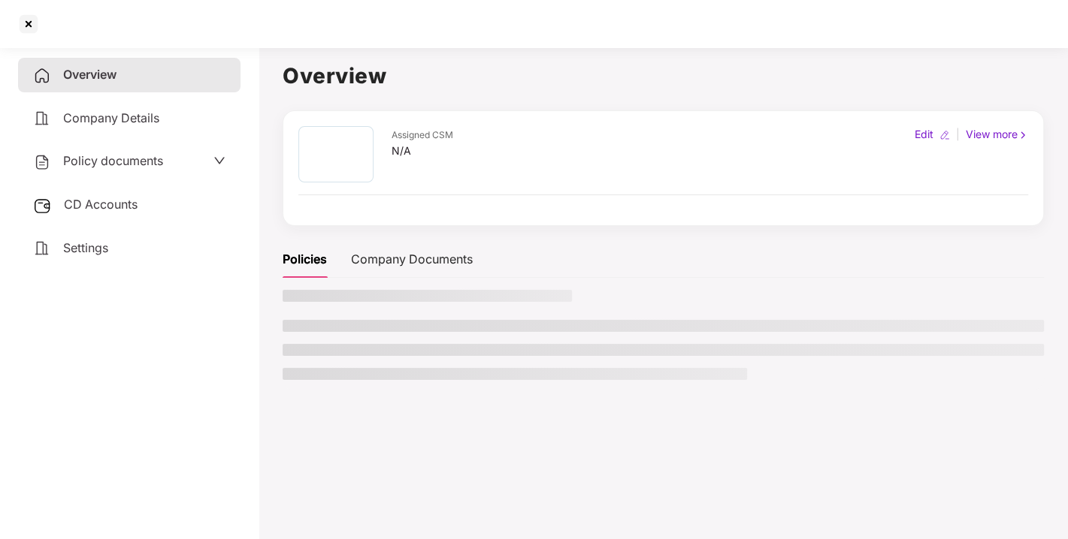
click at [113, 207] on span "CD Accounts" at bounding box center [101, 204] width 74 height 15
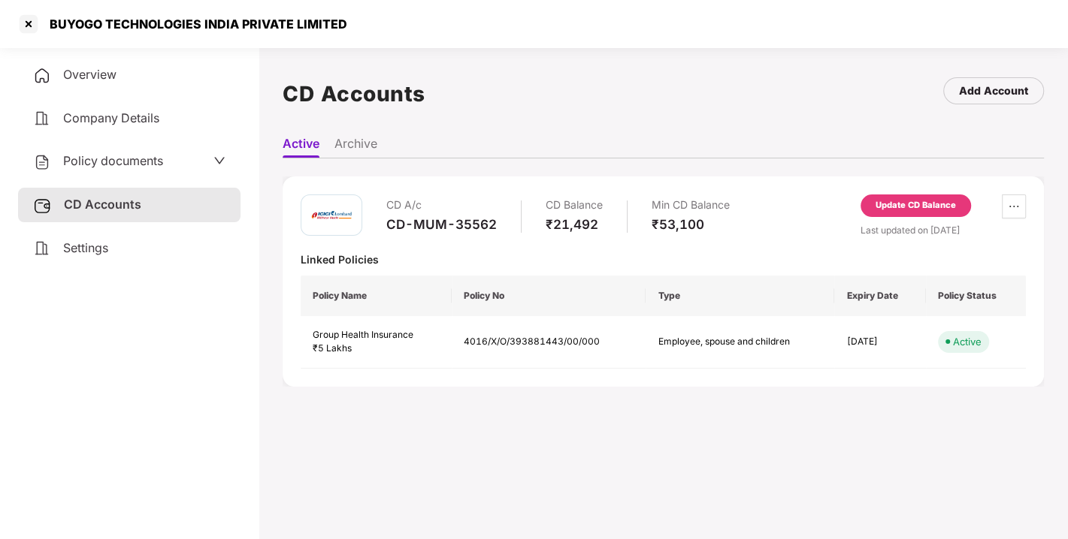
click at [386, 222] on div "CD-MUM-35562" at bounding box center [441, 224] width 110 height 17
click at [519, 252] on div at bounding box center [482, 252] width 363 height 1
click at [407, 244] on div "CD A/c CD-MUM-35562 CD Balance ₹21,492 Min CD Balance ₹53,100 Update CD Balance…" at bounding box center [663, 282] width 725 height 174
drag, startPoint x: 386, startPoint y: 222, endPoint x: 524, endPoint y: 220, distance: 138.3
click at [524, 220] on div "CD A/c CD-MUM-35562 CD Balance ₹21,492 Min CD Balance ₹53,100" at bounding box center [557, 216] width 343 height 43
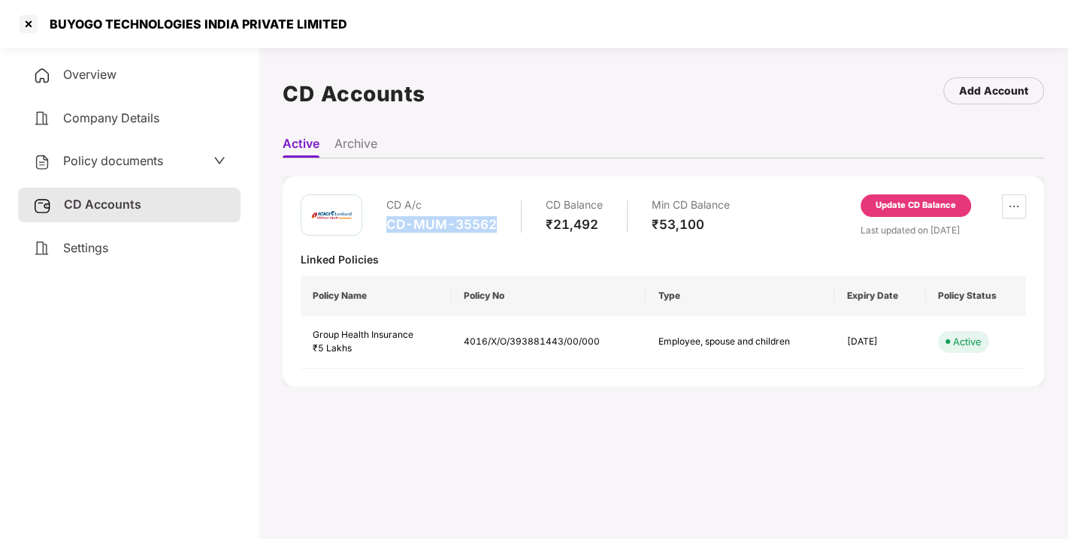
copy div "CD-MUM-35562"
click at [457, 262] on div "Linked Policies" at bounding box center [663, 259] width 725 height 14
click at [403, 252] on div at bounding box center [482, 252] width 363 height 1
click at [471, 247] on div "CD A/c CD-MUM-35562 CD Balance ₹21,492 Min CD Balance ₹53,100 Update CD Balance…" at bounding box center [663, 282] width 725 height 174
click at [449, 248] on div "CD A/c CD-MUM-35562 CD Balance ₹21,492 Min CD Balance ₹53,100 Update CD Balance…" at bounding box center [663, 282] width 725 height 174
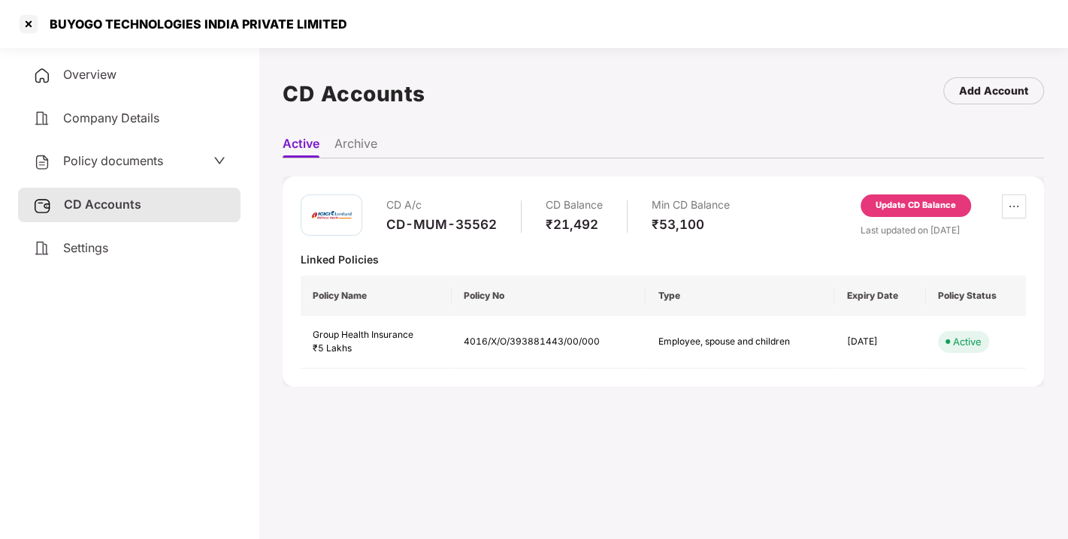
click at [477, 249] on div "CD A/c CD-MUM-35562 CD Balance ₹21,492 Min CD Balance ₹53,100 Update CD Balance…" at bounding box center [663, 282] width 725 height 174
click at [384, 255] on div "Linked Policies" at bounding box center [663, 259] width 725 height 14
click at [448, 257] on div "Linked Policies" at bounding box center [663, 259] width 725 height 14
click at [381, 239] on div "CD A/c CD-MUM-35562 CD Balance ₹21,492 Min CD Balance ₹53,100 Update CD Balance…" at bounding box center [663, 282] width 725 height 174
click at [406, 240] on div "CD A/c CD-MUM-35562 CD Balance ₹21,492 Min CD Balance ₹53,100 Update CD Balance…" at bounding box center [663, 282] width 725 height 174
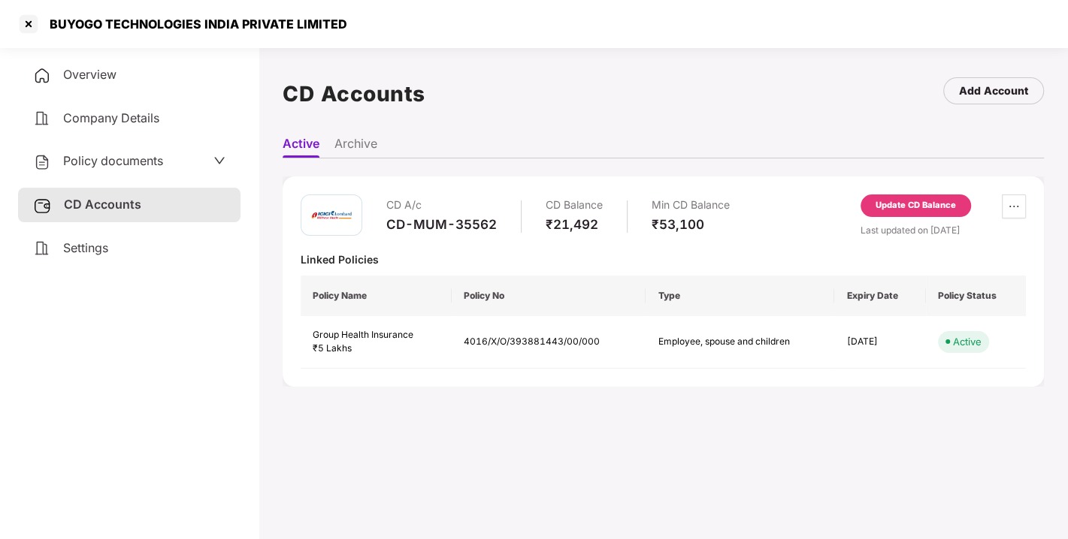
click at [464, 268] on div "CD A/c CD-MUM-35562 CD Balance ₹21,492 Min CD Balance ₹53,100 Update CD Balance…" at bounding box center [663, 282] width 725 height 174
drag, startPoint x: 386, startPoint y: 221, endPoint x: 517, endPoint y: 221, distance: 130.7
click at [517, 221] on div "CD A/c CD-MUM-35562 CD Balance ₹21,492 Min CD Balance ₹53,100" at bounding box center [557, 216] width 343 height 43
click at [497, 243] on div "CD A/c CD-MUM-35562 CD Balance ₹21,492 Min CD Balance ₹53,100 Update CD Balance…" at bounding box center [663, 282] width 725 height 174
click at [461, 260] on div "Linked Policies" at bounding box center [663, 259] width 725 height 14
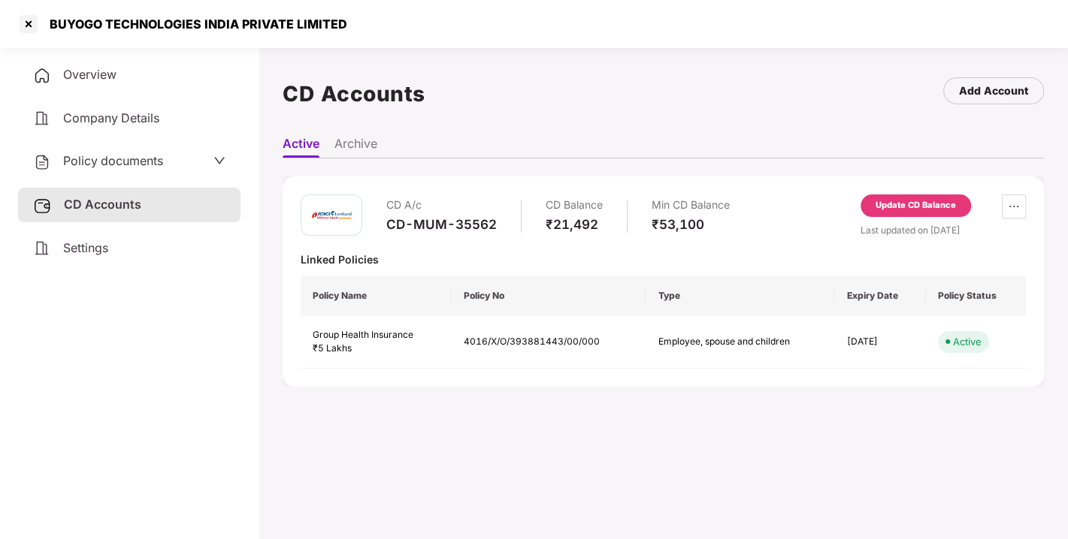
click at [430, 255] on div "Linked Policies" at bounding box center [663, 259] width 725 height 14
click at [463, 254] on div "Linked Policies" at bounding box center [663, 259] width 725 height 14
drag, startPoint x: 386, startPoint y: 224, endPoint x: 505, endPoint y: 228, distance: 118.8
click at [505, 228] on div "CD A/c CD-MUM-35562 CD Balance ₹21,492 Min CD Balance ₹53,100" at bounding box center [557, 216] width 343 height 43
copy div "CD-MUM-35562"
